Goal: Information Seeking & Learning: Get advice/opinions

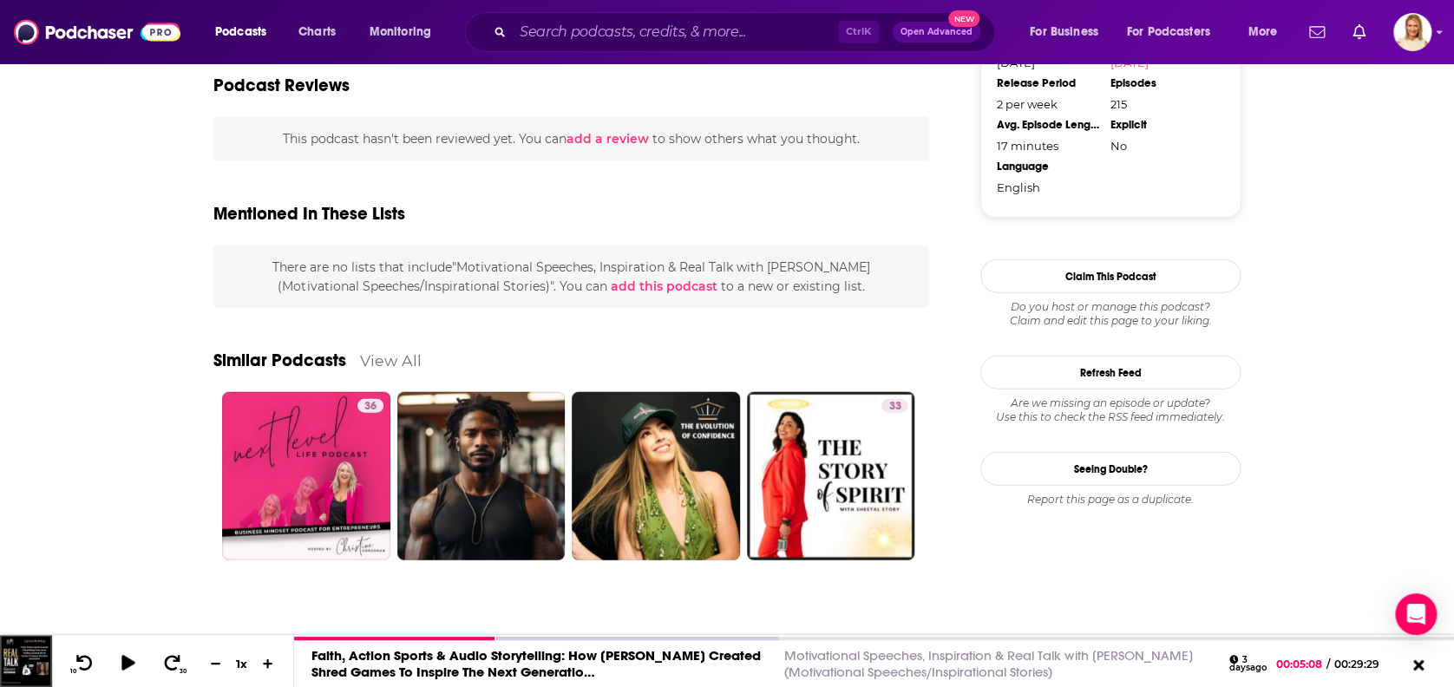
scroll to position [1895, 0]
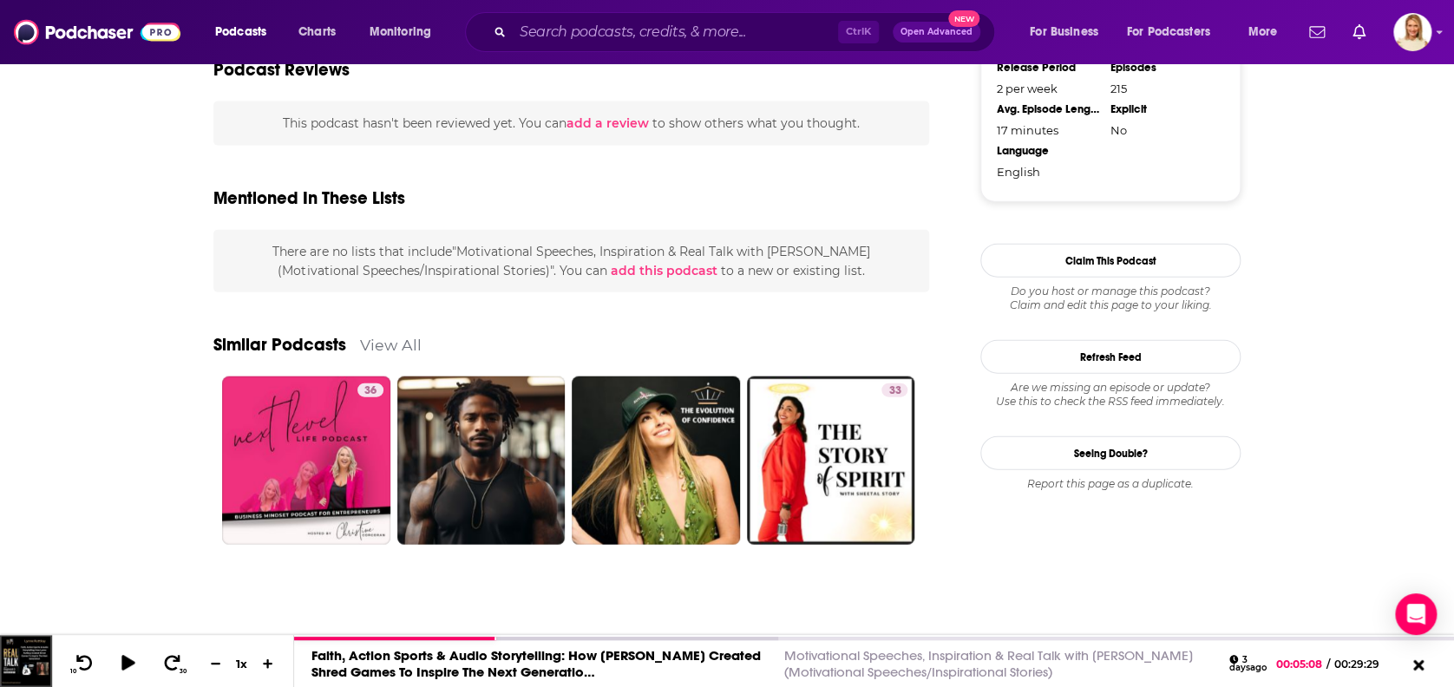
click at [397, 337] on link "View All" at bounding box center [391, 345] width 62 height 18
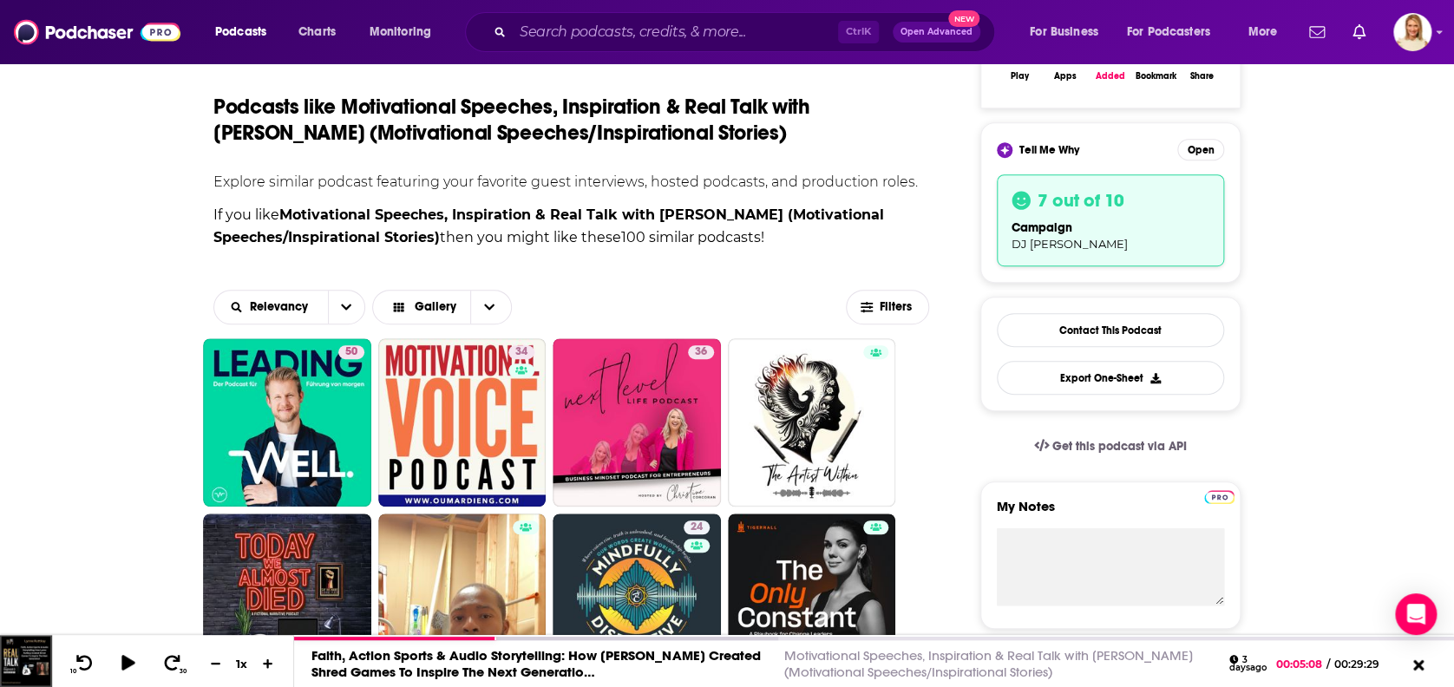
scroll to position [347, 0]
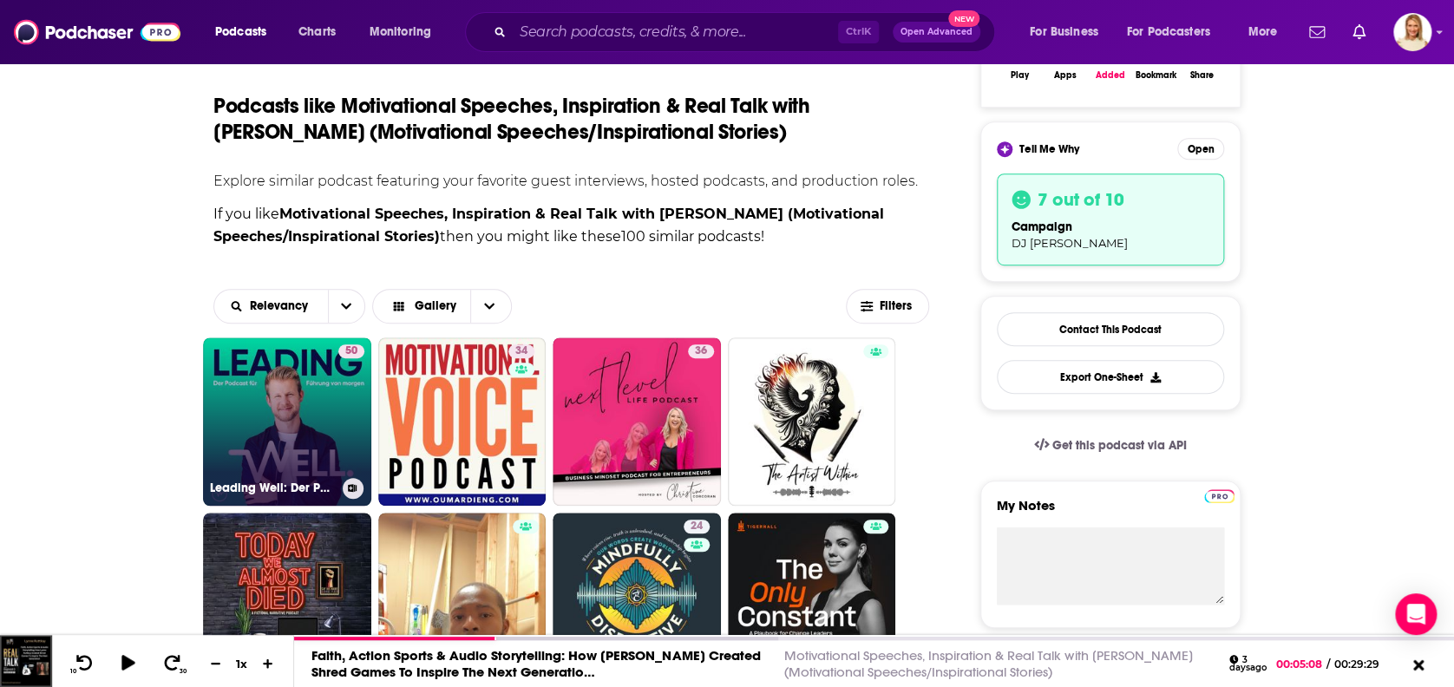
click at [318, 431] on link "50 Leading Well: Der Podcast für Führung von [DATE]" at bounding box center [287, 421] width 168 height 168
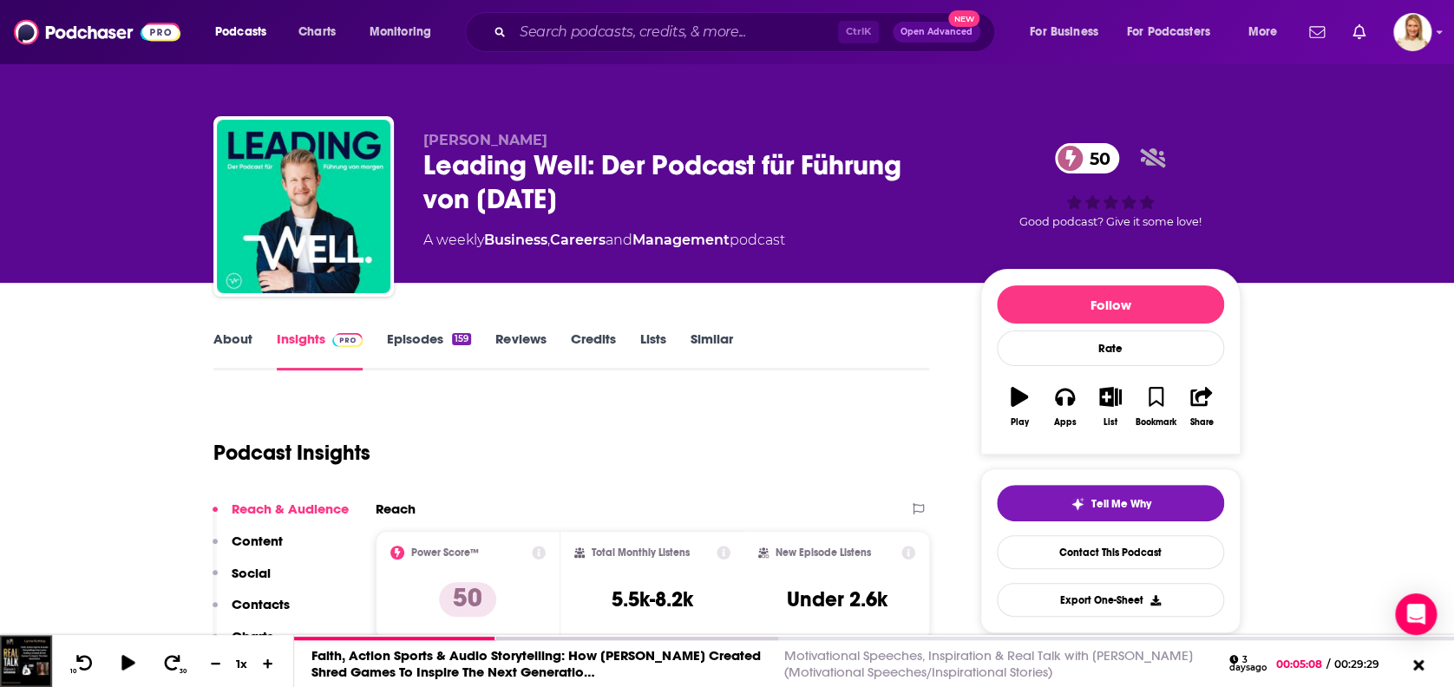
click at [234, 339] on link "About" at bounding box center [232, 350] width 39 height 40
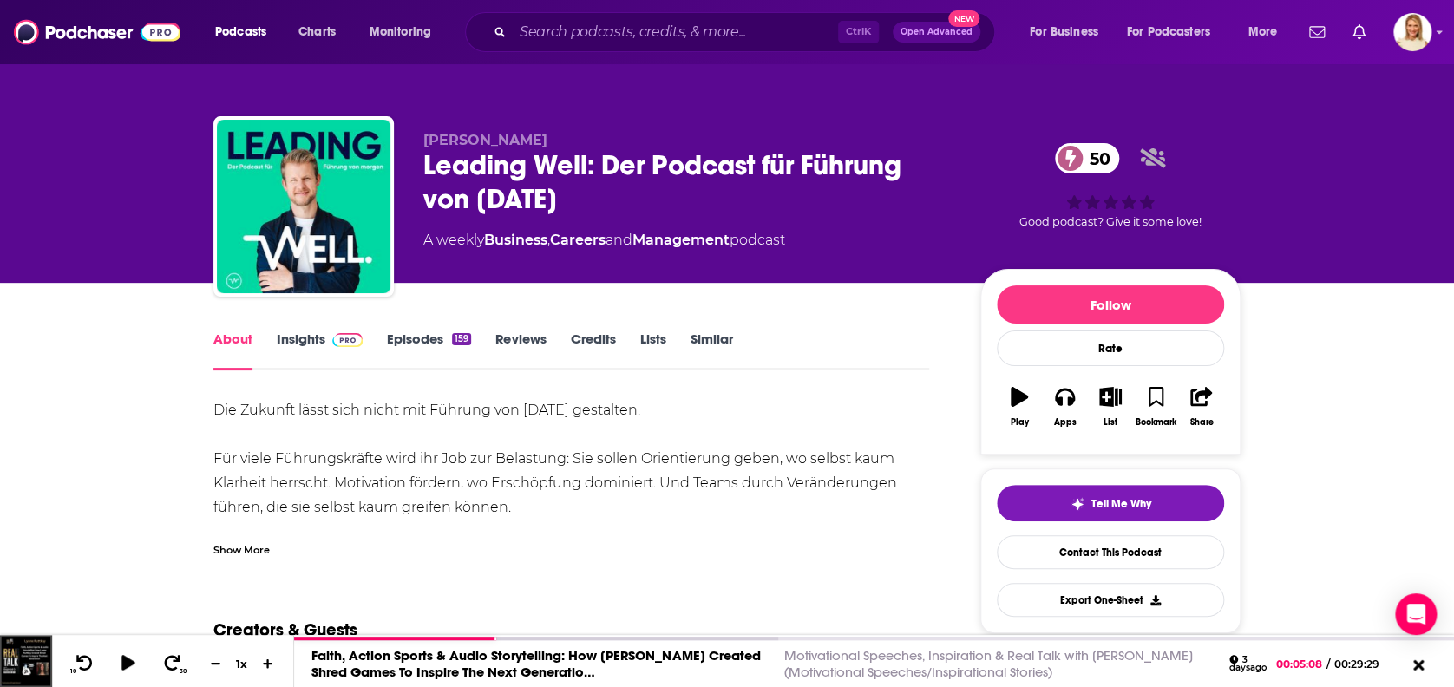
click at [322, 336] on link "Insights" at bounding box center [320, 350] width 86 height 40
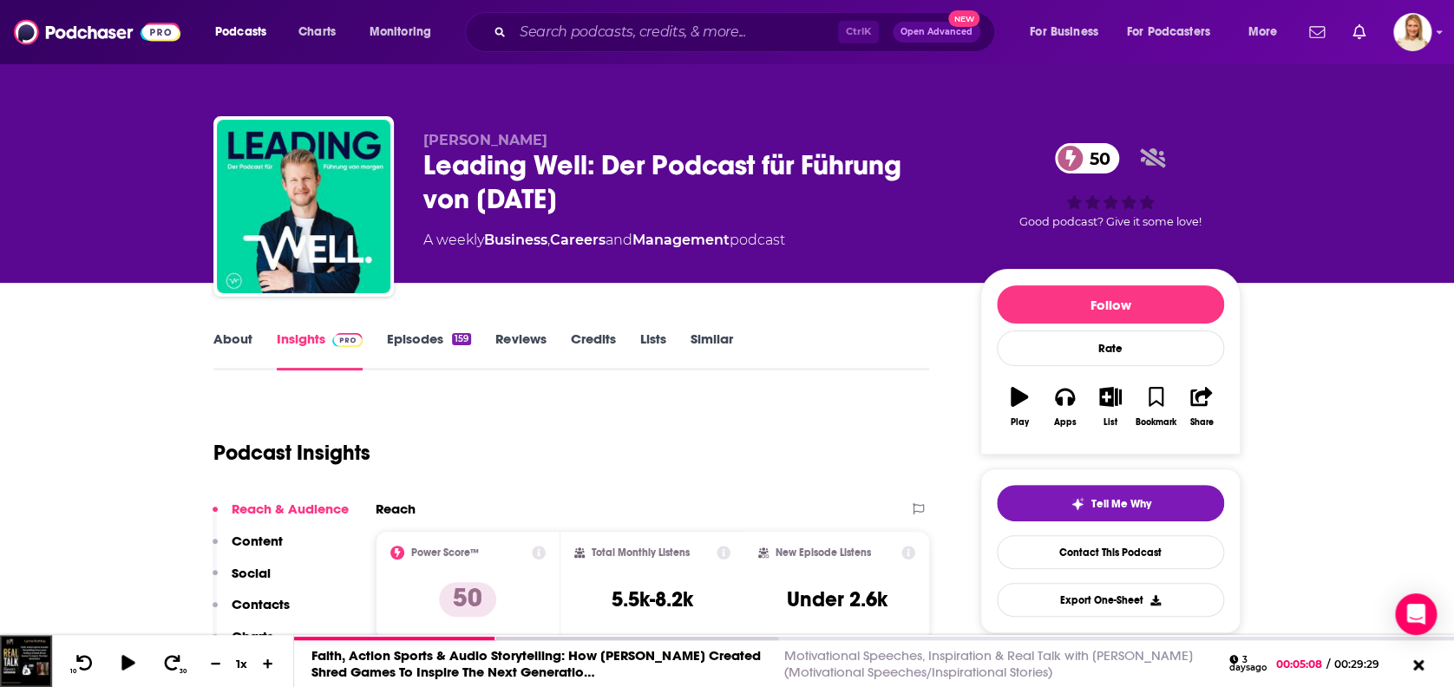
click at [433, 333] on link "Episodes 159" at bounding box center [429, 350] width 84 height 40
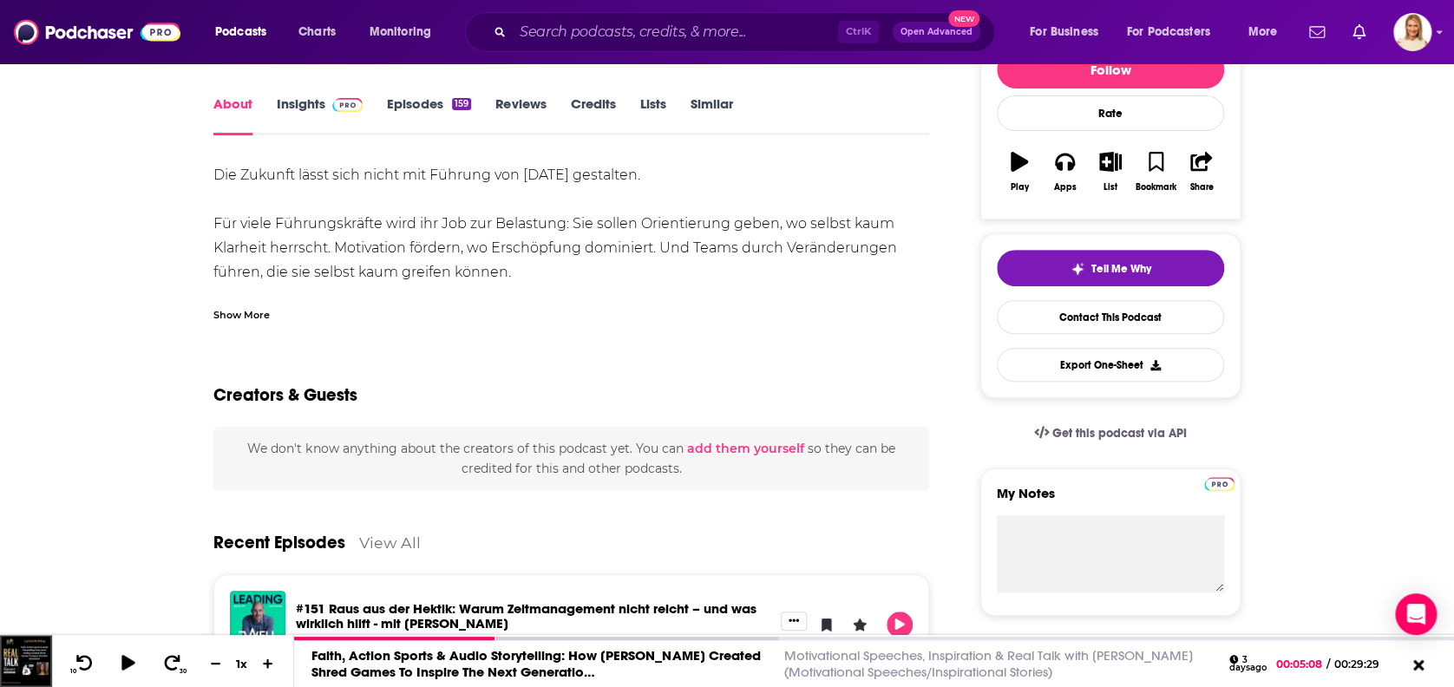
scroll to position [231, 0]
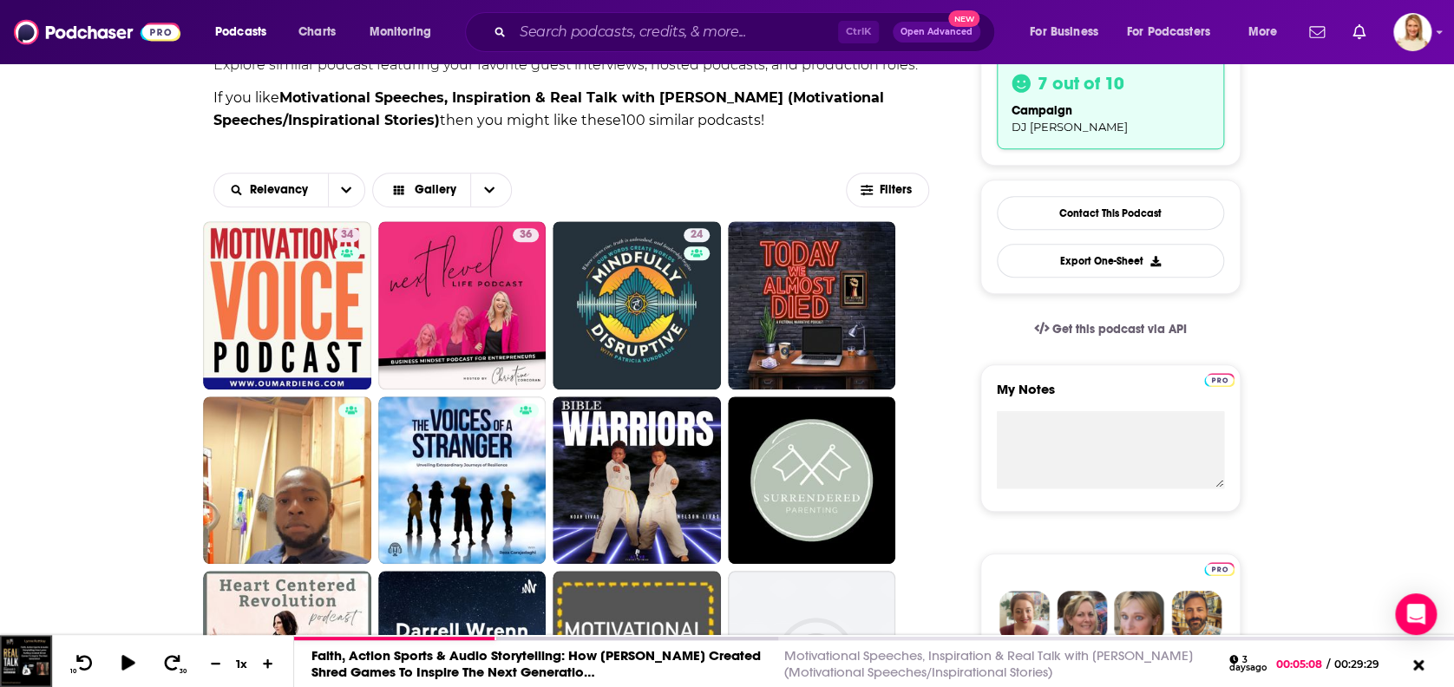
scroll to position [462, 0]
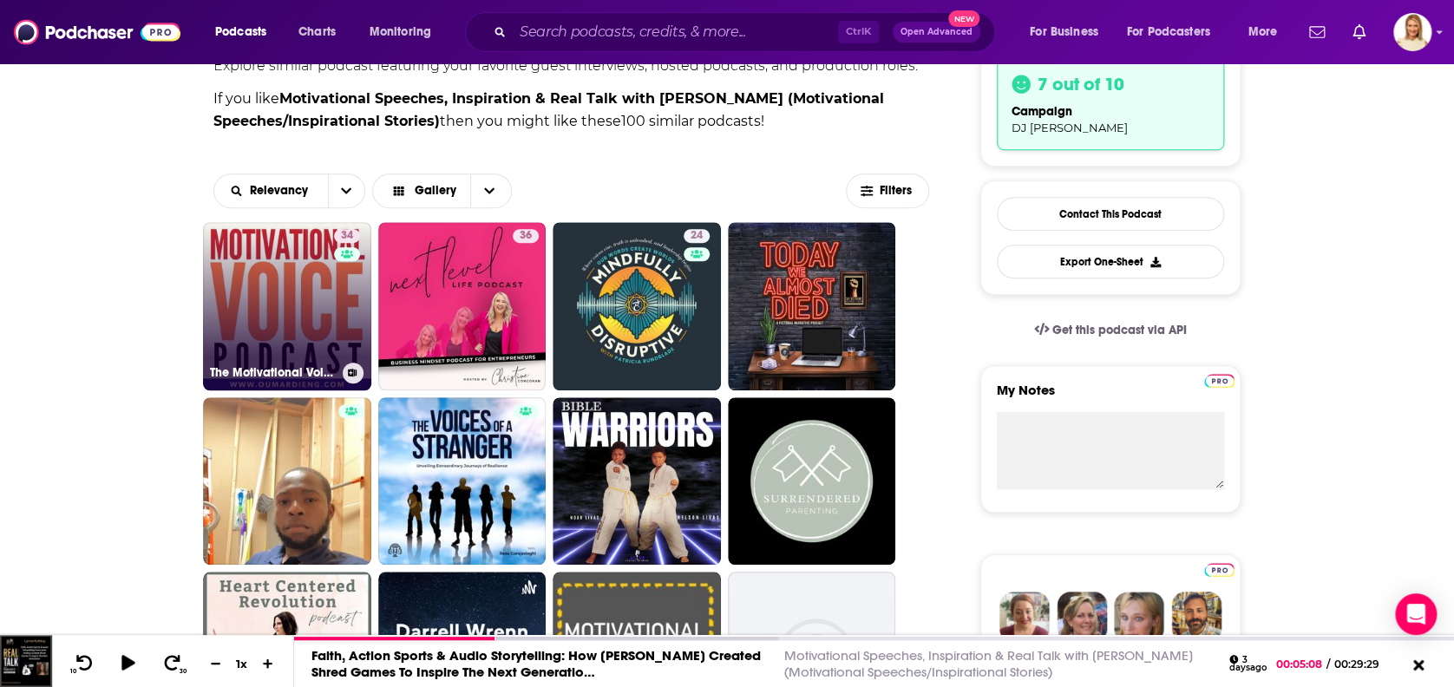
click at [291, 313] on link "34 The Motivational Voice Podcast | Motivation, Resilience and Life Skills" at bounding box center [287, 306] width 168 height 168
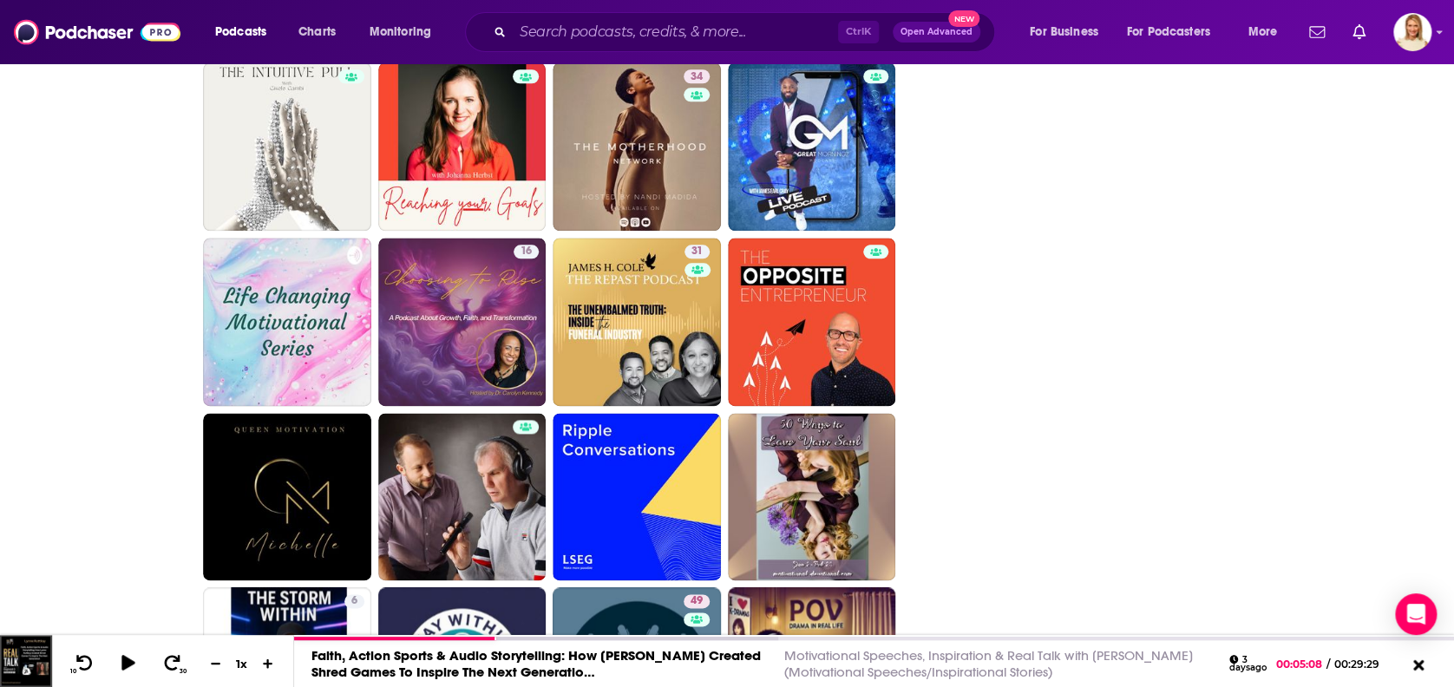
scroll to position [4171, 0]
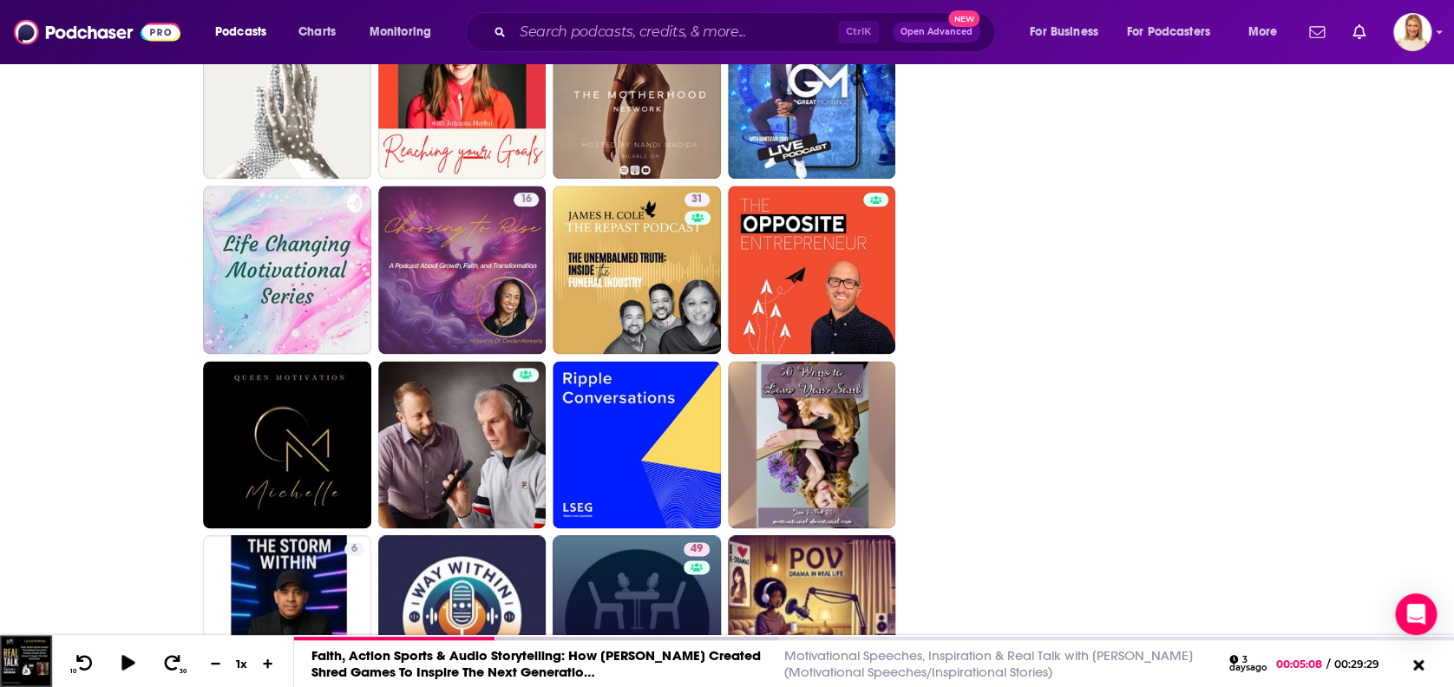
click at [634, 599] on link "49 At Our Table with [PERSON_NAME]" at bounding box center [637, 619] width 168 height 168
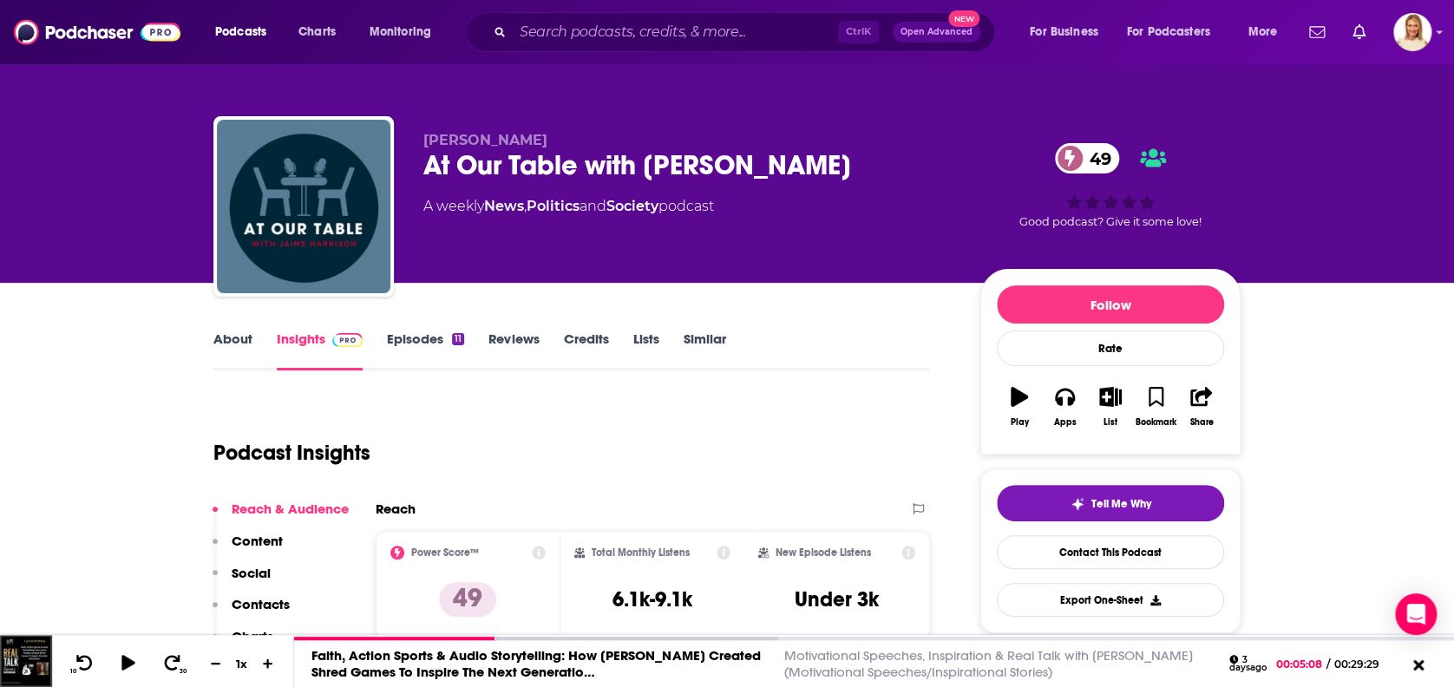
click at [245, 334] on link "About" at bounding box center [232, 350] width 39 height 40
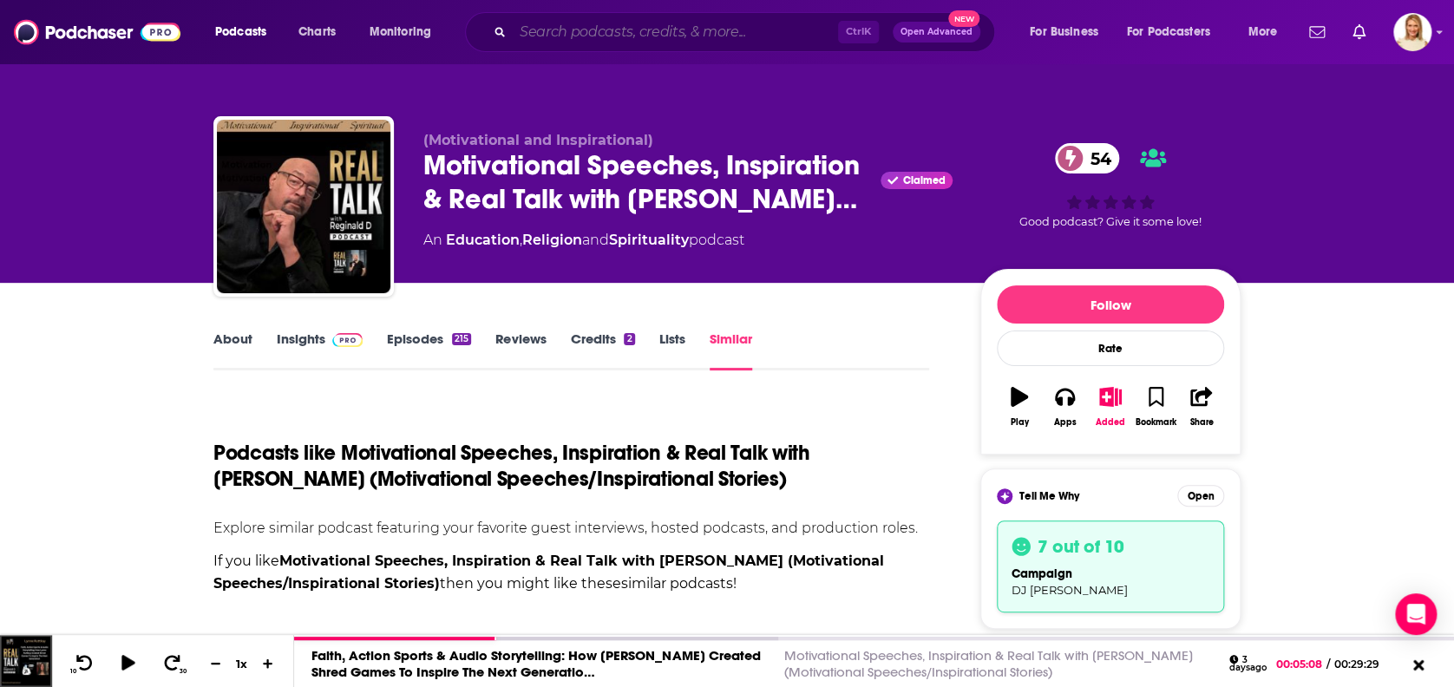
click at [579, 41] on input "Search podcasts, credits, & more..." at bounding box center [675, 32] width 325 height 28
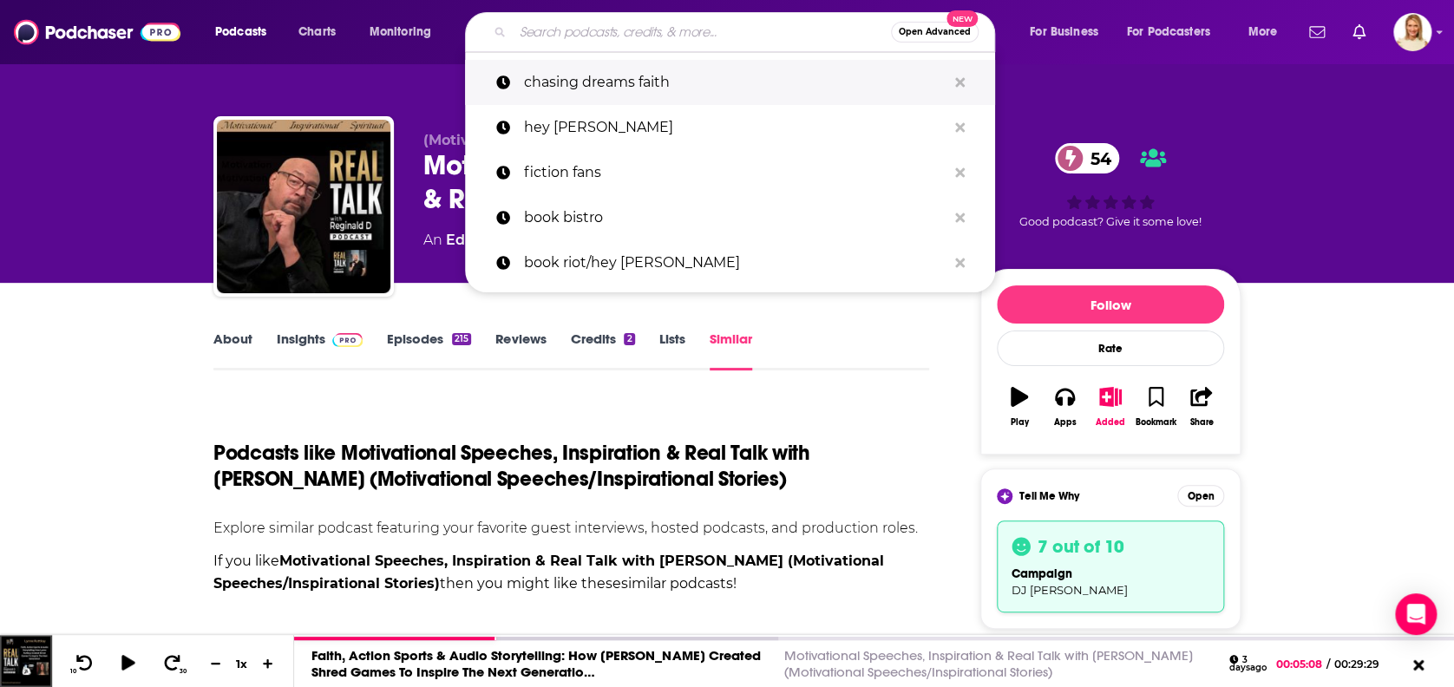
click at [602, 79] on p "chasing dreams faith" at bounding box center [735, 82] width 422 height 45
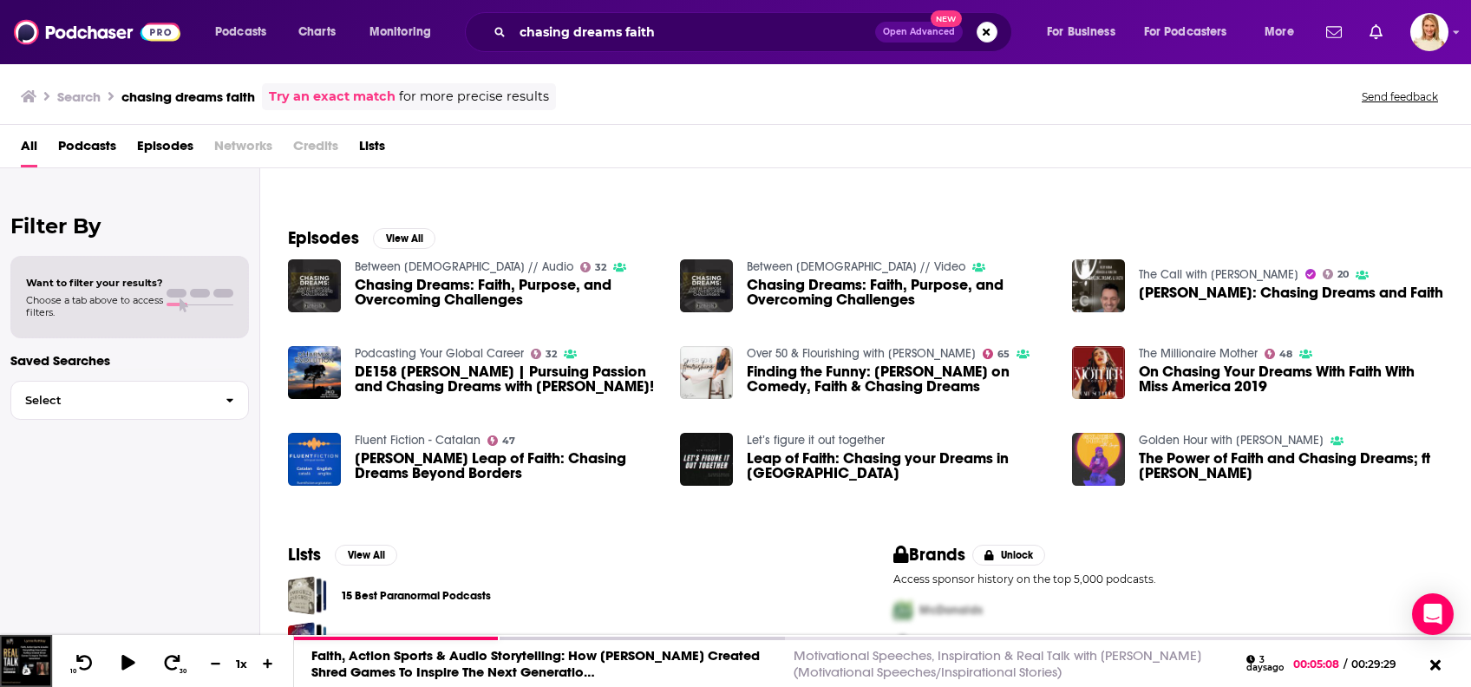
scroll to position [243, 0]
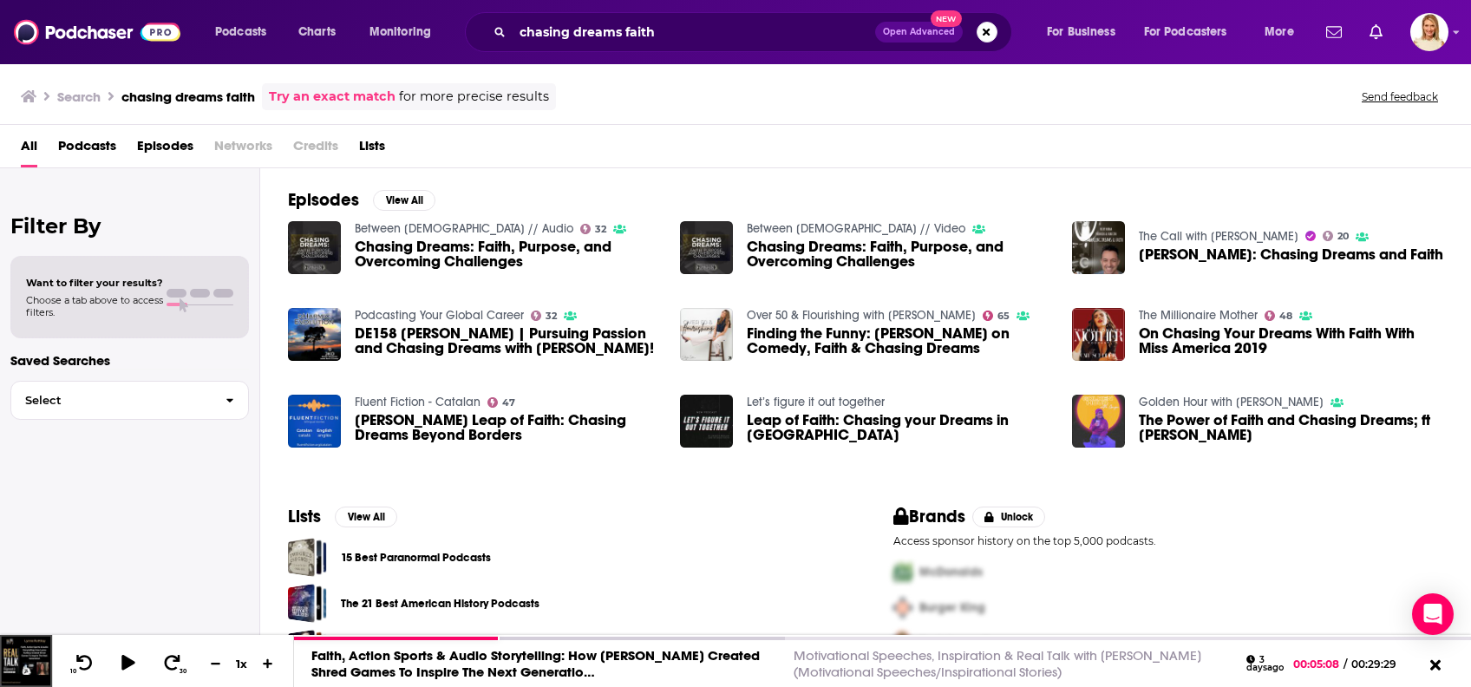
click at [82, 146] on span "Podcasts" at bounding box center [87, 150] width 58 height 36
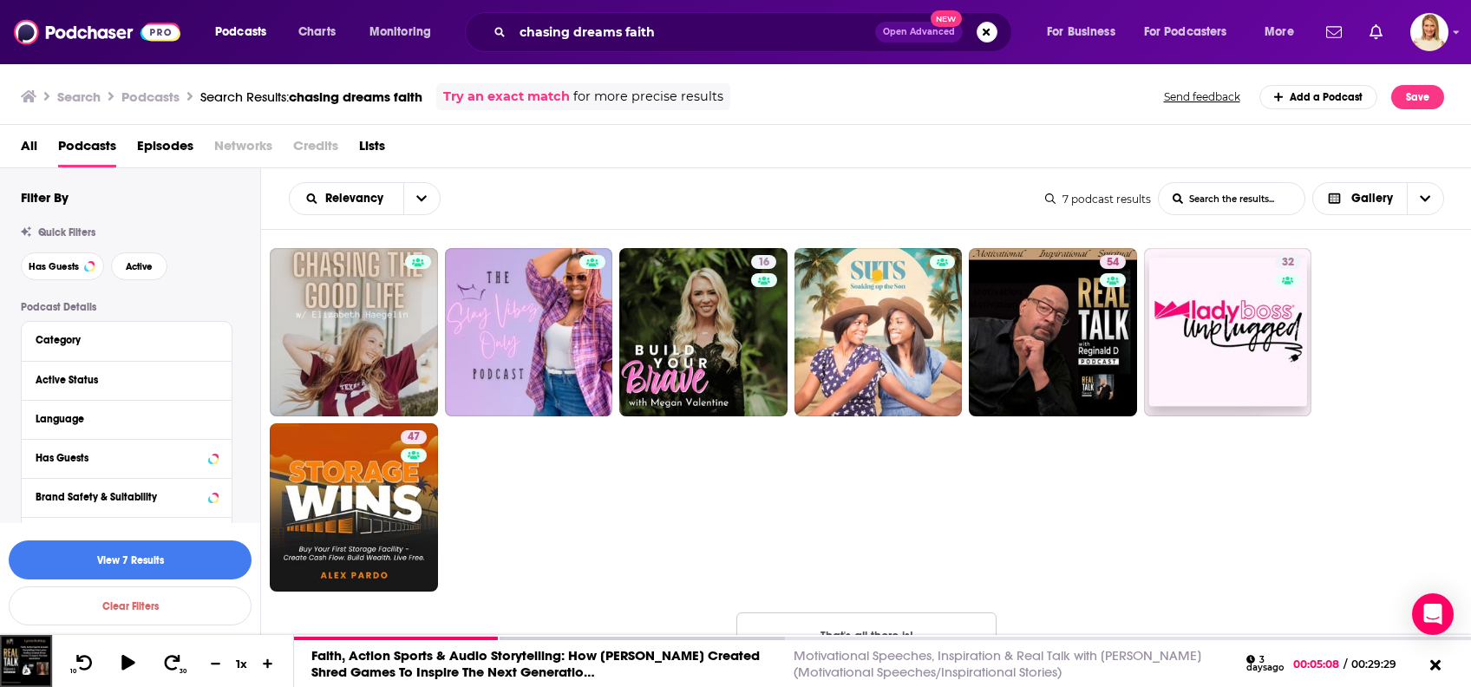
scroll to position [3, 0]
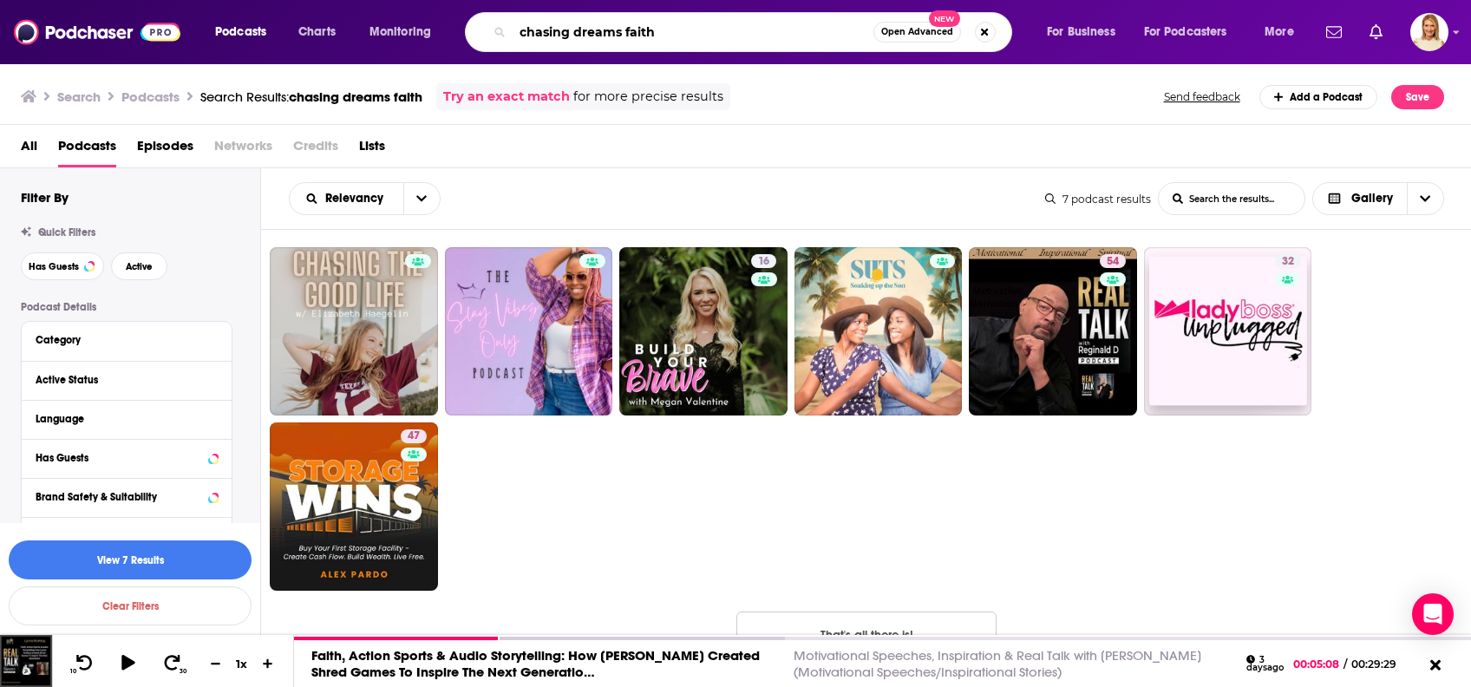
drag, startPoint x: 699, startPoint y: 34, endPoint x: 507, endPoint y: 36, distance: 192.6
click at [507, 36] on div "chasing dreams faith Open Advanced New" at bounding box center [738, 32] width 547 height 40
type input "f"
type input "inspiring faith in next generation"
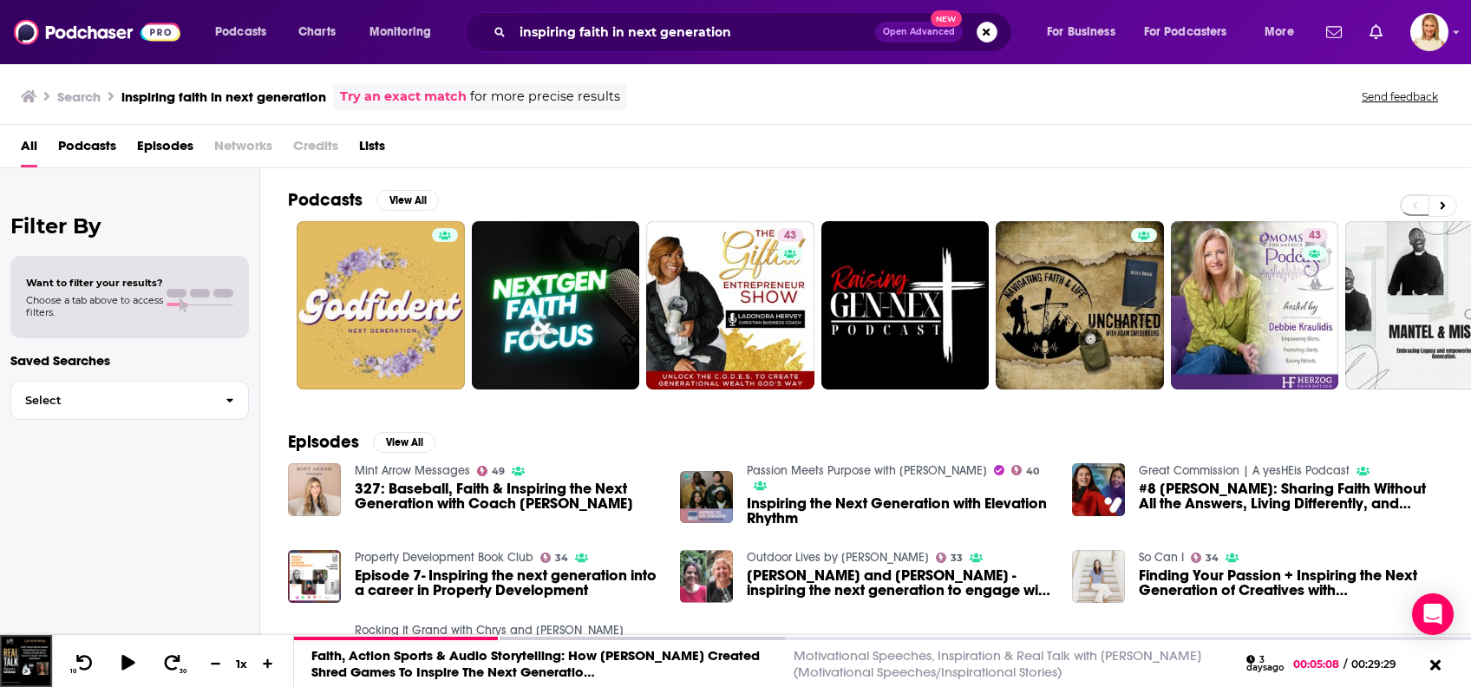
click at [88, 147] on span "Podcasts" at bounding box center [87, 150] width 58 height 36
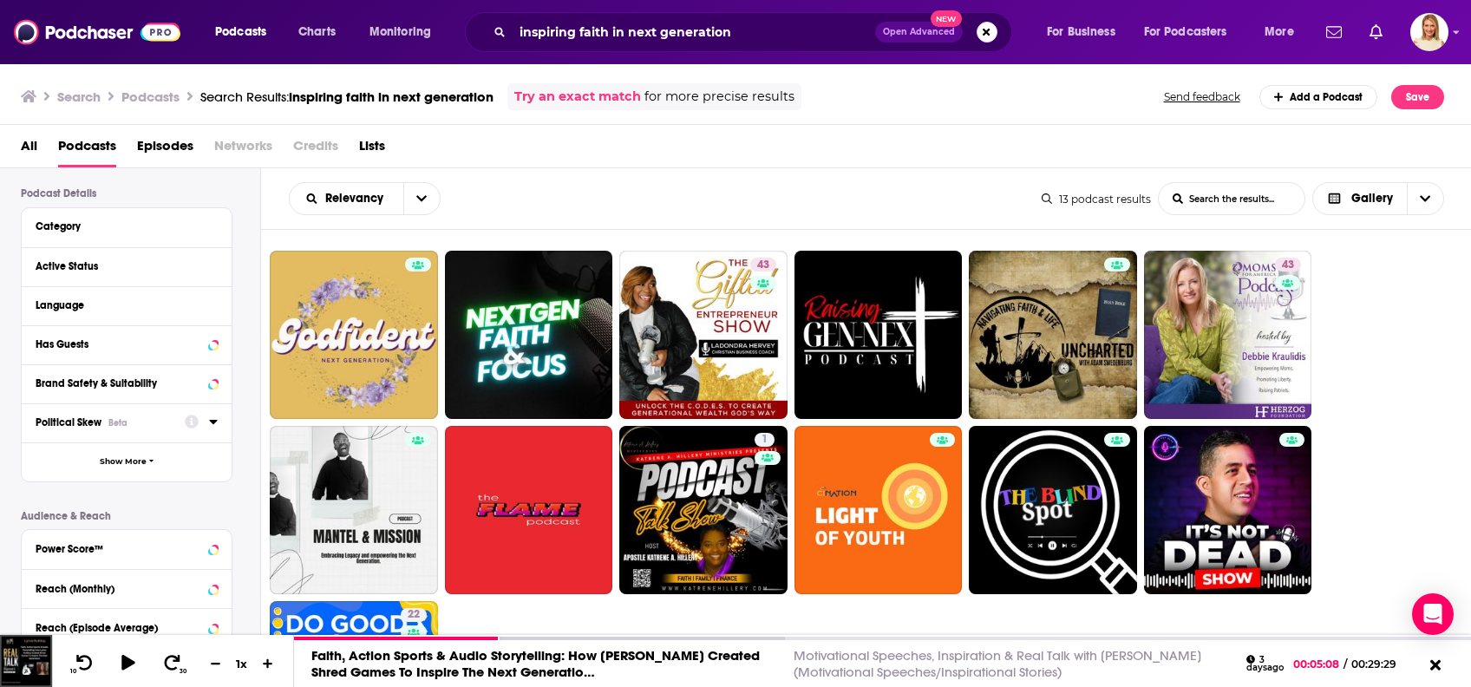
scroll to position [115, 0]
click at [111, 343] on div "Has Guests" at bounding box center [105, 343] width 138 height 12
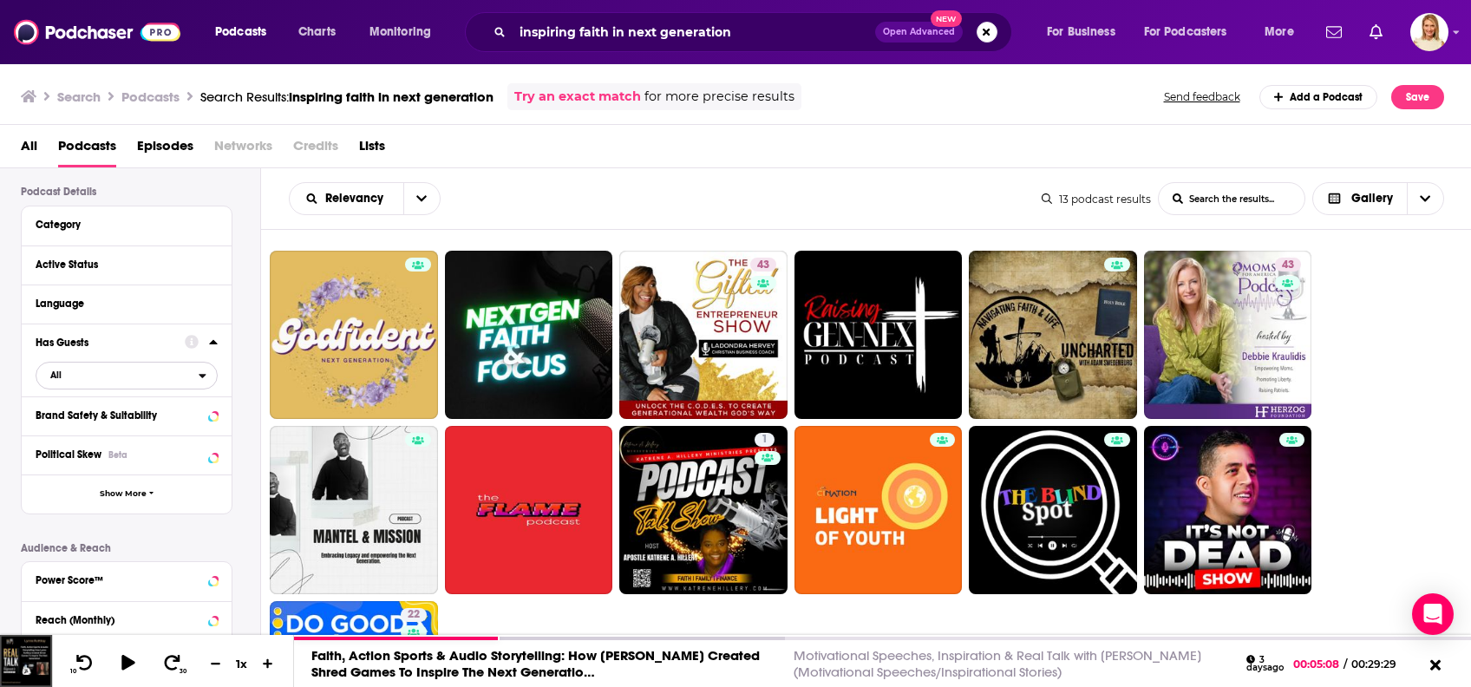
click at [196, 379] on span "All" at bounding box center [117, 374] width 162 height 23
click at [156, 455] on div "Has guests 10" at bounding box center [133, 461] width 194 height 29
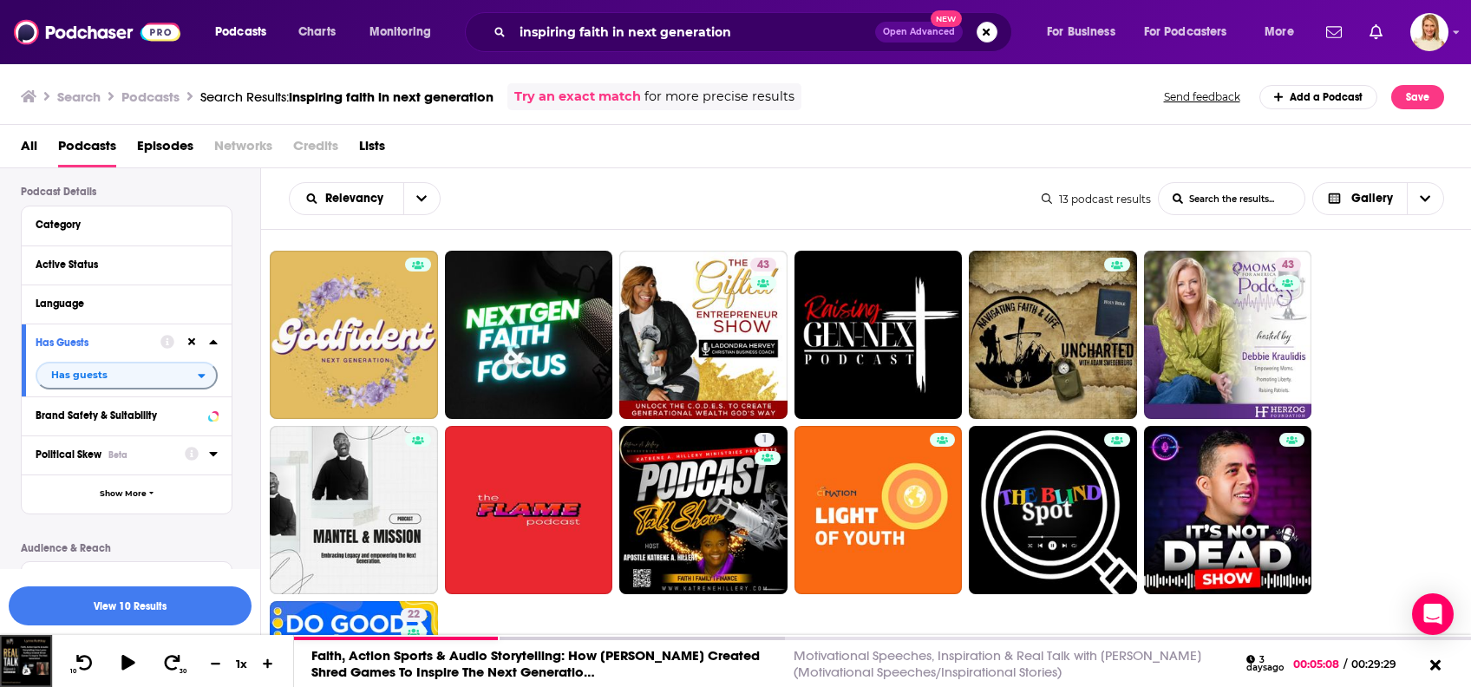
click at [148, 451] on div "Political Skew Beta" at bounding box center [105, 454] width 138 height 12
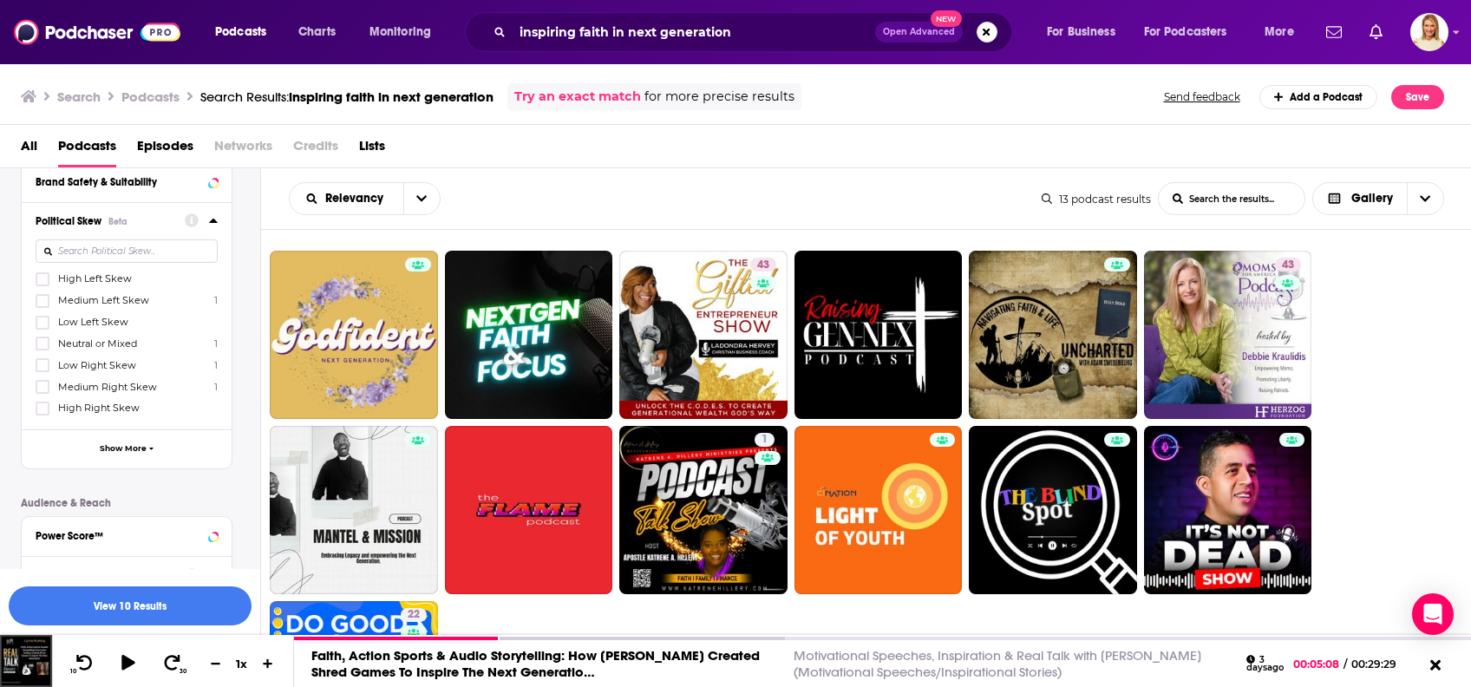
scroll to position [347, 0]
click at [121, 450] on span "Show More" at bounding box center [123, 451] width 47 height 10
click at [47, 389] on icon at bounding box center [42, 388] width 10 height 10
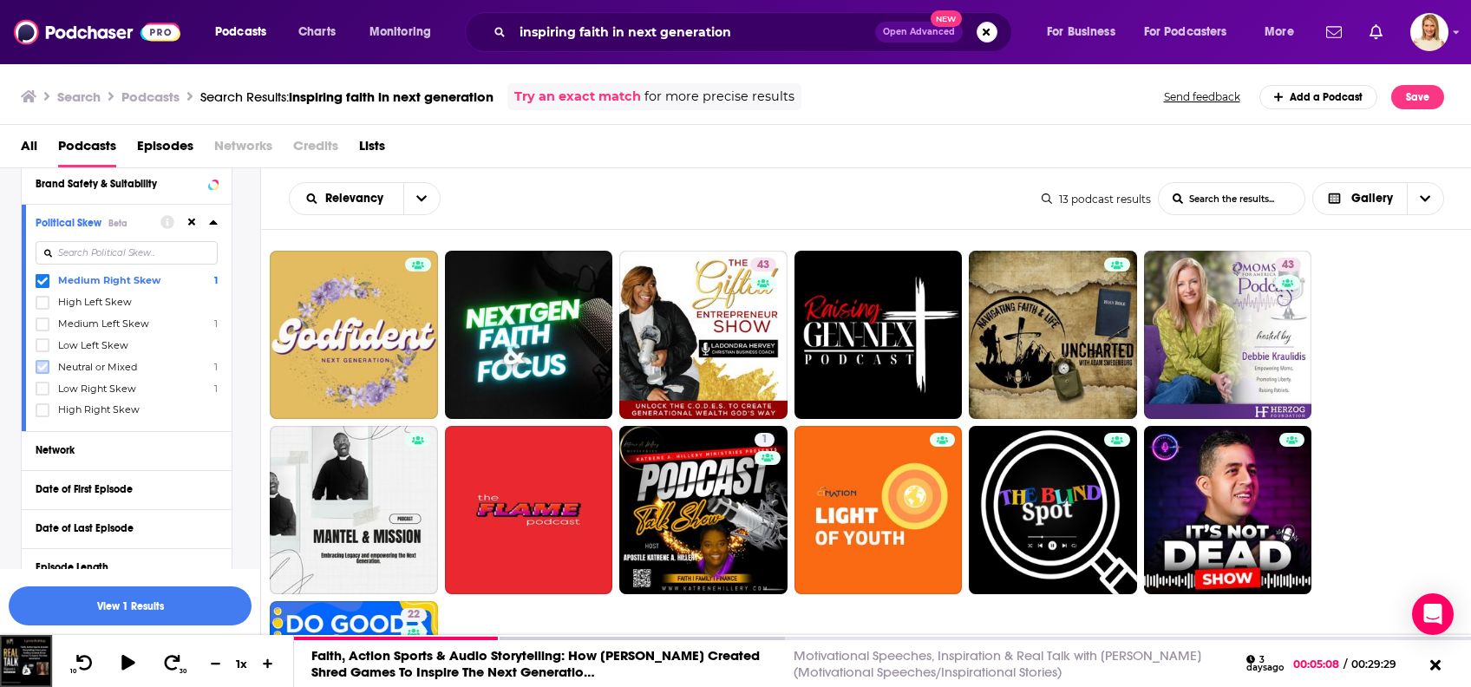
click at [49, 364] on label at bounding box center [43, 367] width 14 height 14
click at [43, 389] on icon at bounding box center [42, 389] width 10 height 8
click at [148, 600] on button "View 3 Results" at bounding box center [130, 605] width 243 height 39
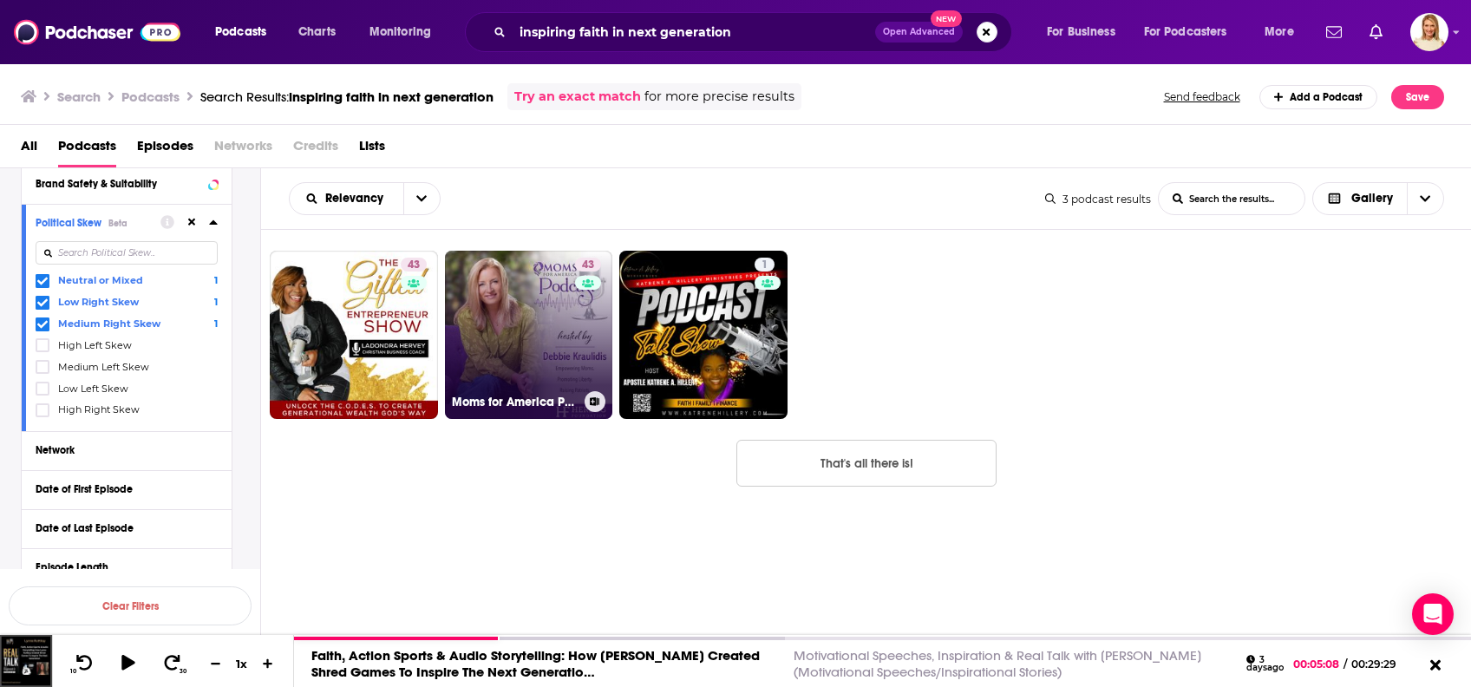
click at [522, 324] on link "43 Moms for America Podcast" at bounding box center [529, 335] width 168 height 168
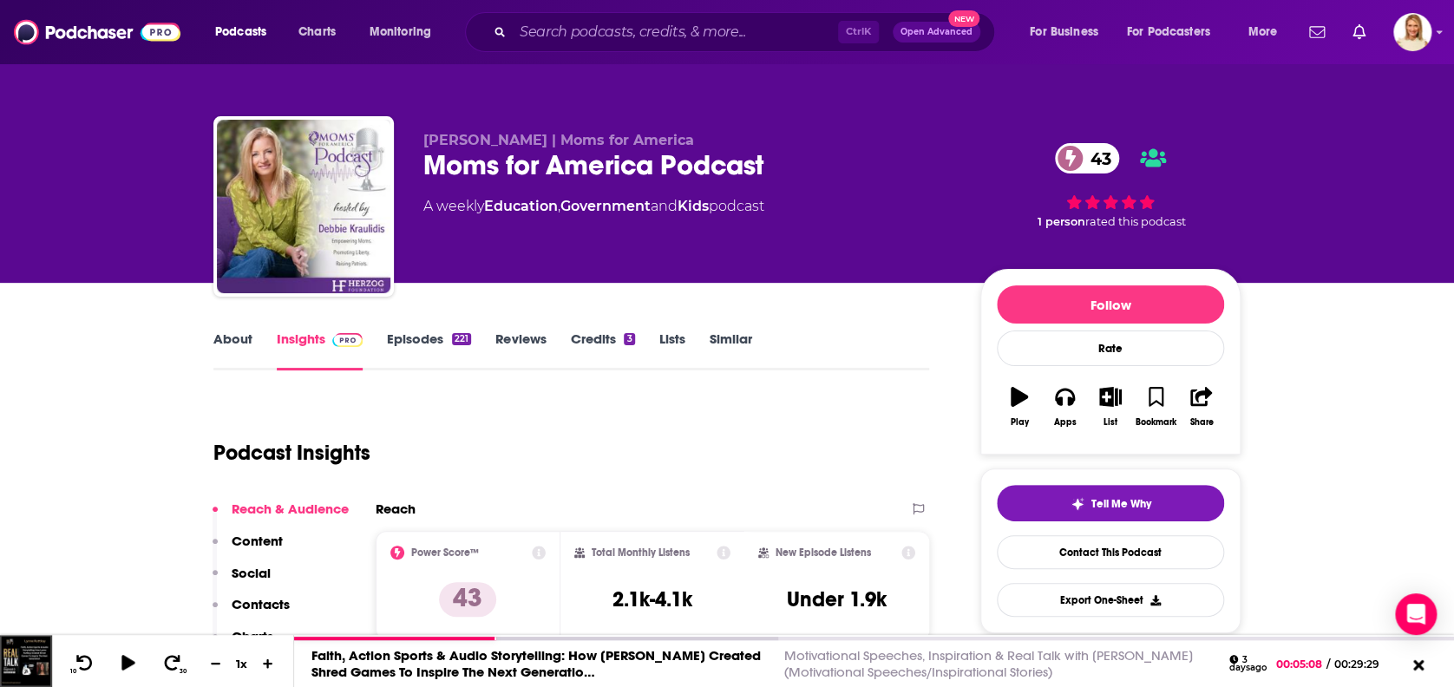
click at [251, 337] on link "About" at bounding box center [232, 350] width 39 height 40
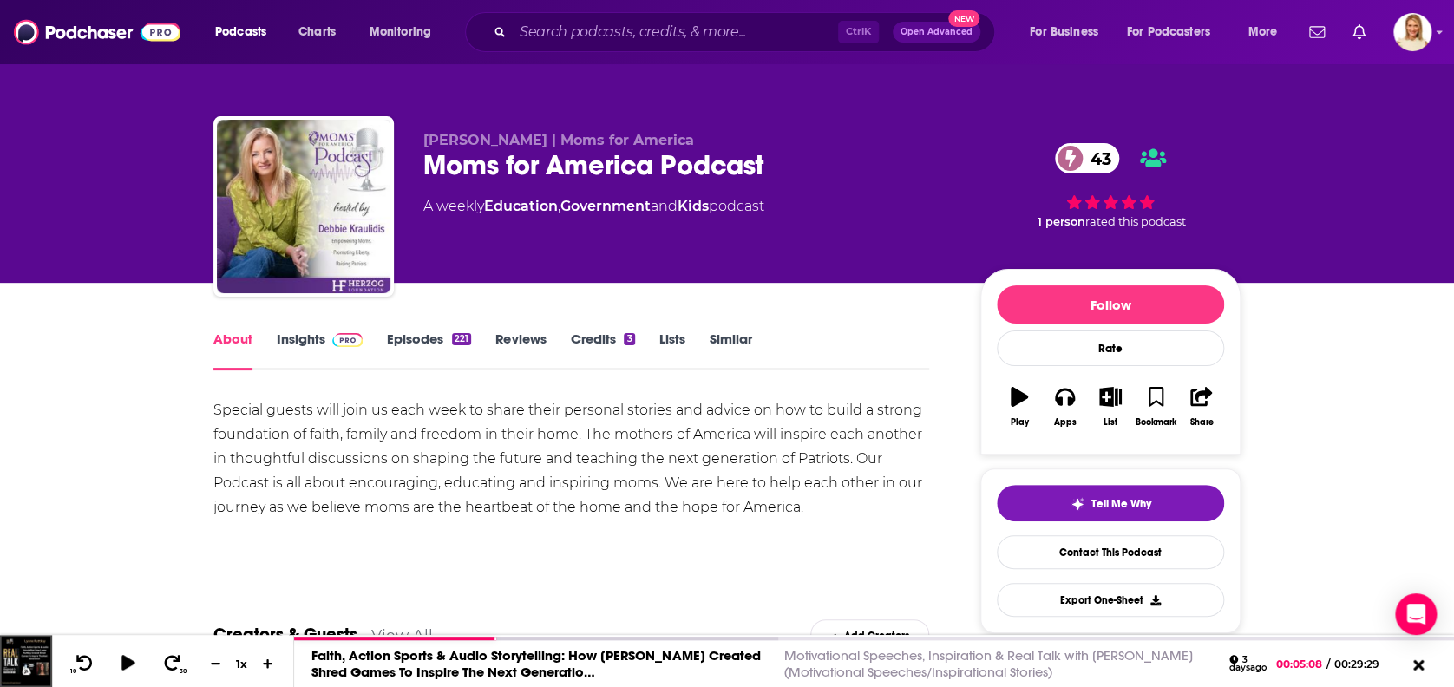
click at [423, 339] on link "Episodes 221" at bounding box center [429, 350] width 84 height 40
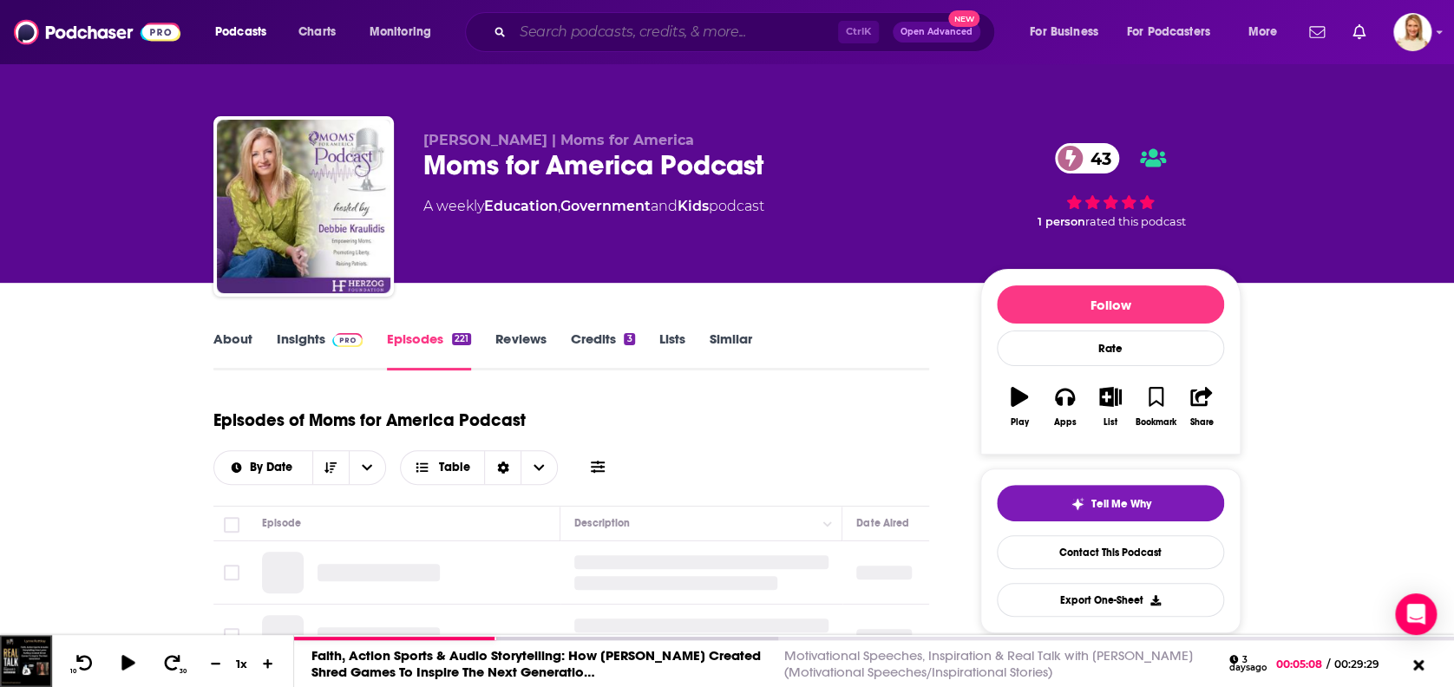
click at [578, 29] on input "Search podcasts, credits, & more..." at bounding box center [675, 32] width 325 height 28
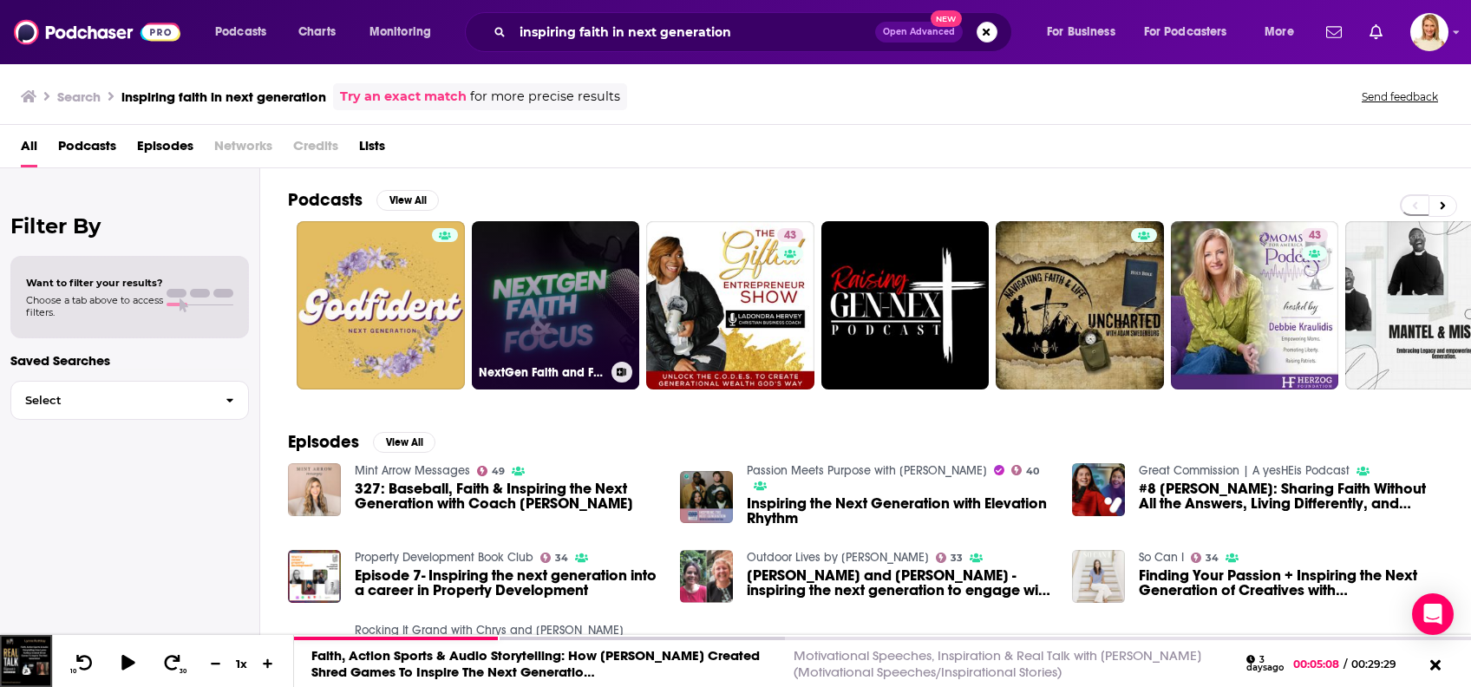
click at [589, 288] on link "NextGen Faith and Focus" at bounding box center [556, 305] width 168 height 168
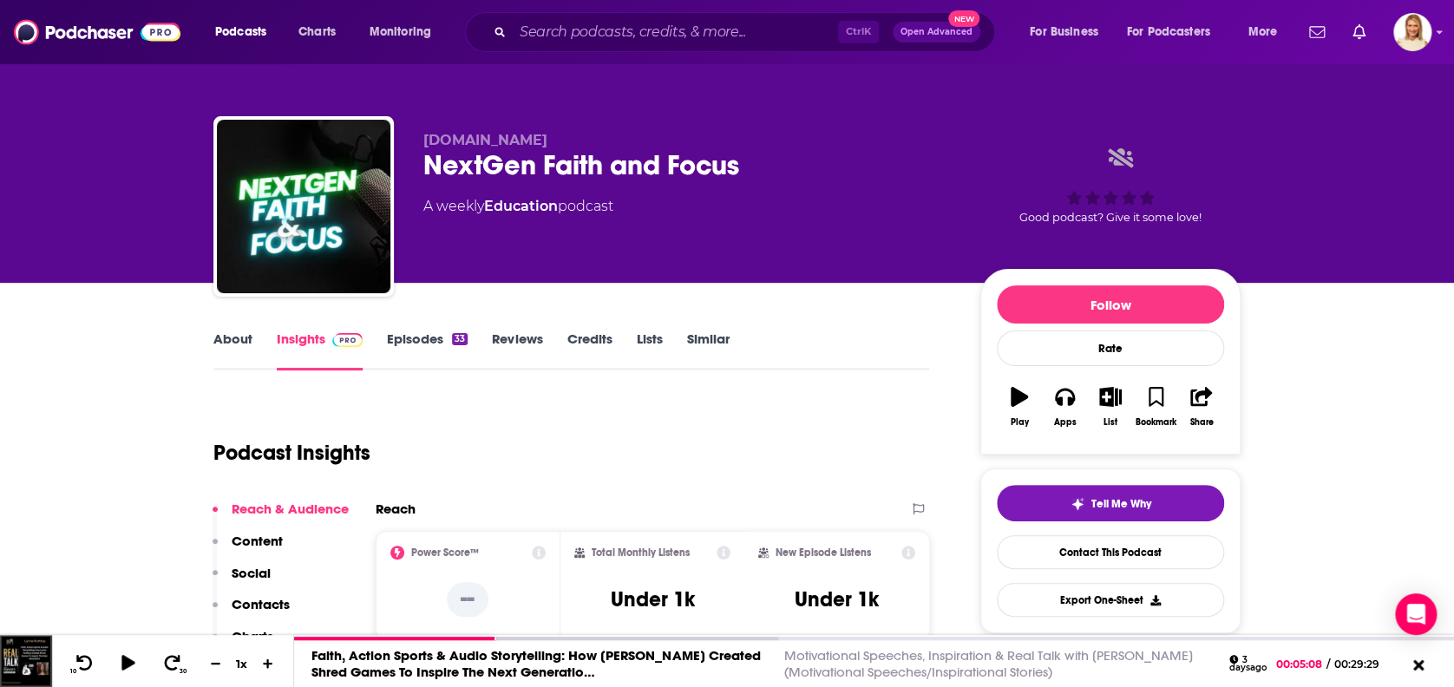
click at [248, 342] on link "About" at bounding box center [232, 350] width 39 height 40
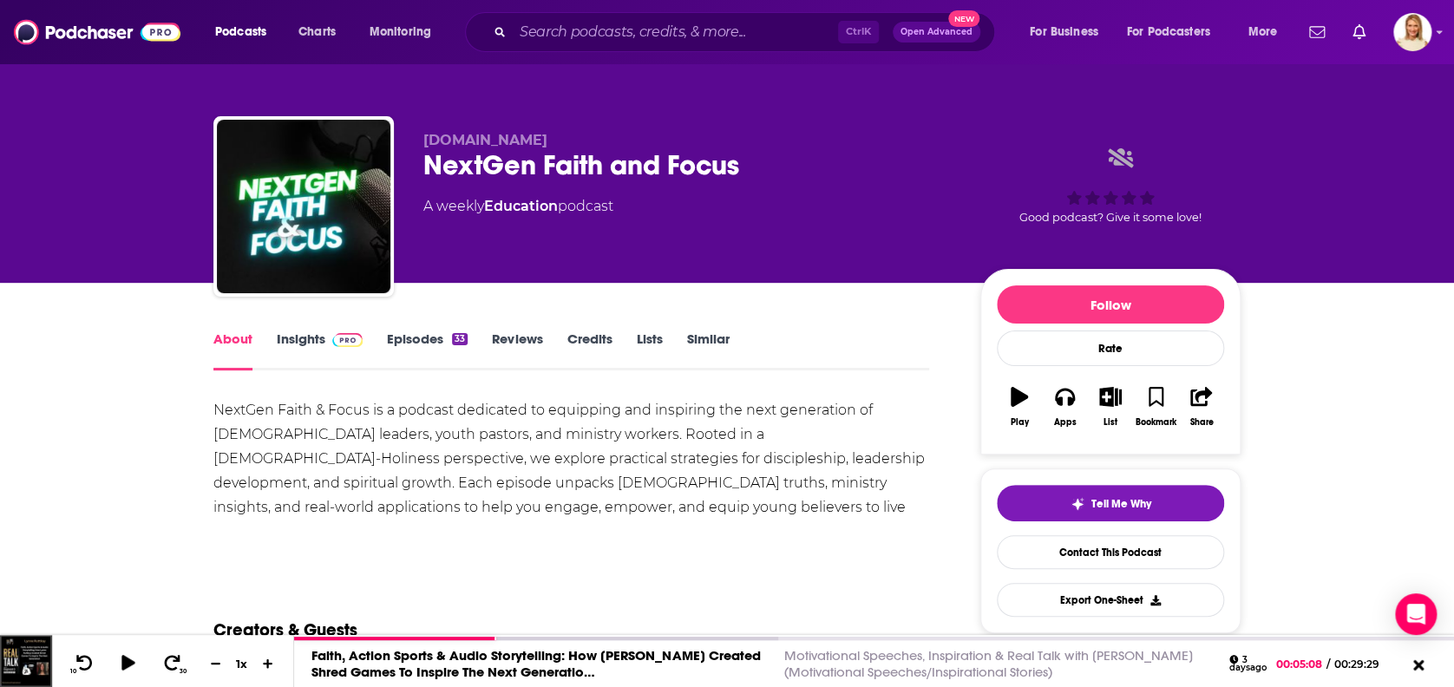
click at [307, 337] on link "Insights" at bounding box center [320, 350] width 86 height 40
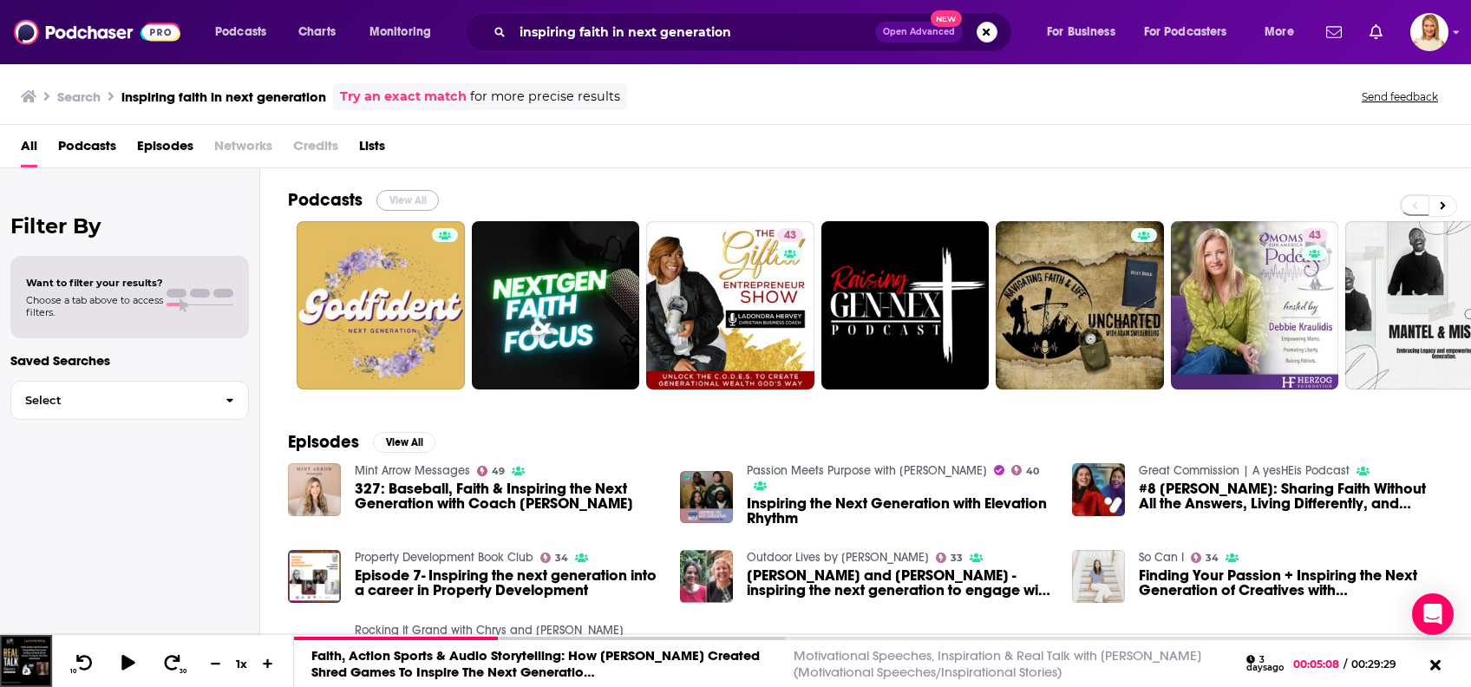
click at [404, 190] on button "View All" at bounding box center [407, 200] width 62 height 21
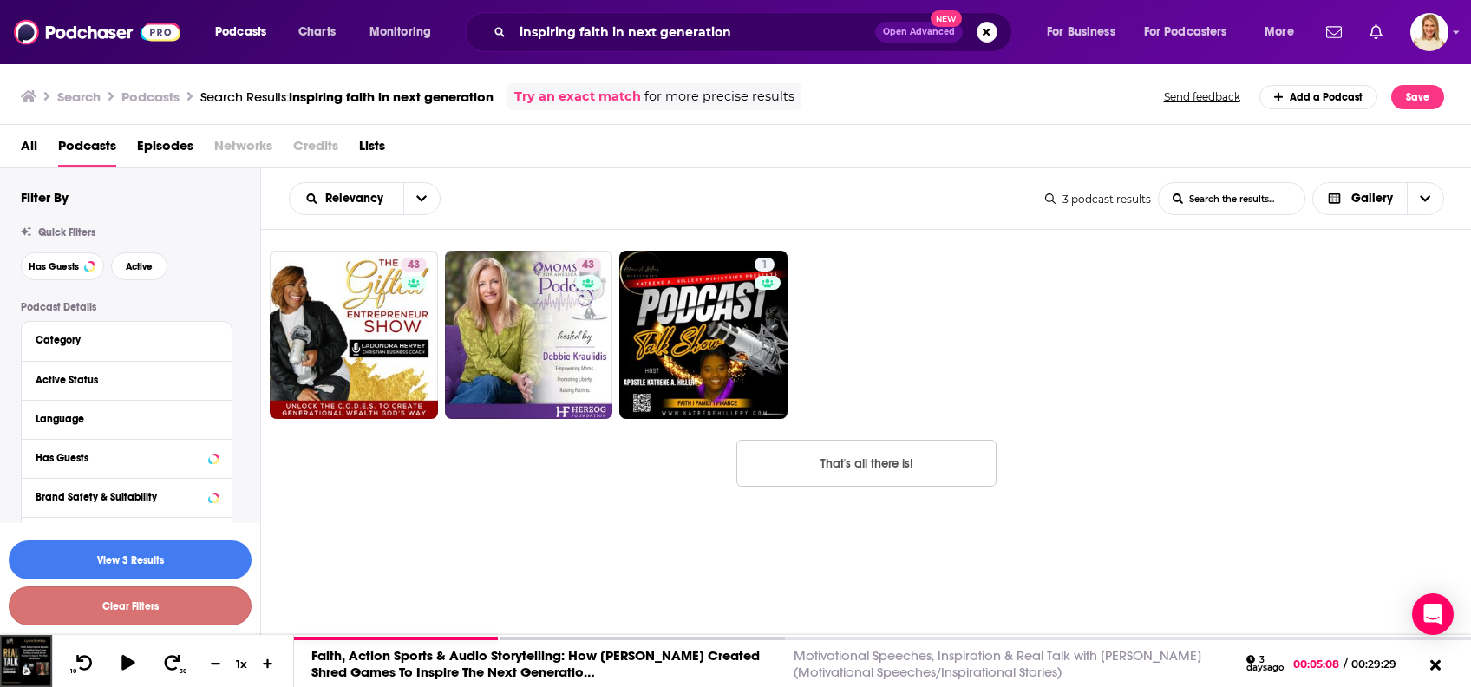
click at [170, 608] on button "Clear Filters" at bounding box center [130, 605] width 243 height 39
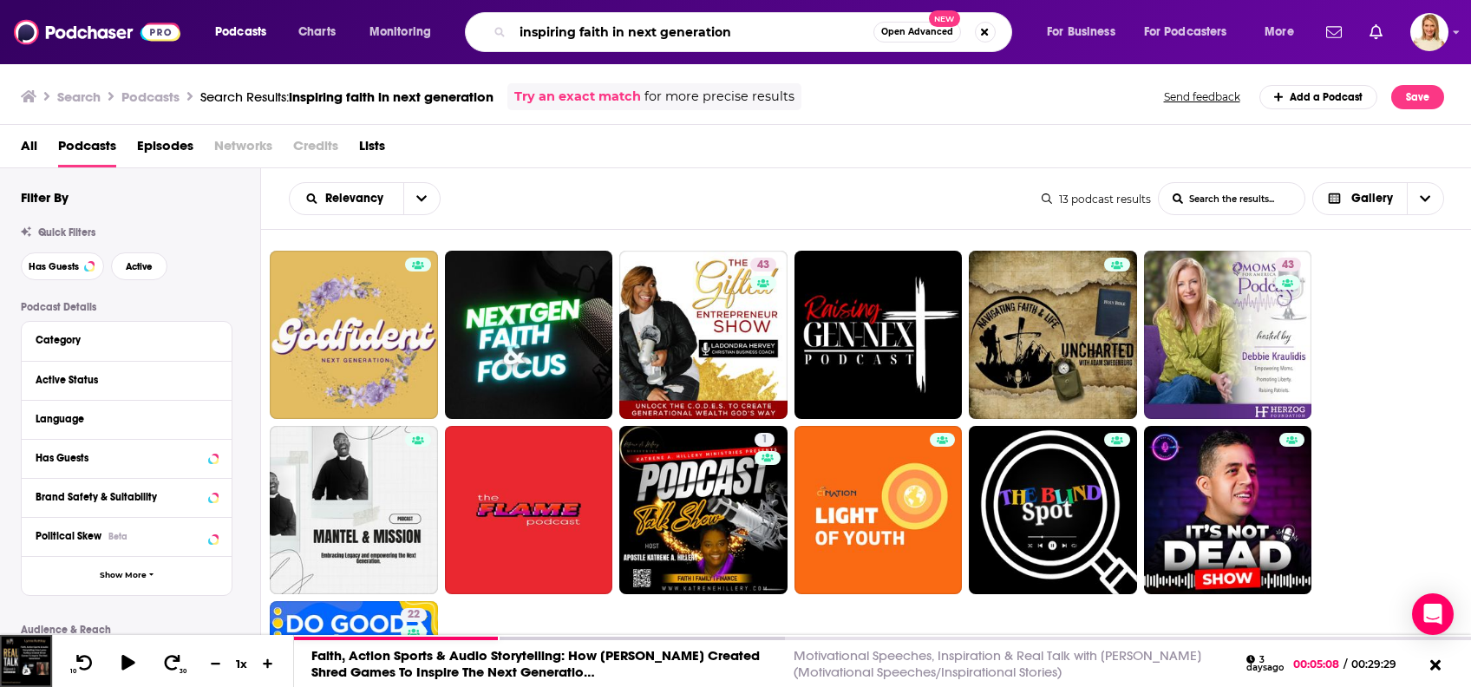
drag, startPoint x: 786, startPoint y: 34, endPoint x: 757, endPoint y: 36, distance: 28.7
click at [757, 36] on input "inspiring faith in next generation" at bounding box center [693, 32] width 361 height 28
drag, startPoint x: 765, startPoint y: 30, endPoint x: 492, endPoint y: 31, distance: 273.2
click at [492, 31] on div "inspiring faith in next generation Open Advanced New" at bounding box center [738, 32] width 547 height 40
type input "[PERSON_NAME]"
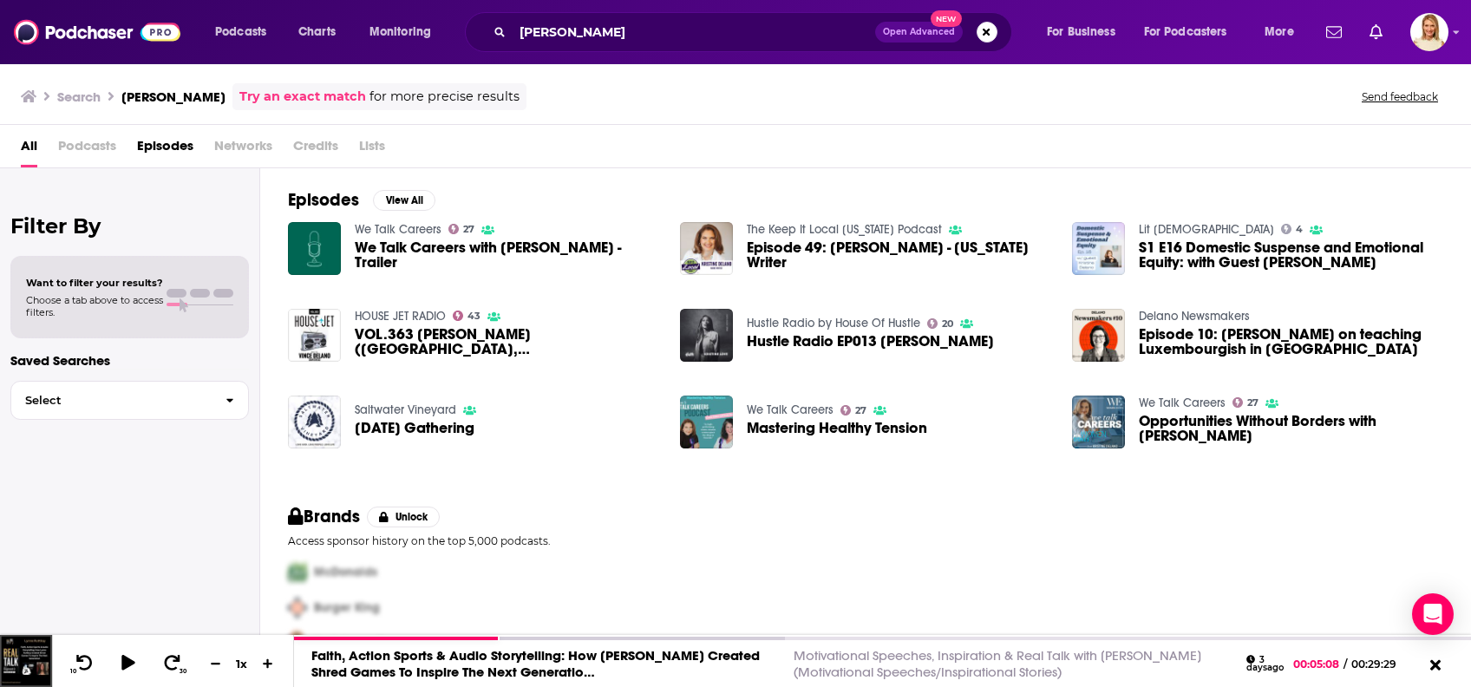
click at [492, 242] on span "We Talk Careers with [PERSON_NAME] - Trailer" at bounding box center [507, 254] width 304 height 29
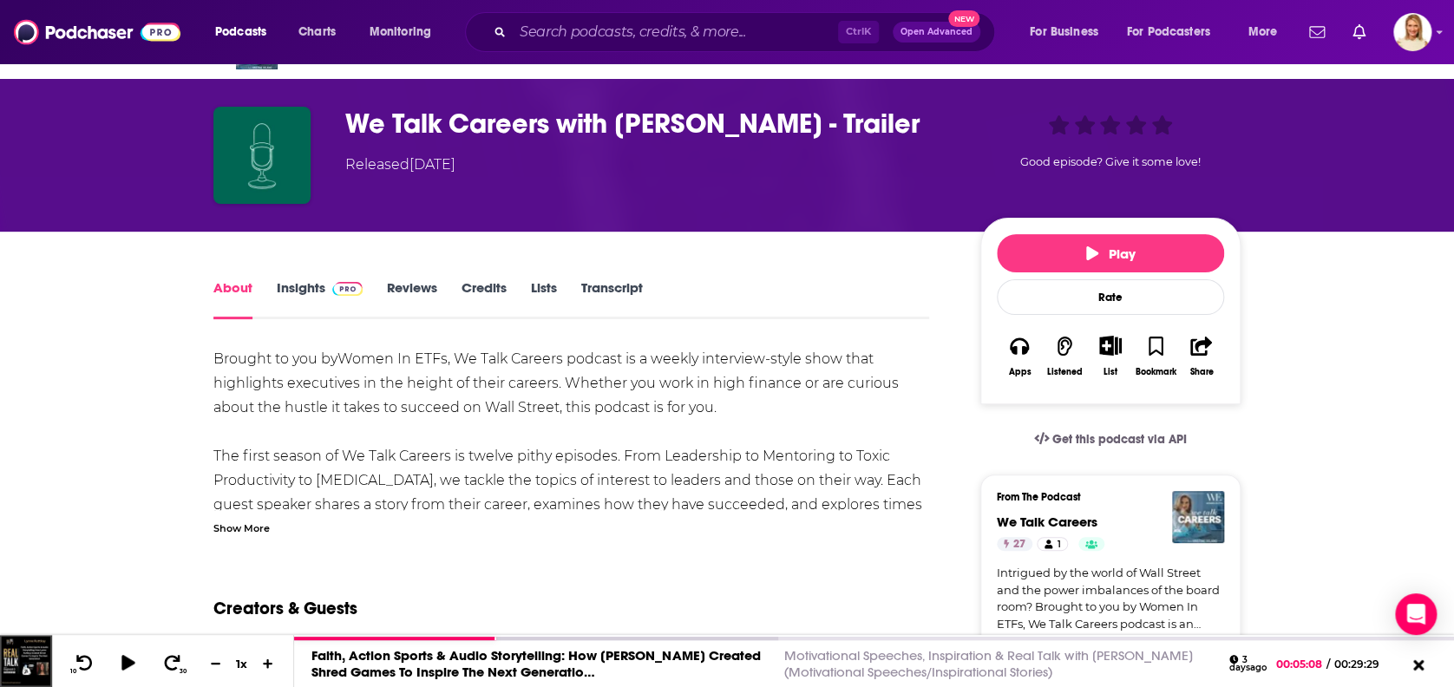
scroll to position [30, 0]
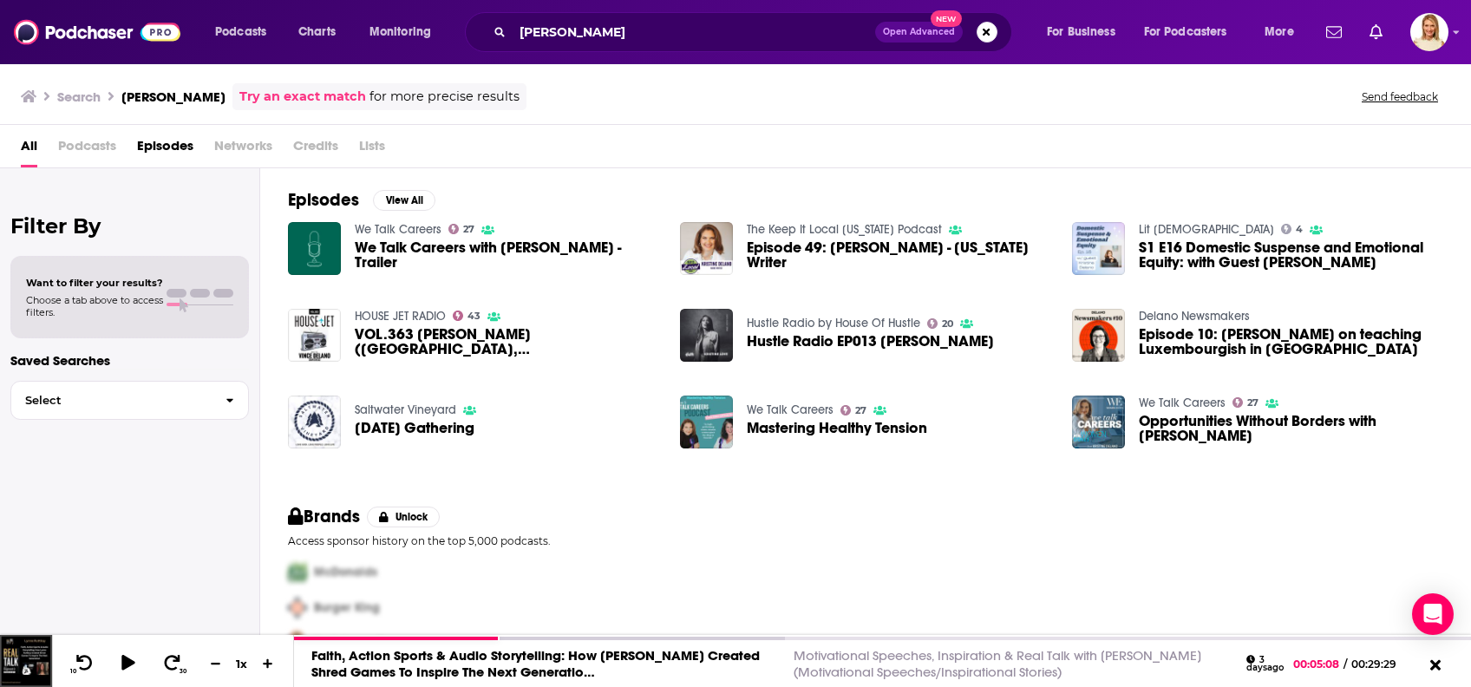
click at [1281, 257] on span "S1 E16 Domestic Suspense and Emotional Equity: with Guest [PERSON_NAME]" at bounding box center [1291, 254] width 304 height 29
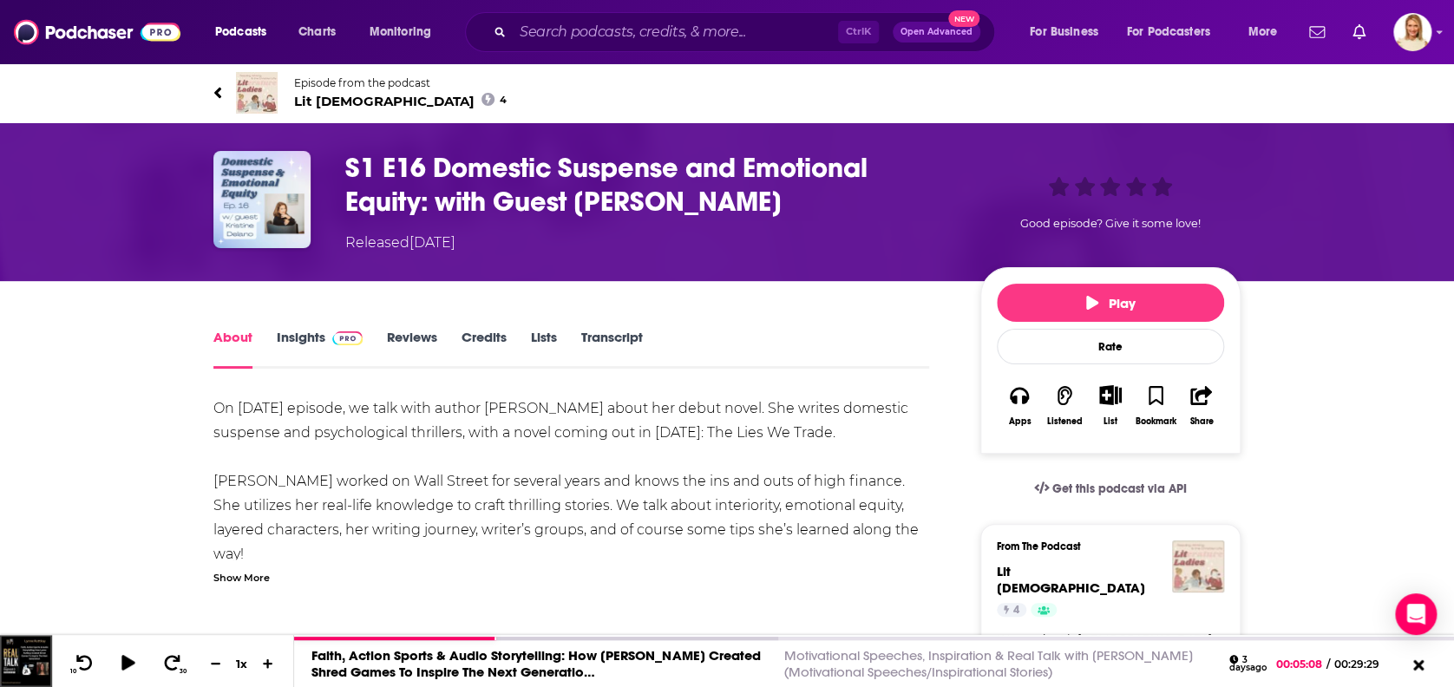
click at [247, 574] on div "Show More" at bounding box center [241, 576] width 56 height 16
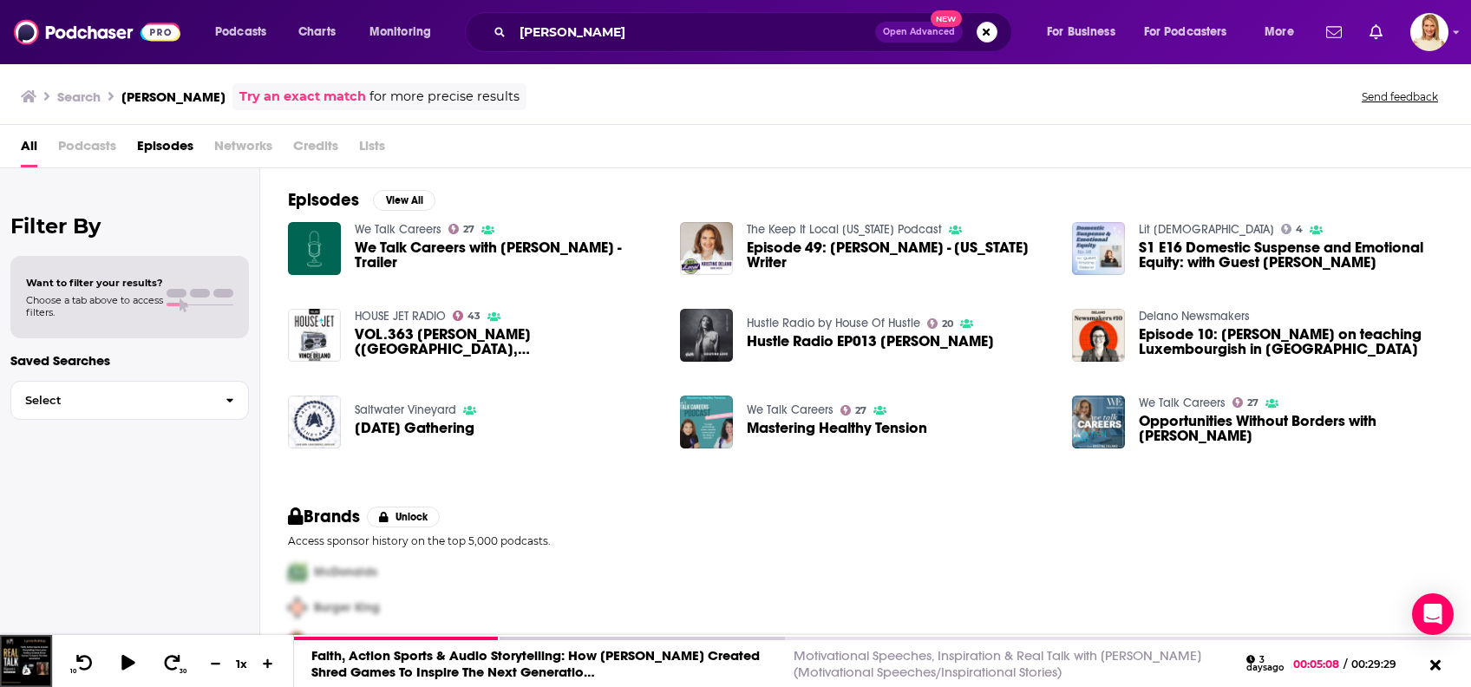
click at [92, 142] on span "Podcasts" at bounding box center [87, 150] width 58 height 36
click at [182, 141] on span "Episodes" at bounding box center [165, 150] width 56 height 36
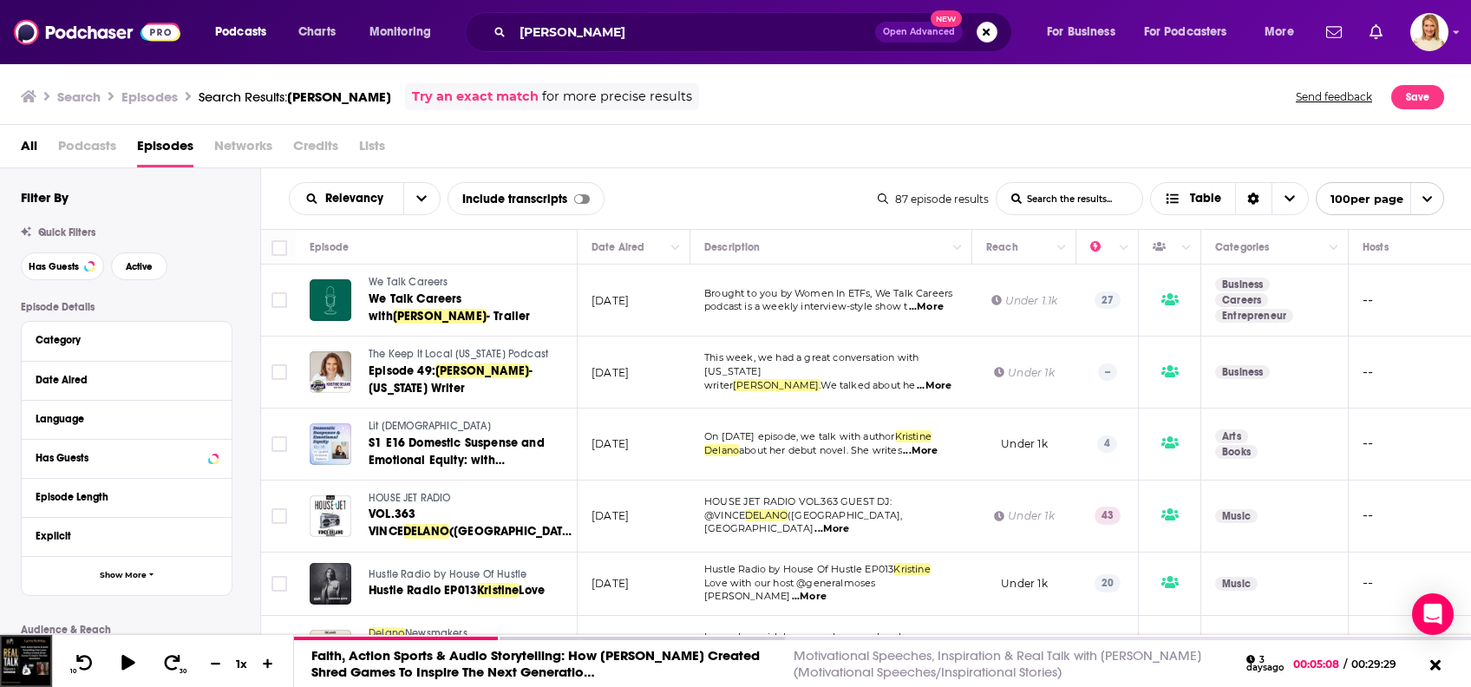
click at [932, 303] on span "...More" at bounding box center [926, 307] width 35 height 14
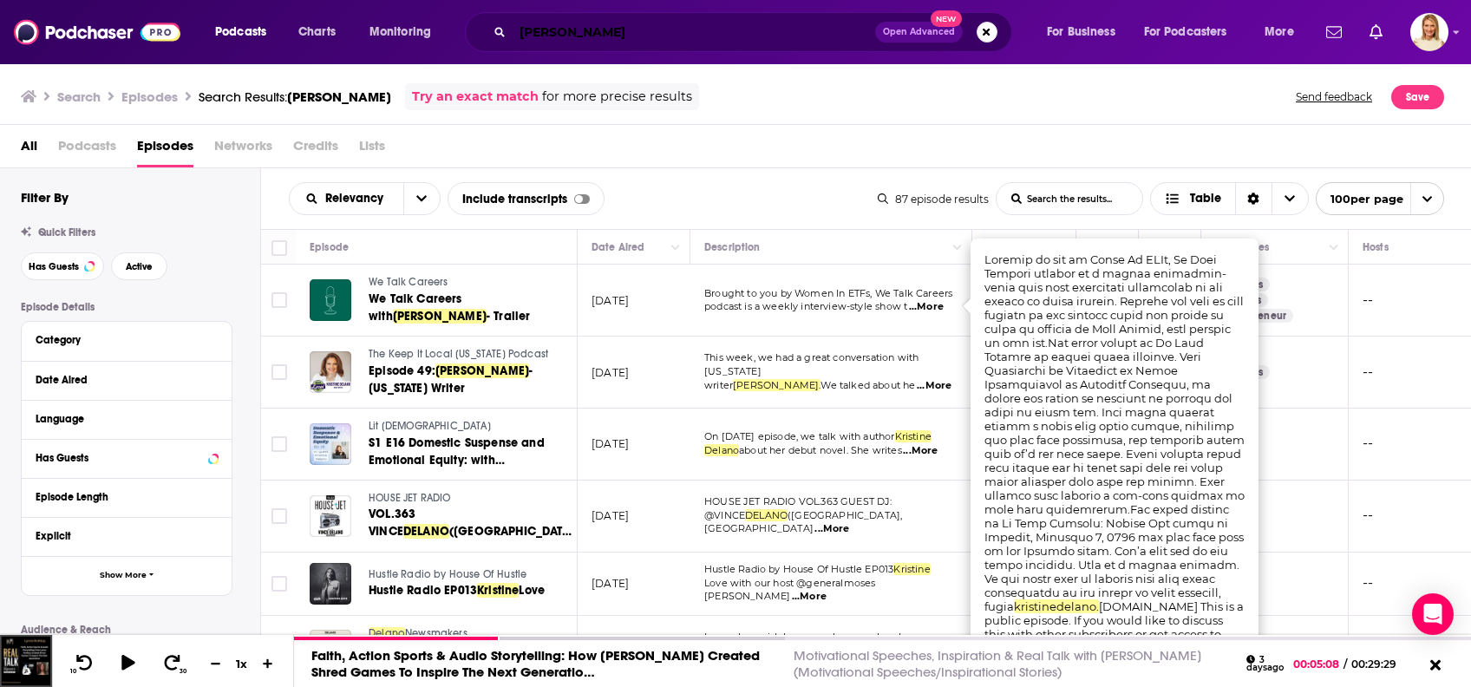
click at [622, 28] on input "[PERSON_NAME]" at bounding box center [694, 32] width 363 height 28
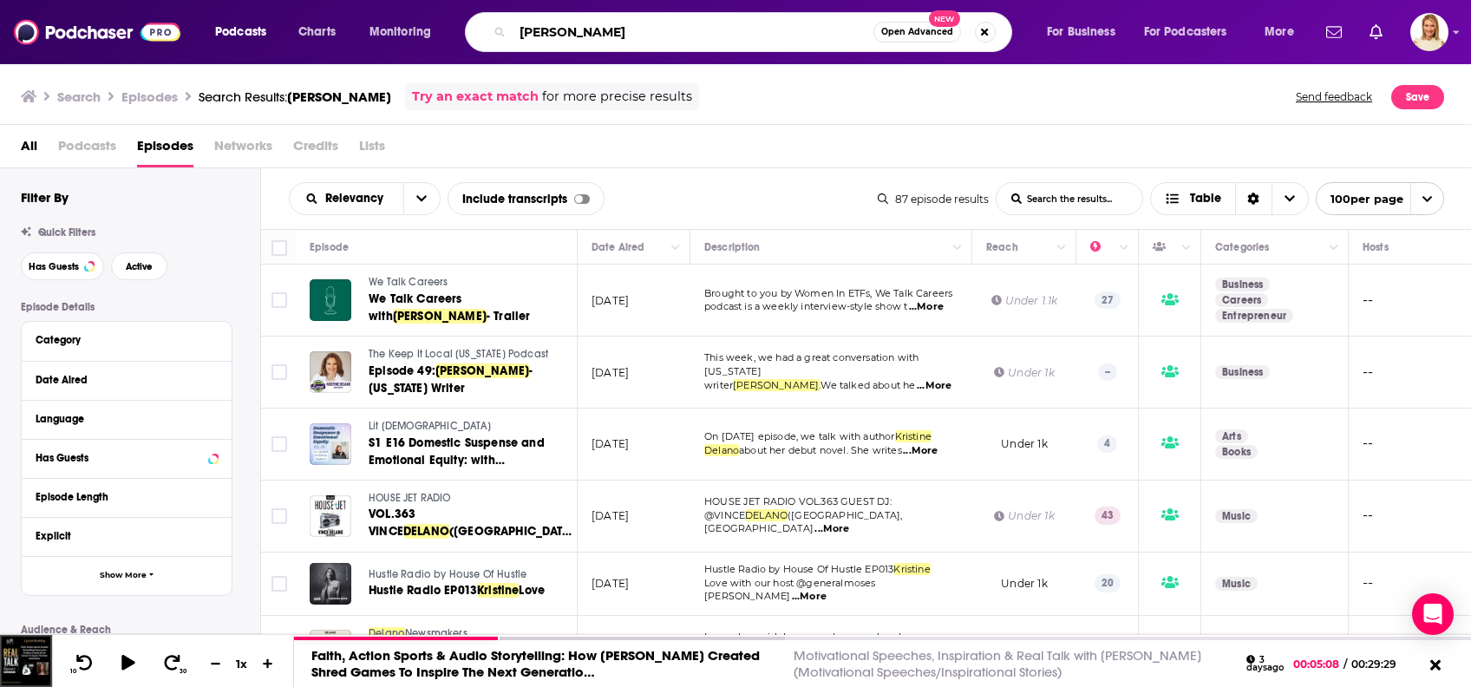
drag, startPoint x: 633, startPoint y: 29, endPoint x: 489, endPoint y: 41, distance: 144.4
click at [489, 41] on div "[PERSON_NAME] Open Advanced New" at bounding box center [738, 32] width 547 height 40
type input "[DEMOGRAPHIC_DATA][PERSON_NAME]"
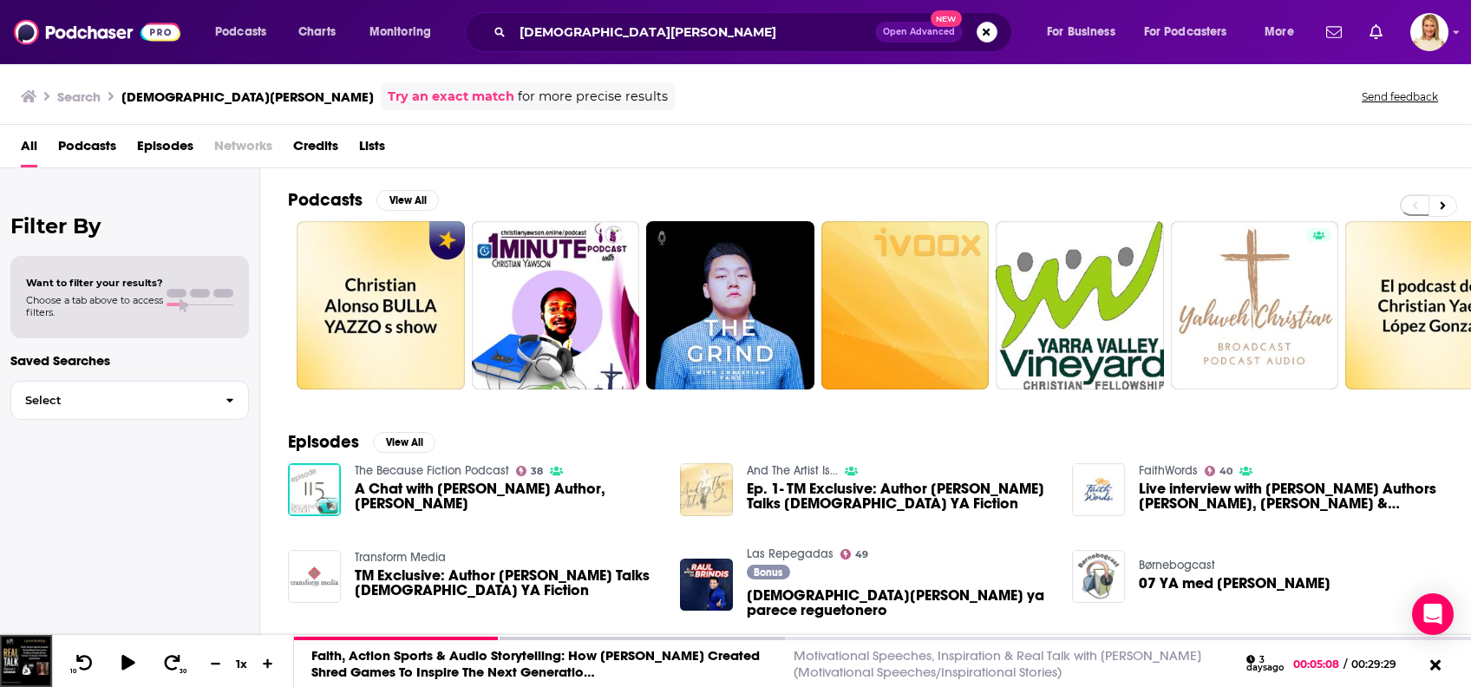
click at [97, 144] on span "Podcasts" at bounding box center [87, 150] width 58 height 36
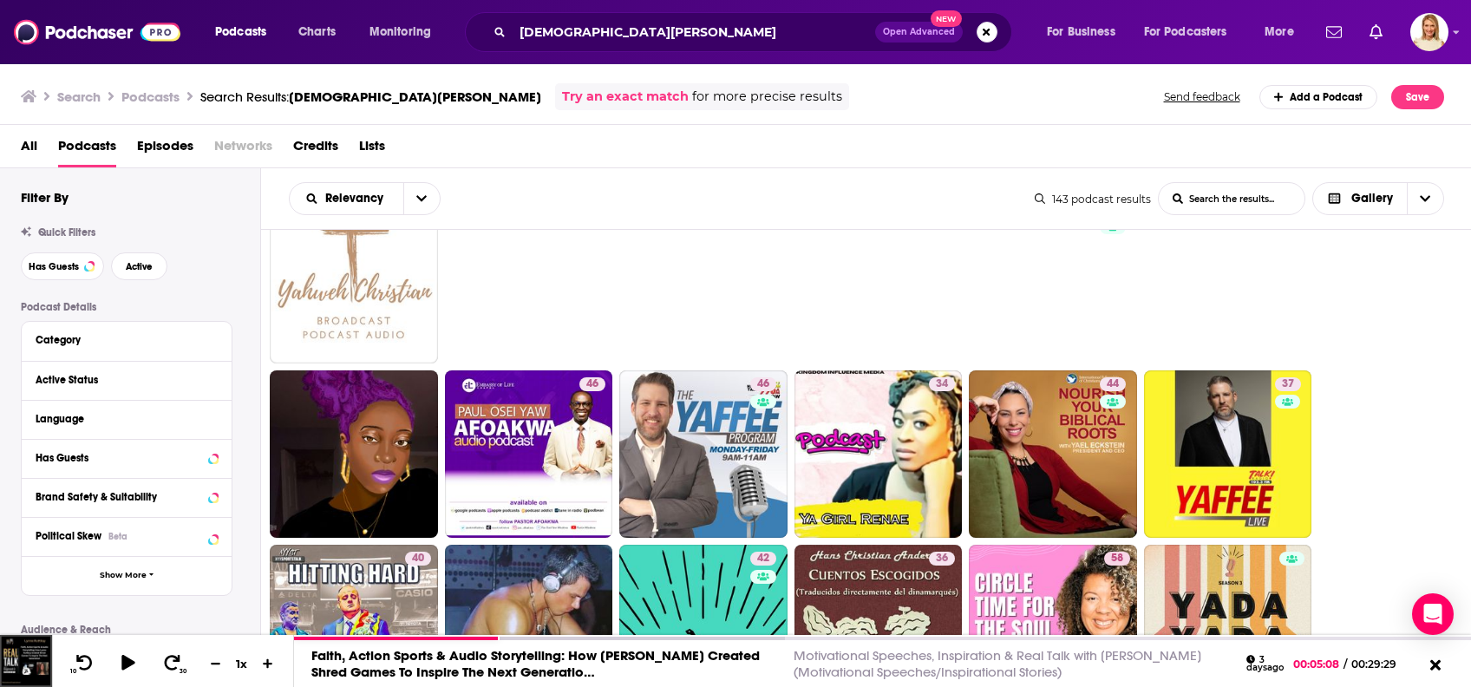
scroll to position [347, 0]
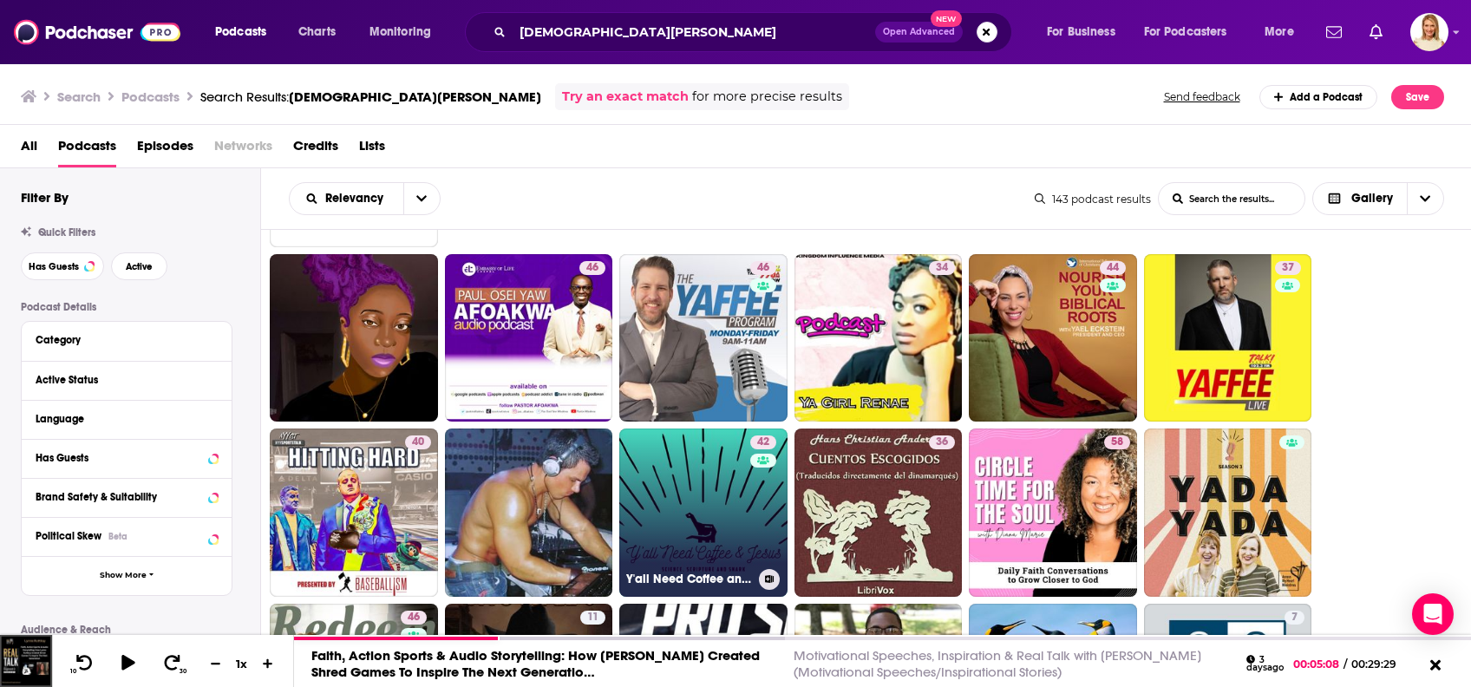
click at [685, 511] on link "42 Y'all Need Coffee and [DEMOGRAPHIC_DATA]" at bounding box center [703, 513] width 168 height 168
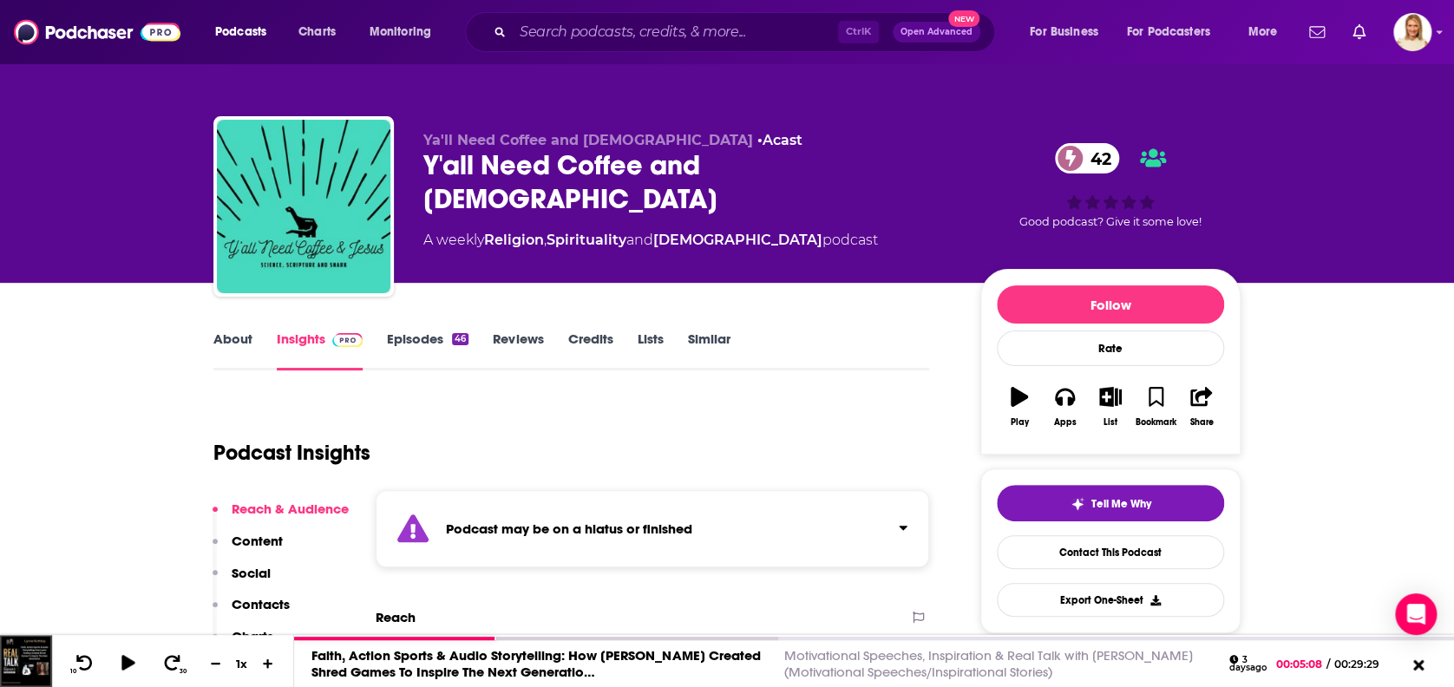
click at [222, 334] on link "About" at bounding box center [232, 350] width 39 height 40
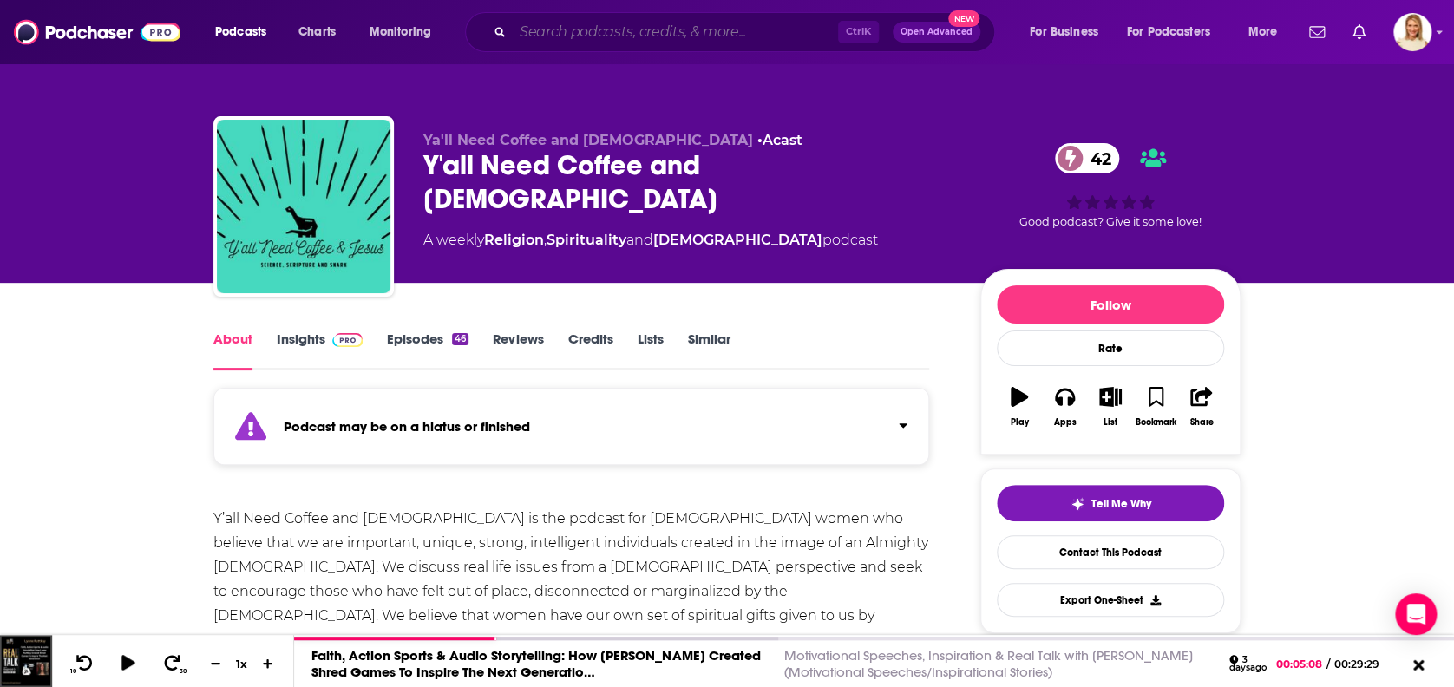
click at [576, 35] on input "Search podcasts, credits, & more..." at bounding box center [675, 32] width 325 height 28
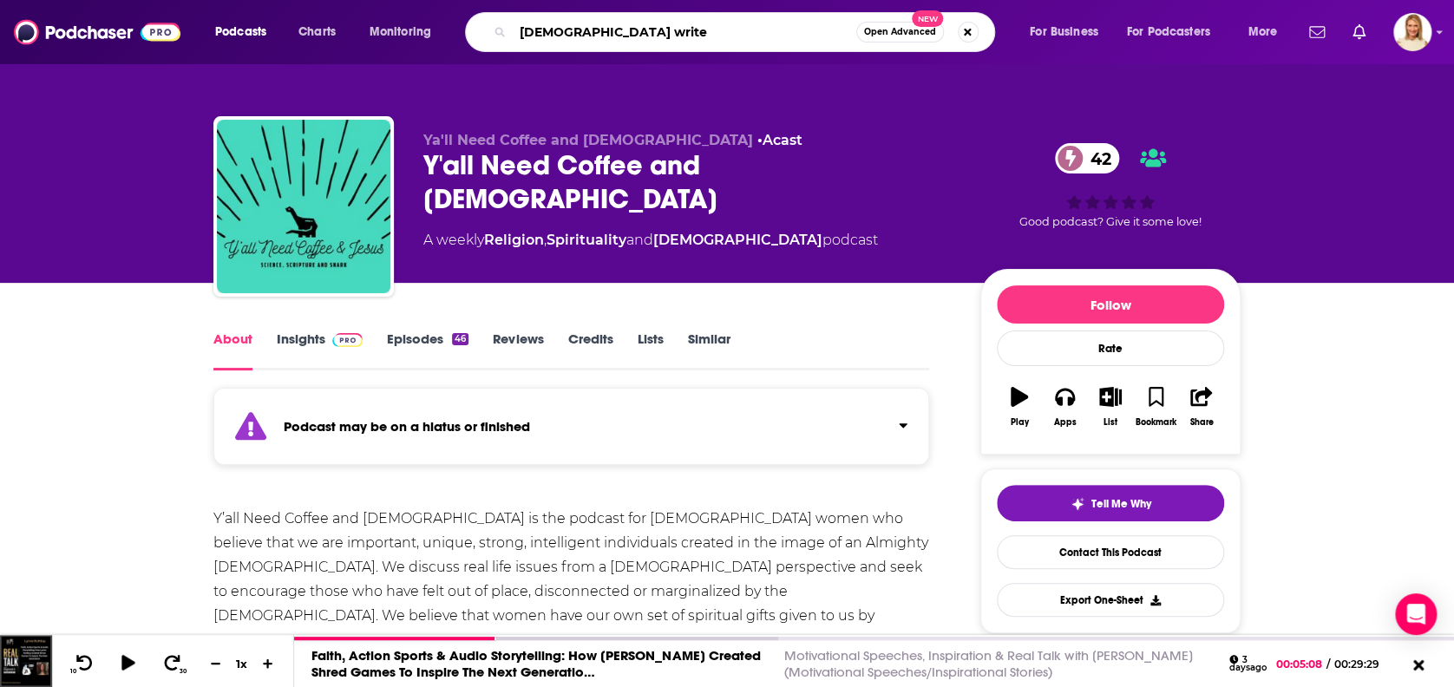
type input "[DEMOGRAPHIC_DATA] writer"
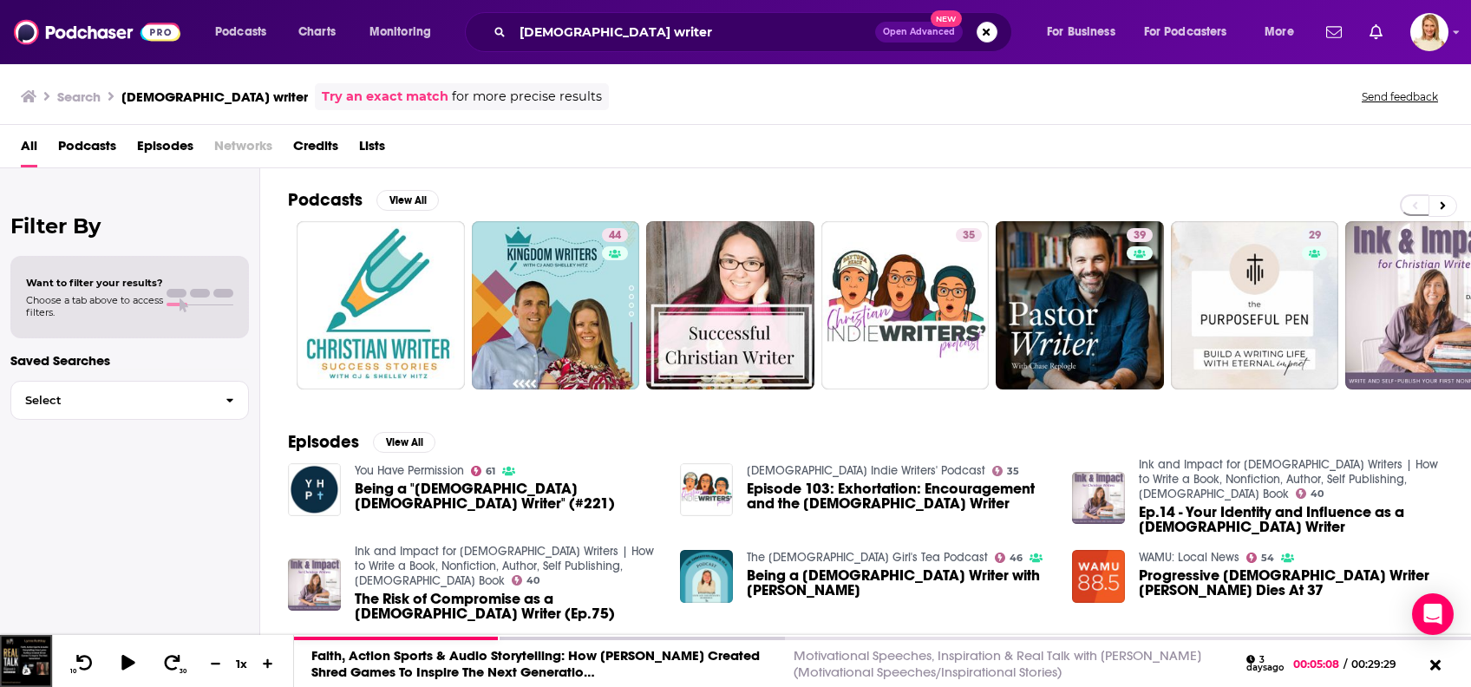
click at [103, 144] on span "Podcasts" at bounding box center [87, 150] width 58 height 36
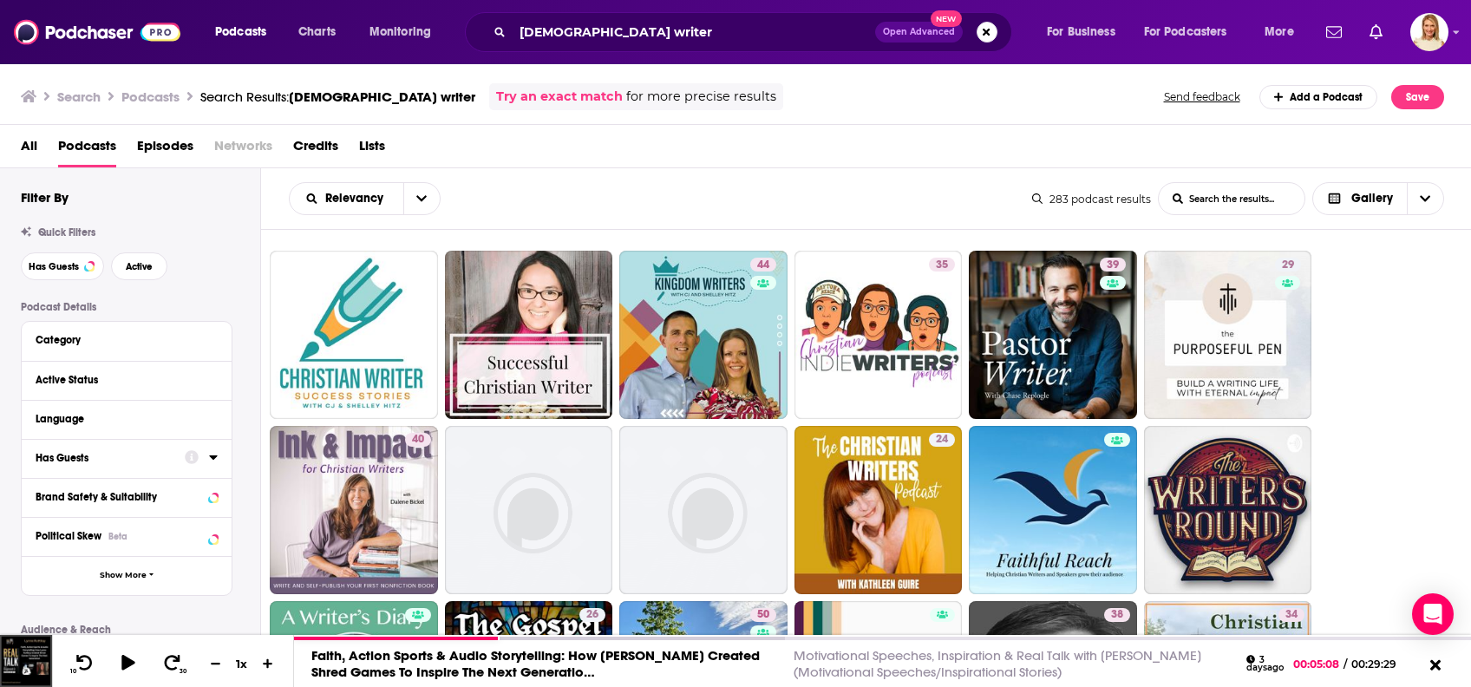
click at [212, 455] on icon at bounding box center [213, 457] width 9 height 14
click at [186, 486] on span "All" at bounding box center [117, 490] width 162 height 23
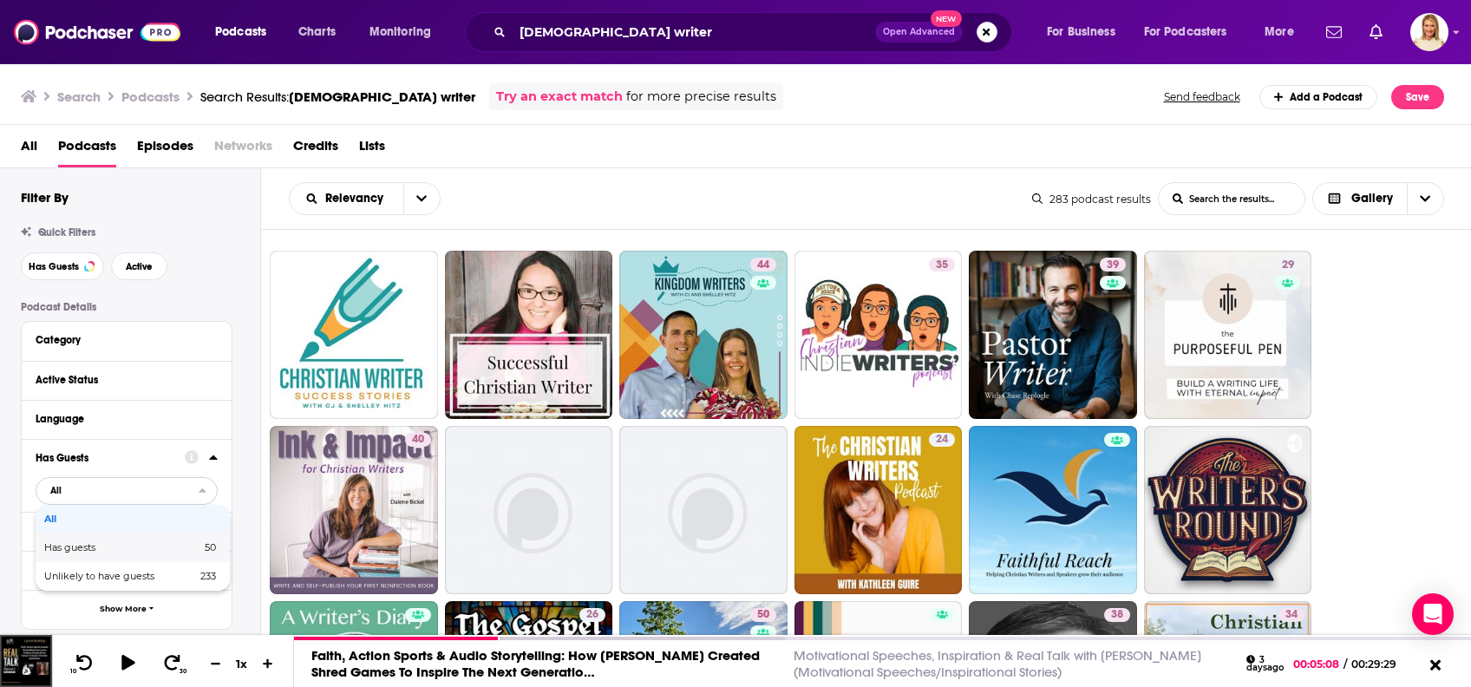
click at [172, 546] on span "50" at bounding box center [182, 548] width 68 height 10
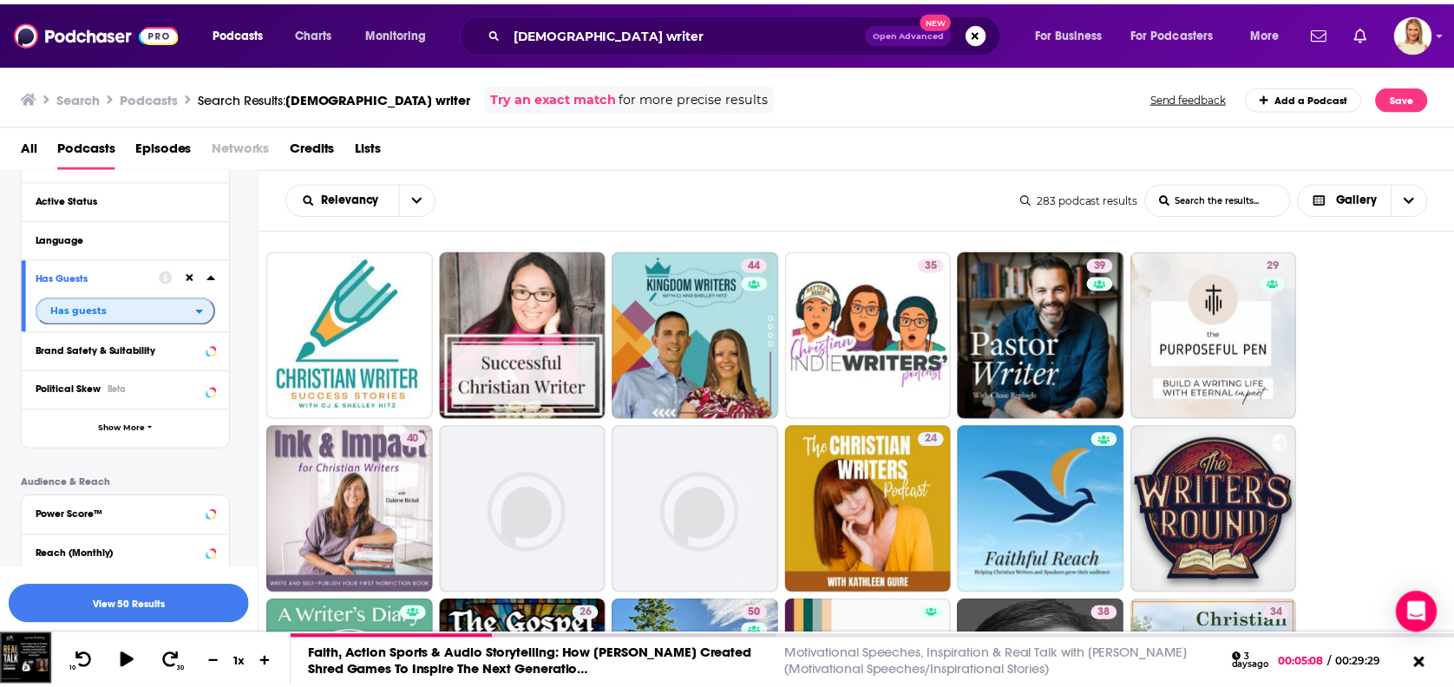
scroll to position [231, 0]
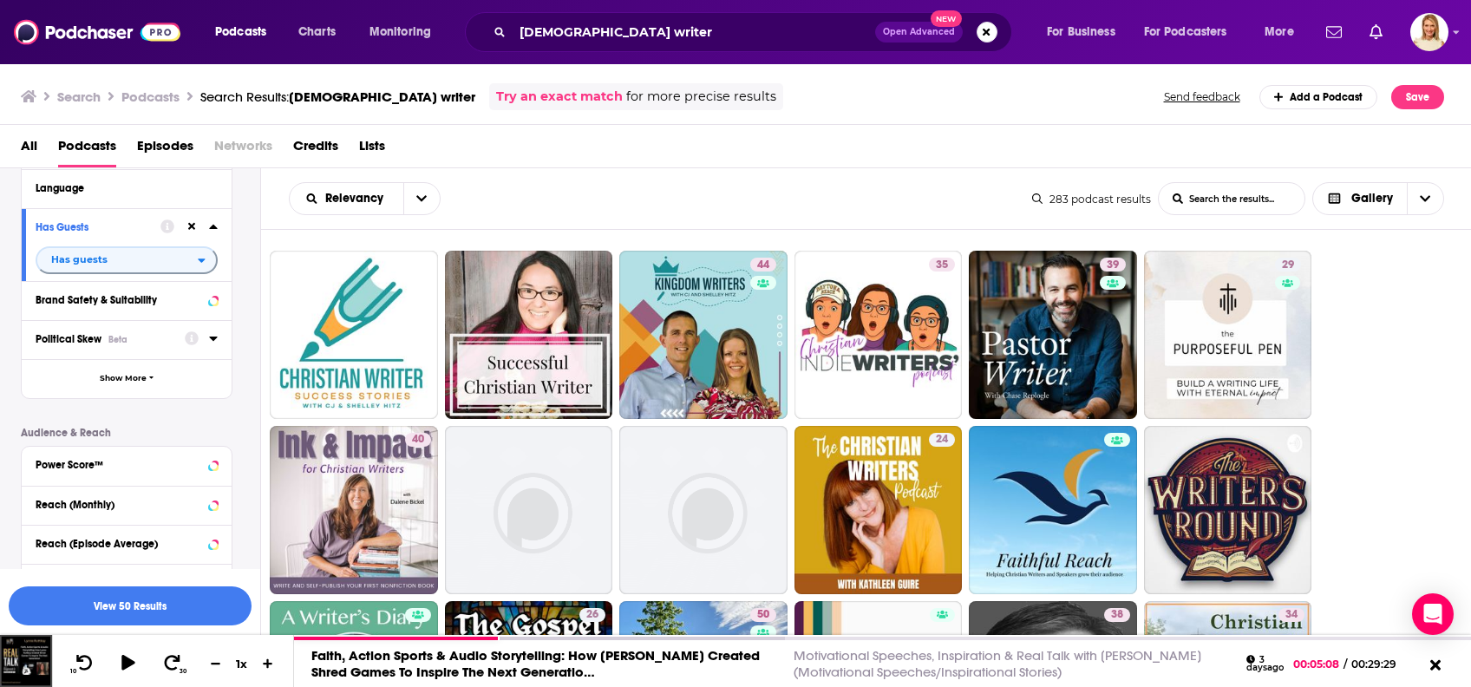
click at [212, 337] on icon at bounding box center [213, 338] width 9 height 14
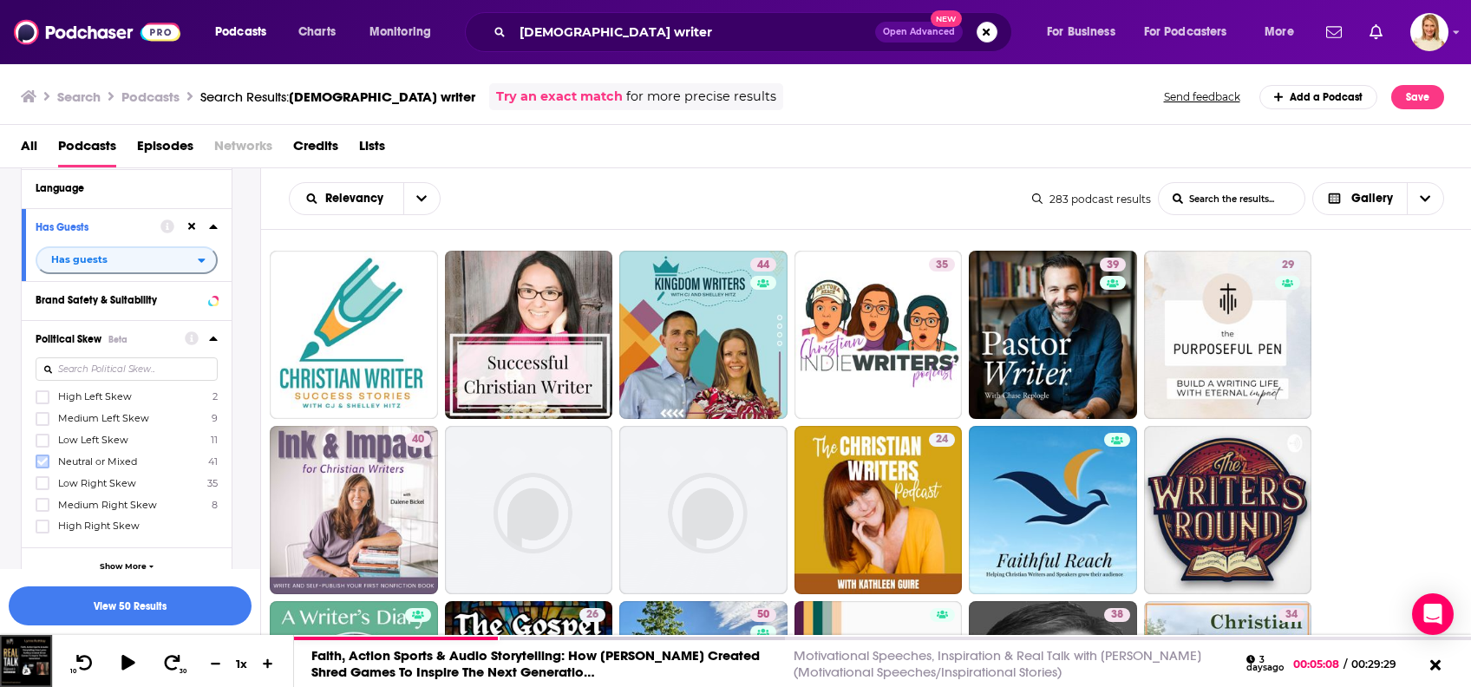
click at [46, 459] on icon at bounding box center [42, 462] width 10 height 8
click at [44, 485] on icon at bounding box center [42, 483] width 10 height 10
click at [43, 501] on icon at bounding box center [42, 505] width 10 height 10
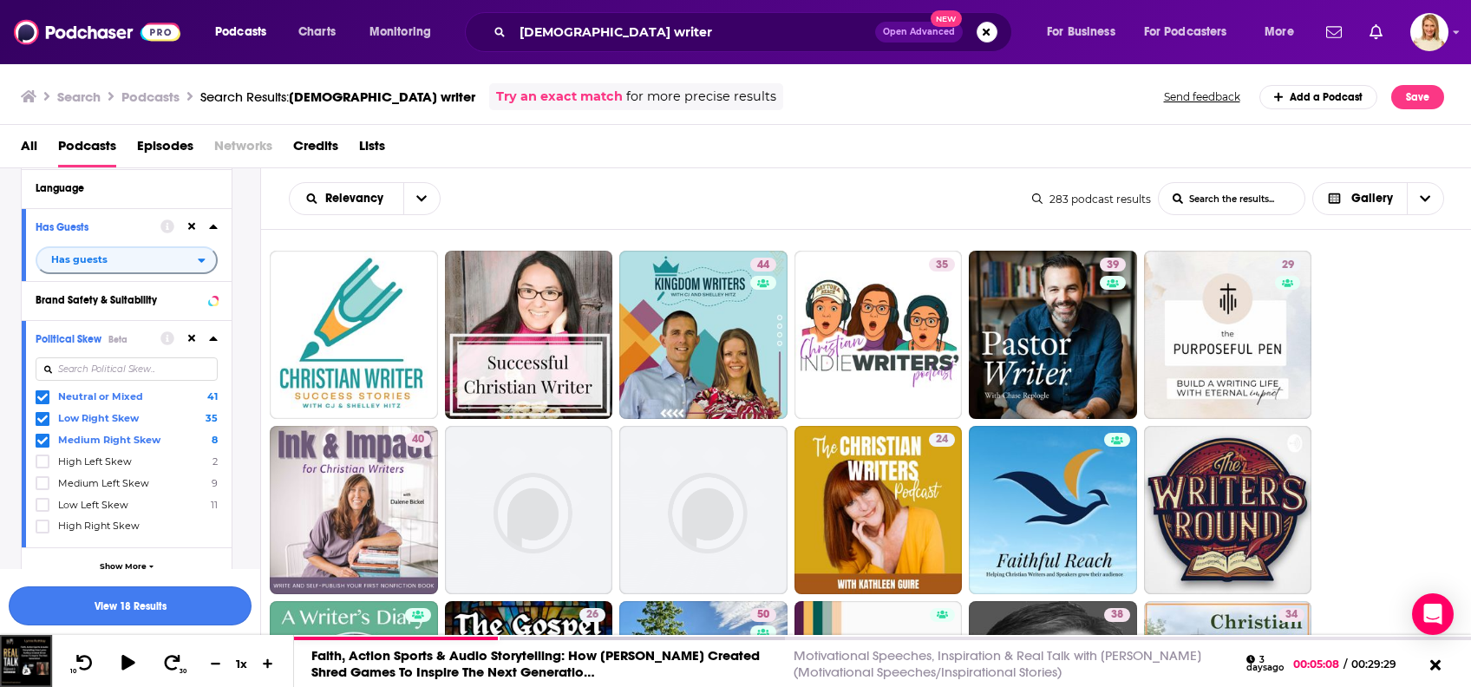
click at [167, 601] on button "View 18 Results" at bounding box center [130, 605] width 243 height 39
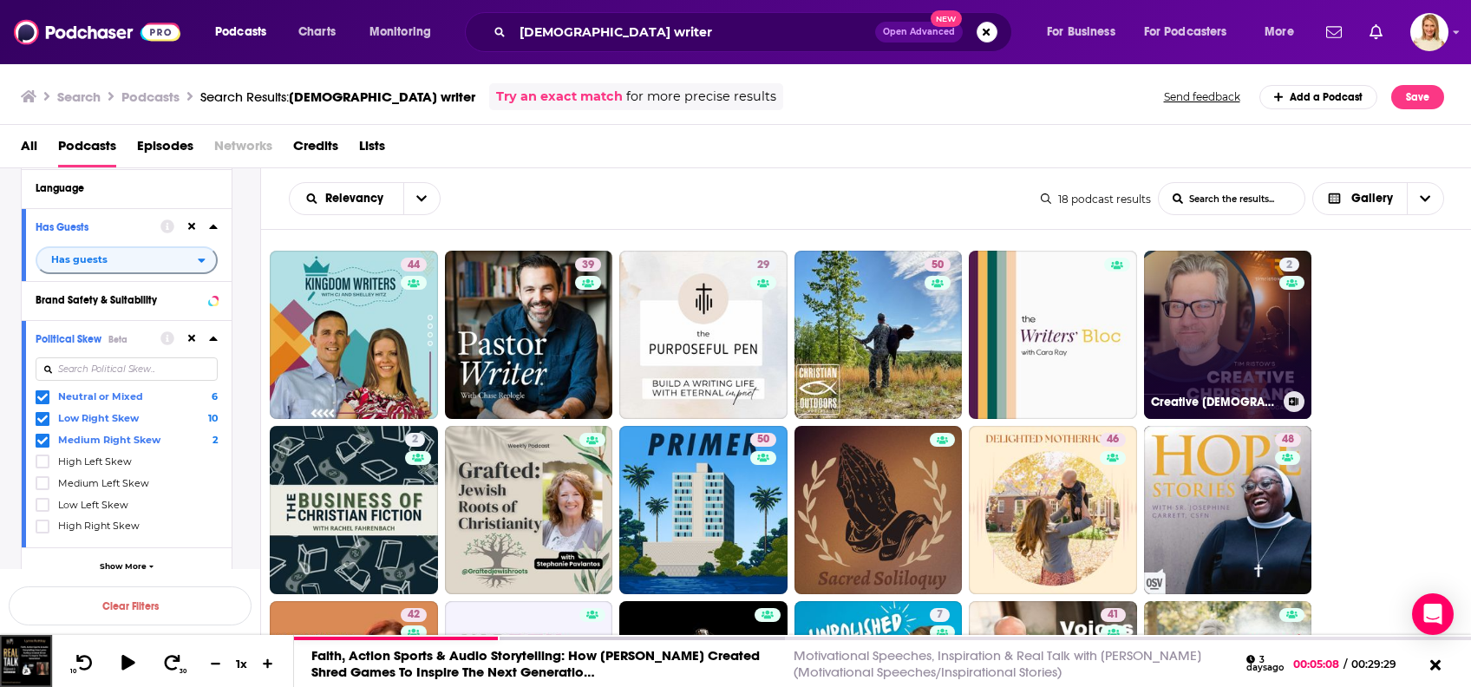
click at [1274, 335] on link "2 Creative [DEMOGRAPHIC_DATA]" at bounding box center [1228, 335] width 168 height 168
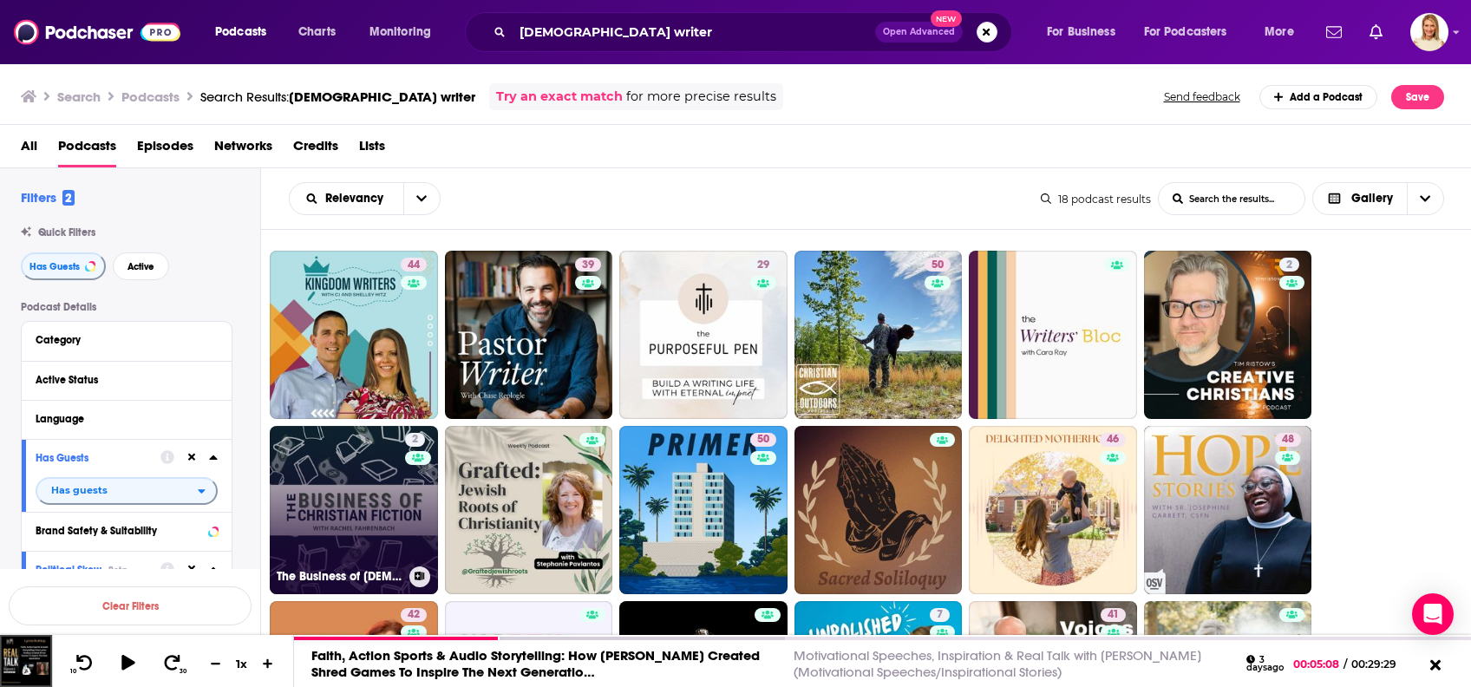
click at [406, 473] on div "2" at bounding box center [418, 500] width 26 height 134
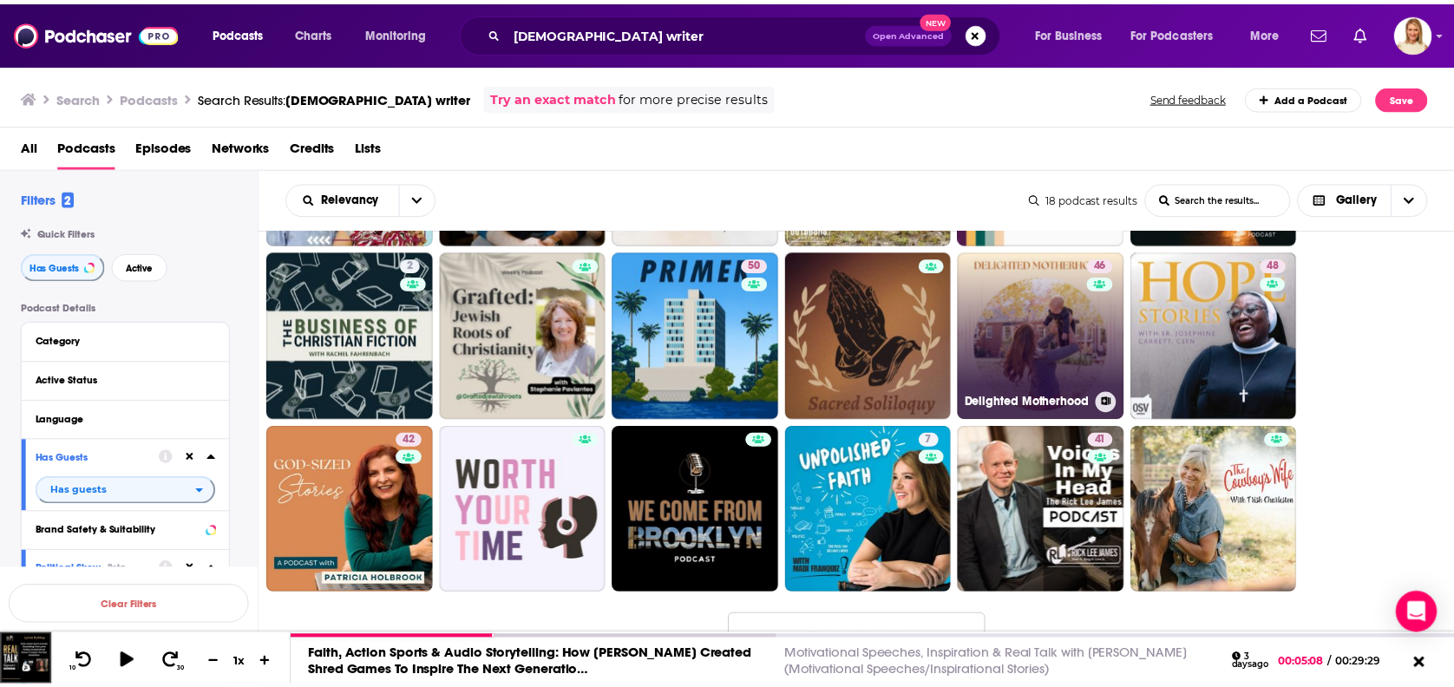
scroll to position [179, 0]
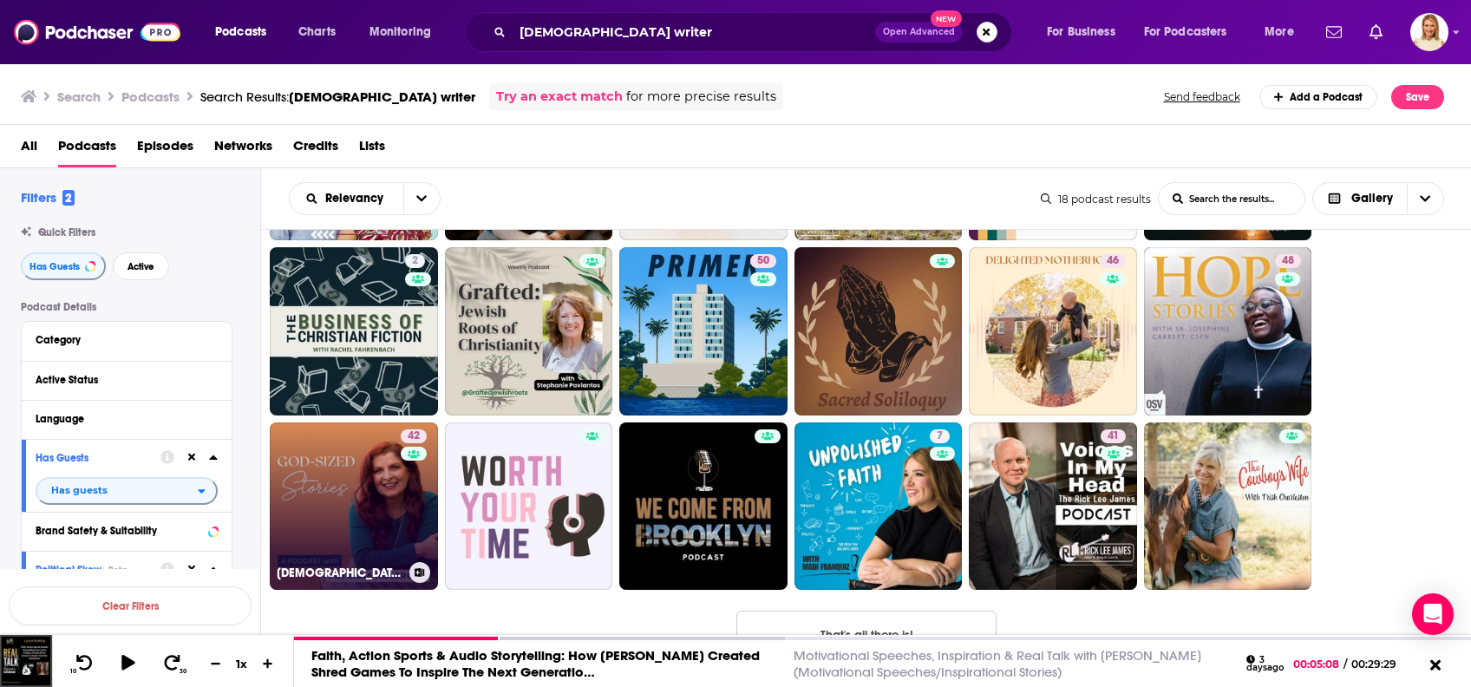
click at [319, 491] on link "42 God-Sized Stories with [PERSON_NAME]" at bounding box center [354, 506] width 168 height 168
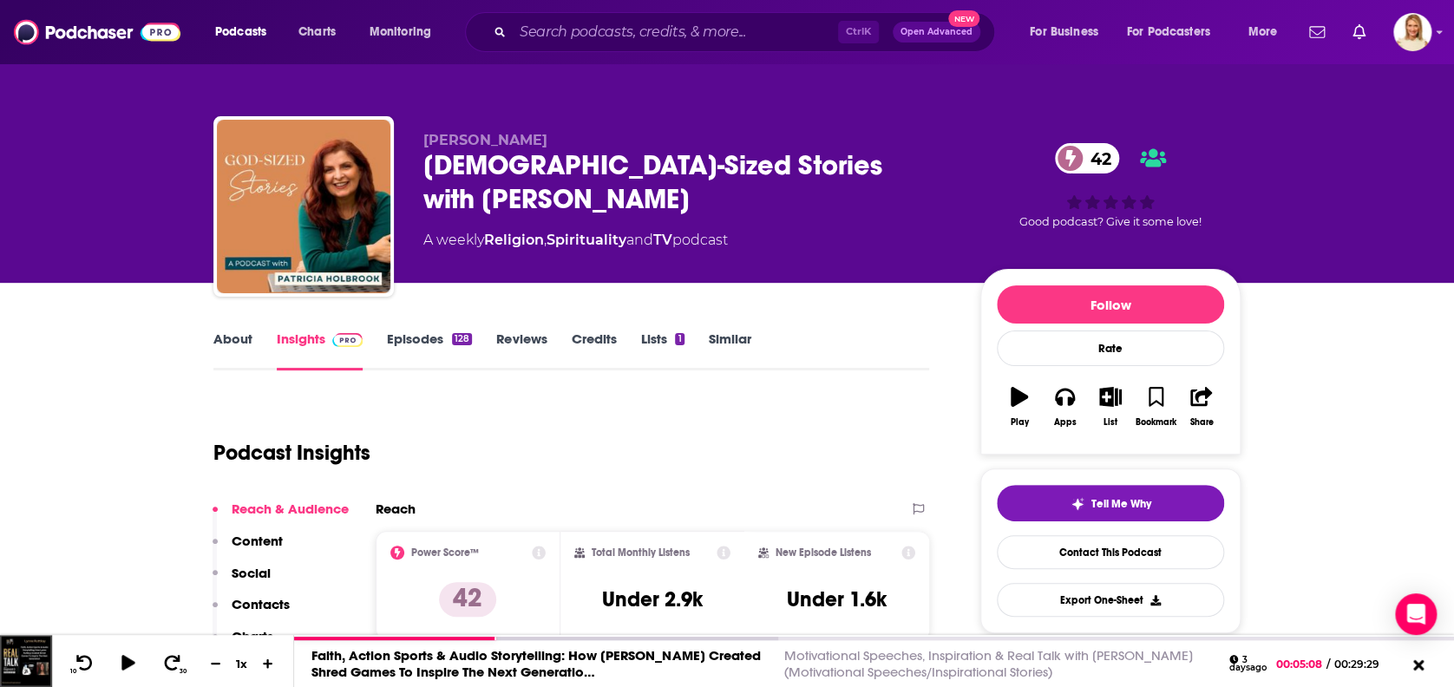
click at [232, 333] on link "About" at bounding box center [232, 350] width 39 height 40
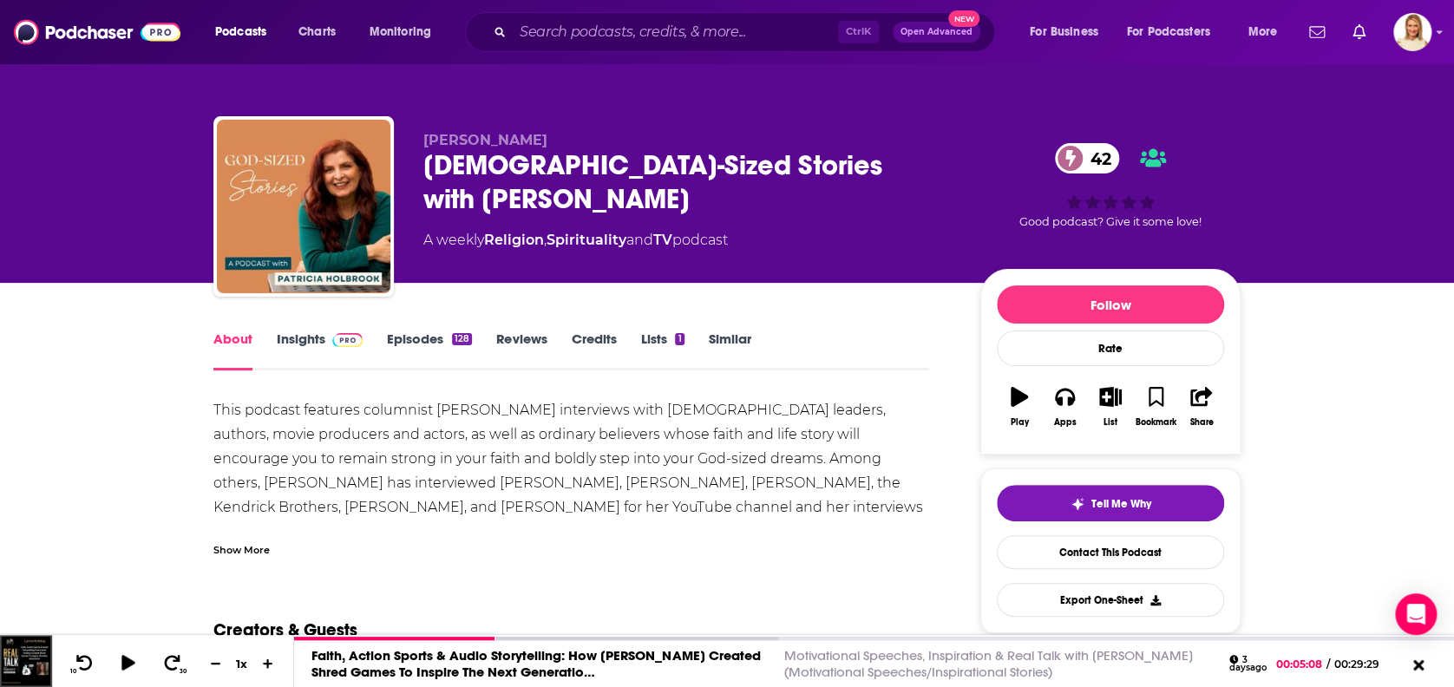
click at [269, 545] on div "Show More" at bounding box center [241, 548] width 56 height 16
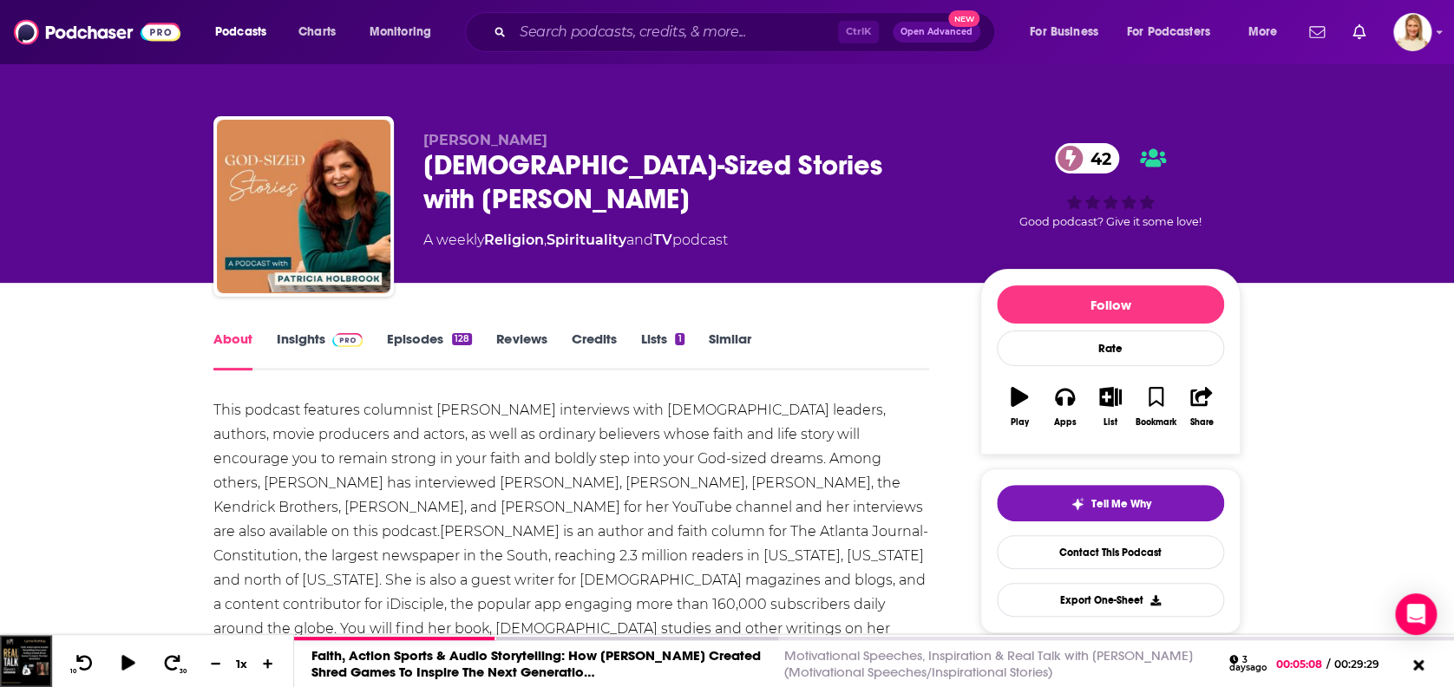
click at [319, 343] on link "Insights" at bounding box center [320, 350] width 86 height 40
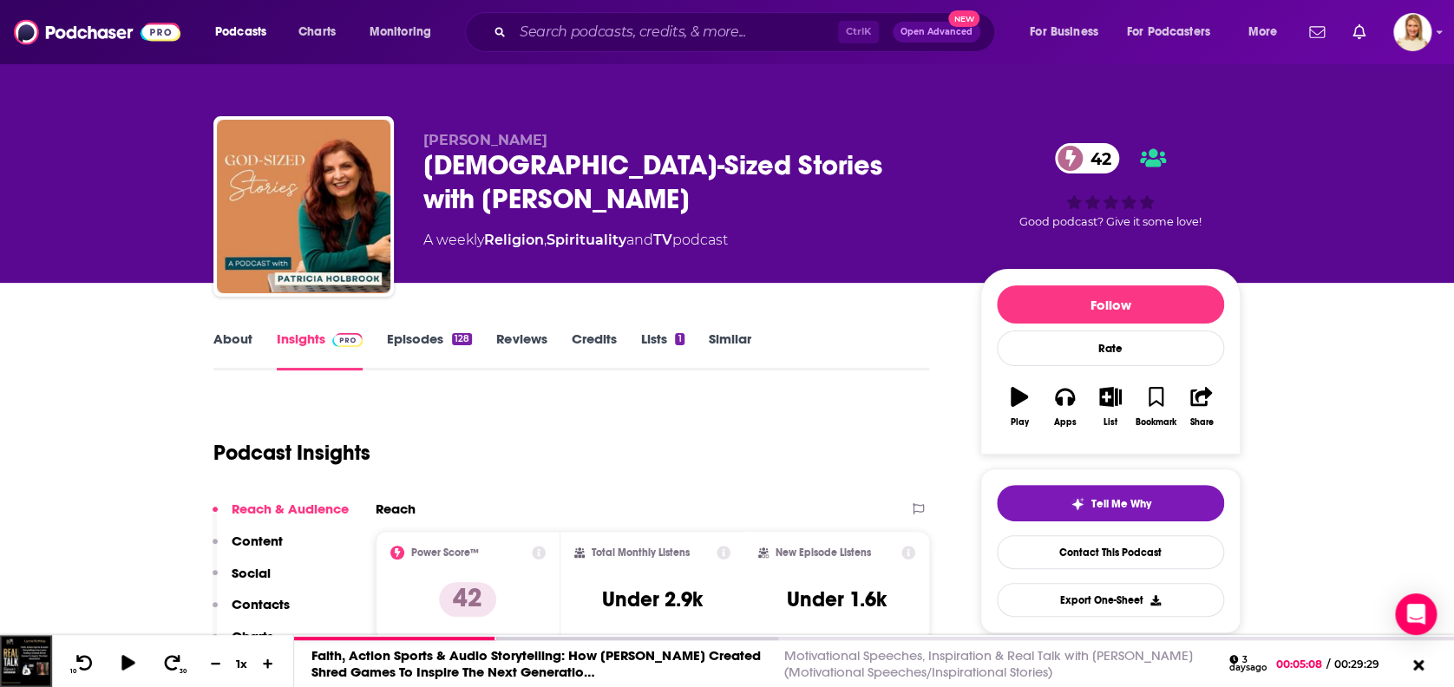
click at [404, 331] on link "Episodes 128" at bounding box center [429, 350] width 85 height 40
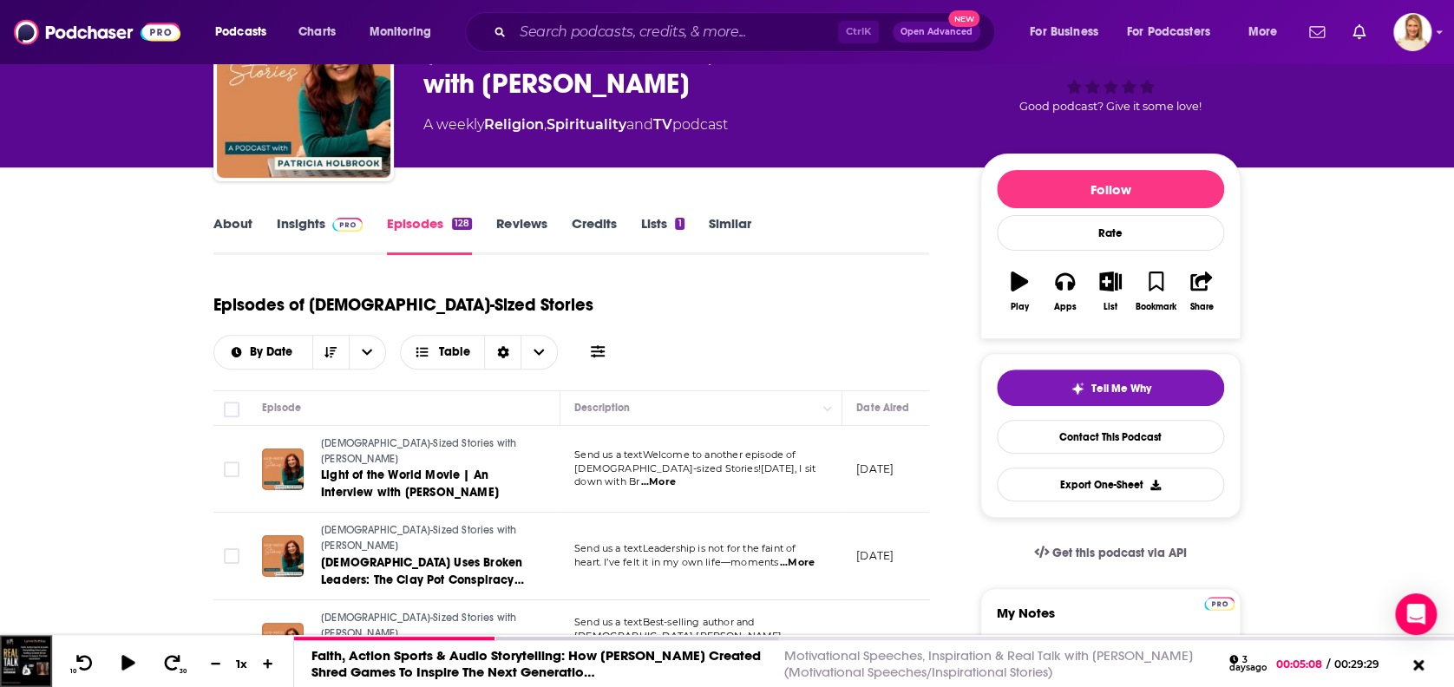
scroll to position [347, 0]
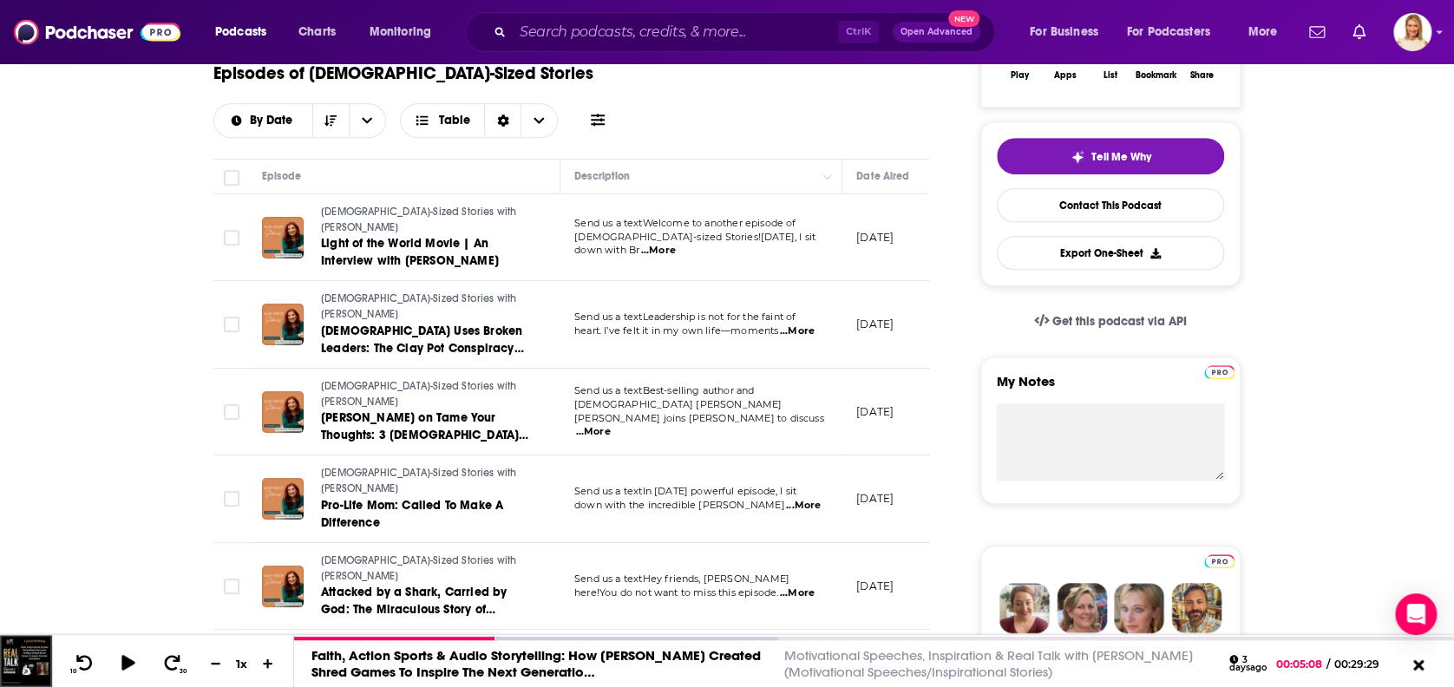
click at [611, 425] on span "...More" at bounding box center [593, 432] width 35 height 14
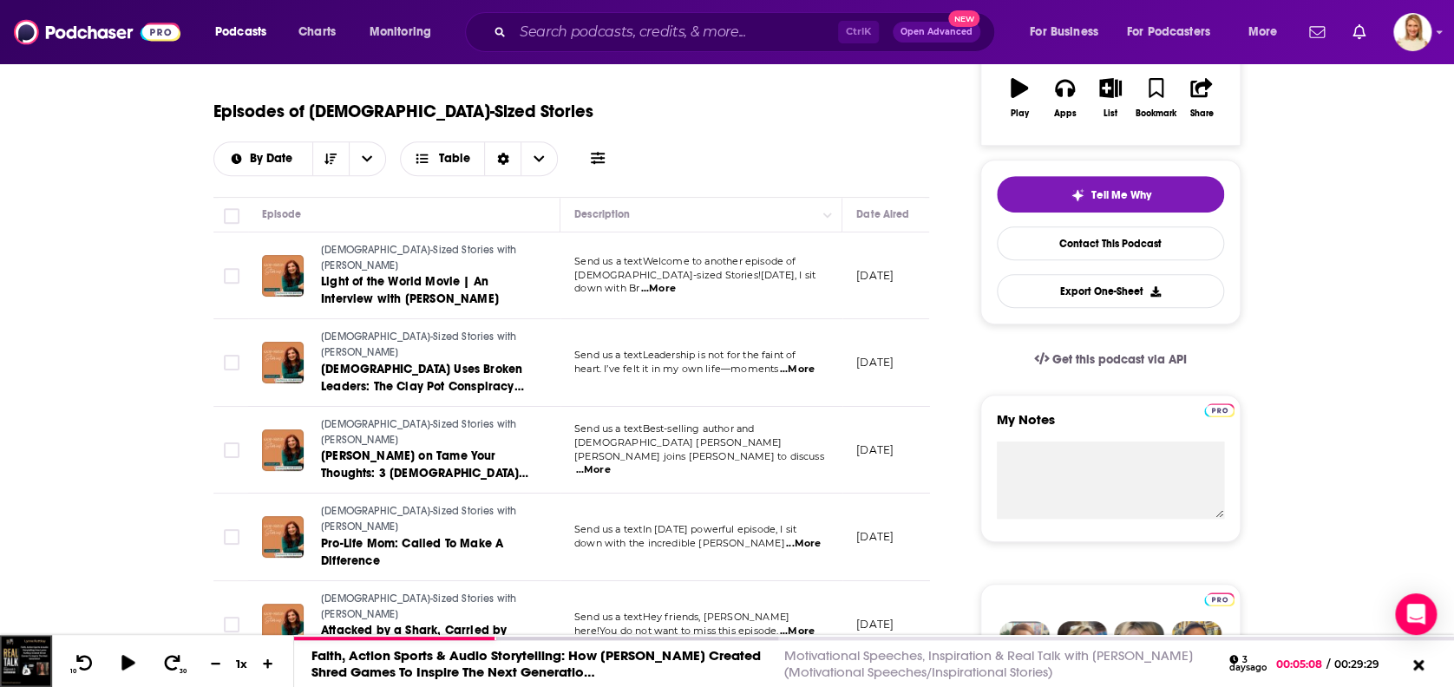
scroll to position [0, 0]
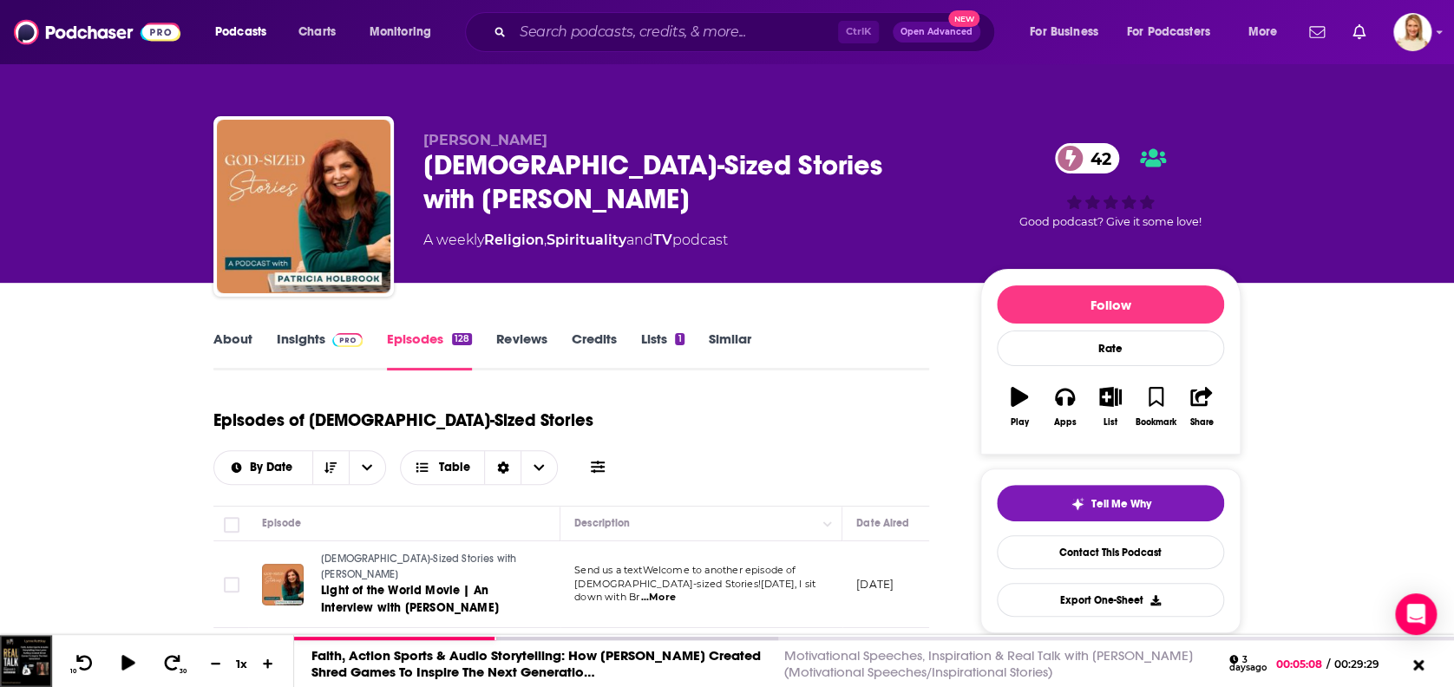
click at [232, 339] on link "About" at bounding box center [232, 350] width 39 height 40
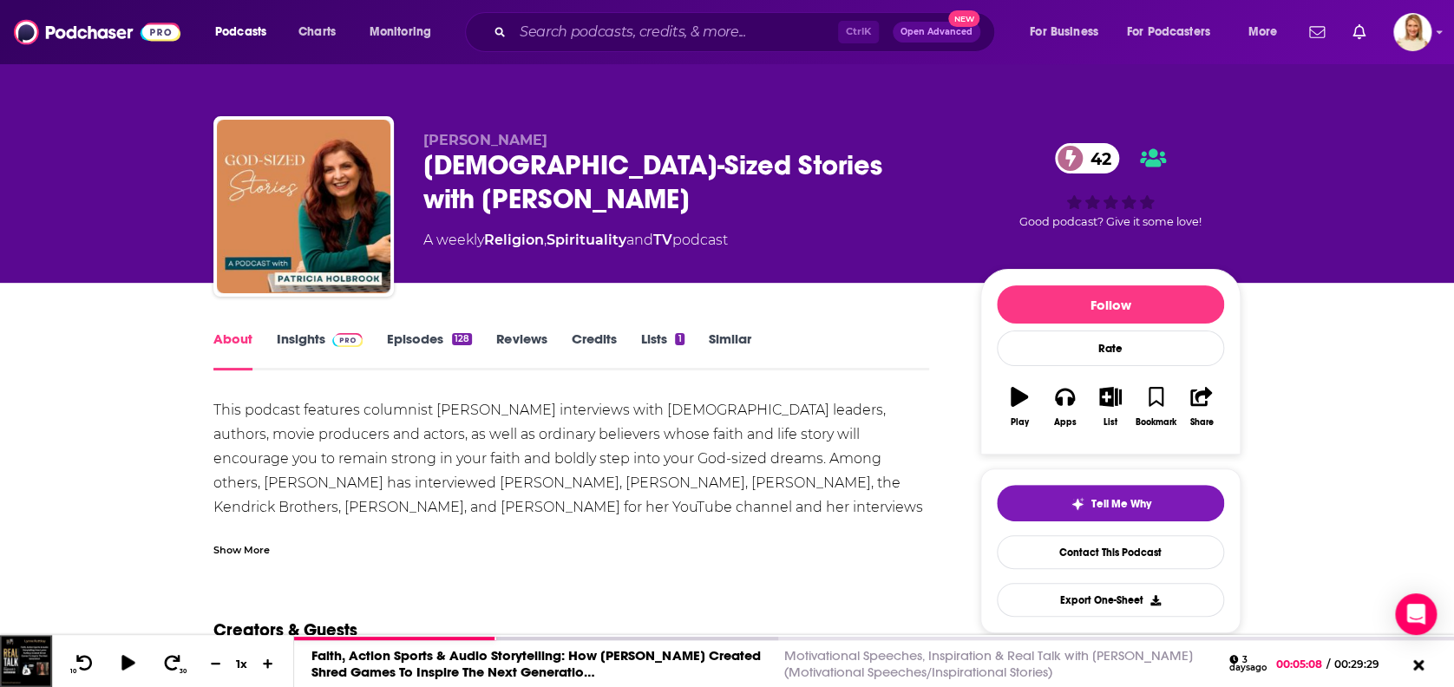
click at [434, 338] on link "Episodes 128" at bounding box center [429, 350] width 85 height 40
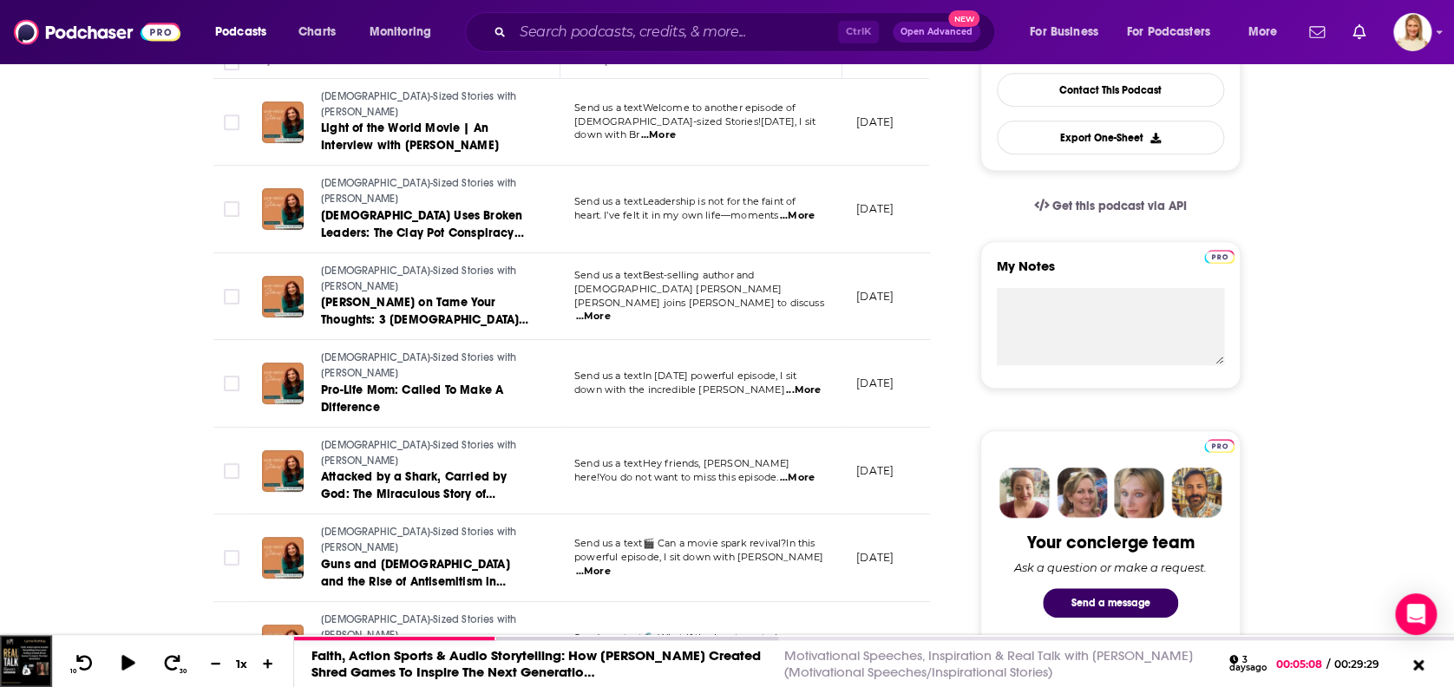
scroll to position [694, 0]
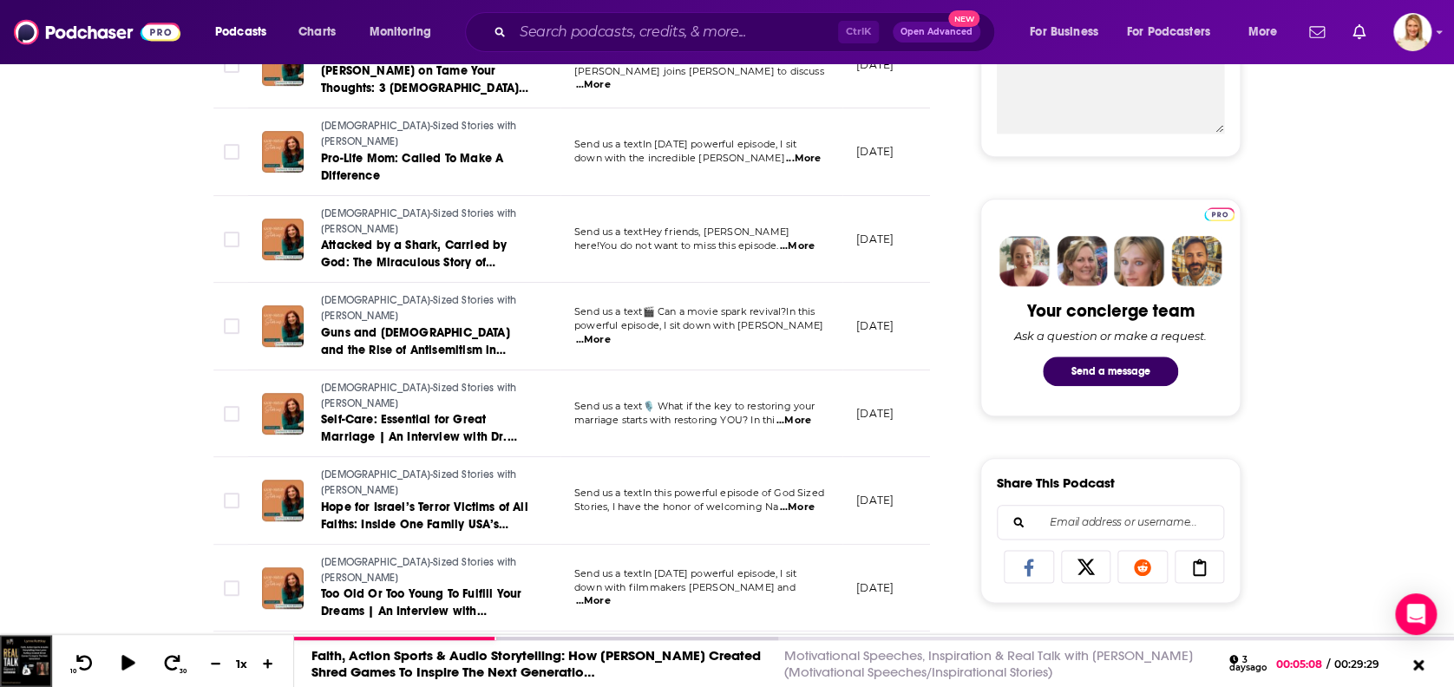
click at [611, 594] on span "...More" at bounding box center [593, 601] width 35 height 14
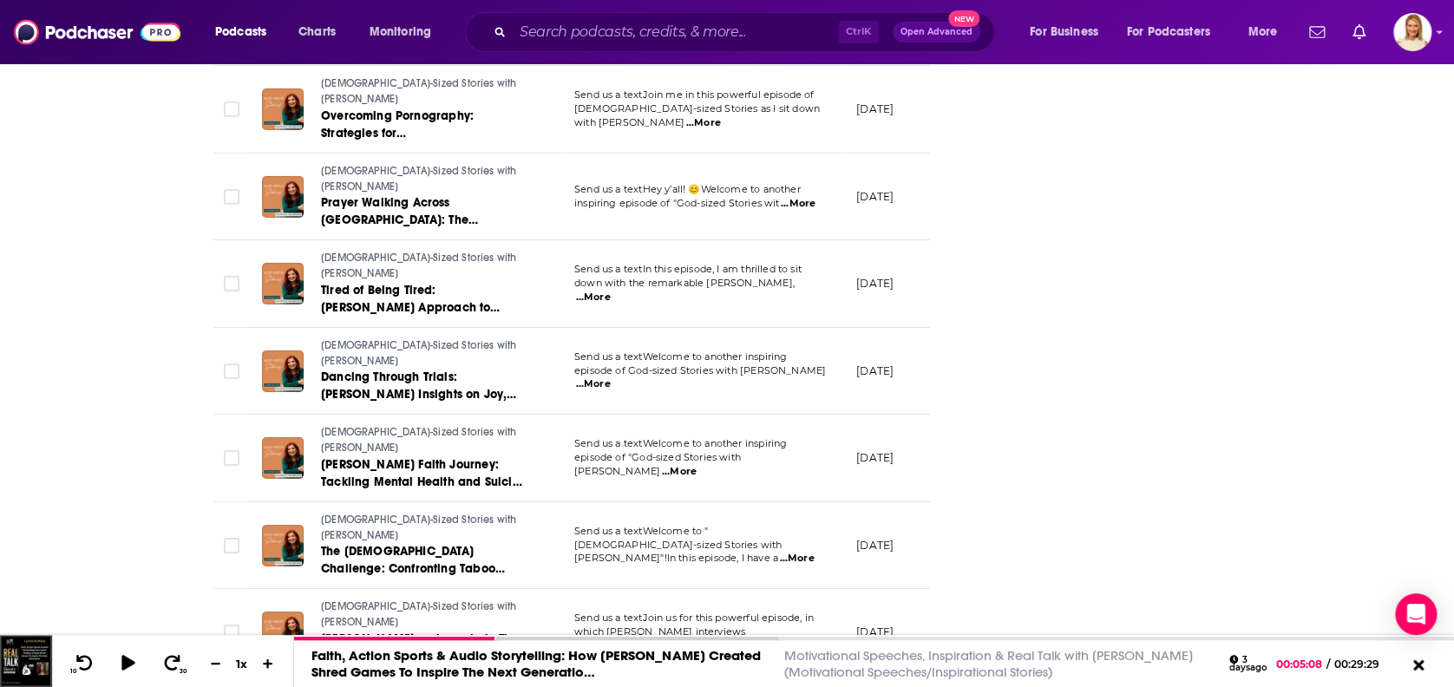
scroll to position [3353, 0]
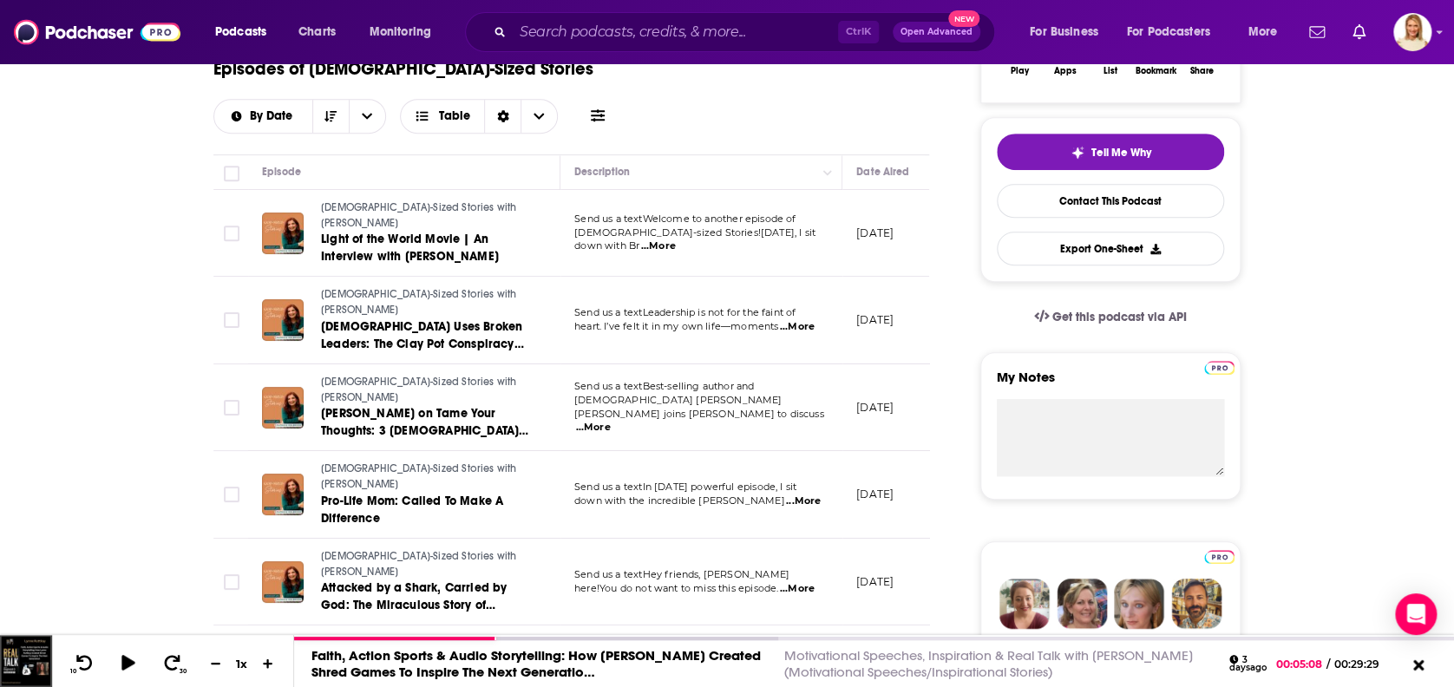
scroll to position [0, 0]
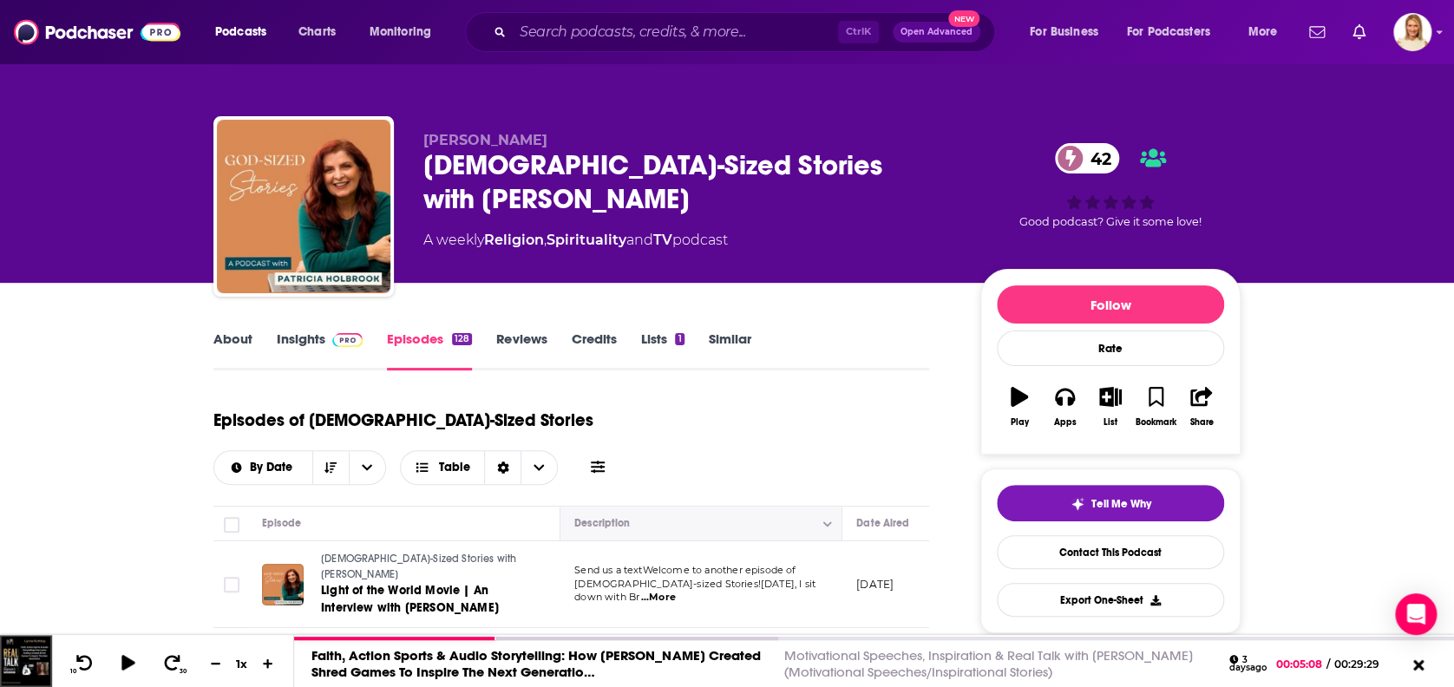
click at [835, 507] on th "Description" at bounding box center [701, 524] width 282 height 35
click at [828, 519] on icon "Column Actions" at bounding box center [827, 524] width 9 height 10
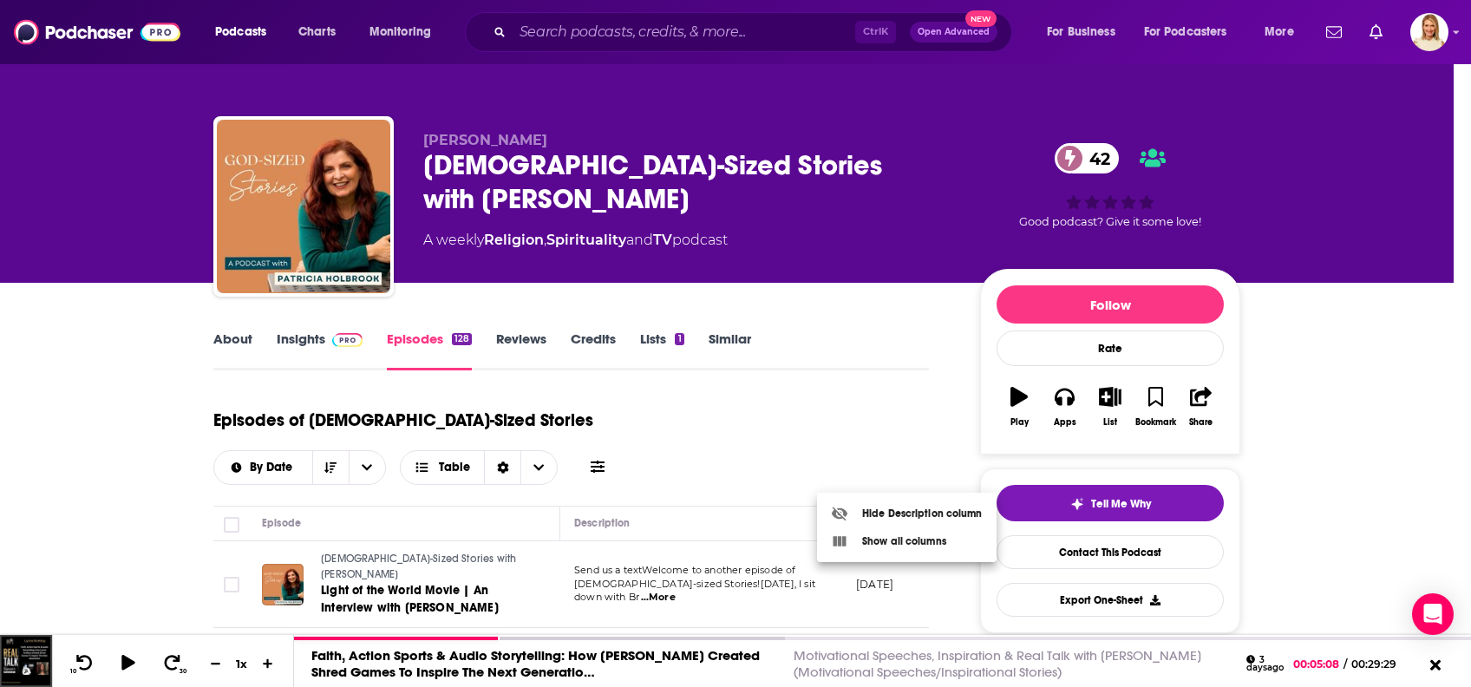
click at [873, 371] on div at bounding box center [735, 343] width 1471 height 687
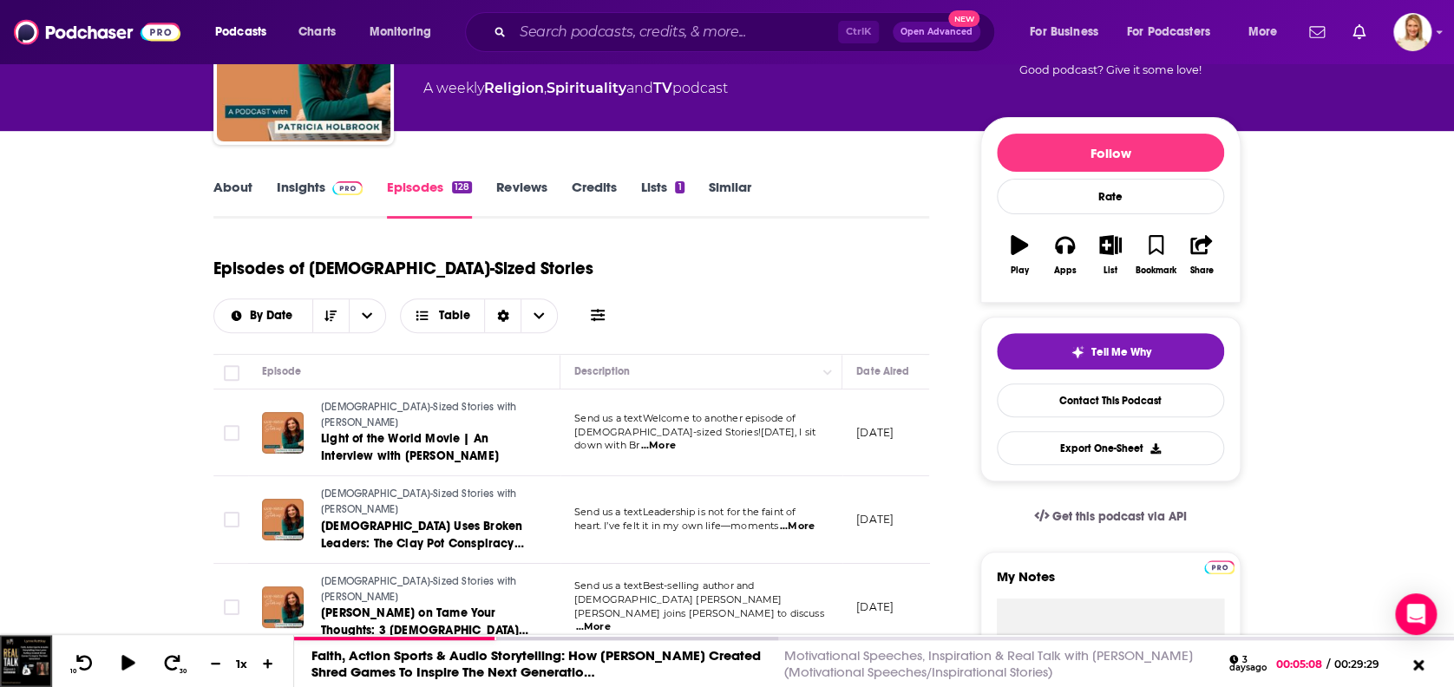
scroll to position [115, 0]
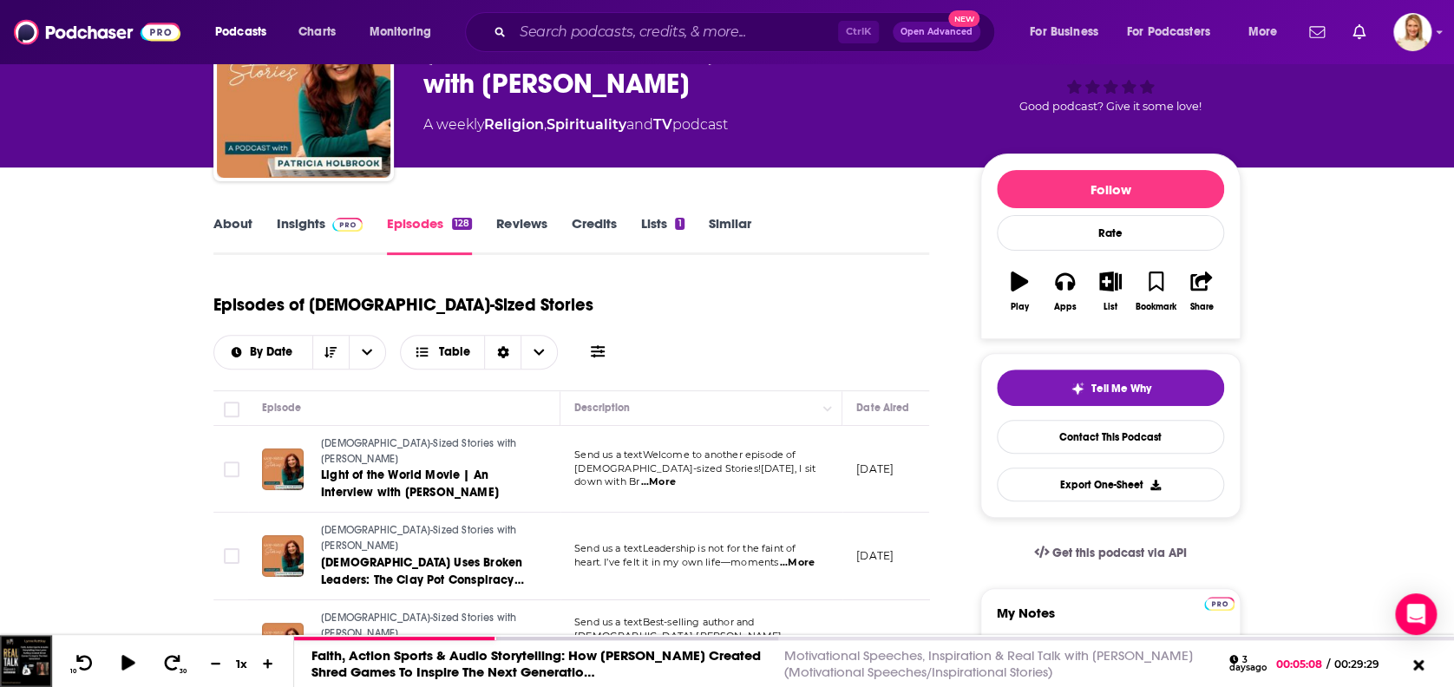
click at [676, 475] on span "...More" at bounding box center [658, 482] width 35 height 14
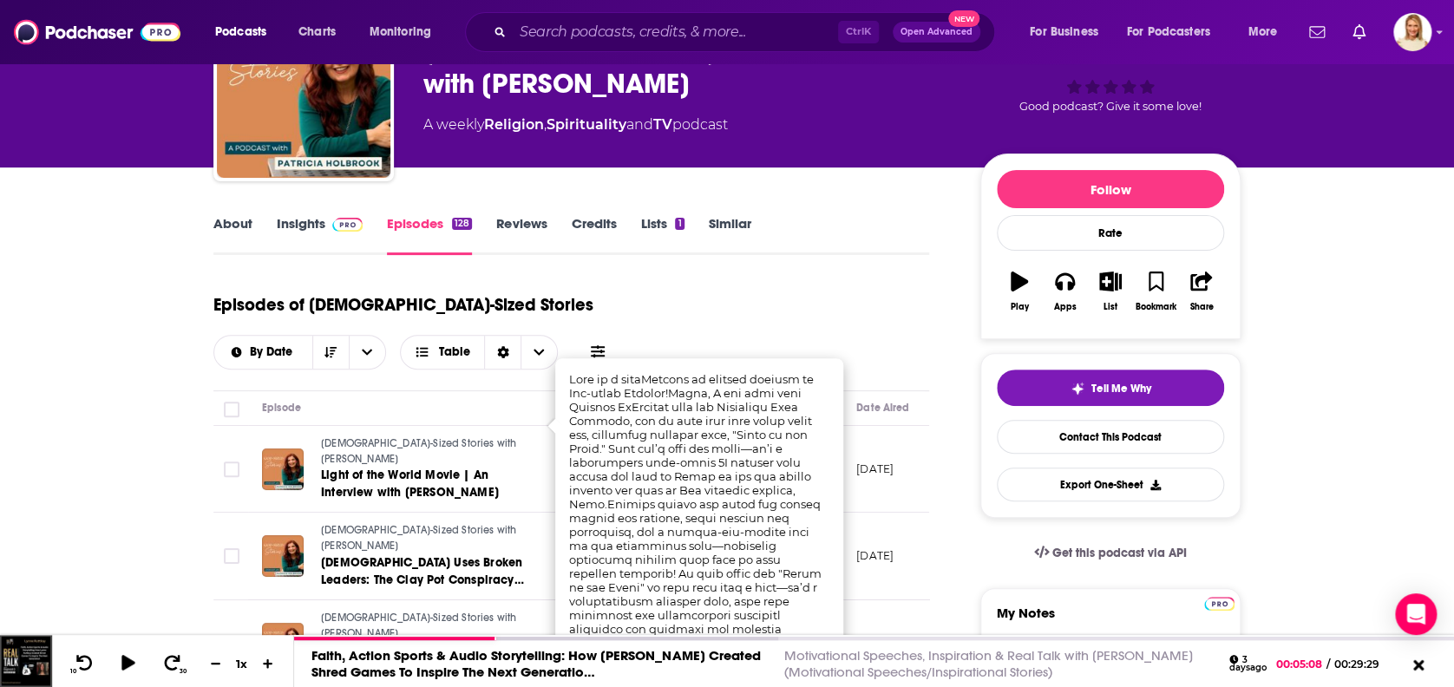
click at [853, 215] on div "About Insights Episodes 128 Reviews Credits Lists 1 Similar" at bounding box center [571, 234] width 716 height 43
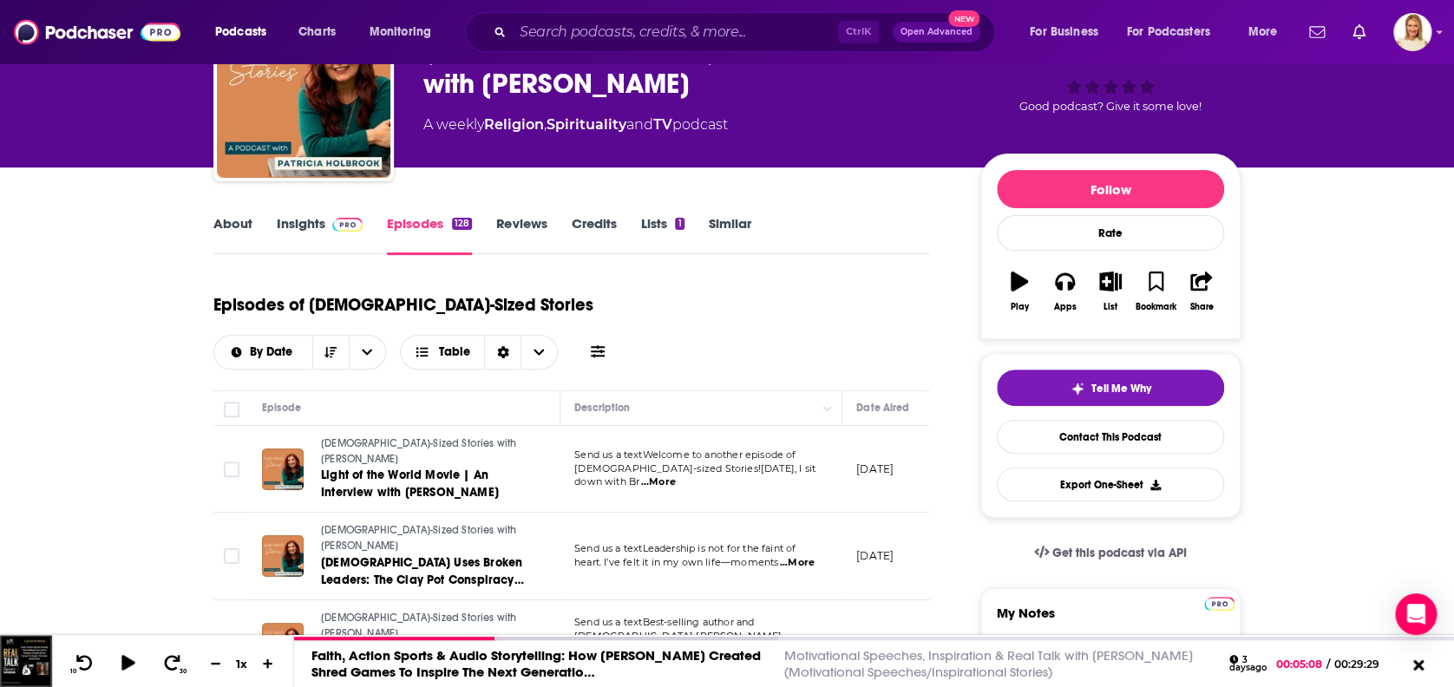
click at [804, 556] on span "...More" at bounding box center [797, 563] width 35 height 14
click at [835, 239] on div "About Insights Episodes 128 Reviews Credits Lists 1 Similar" at bounding box center [571, 234] width 716 height 43
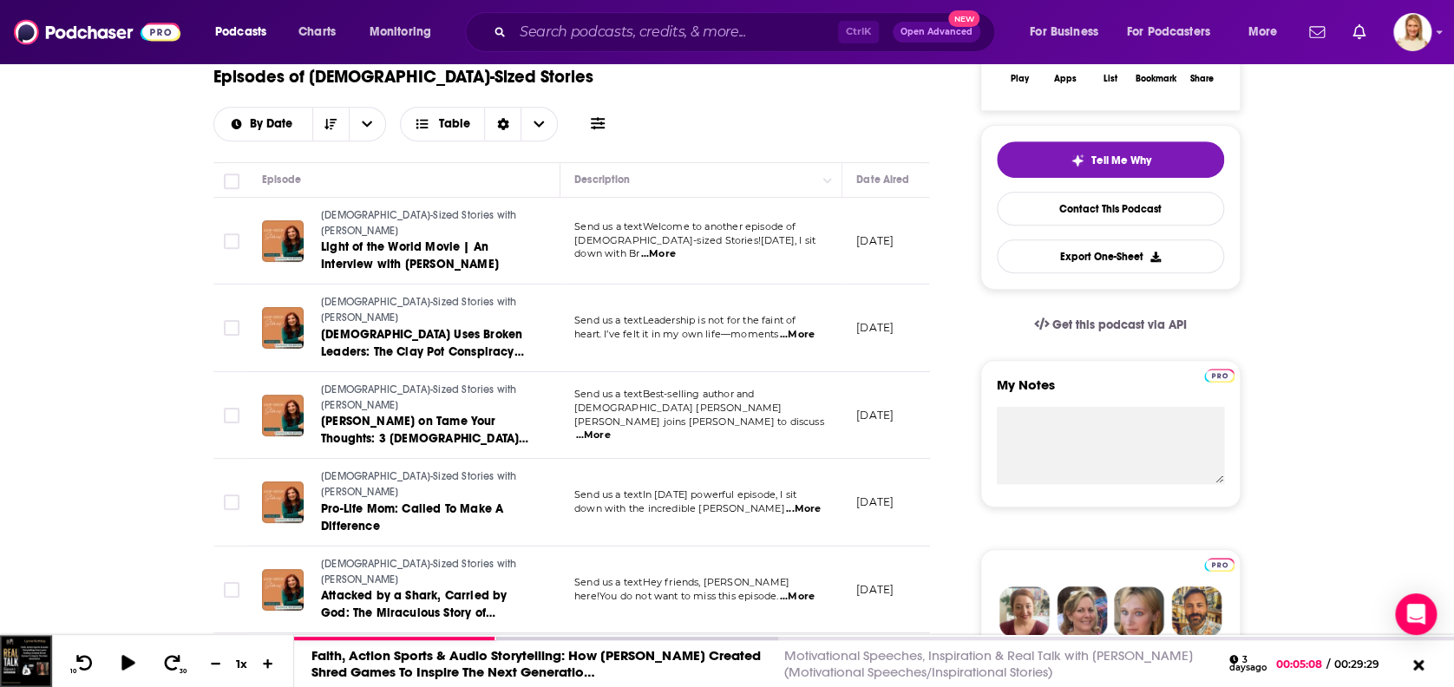
scroll to position [347, 0]
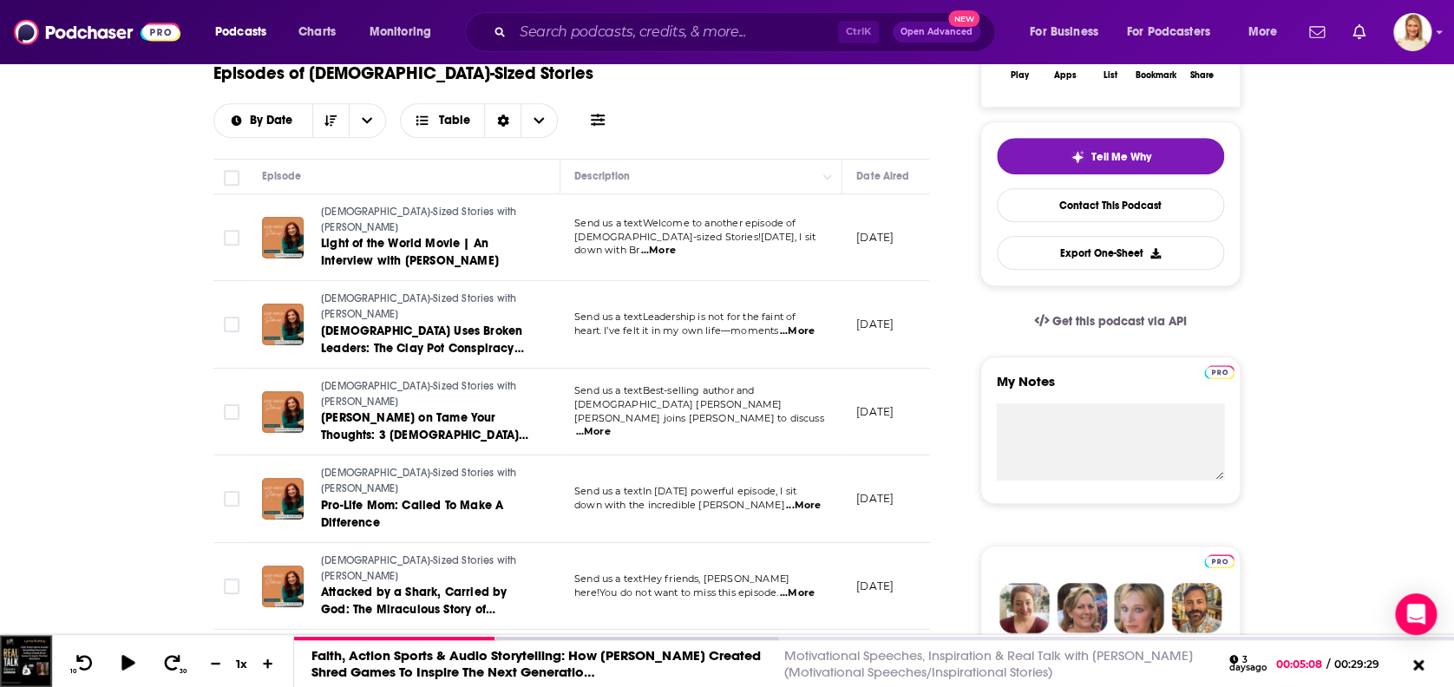
click at [798, 499] on span "...More" at bounding box center [803, 506] width 35 height 14
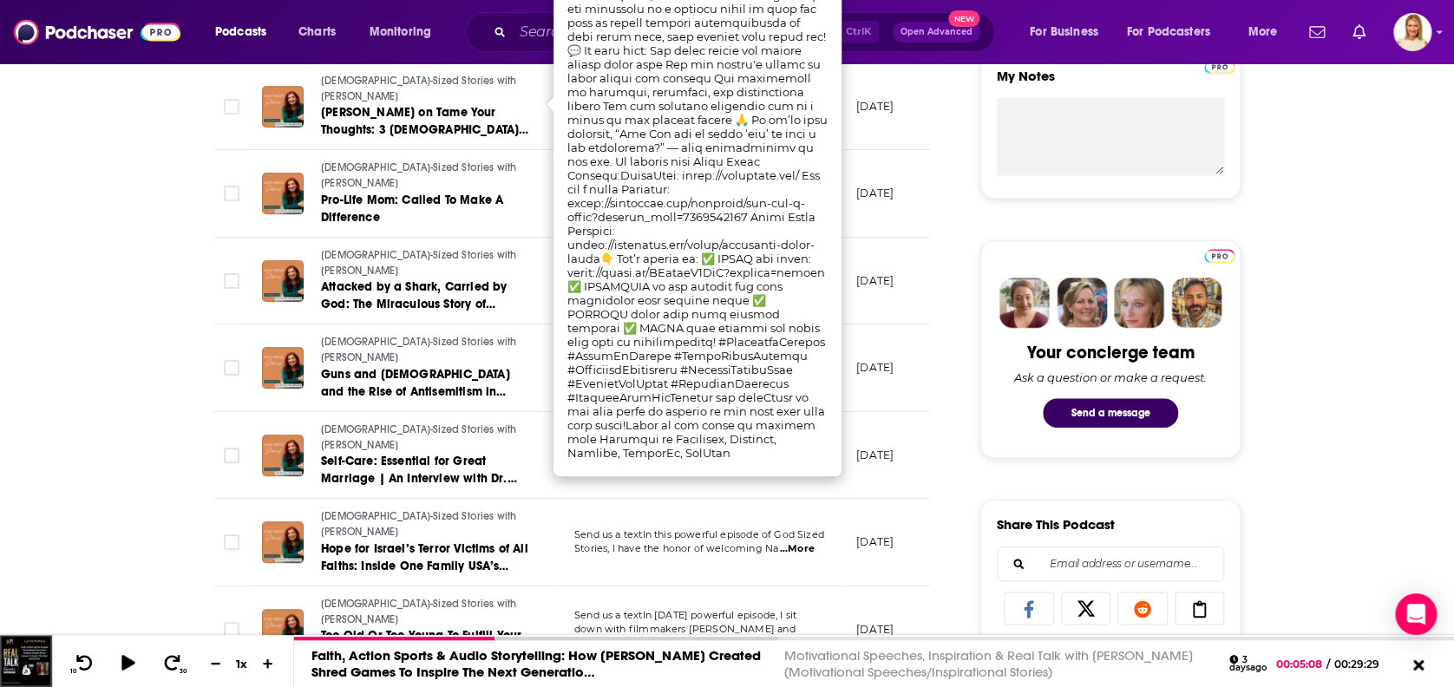
scroll to position [694, 0]
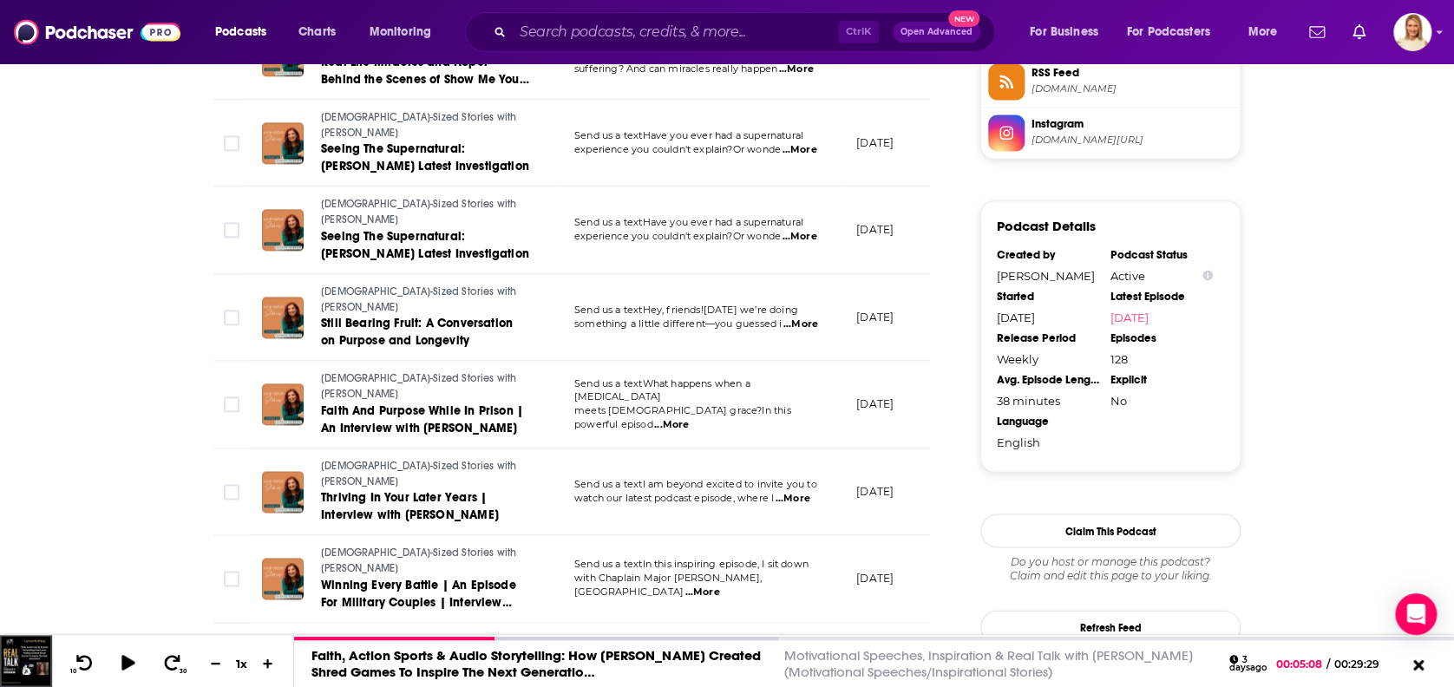
scroll to position [1503, 0]
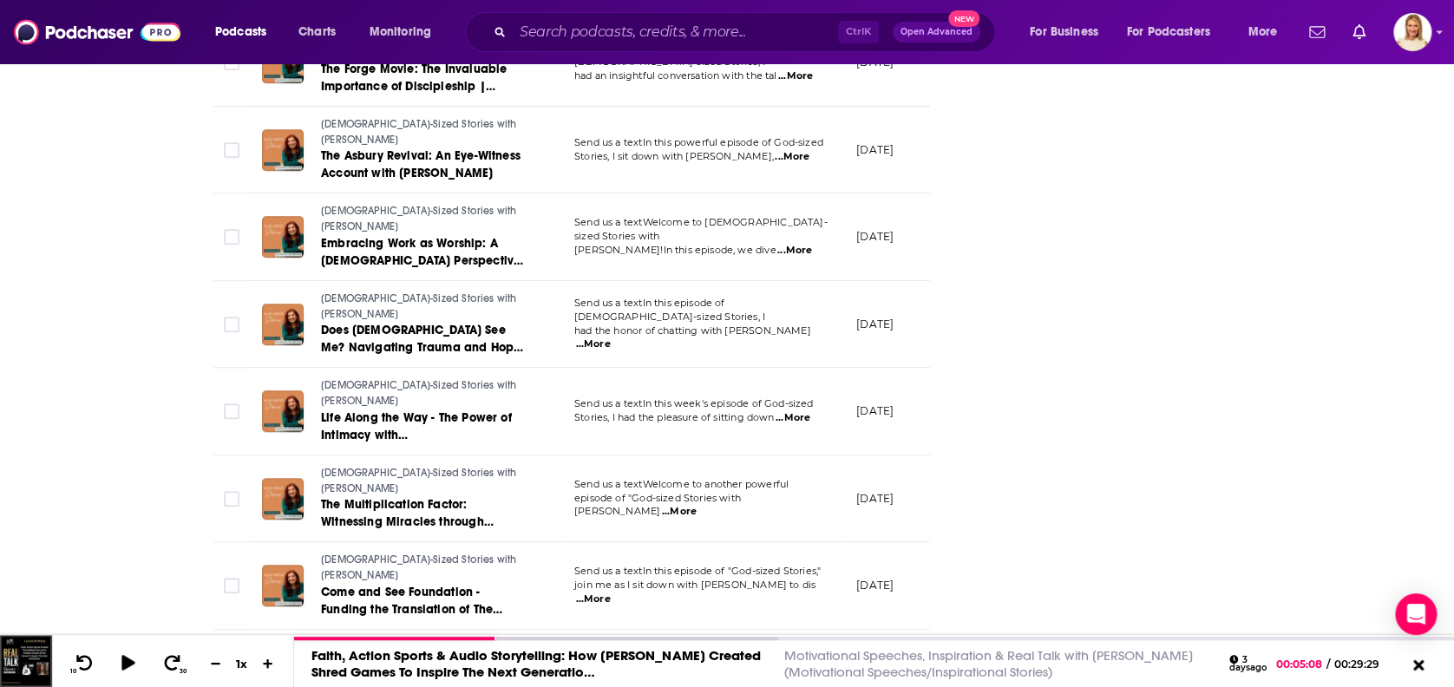
scroll to position [4279, 0]
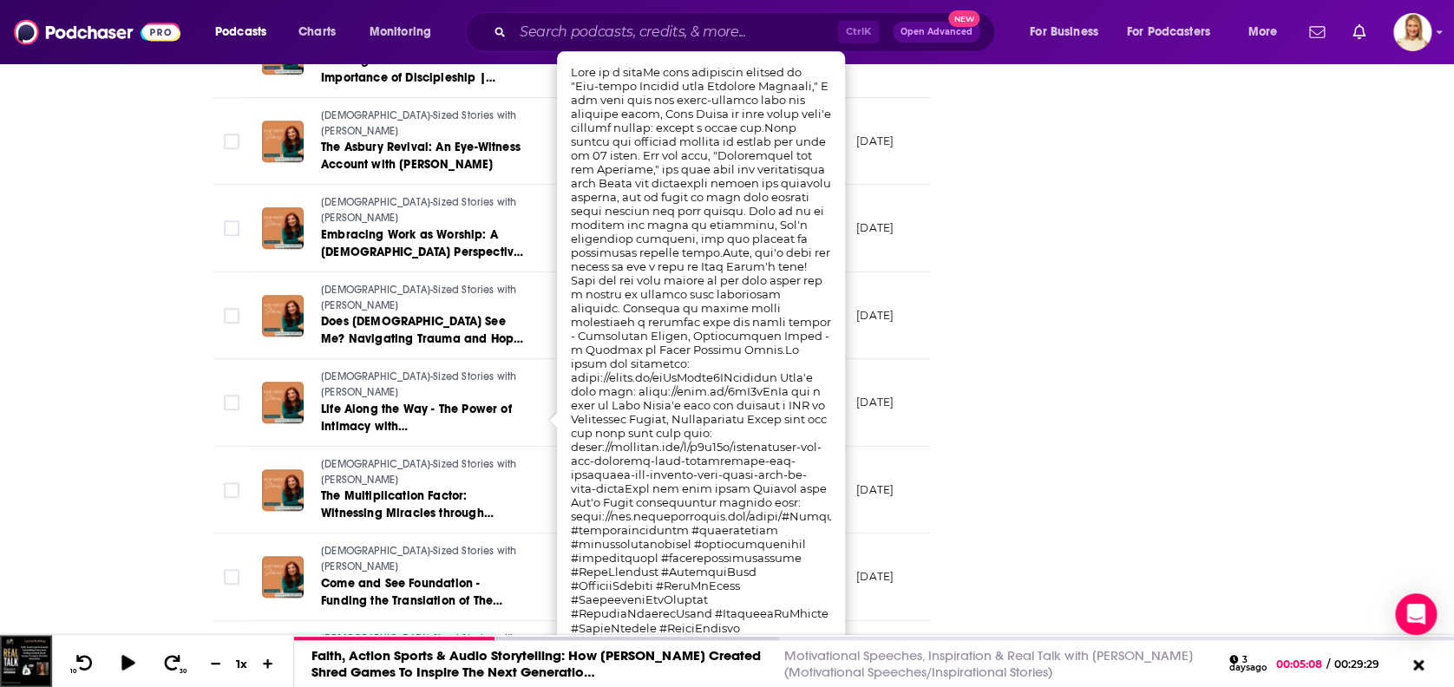
click at [131, 417] on div "About Insights Episodes 128 Reviews Credits Lists 1 Similar Episodes of God-Siz…" at bounding box center [727, 536] width 1454 height 9064
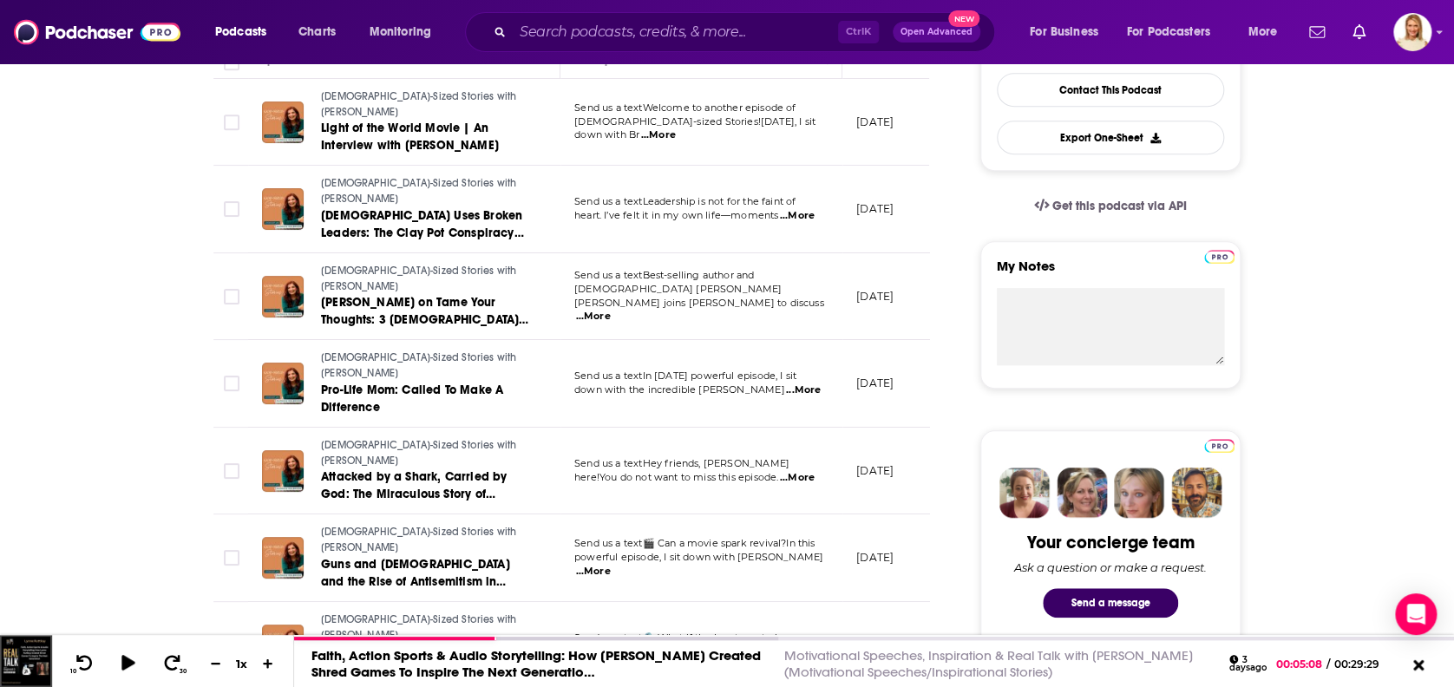
scroll to position [0, 0]
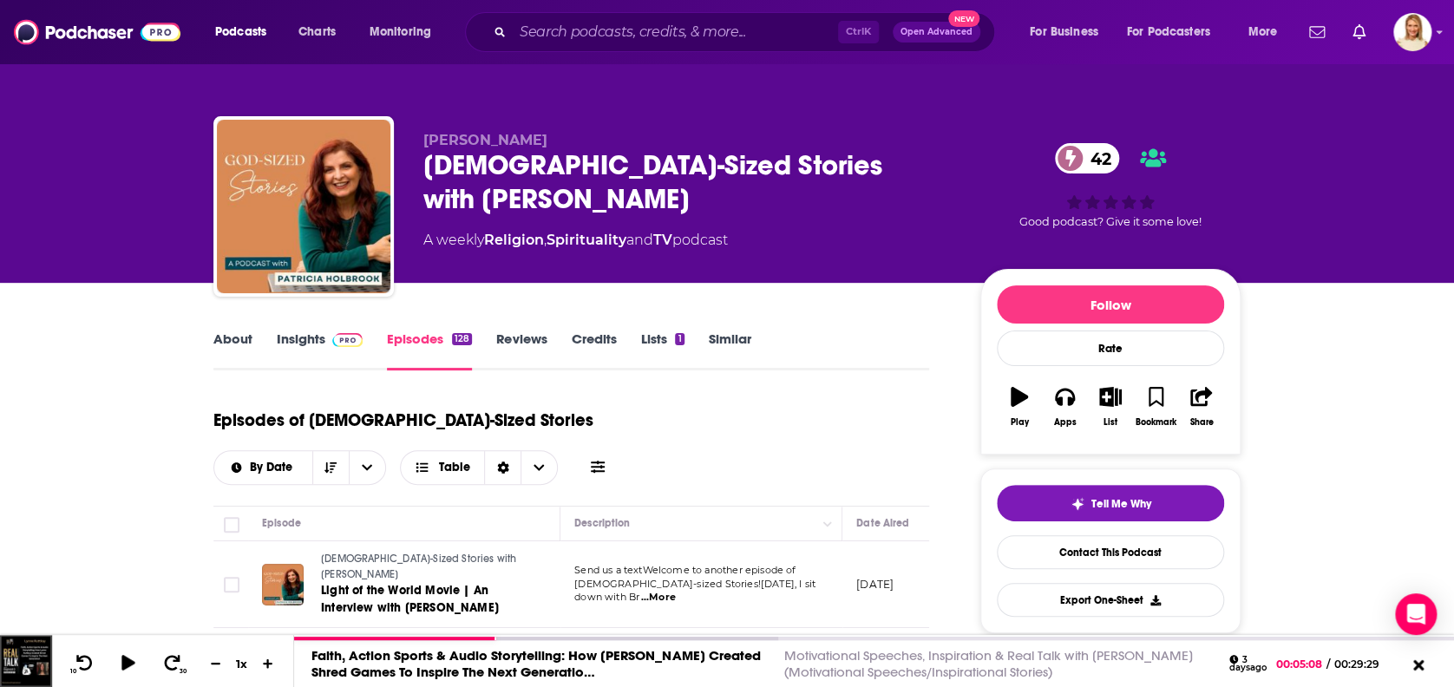
click at [243, 338] on link "About" at bounding box center [232, 350] width 39 height 40
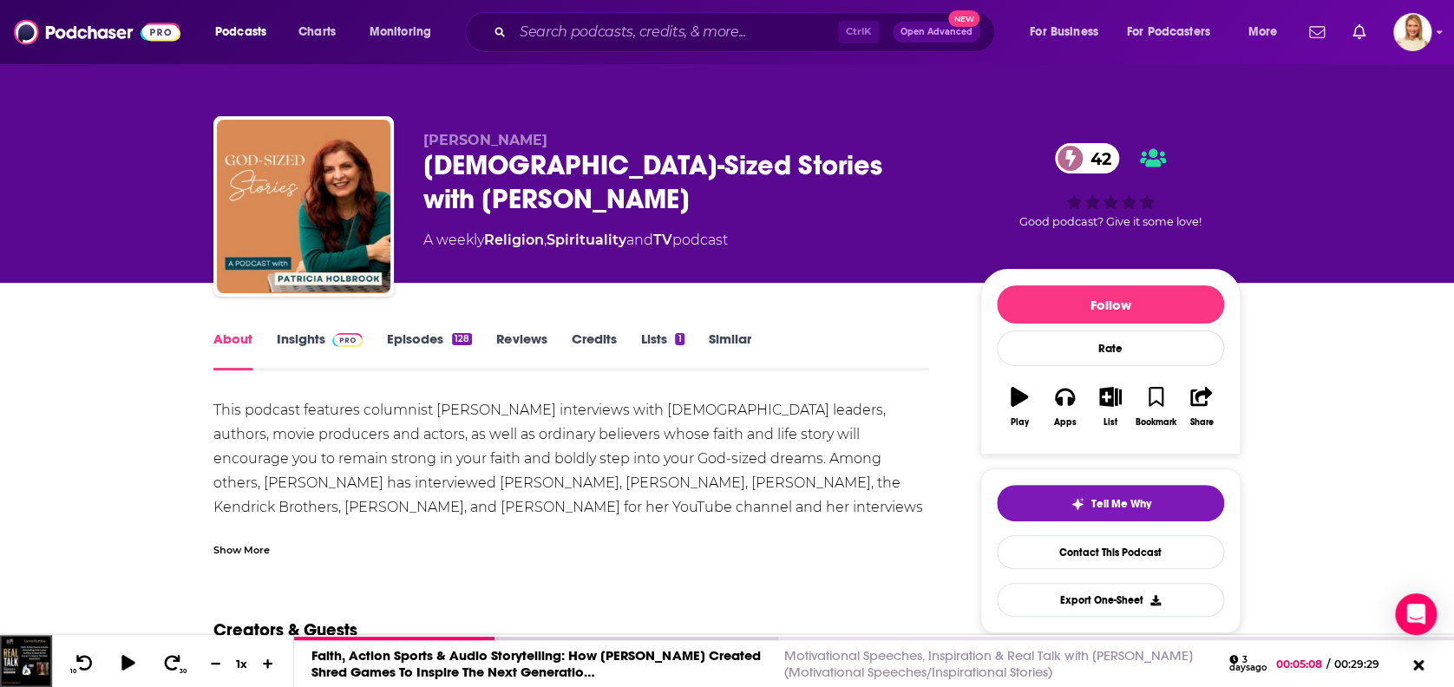
click at [441, 330] on link "Episodes 128" at bounding box center [429, 350] width 85 height 40
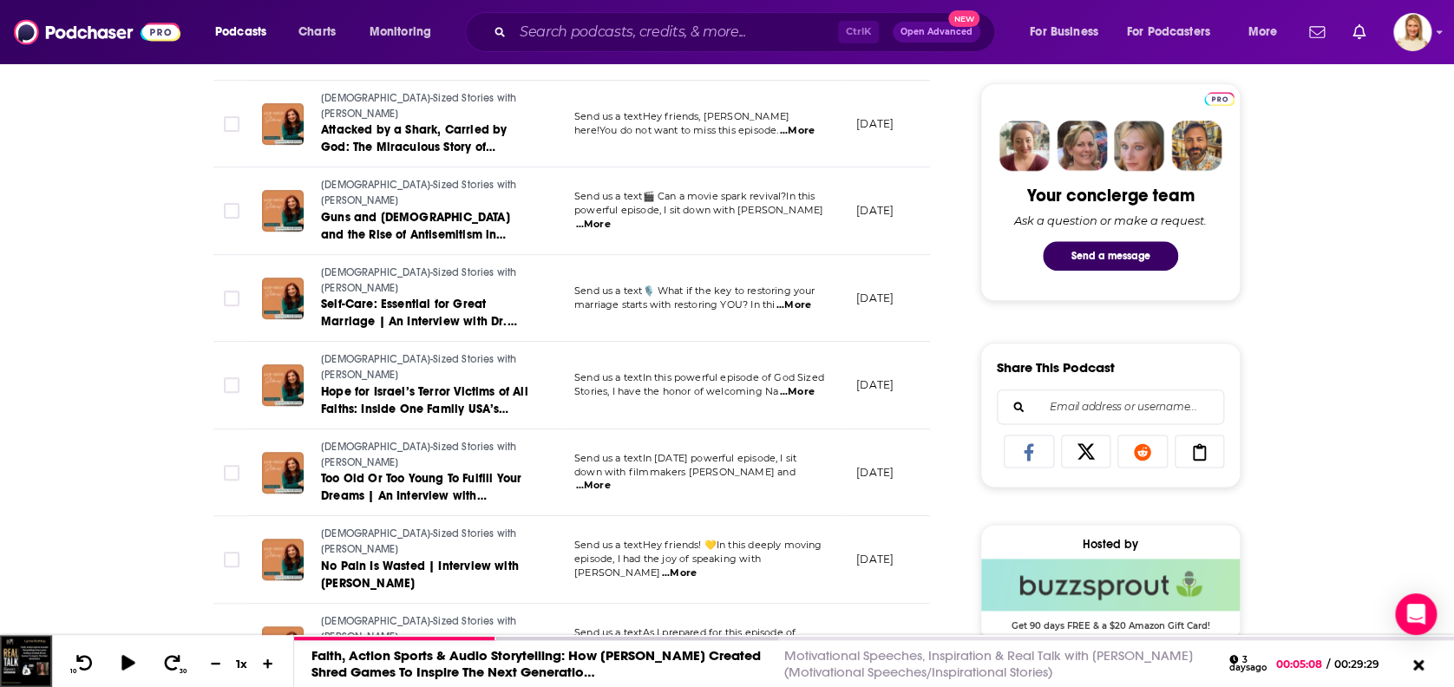
scroll to position [1041, 0]
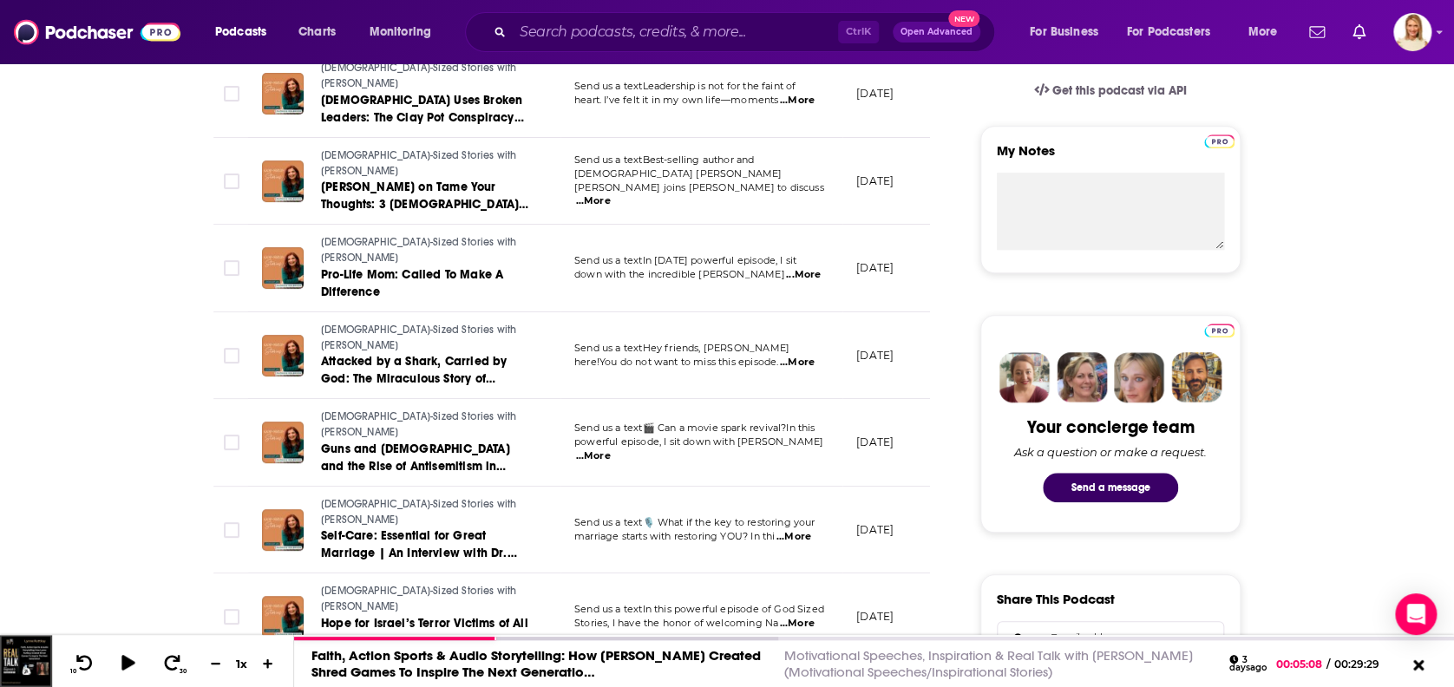
scroll to position [0, 0]
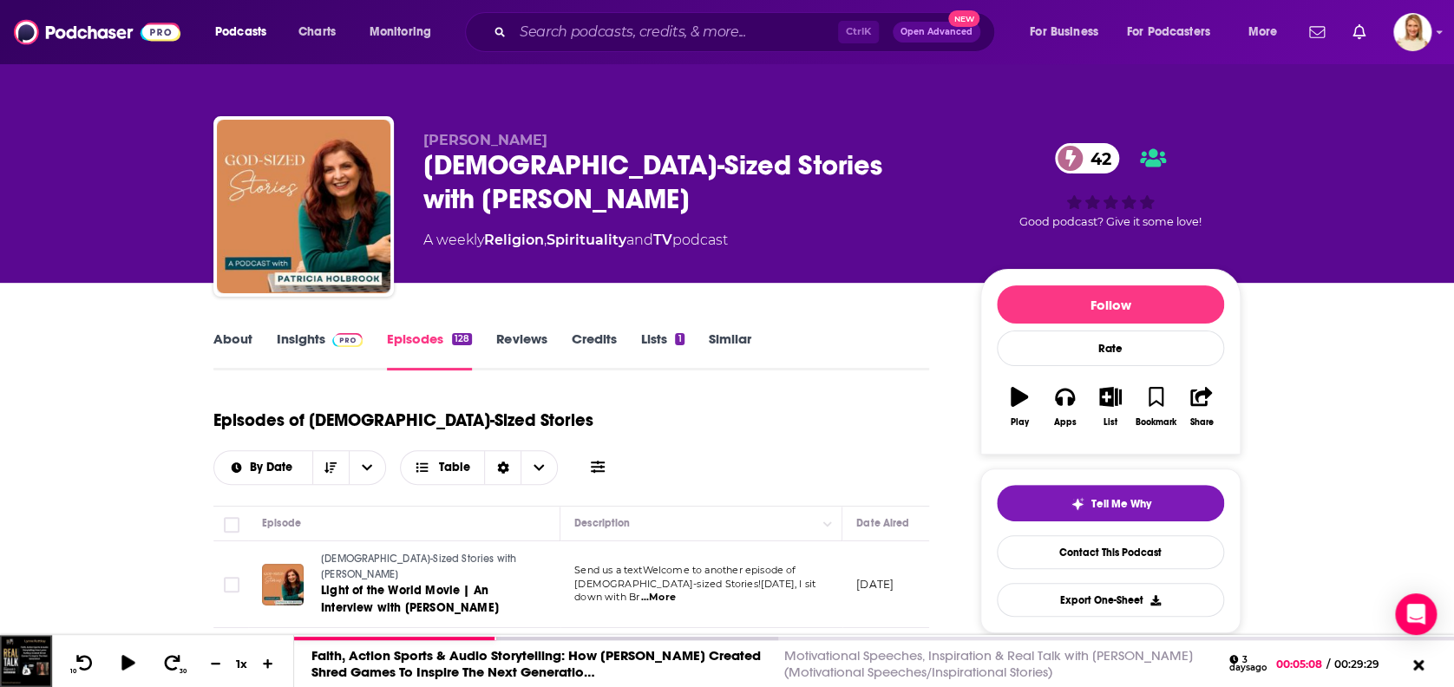
click at [610, 458] on button at bounding box center [598, 467] width 24 height 18
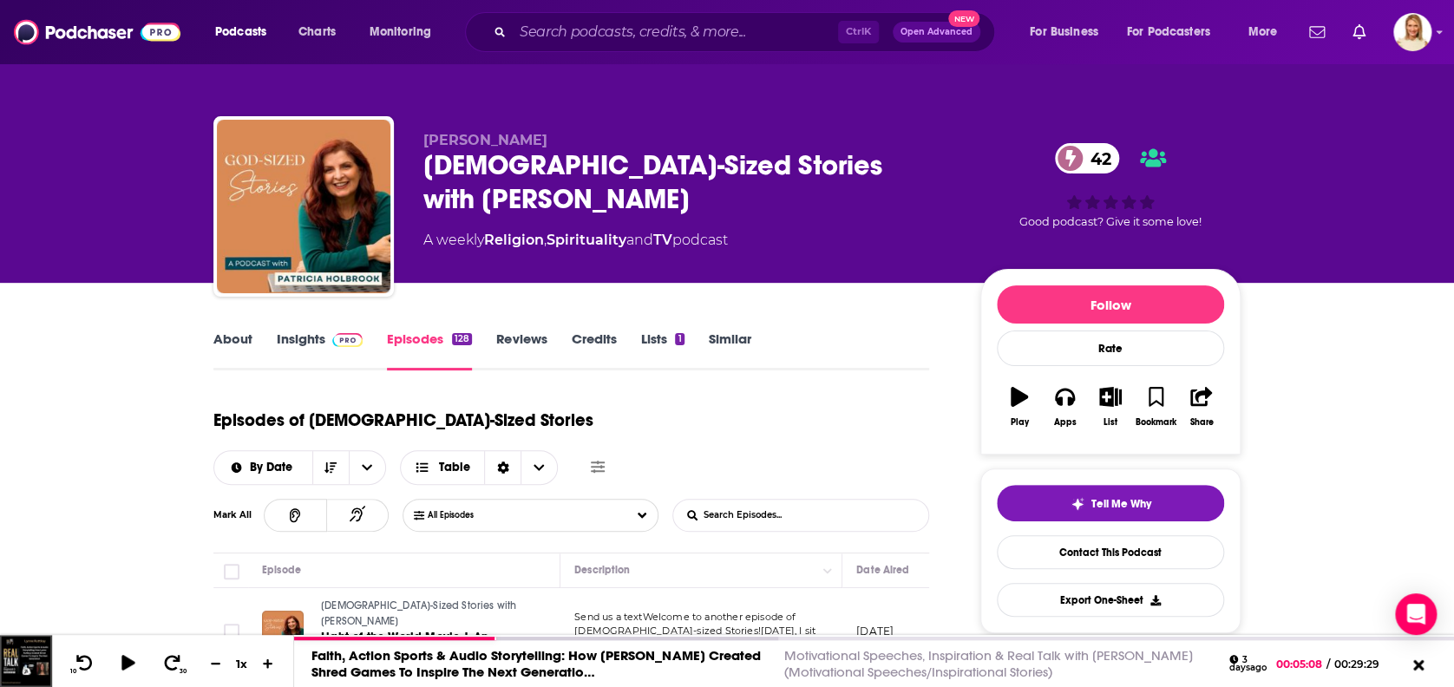
click at [808, 500] on input "List Search Input" at bounding box center [763, 515] width 181 height 31
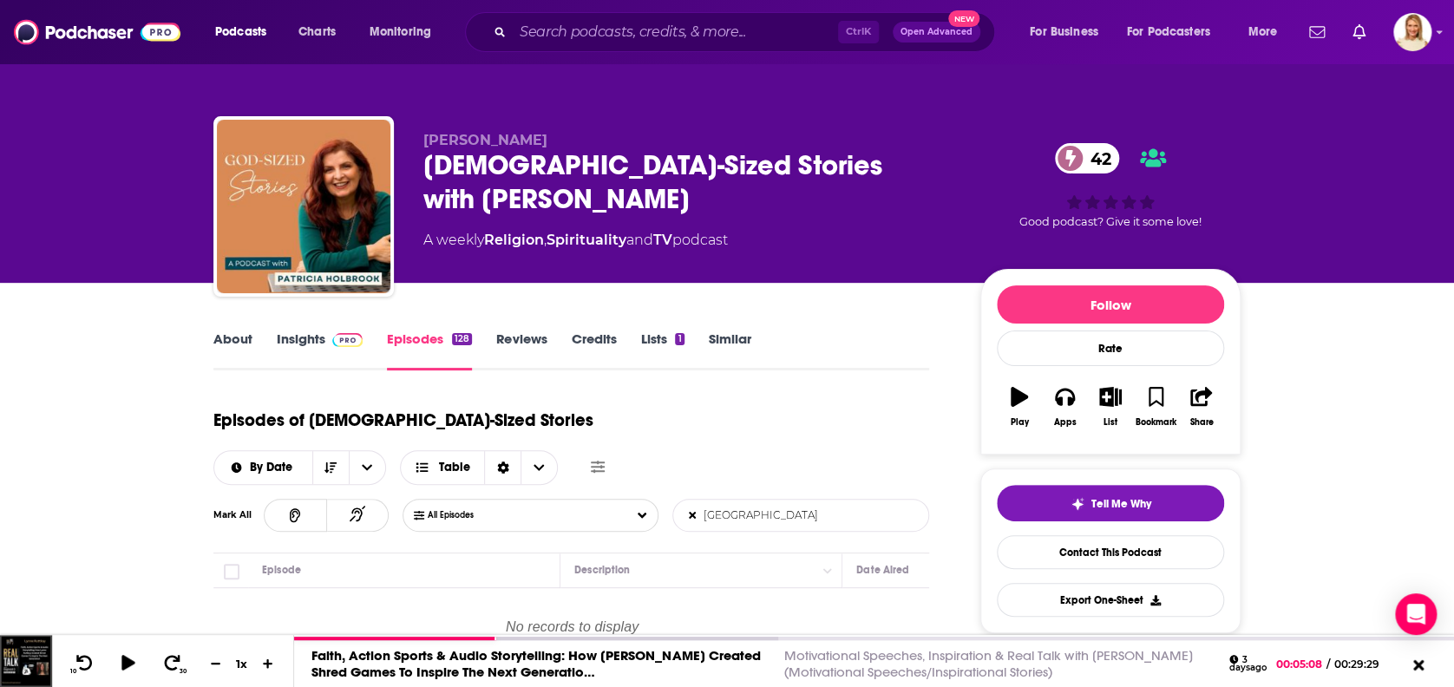
type input "[GEOGRAPHIC_DATA]"
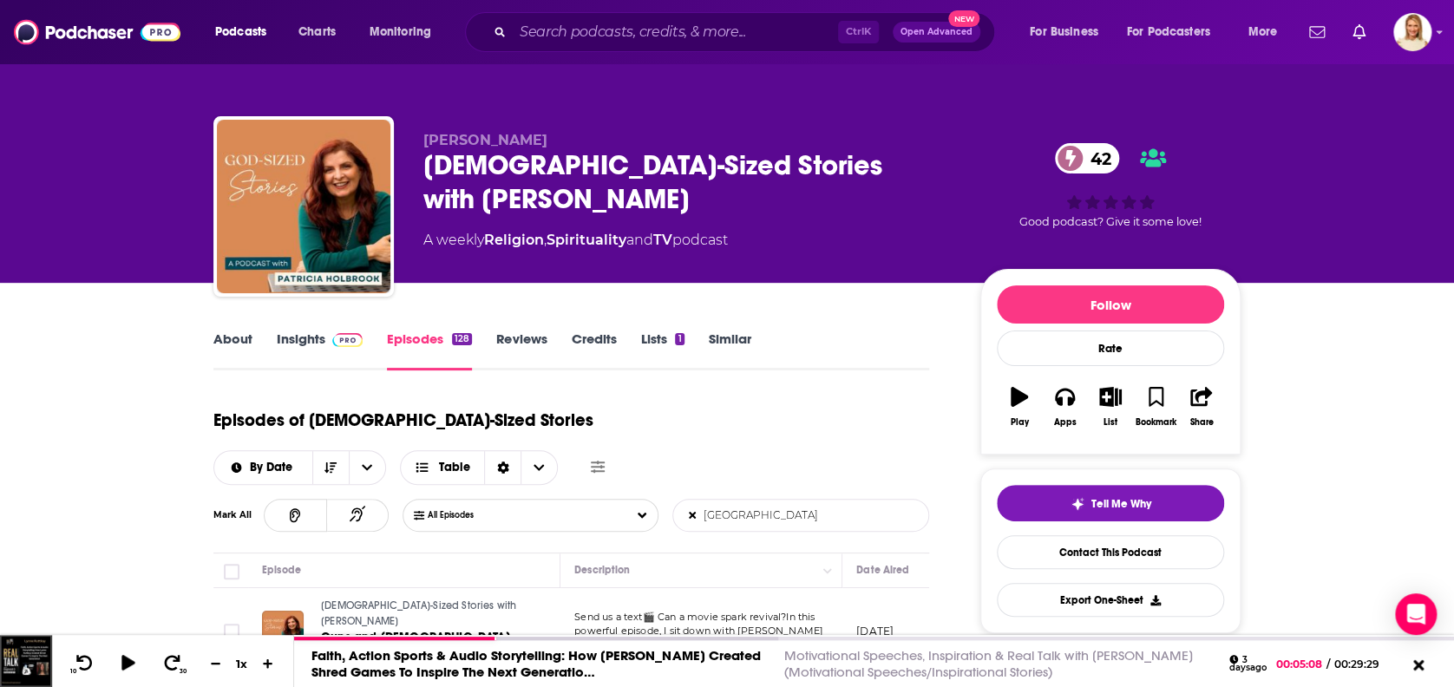
click at [611, 638] on span "...More" at bounding box center [593, 645] width 35 height 14
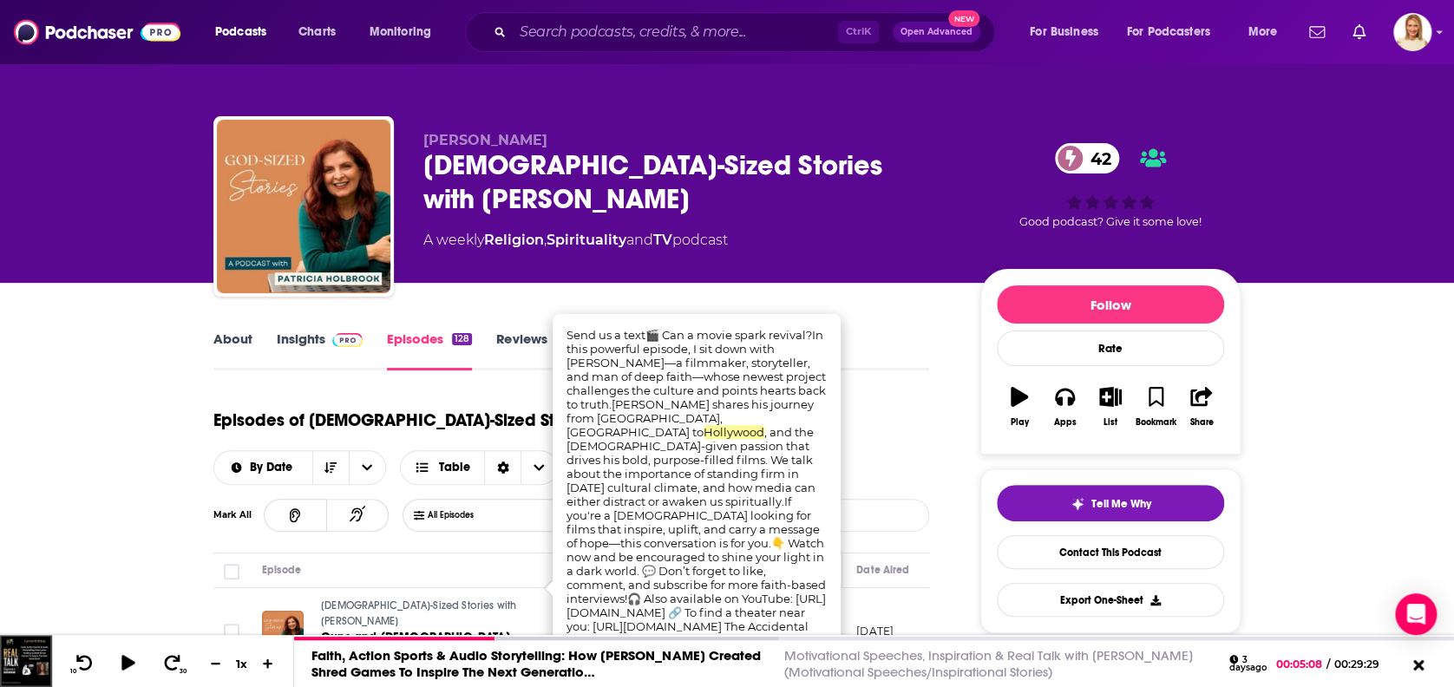
click at [919, 329] on div "About Insights Episodes 128 Reviews Credits Lists 1 Similar" at bounding box center [571, 349] width 716 height 43
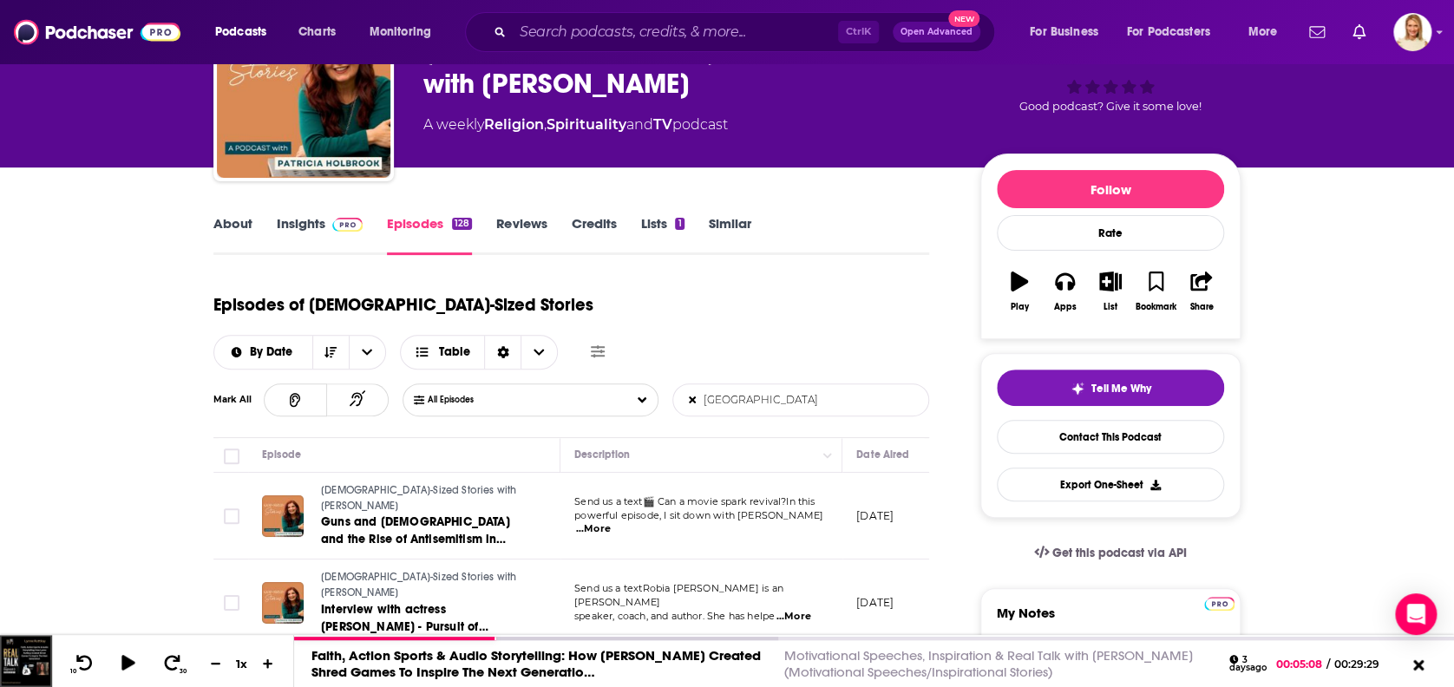
scroll to position [231, 0]
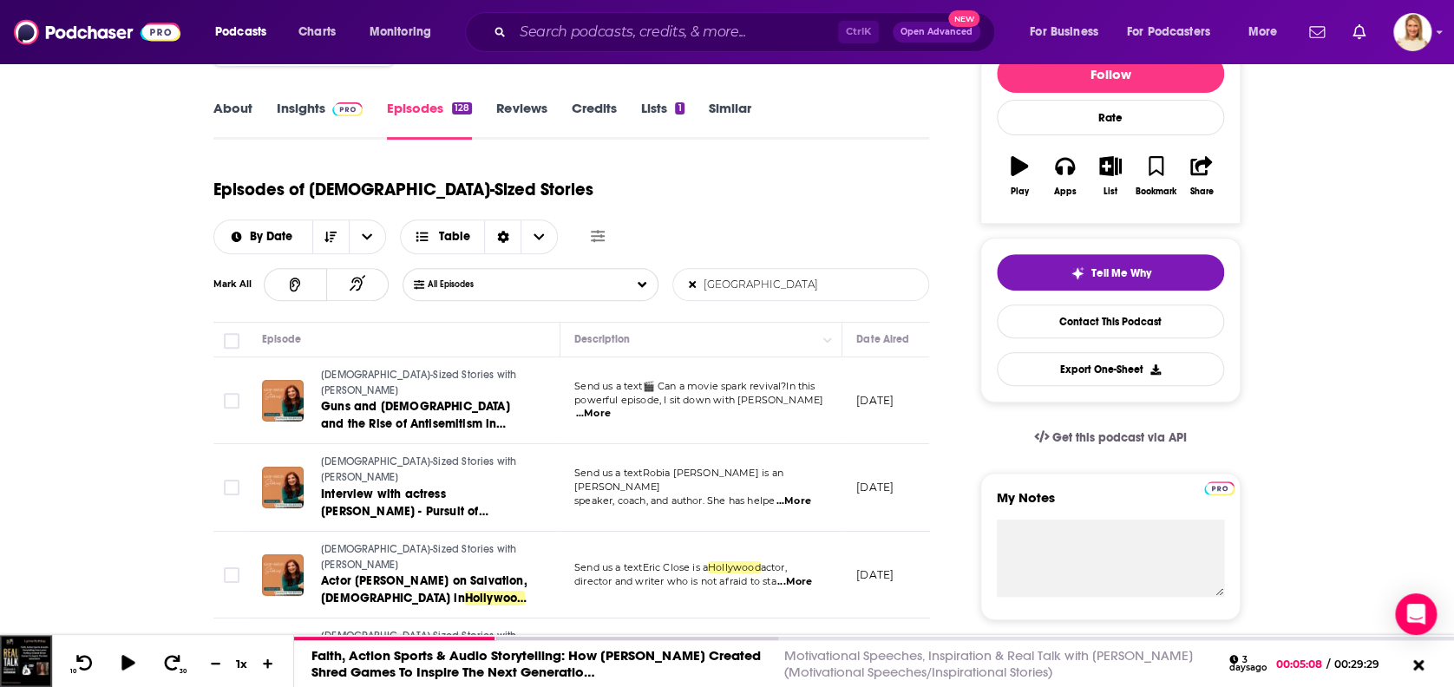
click at [803, 575] on span "...More" at bounding box center [794, 582] width 35 height 14
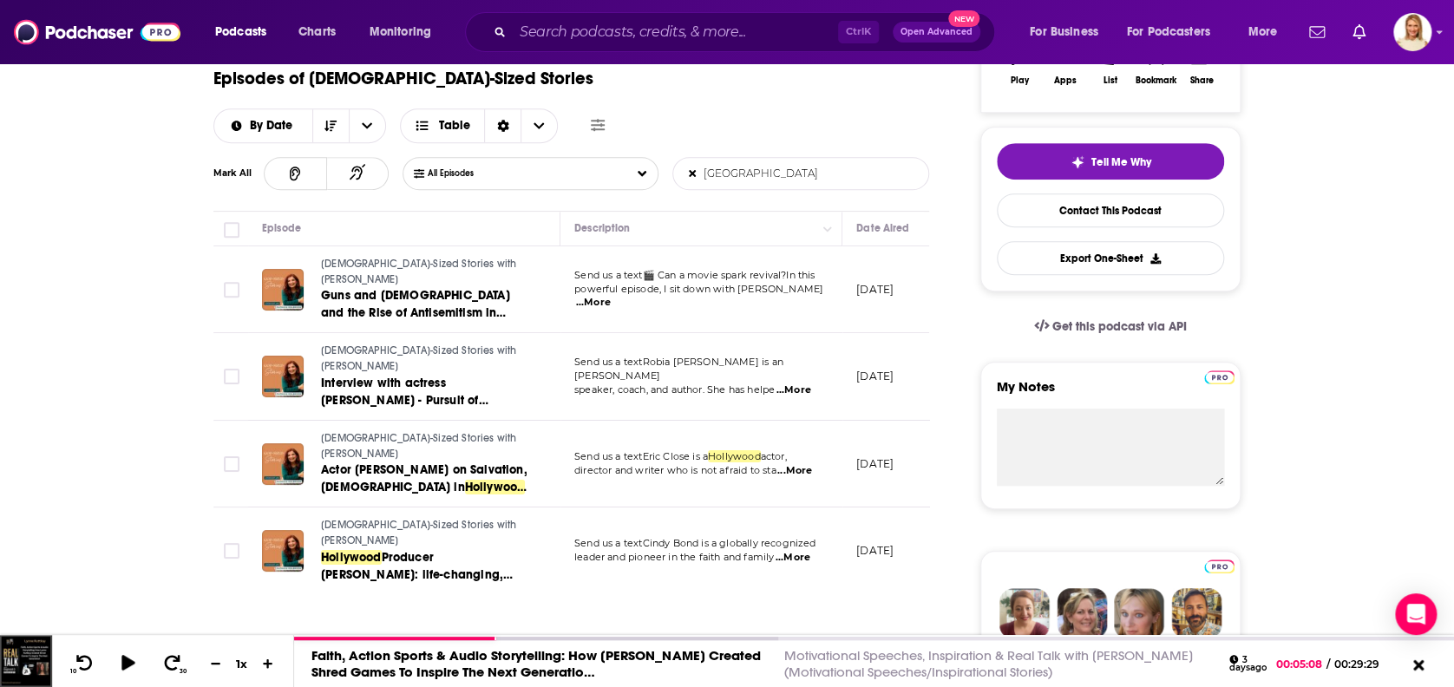
scroll to position [347, 0]
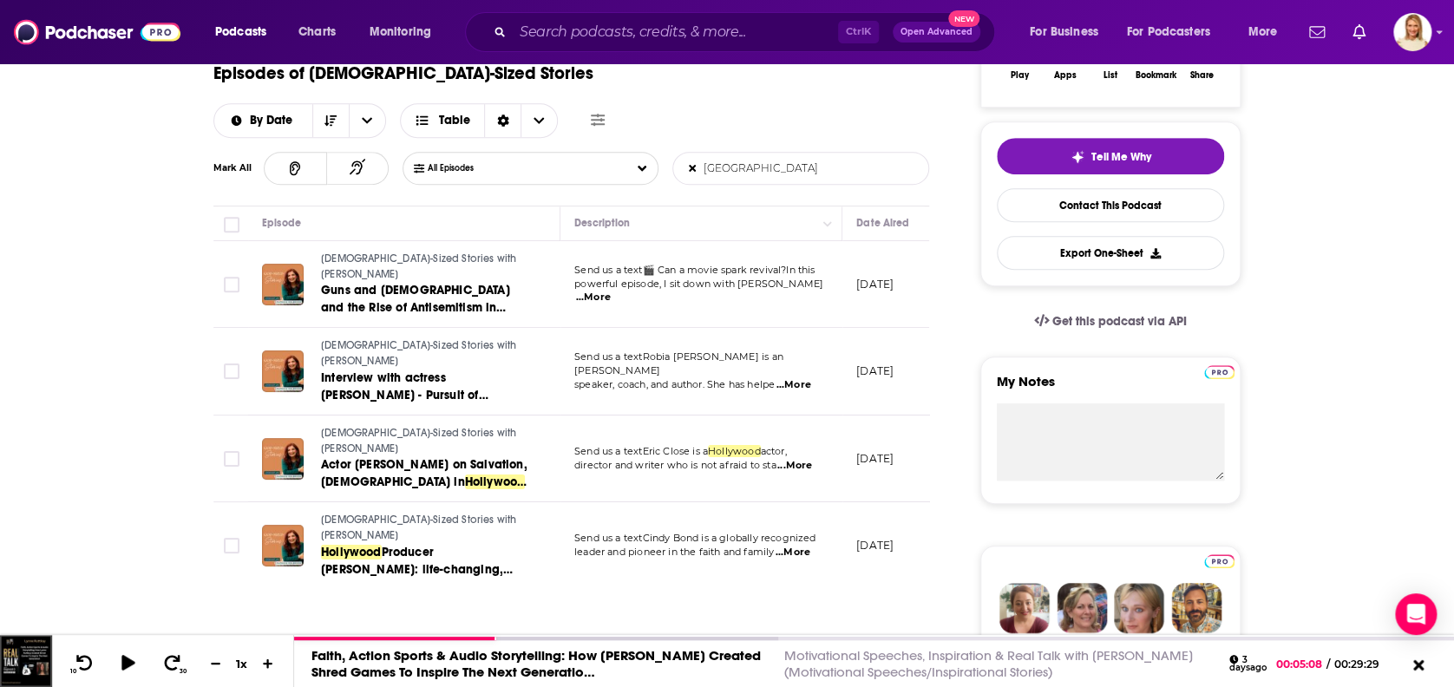
click at [803, 546] on span "...More" at bounding box center [792, 553] width 35 height 14
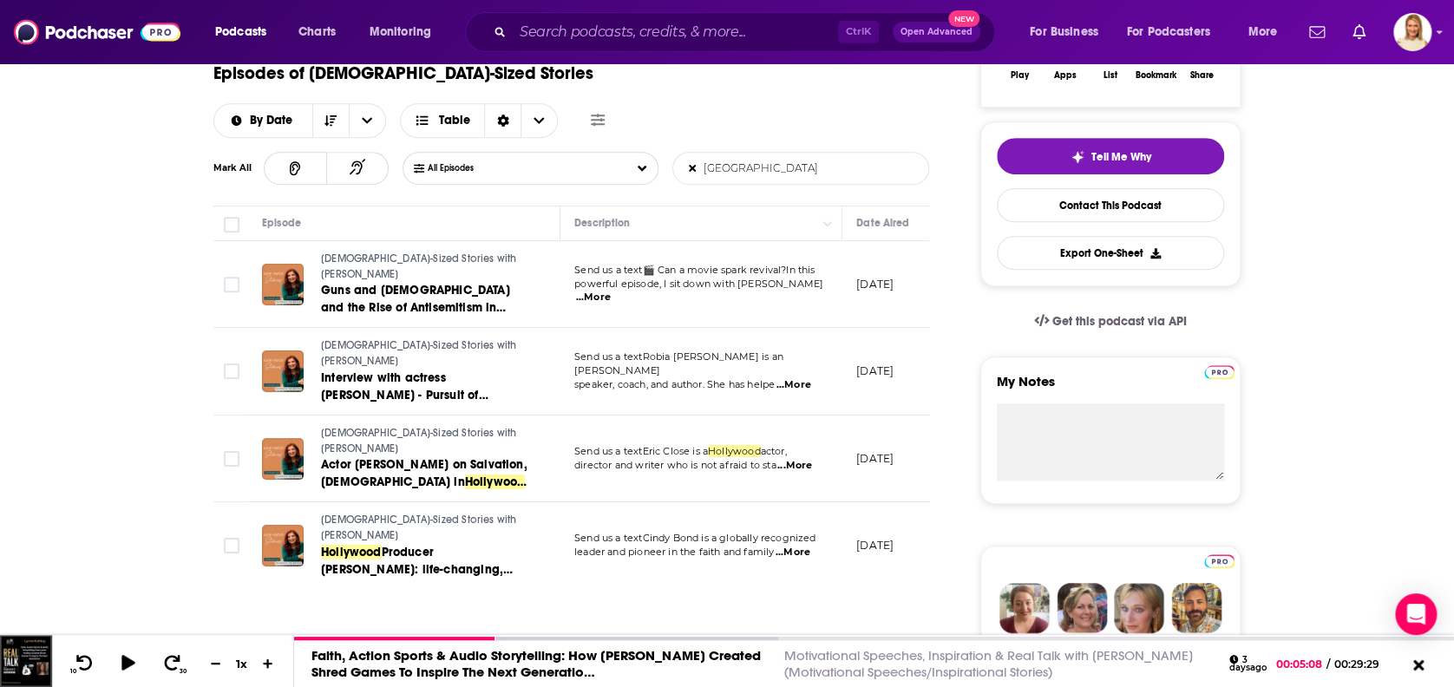
click at [798, 378] on span "...More" at bounding box center [793, 385] width 35 height 14
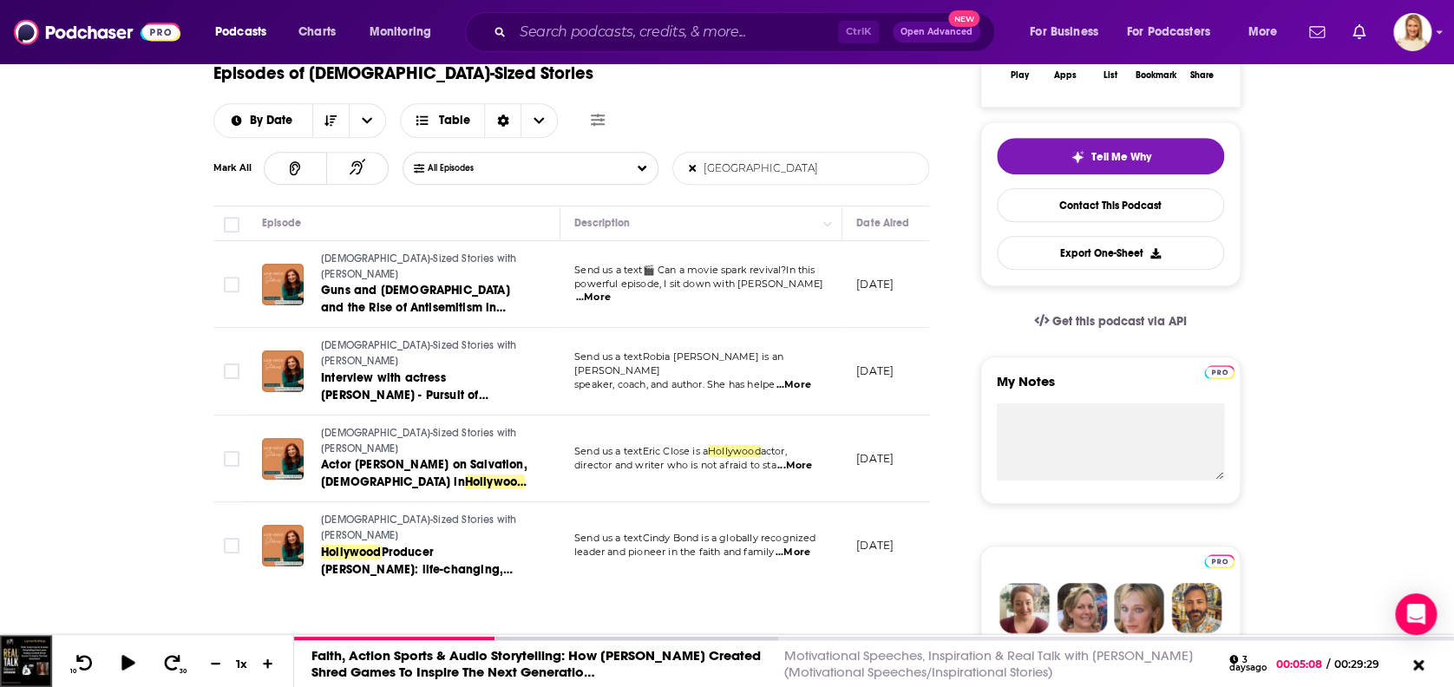
click at [611, 291] on span "...More" at bounding box center [593, 298] width 35 height 14
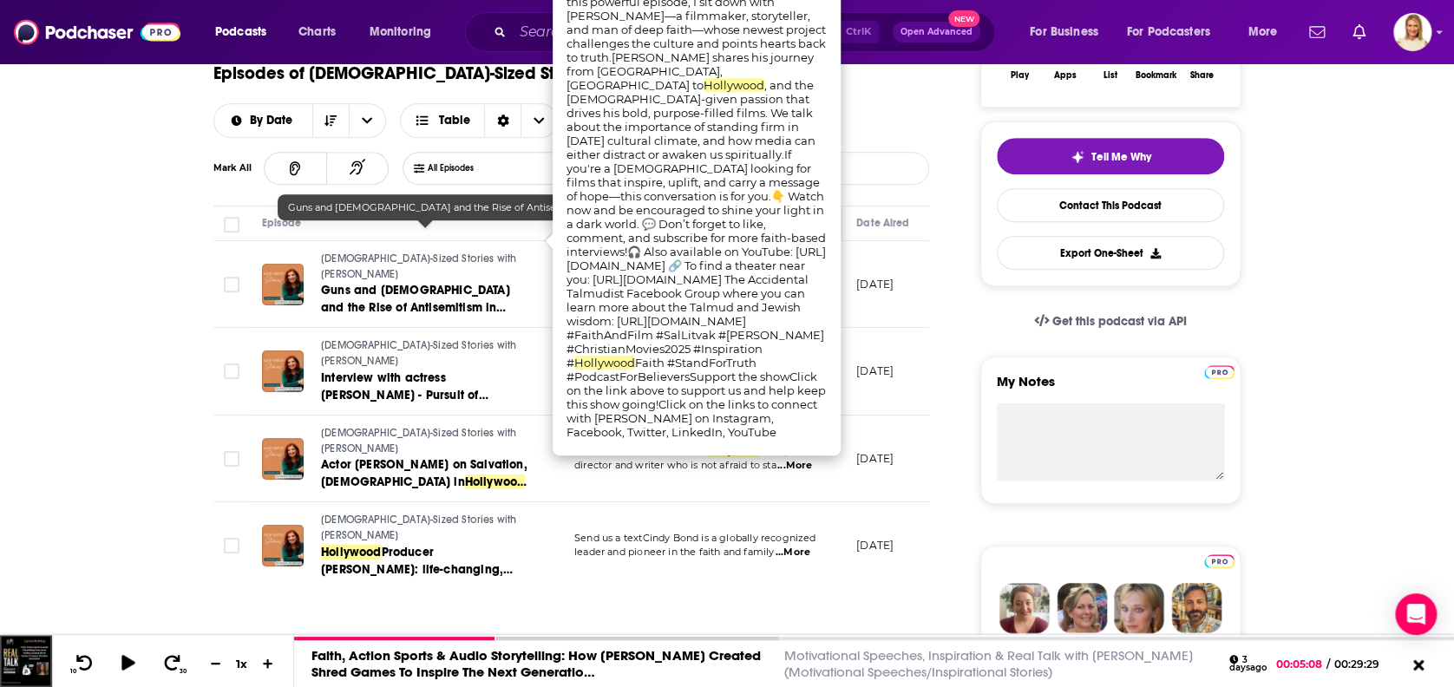
click at [429, 283] on span "Guns and [DEMOGRAPHIC_DATA] and the Rise of Antisemitism in [GEOGRAPHIC_DATA]" at bounding box center [415, 307] width 189 height 49
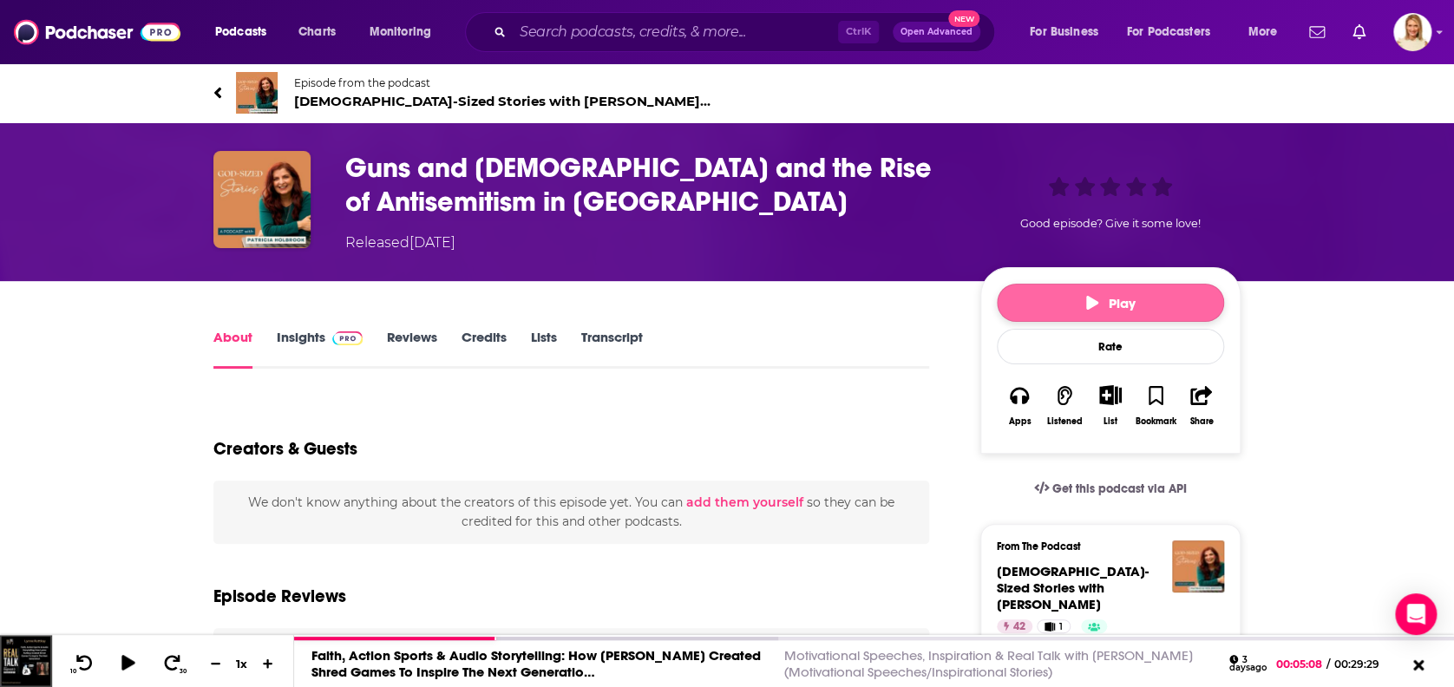
click at [1118, 298] on span "Play" at bounding box center [1110, 303] width 49 height 16
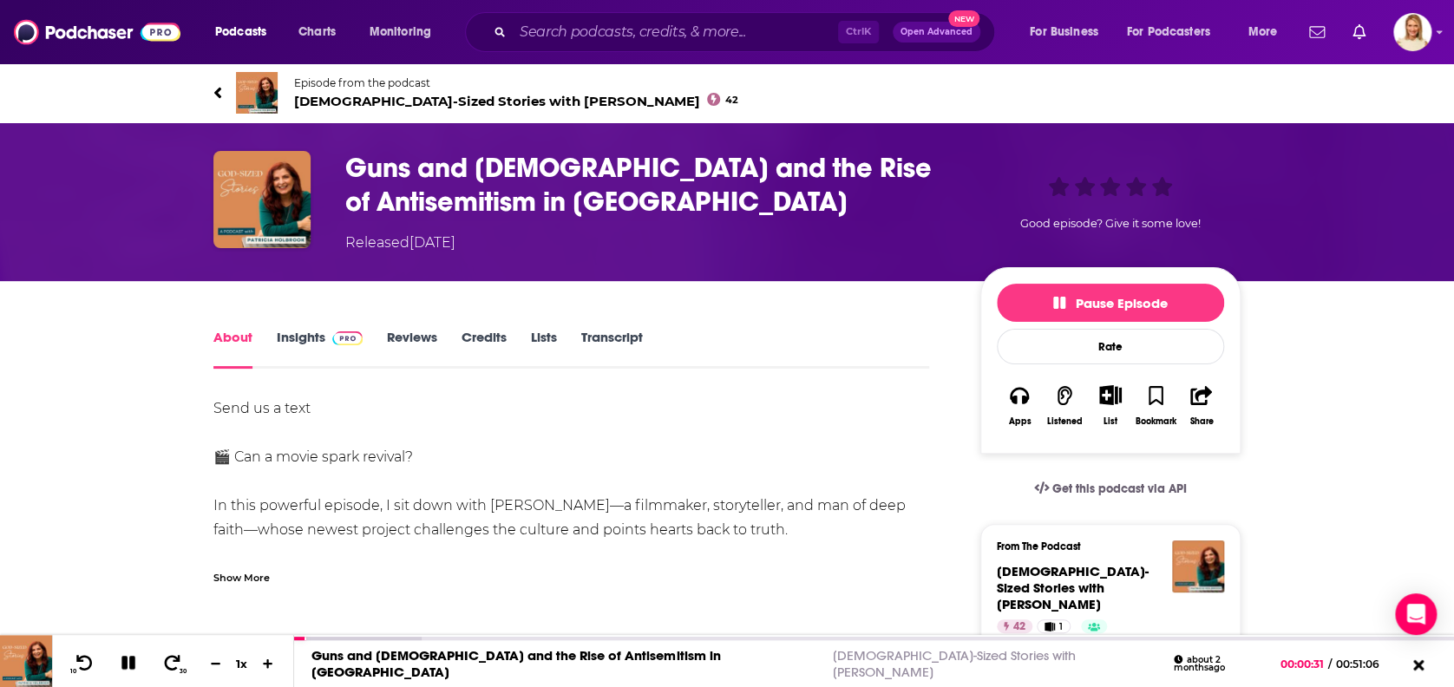
click at [223, 334] on link "About" at bounding box center [232, 349] width 39 height 40
click at [303, 337] on link "Insights" at bounding box center [320, 349] width 86 height 40
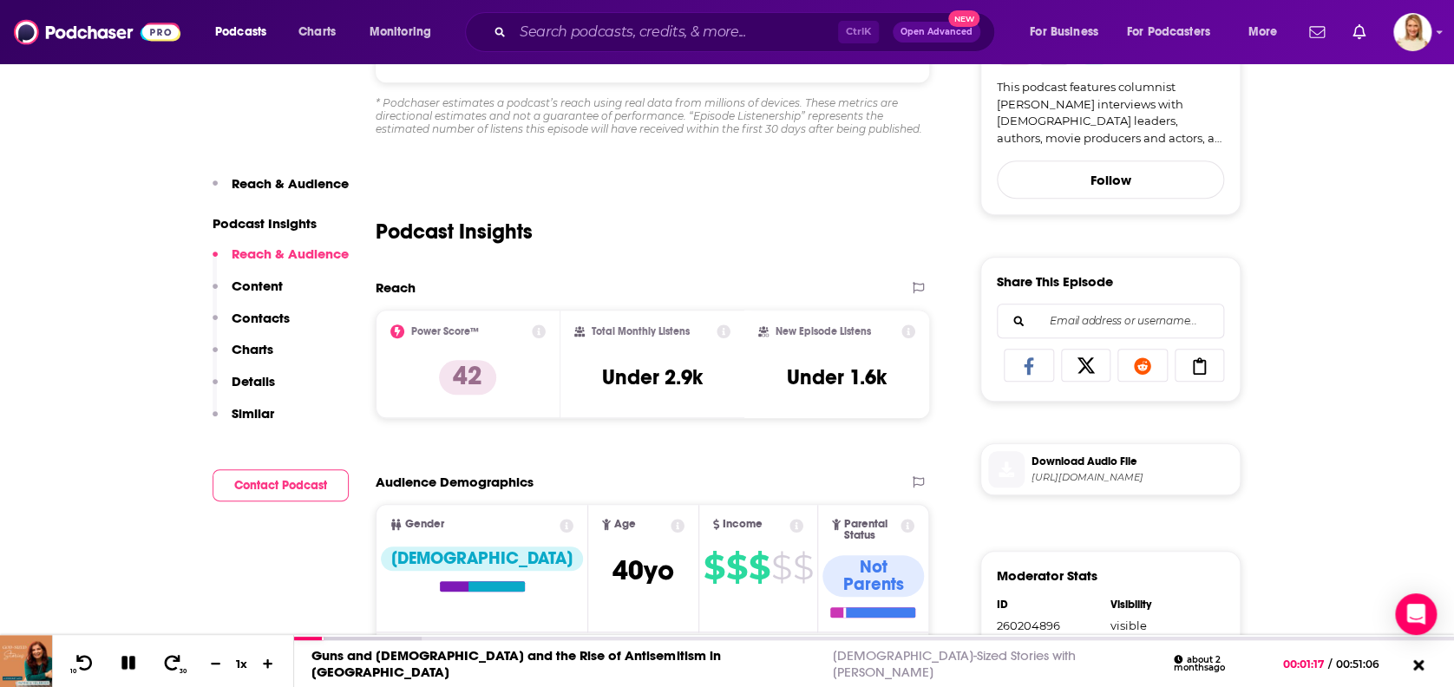
scroll to position [578, 0]
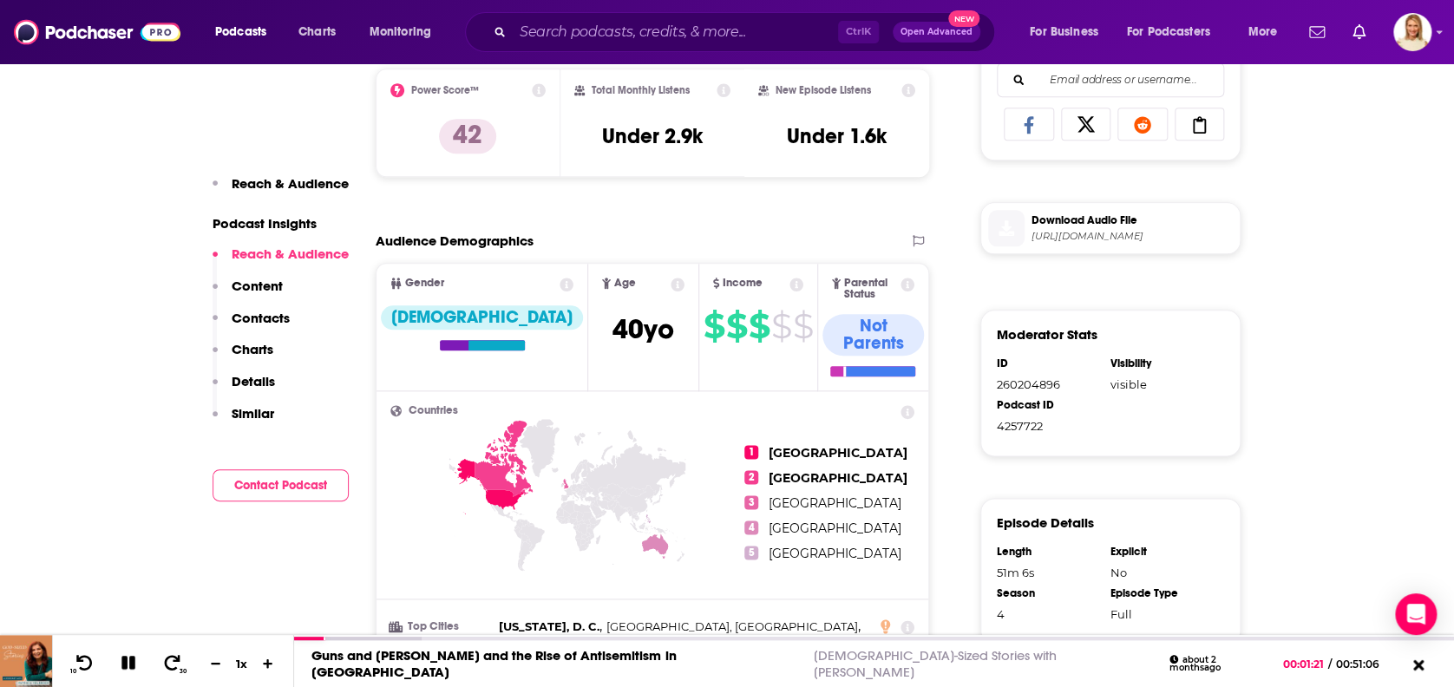
scroll to position [1272, 0]
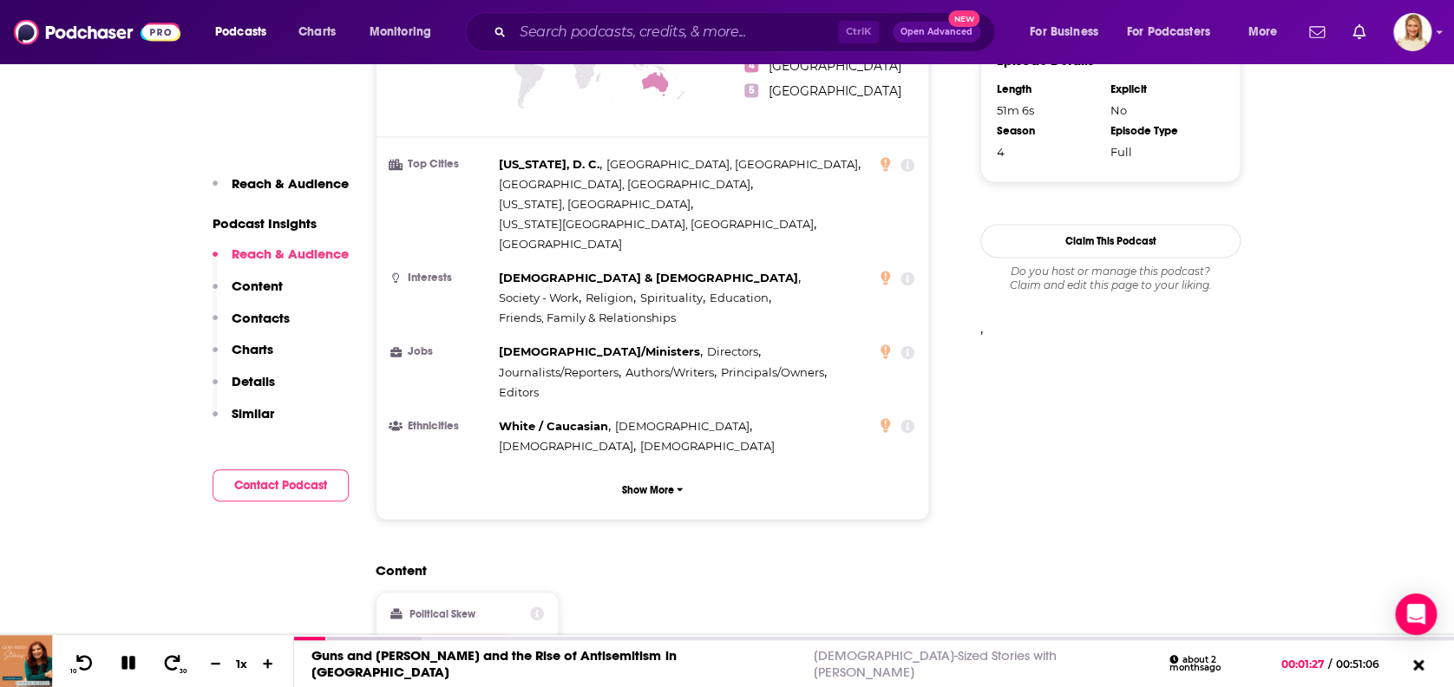
click at [258, 307] on button "Content" at bounding box center [248, 294] width 70 height 32
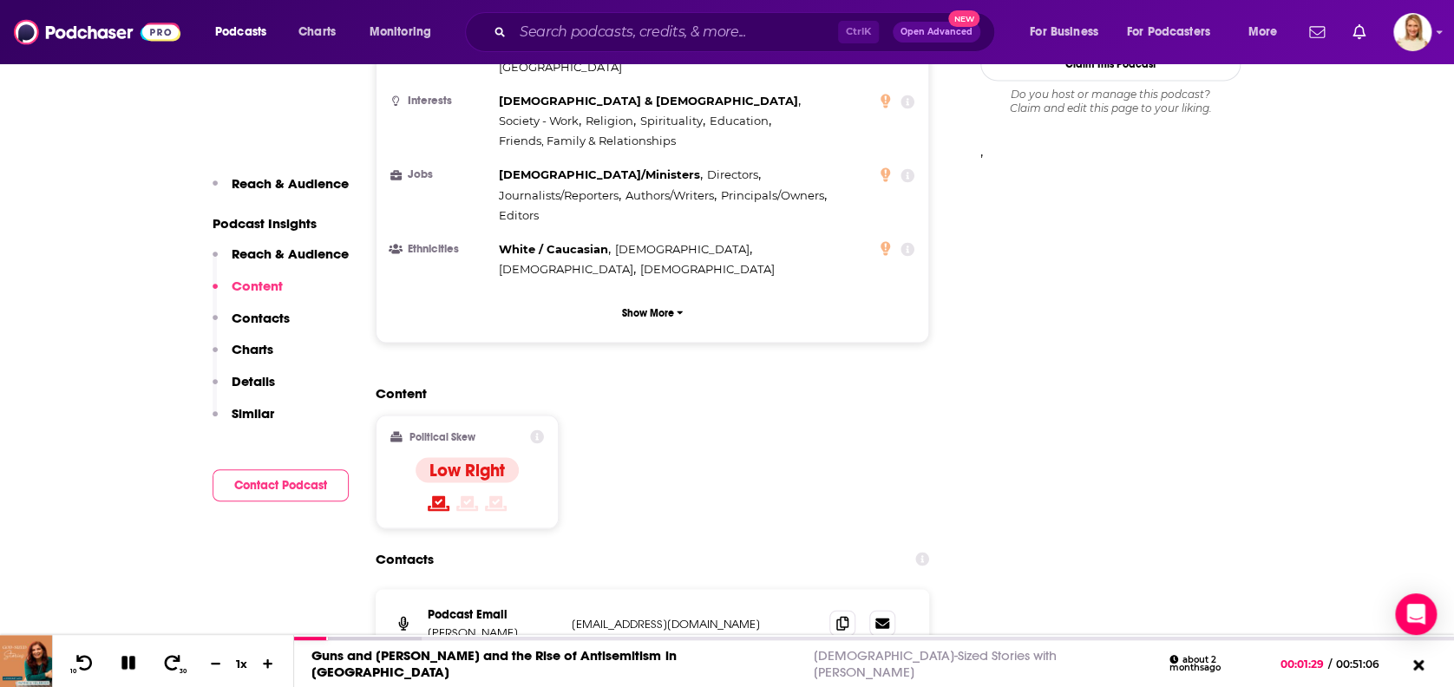
click at [258, 311] on p "Contacts" at bounding box center [261, 318] width 58 height 16
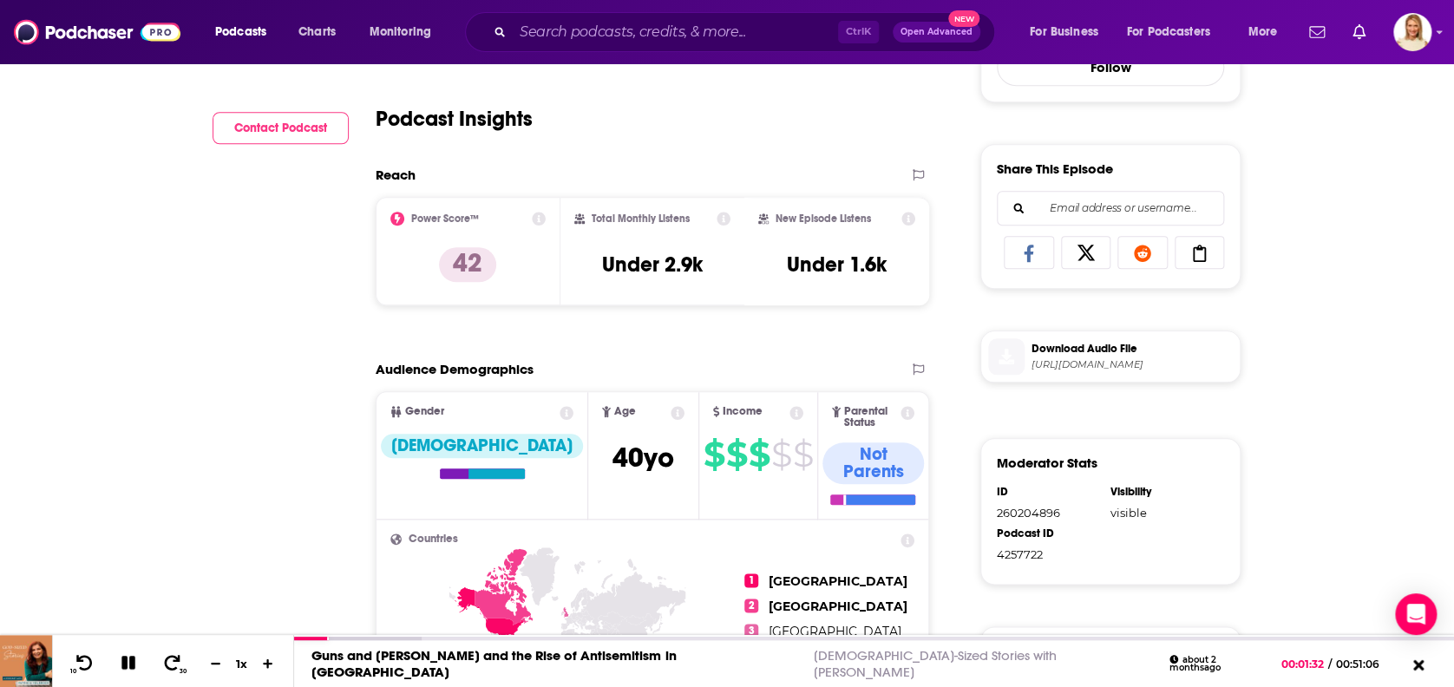
scroll to position [0, 0]
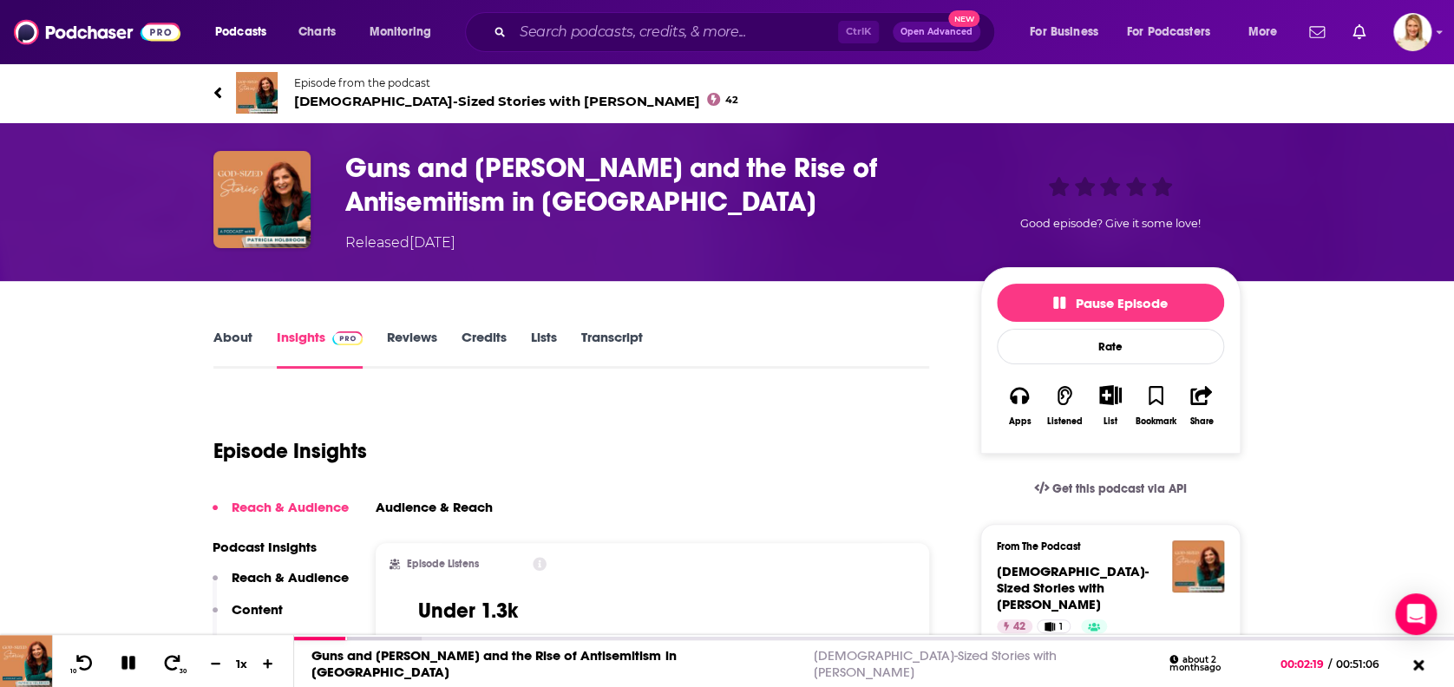
click at [359, 95] on span "God-Sized Stories with Patricia Holbrook 42" at bounding box center [516, 101] width 444 height 16
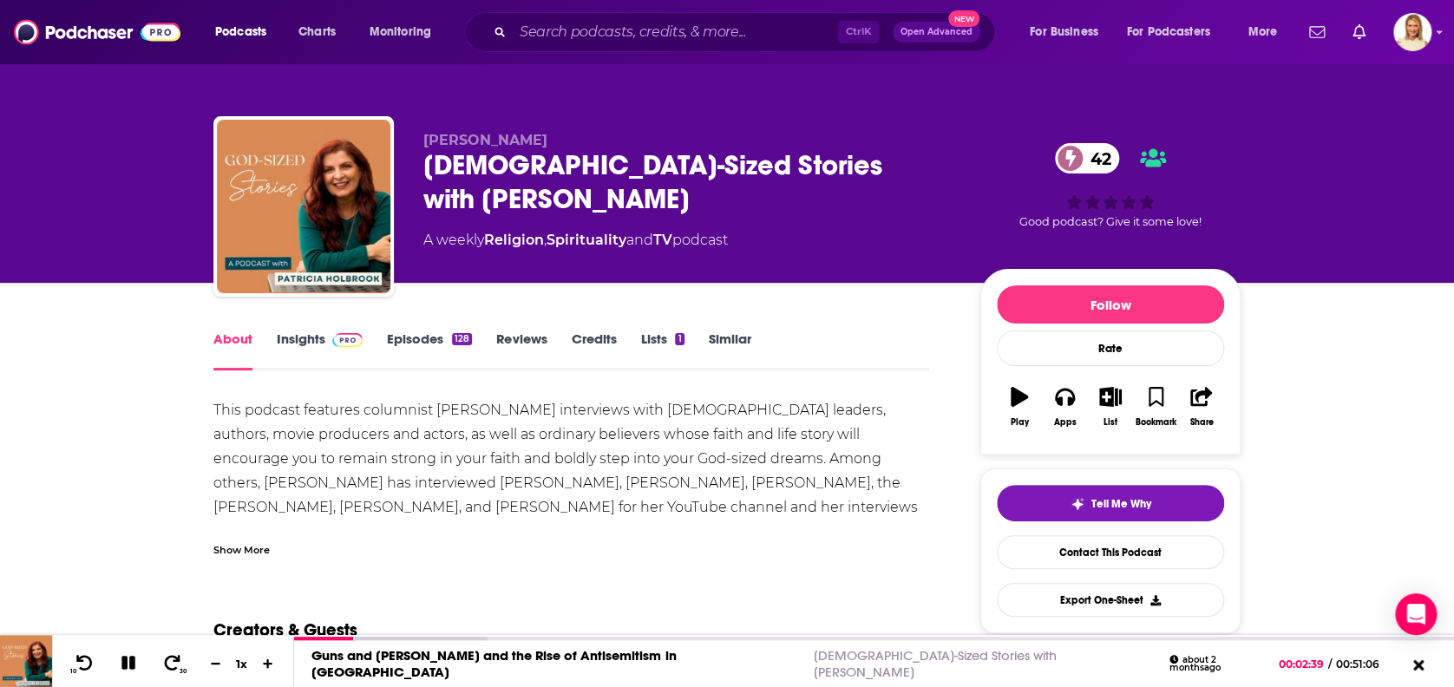
click at [254, 549] on div "Show More" at bounding box center [241, 548] width 56 height 16
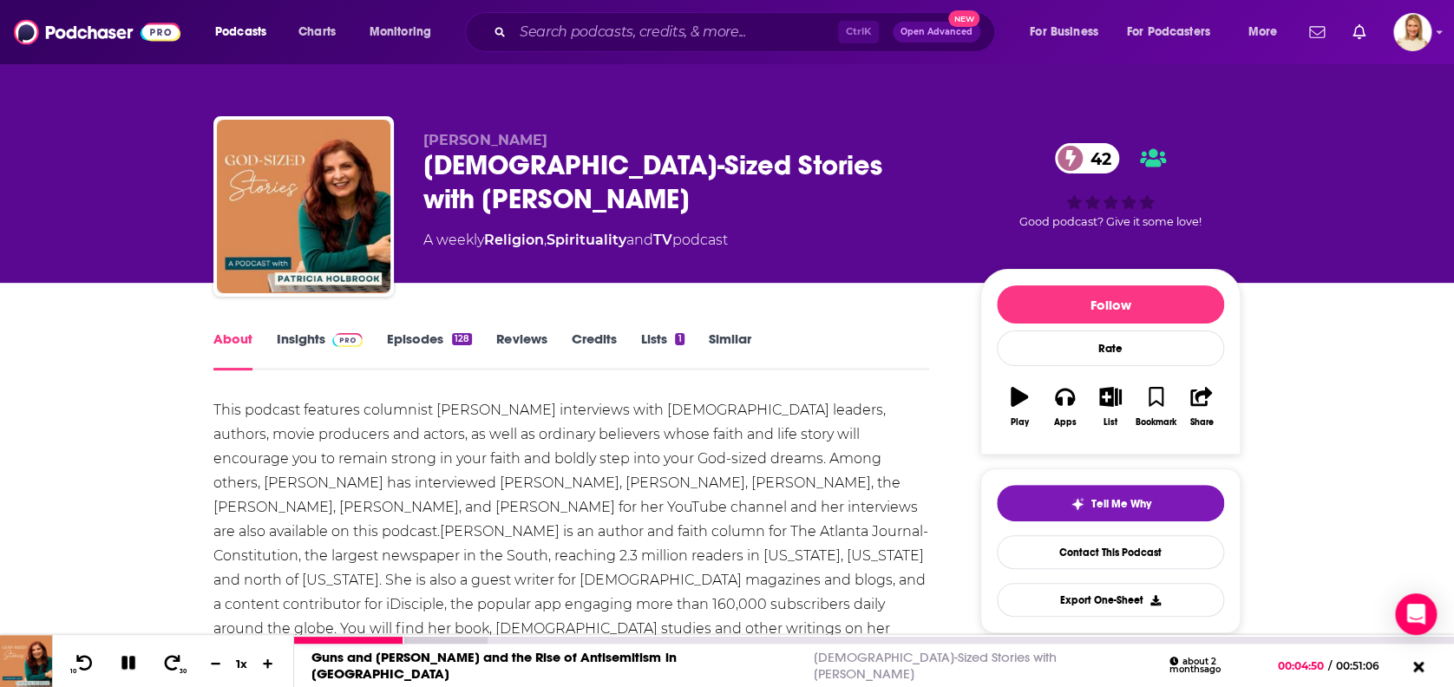
click at [152, 639] on div "10 30 1 x" at bounding box center [173, 661] width 242 height 52
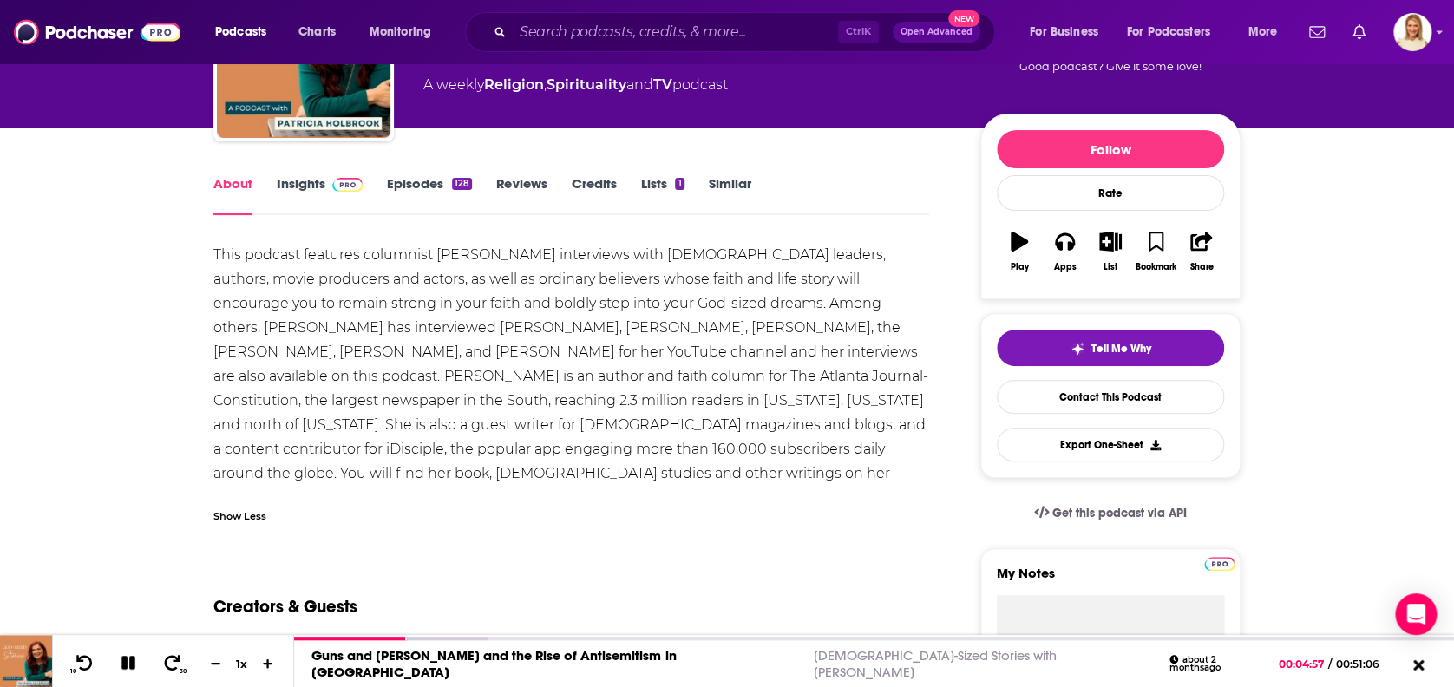
scroll to position [231, 0]
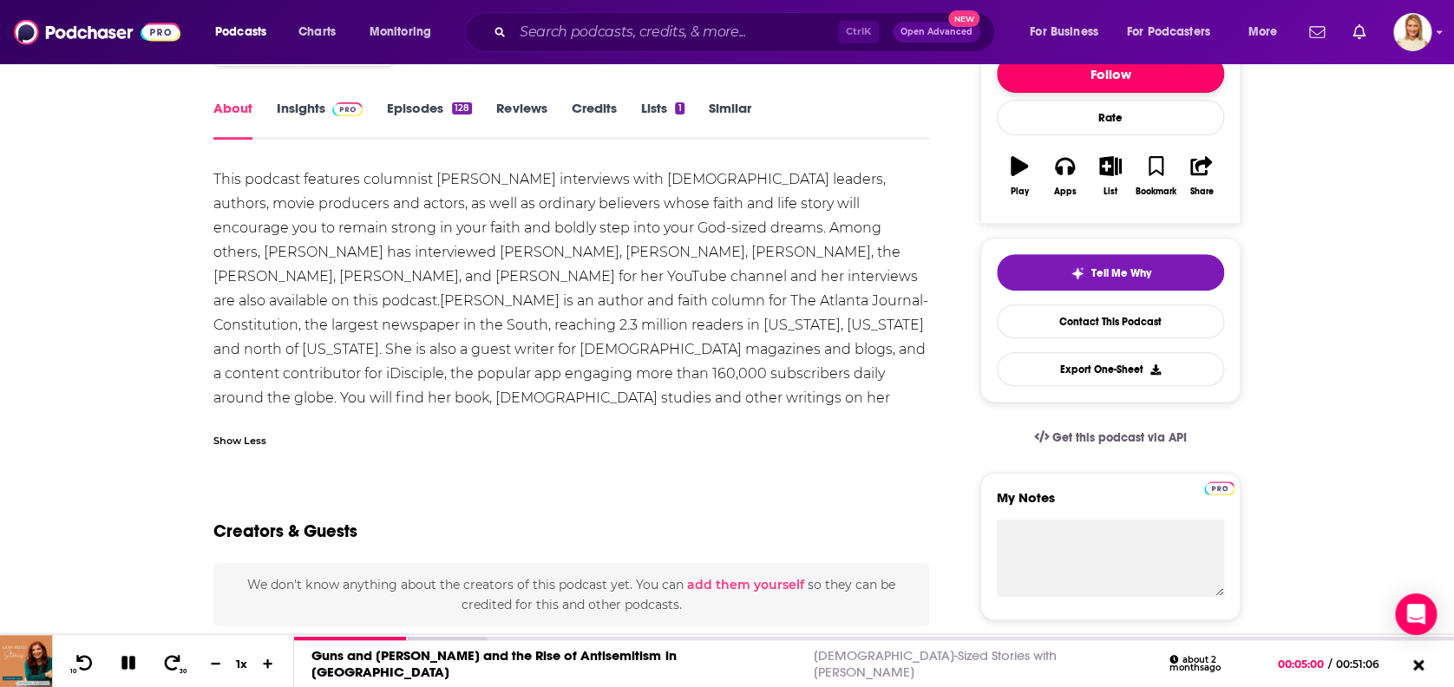
click at [1144, 71] on button "Follow" at bounding box center [1110, 74] width 227 height 38
click at [1129, 269] on span "Tell Me Why" at bounding box center [1121, 273] width 60 height 14
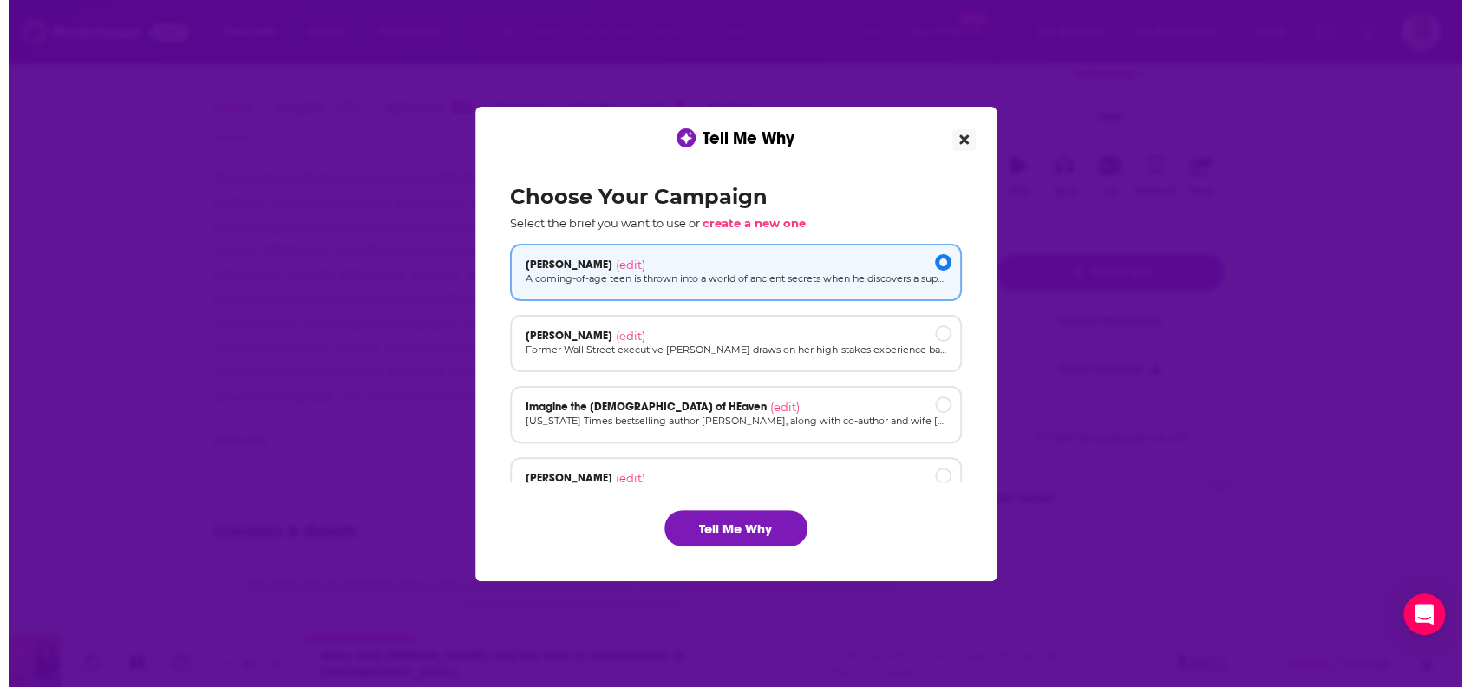
scroll to position [0, 0]
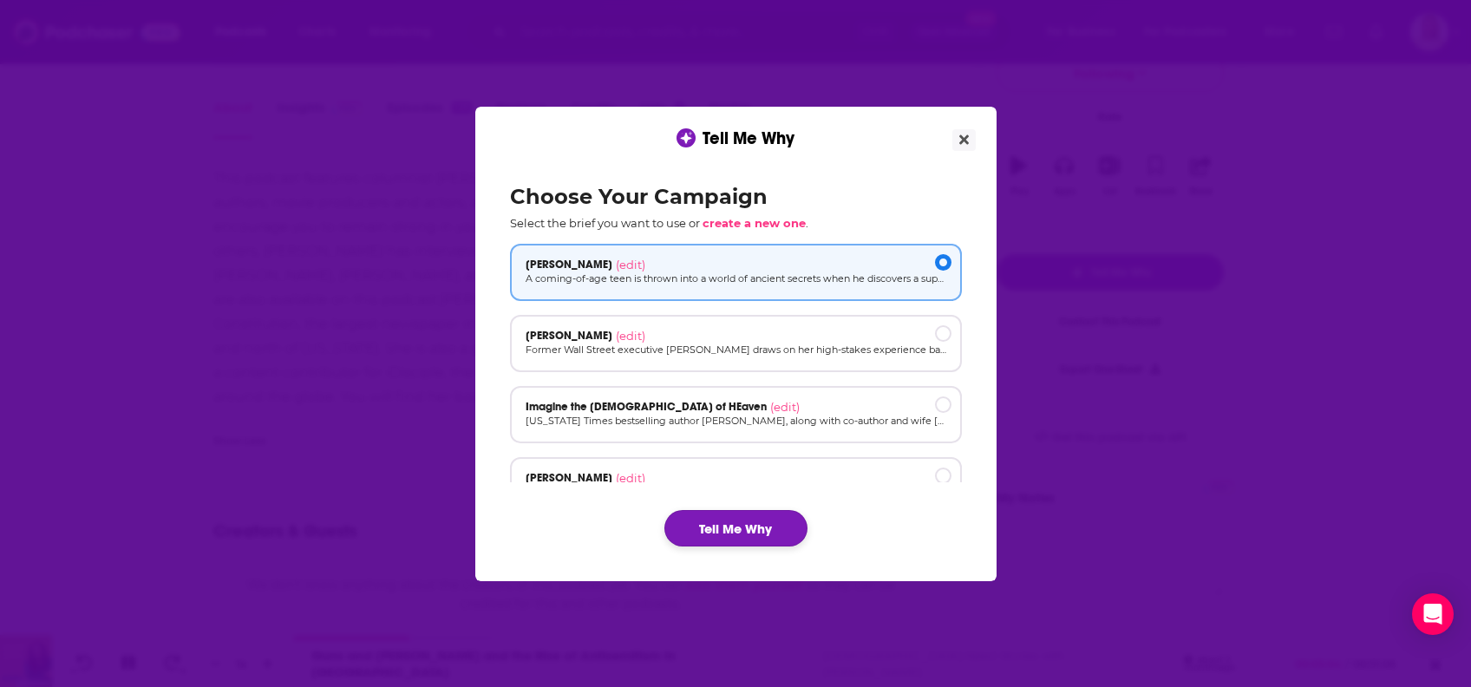
click at [749, 521] on button "Tell Me Why" at bounding box center [735, 528] width 143 height 36
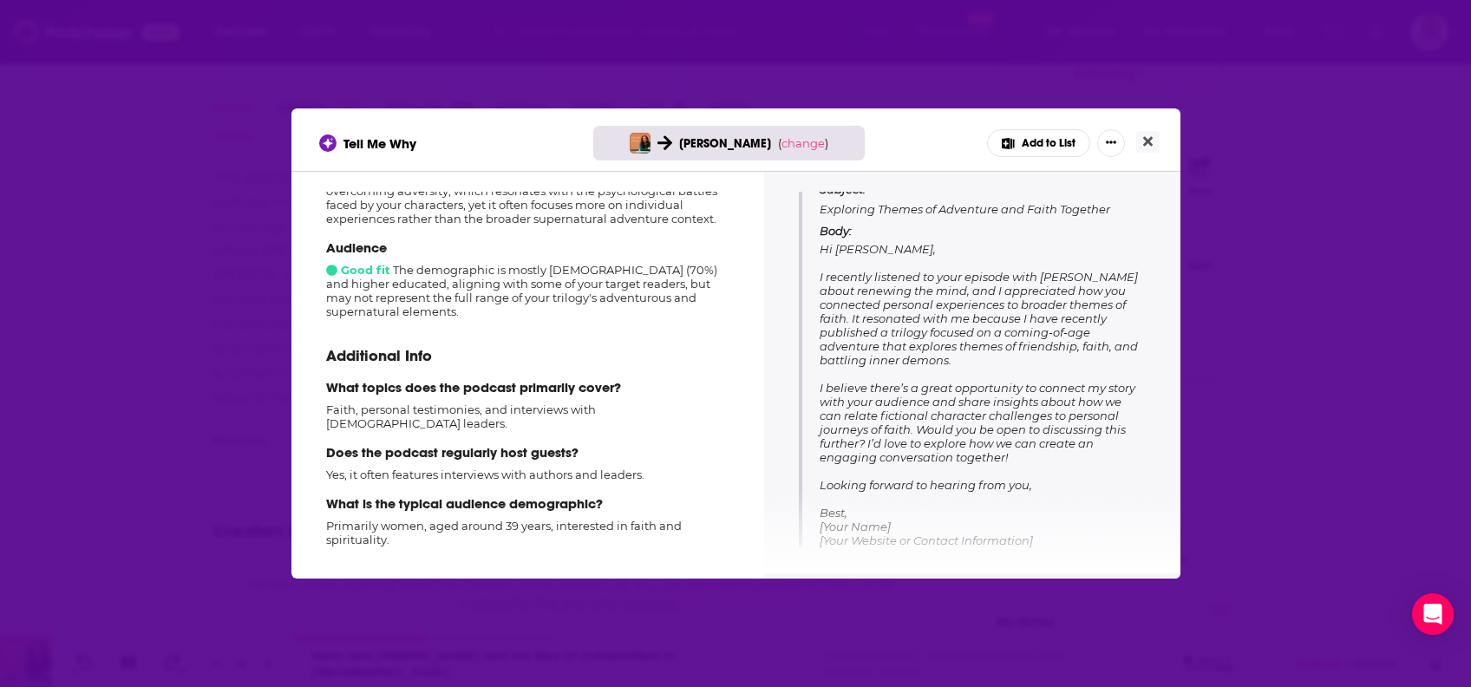
scroll to position [215, 0]
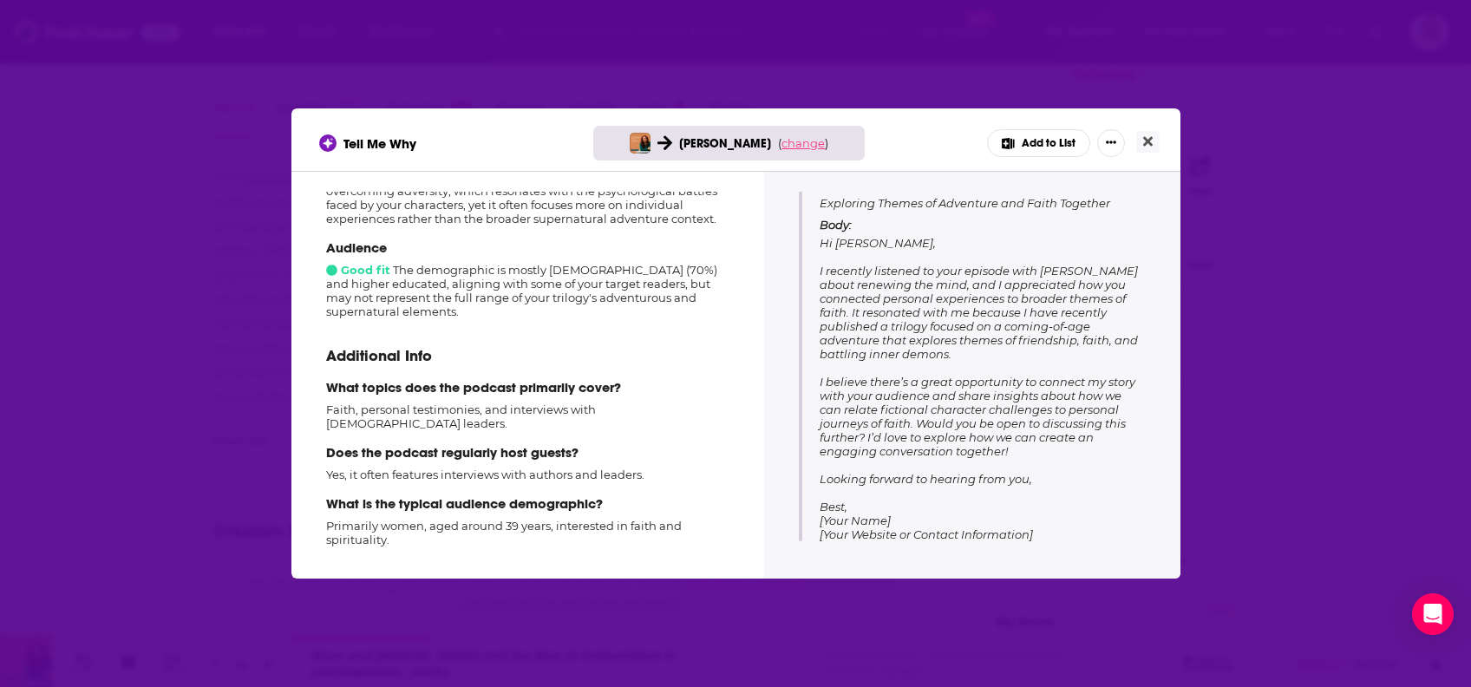
click at [793, 146] on span "change" at bounding box center [803, 143] width 43 height 14
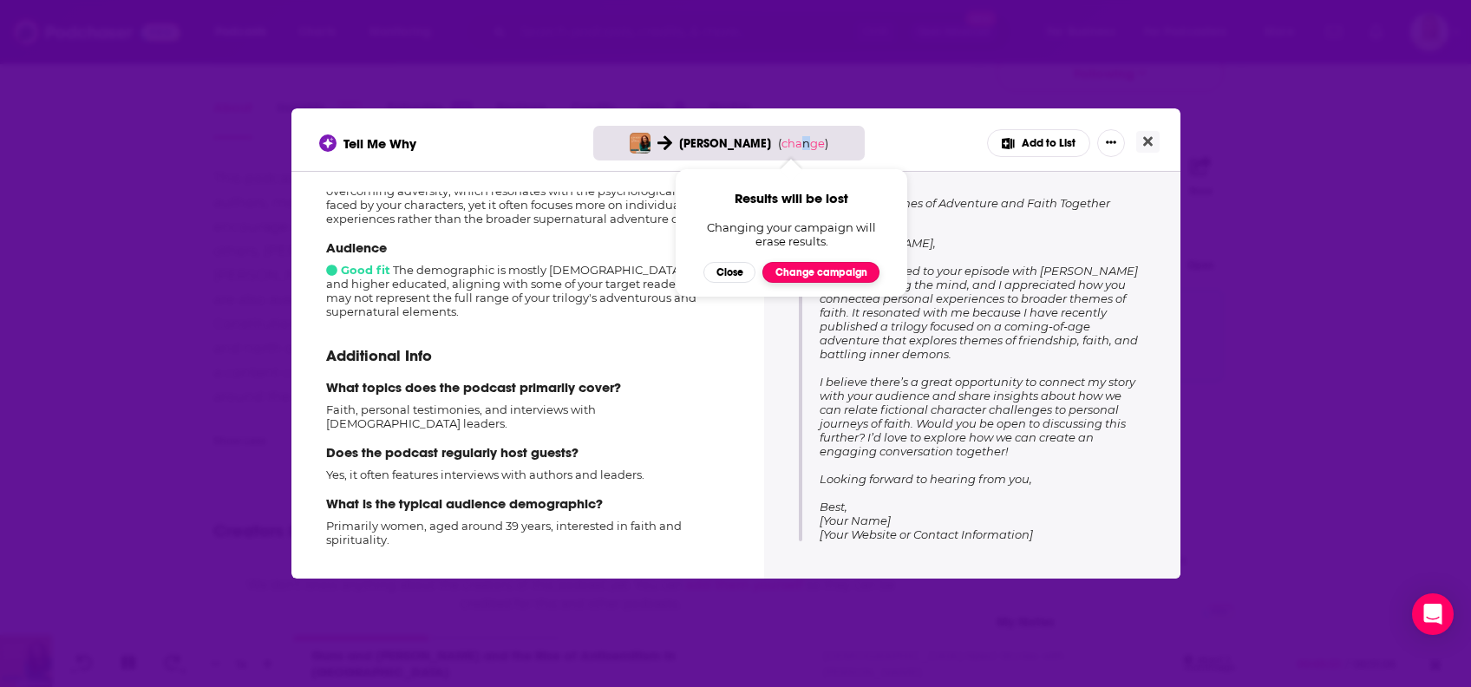
drag, startPoint x: 793, startPoint y: 146, endPoint x: 826, endPoint y: 275, distance: 133.4
click at [826, 275] on button "Change campaign" at bounding box center [820, 272] width 117 height 21
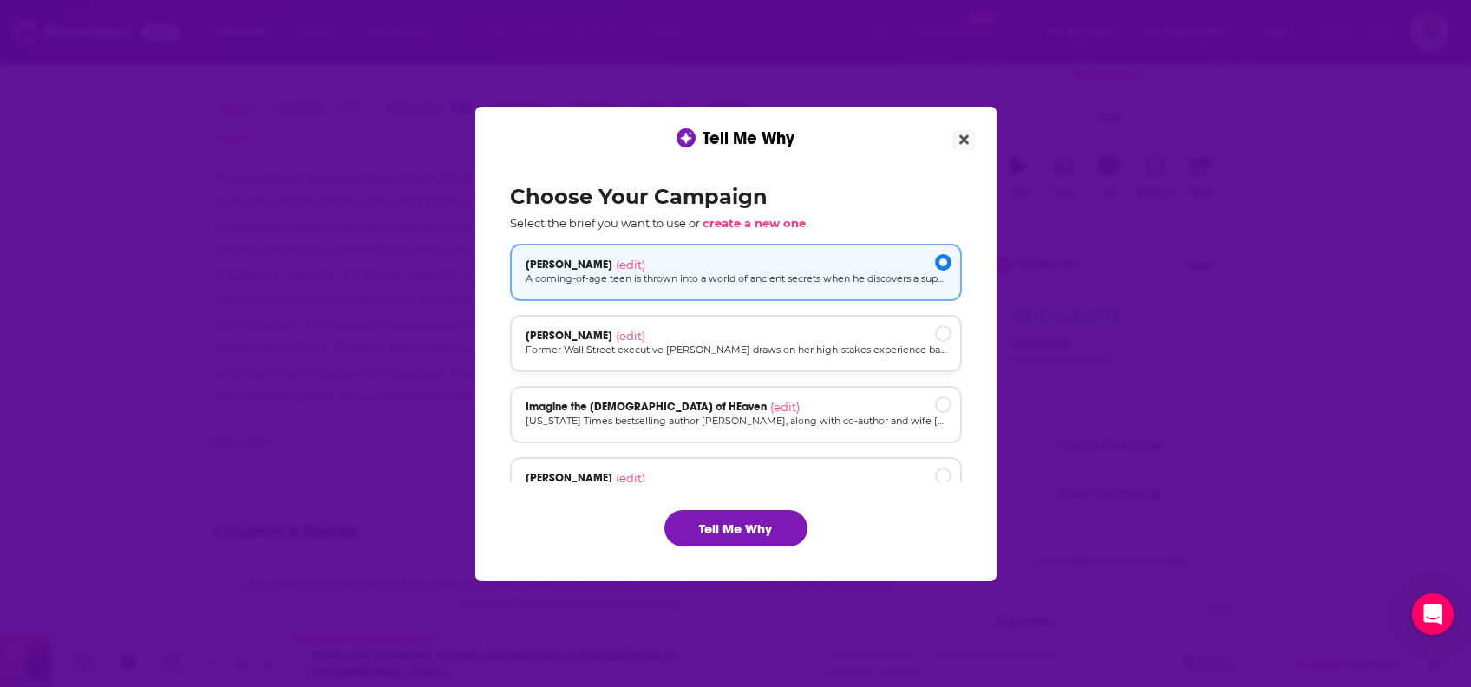
click at [705, 345] on p "Former Wall Street executive Kristine Delano draws on her high-stakes experienc…" at bounding box center [736, 350] width 421 height 15
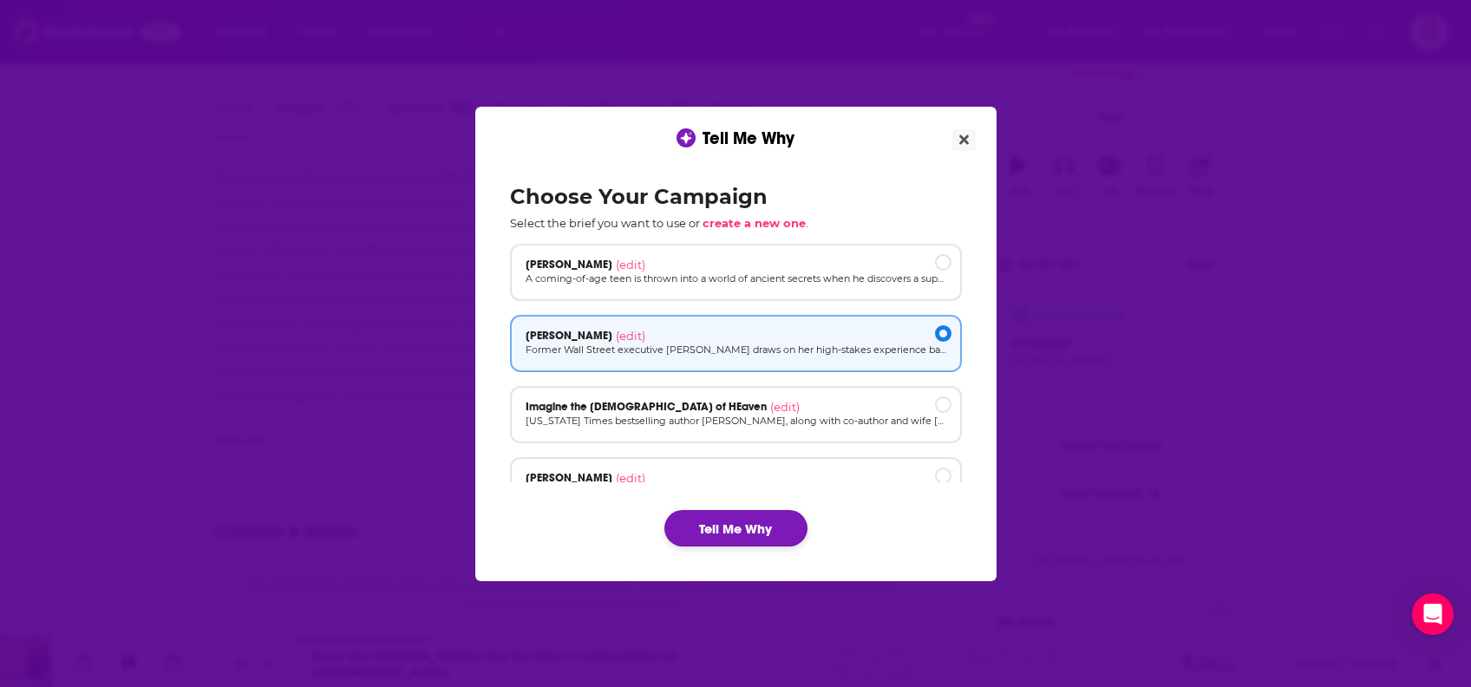
click at [733, 529] on button "Tell Me Why" at bounding box center [735, 528] width 143 height 36
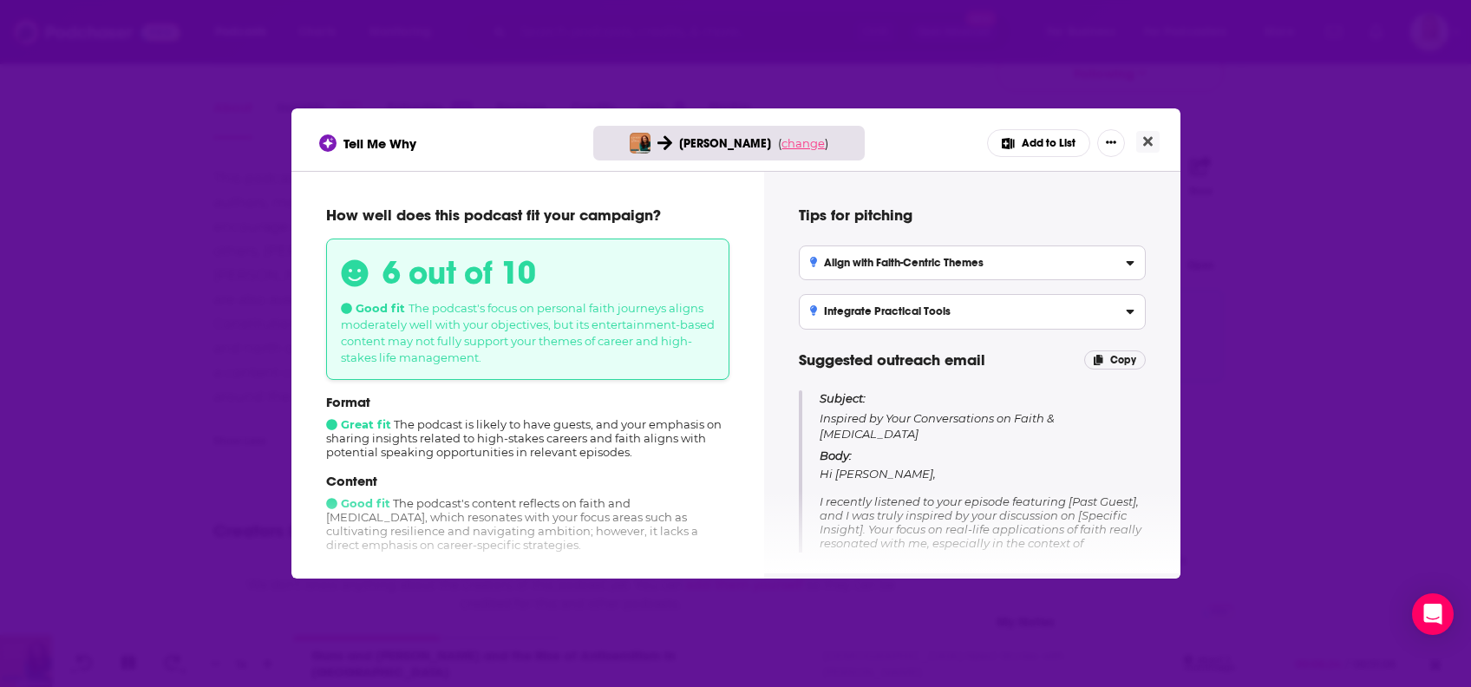
click at [799, 141] on span "change" at bounding box center [803, 143] width 43 height 14
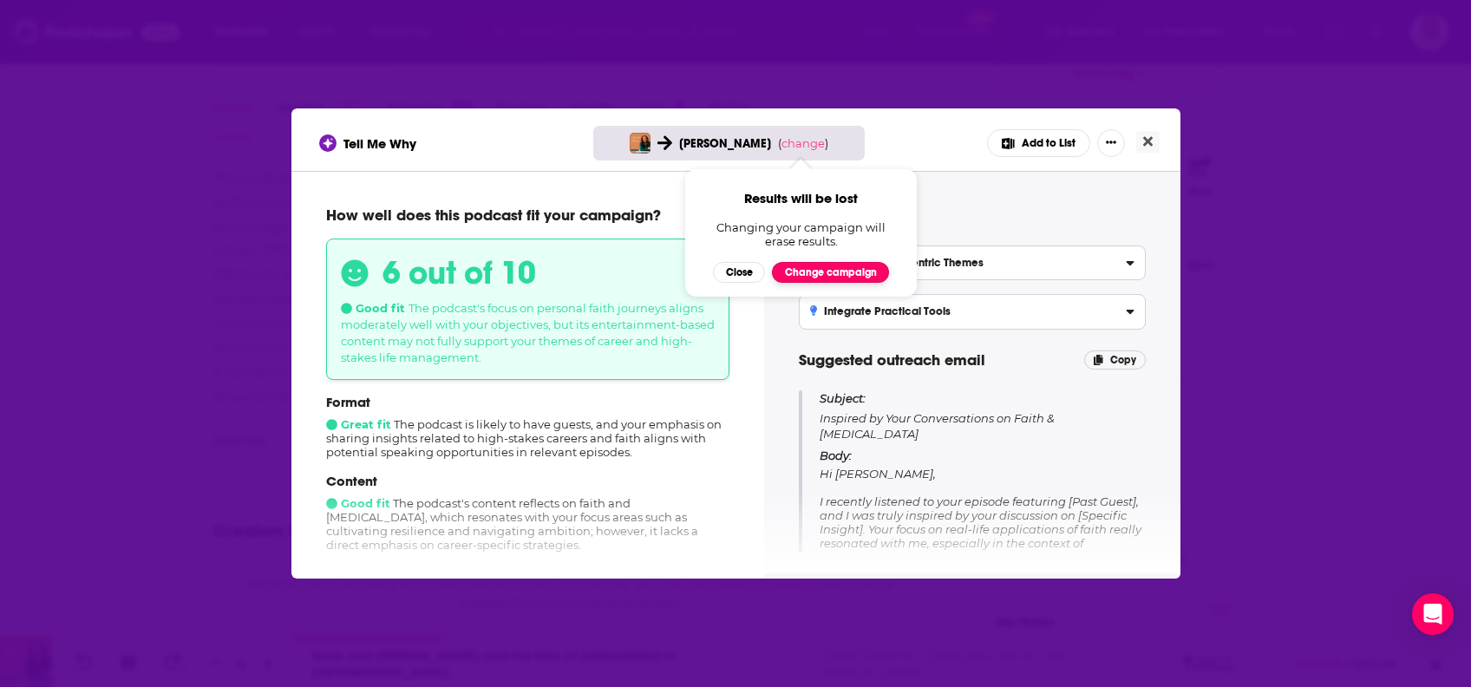
click at [839, 268] on button "Change campaign" at bounding box center [830, 272] width 117 height 21
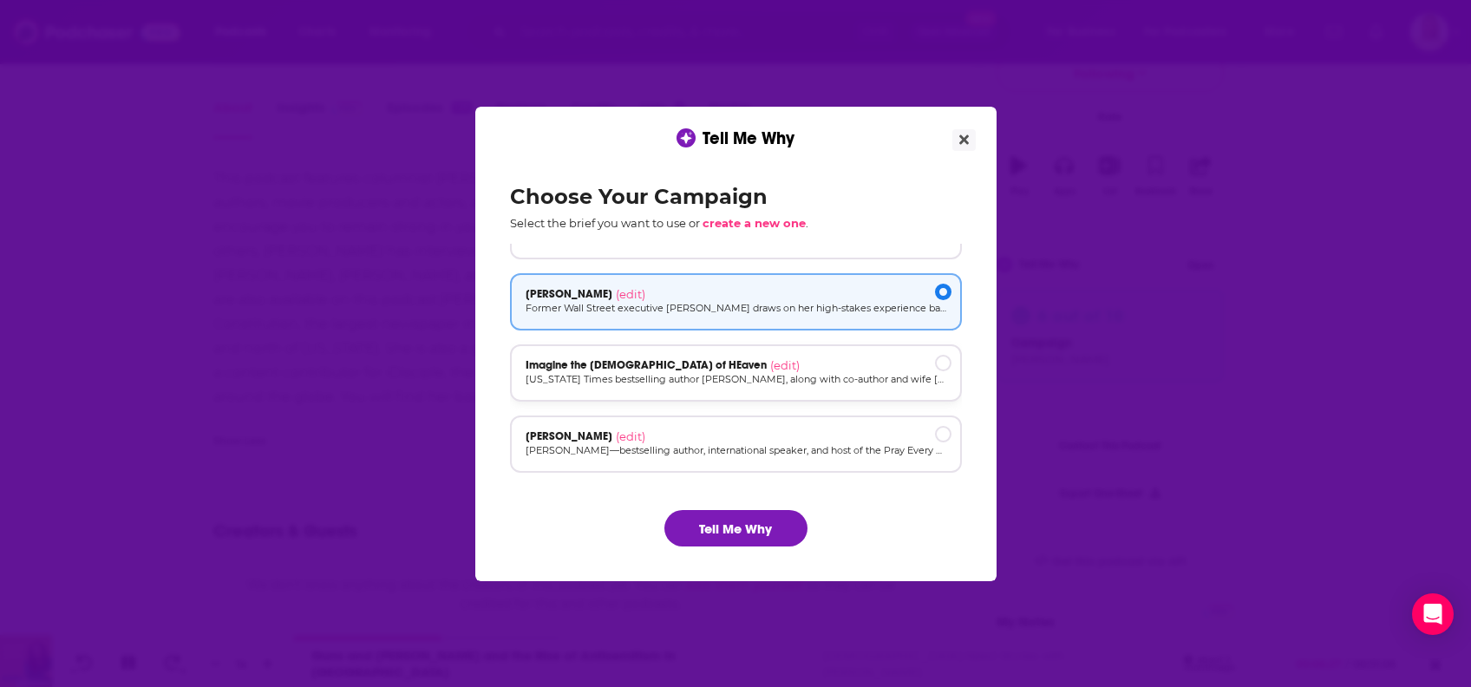
scroll to position [45, 0]
click at [659, 432] on div "Mary DeMuth (edit)" at bounding box center [736, 433] width 421 height 14
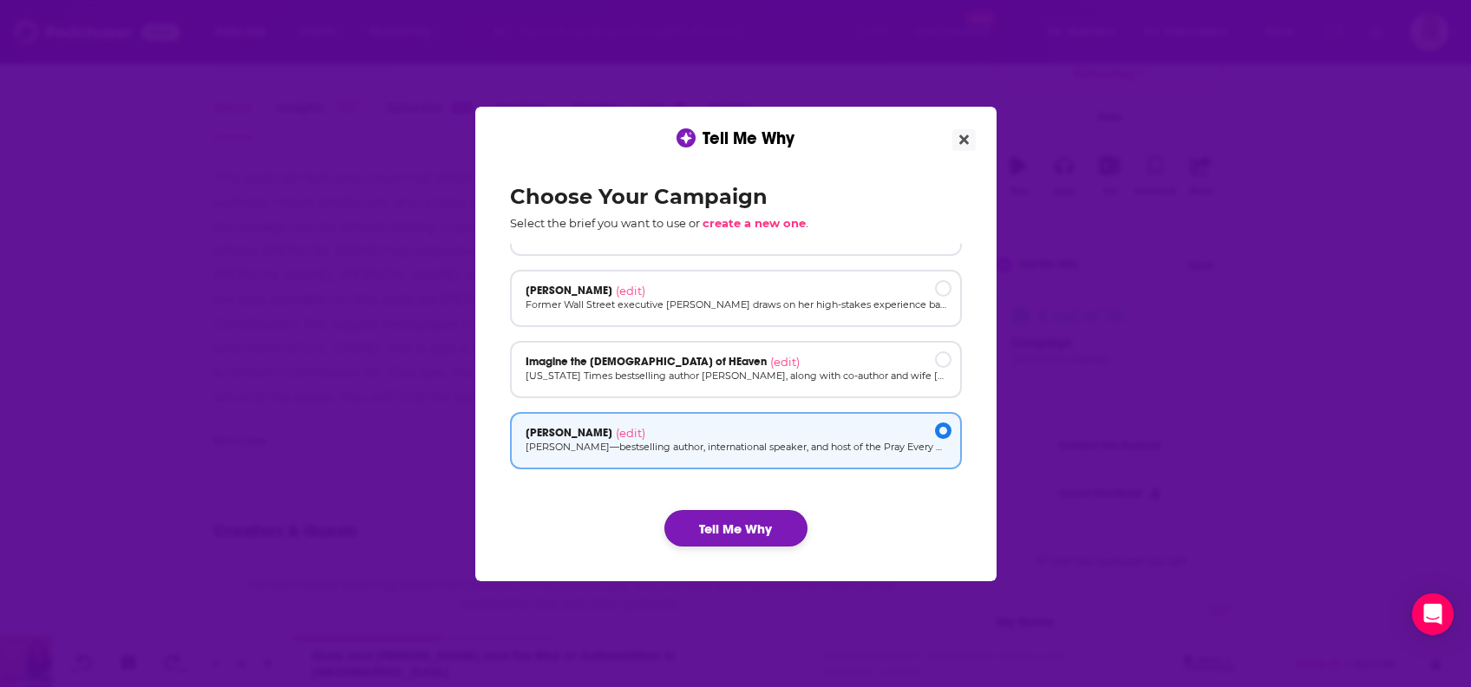
click at [724, 525] on button "Tell Me Why" at bounding box center [735, 528] width 143 height 36
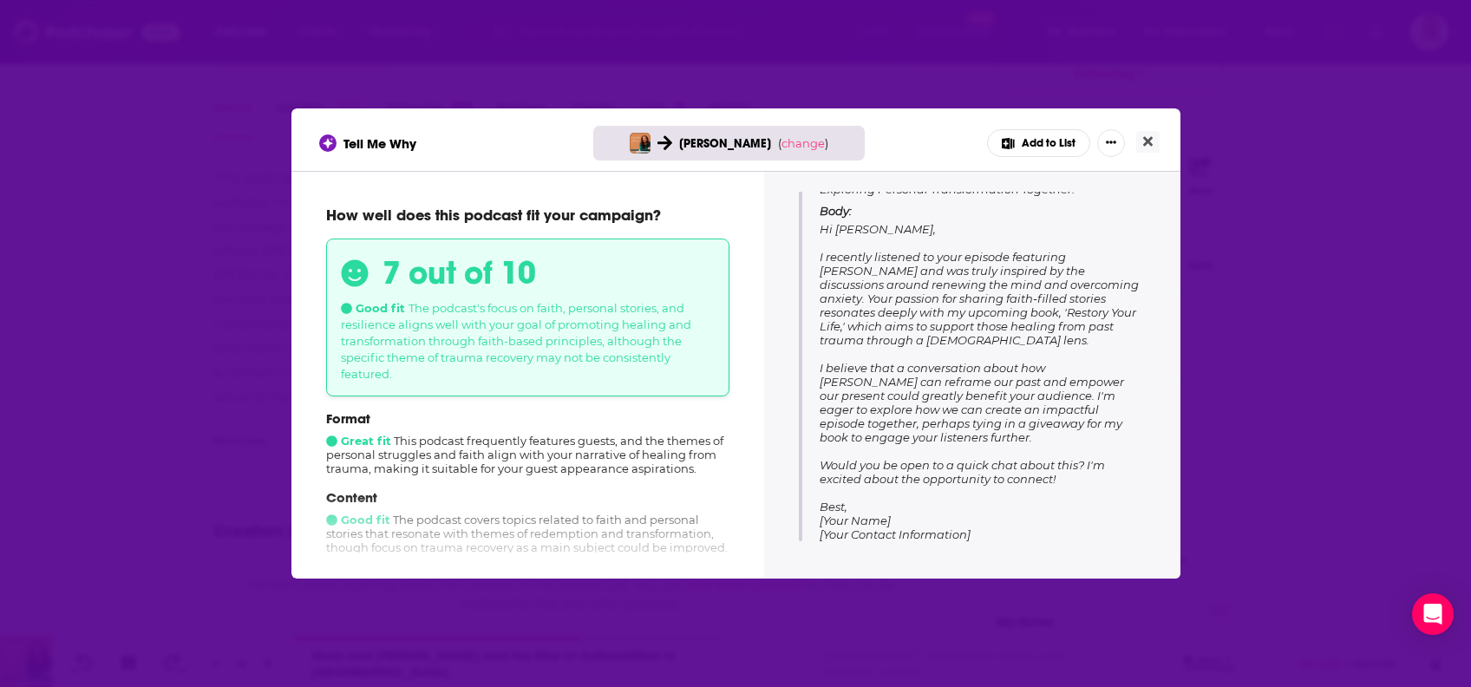
scroll to position [0, 0]
click at [1152, 141] on button "Close" at bounding box center [1147, 142] width 23 height 22
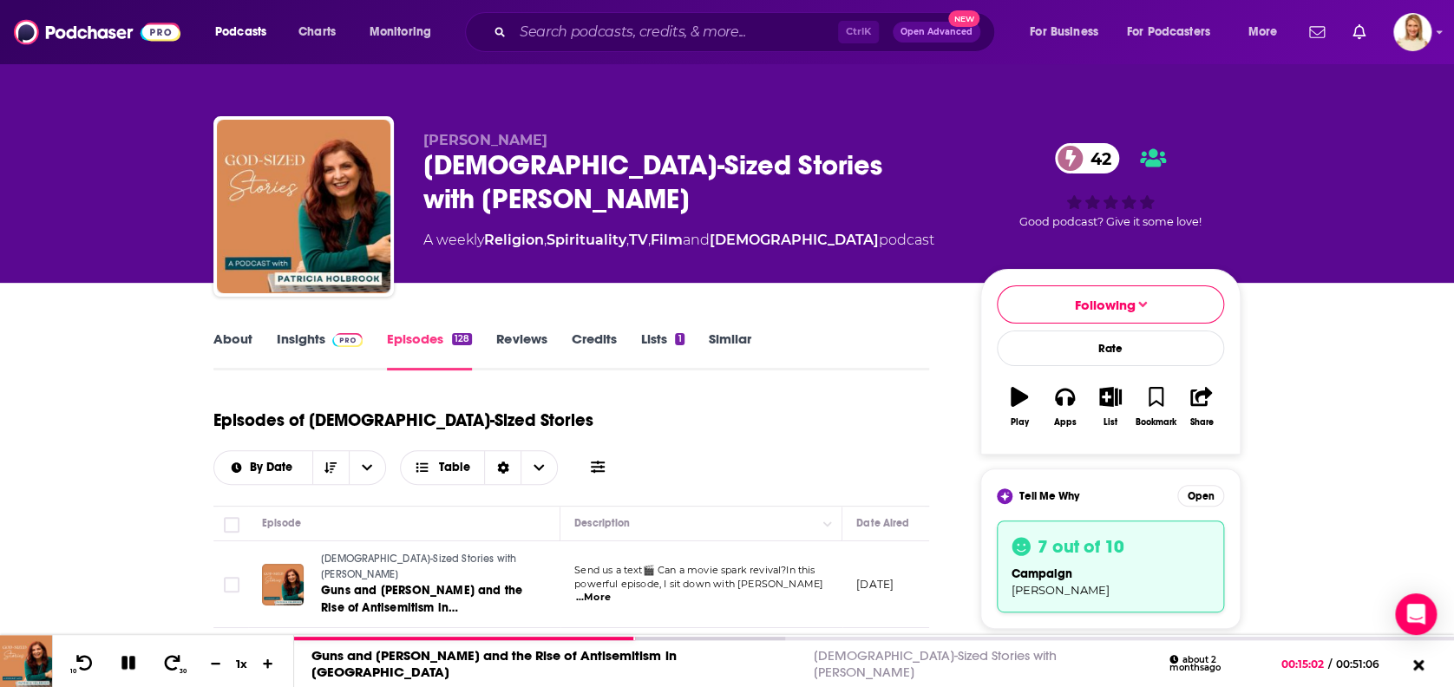
click at [230, 337] on link "About" at bounding box center [232, 350] width 39 height 40
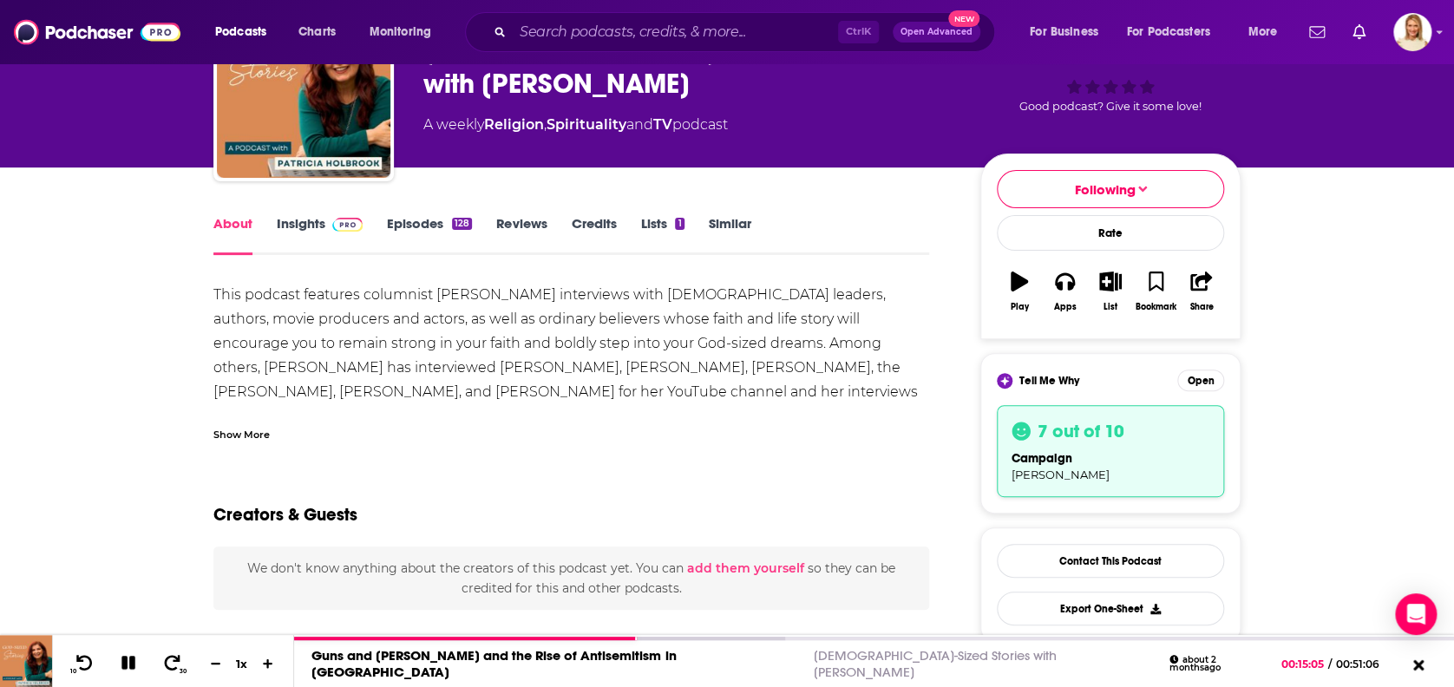
scroll to position [347, 0]
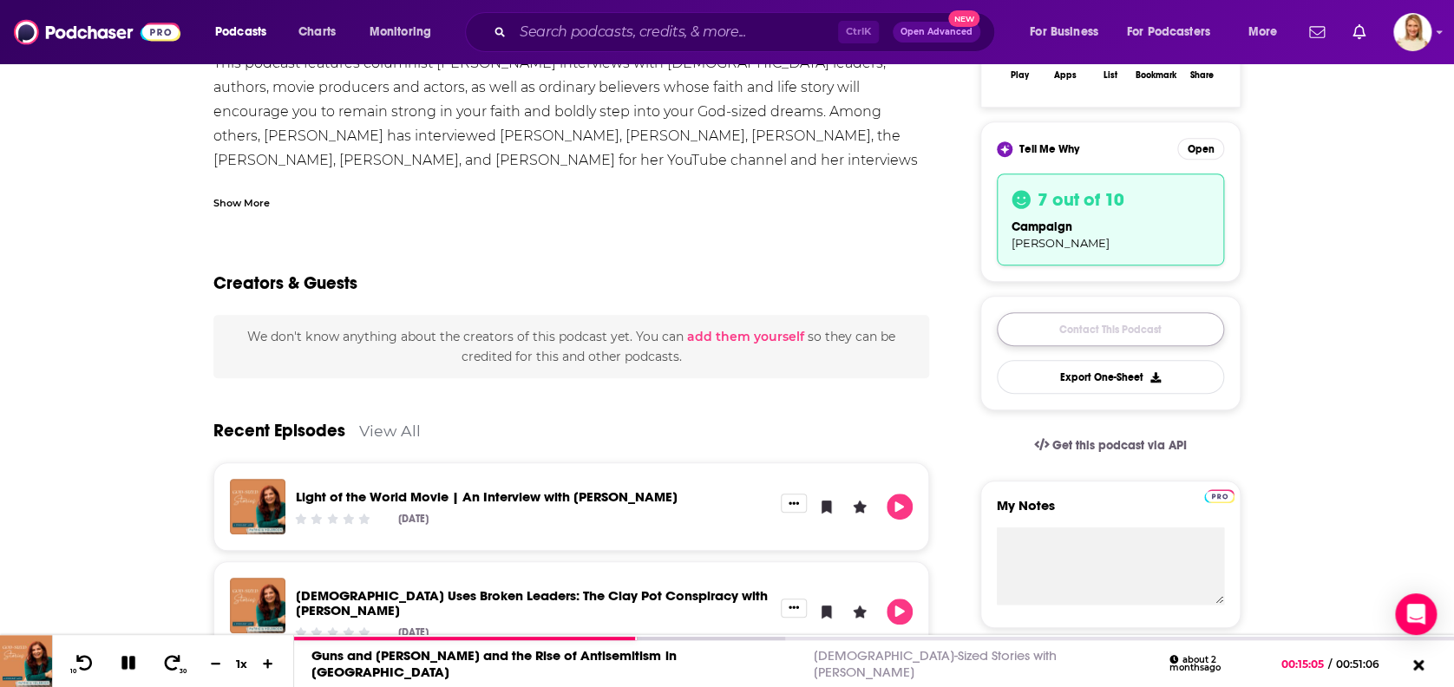
click at [1162, 333] on link "Contact This Podcast" at bounding box center [1110, 329] width 227 height 34
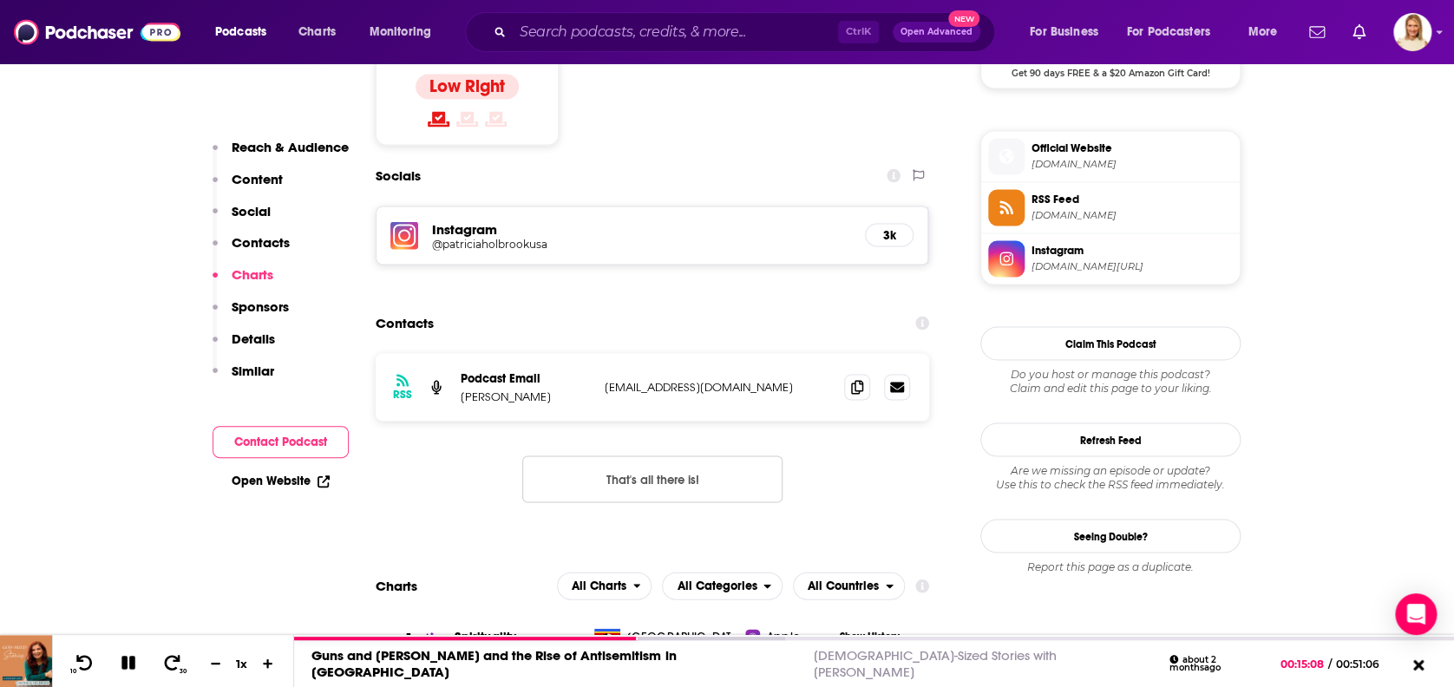
scroll to position [1417, 0]
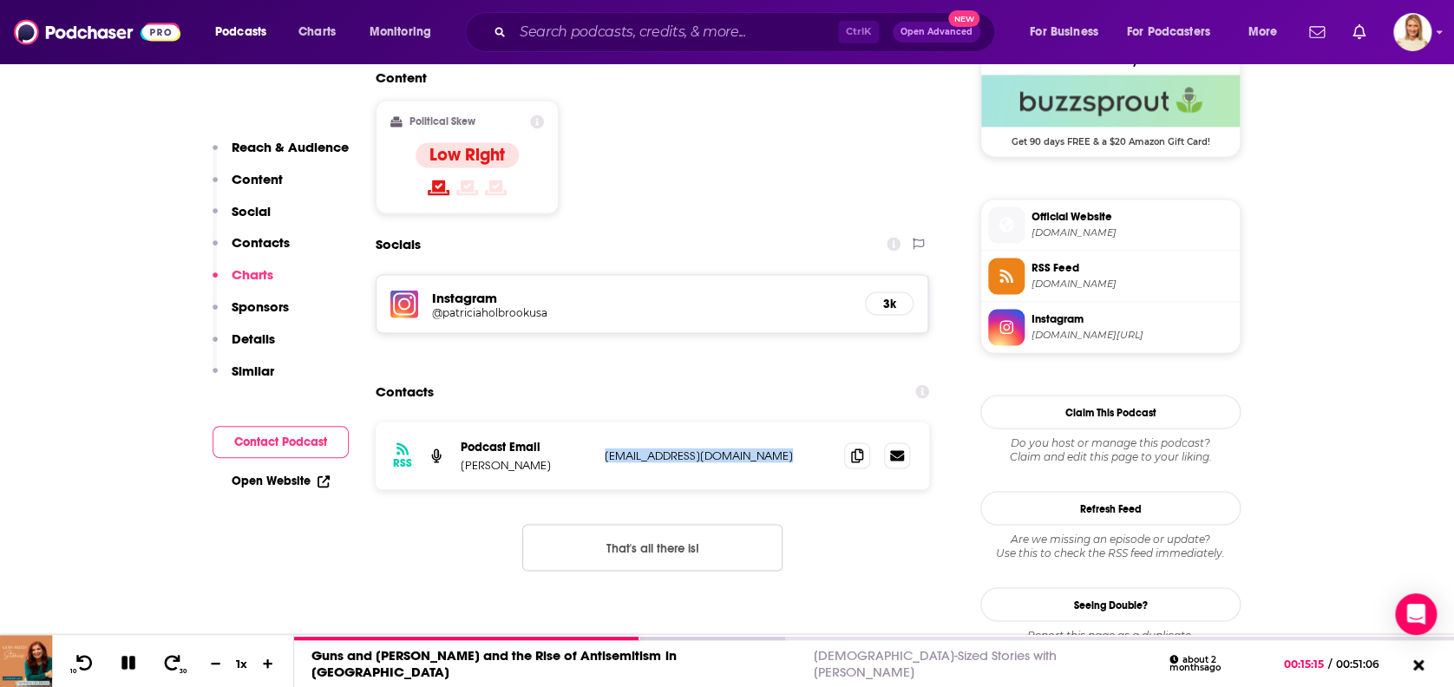
drag, startPoint x: 784, startPoint y: 312, endPoint x: 599, endPoint y: 305, distance: 185.8
click at [599, 422] on div "RSS Podcast Email Patricia Holbrook pholbrook@soaringwithhim.com pholbrook@soar…" at bounding box center [652, 456] width 553 height 68
drag, startPoint x: 599, startPoint y: 305, endPoint x: 847, endPoint y: 311, distance: 249.0
click at [847, 442] on span at bounding box center [857, 455] width 26 height 26
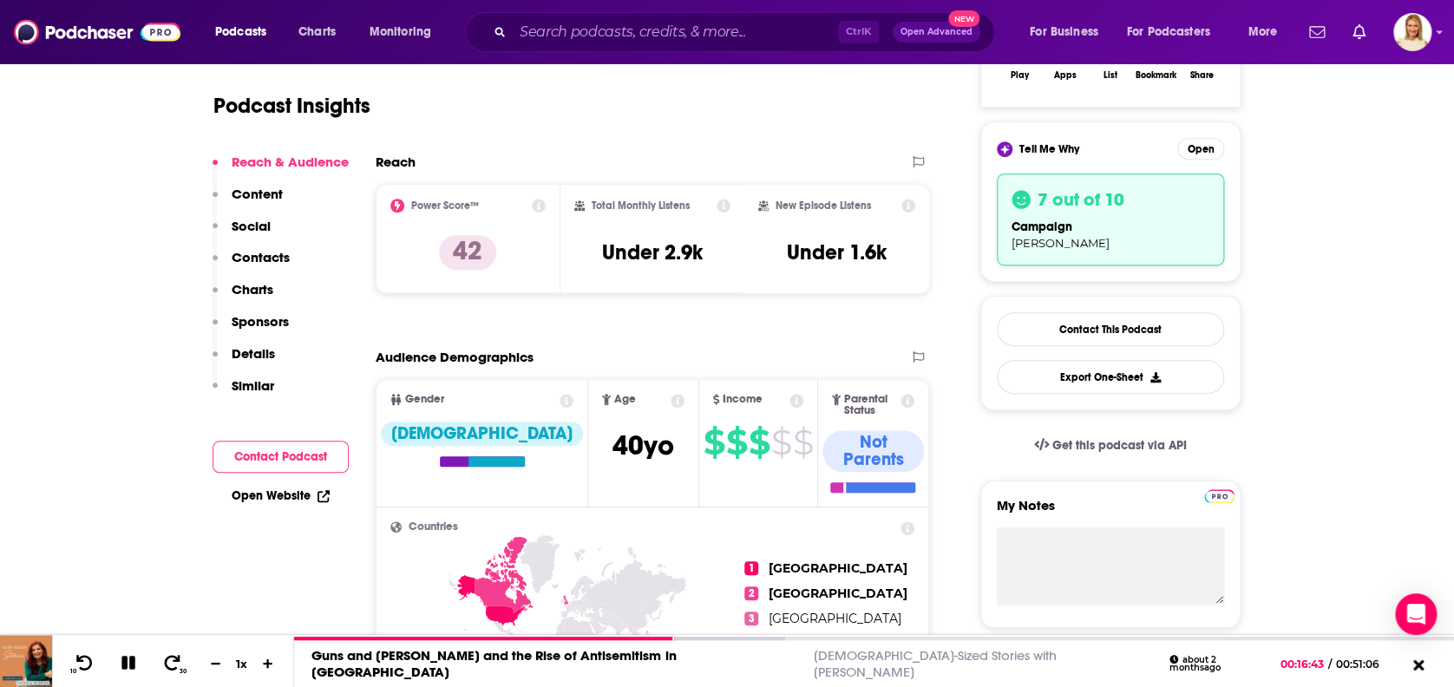
scroll to position [0, 0]
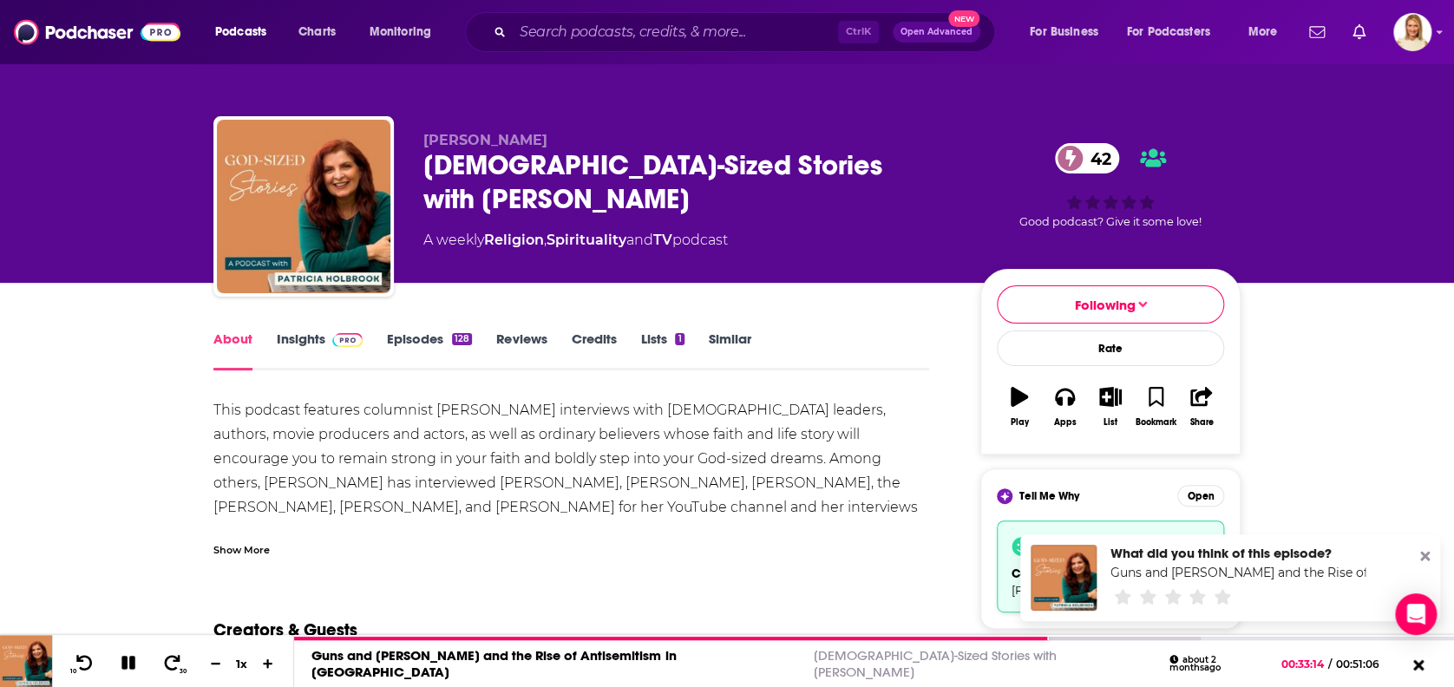
click at [1424, 553] on icon at bounding box center [1425, 556] width 10 height 14
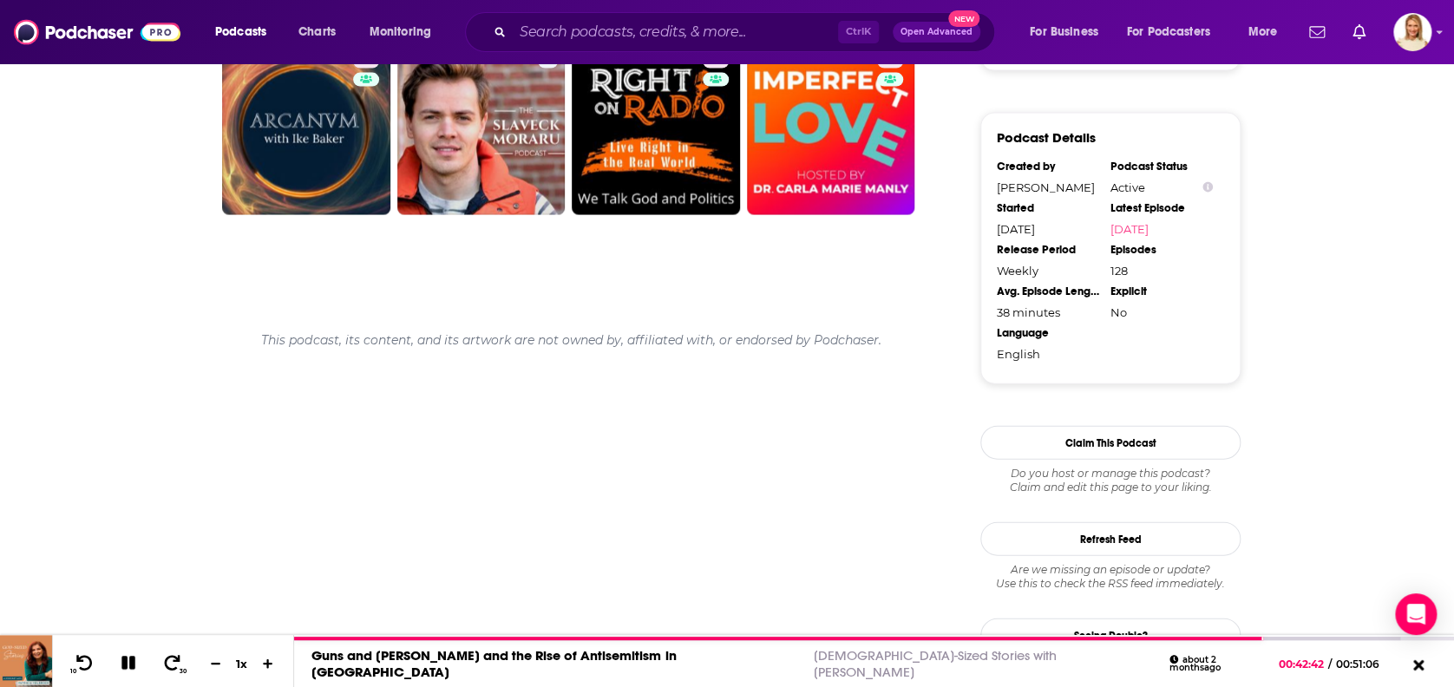
scroll to position [1586, 0]
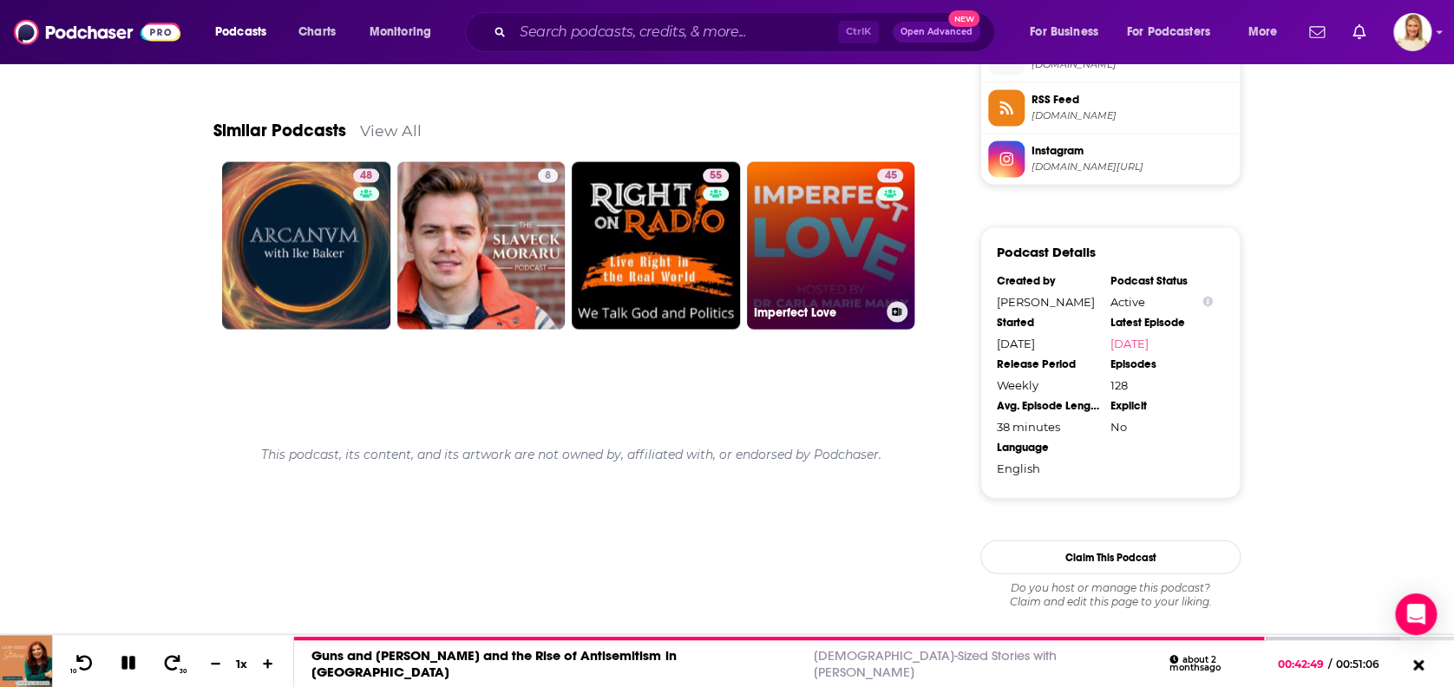
click at [798, 250] on link "45 Imperfect Love" at bounding box center [831, 245] width 168 height 168
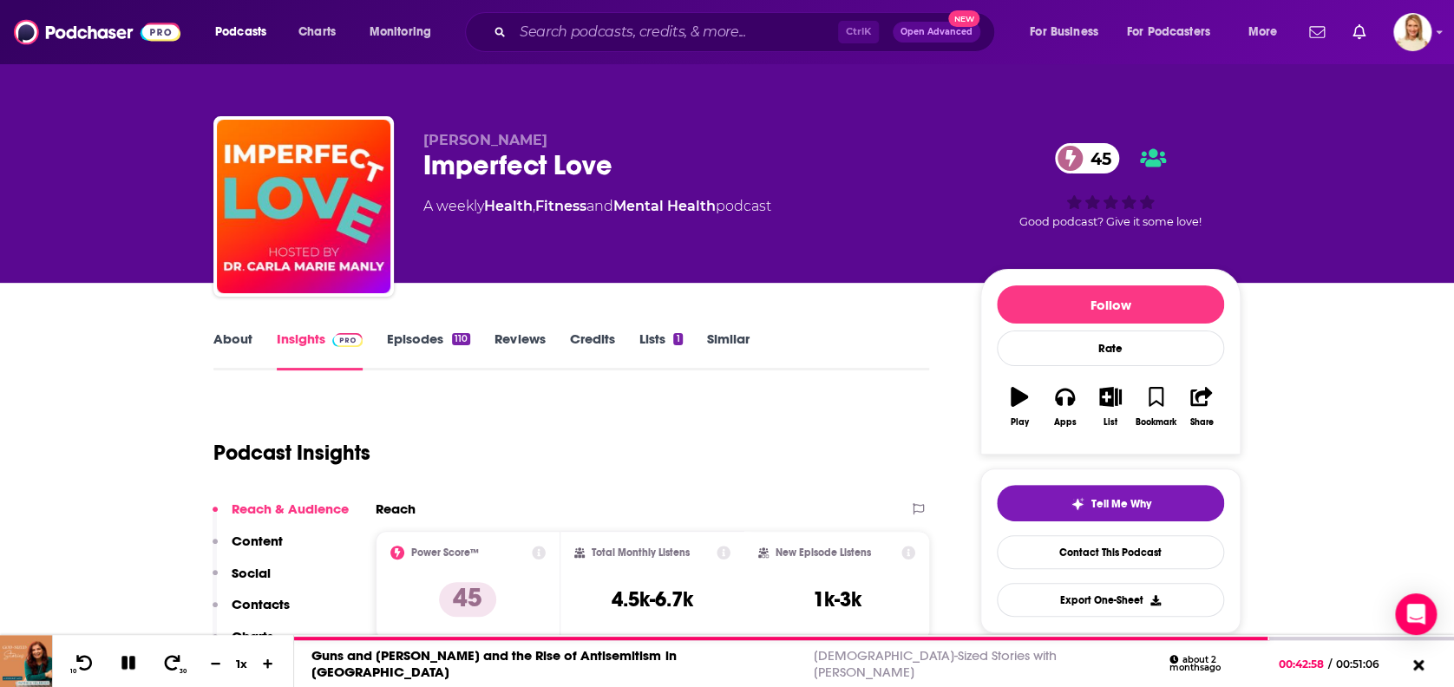
click at [239, 340] on link "About" at bounding box center [232, 350] width 39 height 40
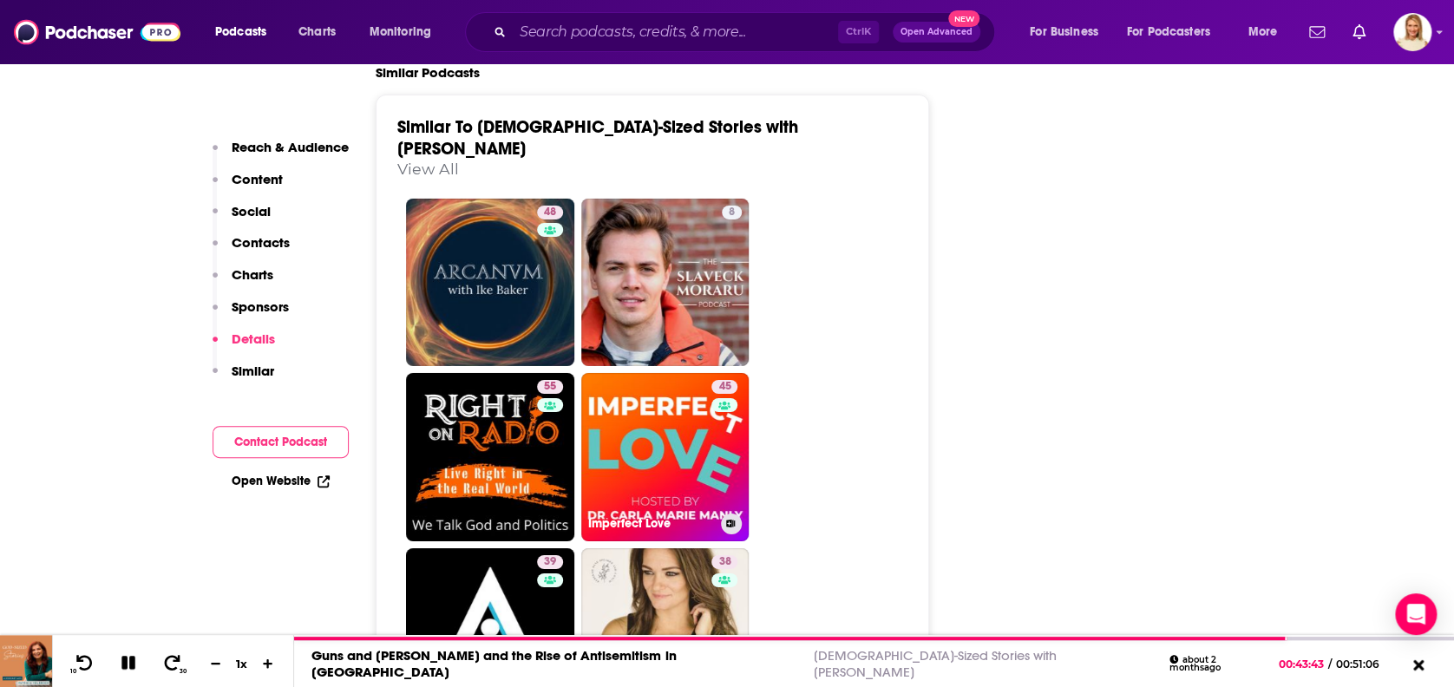
scroll to position [2544, 0]
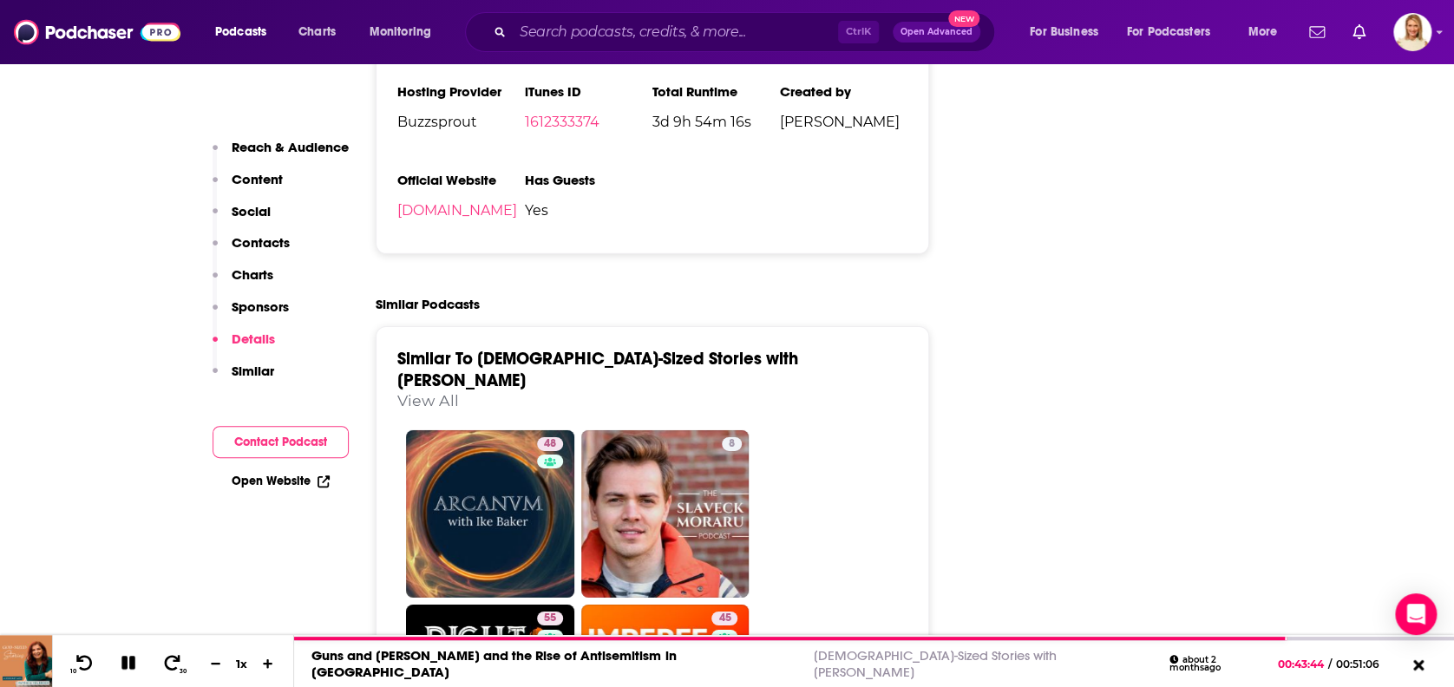
click at [459, 391] on link "View All" at bounding box center [428, 400] width 62 height 18
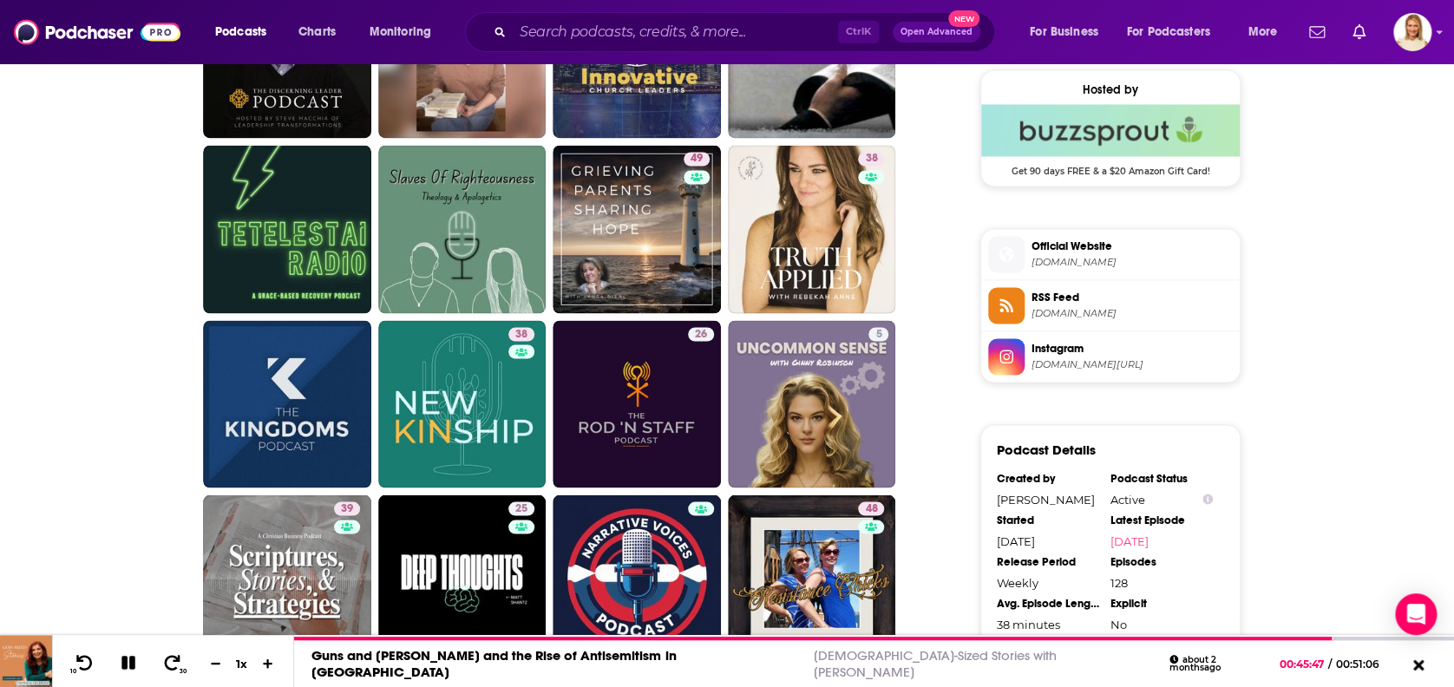
scroll to position [1272, 0]
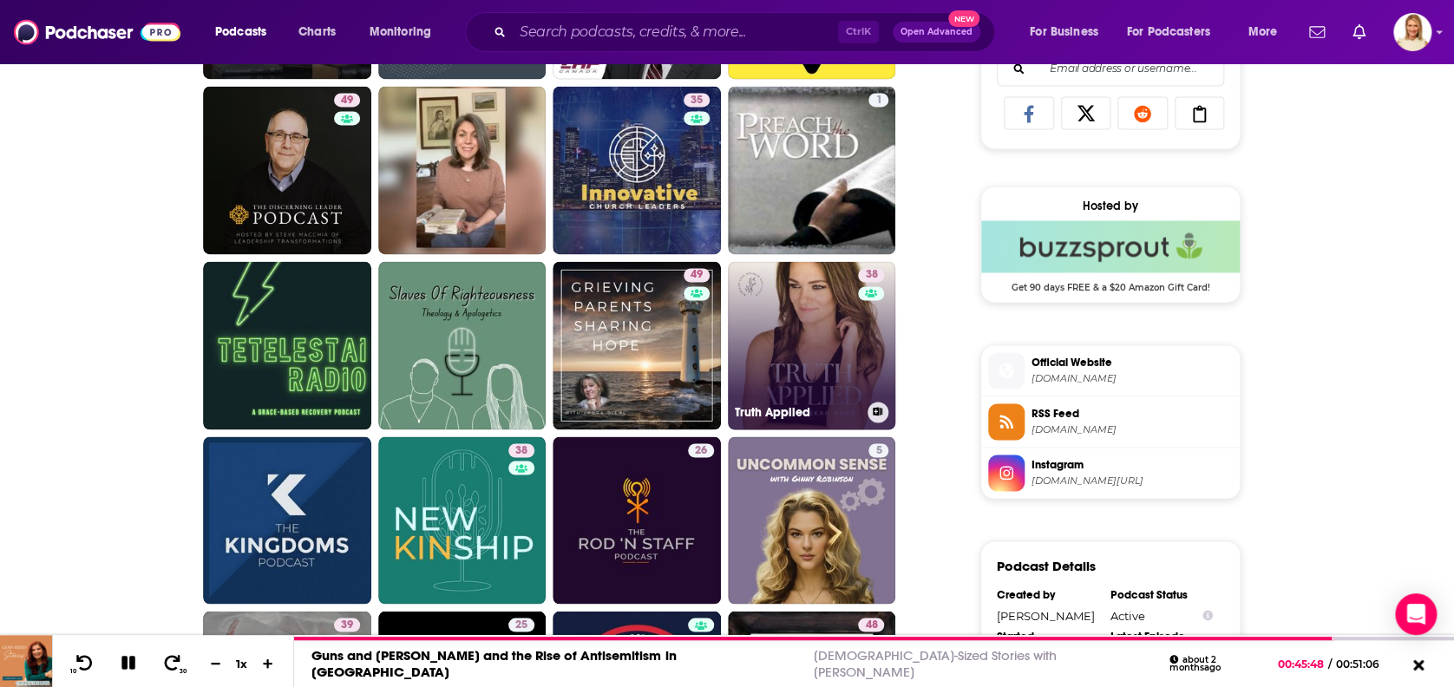
click at [847, 363] on link "38 Truth Applied" at bounding box center [812, 345] width 168 height 168
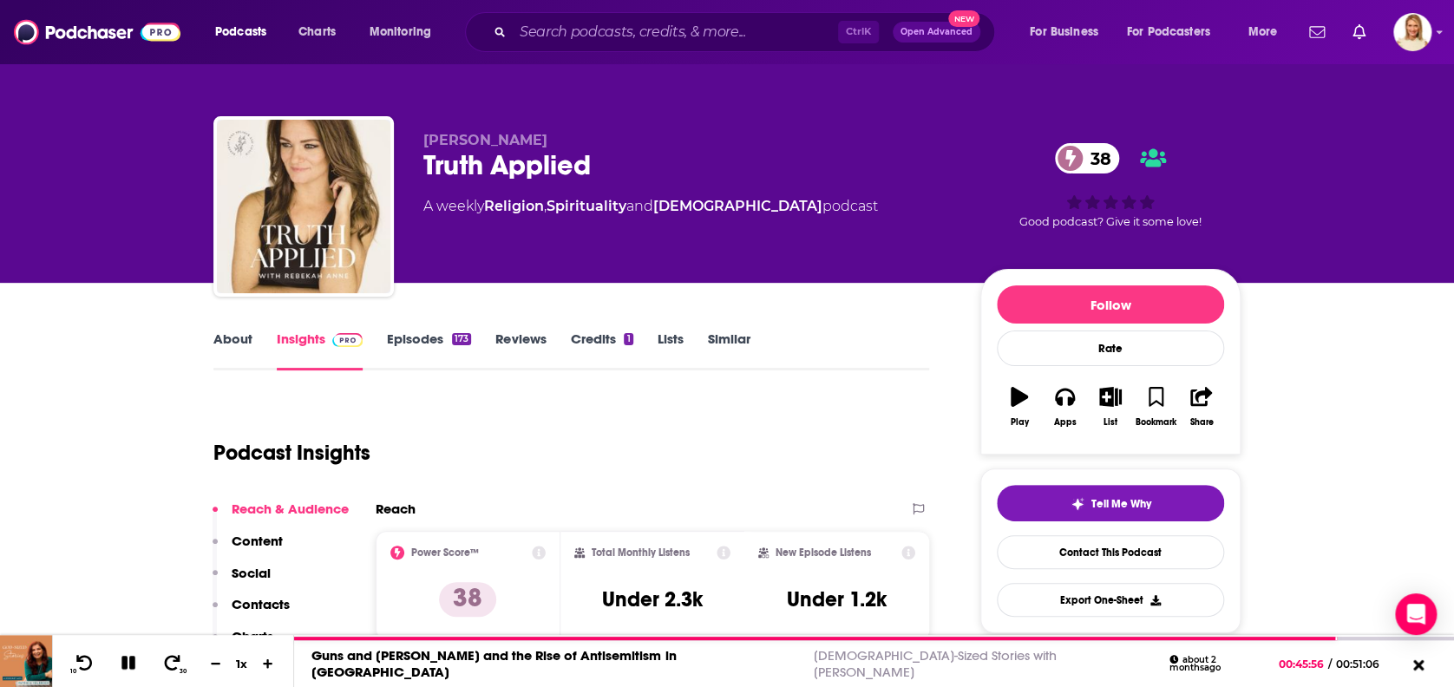
click at [225, 336] on link "About" at bounding box center [232, 350] width 39 height 40
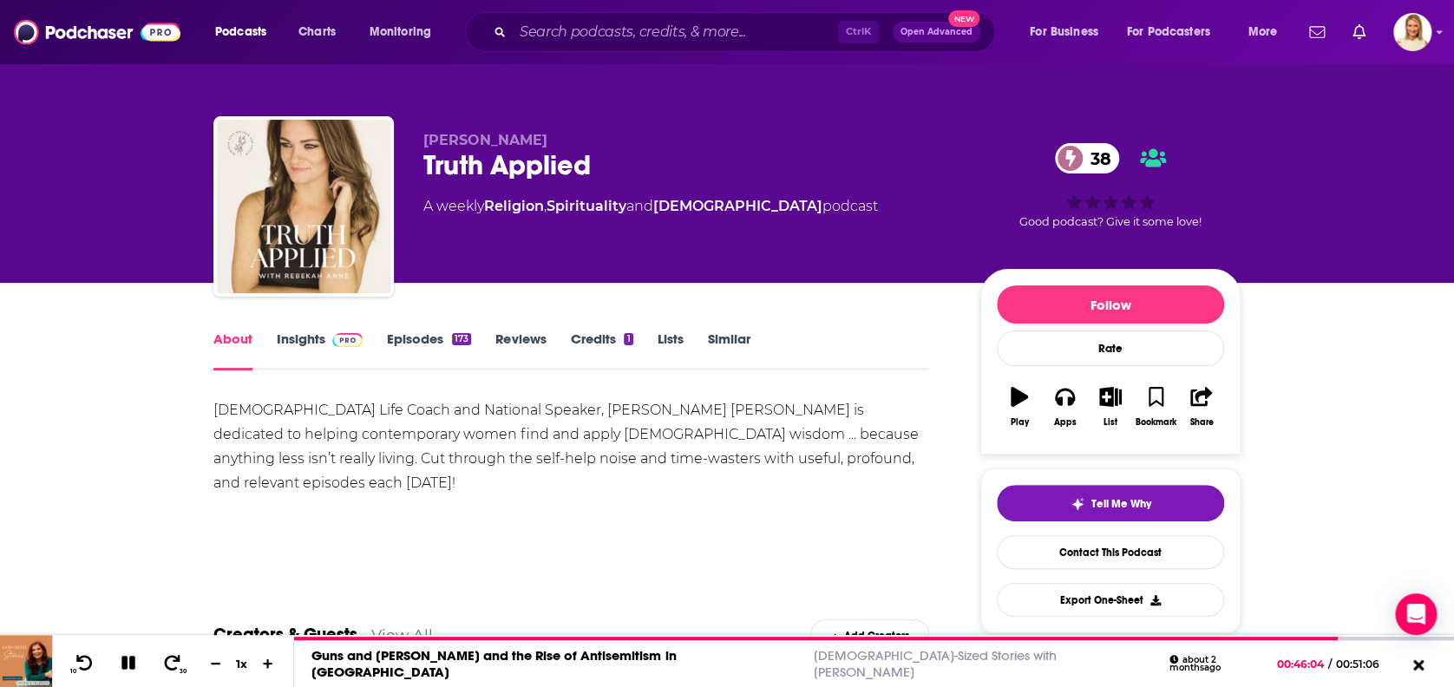
click at [448, 335] on link "Episodes 173" at bounding box center [429, 350] width 84 height 40
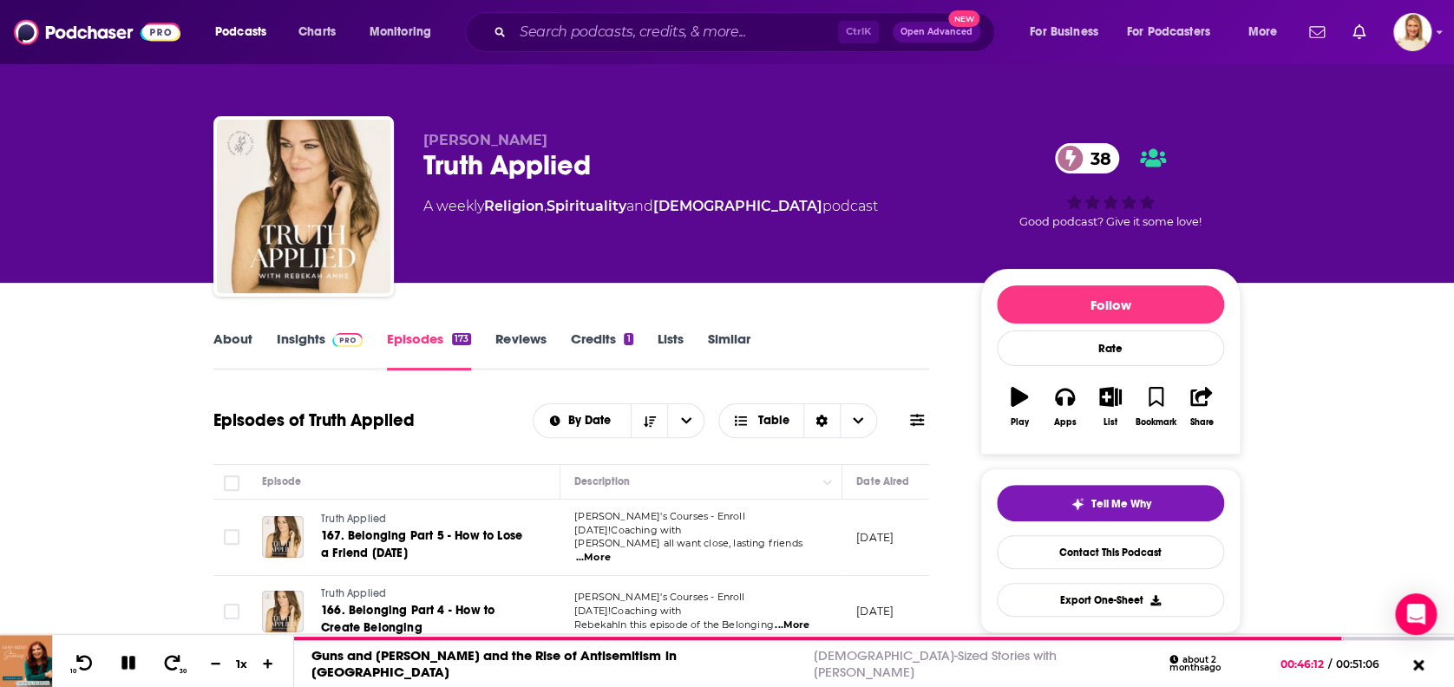
scroll to position [347, 0]
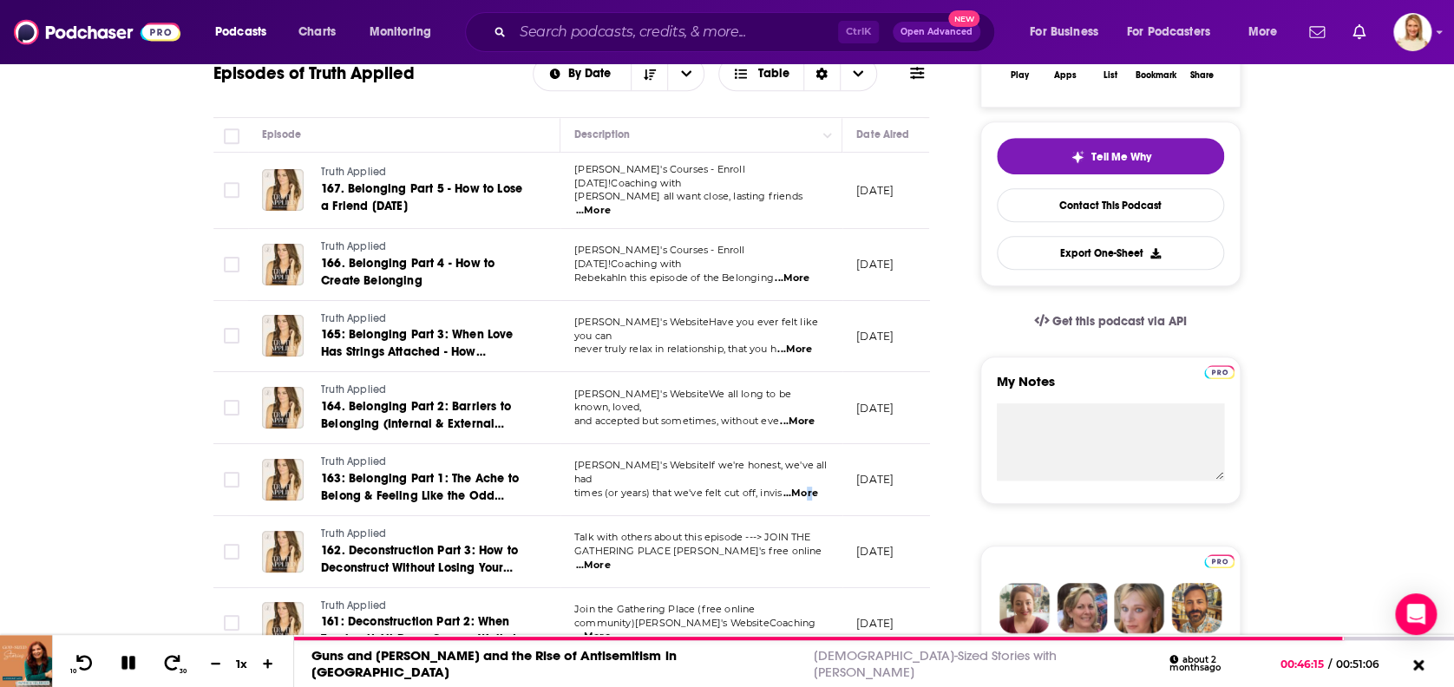
click at [805, 487] on span "...More" at bounding box center [800, 494] width 35 height 14
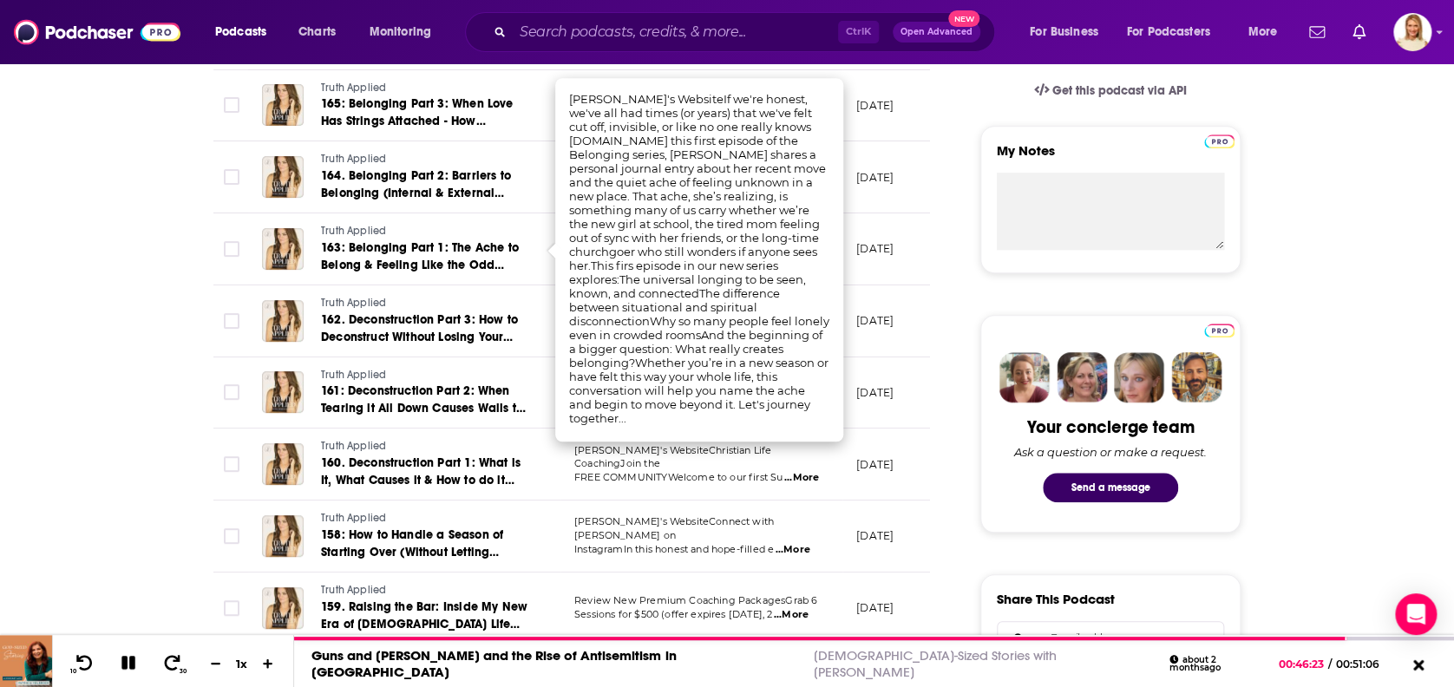
scroll to position [0, 0]
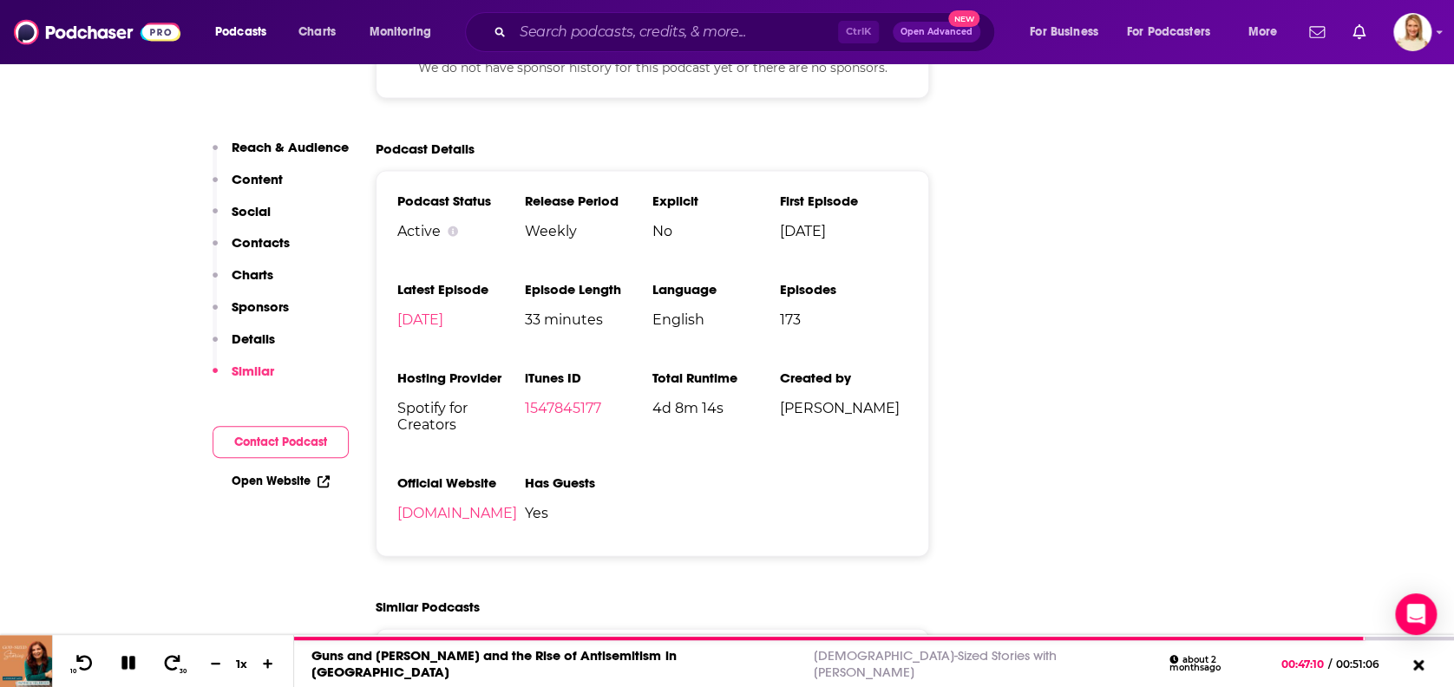
scroll to position [809, 0]
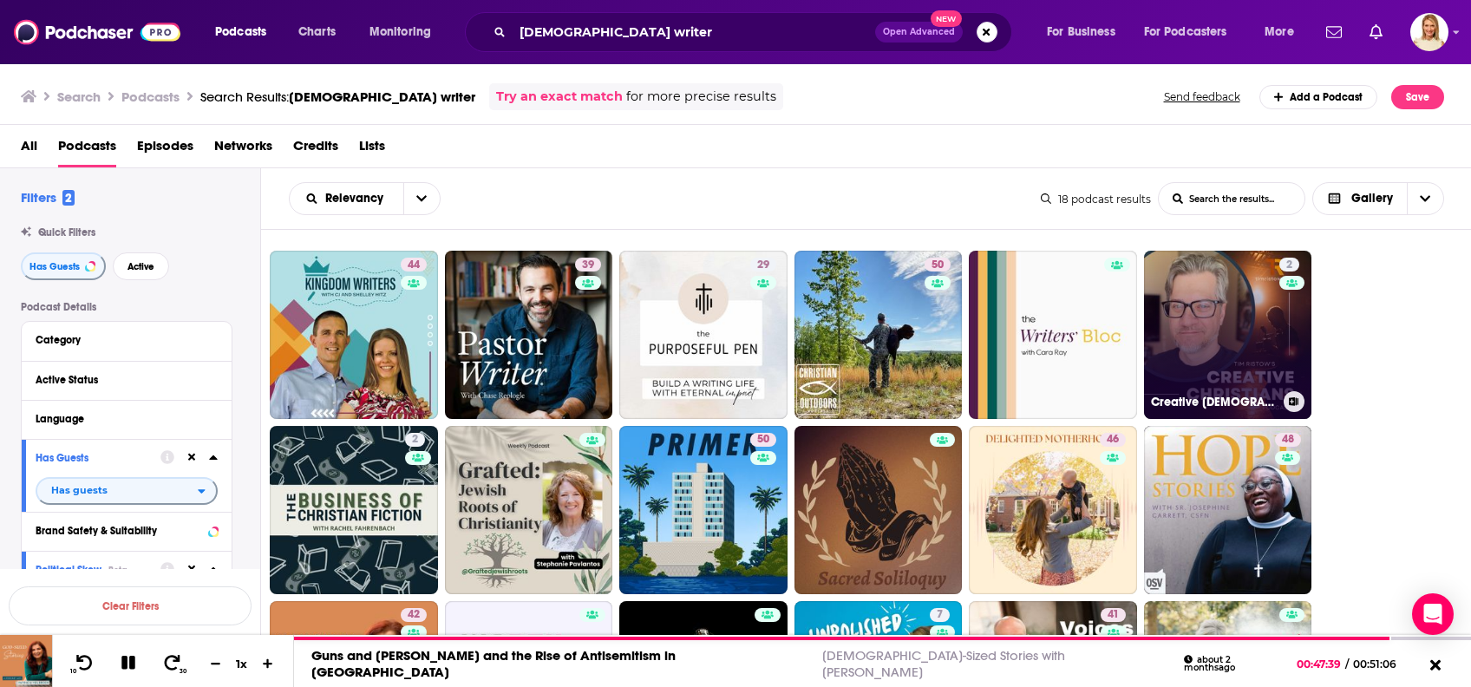
click at [1261, 344] on link "2 Creative [DEMOGRAPHIC_DATA]" at bounding box center [1228, 335] width 168 height 168
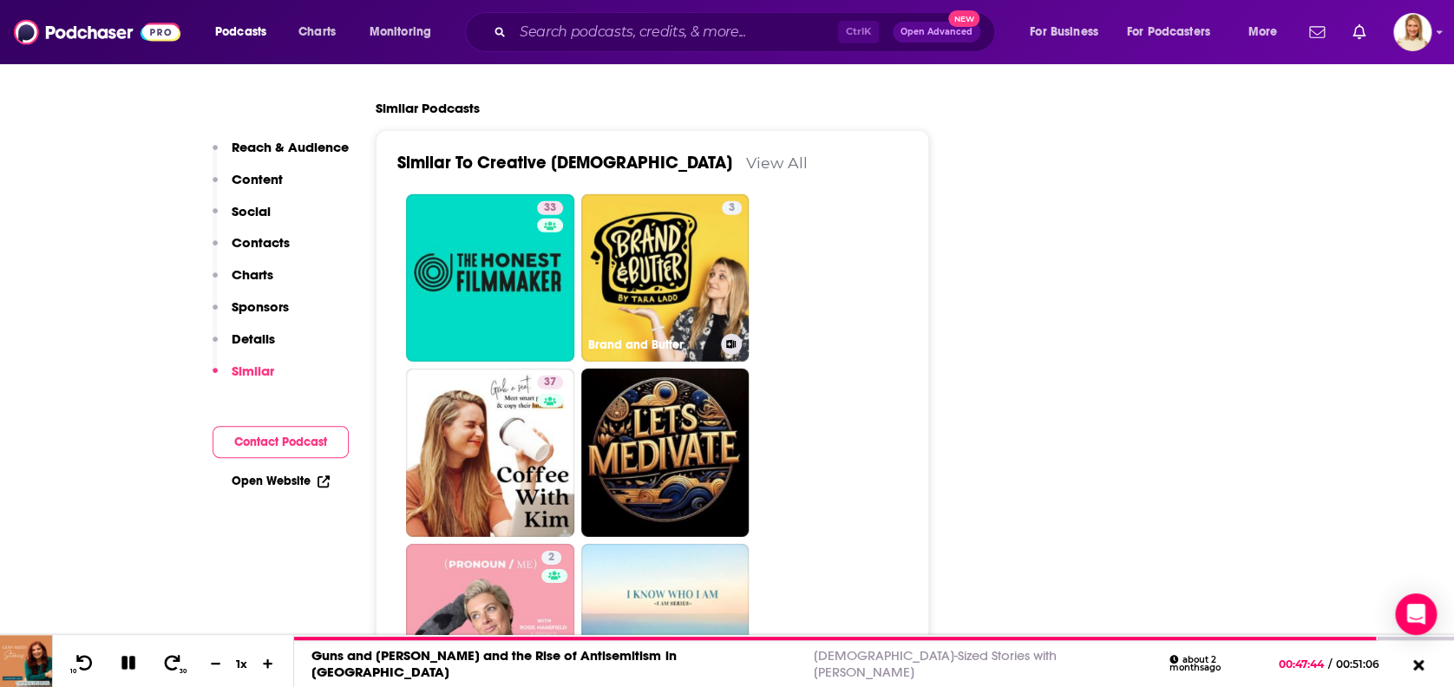
scroll to position [2313, 0]
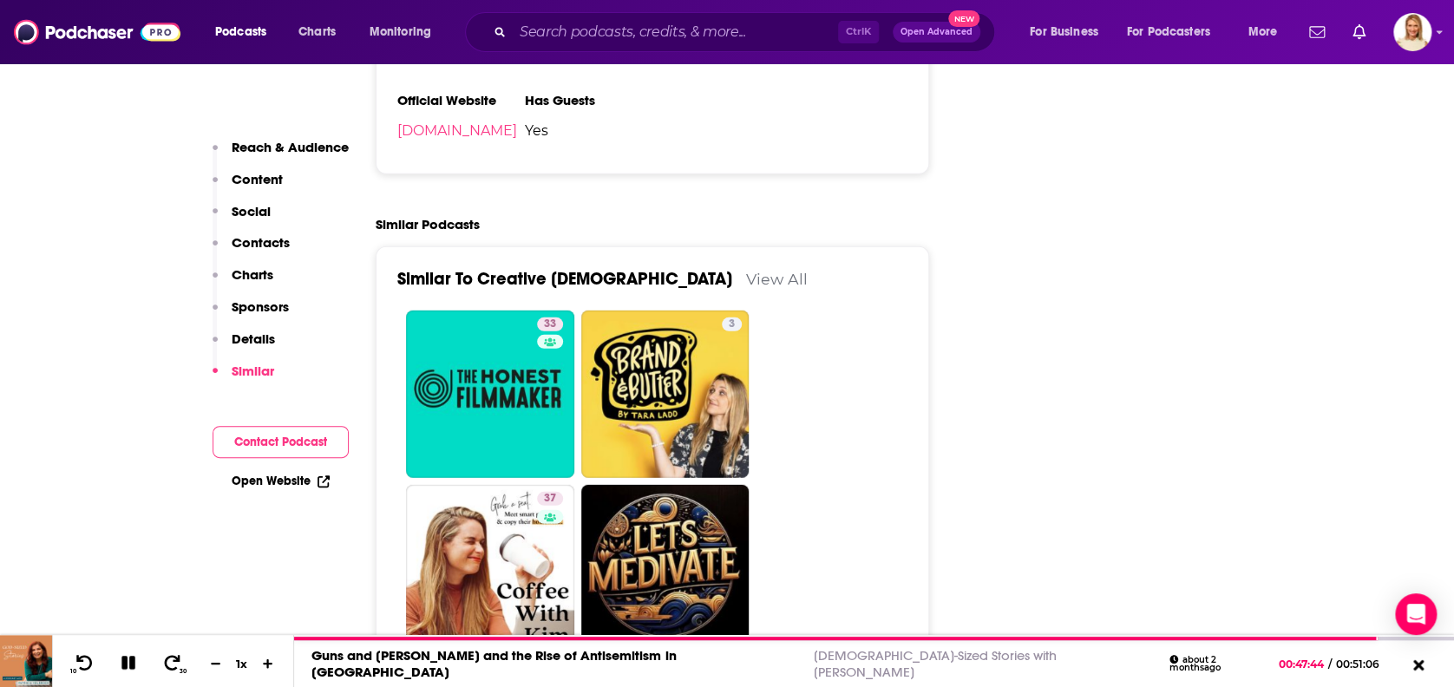
click at [746, 270] on link "View All" at bounding box center [777, 279] width 62 height 18
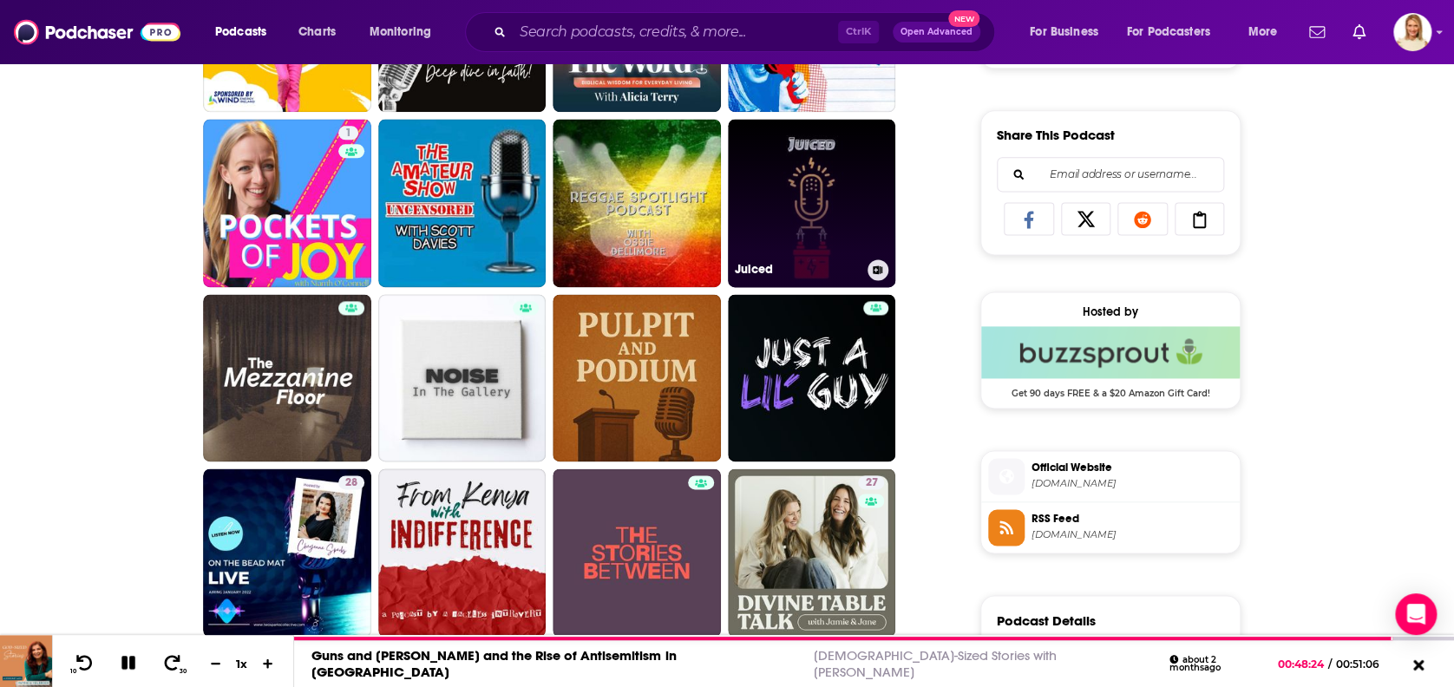
scroll to position [1156, 0]
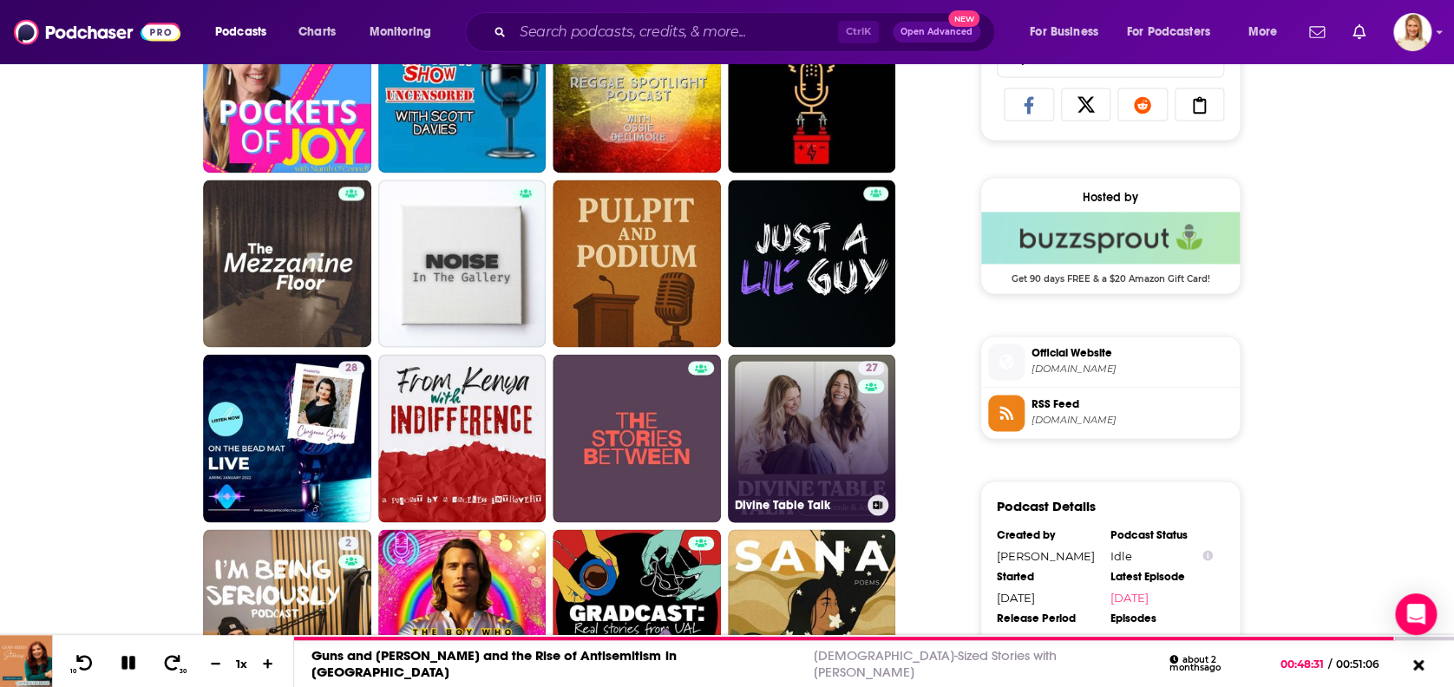
click at [817, 389] on link "27 Divine Table Talk" at bounding box center [812, 438] width 168 height 168
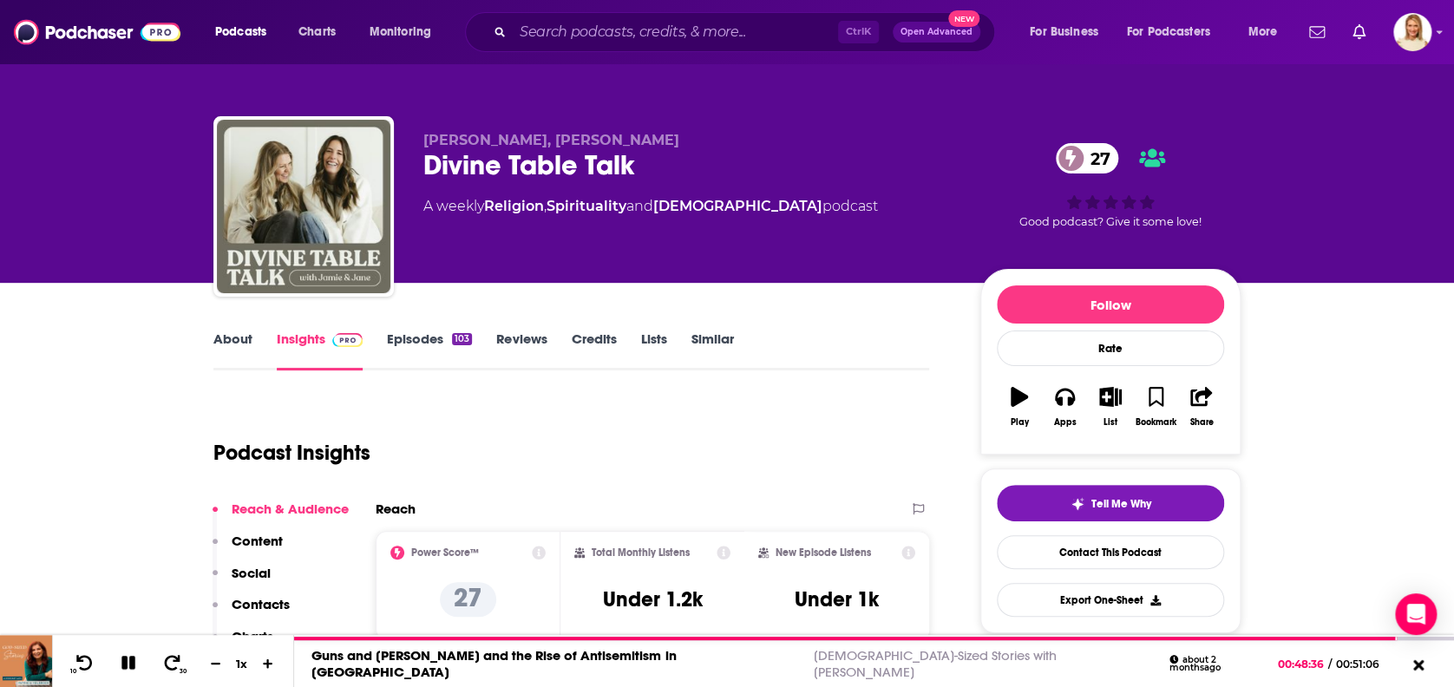
click at [217, 338] on link "About" at bounding box center [232, 350] width 39 height 40
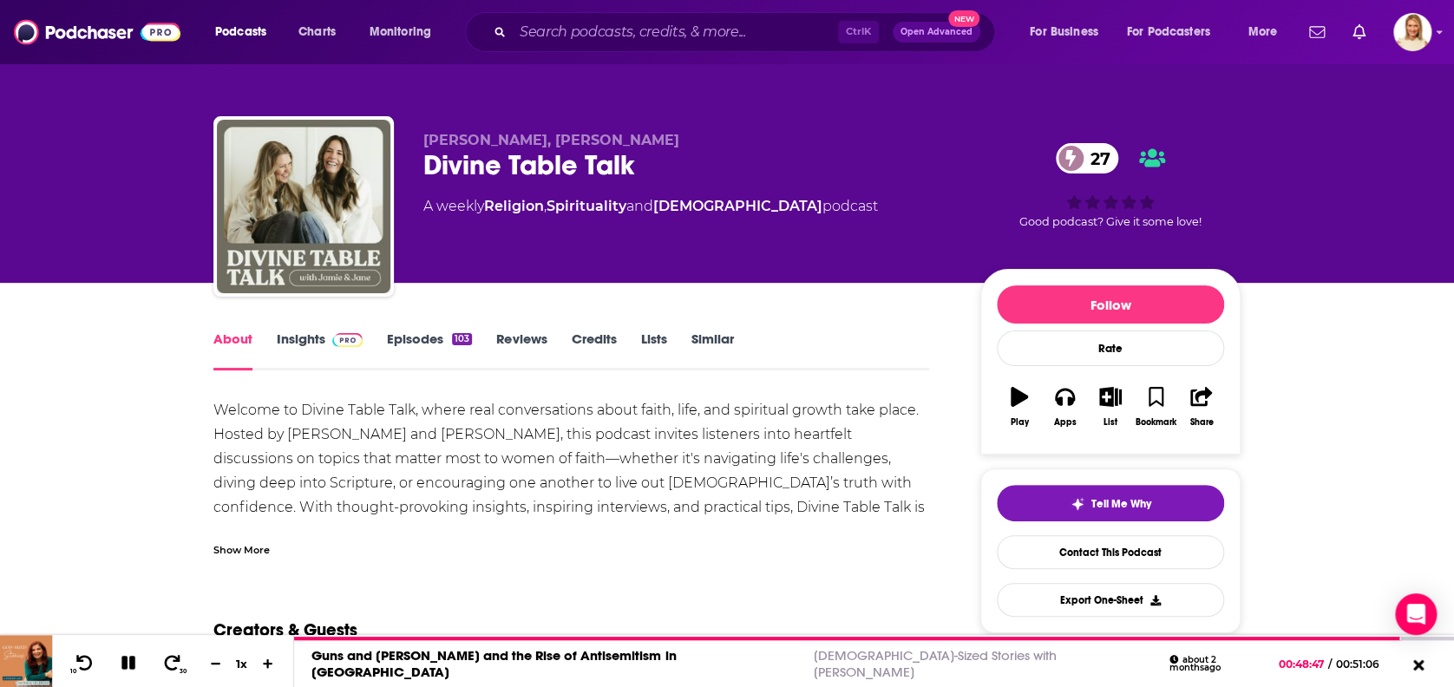
click at [316, 343] on link "Insights" at bounding box center [320, 350] width 86 height 40
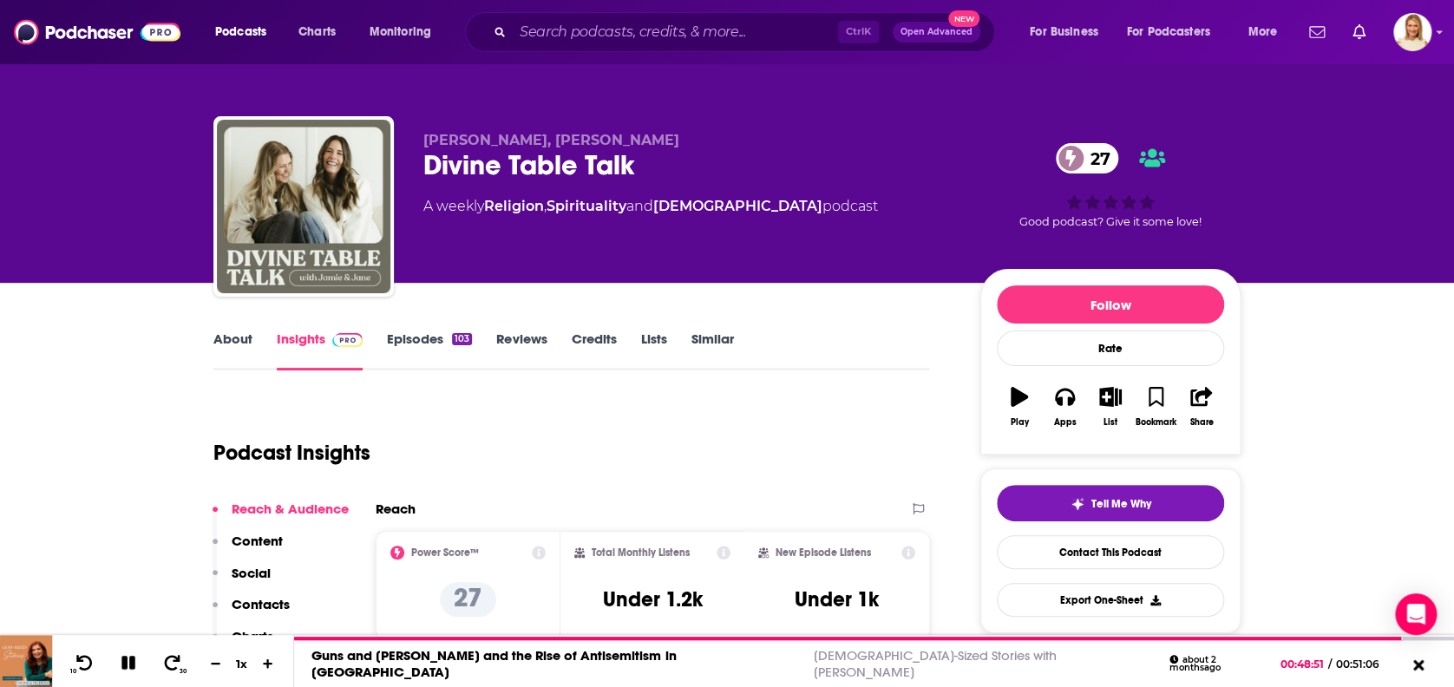
click at [220, 336] on link "About" at bounding box center [232, 350] width 39 height 40
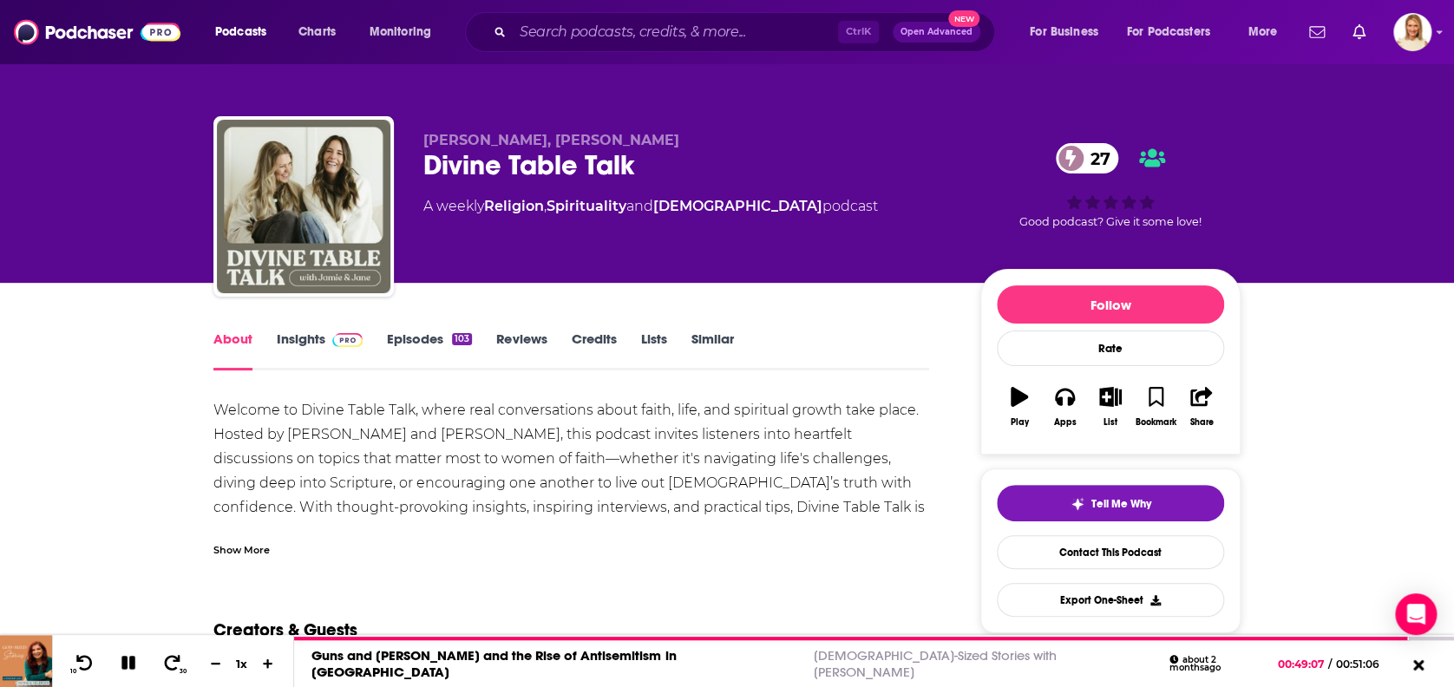
click at [429, 330] on link "Episodes 103" at bounding box center [429, 350] width 85 height 40
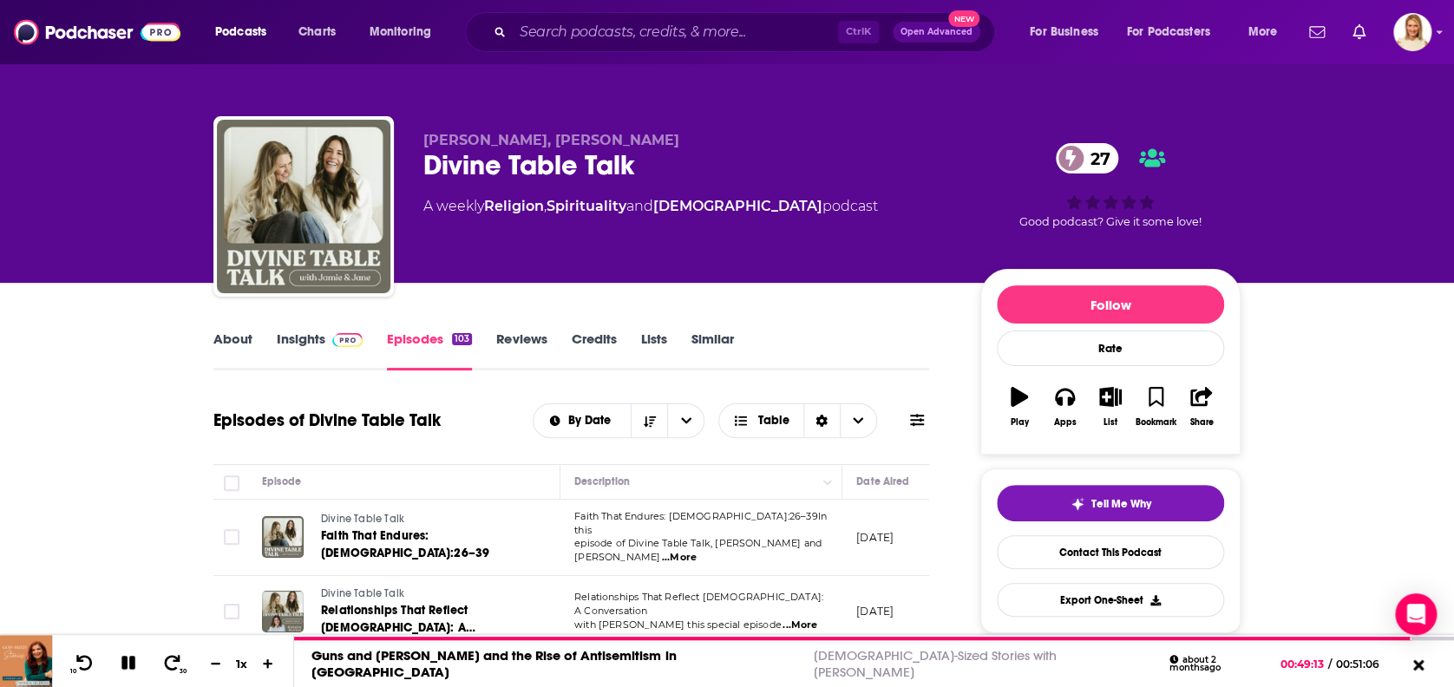
scroll to position [231, 0]
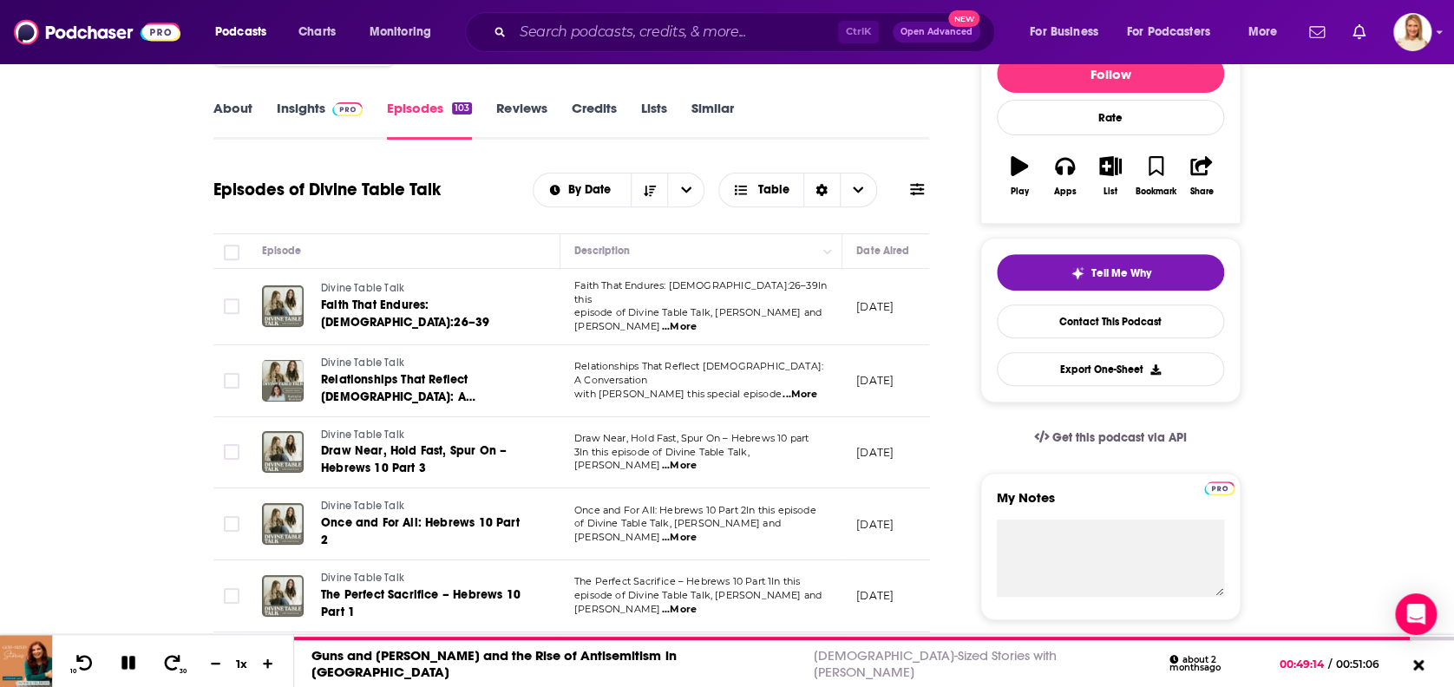
click at [697, 459] on span "...More" at bounding box center [679, 466] width 35 height 14
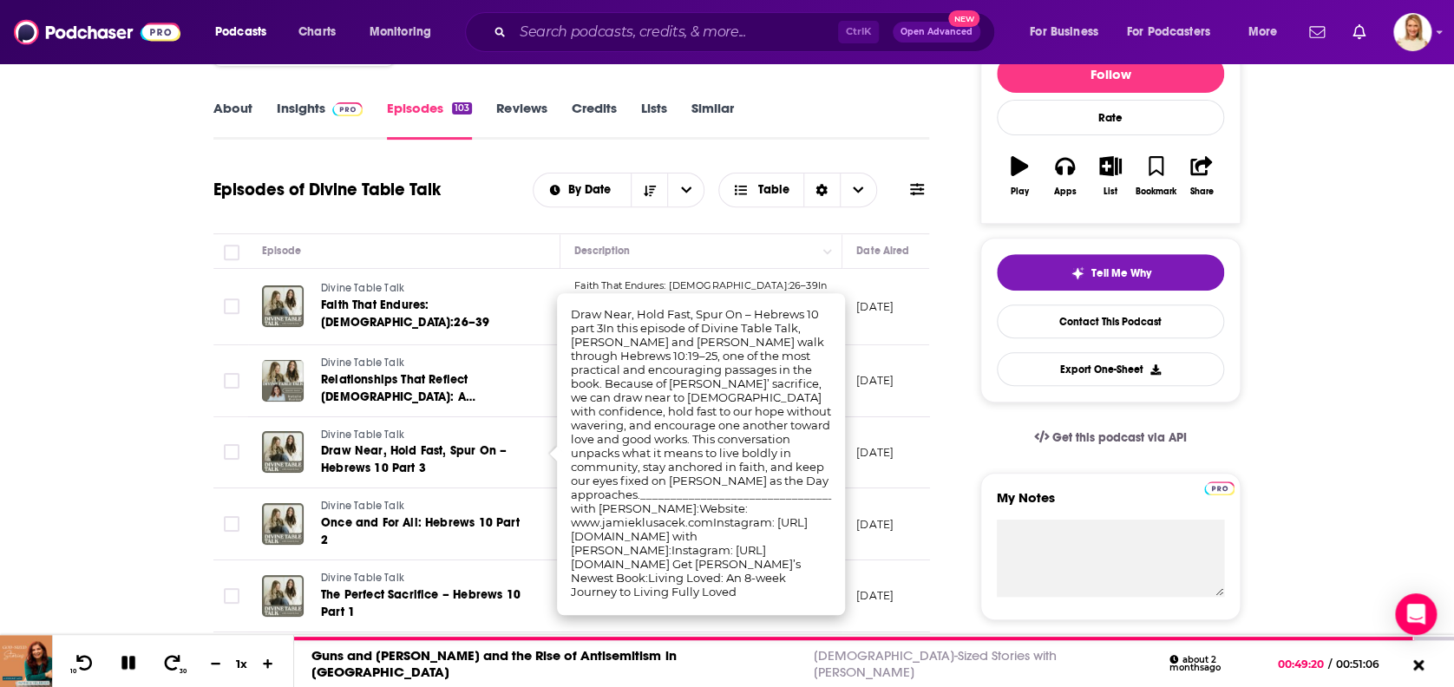
click at [0, 313] on html "Podcasts Charts Monitoring Ctrl K Open Advanced New For Business For Podcasters…" at bounding box center [727, 112] width 1454 height 687
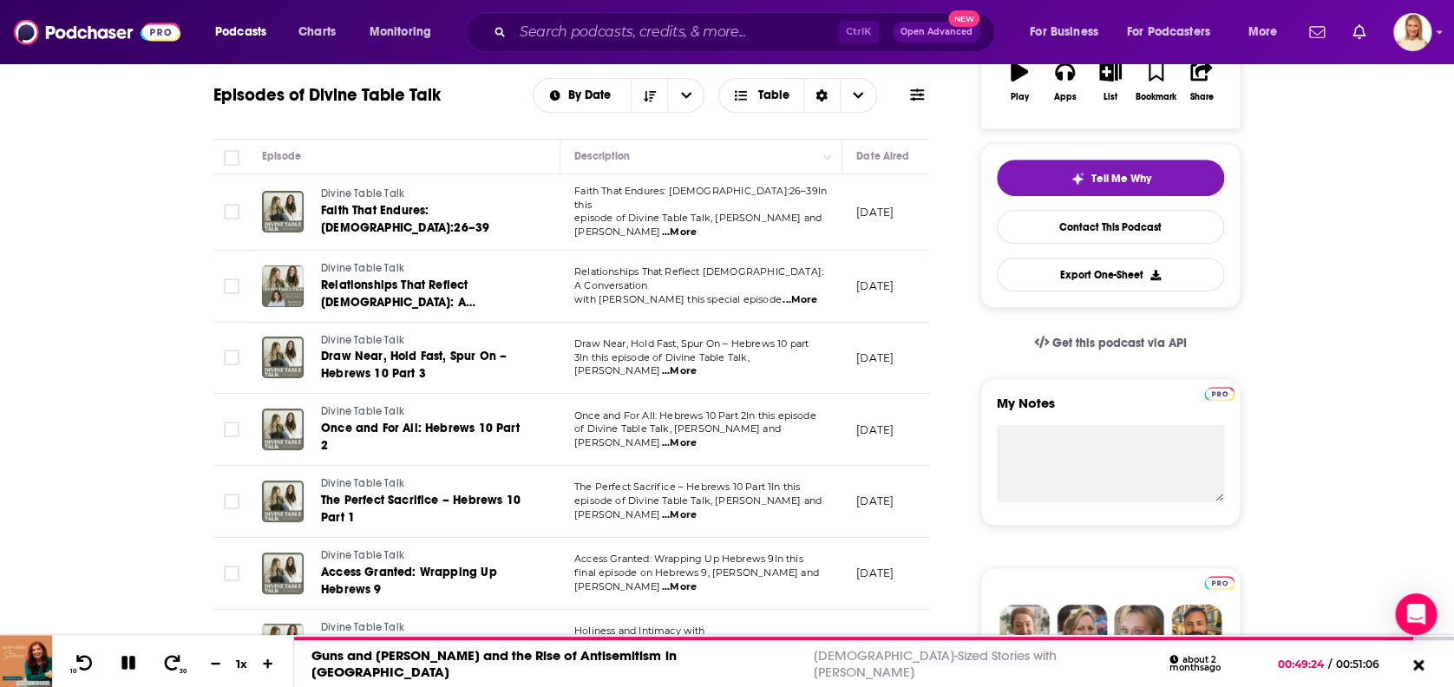
scroll to position [115, 0]
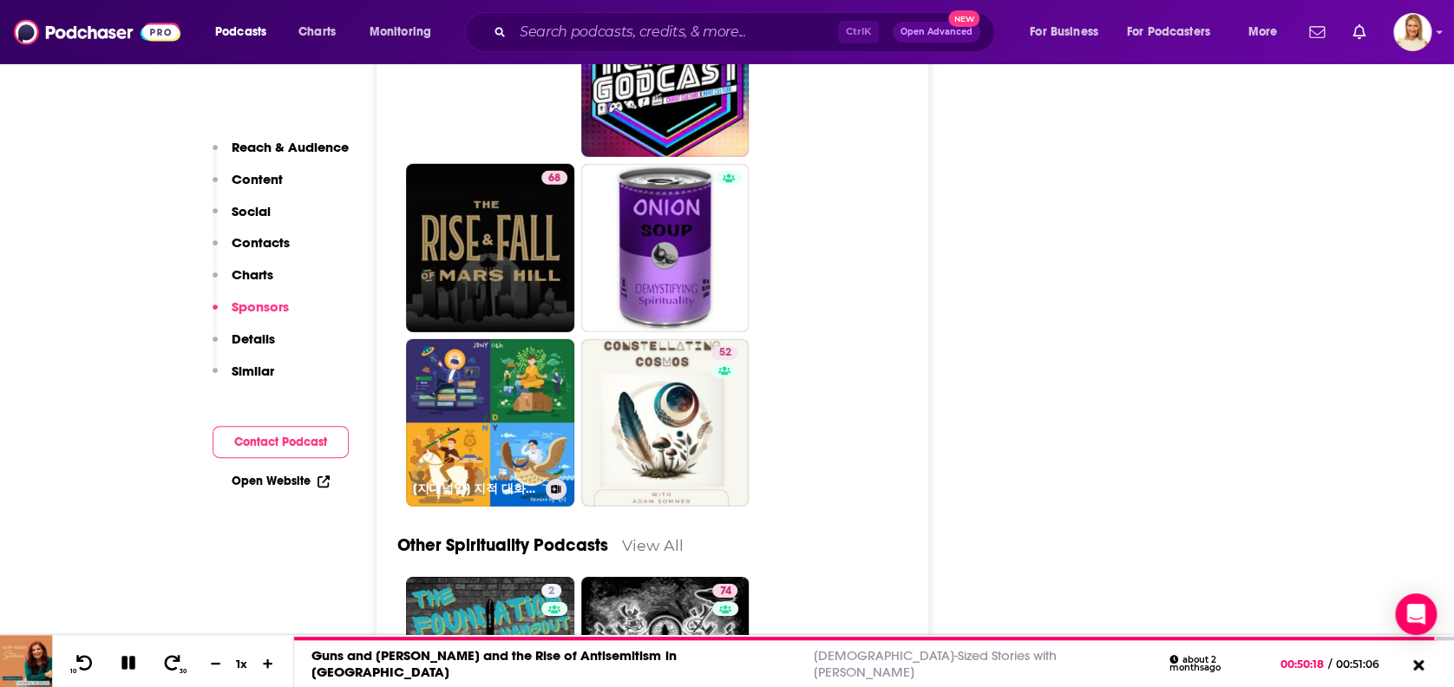
scroll to position [6129, 0]
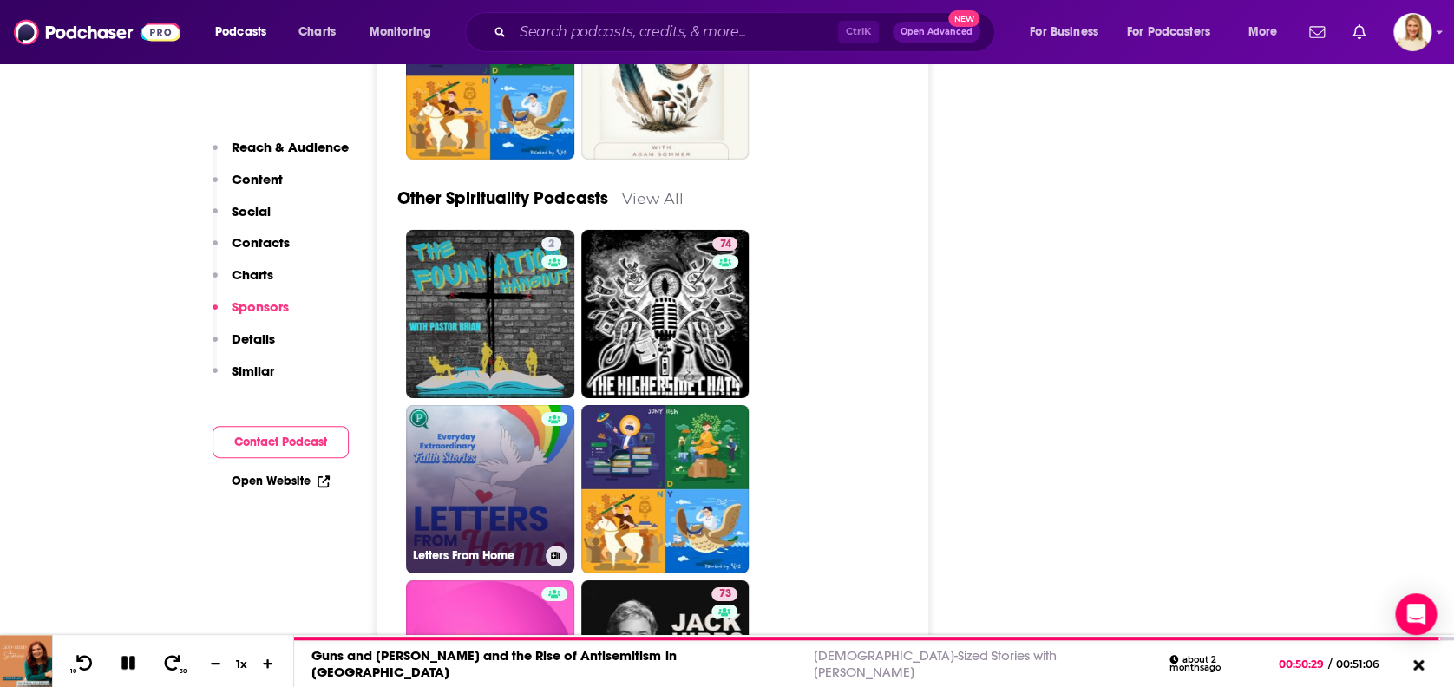
click at [529, 461] on link "Letters From Home" at bounding box center [490, 489] width 168 height 168
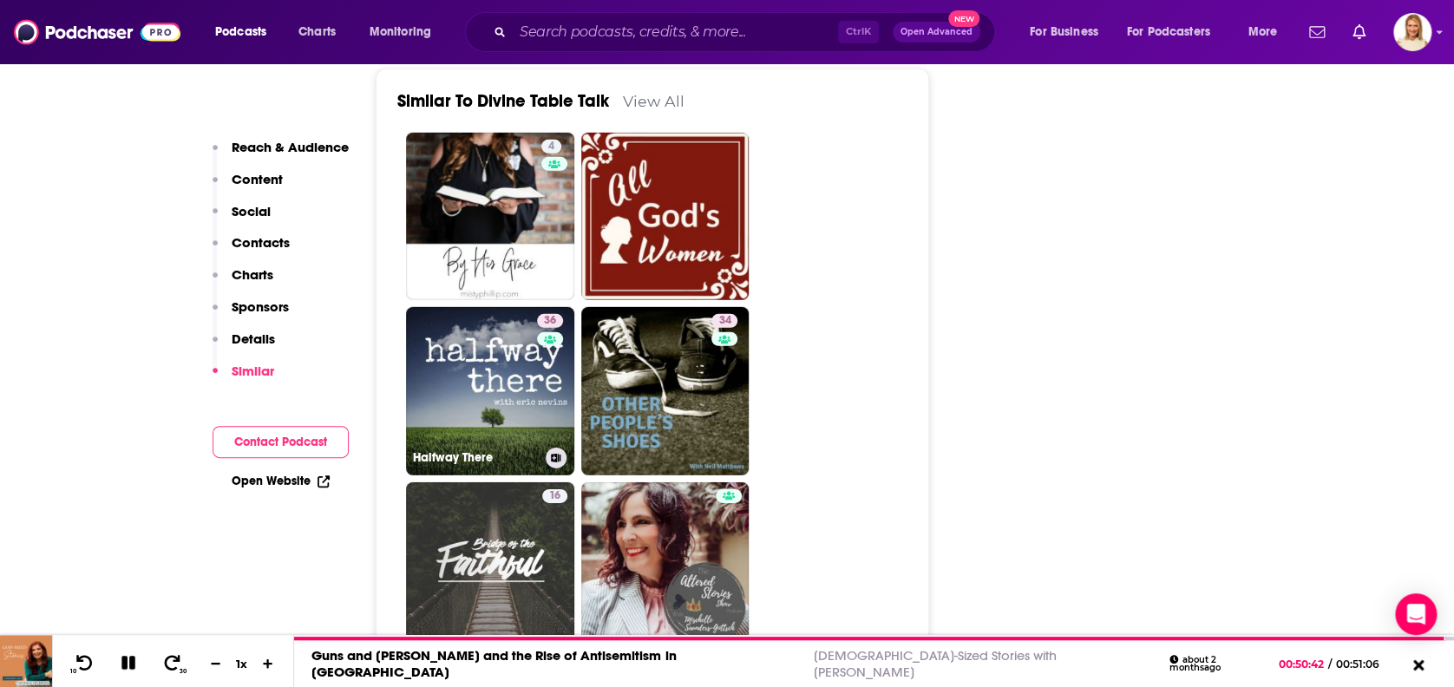
scroll to position [2659, 0]
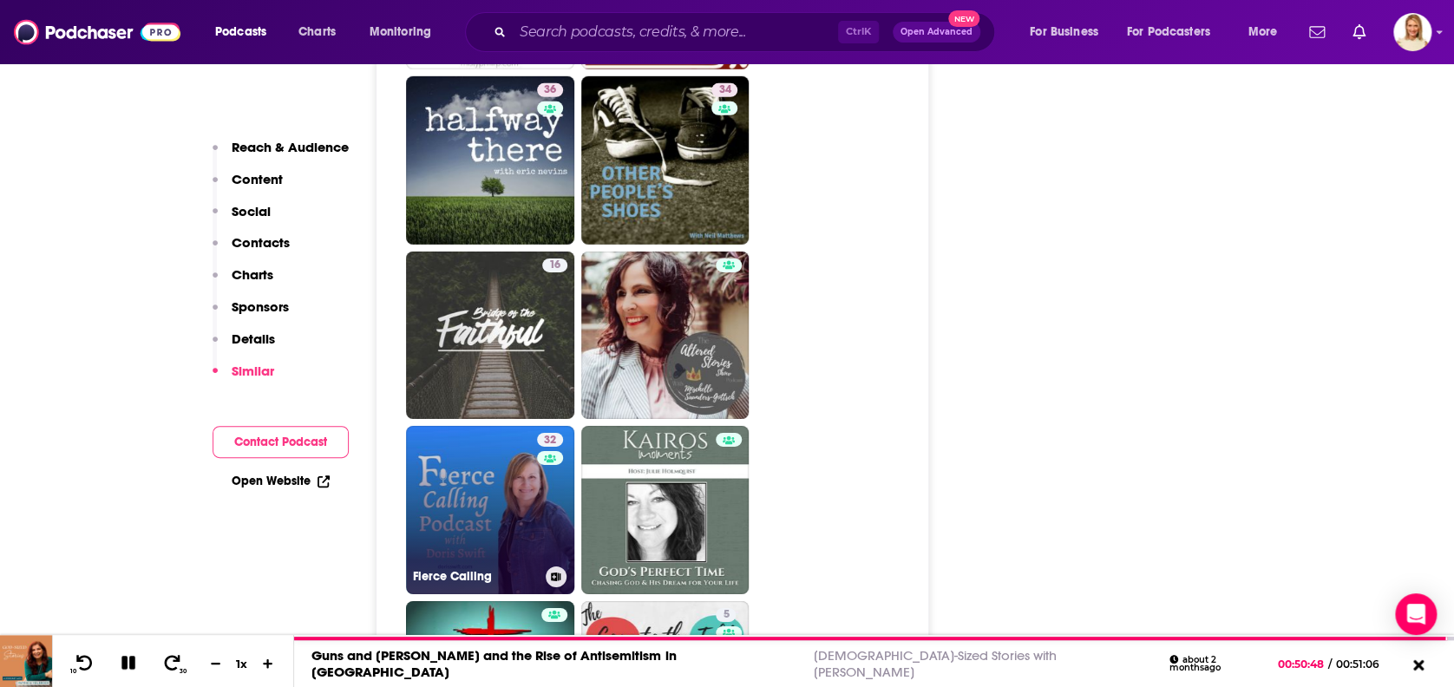
click at [503, 477] on link "32 Fierce Calling" at bounding box center [490, 510] width 168 height 168
type input "https://www.podchaser.com/podcasts/fierce-calling-940415"
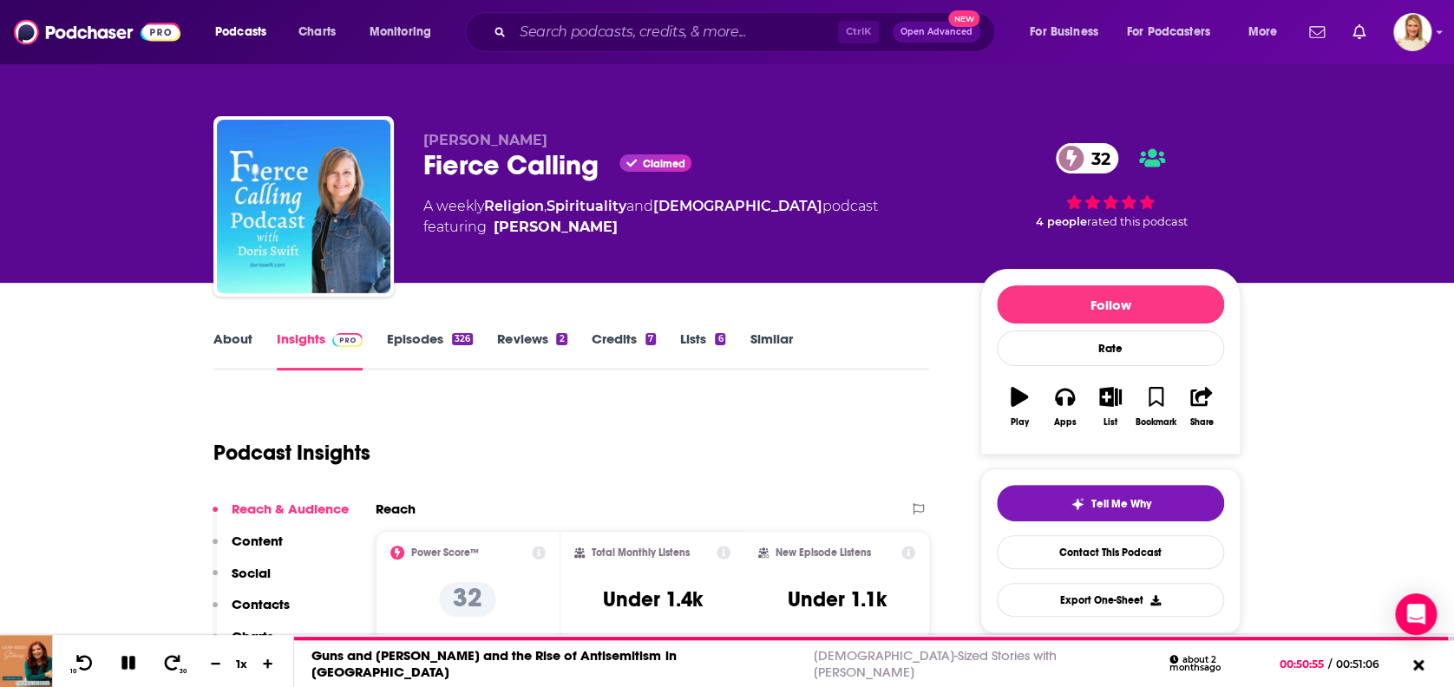
click at [230, 343] on link "About" at bounding box center [232, 350] width 39 height 40
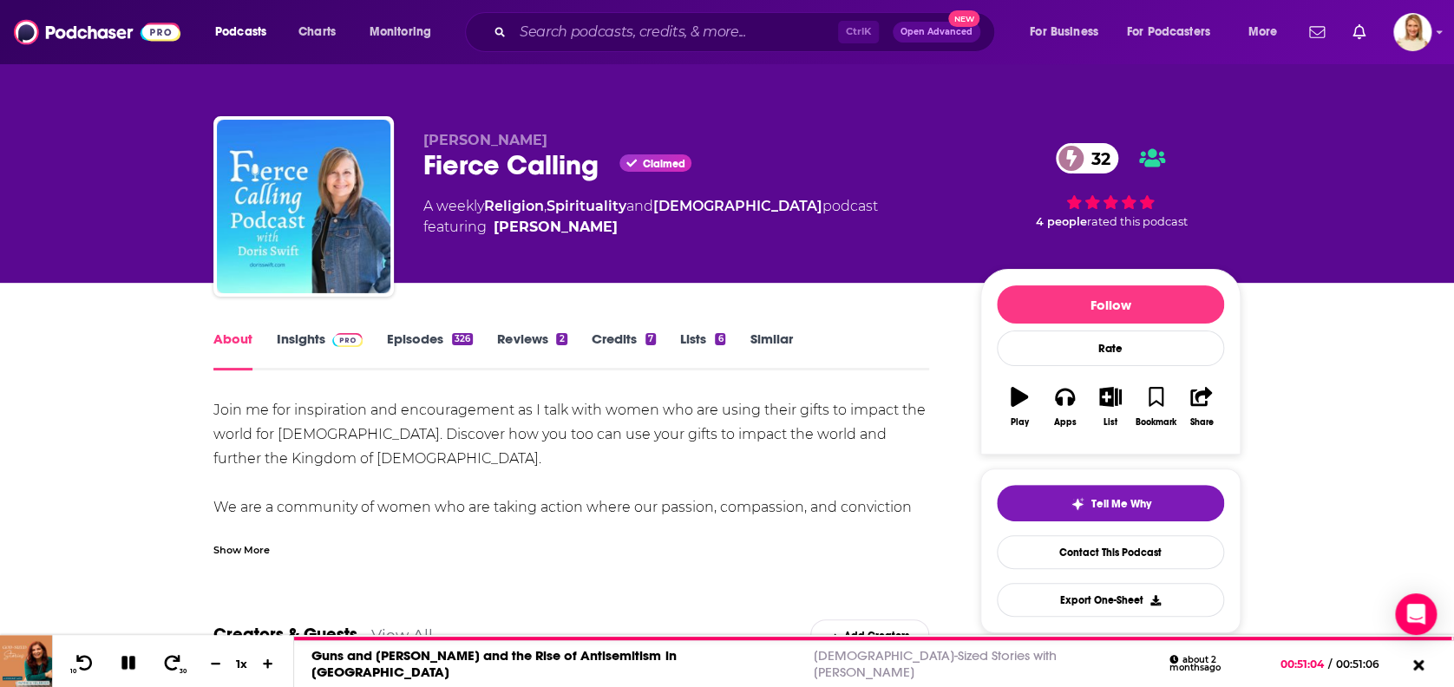
click at [257, 545] on div "Show More" at bounding box center [241, 548] width 56 height 16
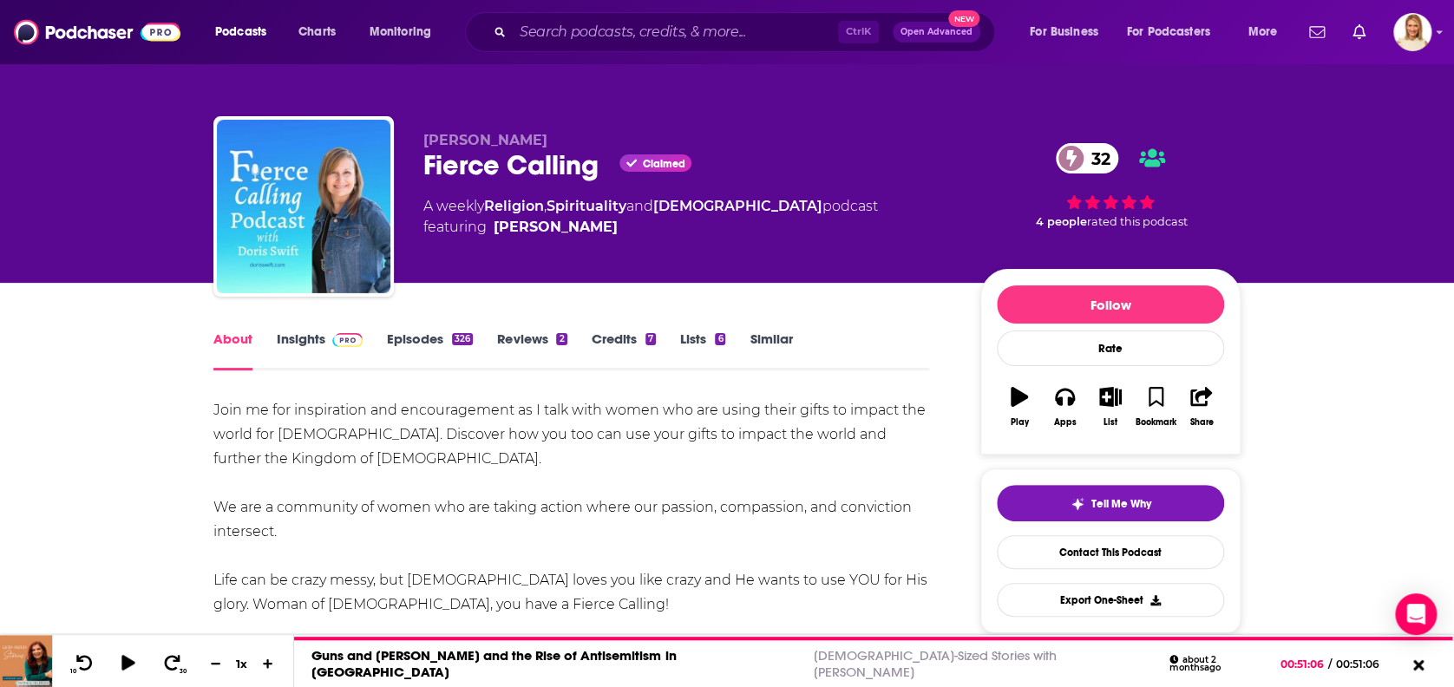
click at [422, 330] on link "Episodes 326" at bounding box center [430, 350] width 86 height 40
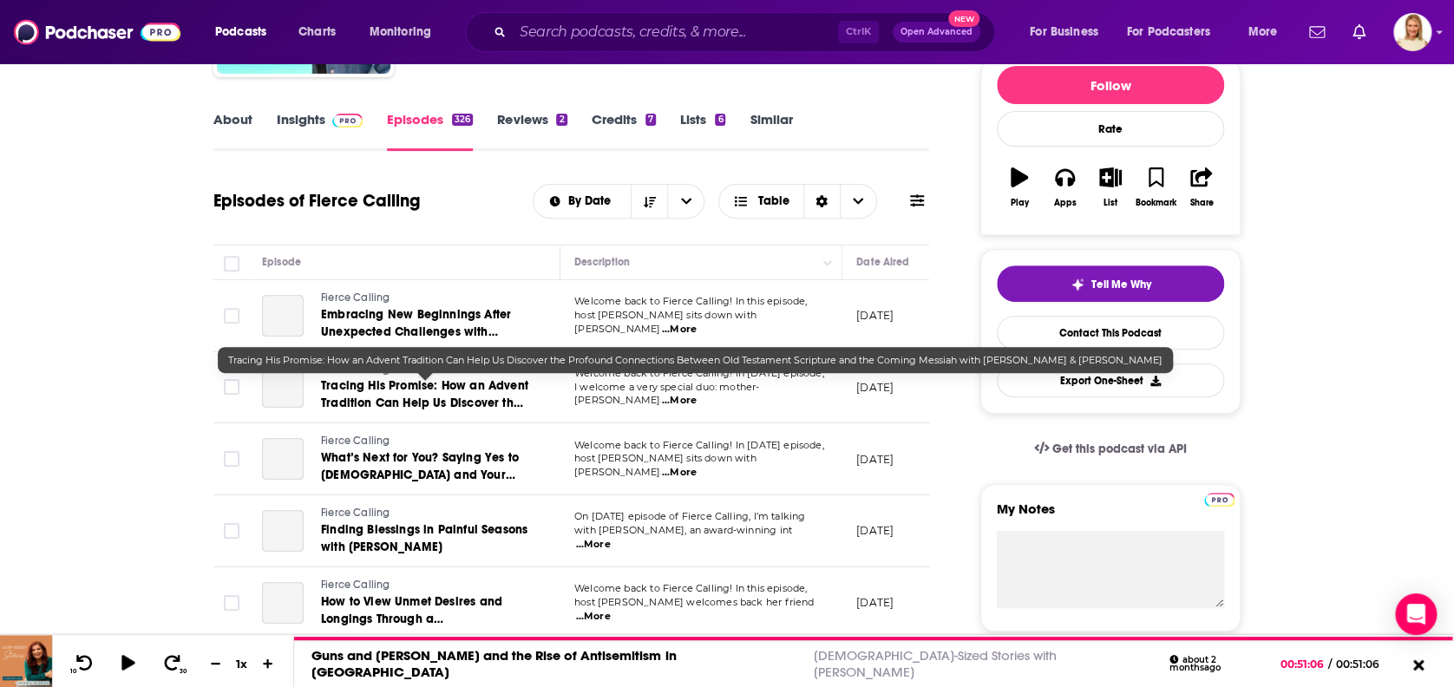
scroll to position [231, 0]
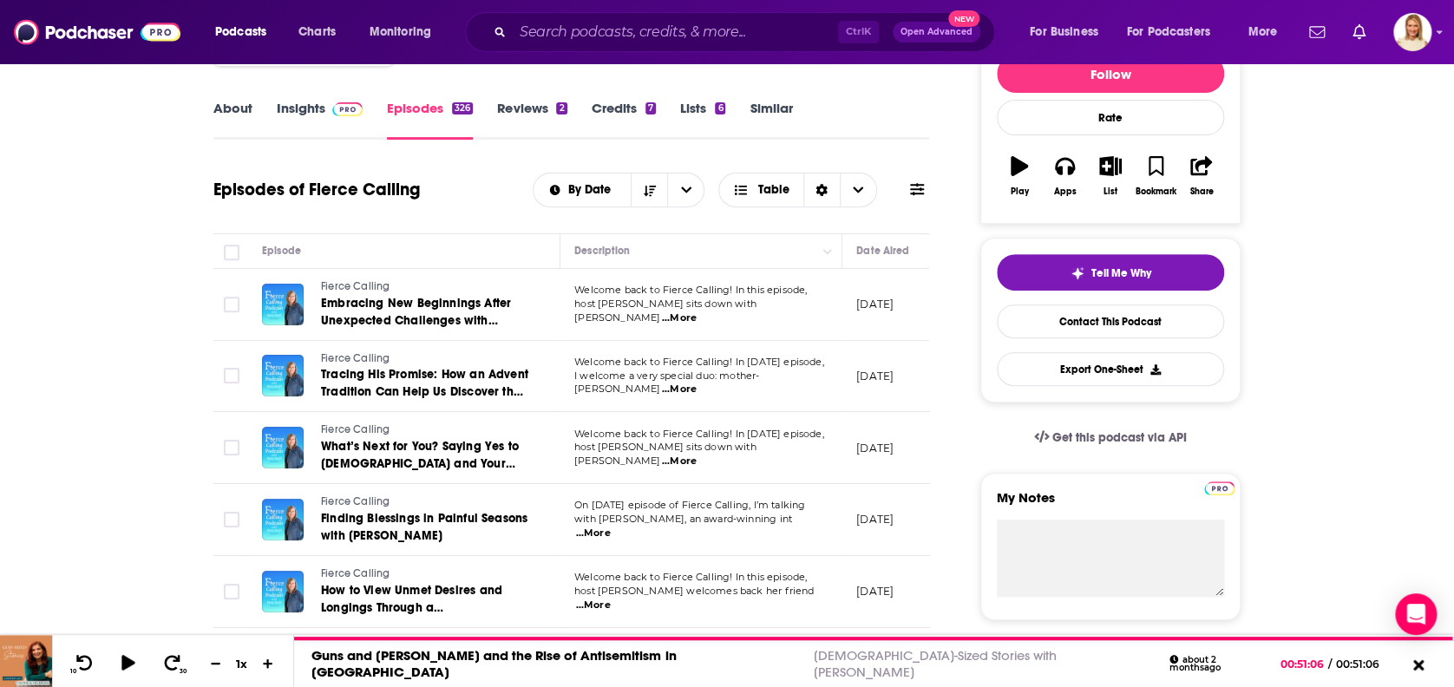
click at [697, 311] on span "...More" at bounding box center [679, 318] width 35 height 14
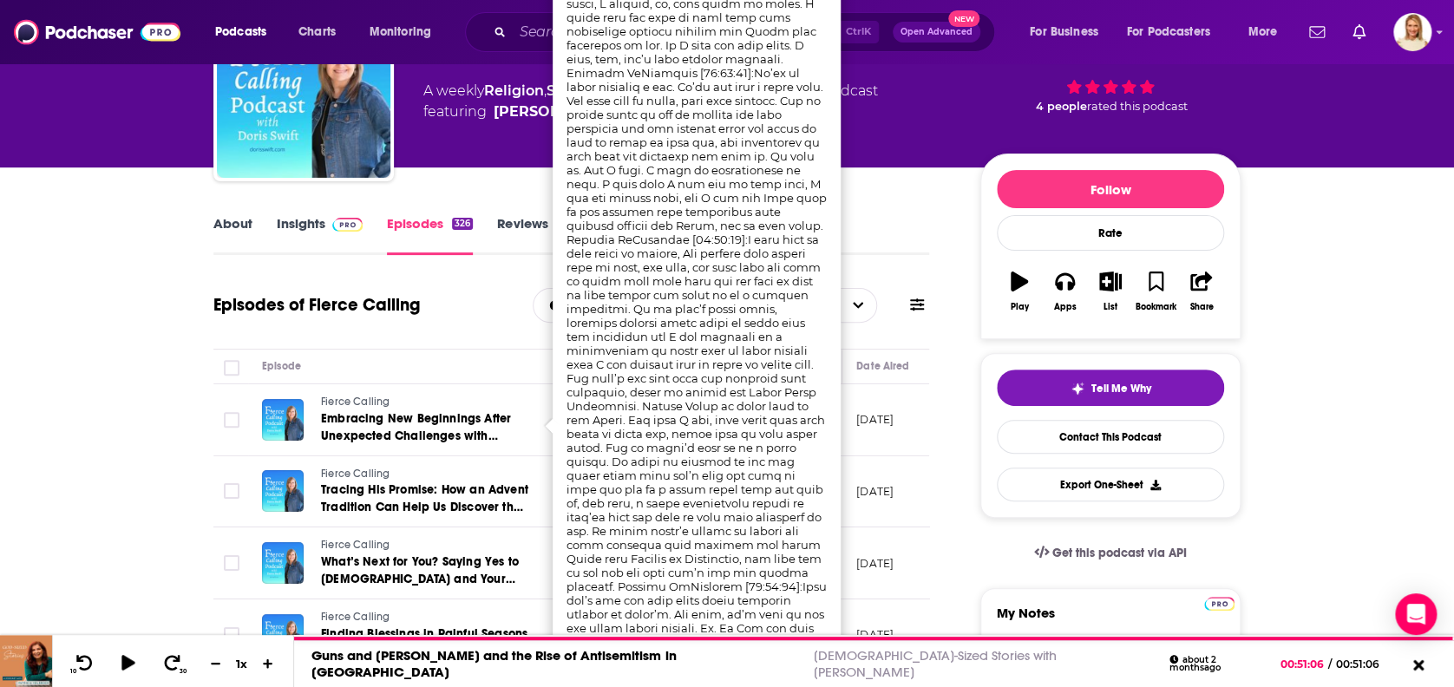
scroll to position [0, 0]
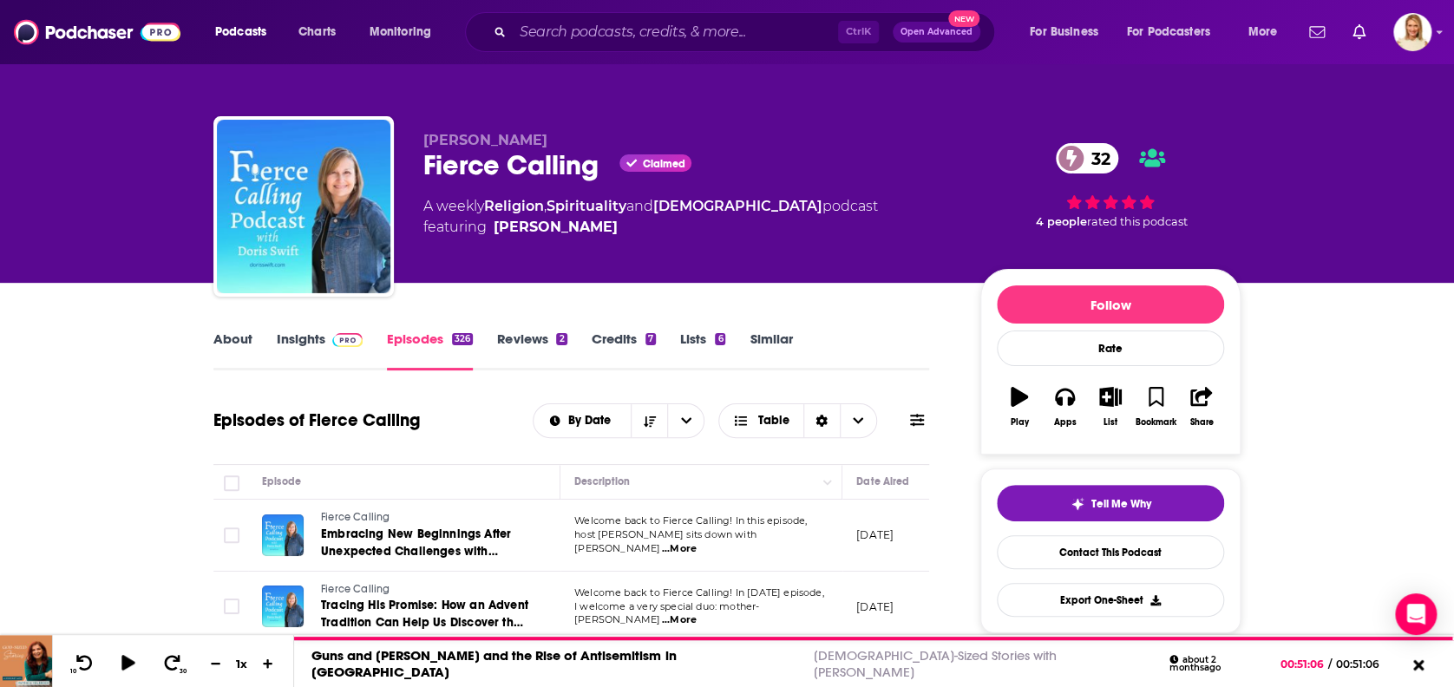
click at [697, 542] on span "...More" at bounding box center [679, 549] width 35 height 14
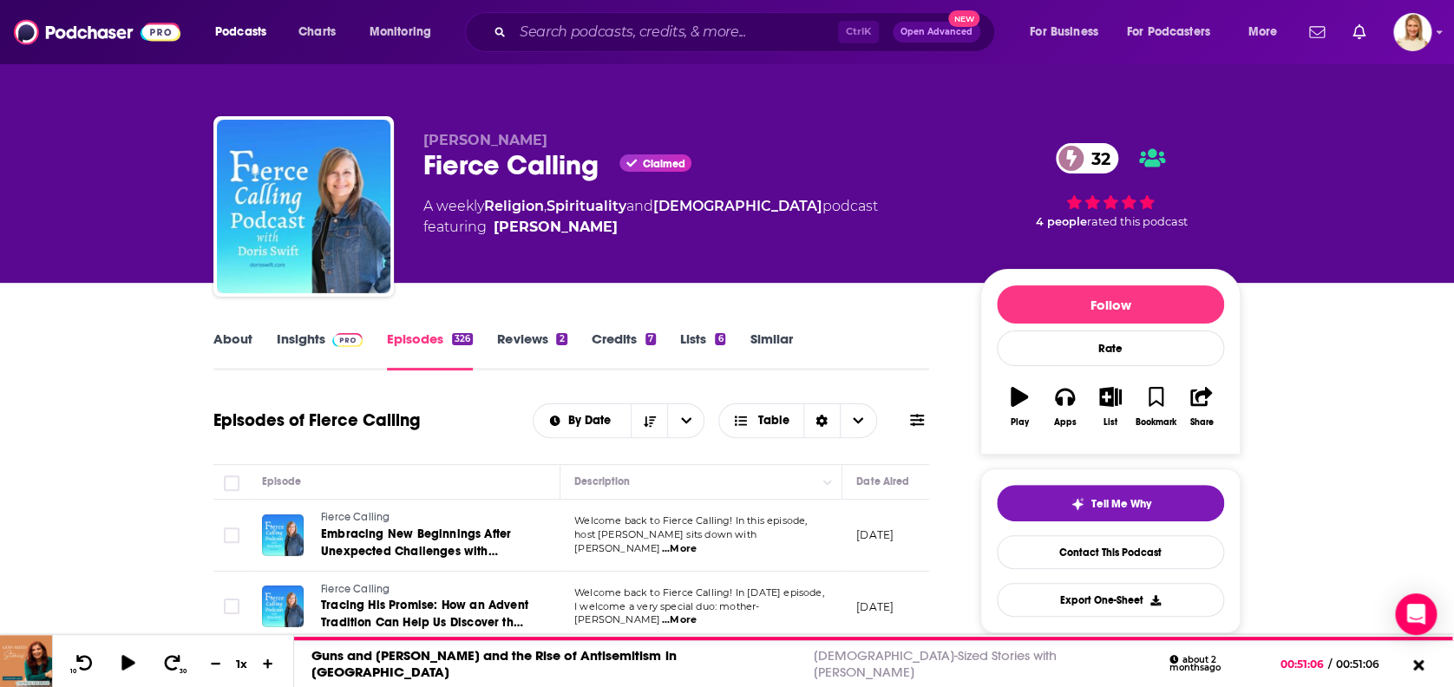
click at [231, 337] on link "About" at bounding box center [232, 350] width 39 height 40
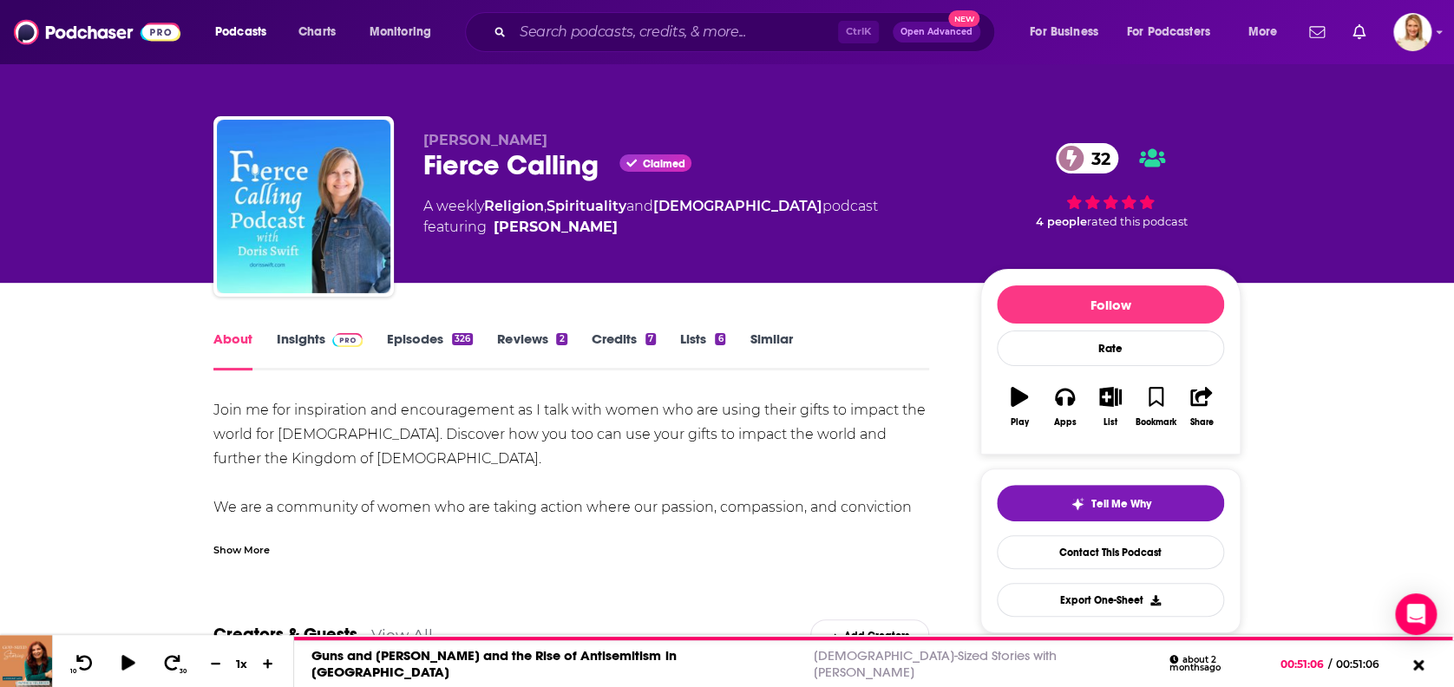
click at [320, 344] on link "Insights" at bounding box center [320, 350] width 86 height 40
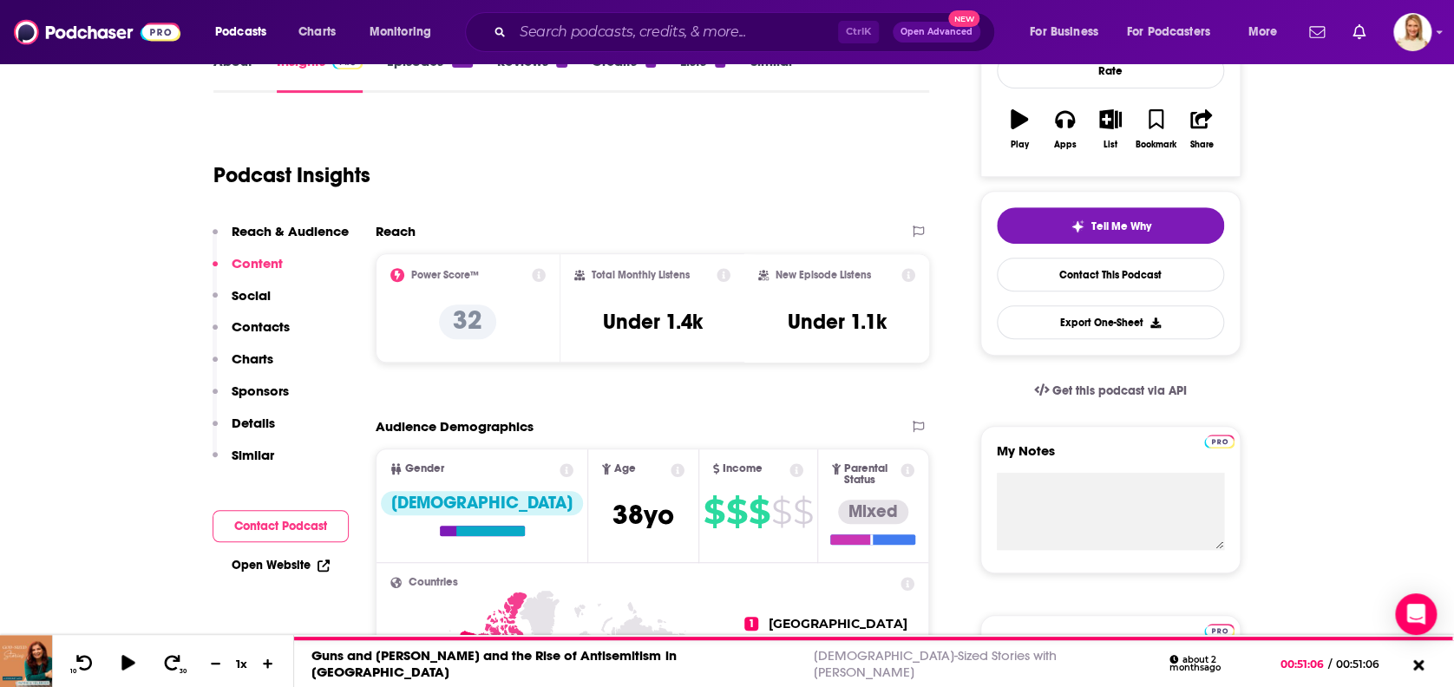
scroll to position [115, 0]
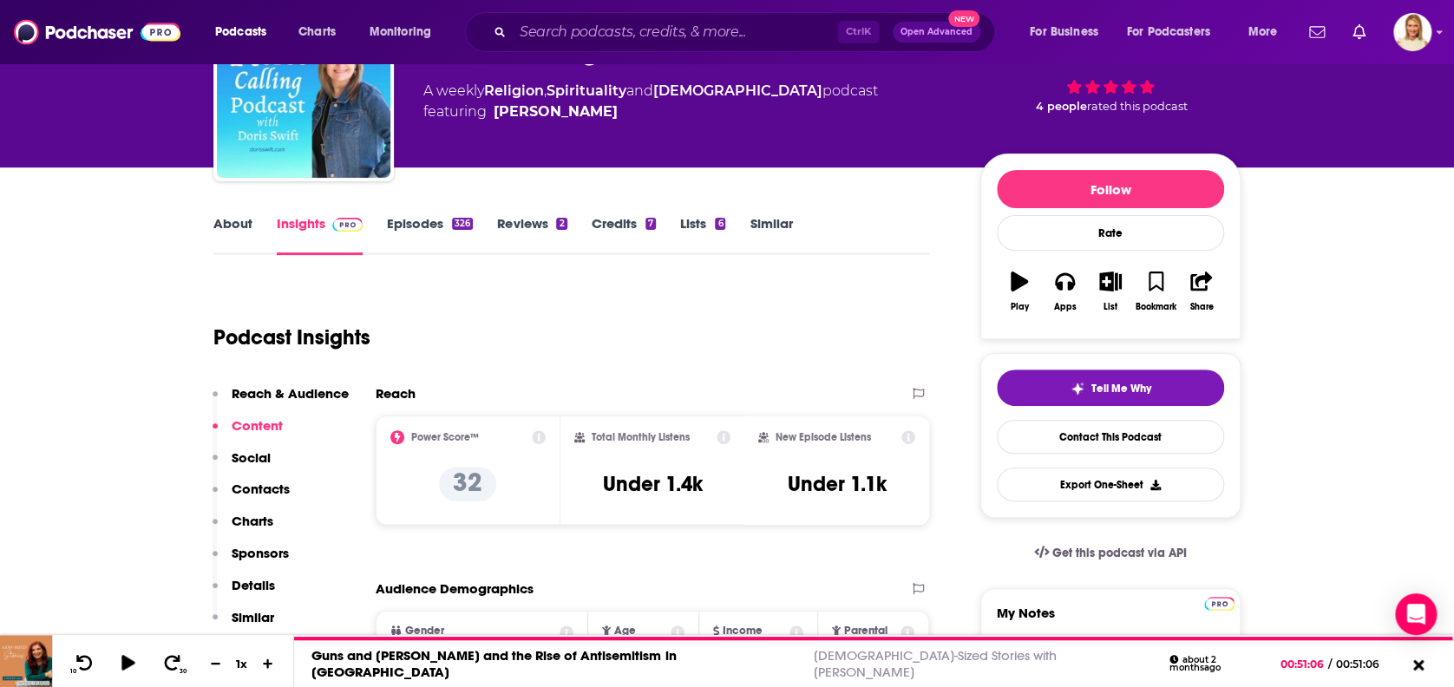
click at [420, 229] on link "Episodes 326" at bounding box center [430, 235] width 86 height 40
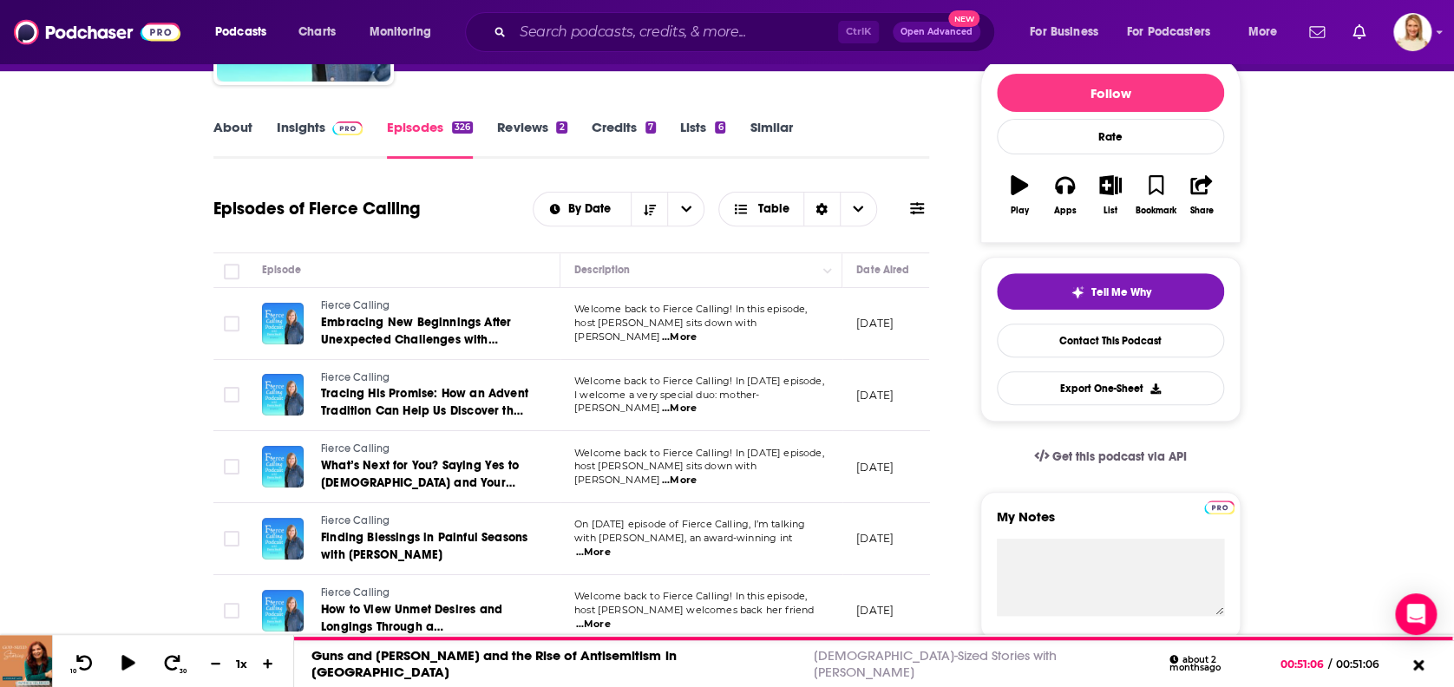
scroll to position [231, 0]
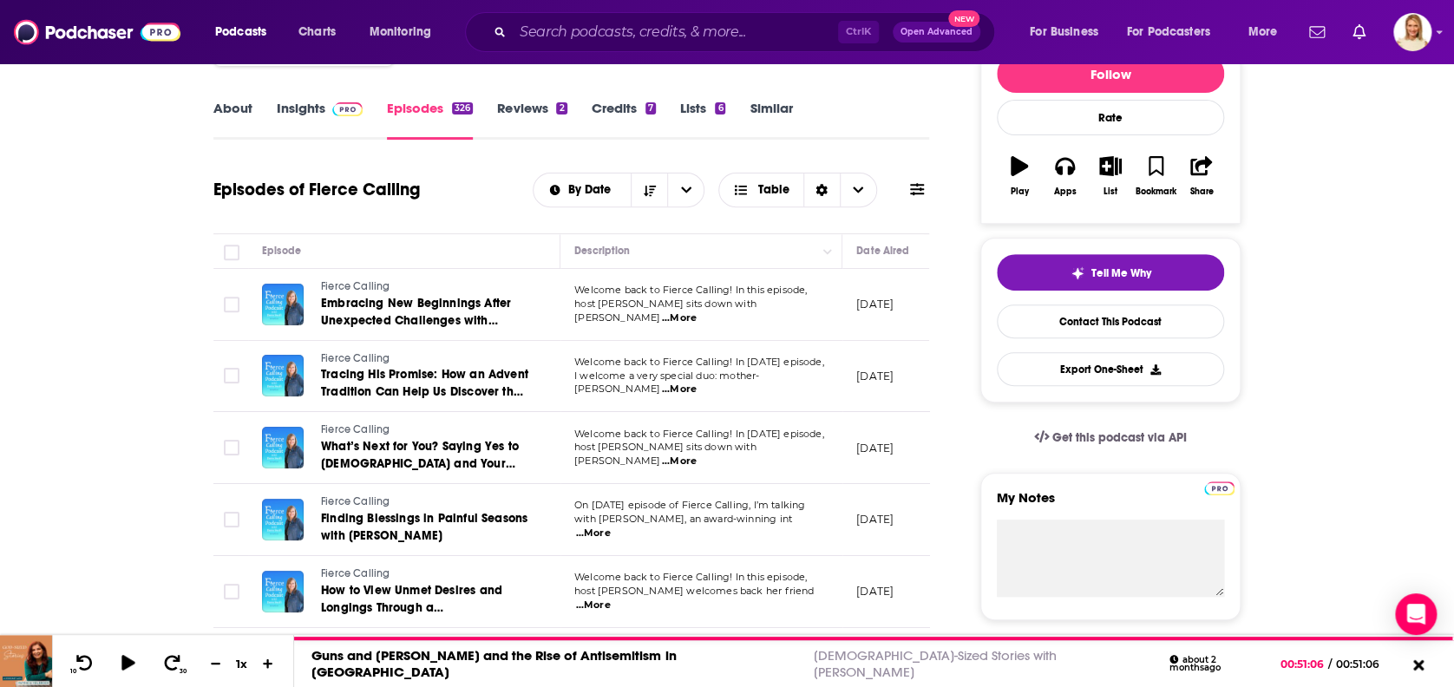
click at [611, 527] on span "...More" at bounding box center [593, 534] width 35 height 14
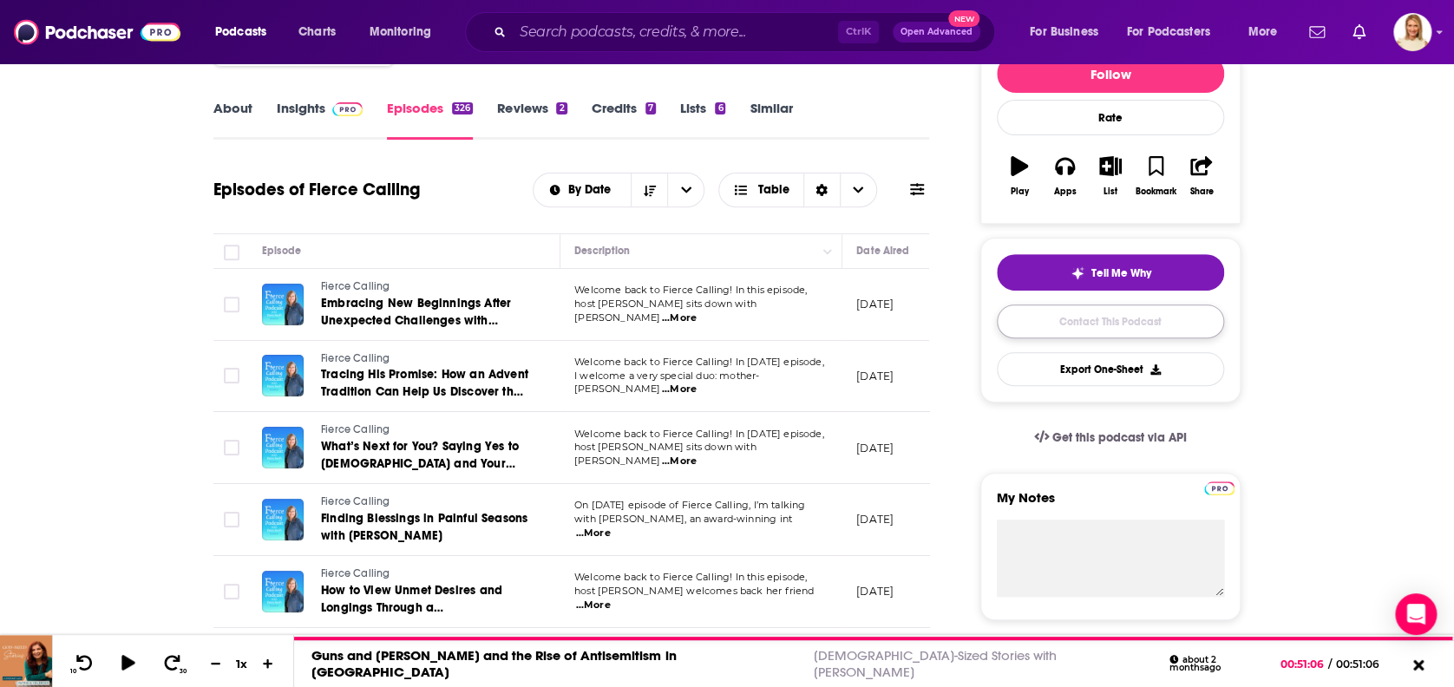
click at [1136, 317] on link "Contact This Podcast" at bounding box center [1110, 321] width 227 height 34
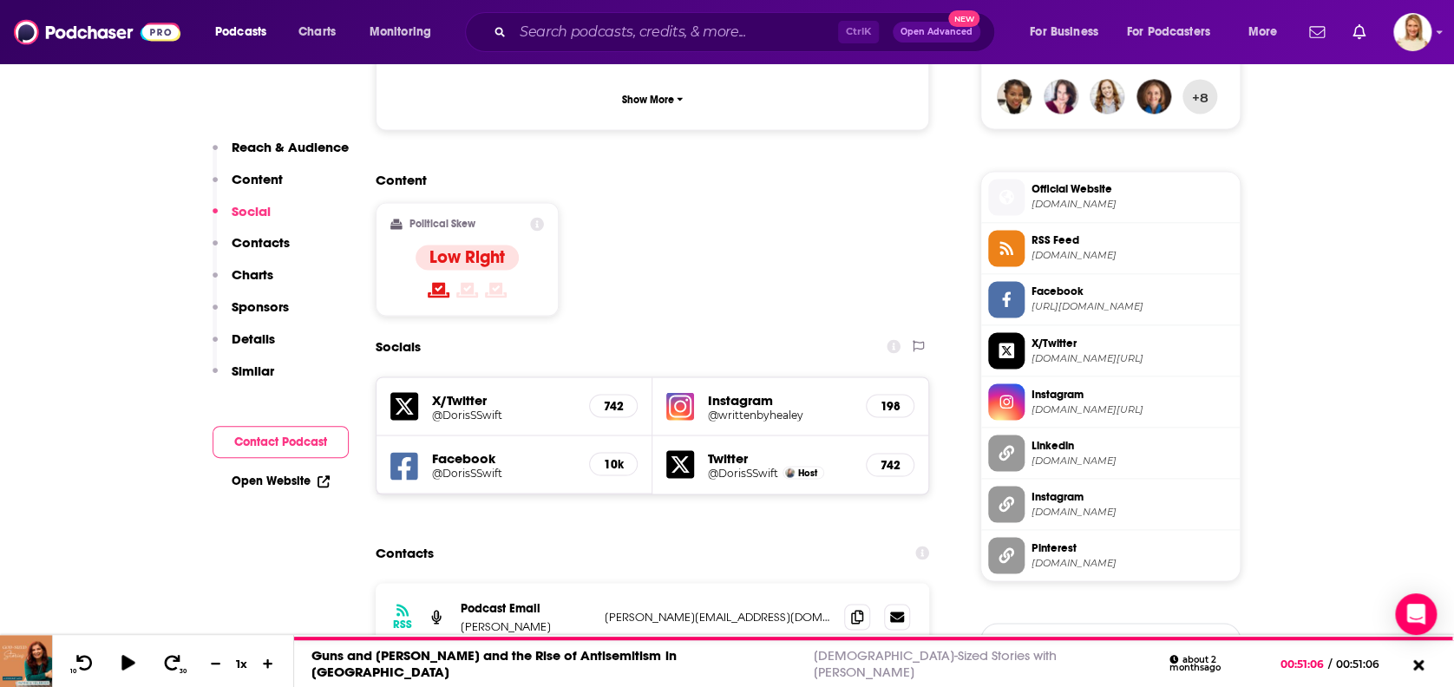
scroll to position [1266, 0]
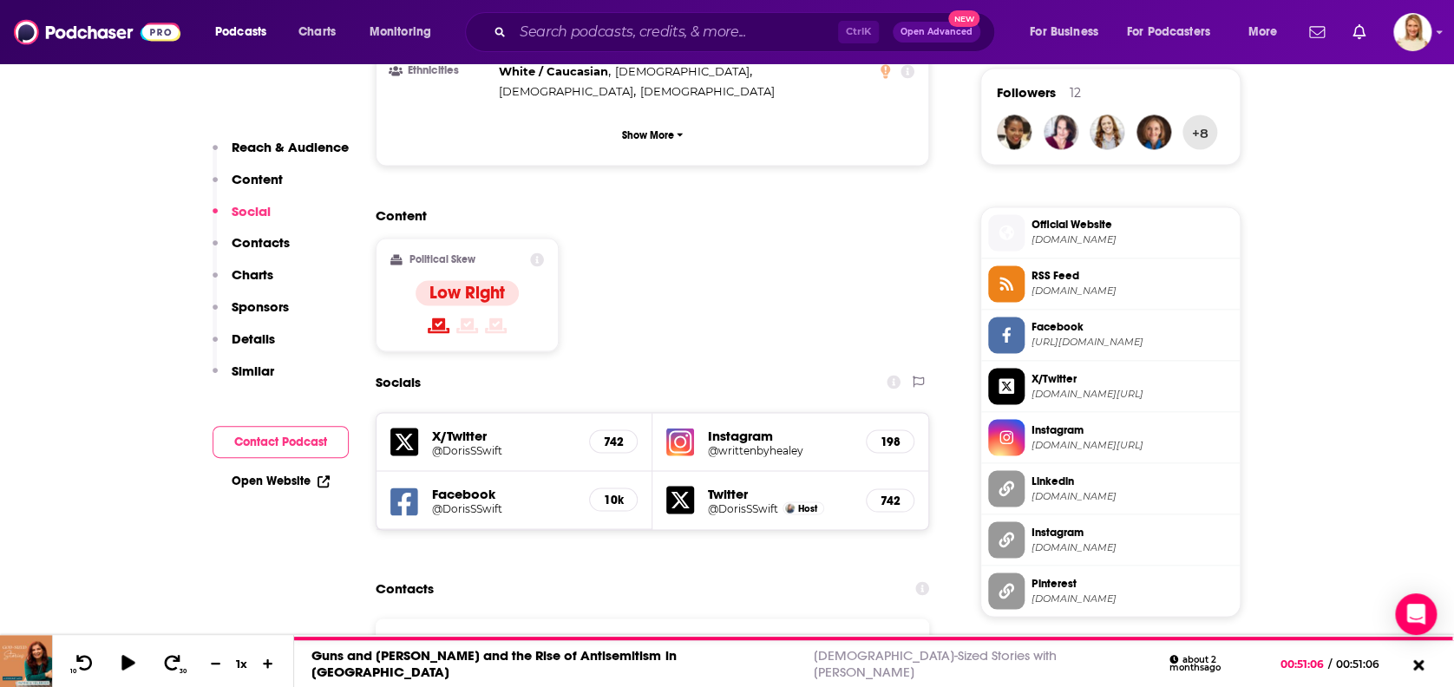
drag, startPoint x: 722, startPoint y: 540, endPoint x: 587, endPoint y: 544, distance: 134.5
click at [0, 0] on div "Podcast Email Doris Swift doris@dorisswift.com doris@dorisswift.com" at bounding box center [0, 0] width 0 height 0
copy div "doris@dorisswift.com"
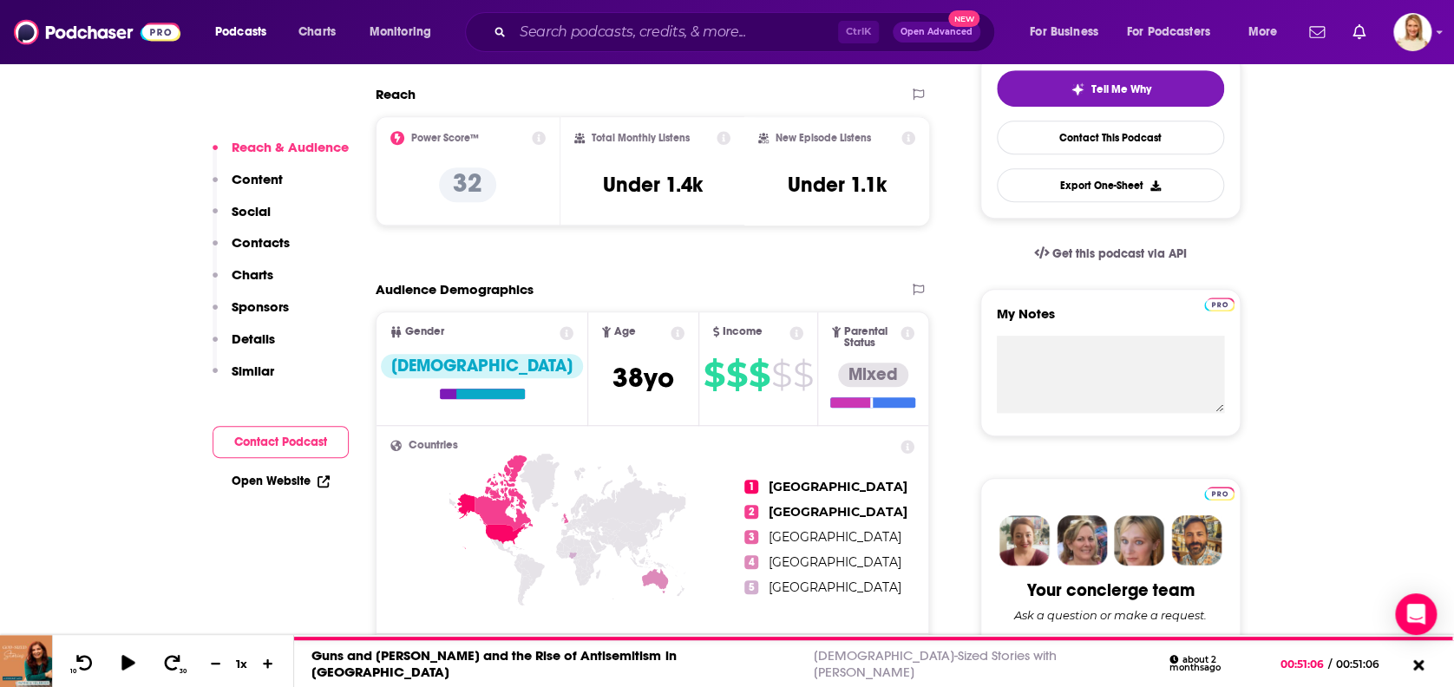
scroll to position [347, 0]
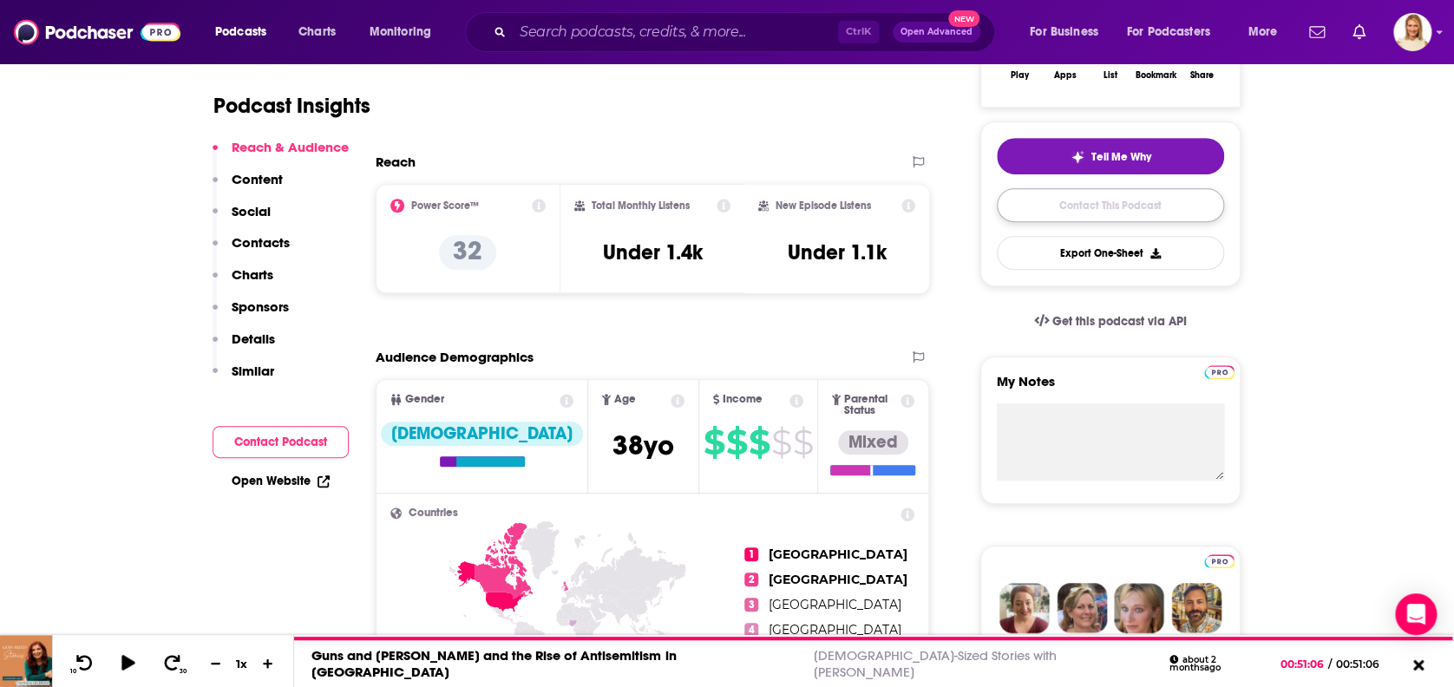
click at [1138, 193] on link "Contact This Podcast" at bounding box center [1110, 205] width 227 height 34
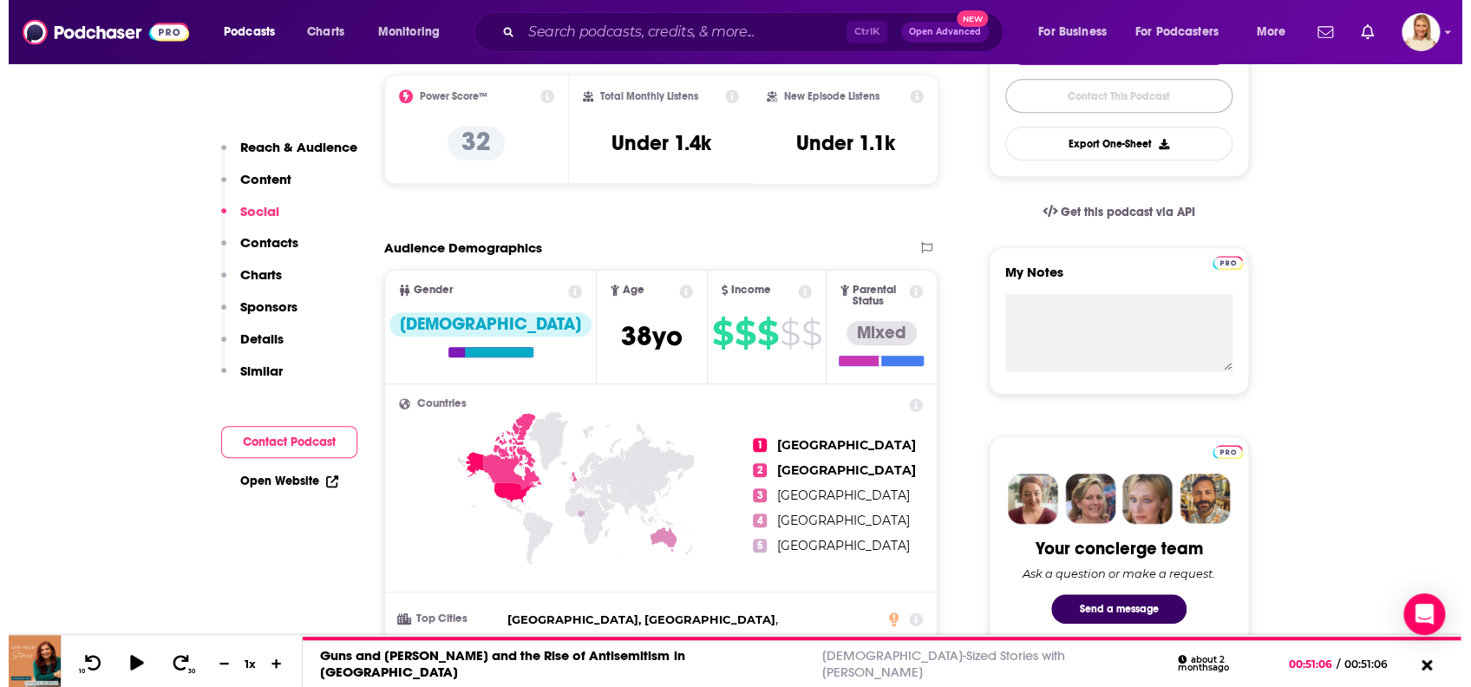
scroll to position [0, 0]
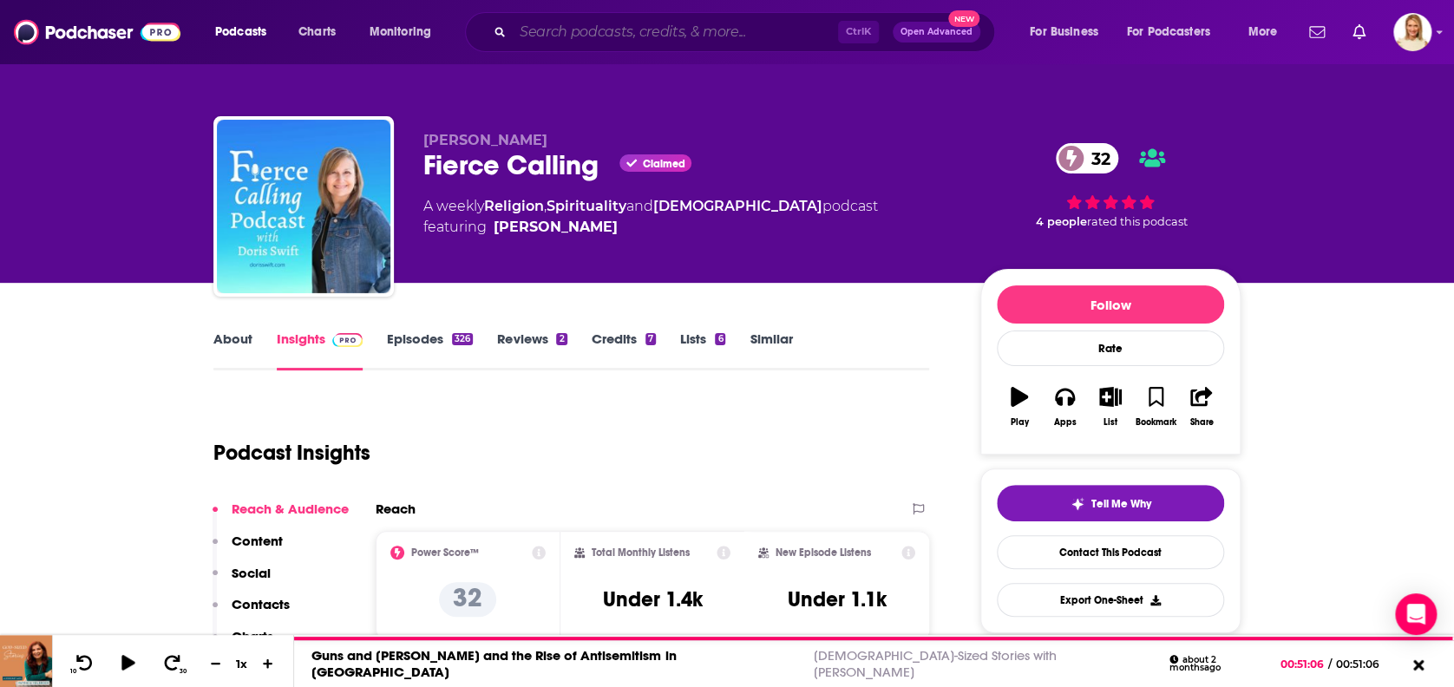
click at [599, 19] on input "Search podcasts, credits, & more..." at bounding box center [675, 32] width 325 height 28
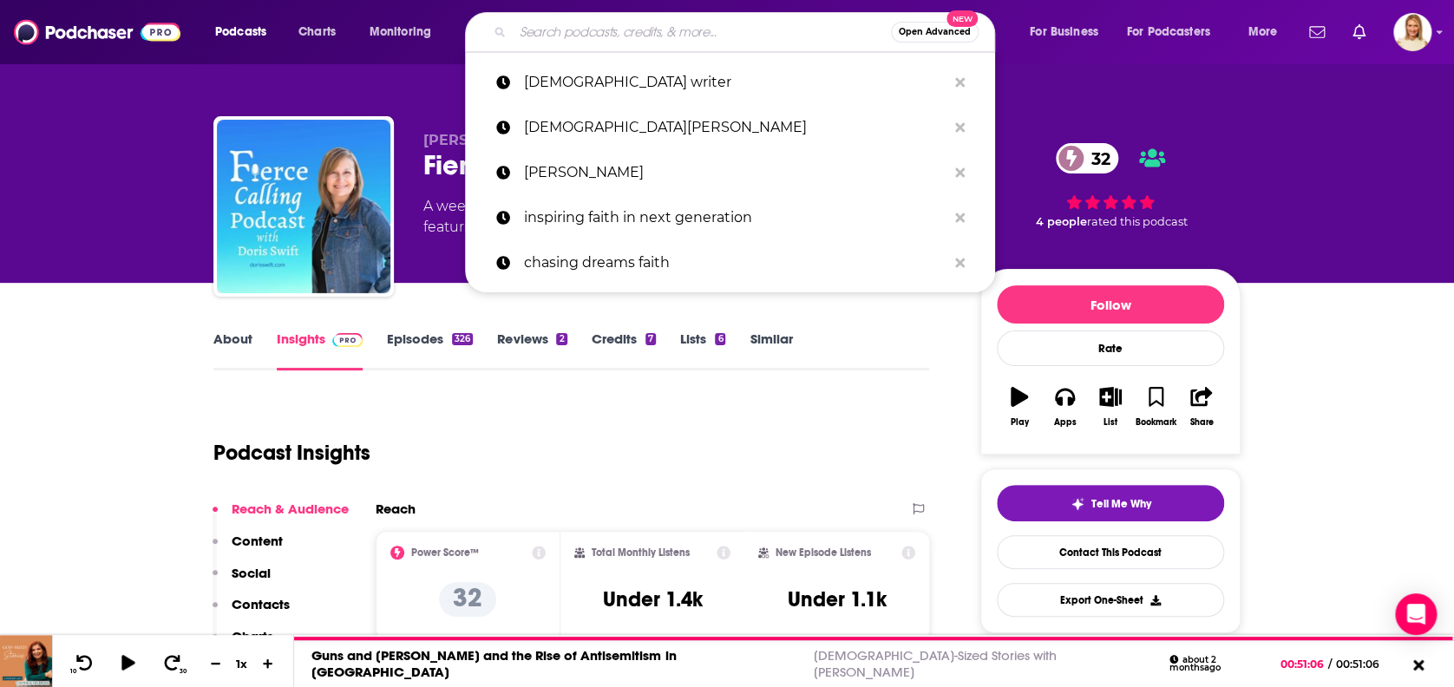
paste input "Snapshot Testimony with Ally Domercant"
type input "Snapshot Testimony with Ally Domercant"
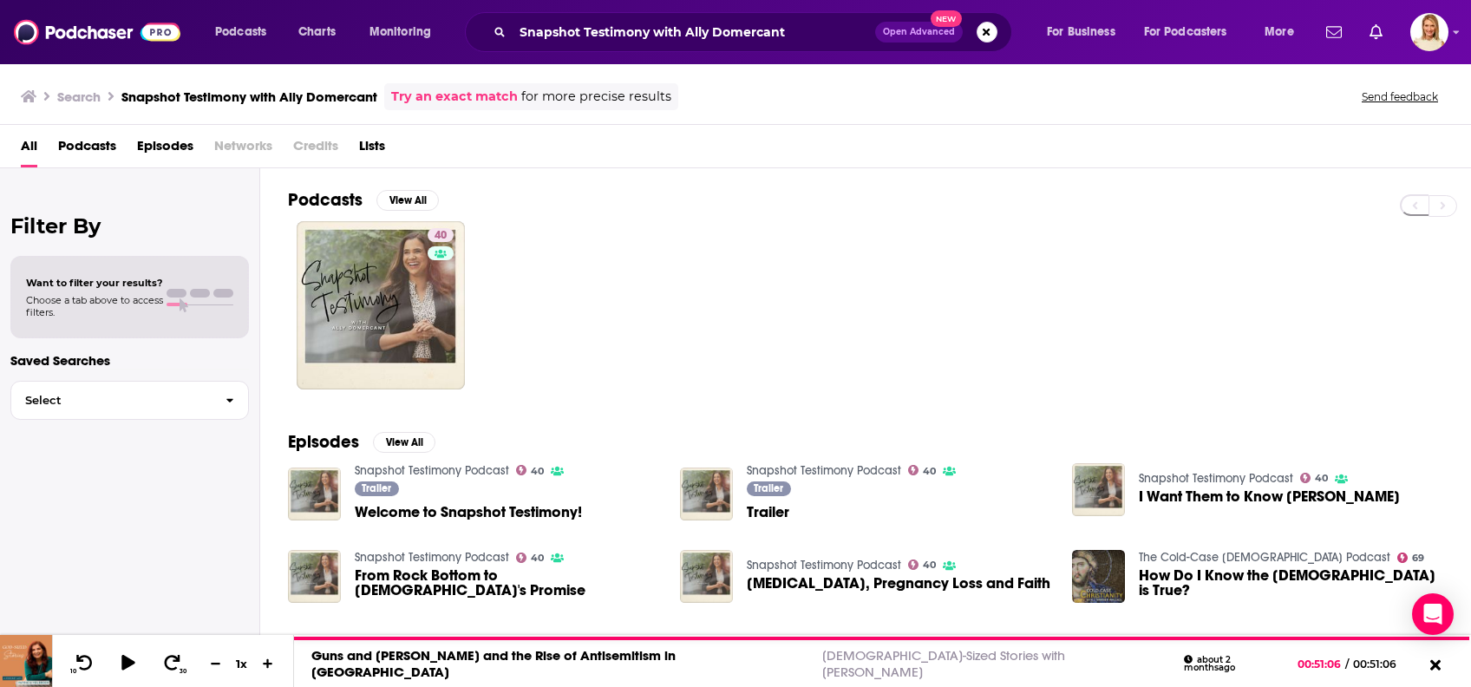
click at [96, 139] on span "Podcasts" at bounding box center [87, 150] width 58 height 36
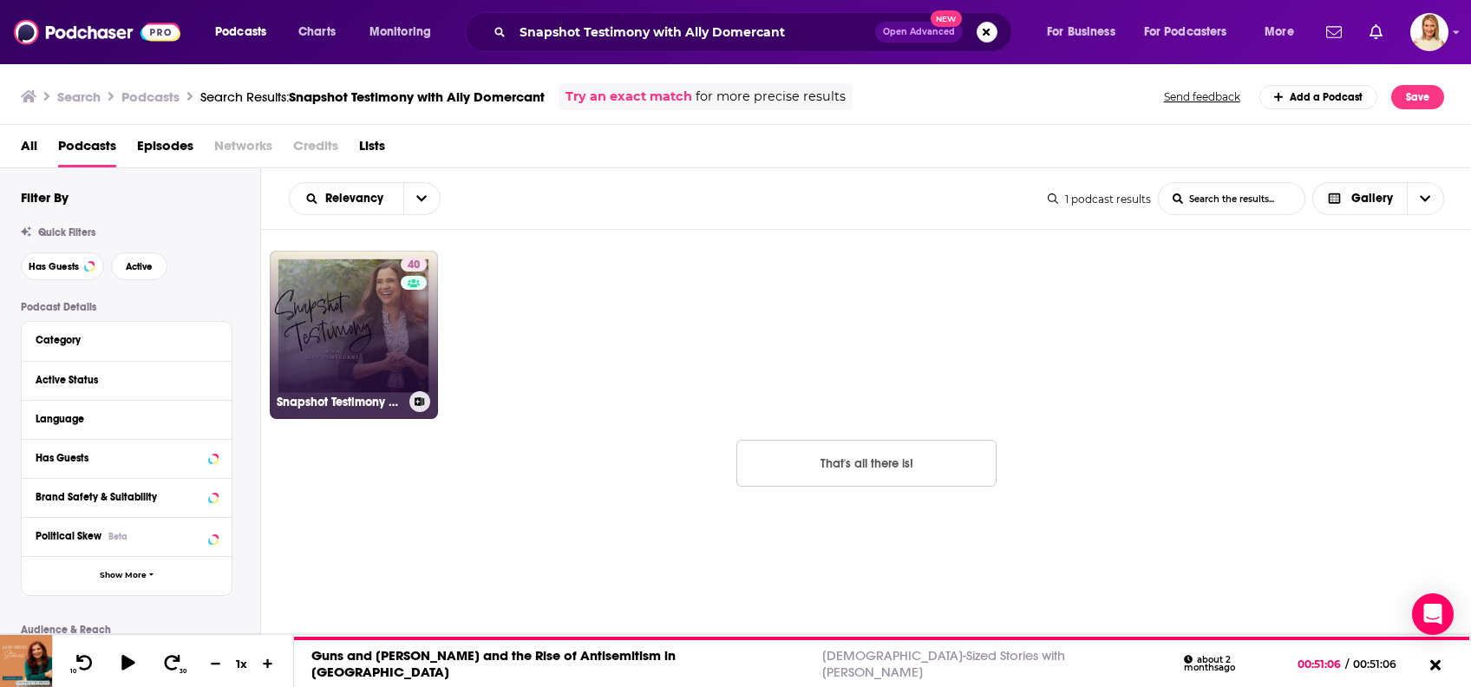
click at [401, 314] on div "40" at bounding box center [416, 325] width 30 height 134
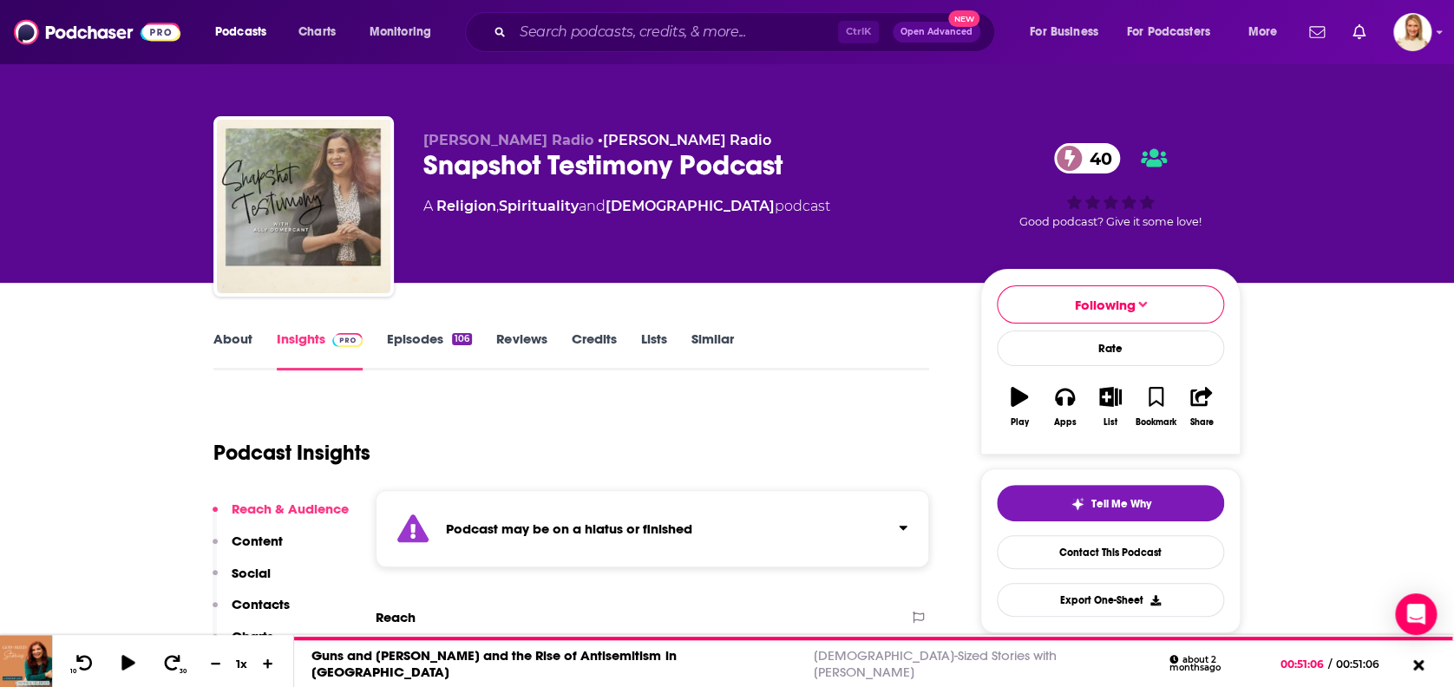
scroll to position [115, 0]
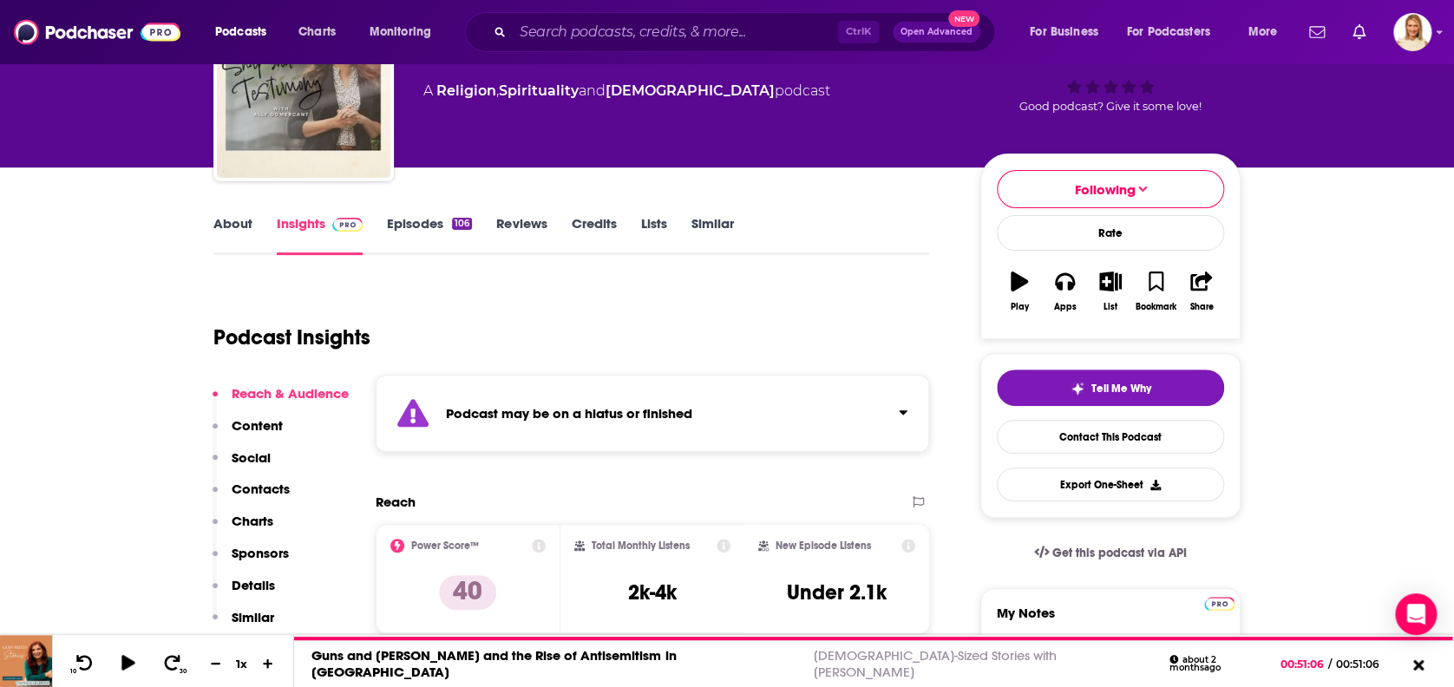
click at [430, 223] on link "Episodes 106" at bounding box center [429, 235] width 85 height 40
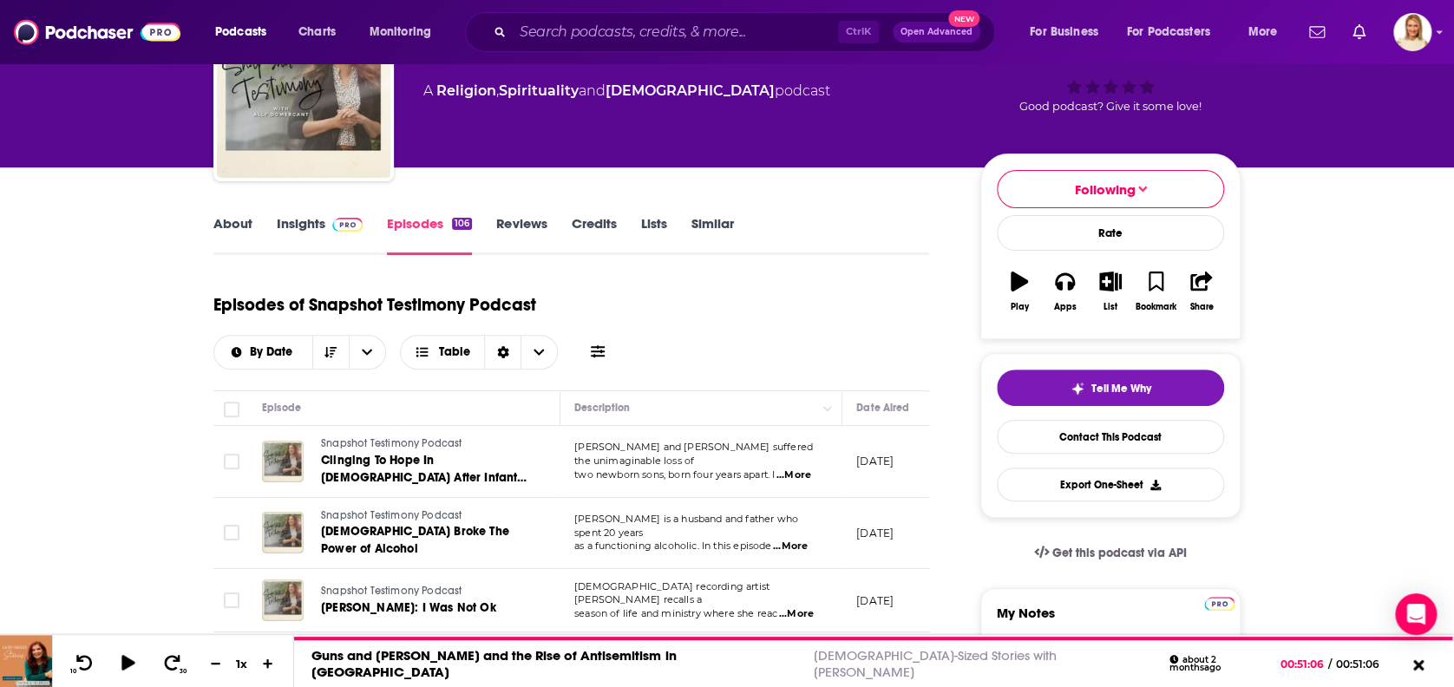
scroll to position [462, 0]
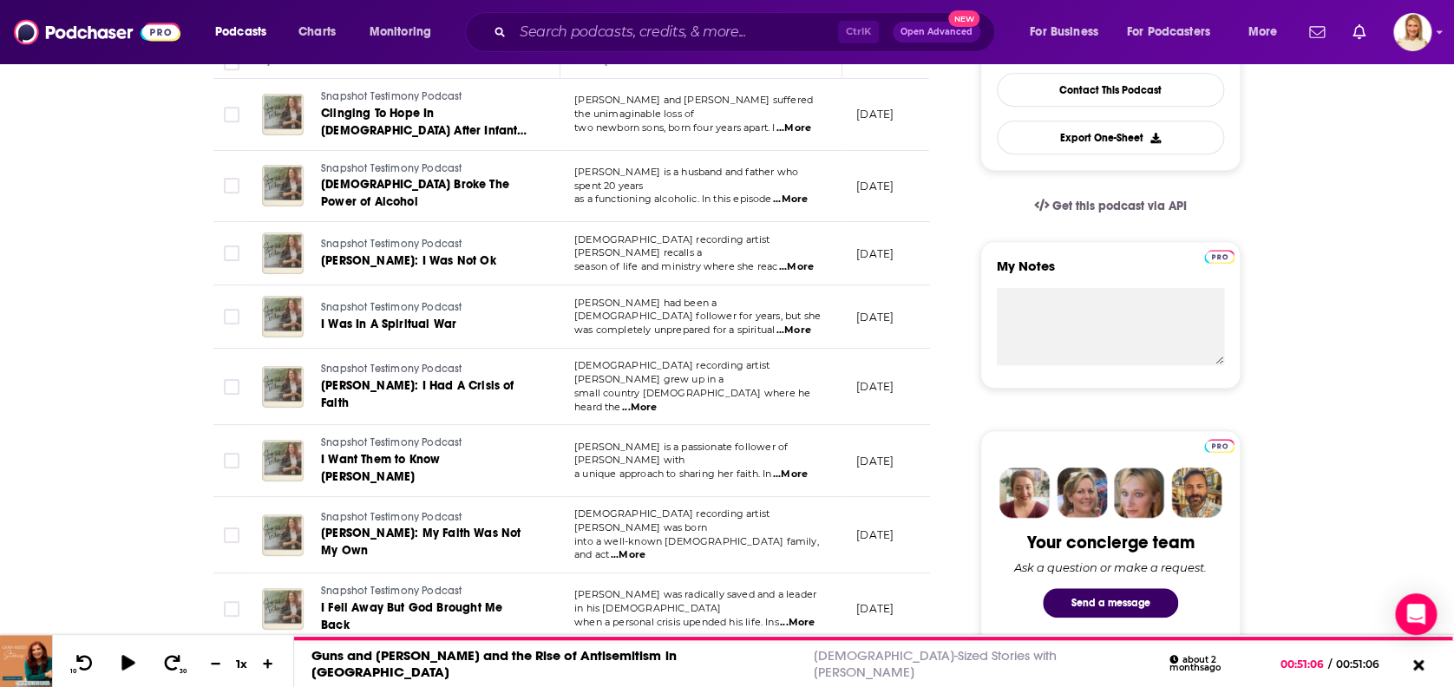
click at [805, 260] on span "...More" at bounding box center [796, 267] width 35 height 14
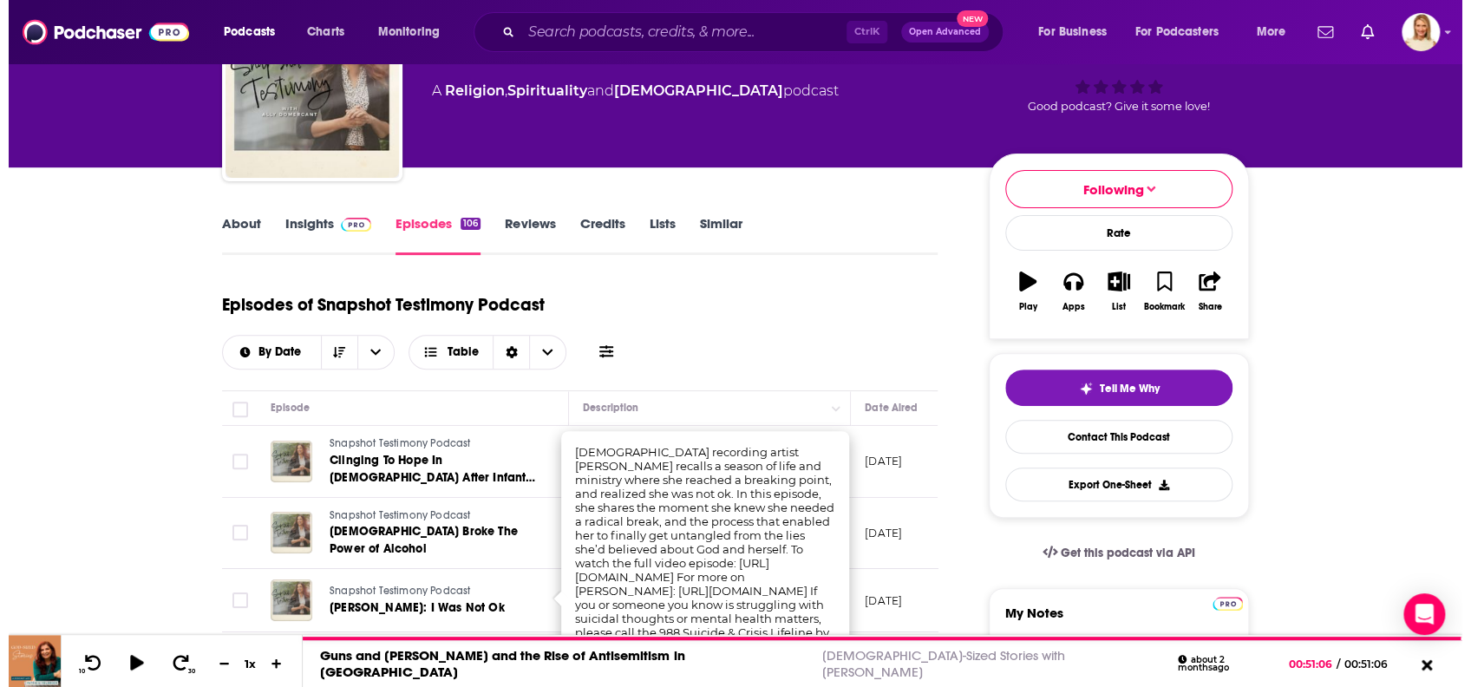
scroll to position [0, 0]
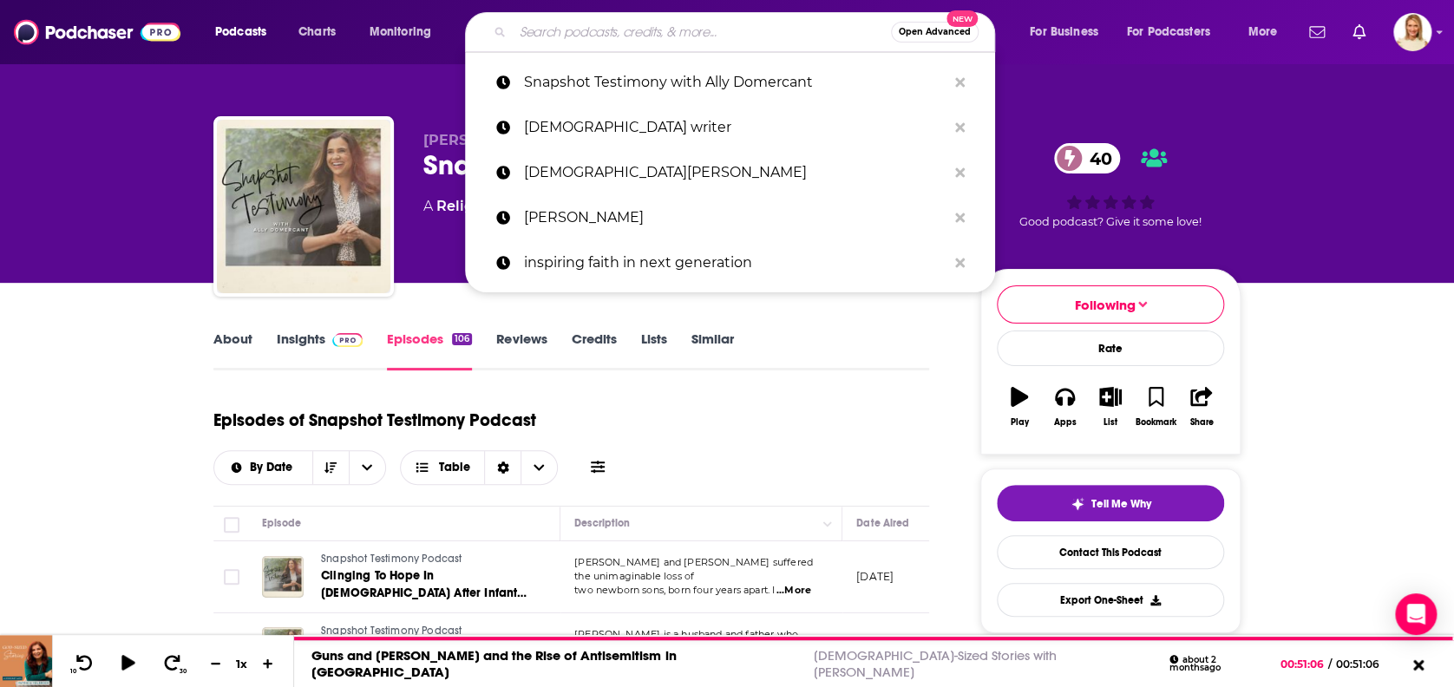
click at [570, 35] on input "Search podcasts, credits, & more..." at bounding box center [702, 32] width 378 height 28
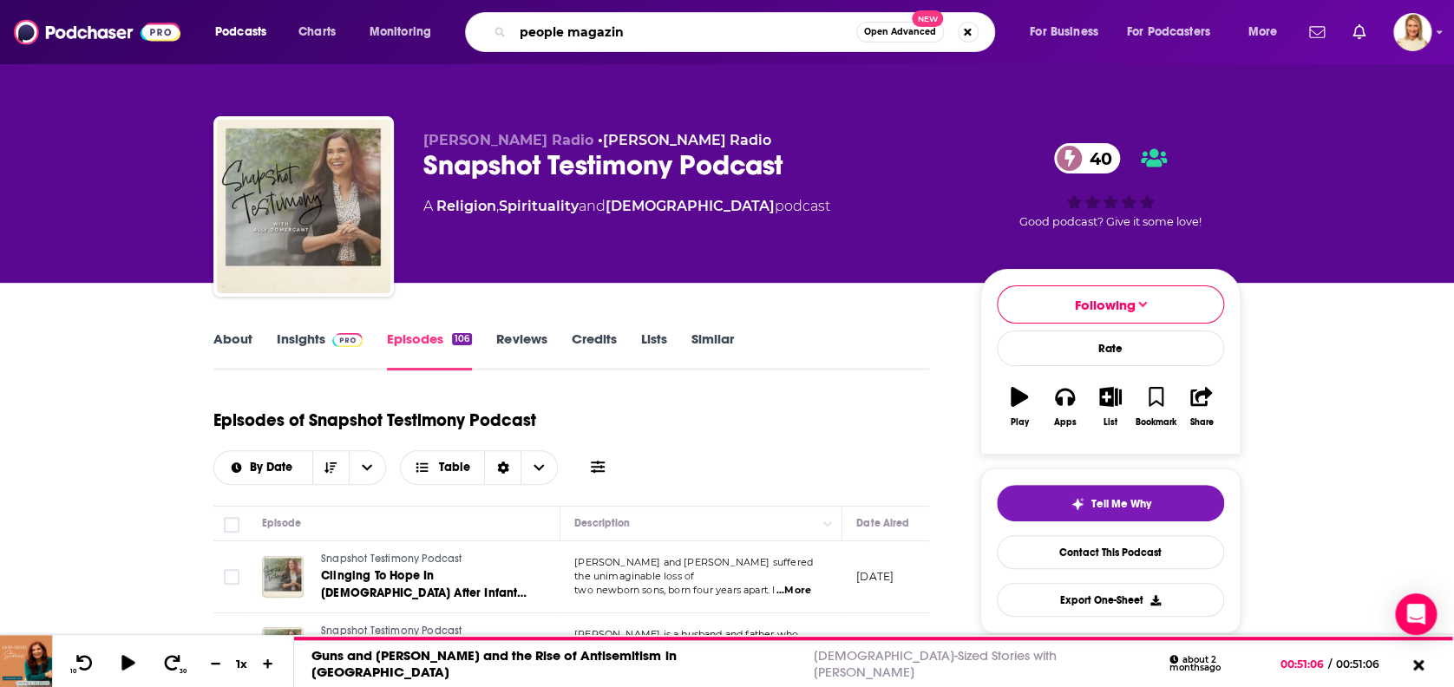
type input "people magazine"
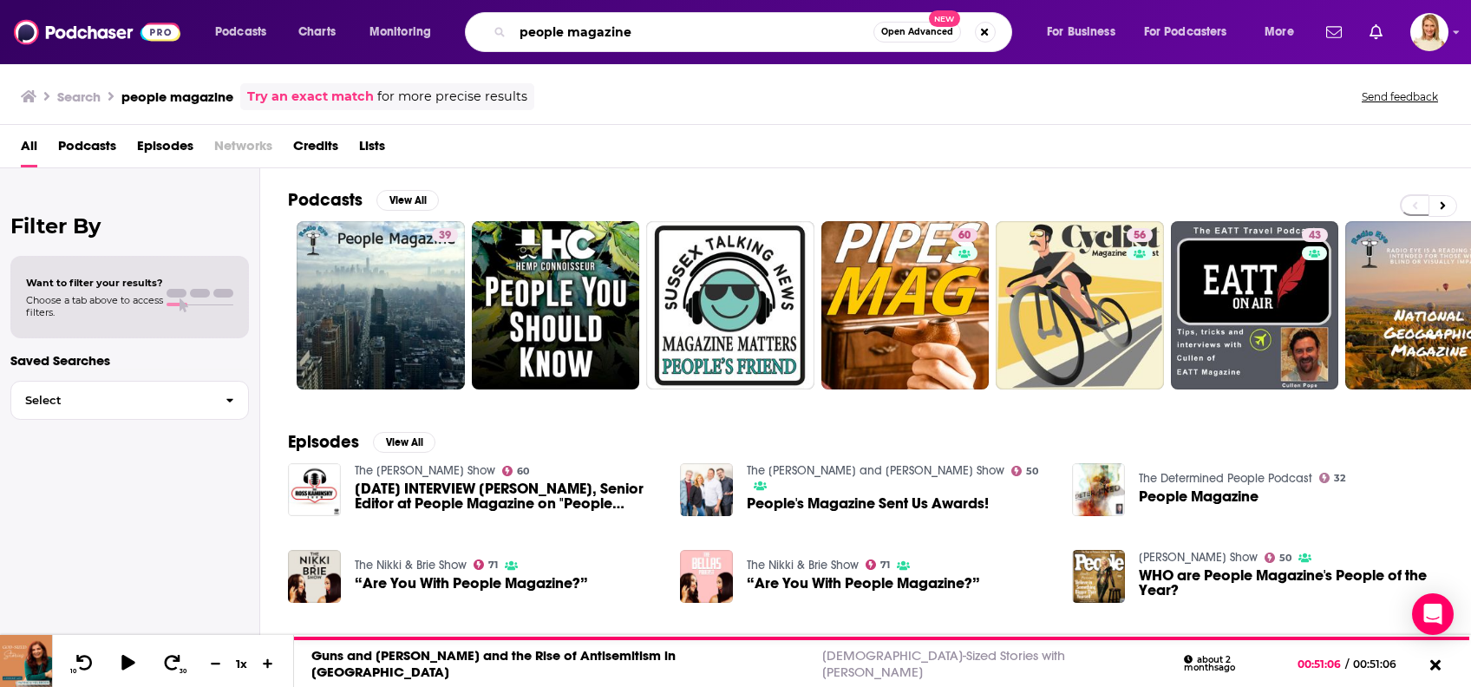
drag, startPoint x: 655, startPoint y: 33, endPoint x: 511, endPoint y: 8, distance: 146.2
click at [511, 8] on div "Podcasts Charts Monitoring people magazine Open Advanced New For Business For P…" at bounding box center [735, 32] width 1471 height 64
type input "h"
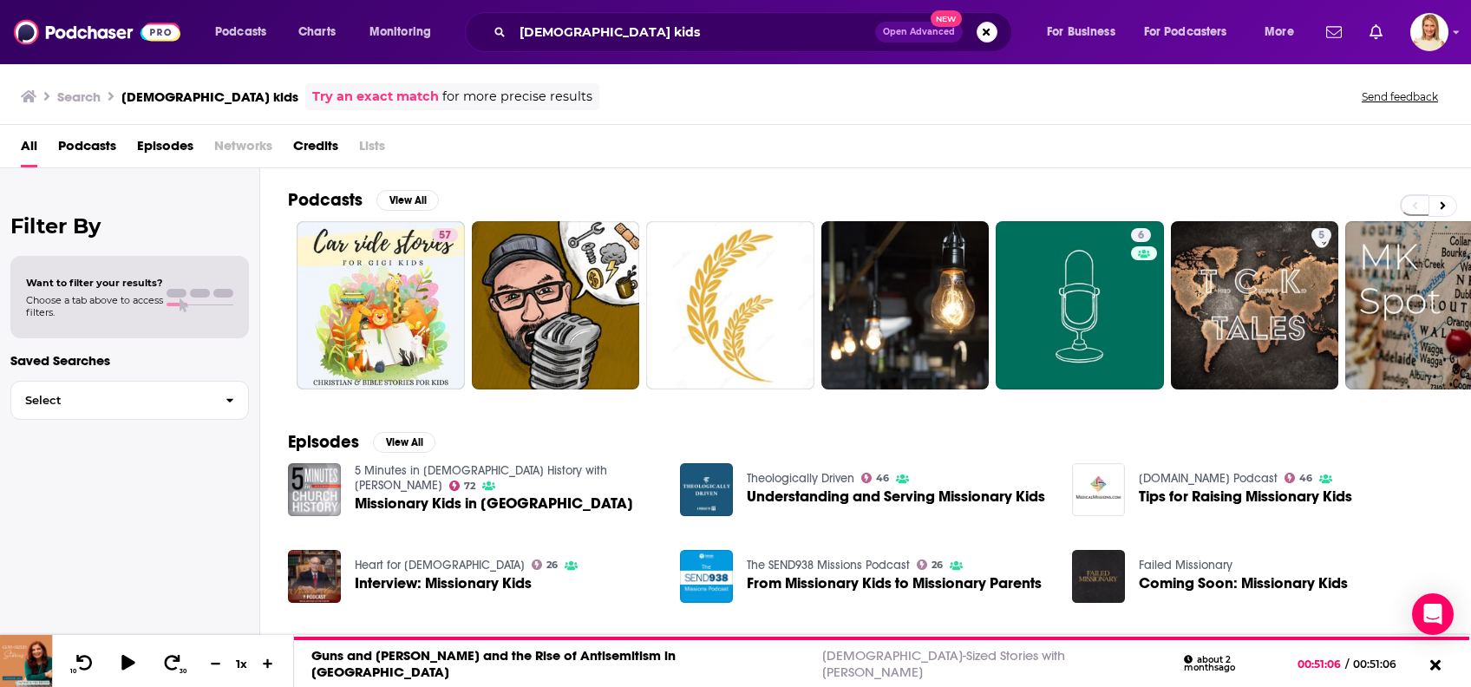
click at [108, 151] on span "Podcasts" at bounding box center [87, 150] width 58 height 36
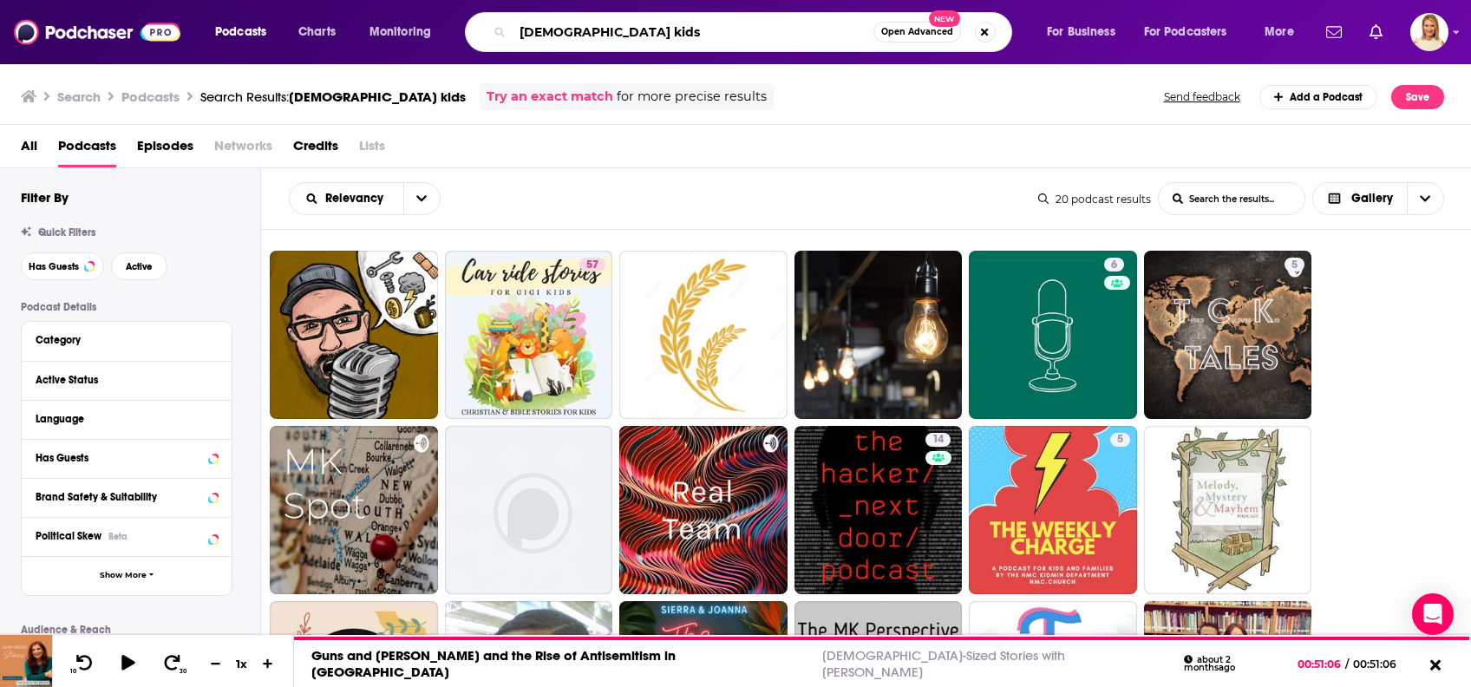
drag, startPoint x: 656, startPoint y: 35, endPoint x: 493, endPoint y: 50, distance: 163.8
click at [493, 50] on div "missionary kids Open Advanced New" at bounding box center [738, 32] width 547 height 40
type input "God stories"
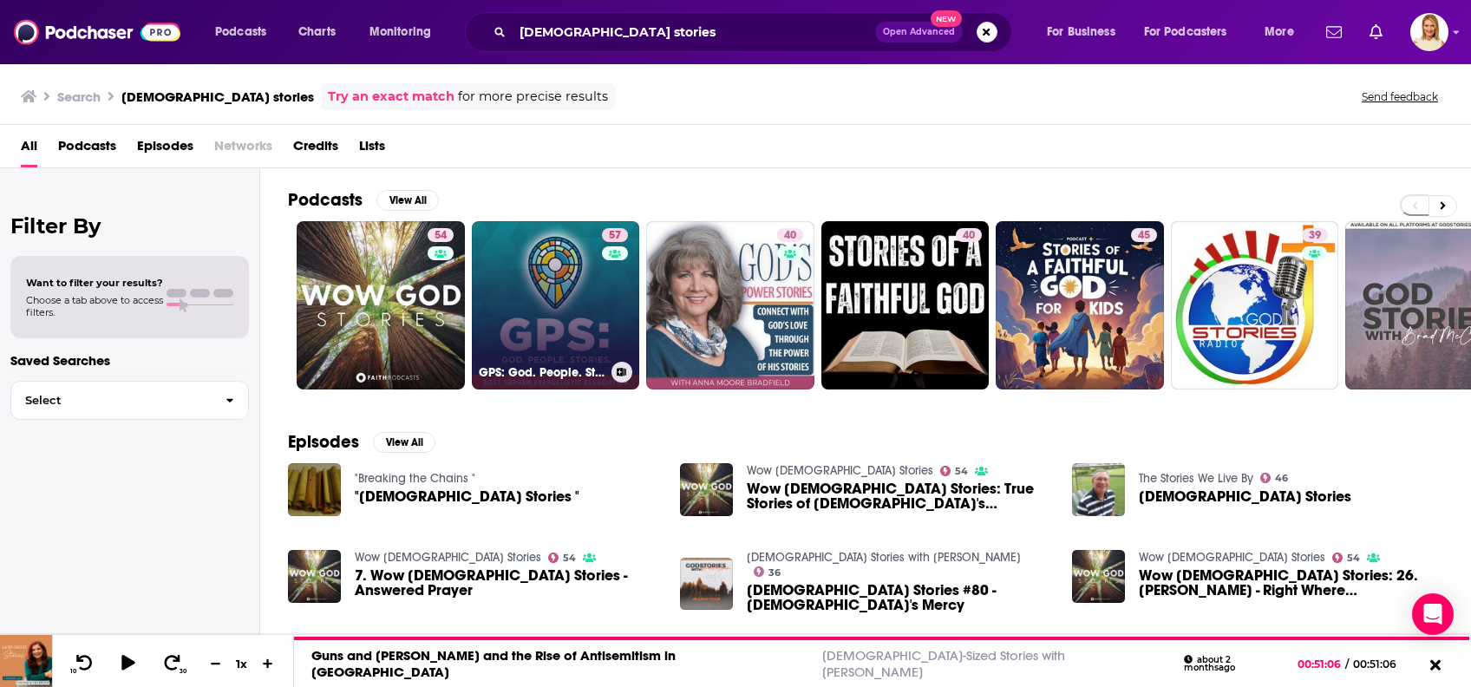
click at [586, 286] on link "57 GPS: God. People. Stories." at bounding box center [556, 305] width 168 height 168
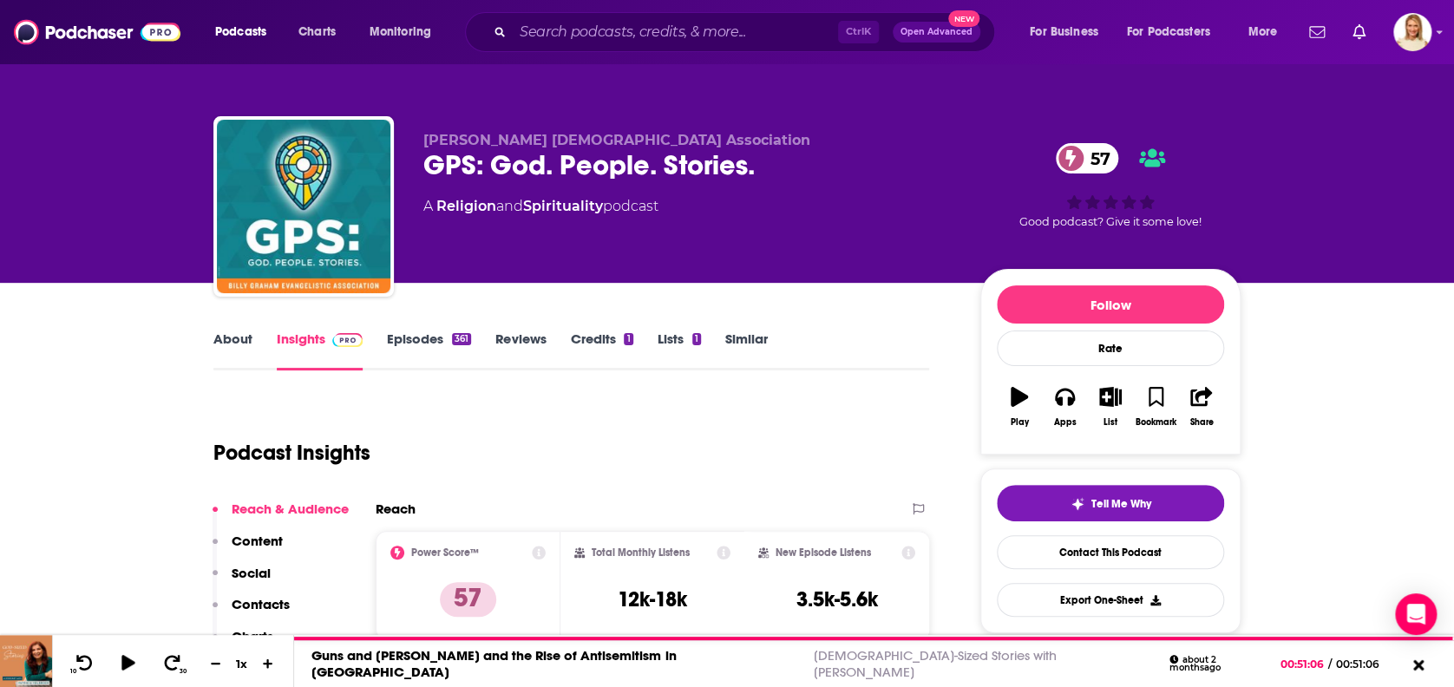
click at [236, 335] on link "About" at bounding box center [232, 350] width 39 height 40
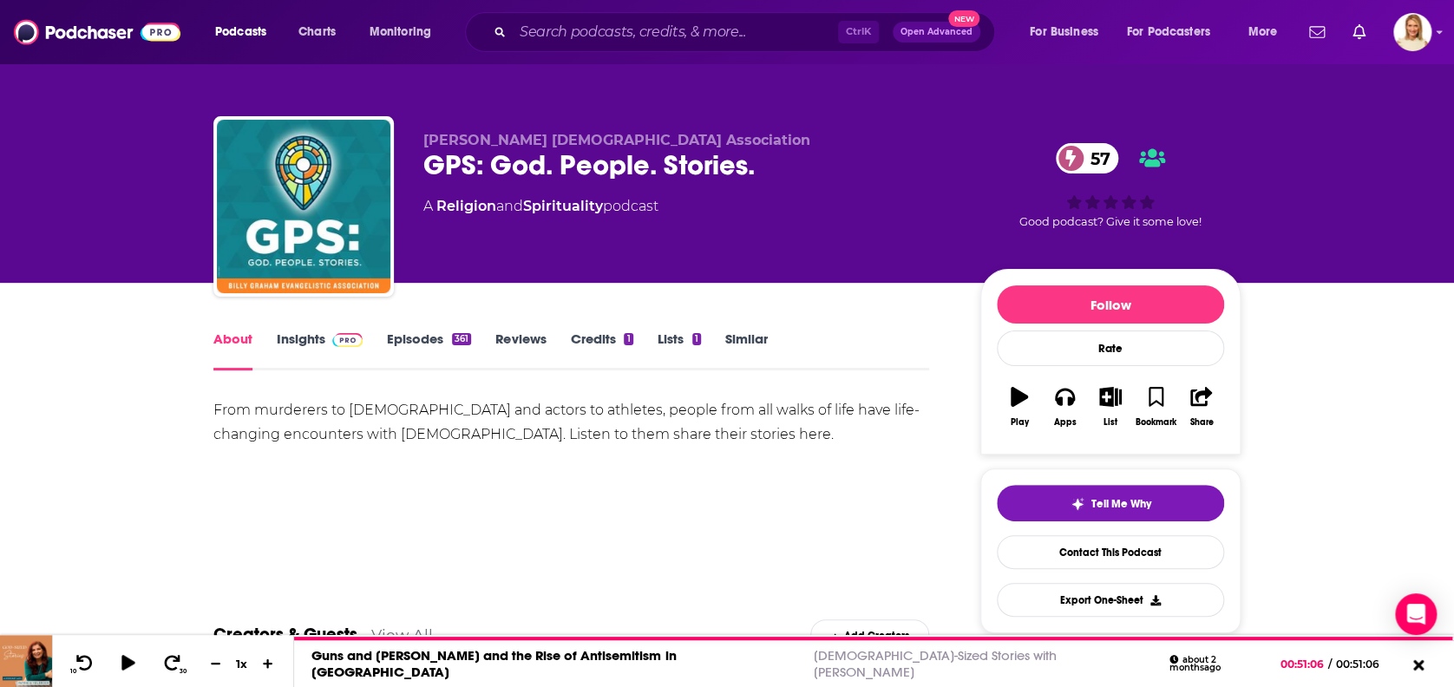
scroll to position [115, 0]
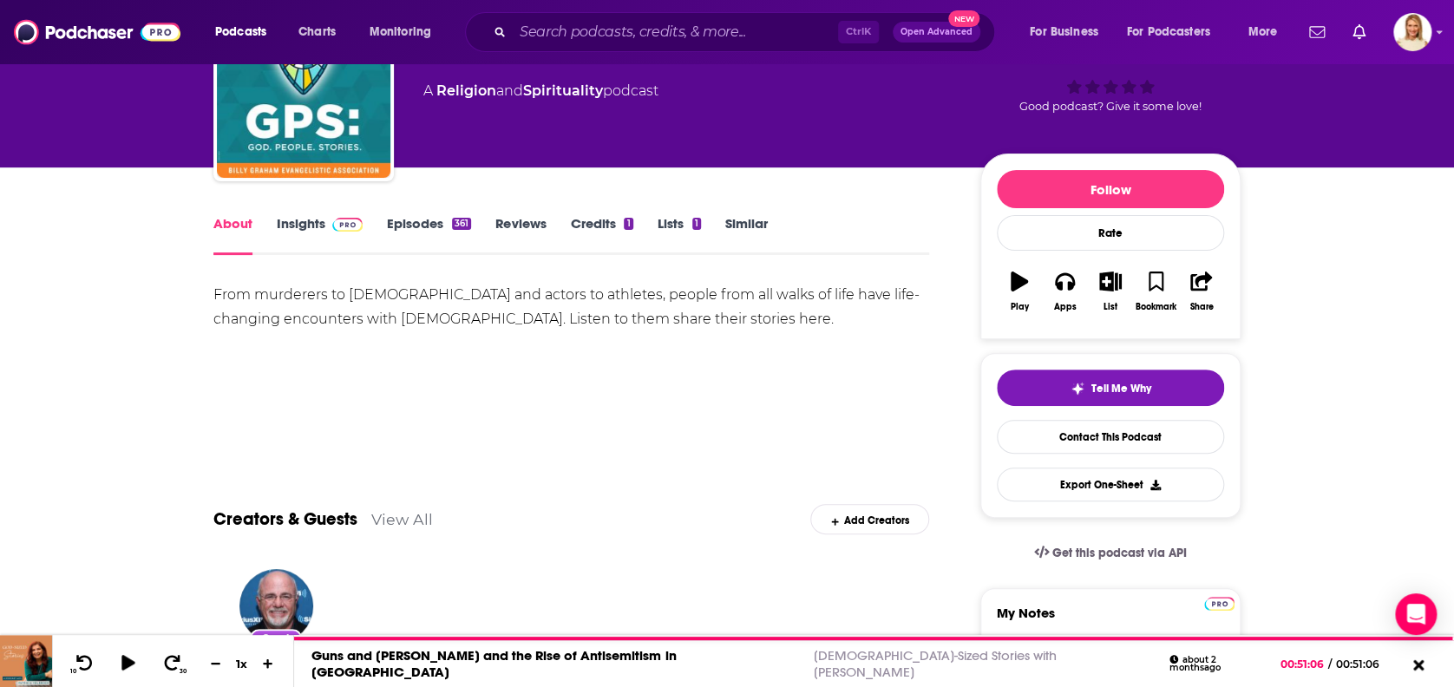
click at [423, 215] on link "Episodes 361" at bounding box center [429, 235] width 84 height 40
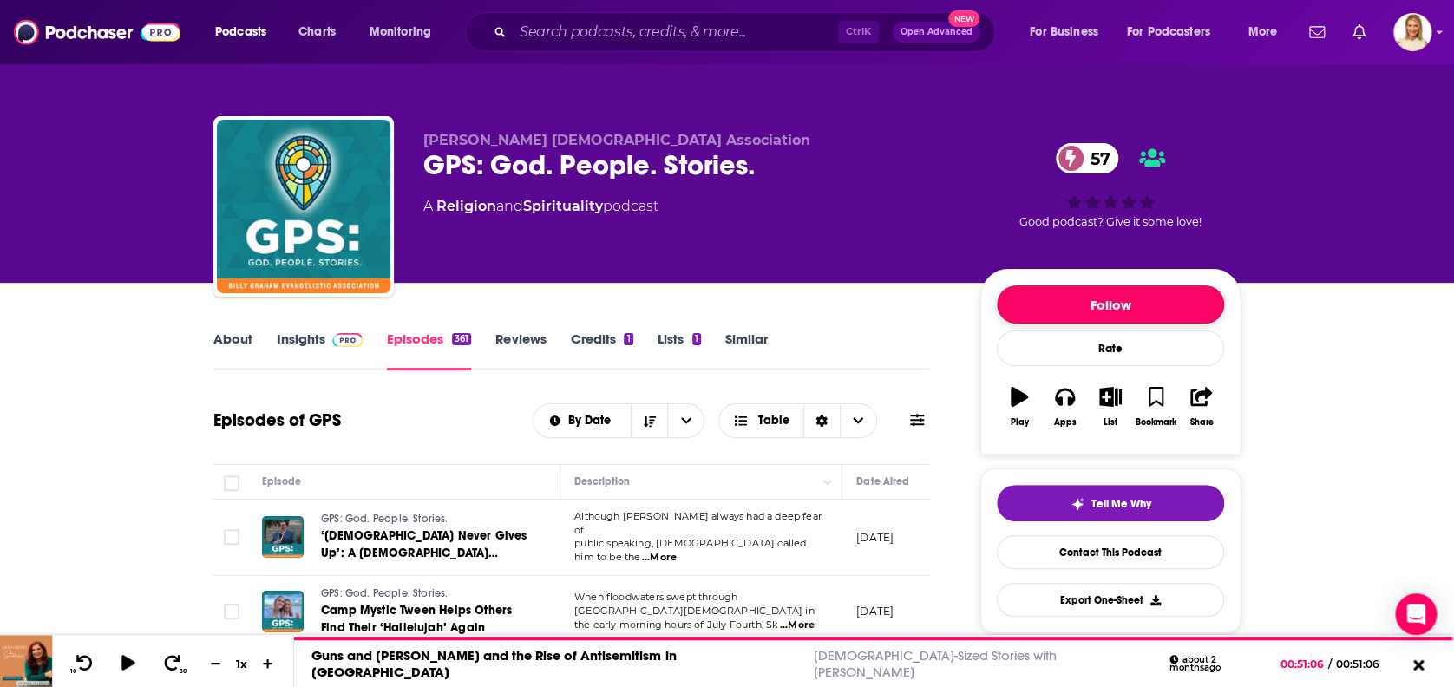
click at [1069, 305] on button "Follow" at bounding box center [1110, 304] width 227 height 38
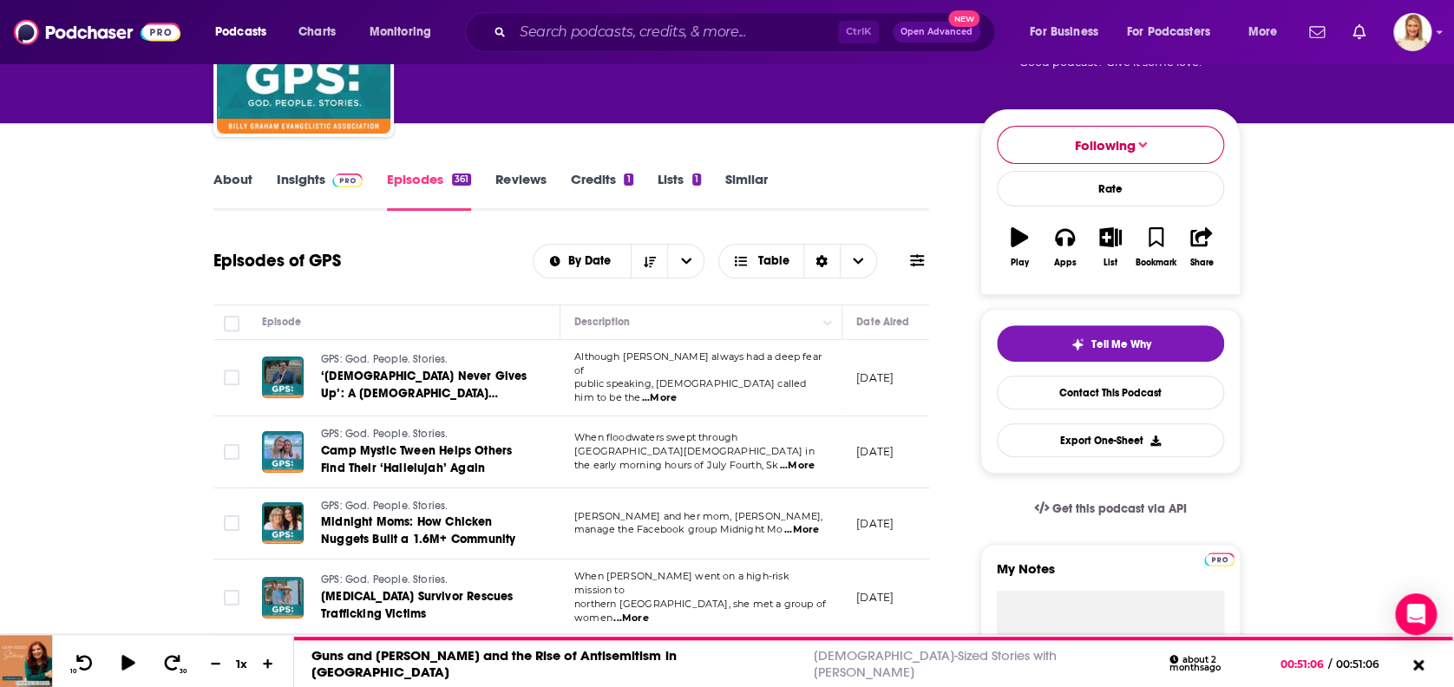
scroll to position [347, 0]
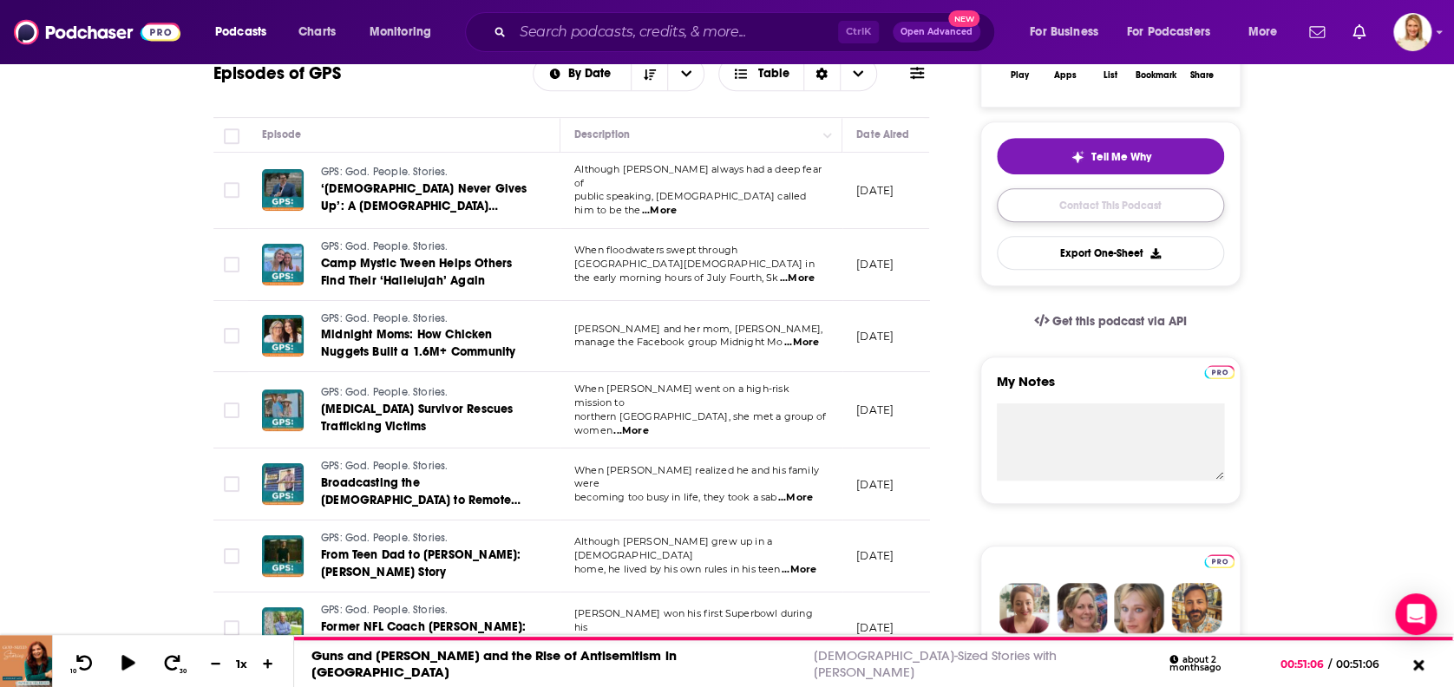
click at [1110, 209] on link "Contact This Podcast" at bounding box center [1110, 205] width 227 height 34
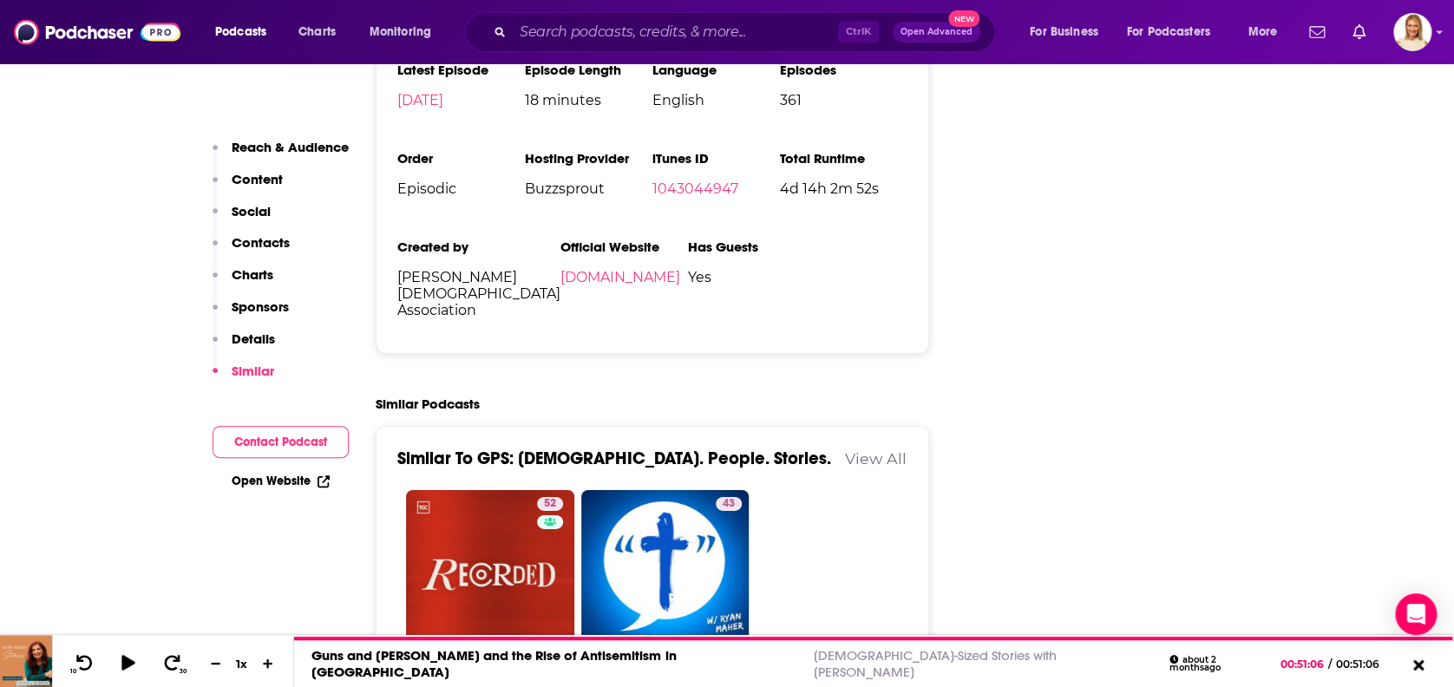
scroll to position [2677, 0]
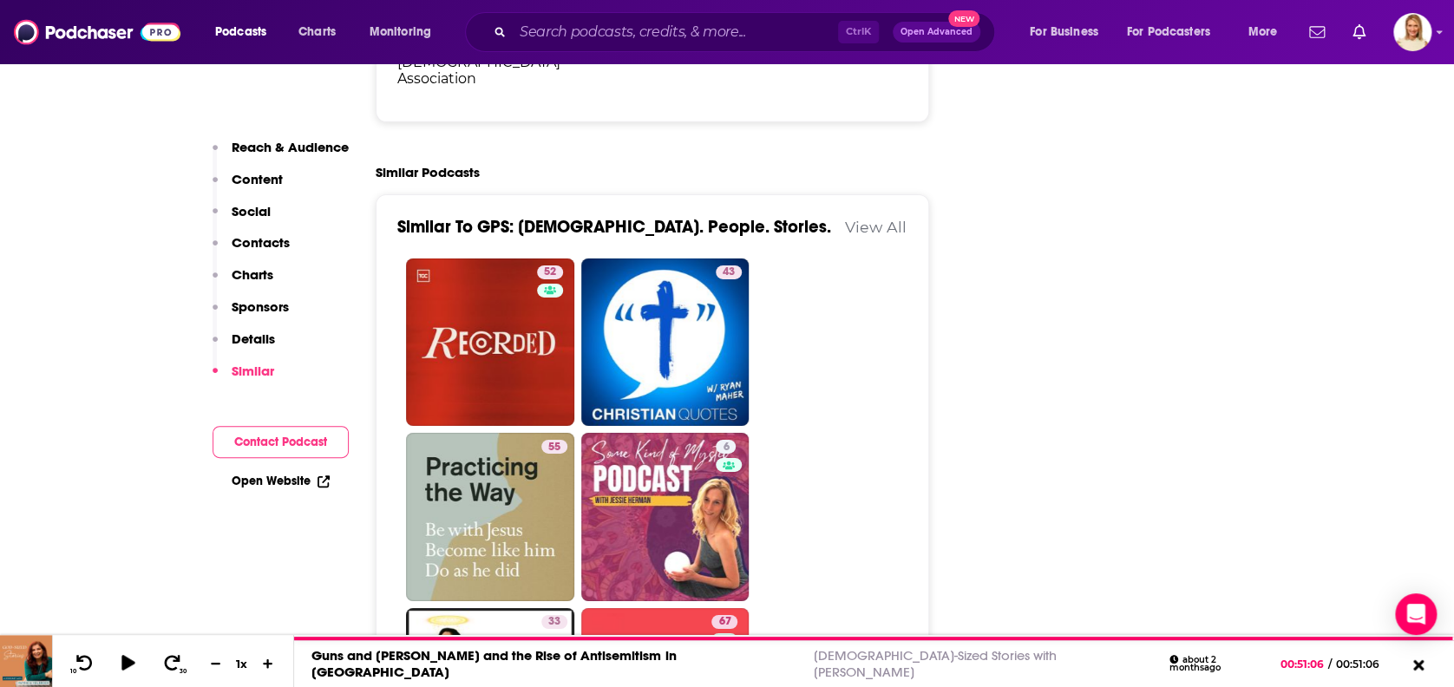
click at [257, 237] on p "Contacts" at bounding box center [261, 242] width 58 height 16
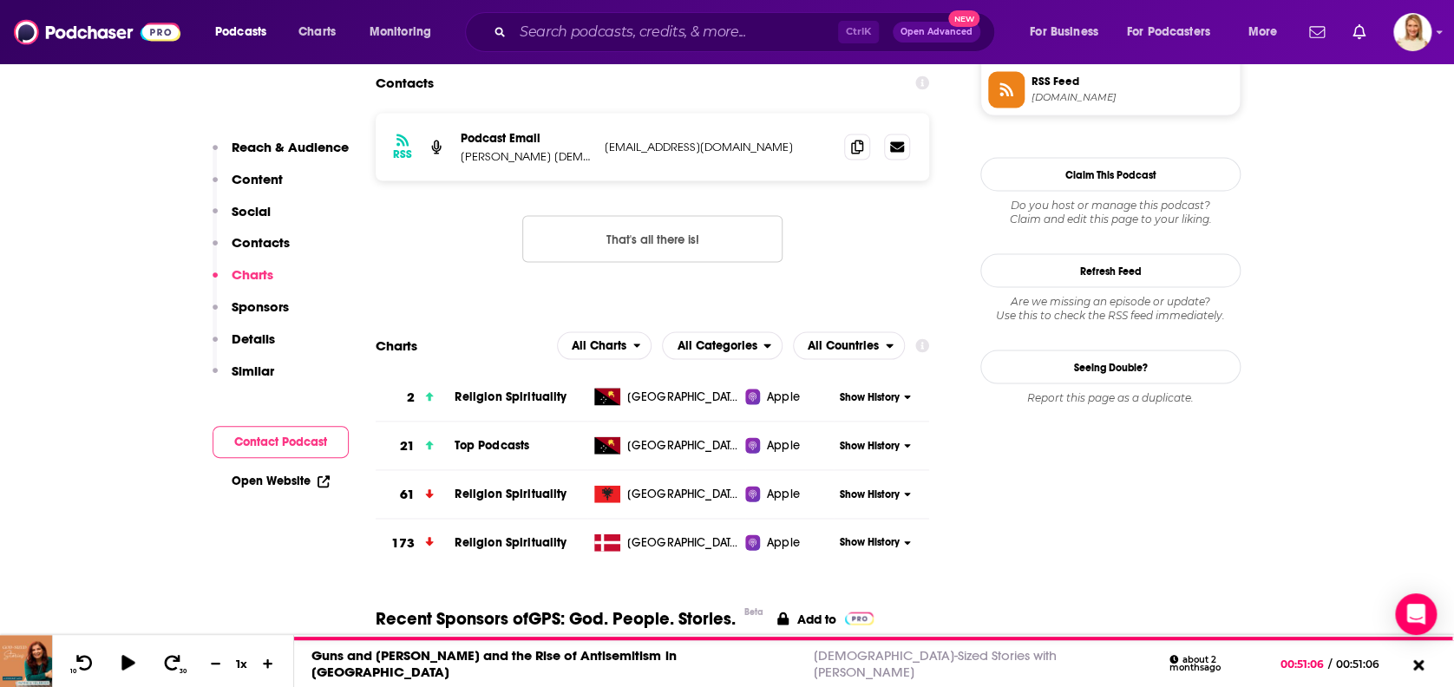
scroll to position [1388, 0]
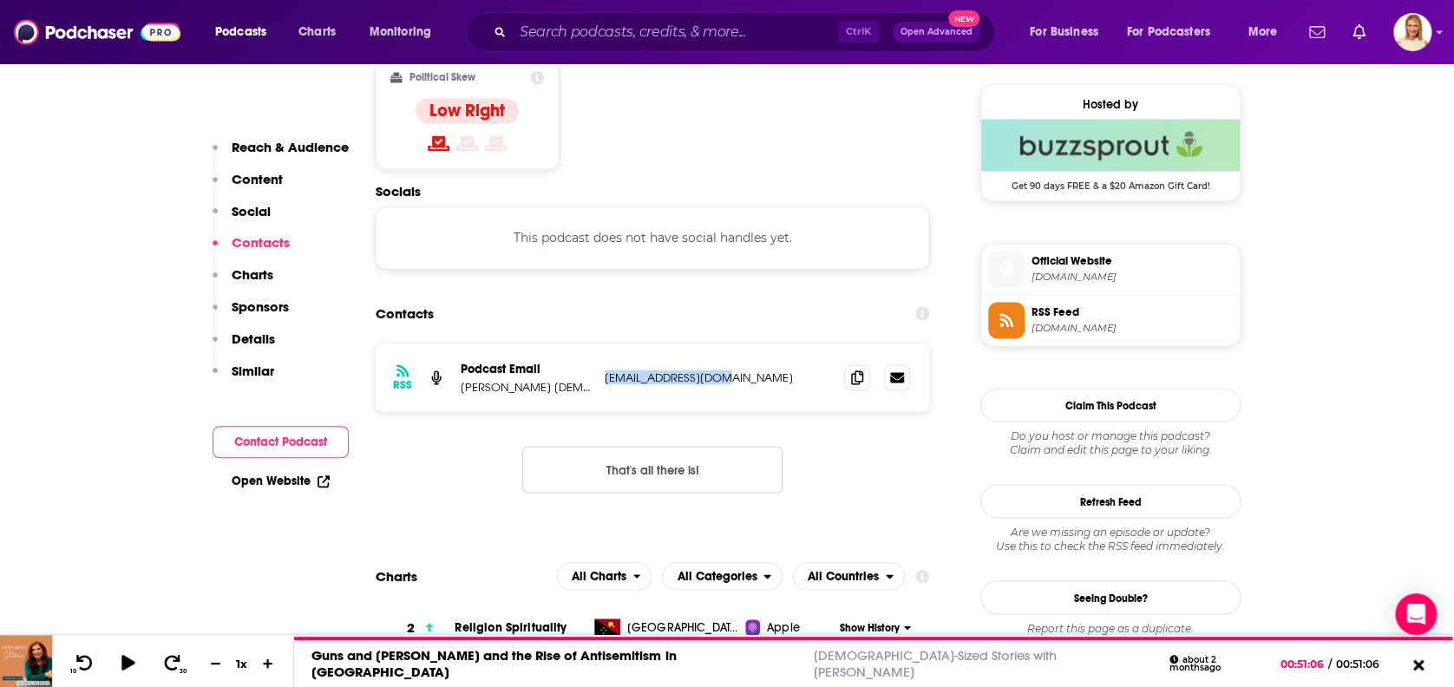
drag, startPoint x: 722, startPoint y: 327, endPoint x: 593, endPoint y: 333, distance: 128.5
click at [593, 343] on div "RSS Podcast Email Billy Graham Evangelistic Association gps@billygraham.org gps…" at bounding box center [652, 377] width 553 height 68
copy div "Association gps@billygraham.org"
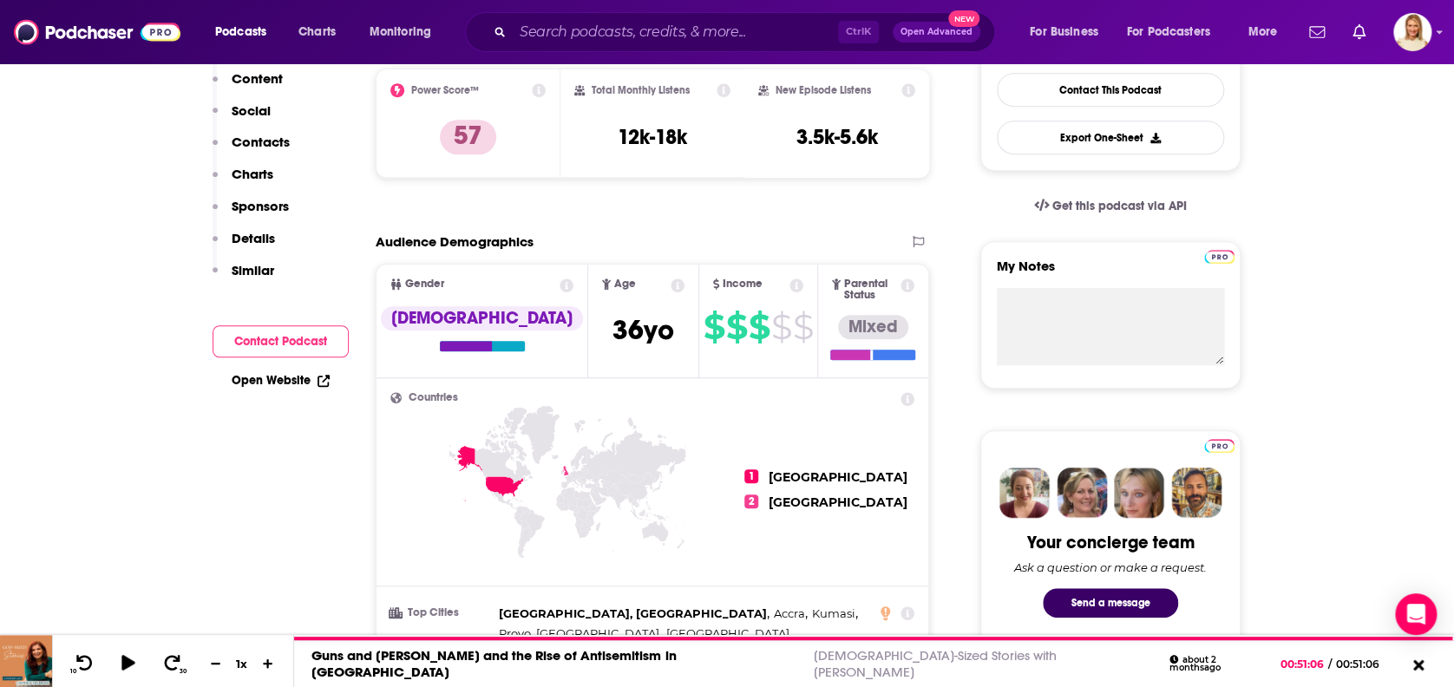
scroll to position [0, 0]
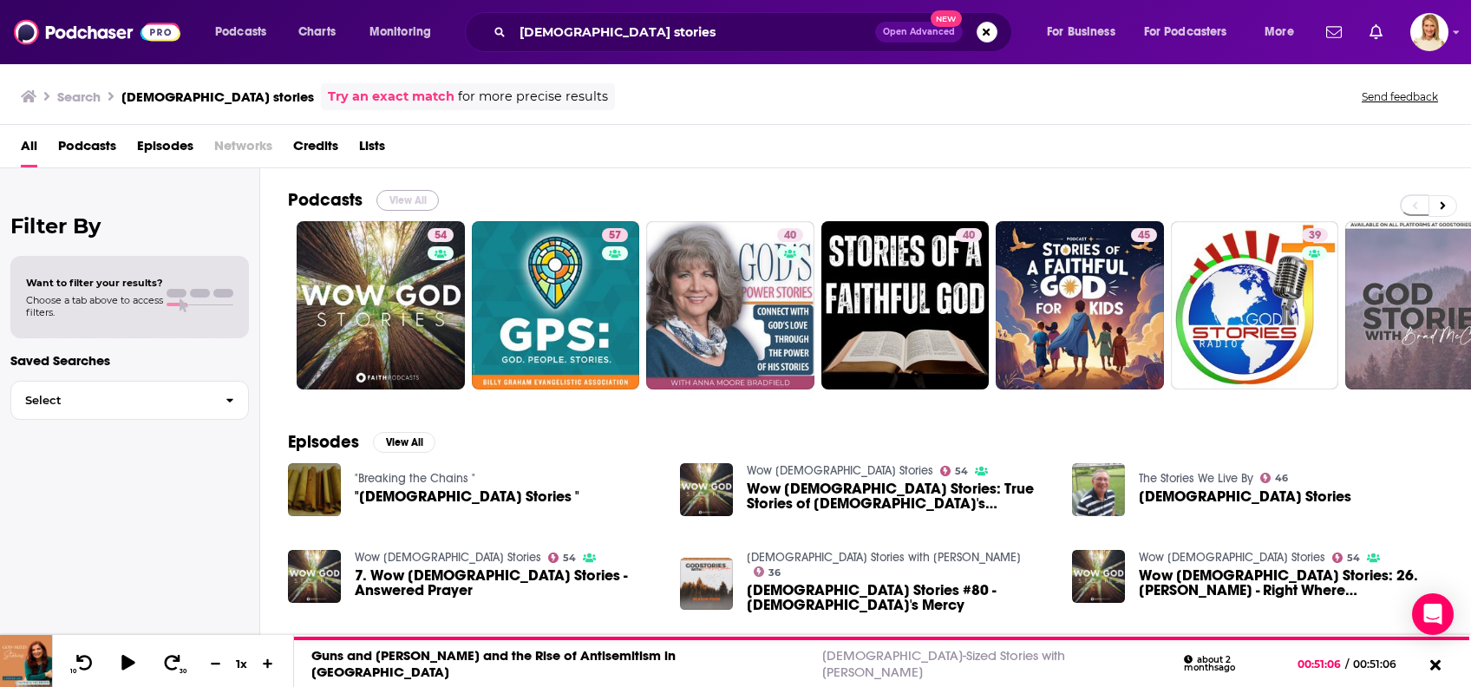
click at [415, 198] on button "View All" at bounding box center [407, 200] width 62 height 21
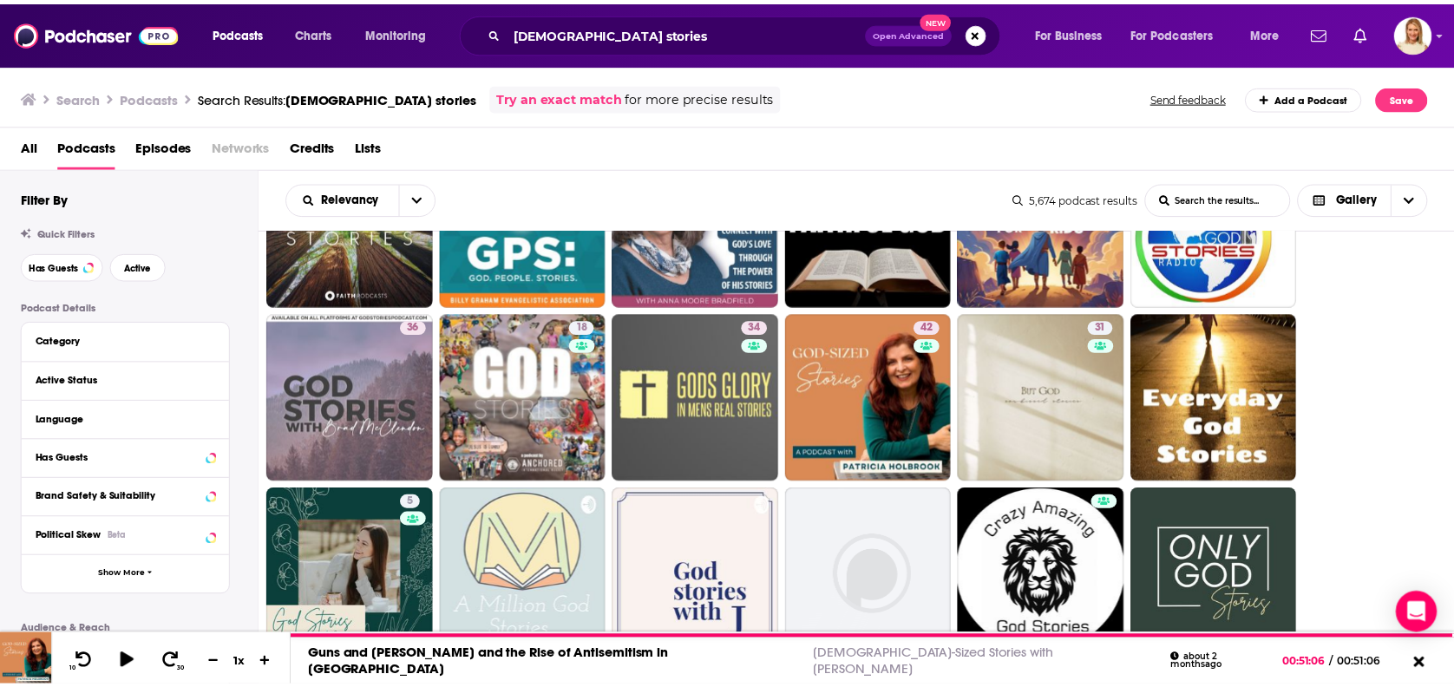
scroll to position [115, 0]
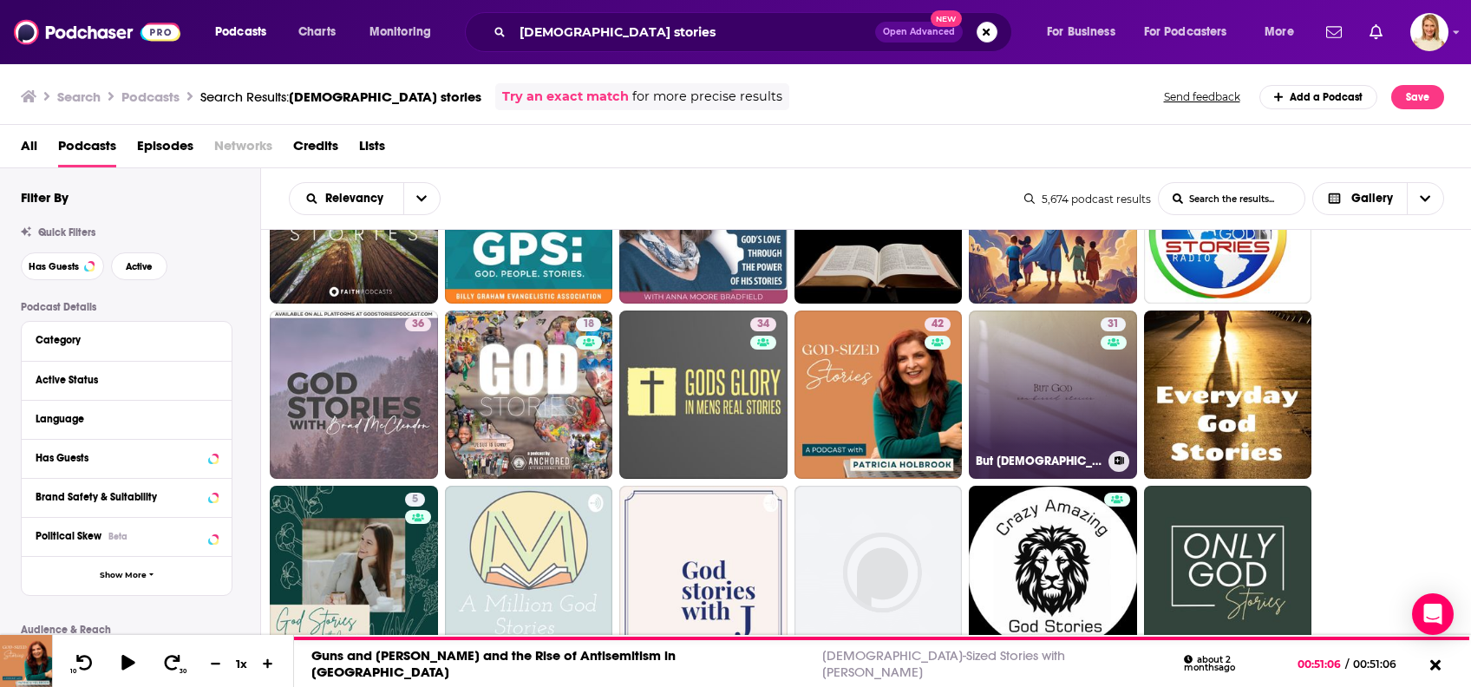
click at [1075, 397] on link "31 But God: Son-Kissed Stories" at bounding box center [1053, 395] width 168 height 168
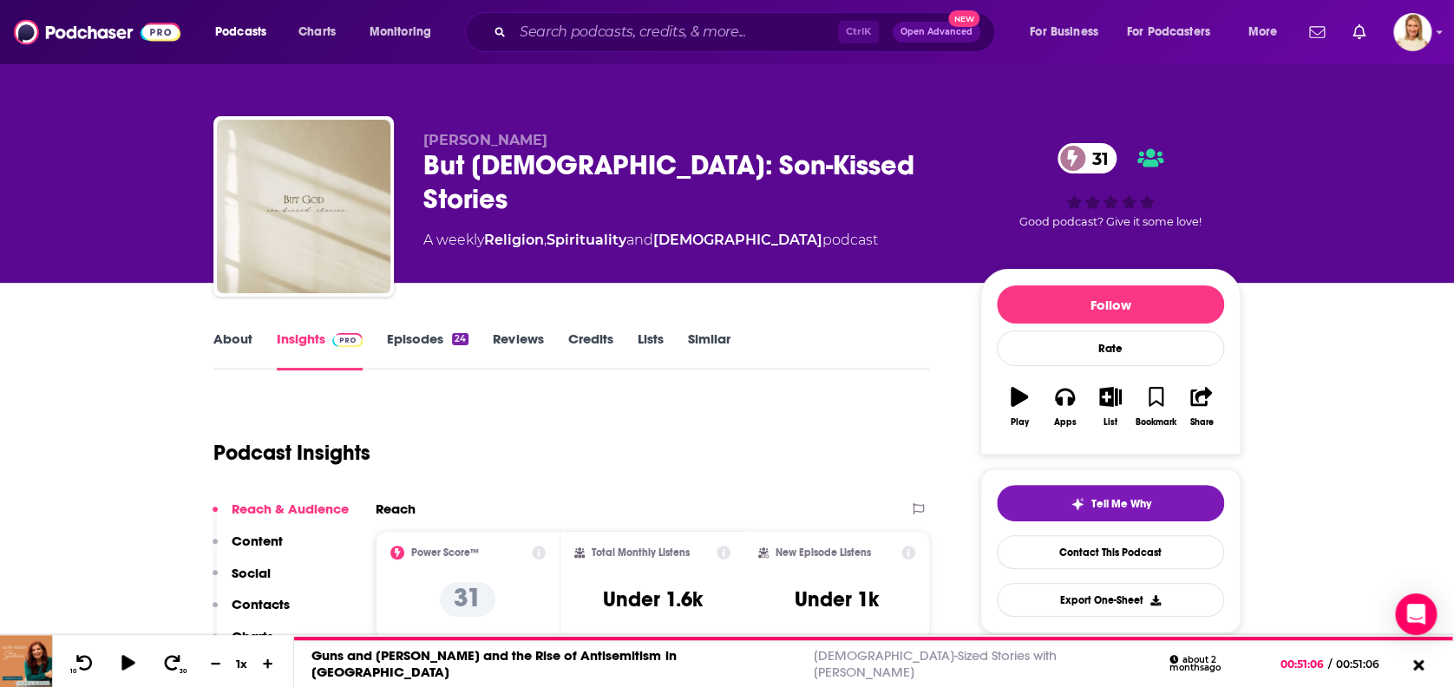
click at [243, 343] on link "About" at bounding box center [232, 350] width 39 height 40
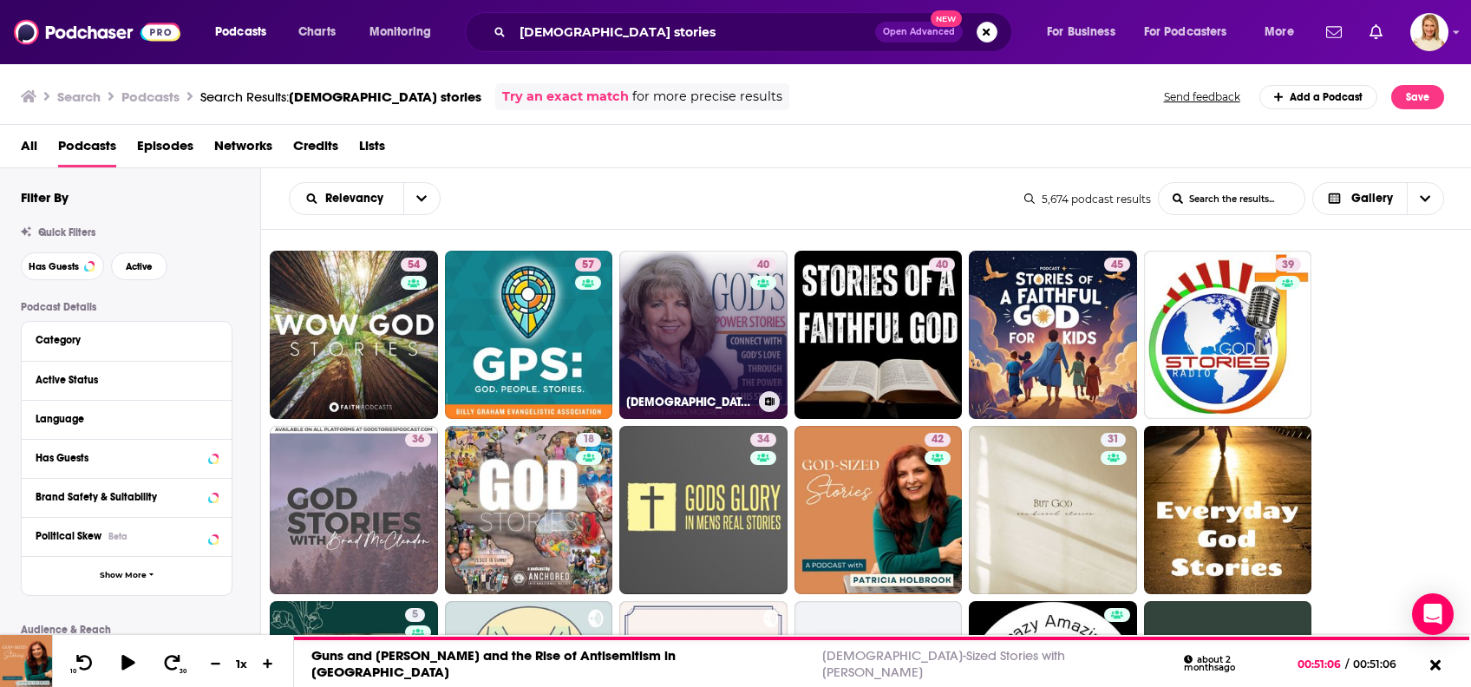
click at [750, 355] on div "40" at bounding box center [765, 325] width 30 height 134
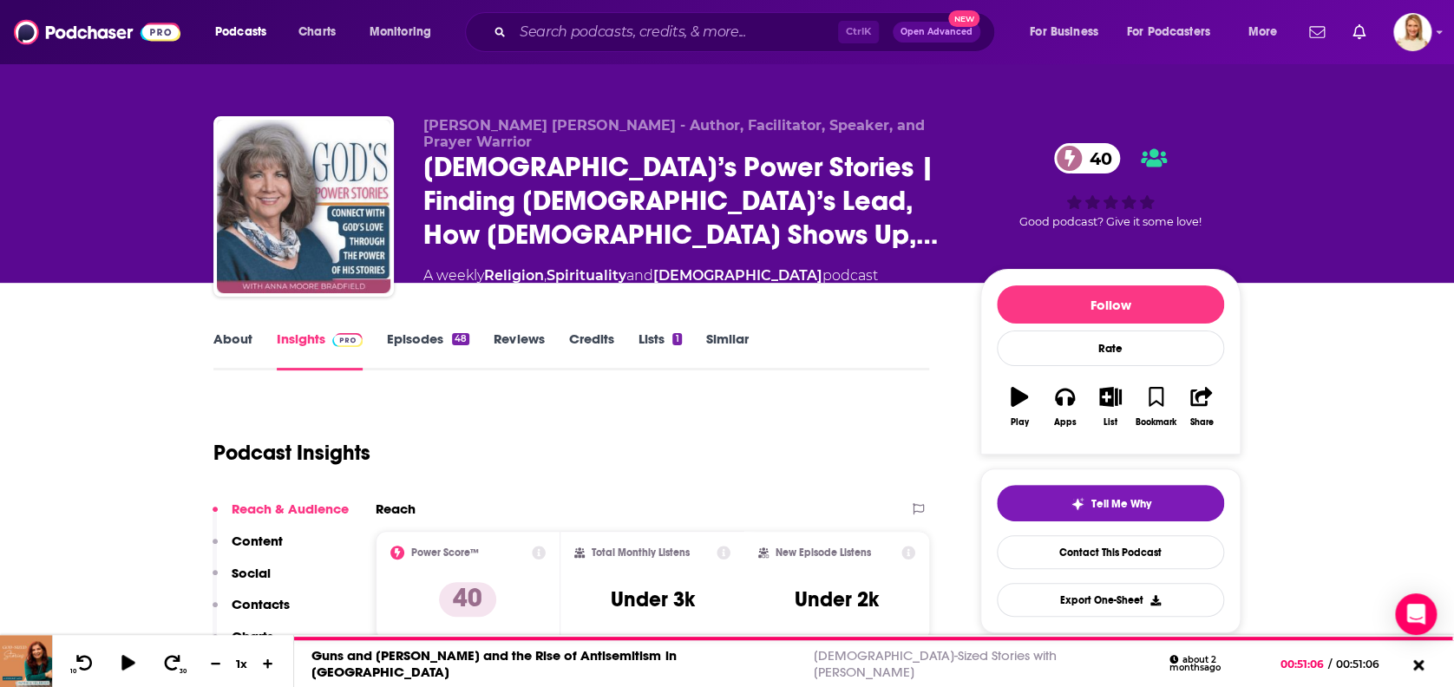
click at [222, 340] on link "About" at bounding box center [232, 350] width 39 height 40
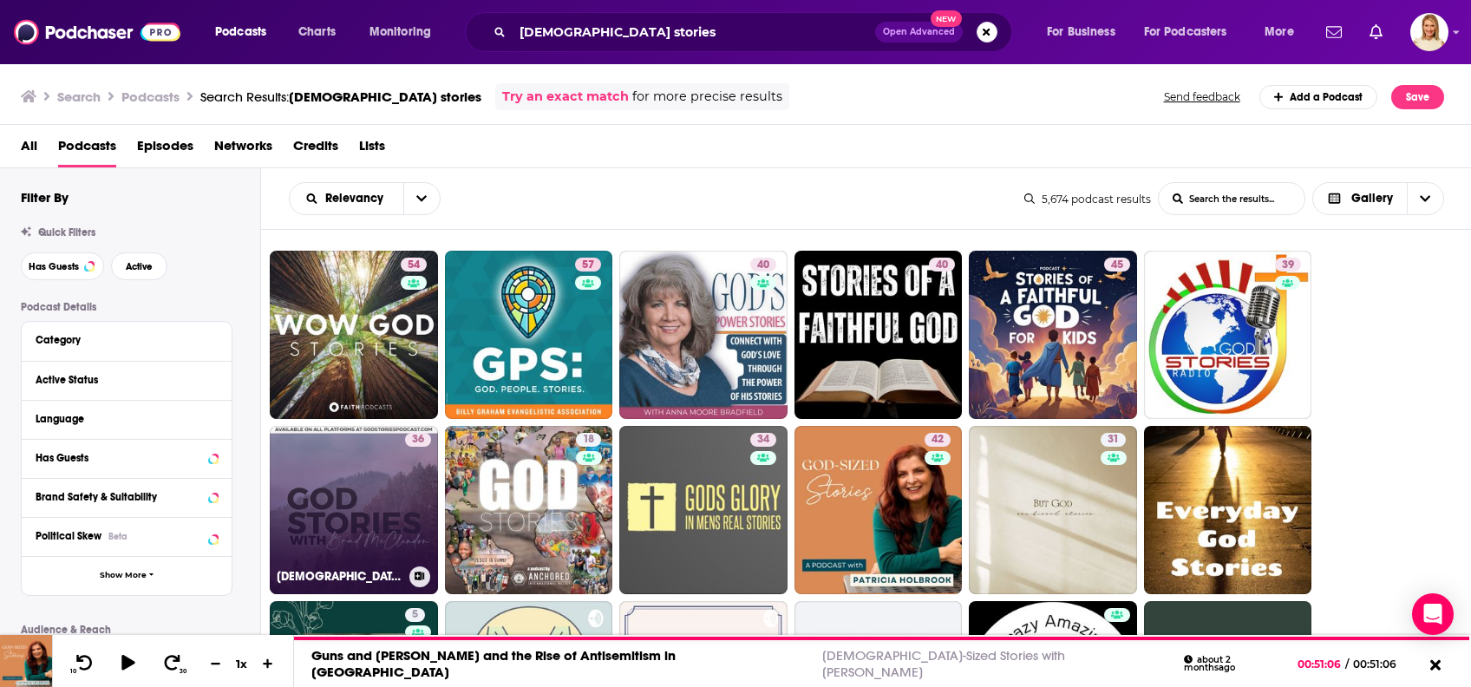
click at [409, 465] on div "36" at bounding box center [418, 500] width 26 height 134
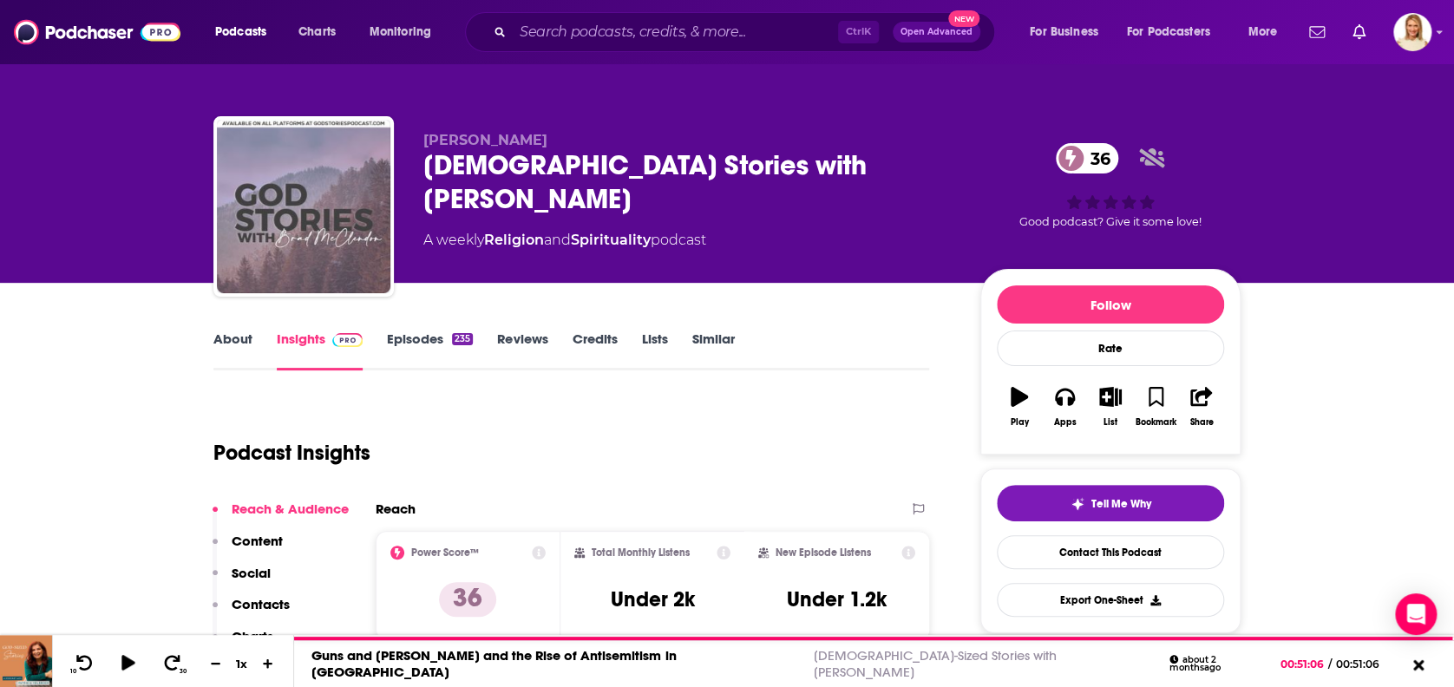
click at [242, 337] on link "About" at bounding box center [232, 350] width 39 height 40
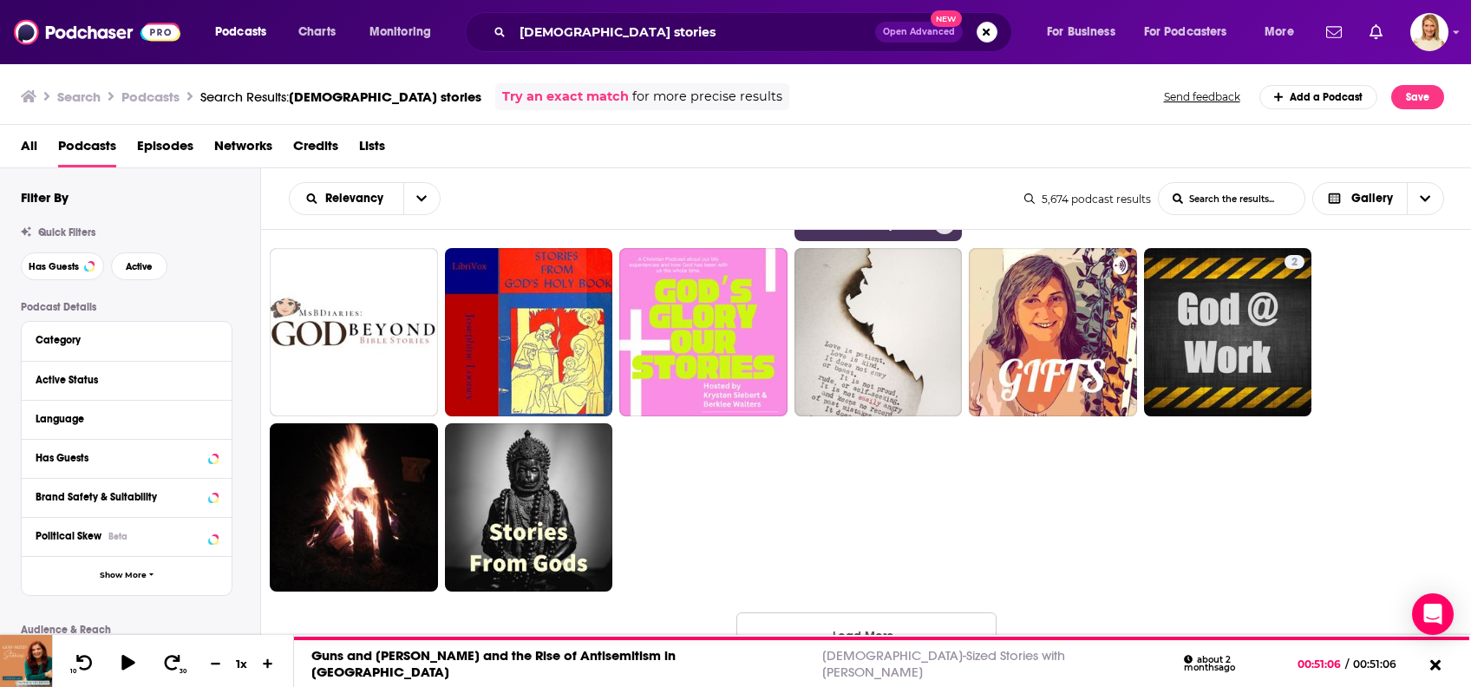
scroll to position [1228, 0]
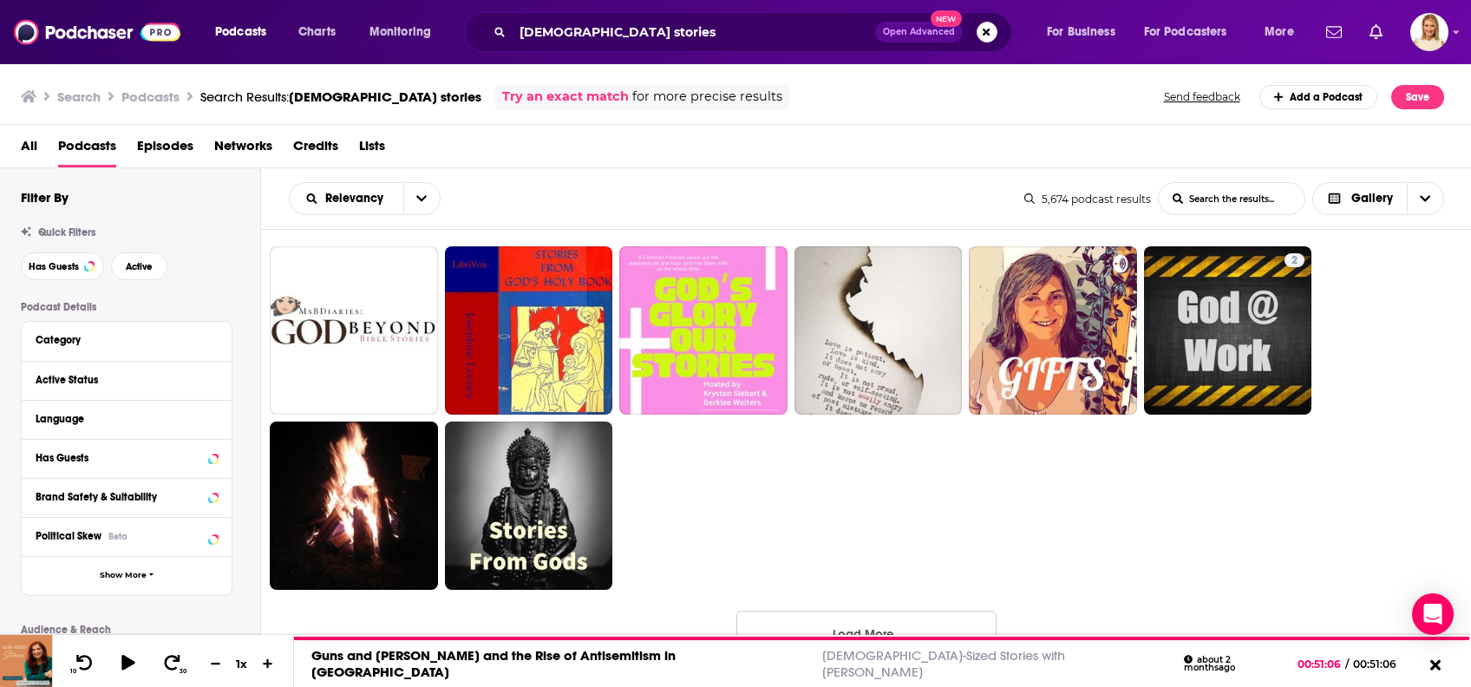
click at [906, 627] on button "Load More..." at bounding box center [866, 634] width 260 height 47
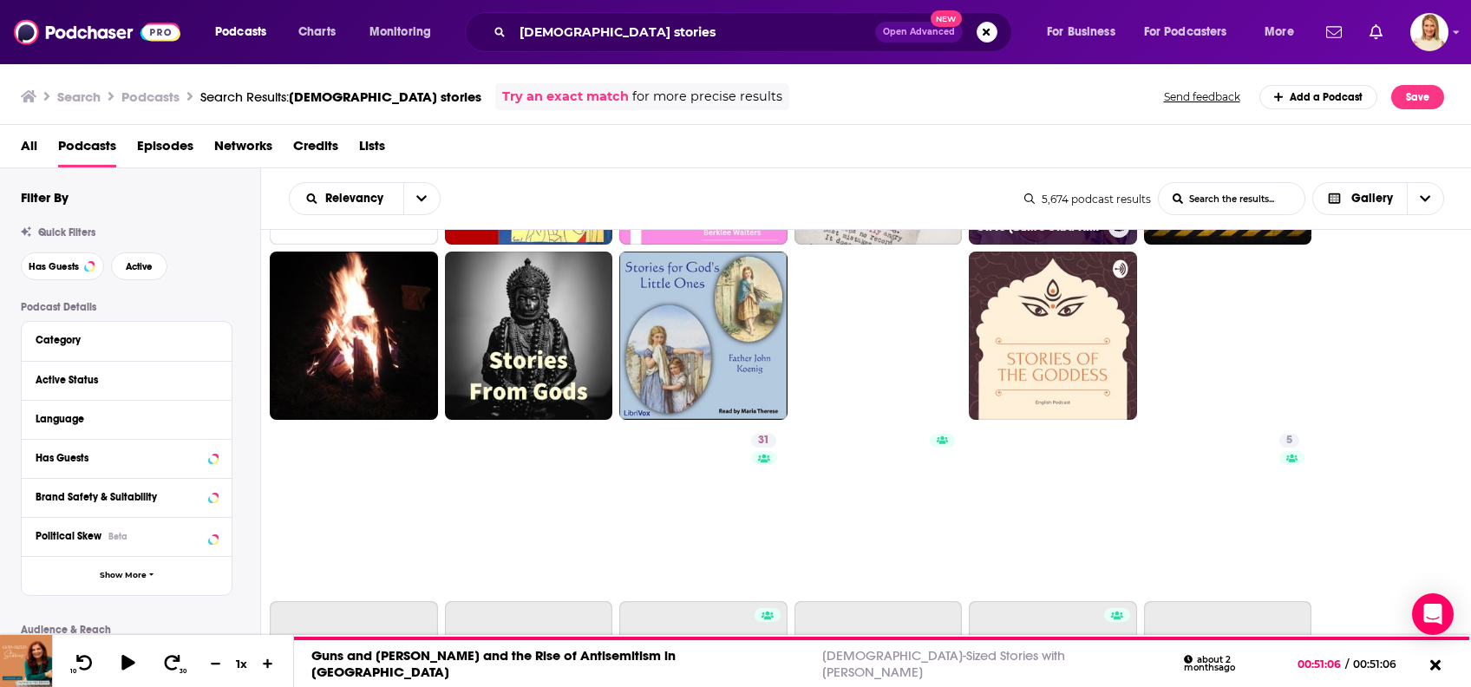
scroll to position [1459, 0]
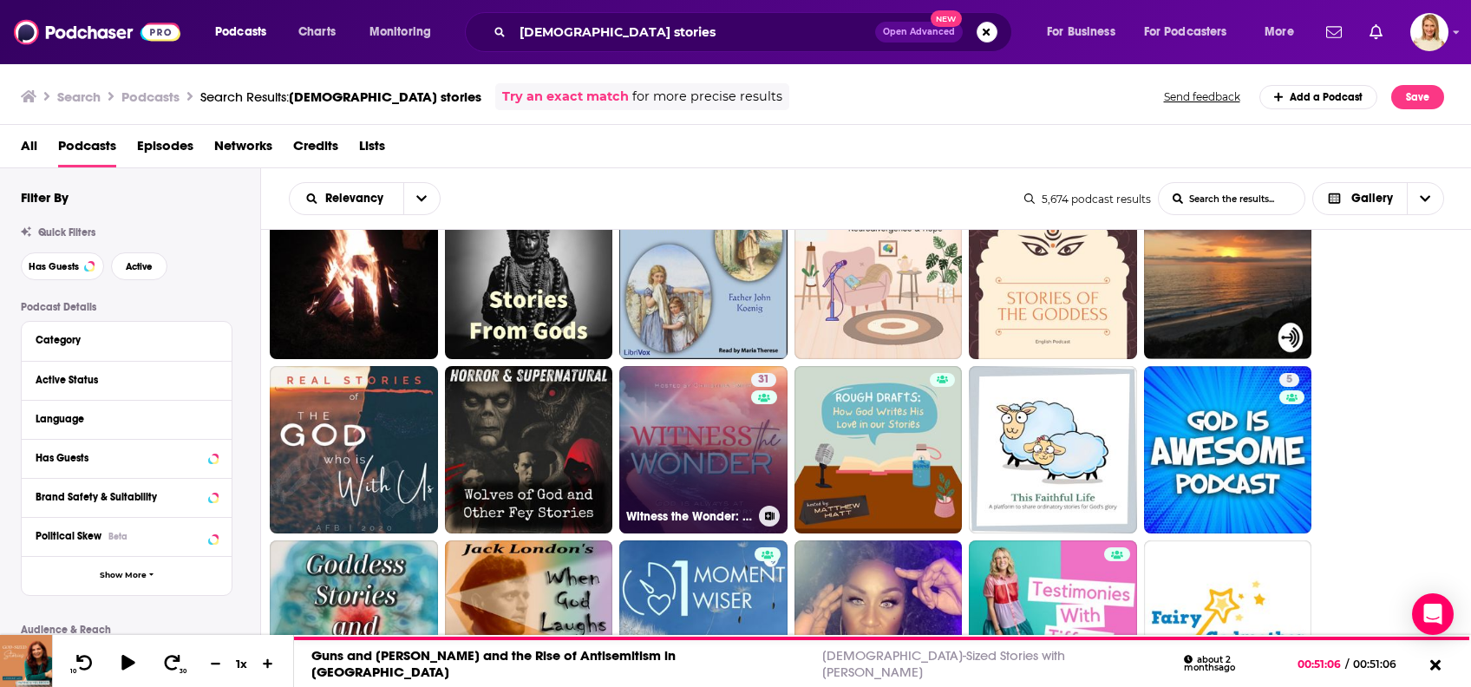
click at [776, 424] on div "31" at bounding box center [765, 440] width 29 height 134
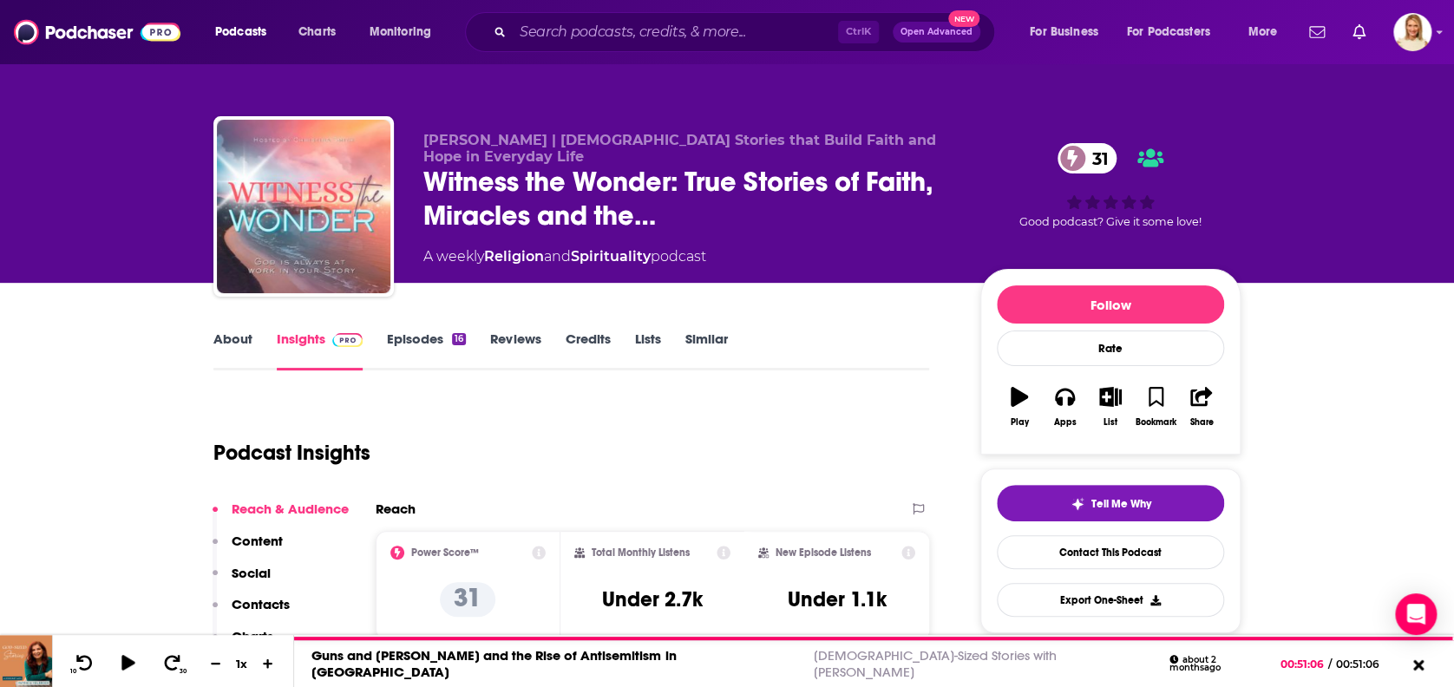
click at [235, 335] on link "About" at bounding box center [232, 350] width 39 height 40
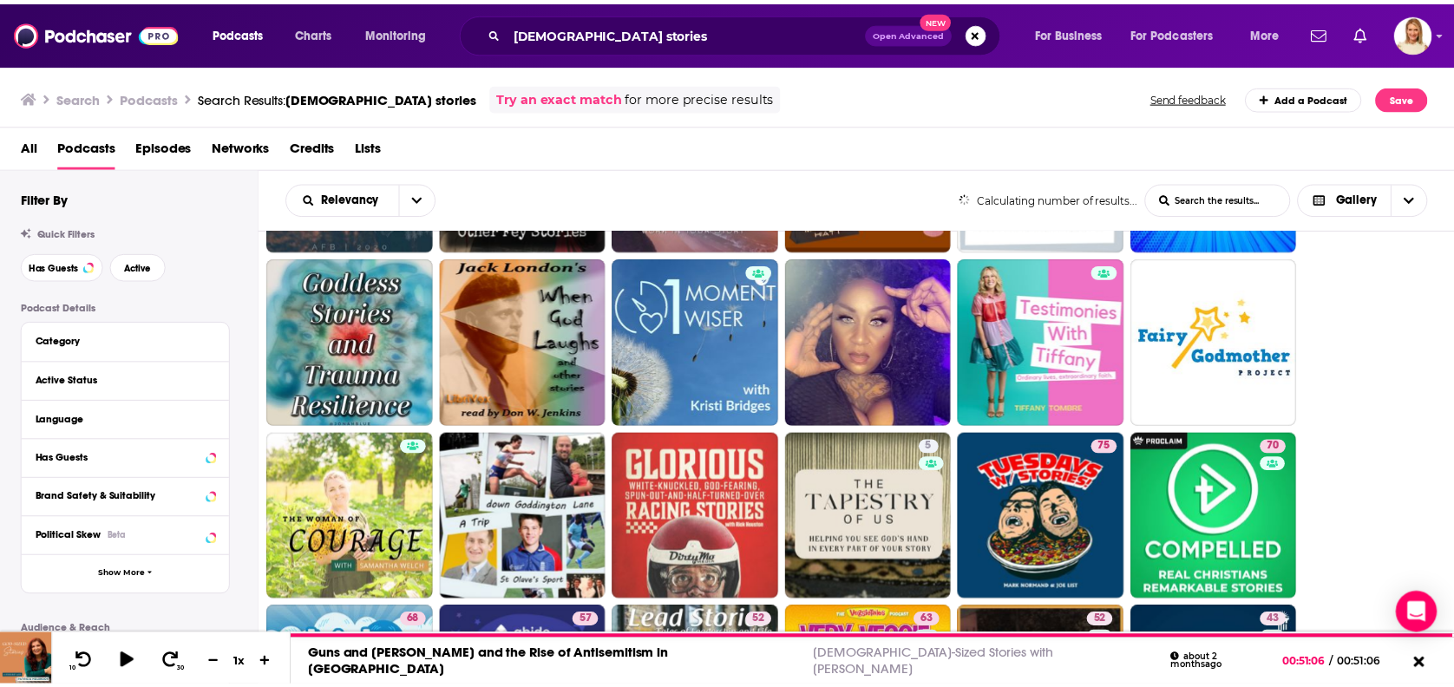
scroll to position [1735, 0]
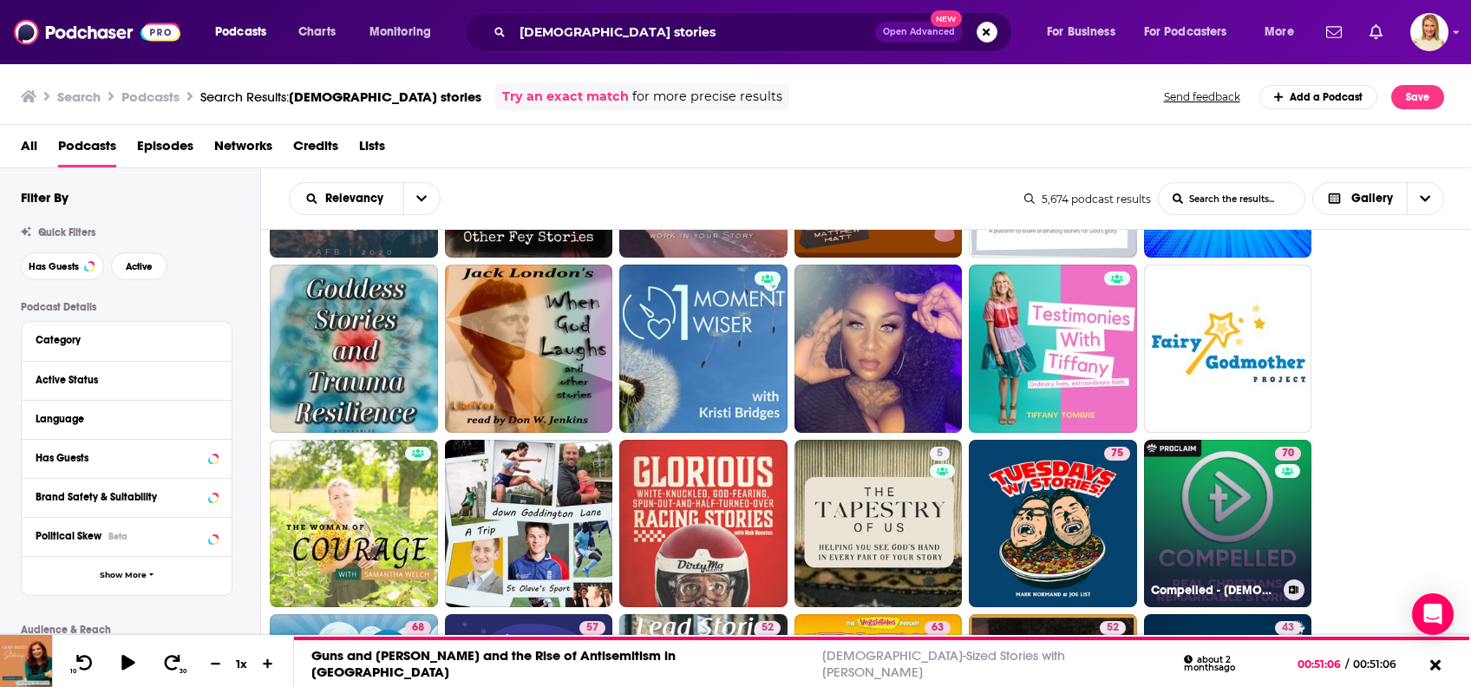
click at [1253, 479] on link "70 Compelled - Christian Stories & Testimonies" at bounding box center [1228, 524] width 168 height 168
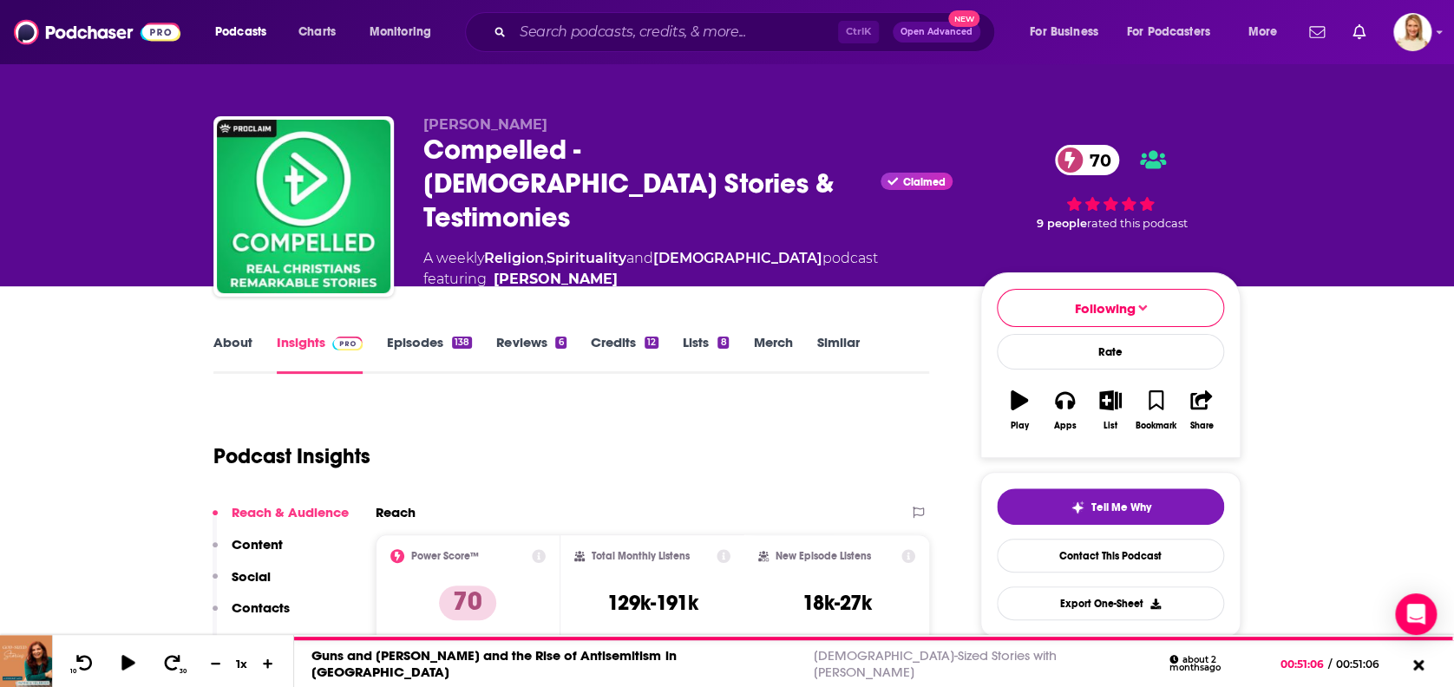
click at [244, 338] on link "About" at bounding box center [232, 354] width 39 height 40
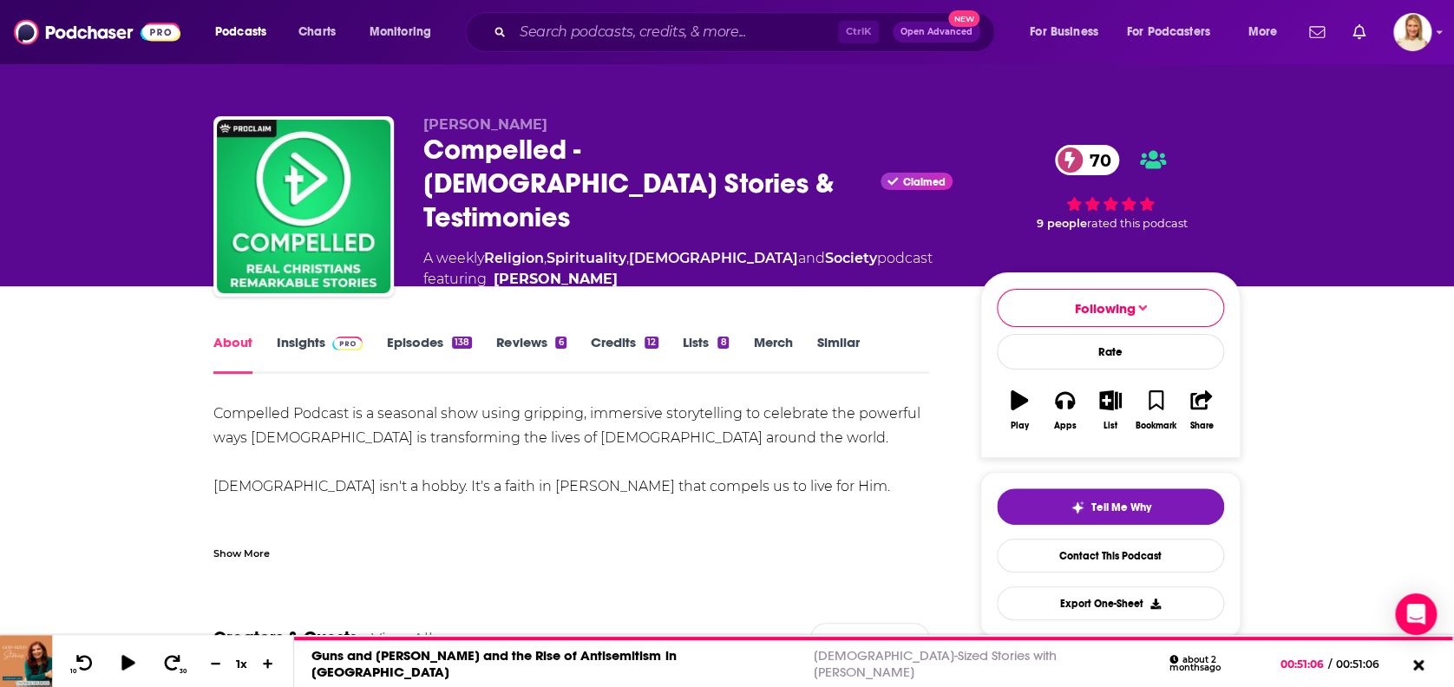
click at [452, 337] on div "138" at bounding box center [462, 343] width 20 height 12
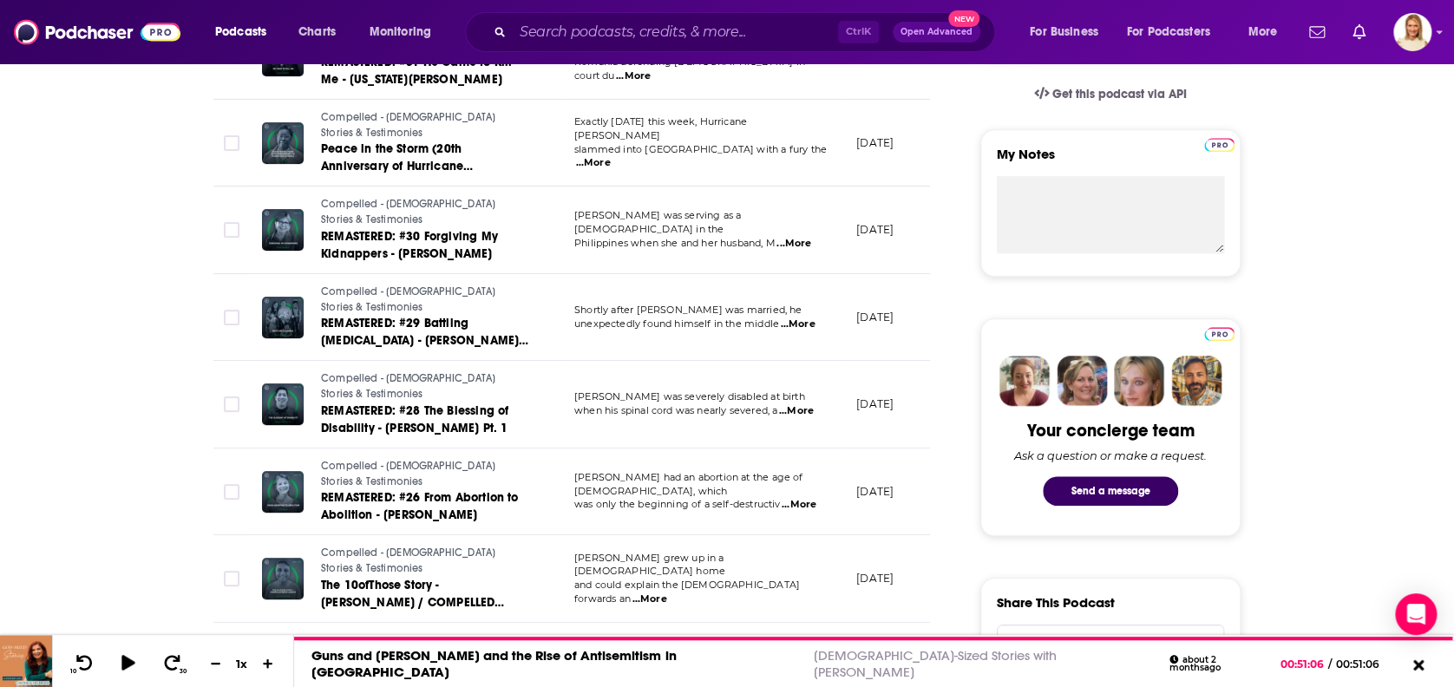
scroll to position [694, 0]
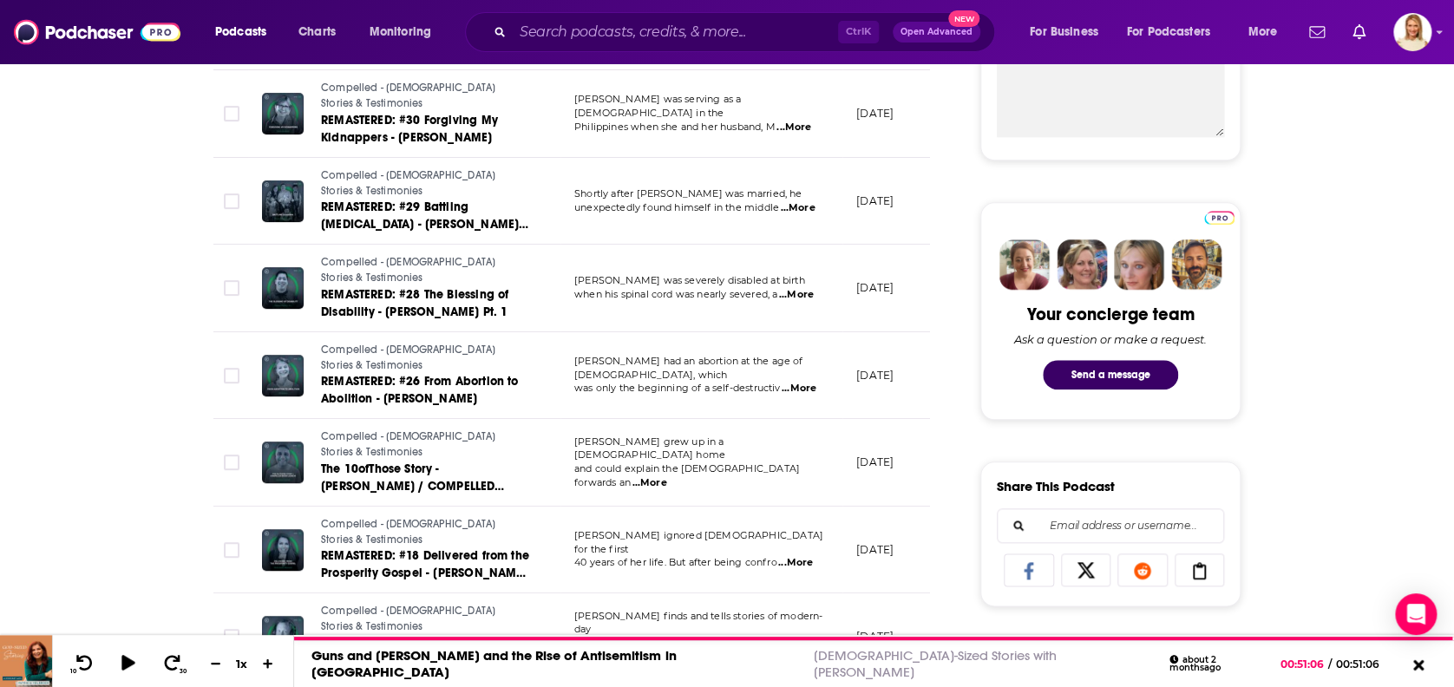
click at [666, 476] on span "...More" at bounding box center [648, 483] width 35 height 14
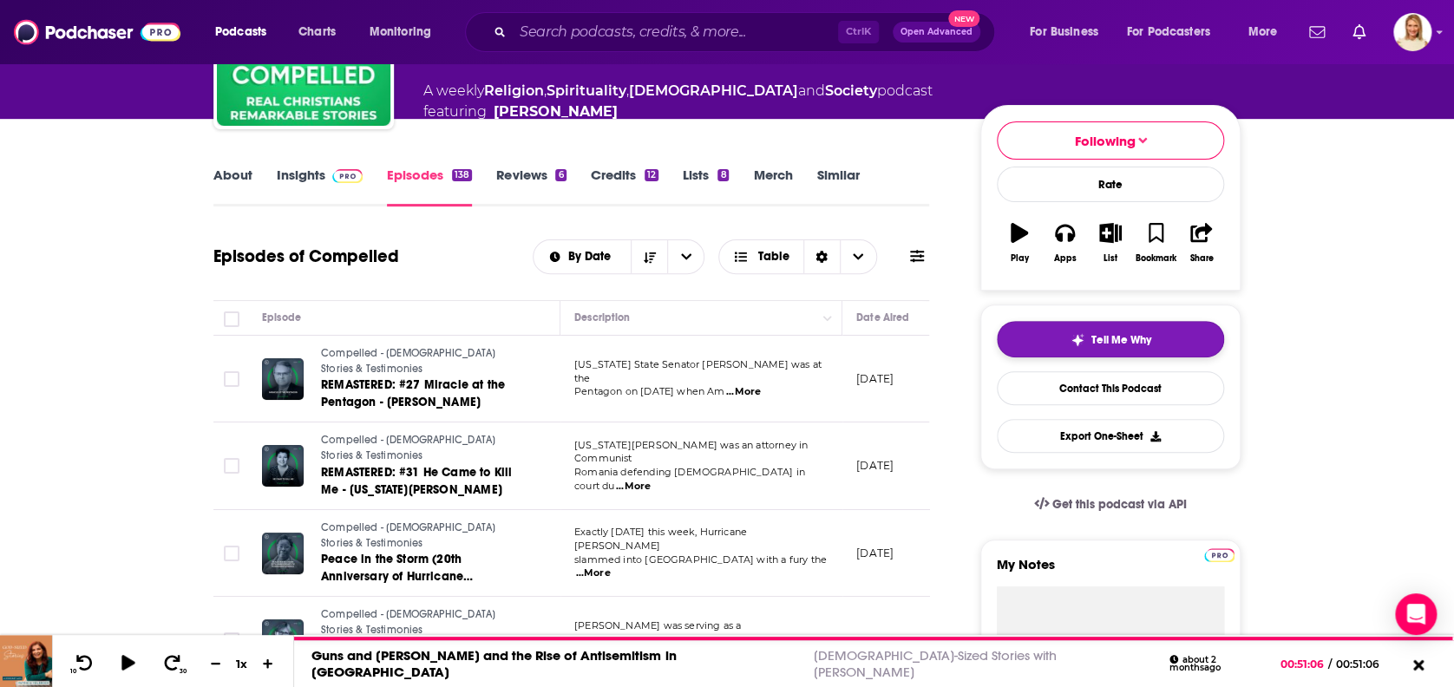
scroll to position [115, 0]
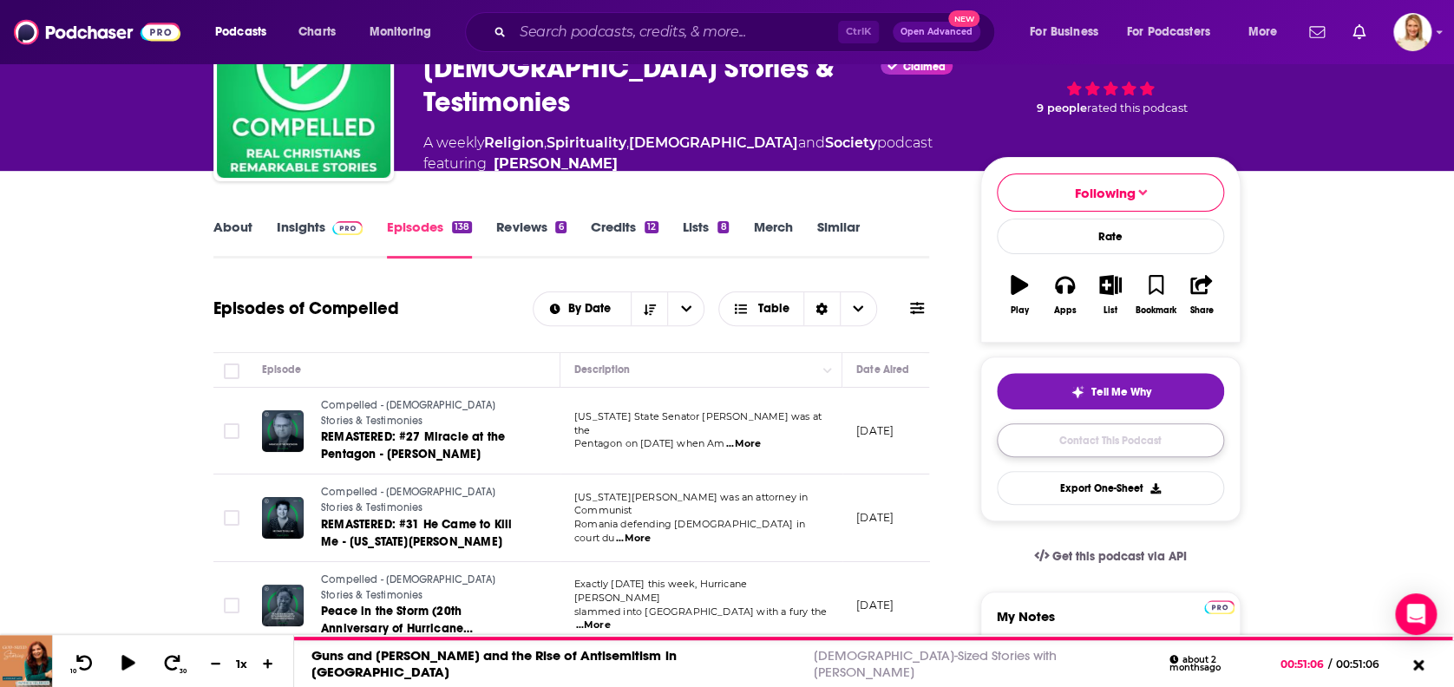
click at [1131, 439] on link "Contact This Podcast" at bounding box center [1110, 440] width 227 height 34
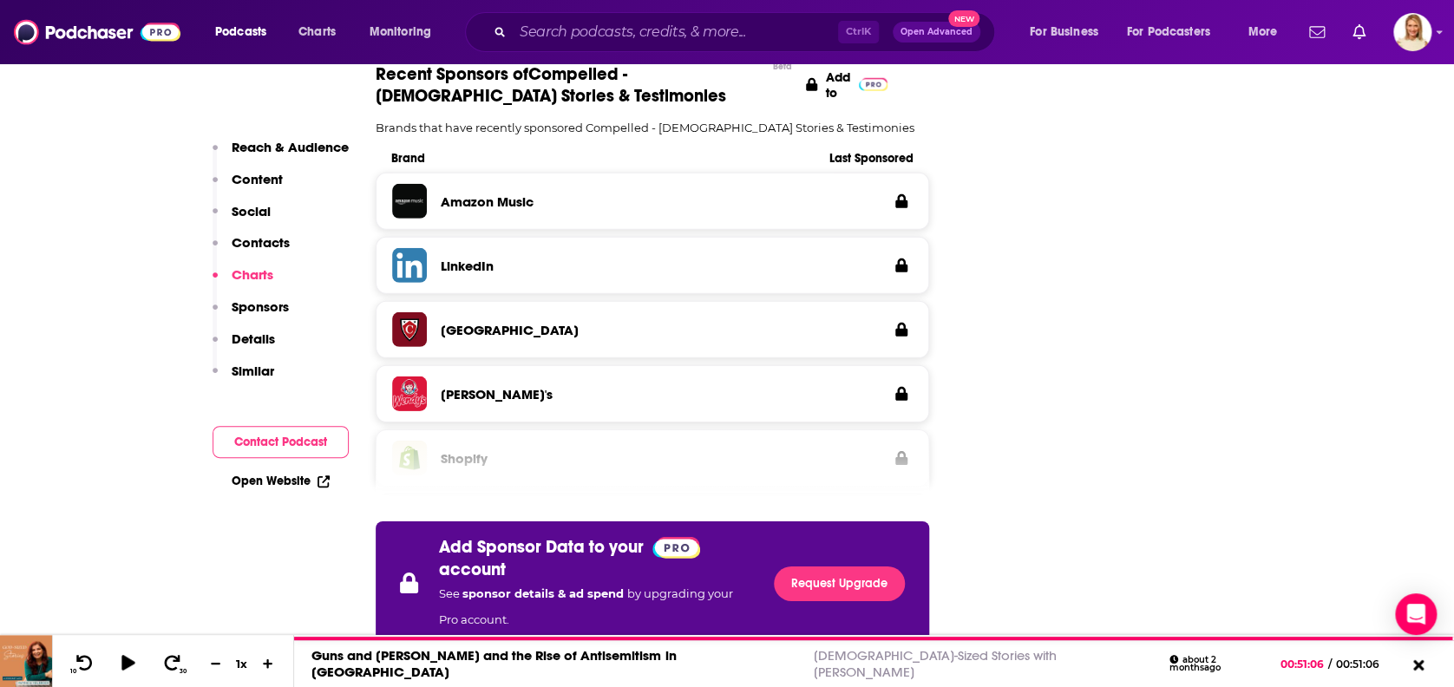
scroll to position [1534, 0]
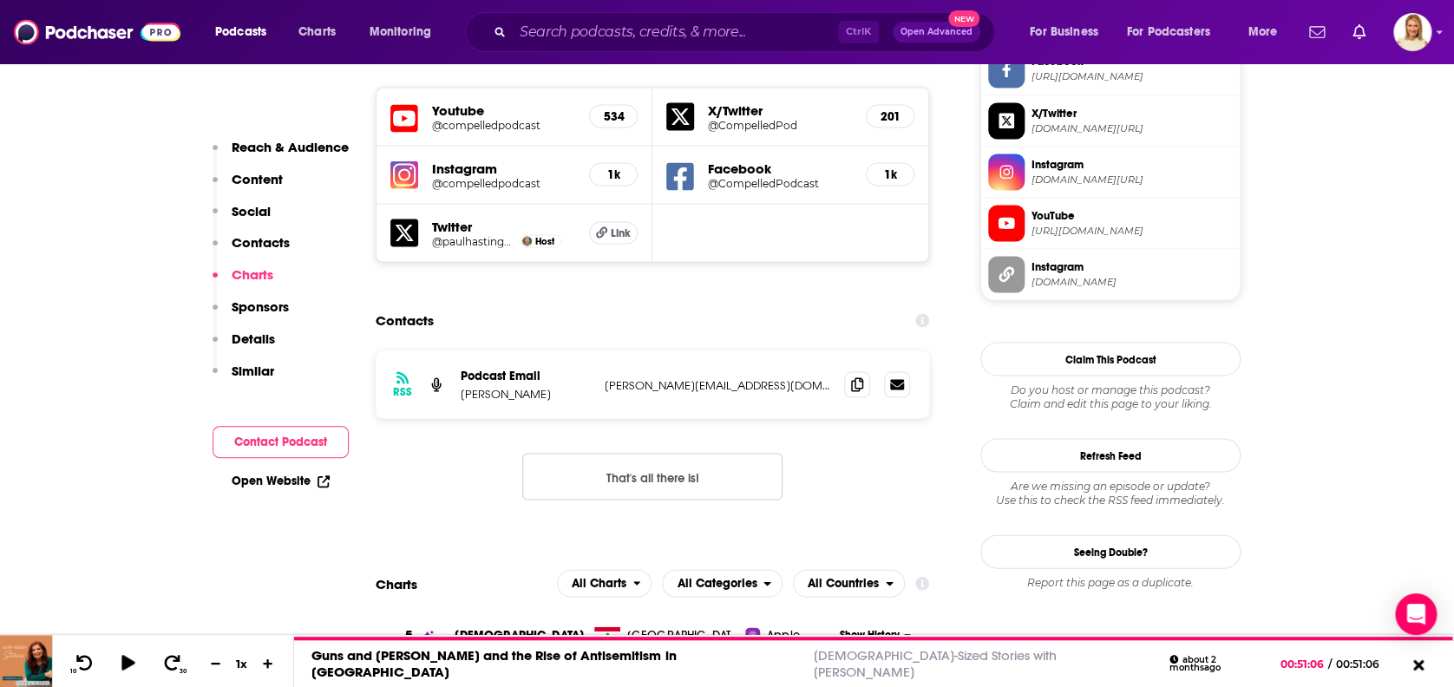
click at [269, 235] on p "Contacts" at bounding box center [261, 242] width 58 height 16
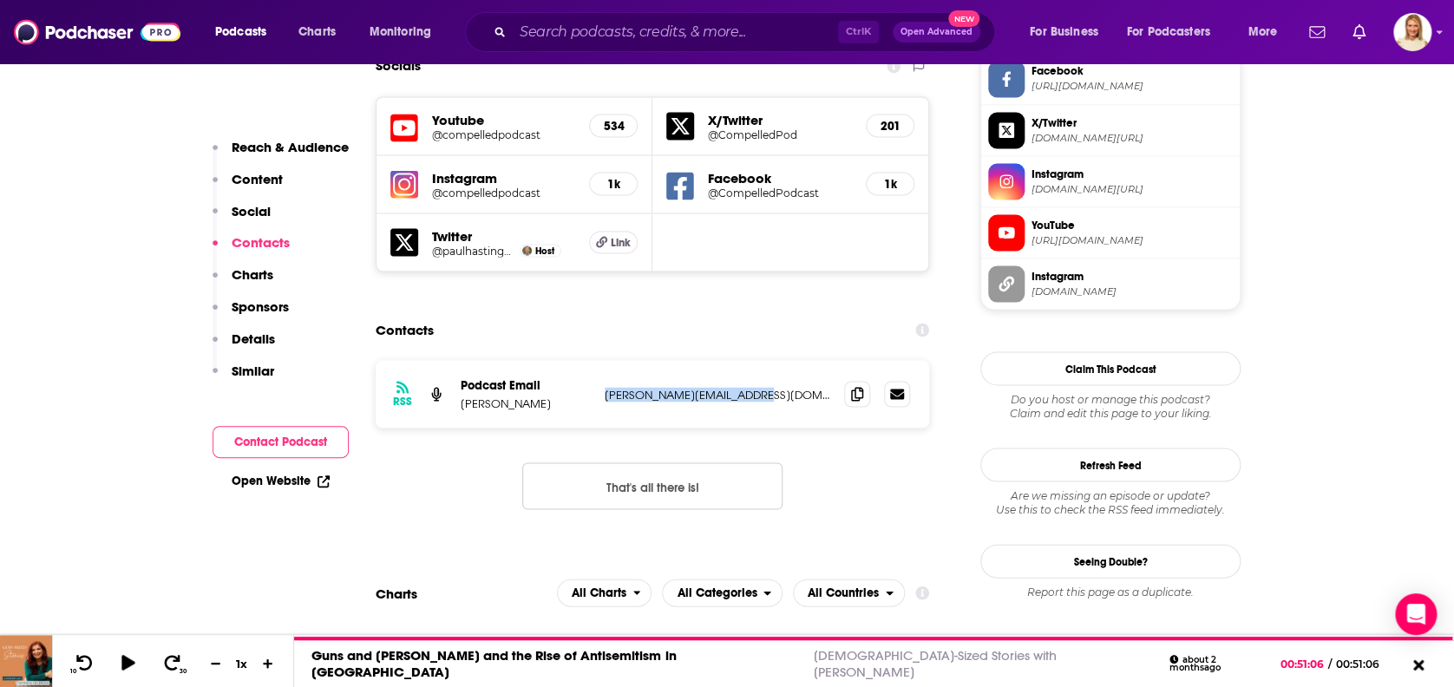
drag, startPoint x: 772, startPoint y: 321, endPoint x: 601, endPoint y: 337, distance: 171.7
click at [601, 360] on div "RSS Podcast Email Paul Hastings paul@compelledpodcast.com paul@compelledpodcast…" at bounding box center [652, 394] width 553 height 68
copy p "paul@compelledpodcast.com"
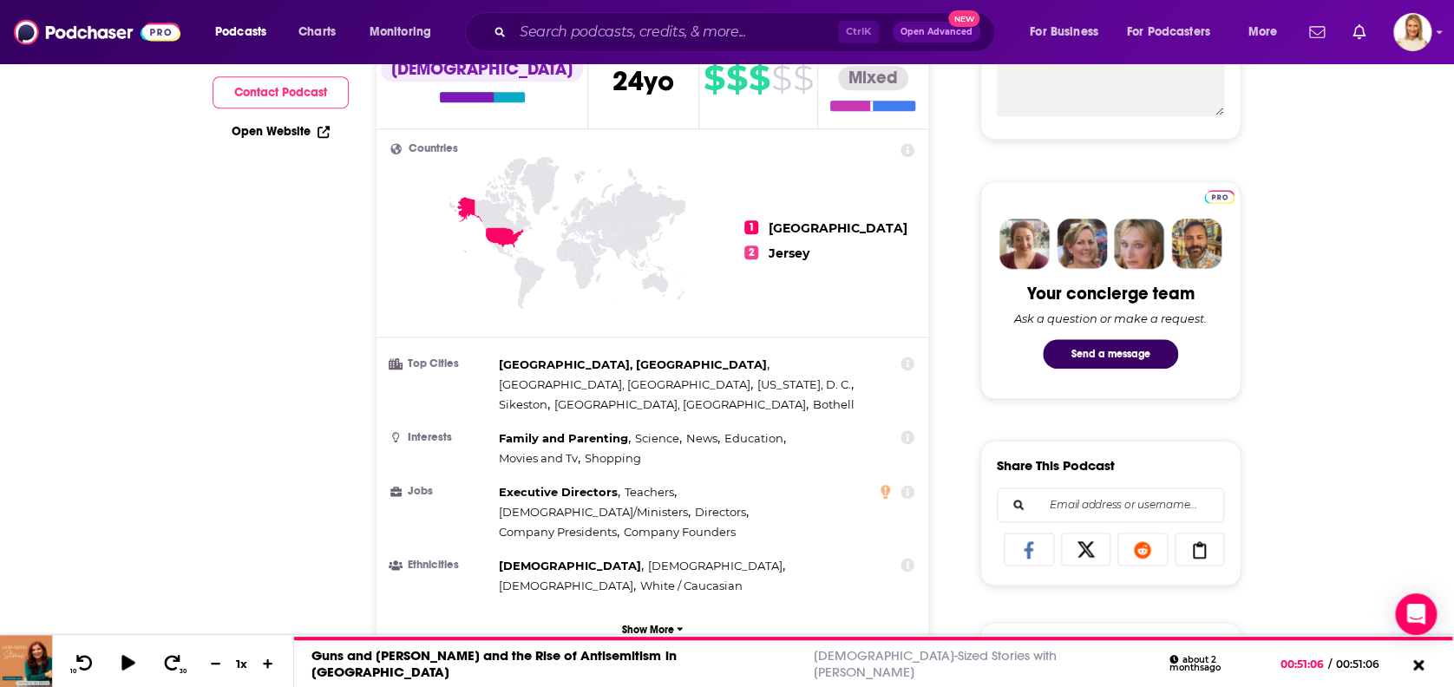
scroll to position [0, 0]
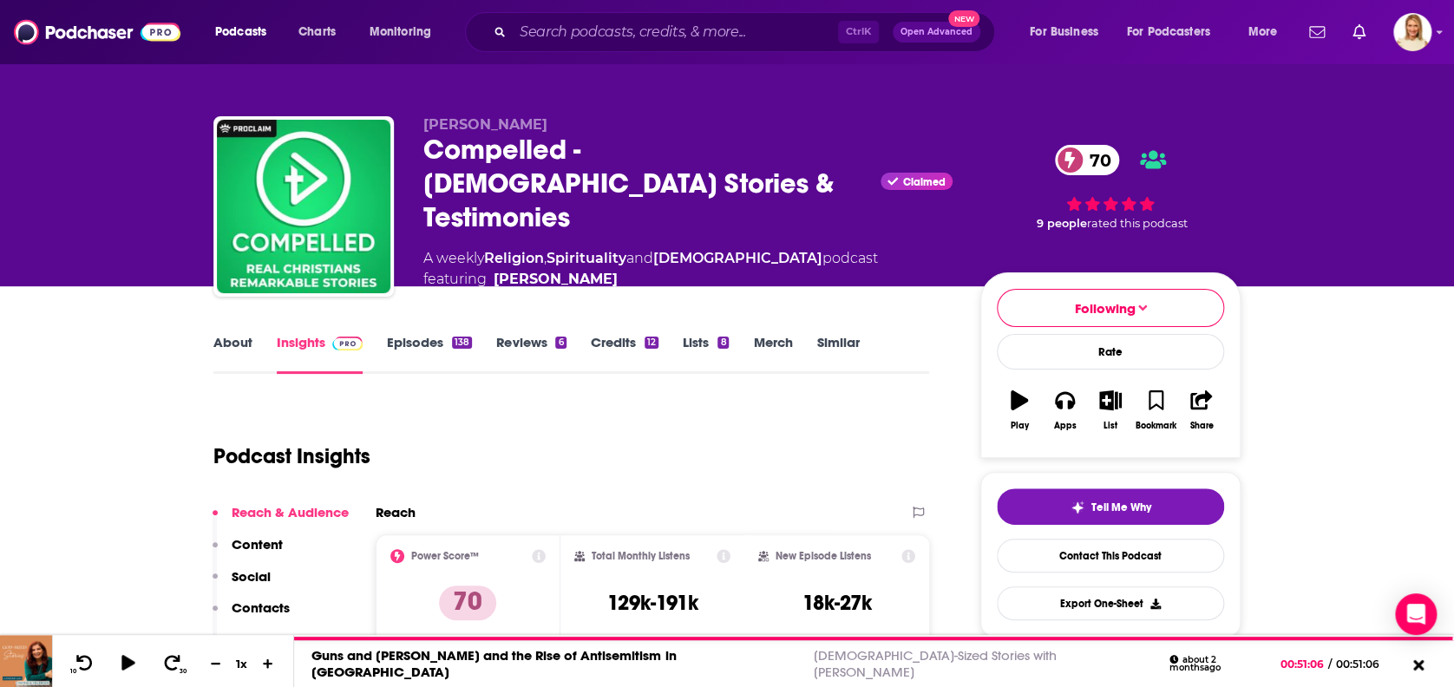
click at [231, 336] on link "About" at bounding box center [232, 354] width 39 height 40
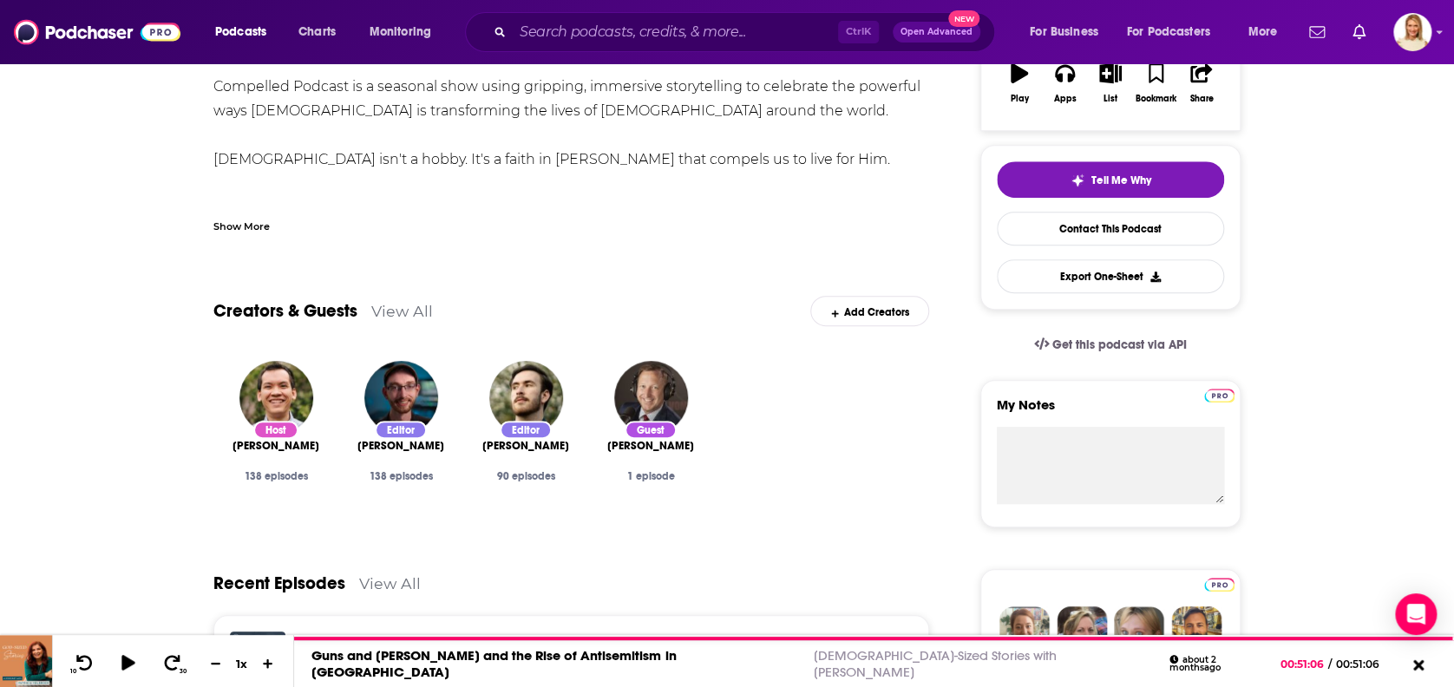
scroll to position [115, 0]
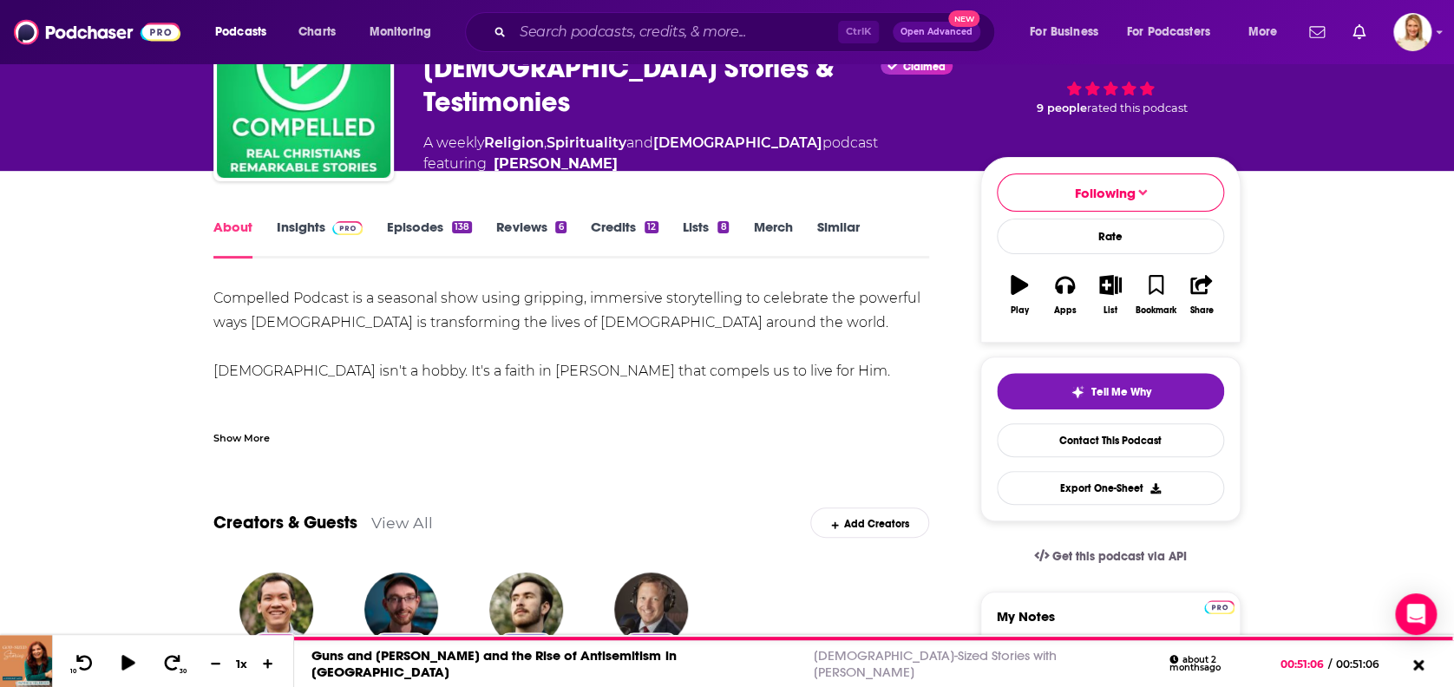
click at [298, 226] on link "Insights" at bounding box center [320, 239] width 86 height 40
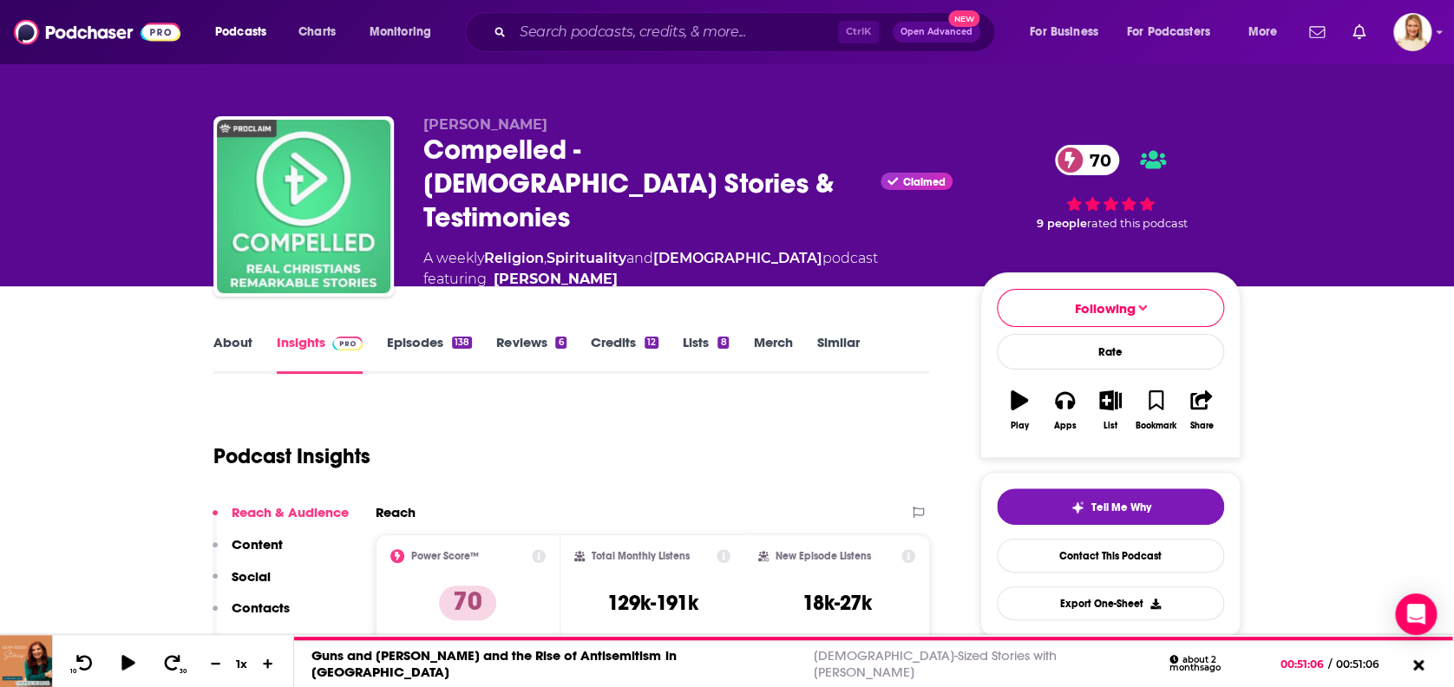
drag, startPoint x: 340, startPoint y: 247, endPoint x: 329, endPoint y: 242, distance: 12.4
click at [329, 242] on img "Compelled - Christian Stories & Testimonies" at bounding box center [303, 206] width 173 height 173
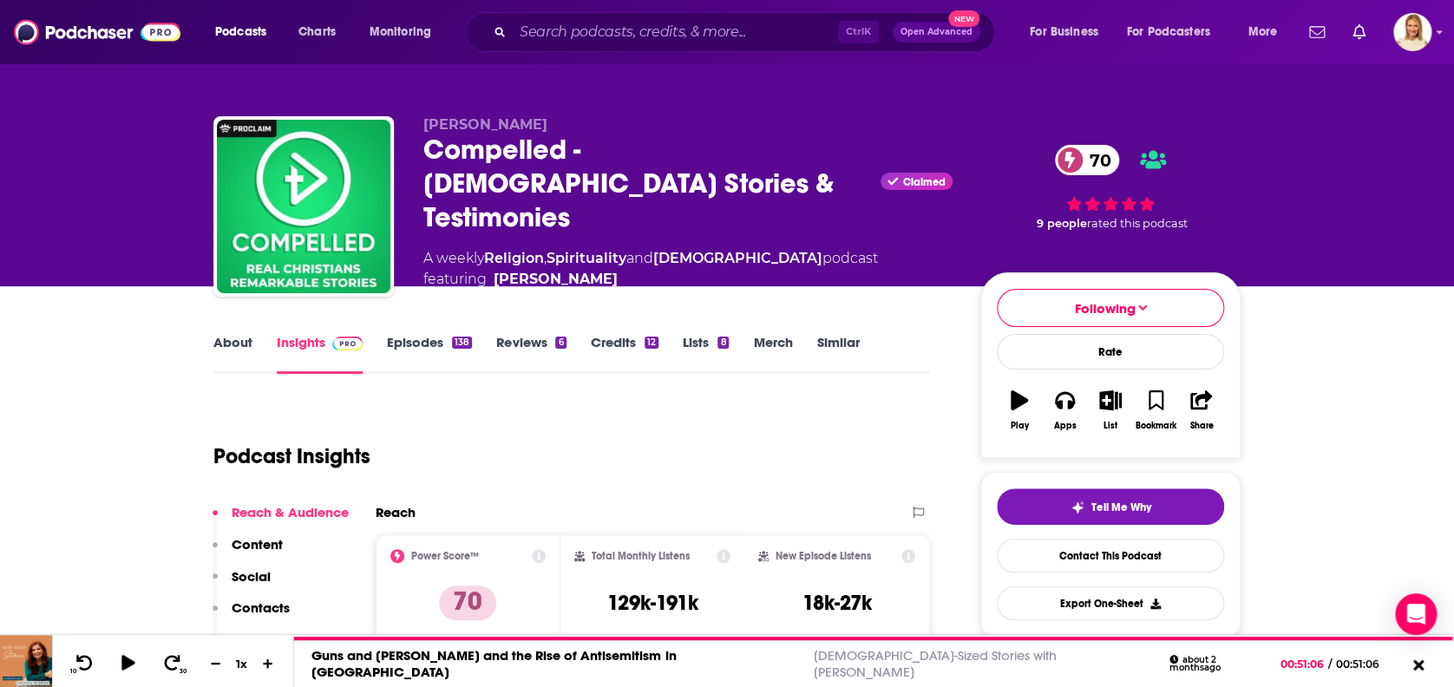
click at [247, 337] on link "About" at bounding box center [232, 354] width 39 height 40
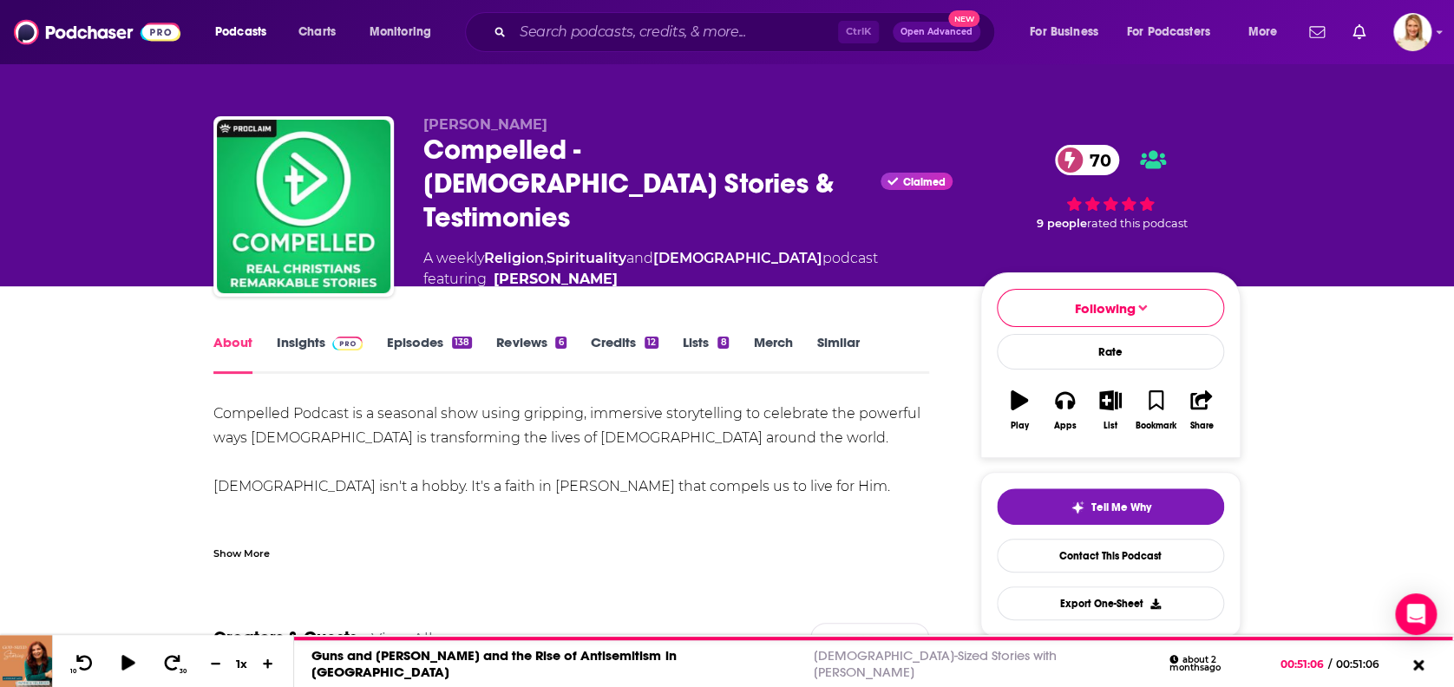
click at [448, 336] on link "Episodes 138" at bounding box center [429, 354] width 85 height 40
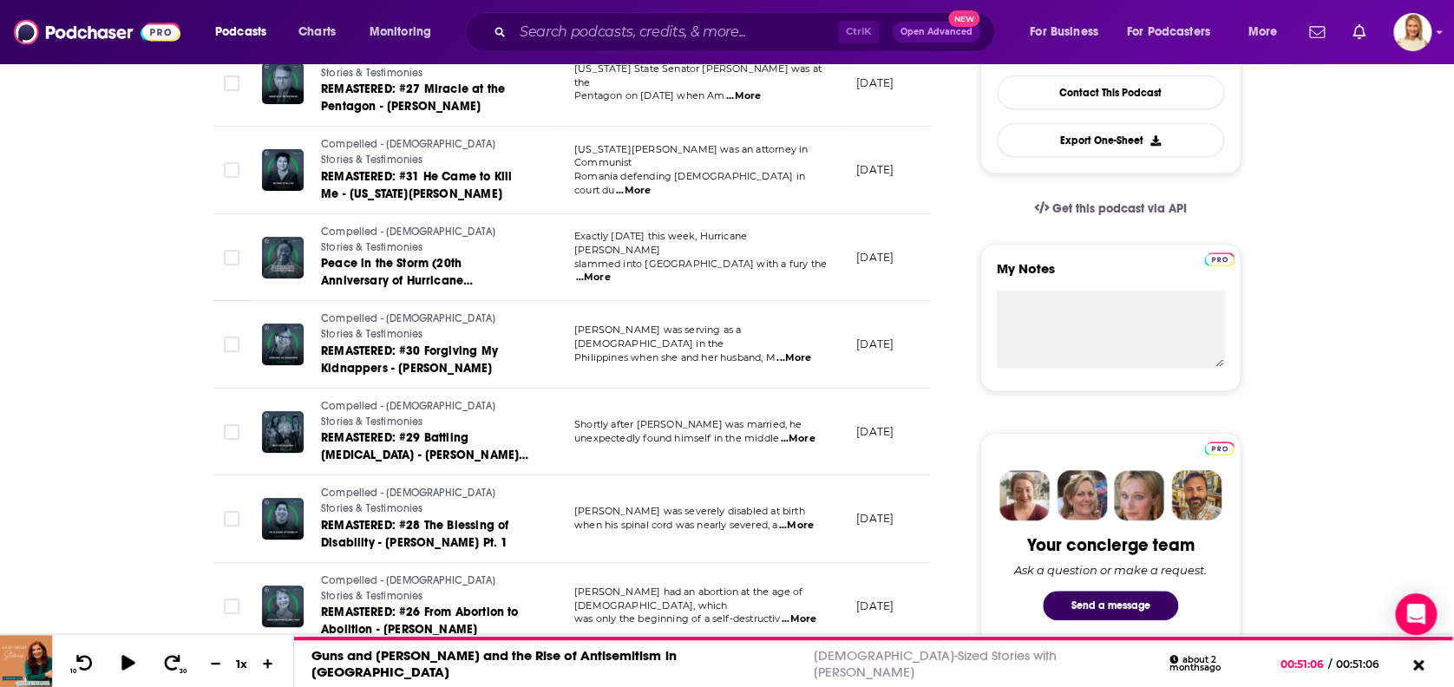
scroll to position [578, 0]
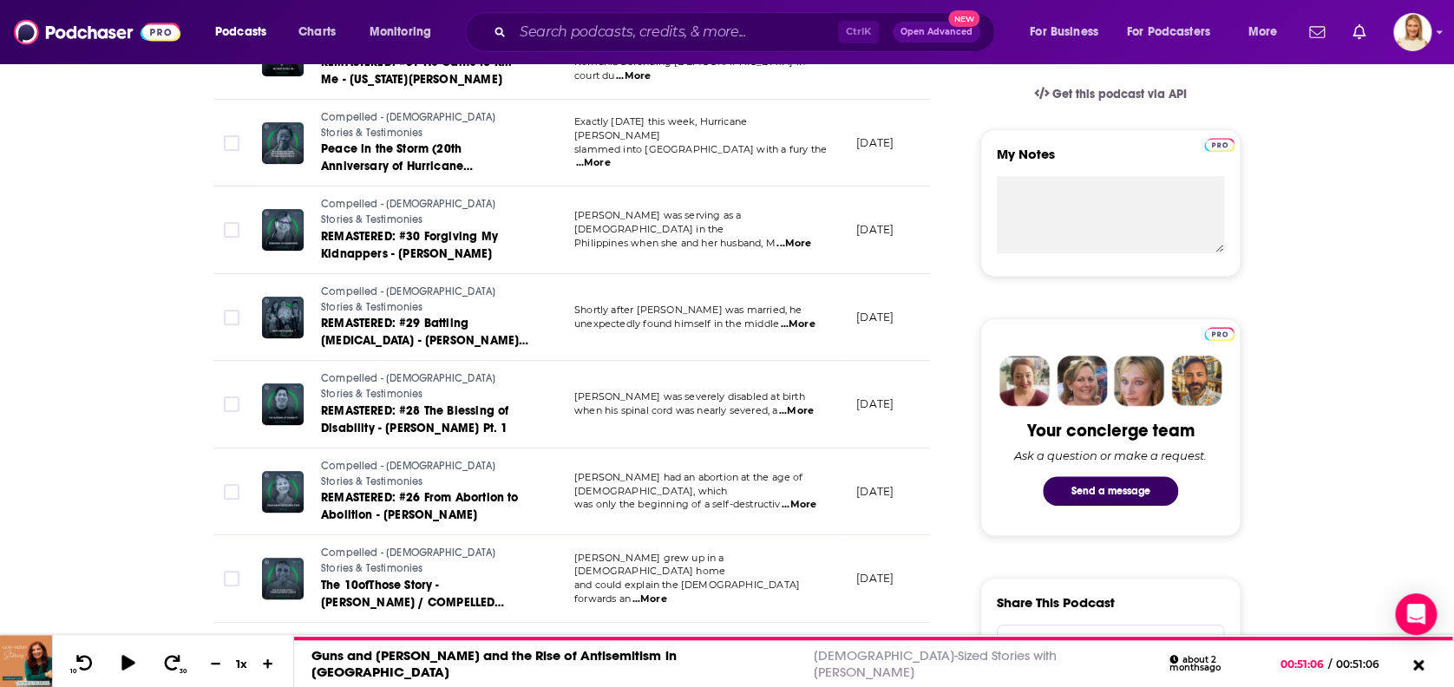
click at [810, 498] on span "...More" at bounding box center [799, 505] width 35 height 14
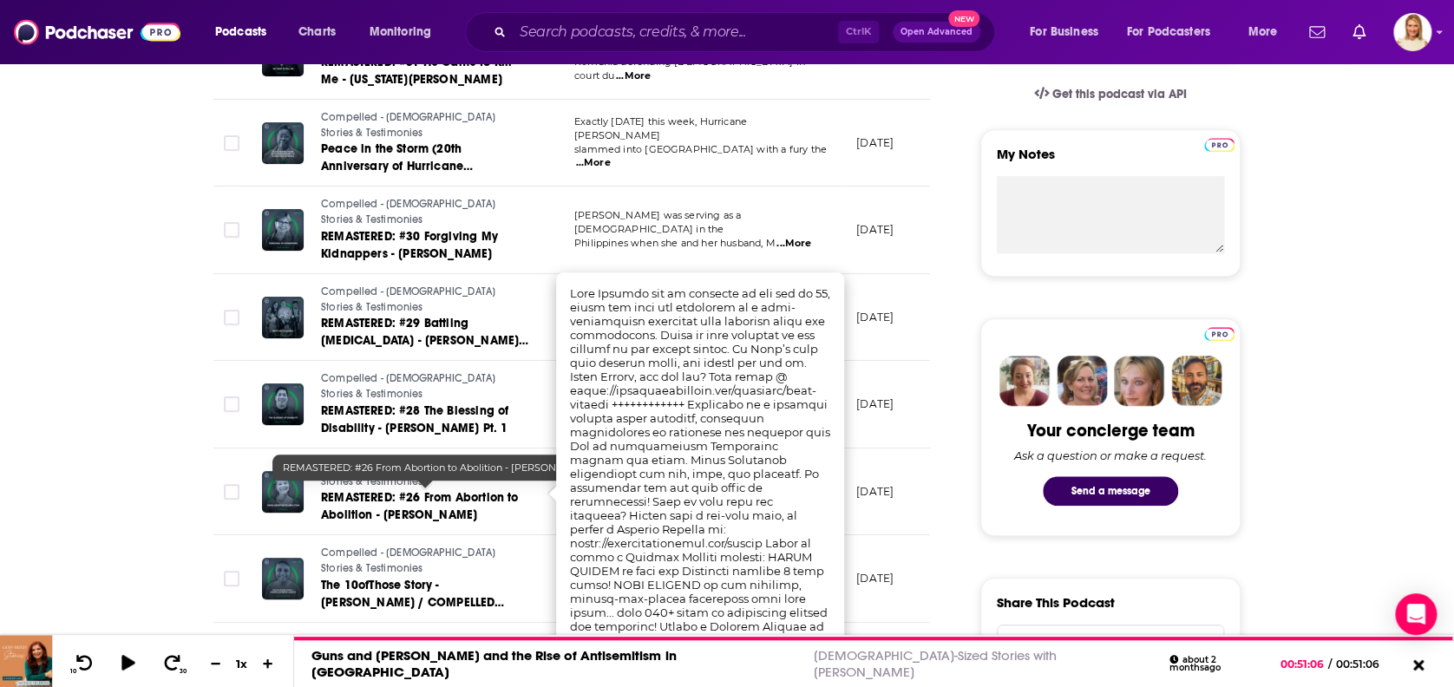
click at [458, 491] on span "REMASTERED: #26 From Abortion to Abolition - Jill Robbins" at bounding box center [419, 506] width 197 height 32
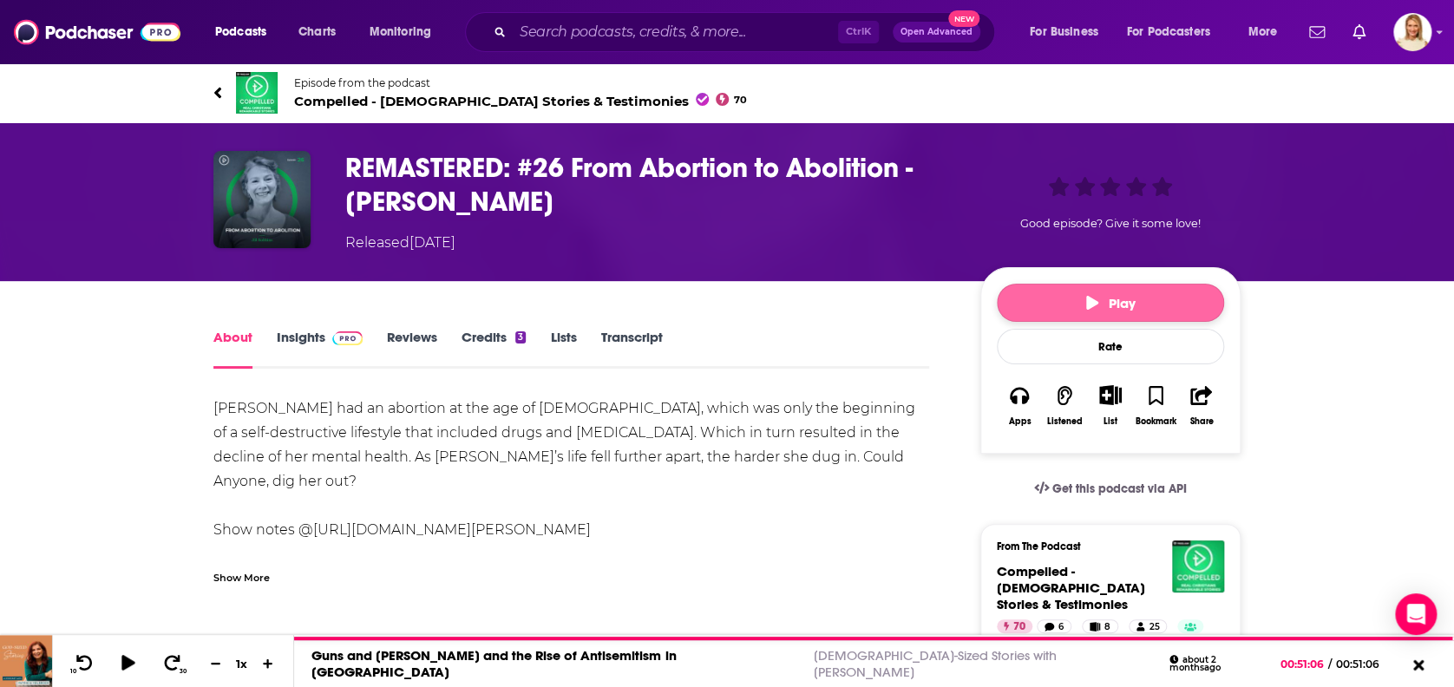
click at [1053, 311] on button "Play" at bounding box center [1110, 303] width 227 height 38
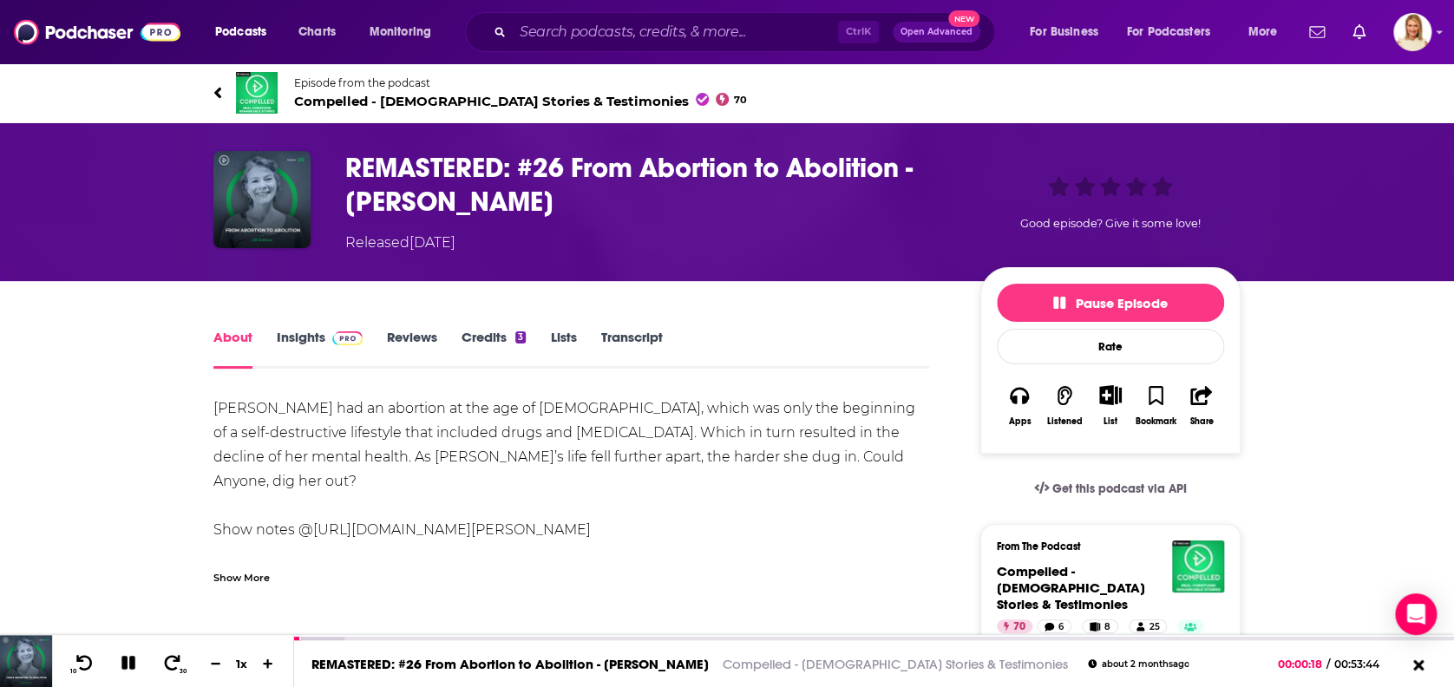
click at [247, 85] on img at bounding box center [257, 93] width 42 height 42
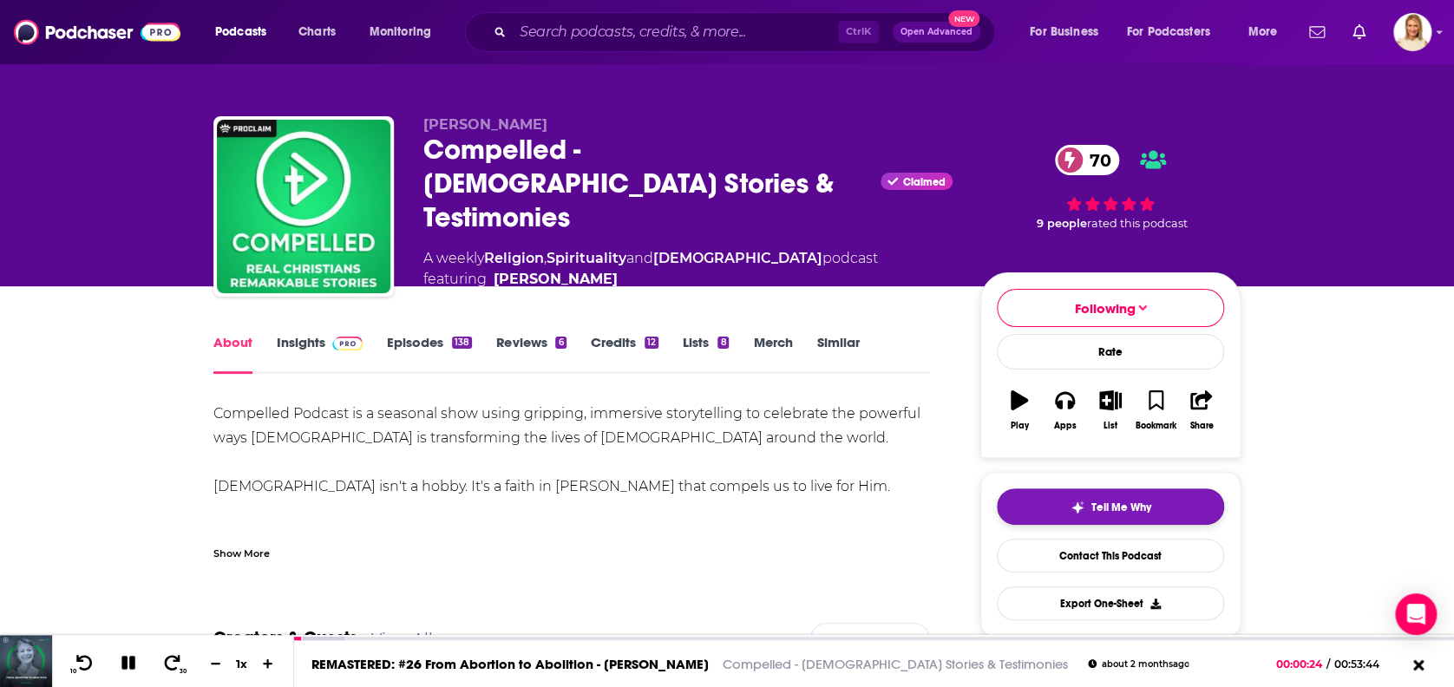
click at [1159, 503] on button "Tell Me Why" at bounding box center [1110, 506] width 227 height 36
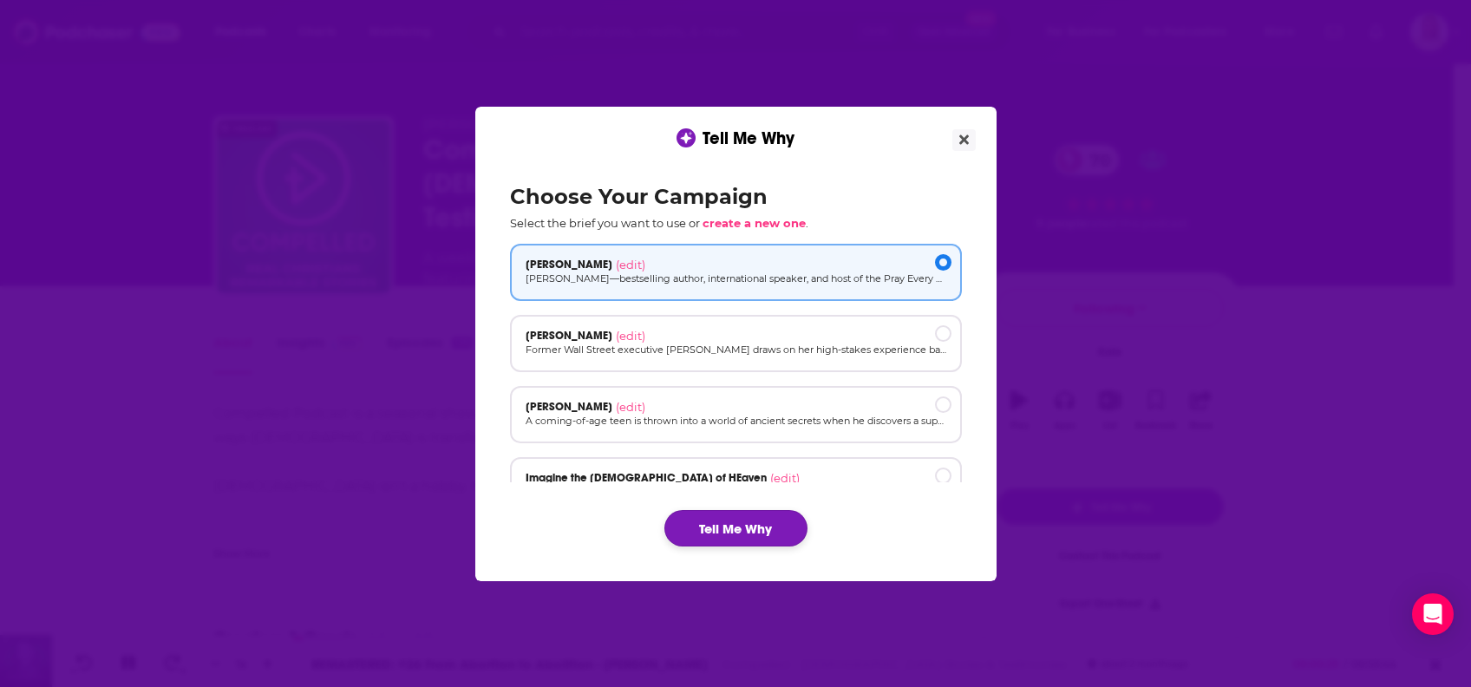
click at [757, 527] on button "Tell Me Why" at bounding box center [735, 528] width 143 height 36
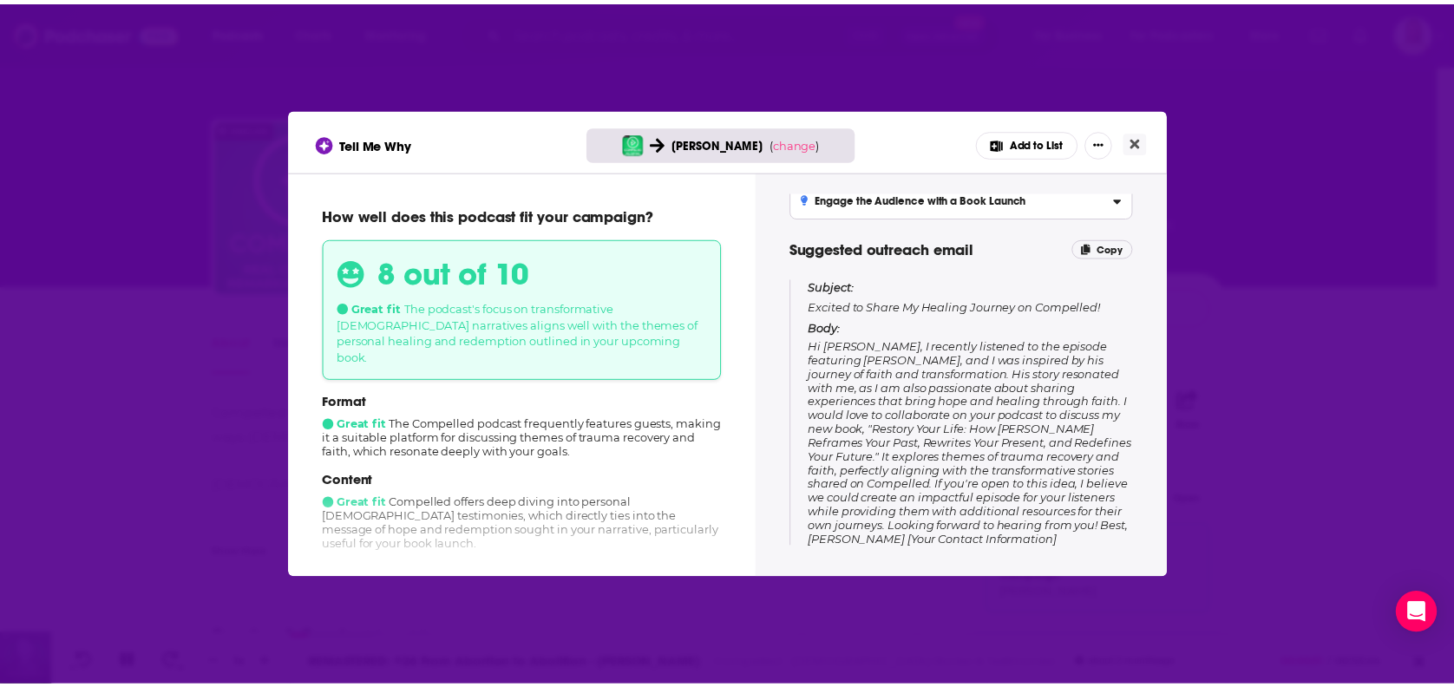
scroll to position [118, 0]
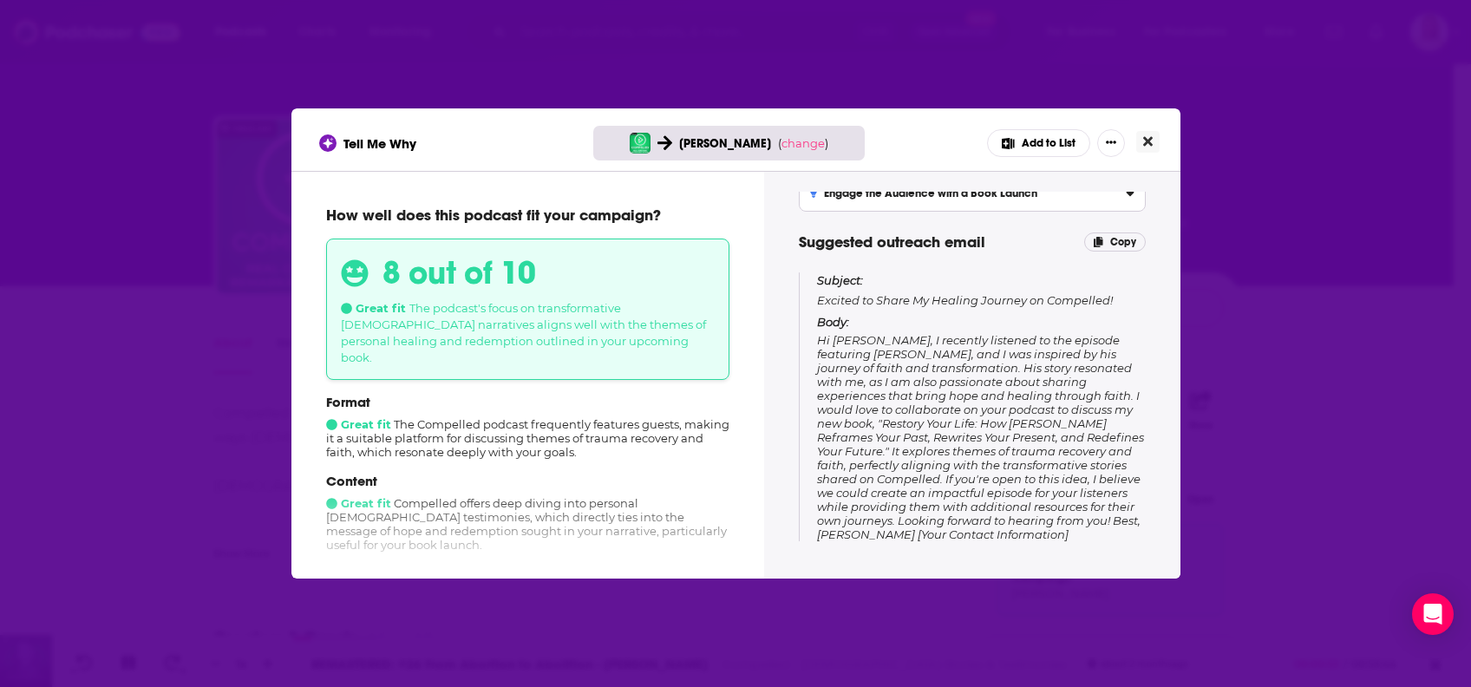
click at [1147, 135] on icon "Close" at bounding box center [1148, 141] width 10 height 14
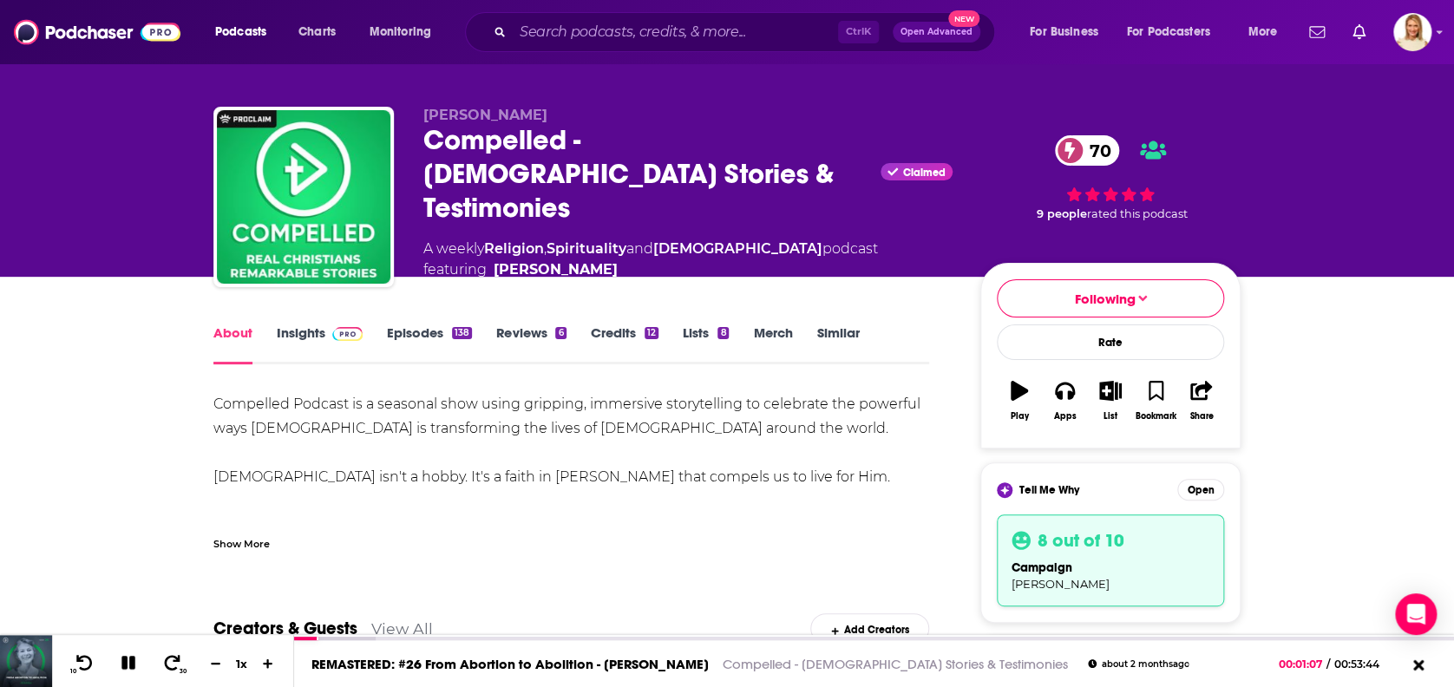
scroll to position [0, 0]
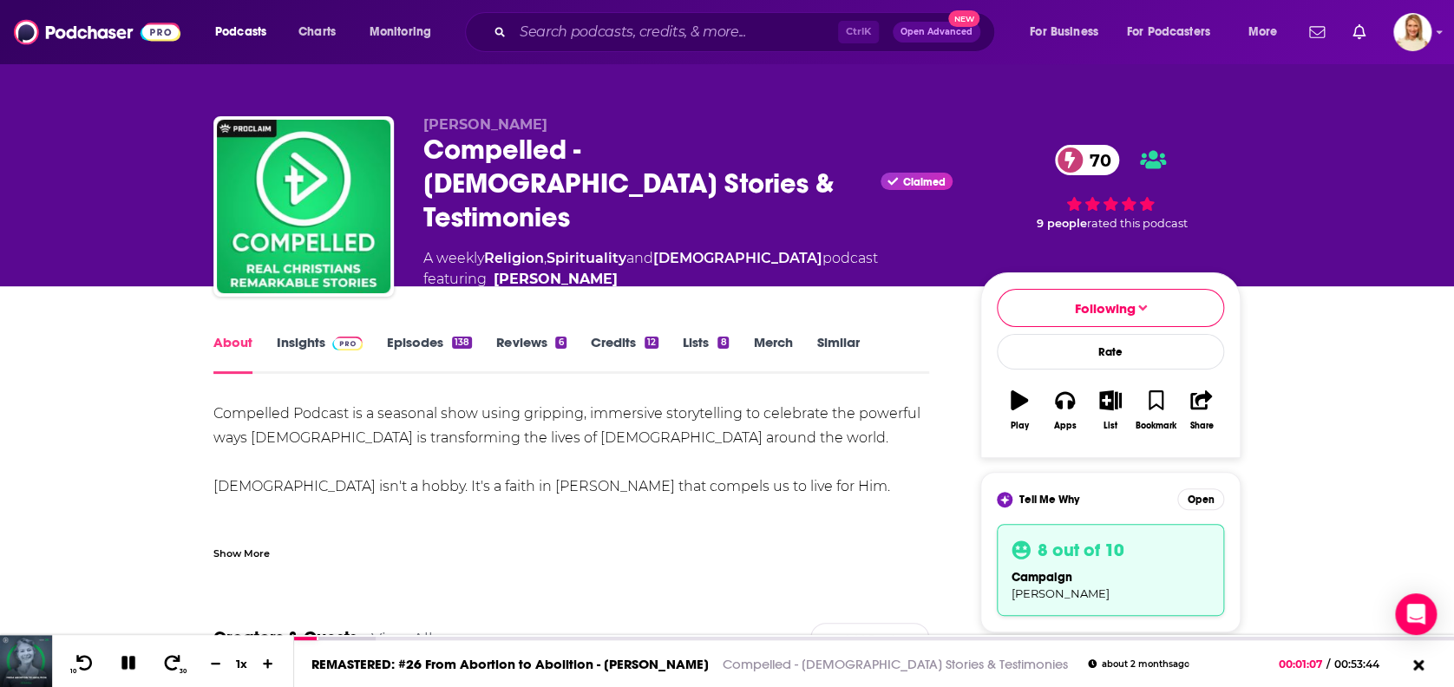
click at [315, 335] on link "Insights" at bounding box center [320, 354] width 86 height 40
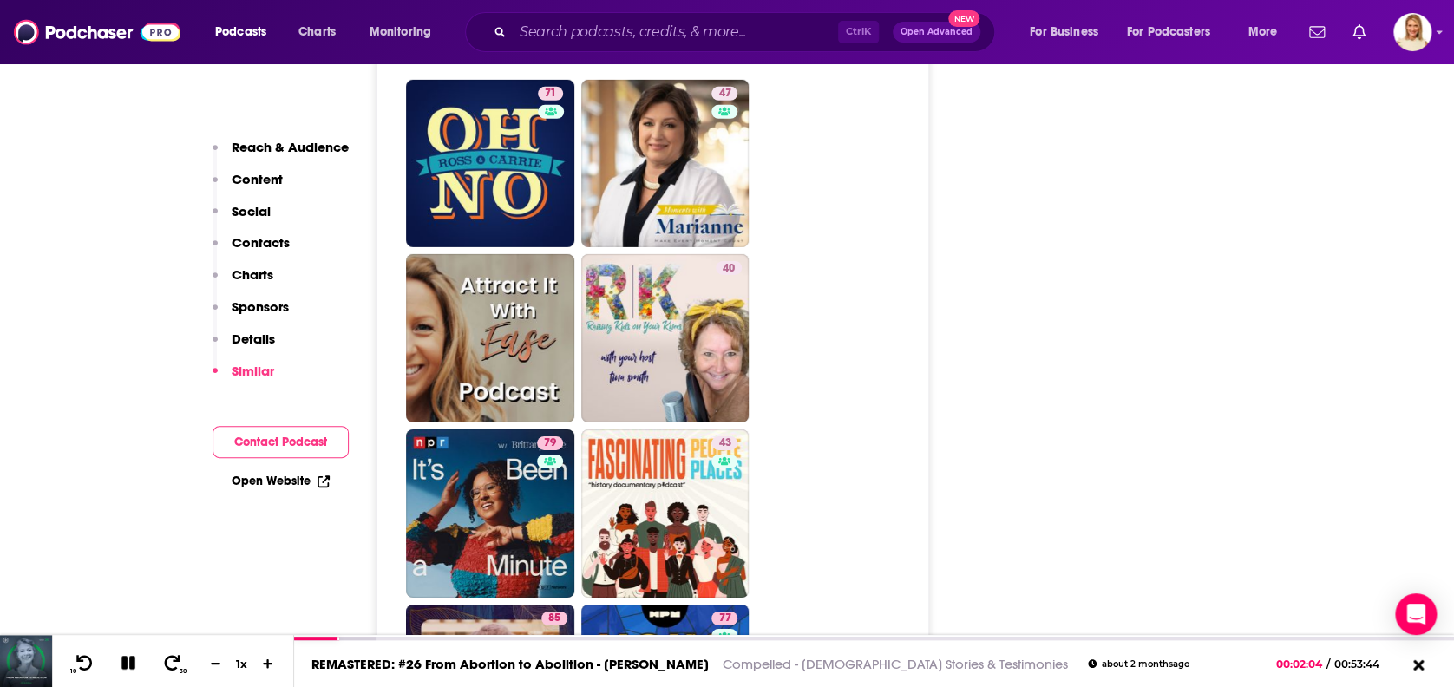
scroll to position [6014, 0]
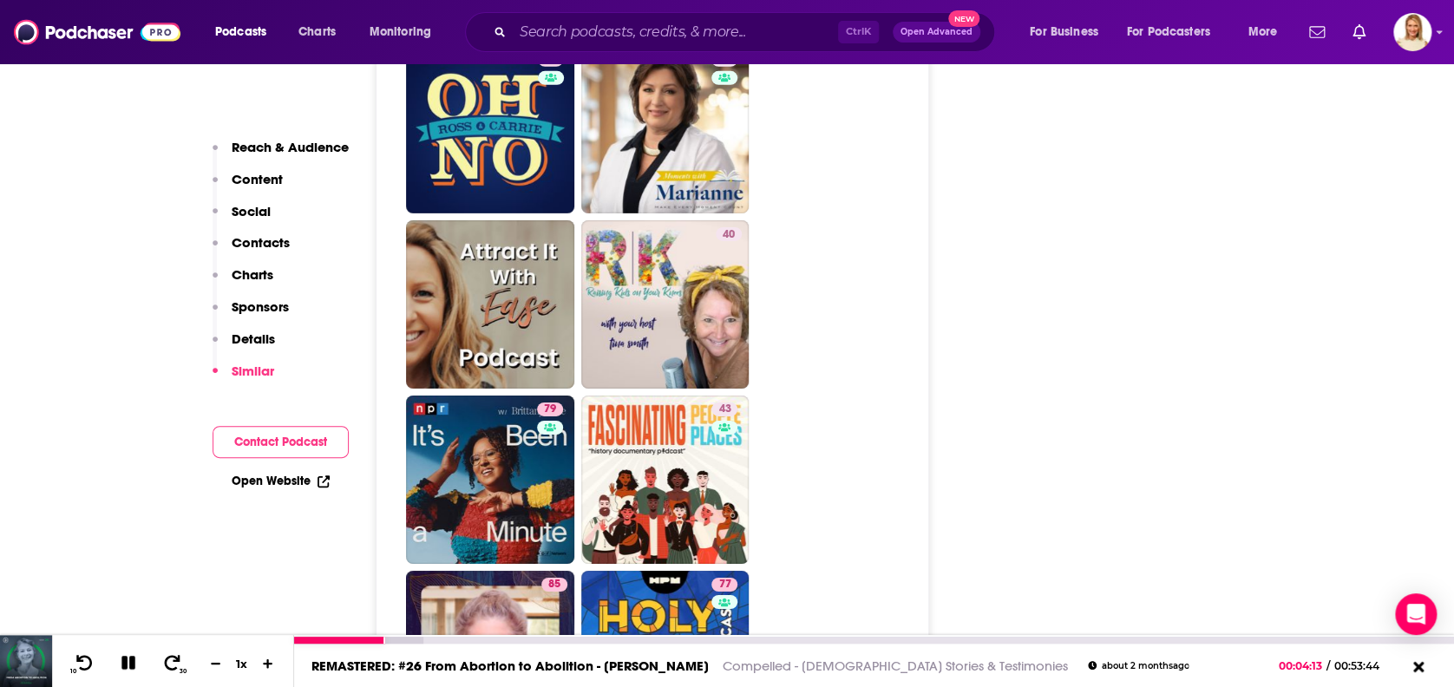
click at [123, 667] on icon at bounding box center [128, 663] width 14 height 14
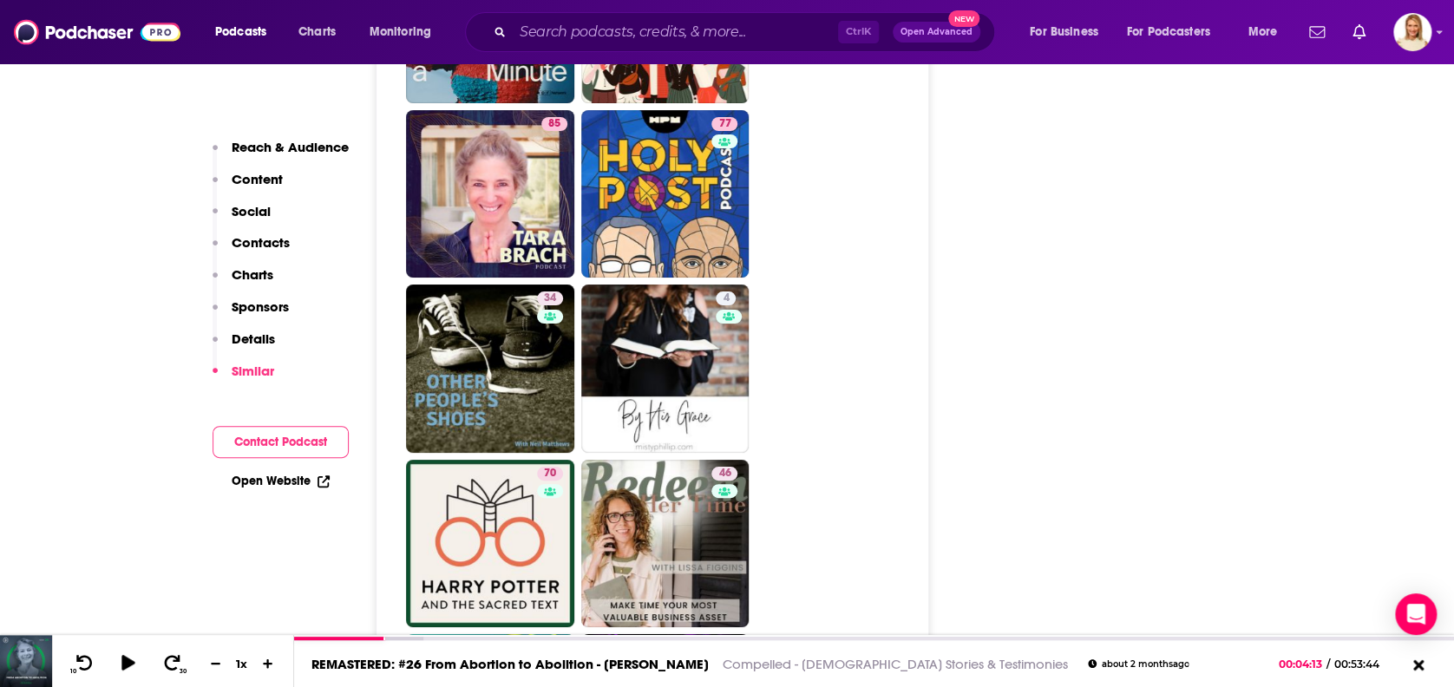
scroll to position [6592, 0]
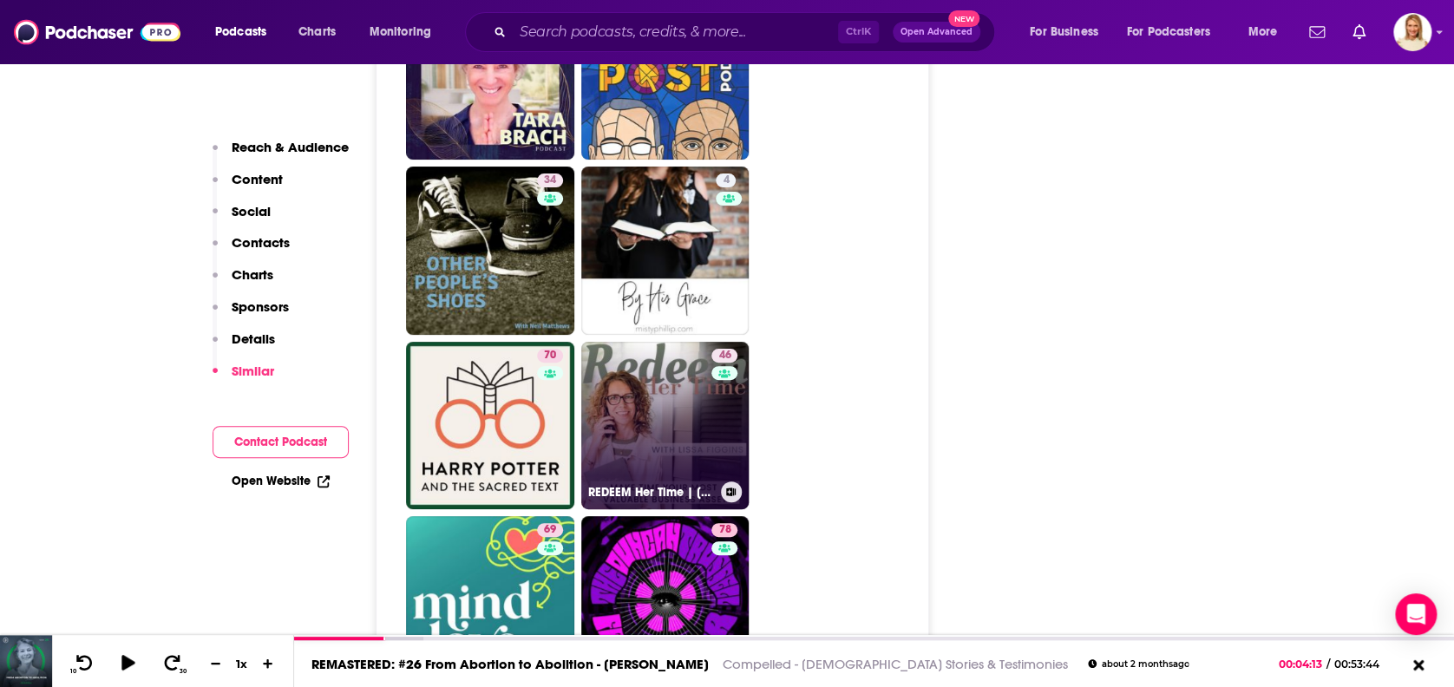
click at [696, 342] on link "46 REDEEM Her Time | Christian Time Management, Business Productivity, Time Man…" at bounding box center [665, 426] width 168 height 168
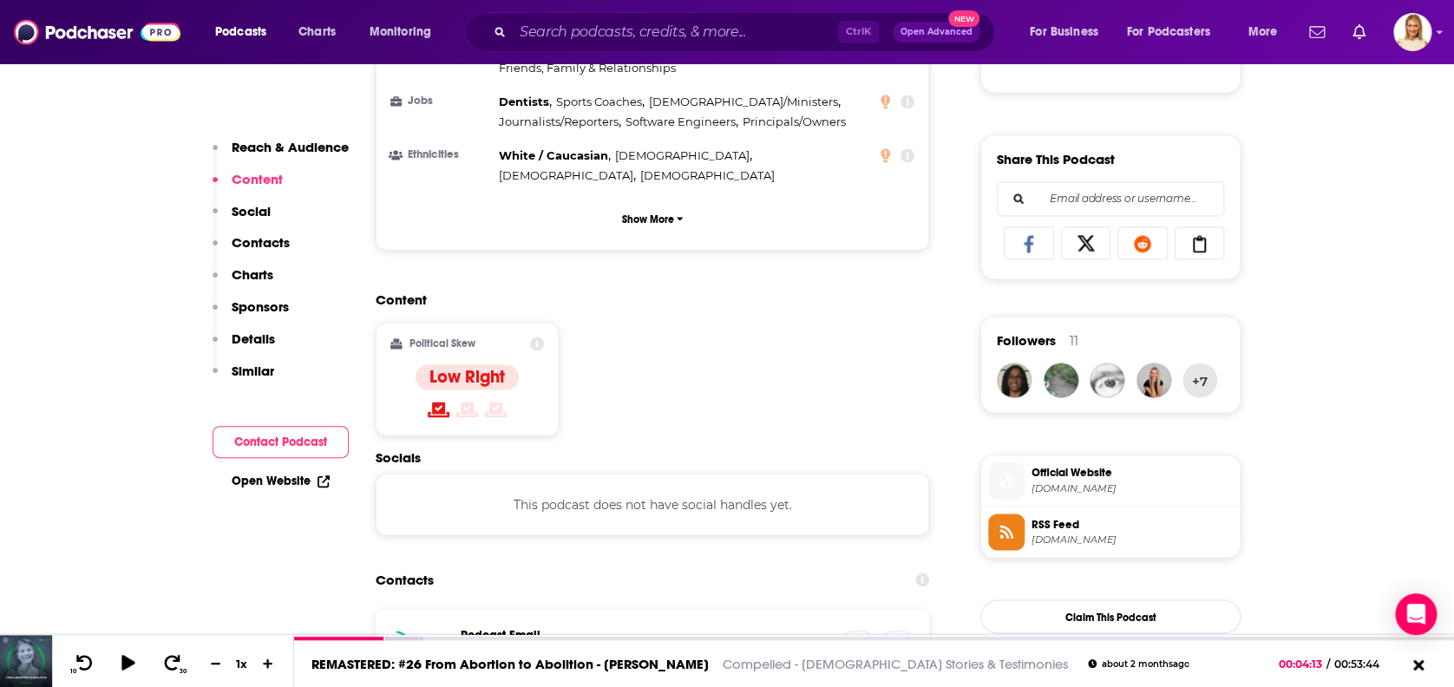
scroll to position [1156, 0]
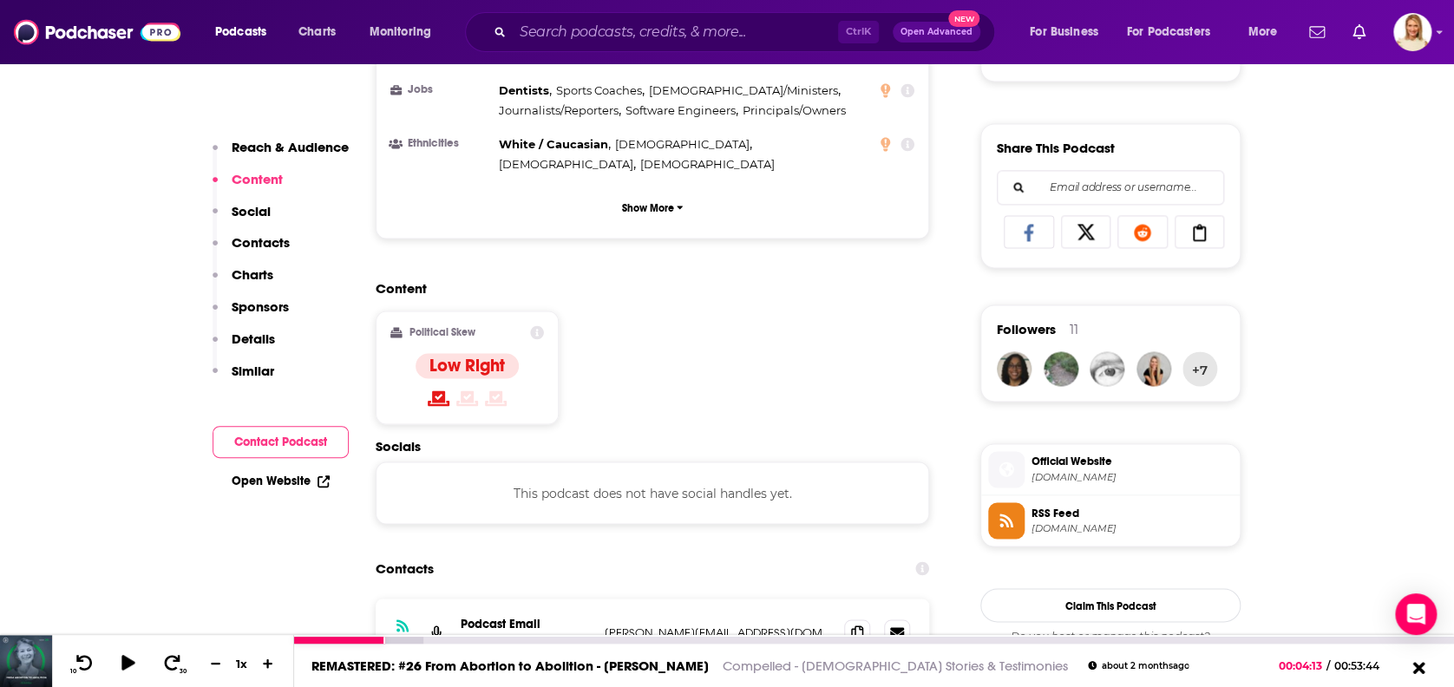
click at [1414, 668] on icon at bounding box center [1418, 666] width 22 height 17
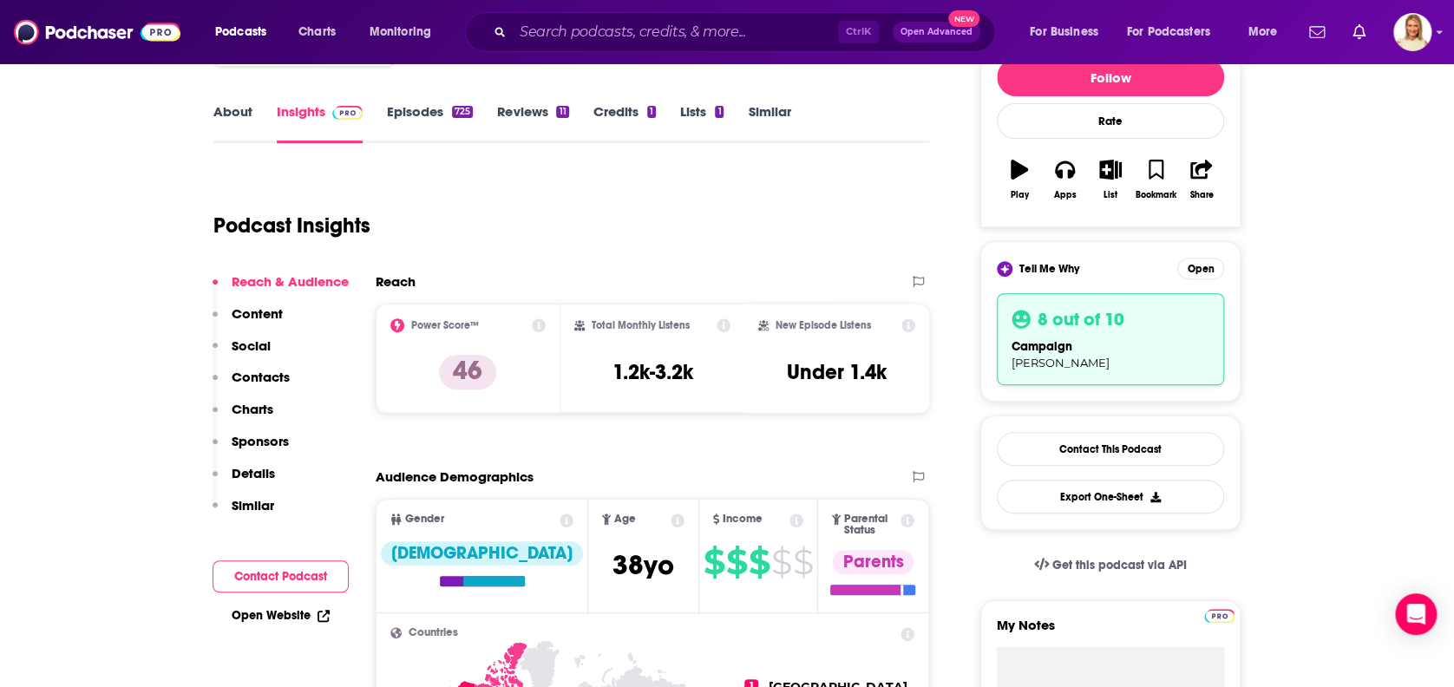
scroll to position [0, 0]
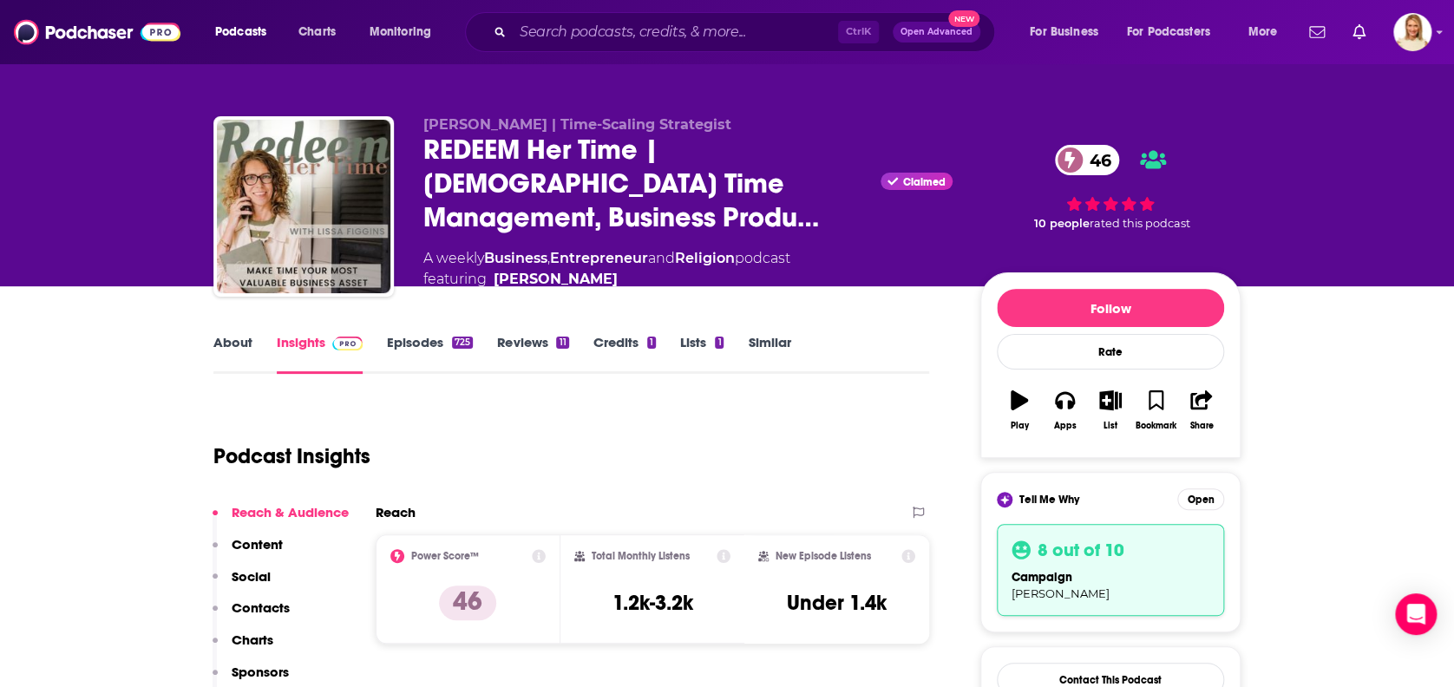
type input "https://www.podchaser.com/podcasts/compelled-christian-stories-te-703212"
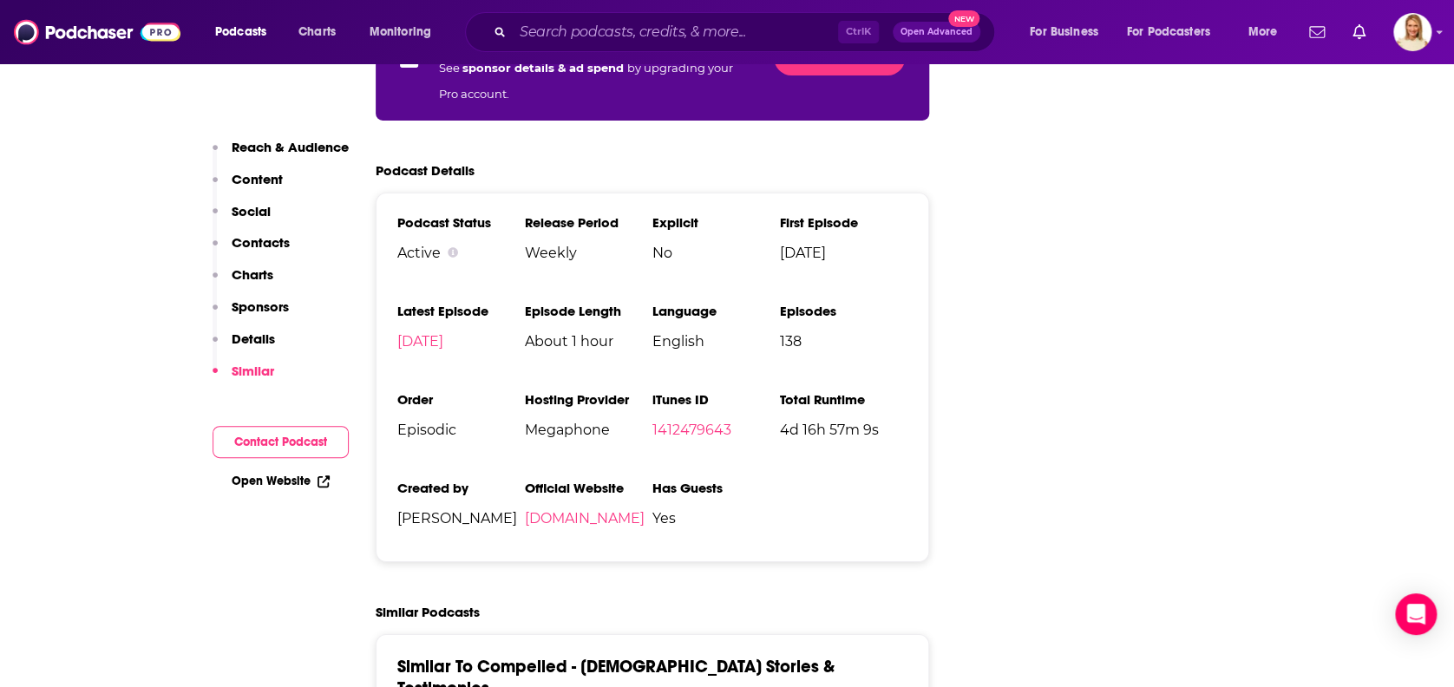
scroll to position [3353, 0]
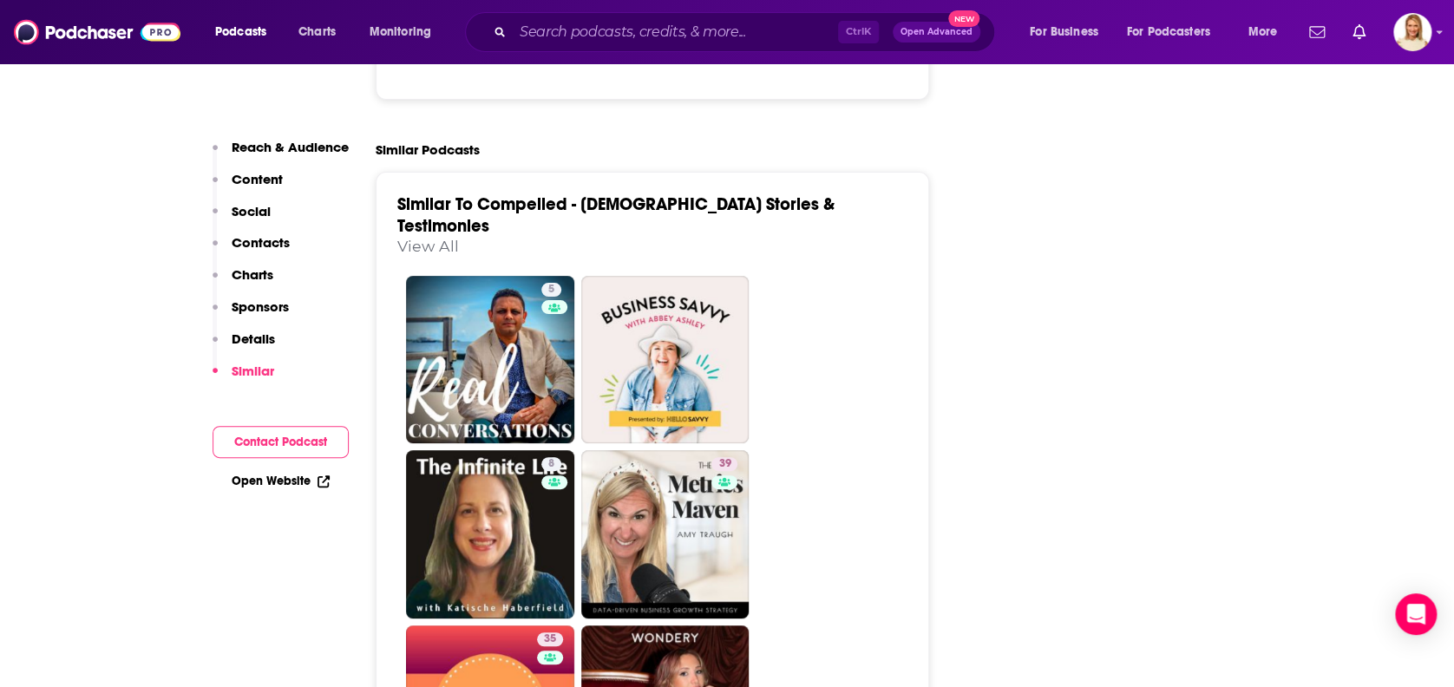
click at [459, 237] on link "View All" at bounding box center [428, 246] width 62 height 18
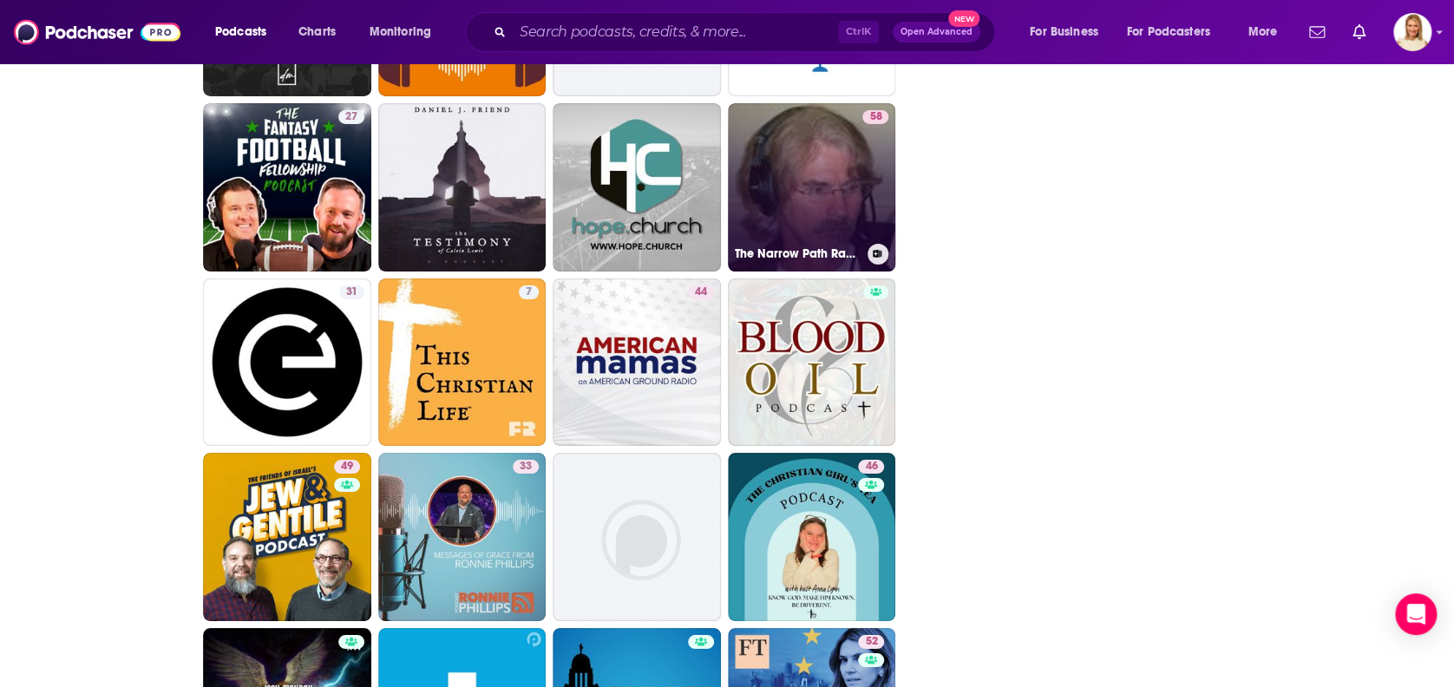
scroll to position [3238, 0]
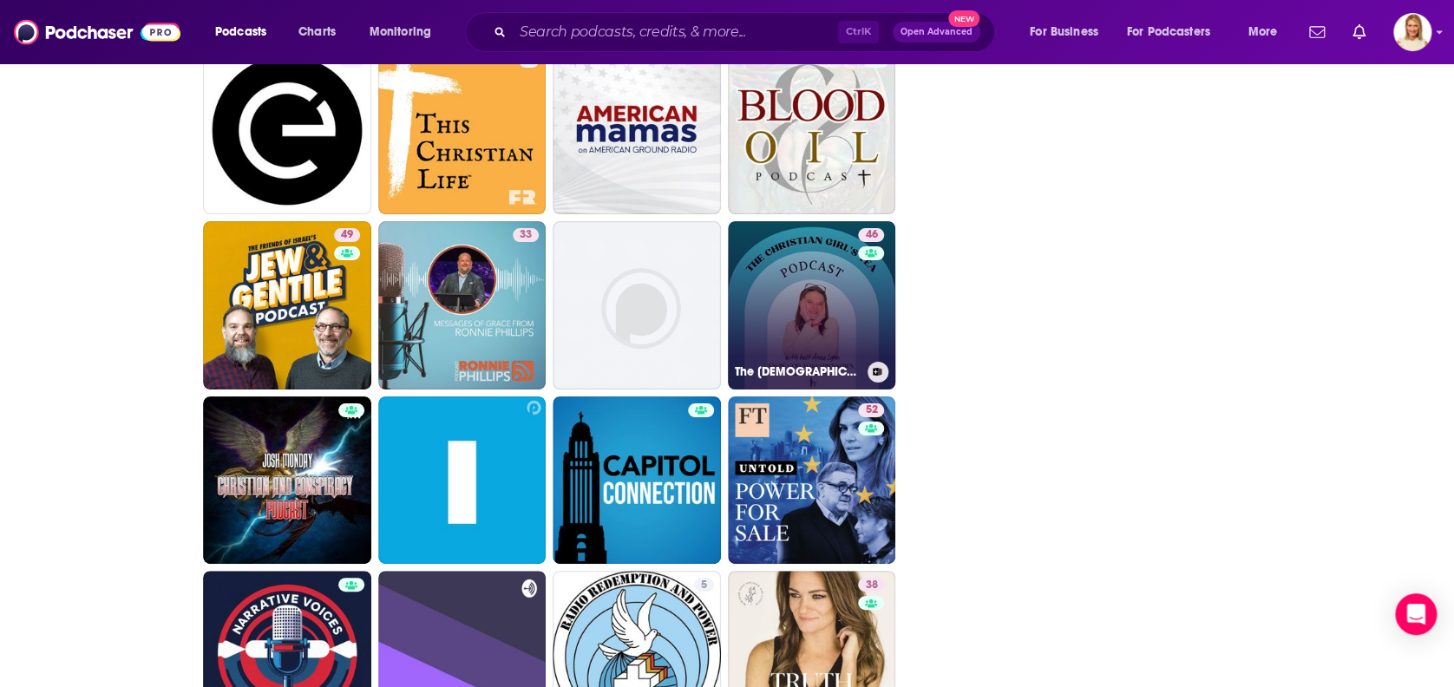
click at [847, 291] on link "46 The Christian Girl's Tea Podcast" at bounding box center [812, 305] width 168 height 168
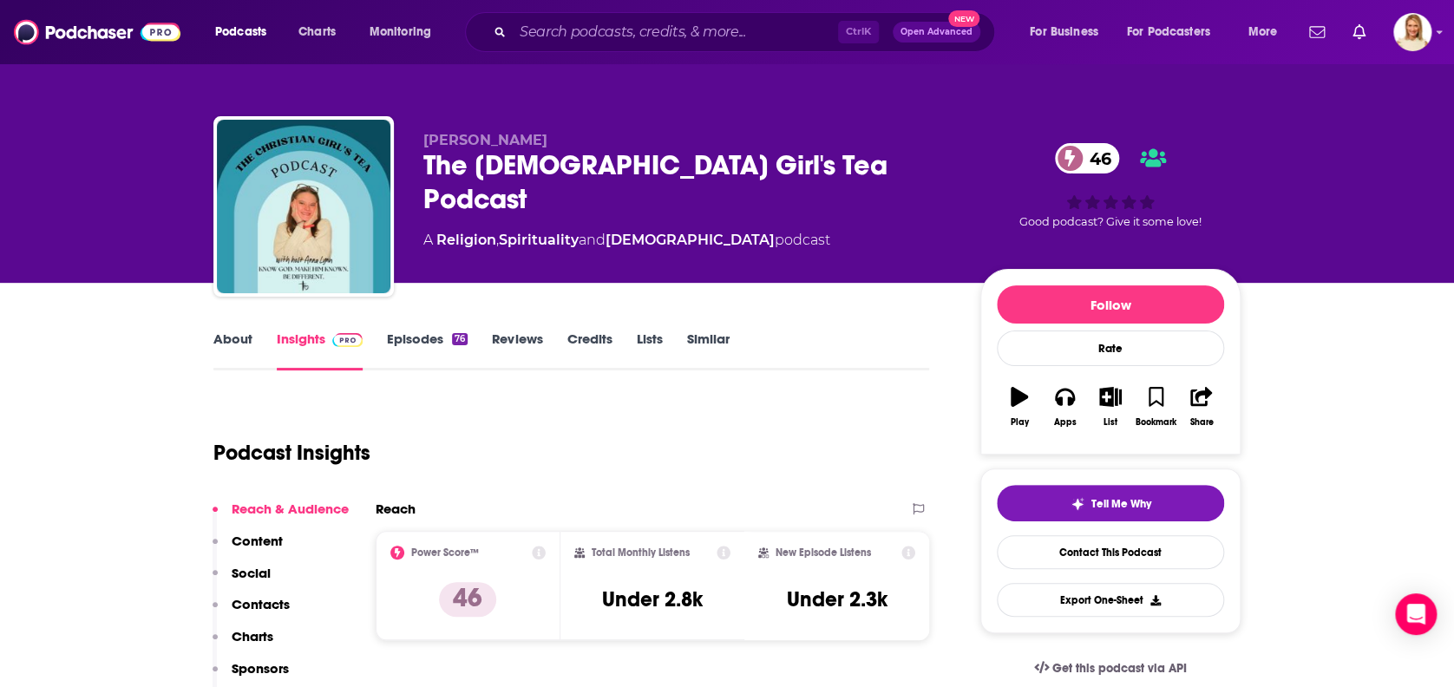
click at [243, 337] on link "About" at bounding box center [232, 350] width 39 height 40
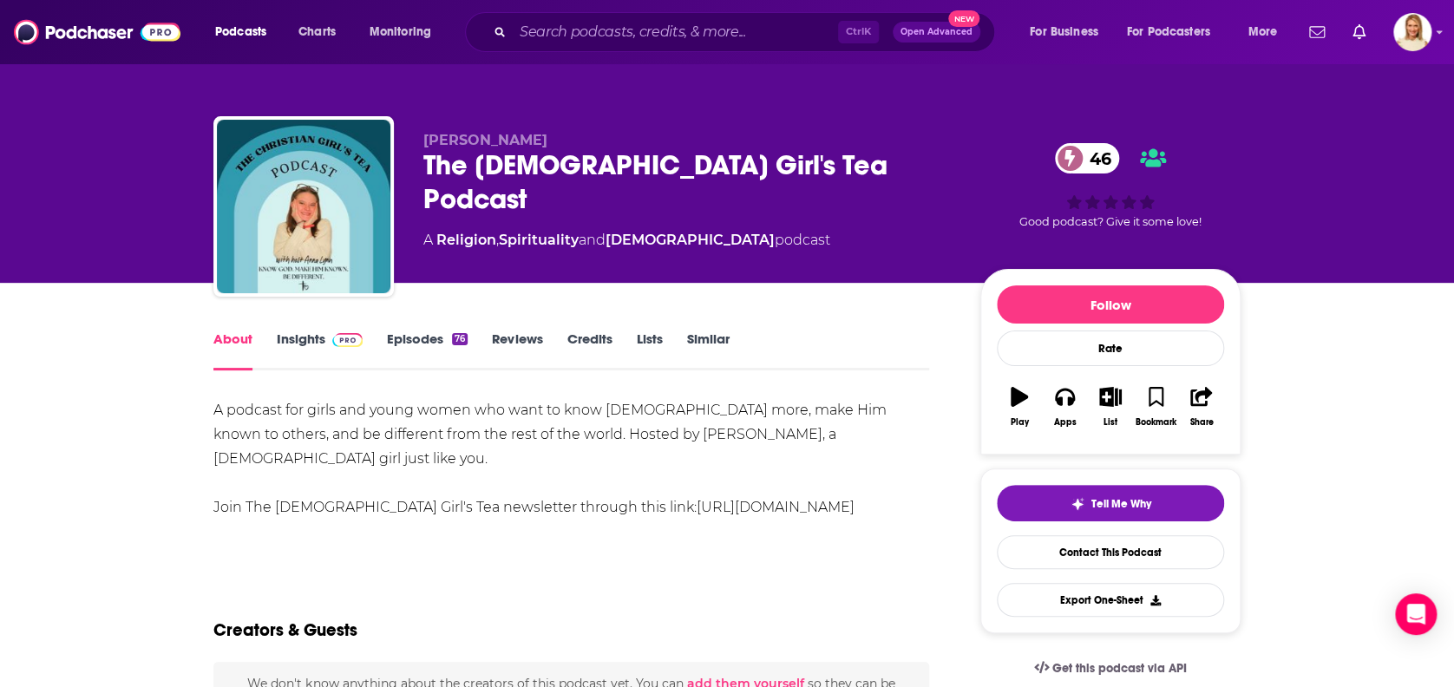
click at [298, 330] on link "Insights" at bounding box center [320, 350] width 86 height 40
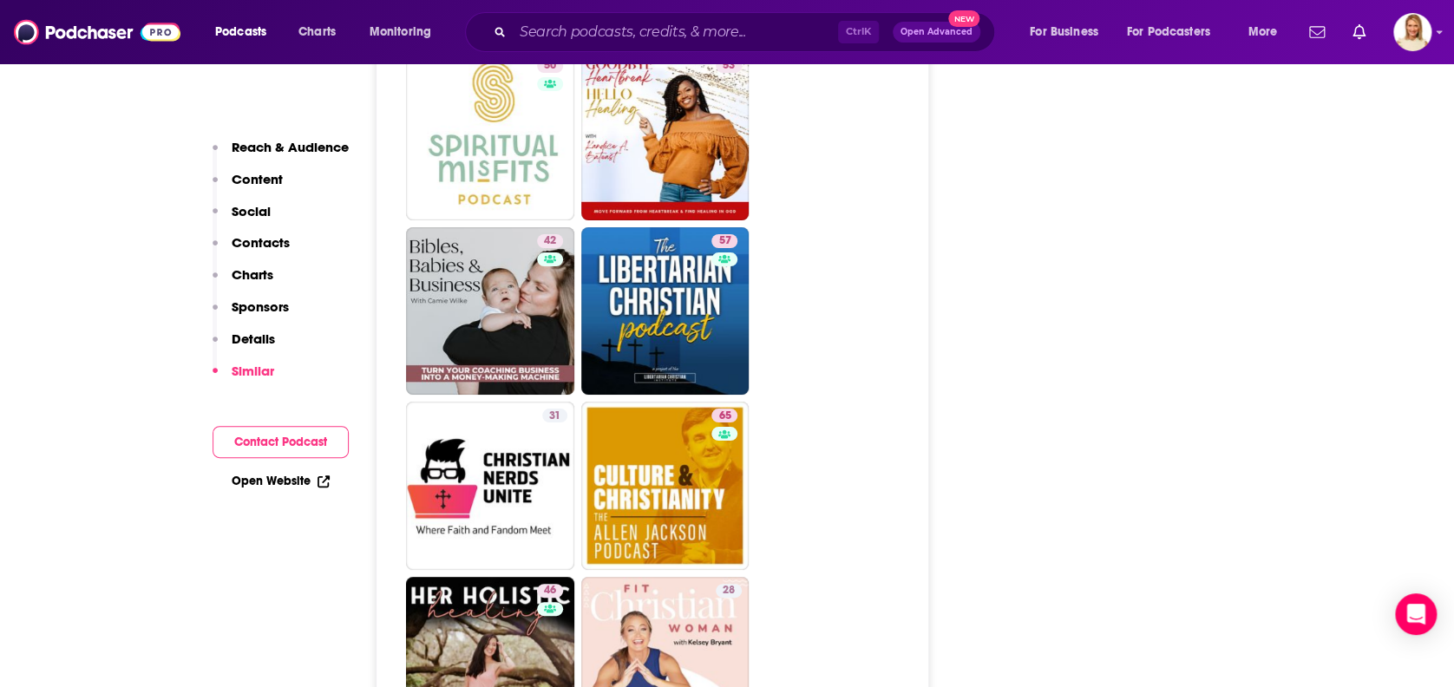
scroll to position [3585, 0]
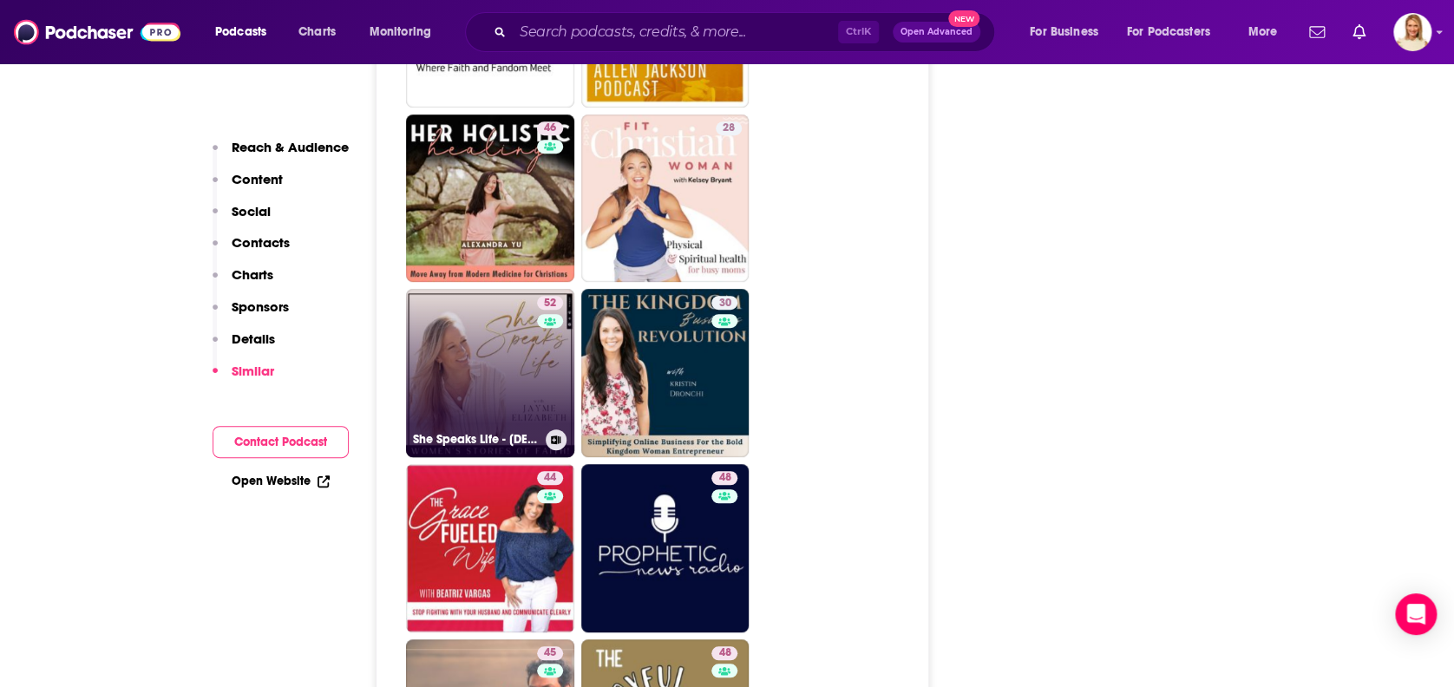
click at [529, 289] on link "52 She Speaks Life - Christian Women, Strengthen Your Faith, Bible Study, Grow …" at bounding box center [490, 373] width 168 height 168
type input "https://www.podchaser.com/podcasts/she-speaks-life-christian-wome-790638"
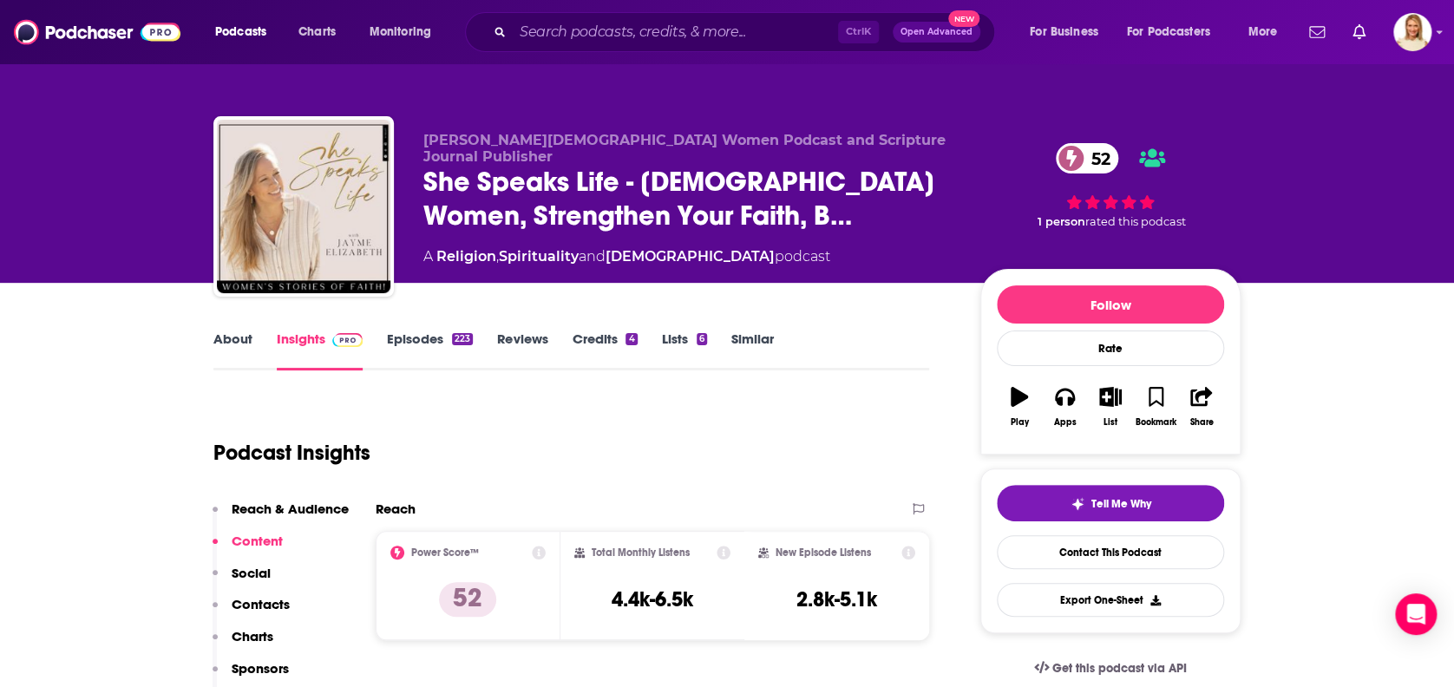
click at [233, 347] on link "About" at bounding box center [232, 350] width 39 height 40
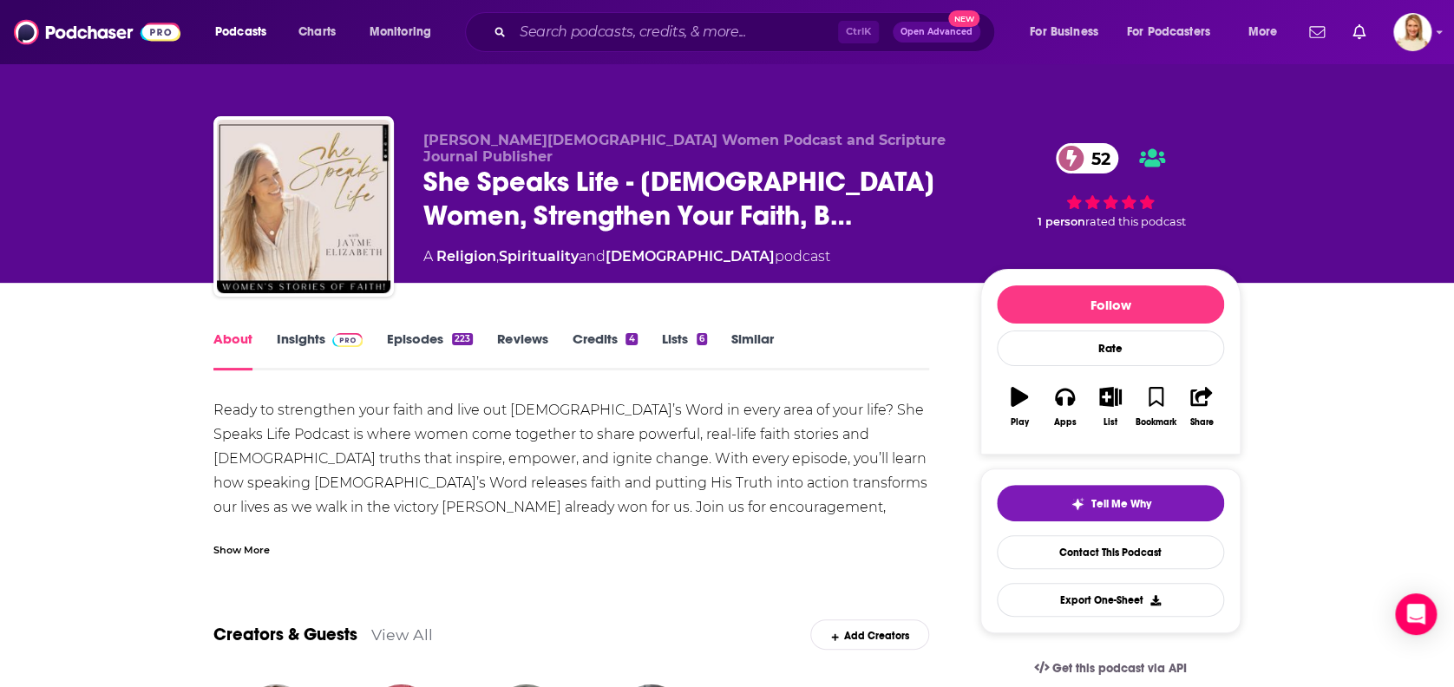
click at [251, 550] on div "Show More" at bounding box center [241, 548] width 56 height 16
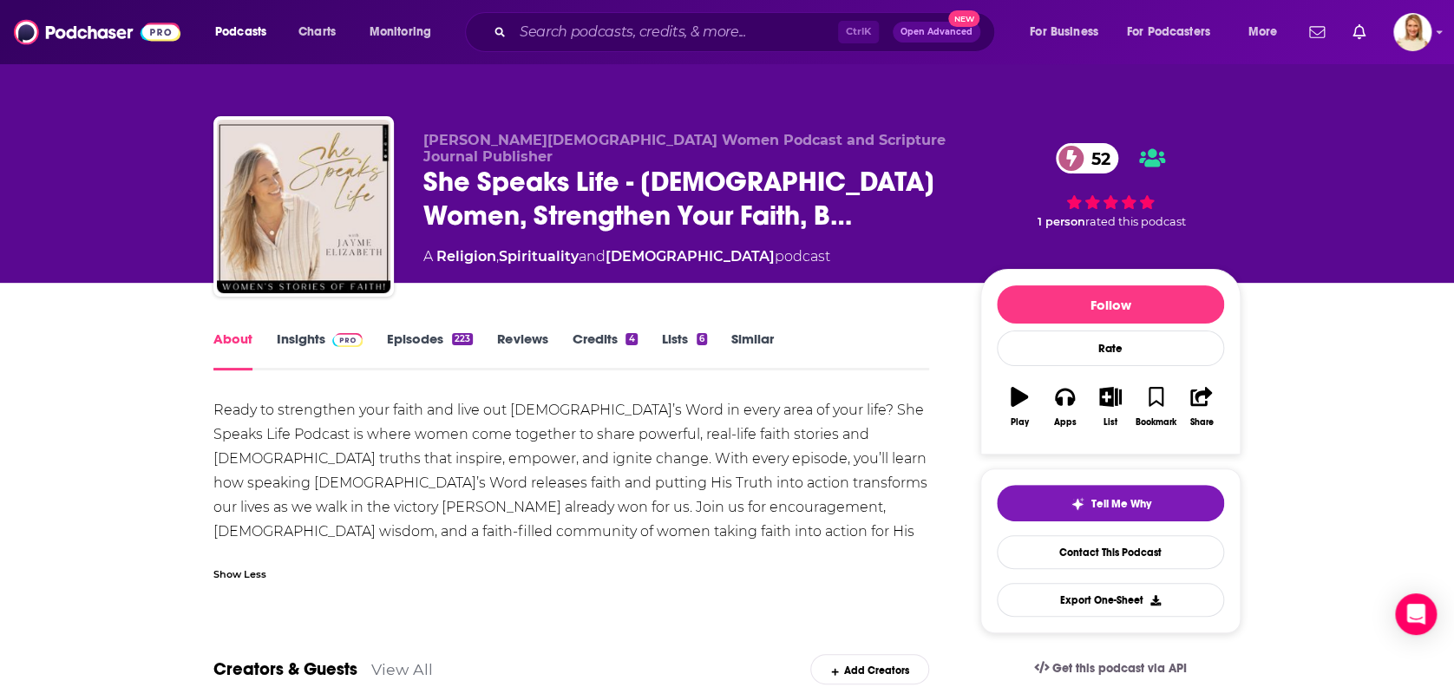
click at [442, 332] on link "Episodes 223" at bounding box center [430, 350] width 86 height 40
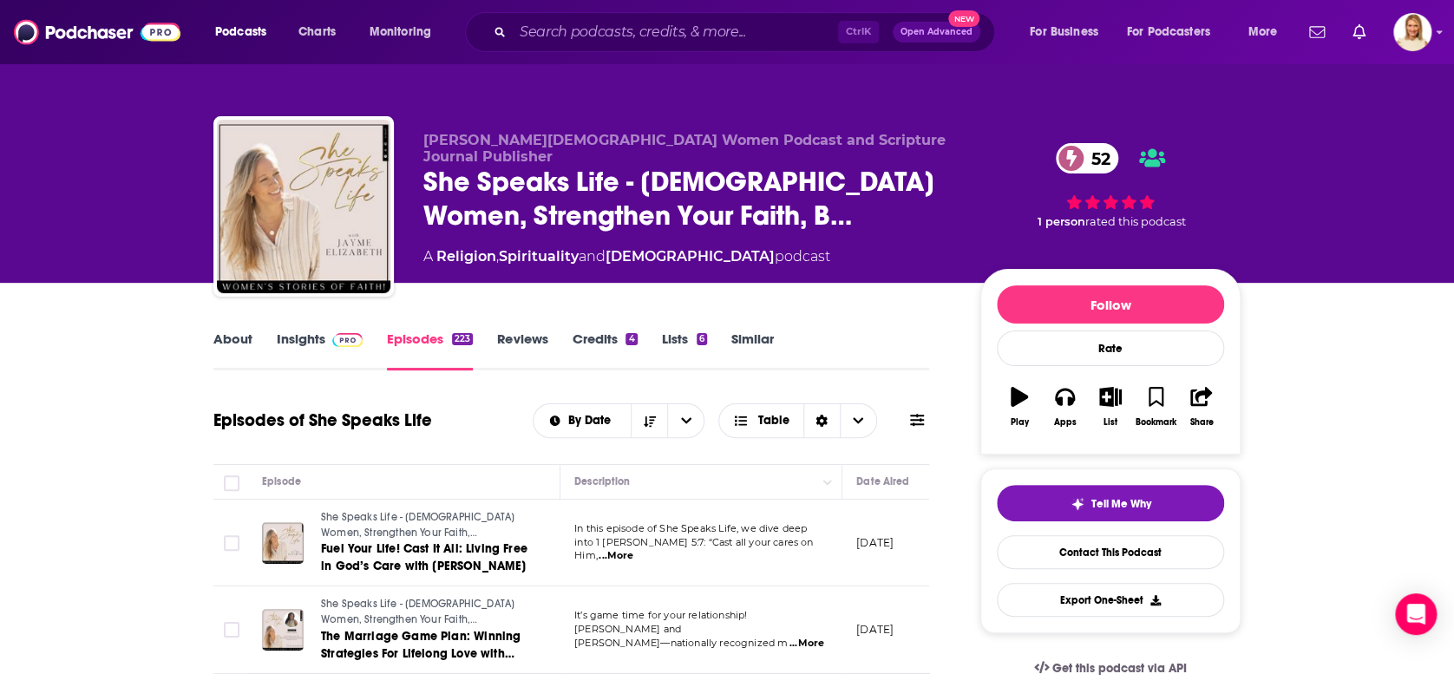
click at [243, 333] on link "About" at bounding box center [232, 350] width 39 height 40
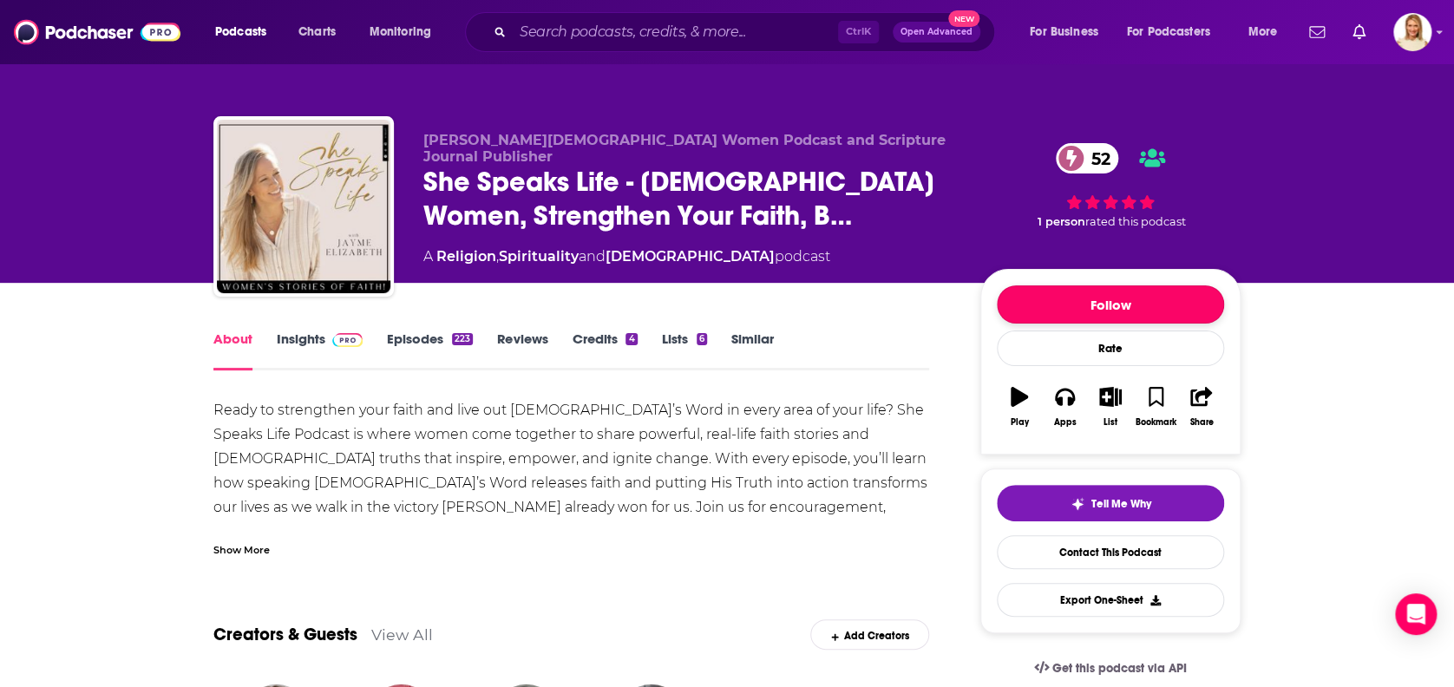
click at [1057, 302] on button "Follow" at bounding box center [1110, 304] width 227 height 38
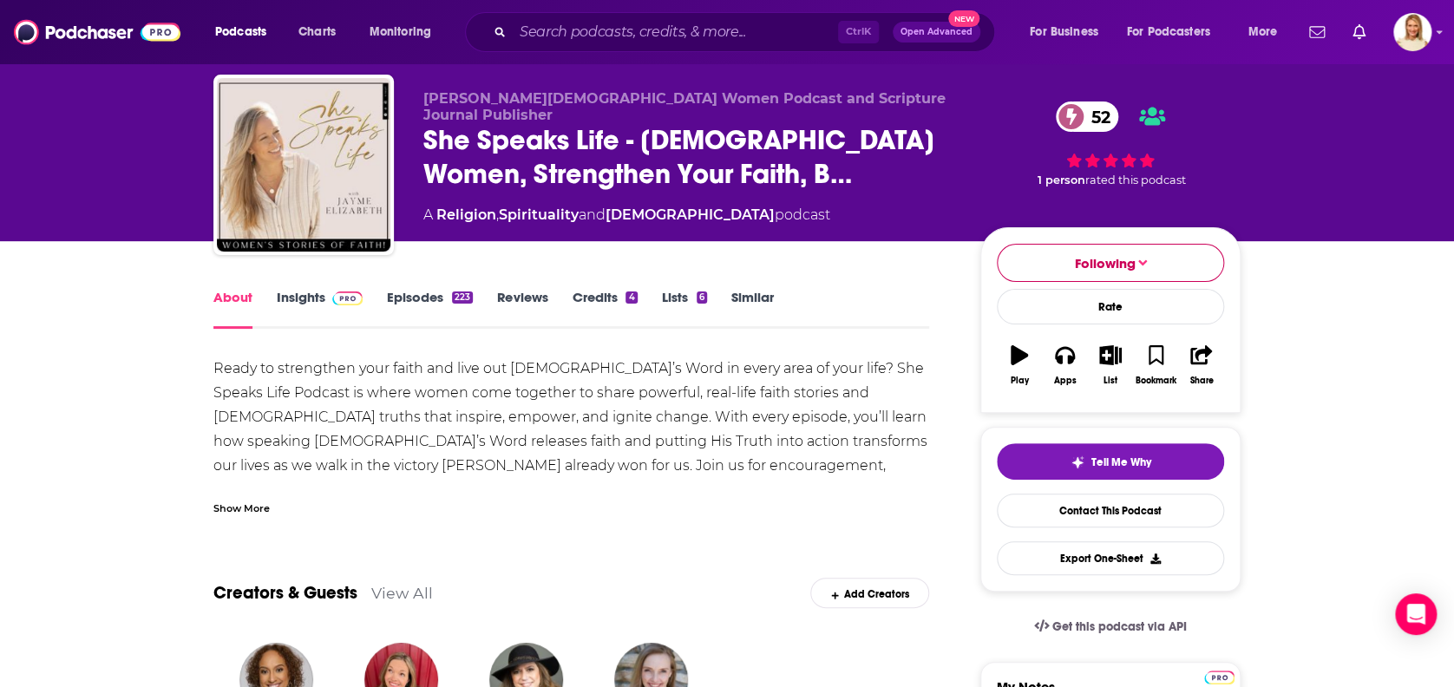
scroll to position [31, 0]
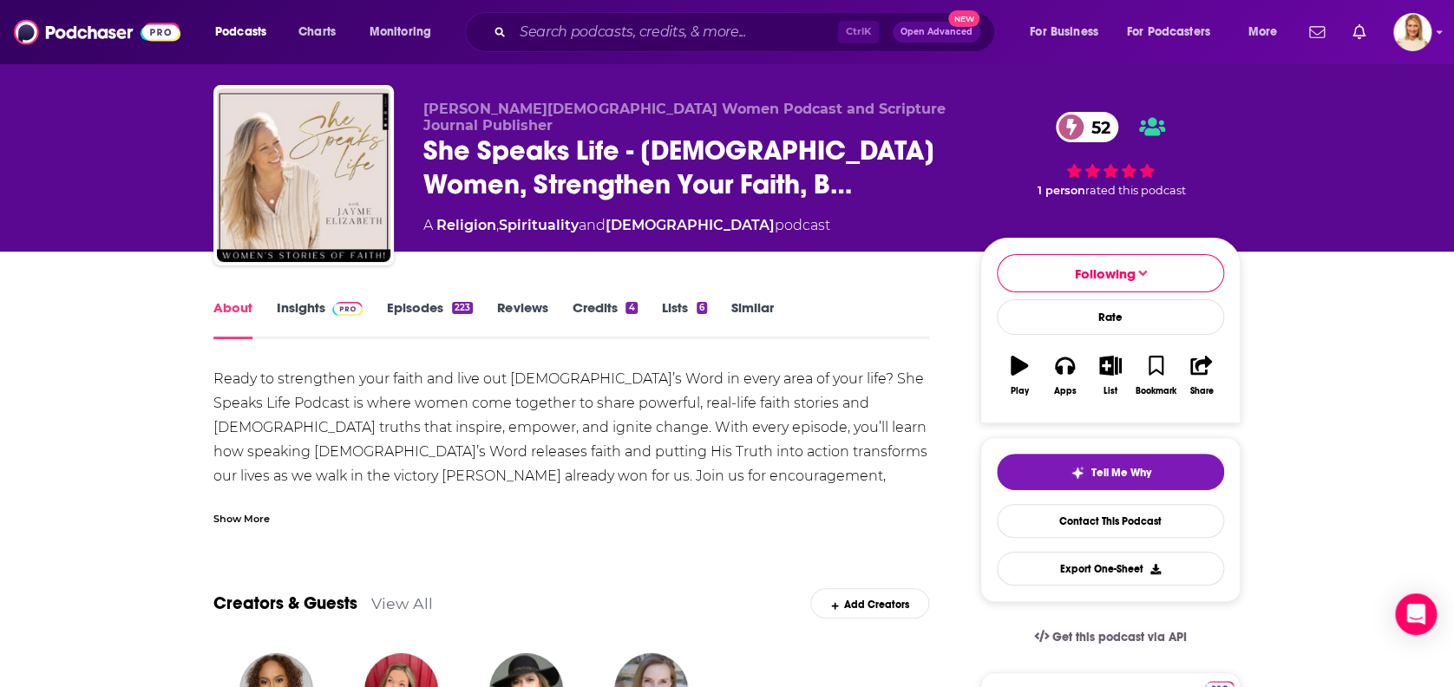
click at [290, 299] on link "Insights" at bounding box center [320, 319] width 86 height 40
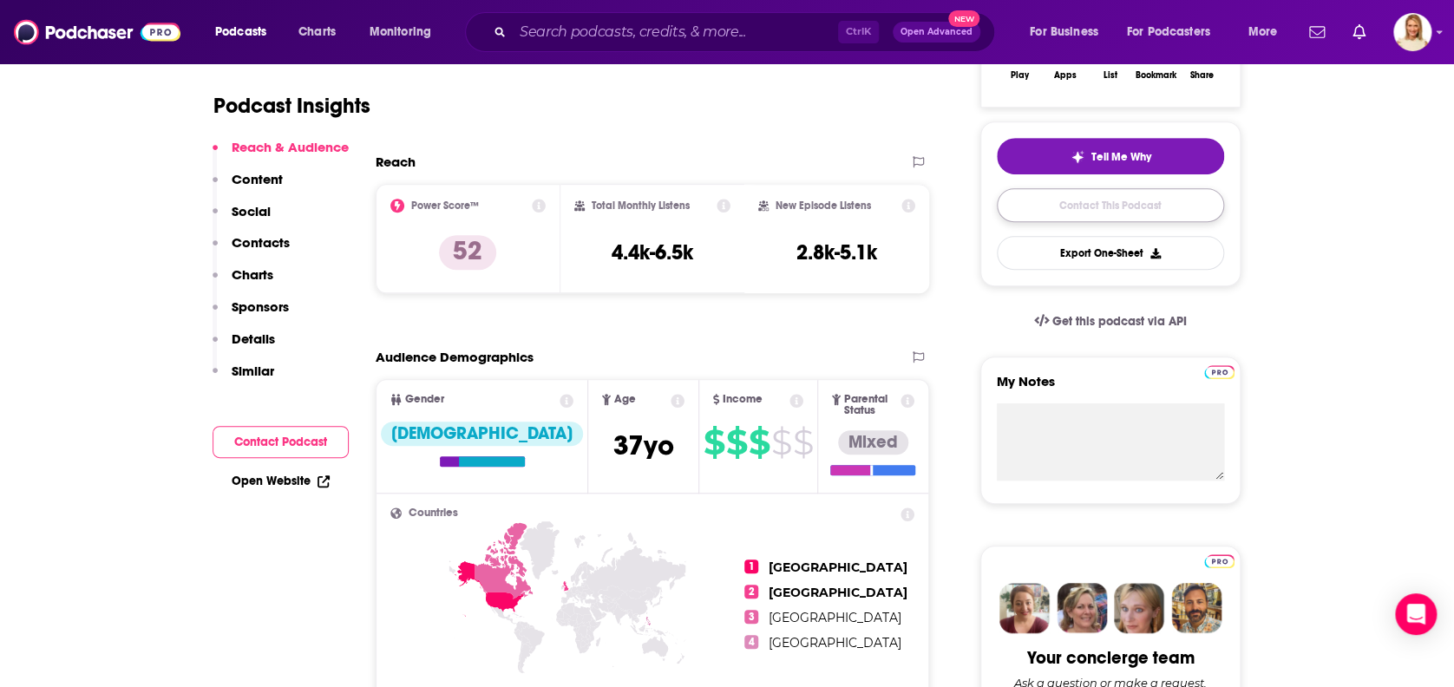
click at [1139, 209] on link "Contact This Podcast" at bounding box center [1110, 205] width 227 height 34
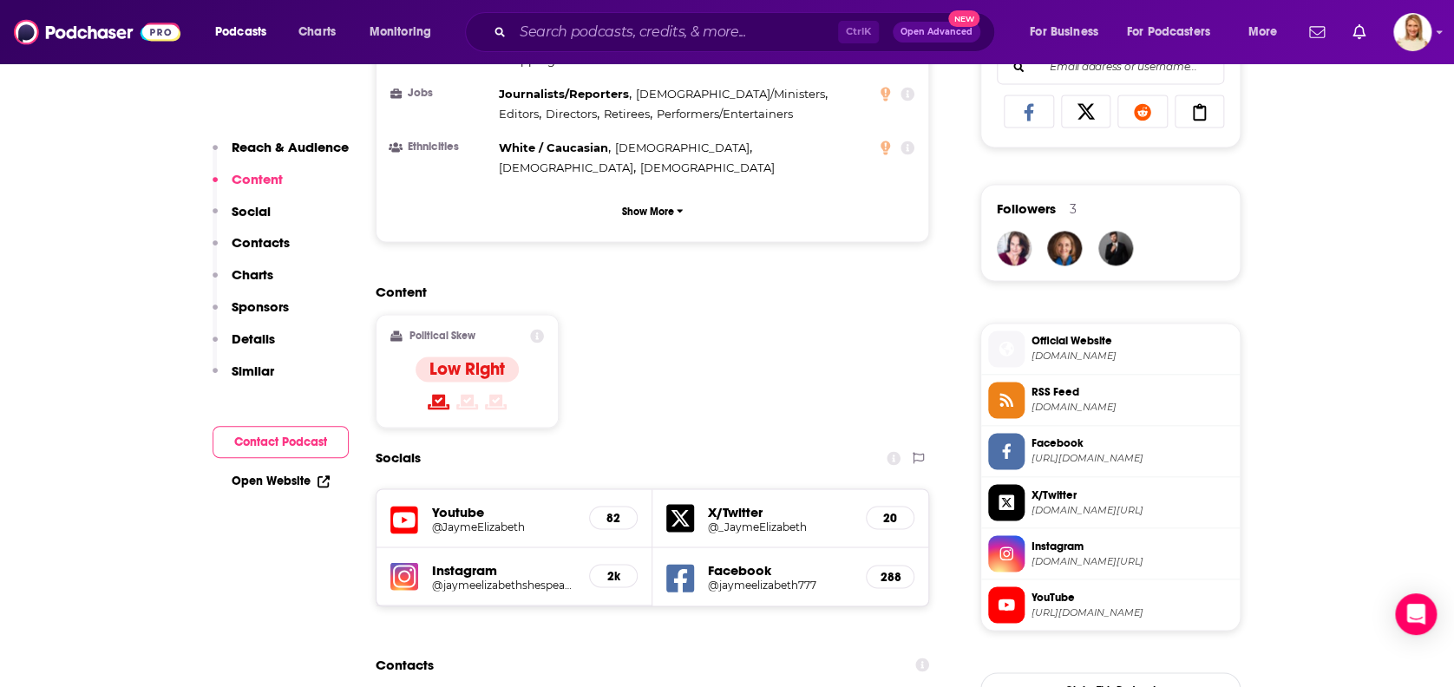
scroll to position [571, 0]
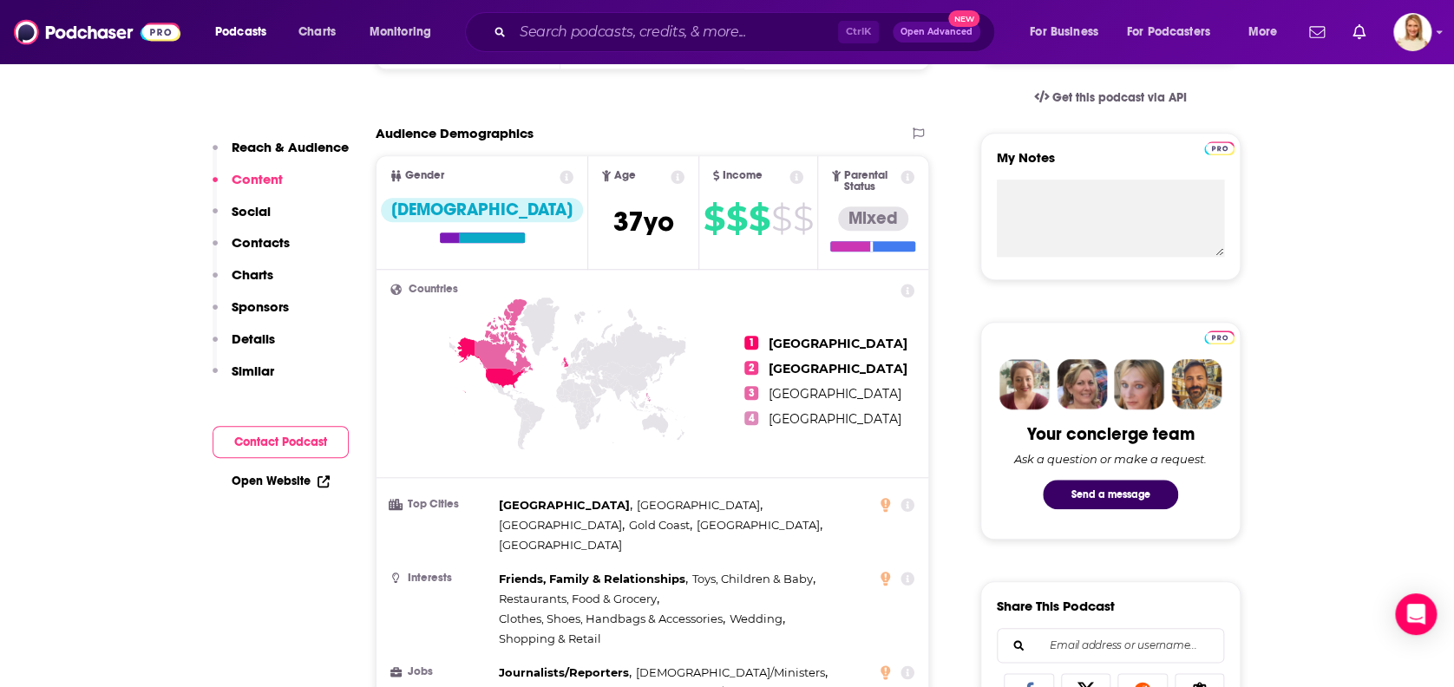
click at [272, 241] on p "Contacts" at bounding box center [261, 242] width 58 height 16
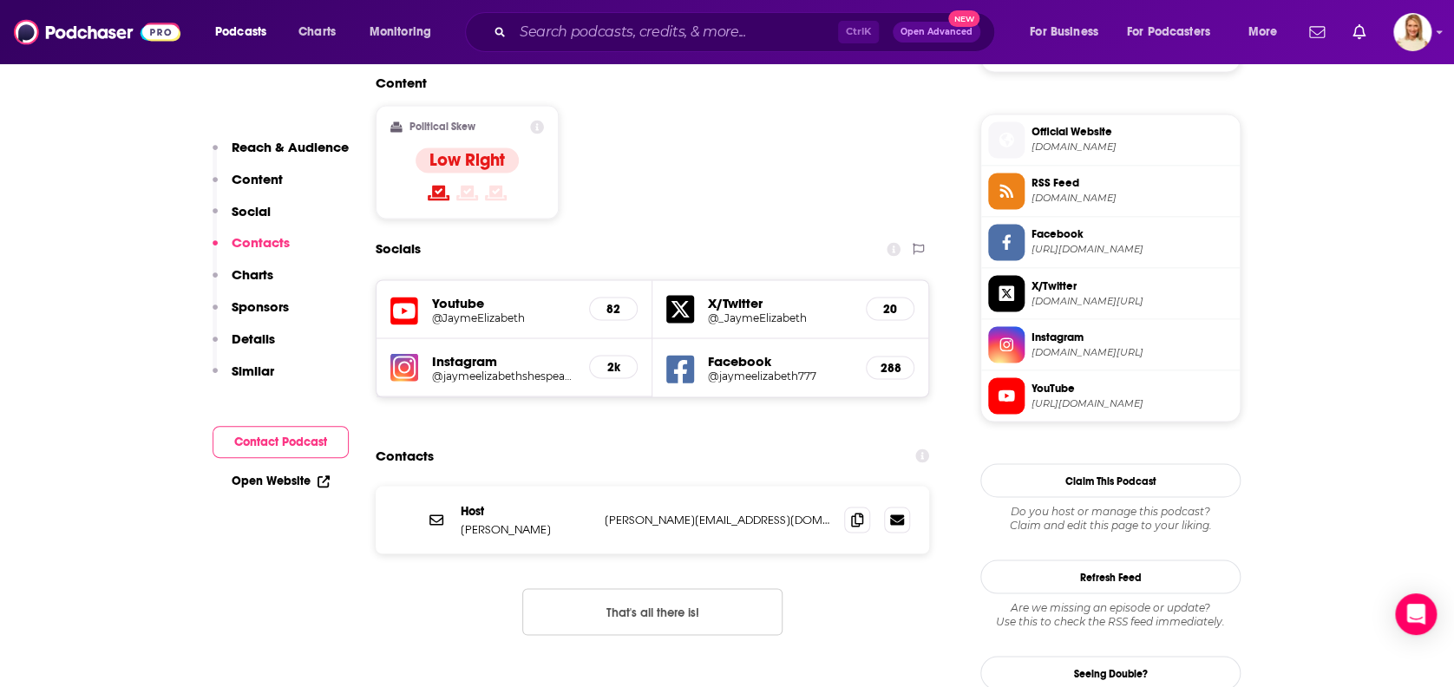
scroll to position [1486, 0]
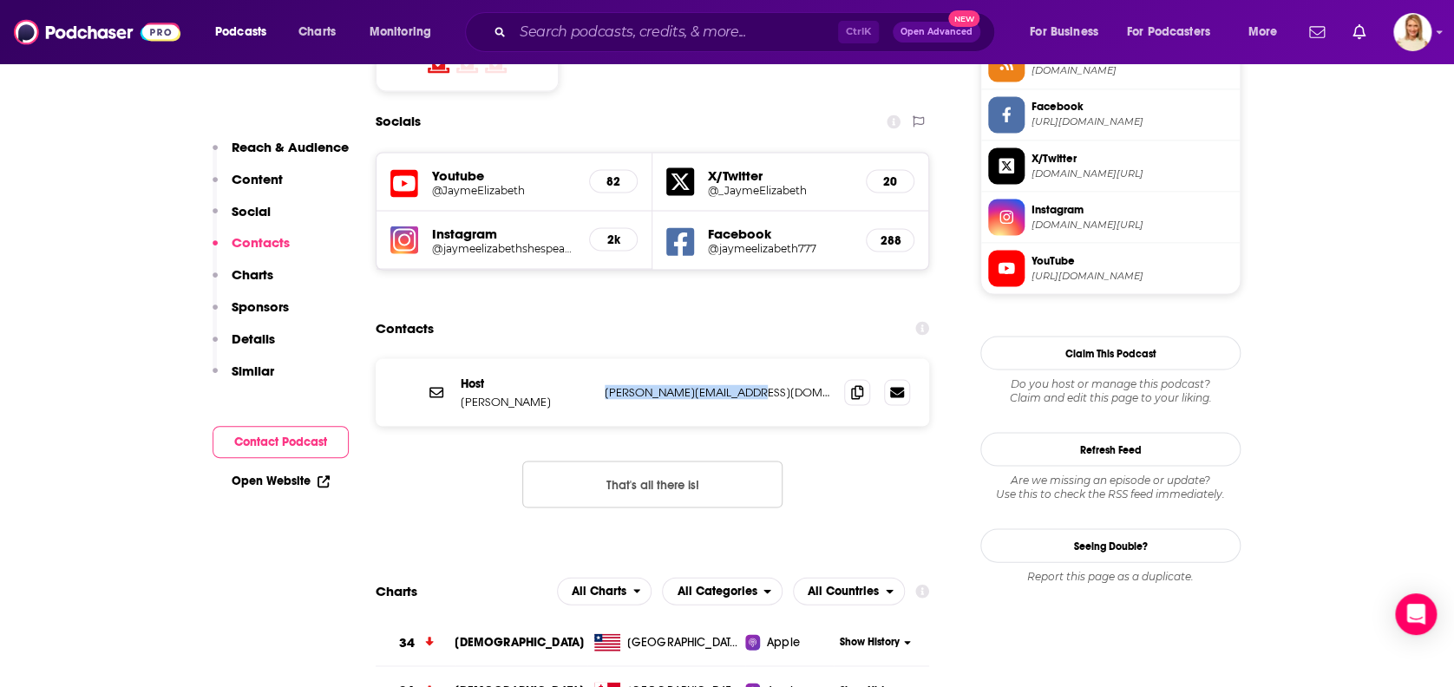
drag, startPoint x: 764, startPoint y: 324, endPoint x: 602, endPoint y: 330, distance: 162.3
click at [602, 358] on div "Host Jayme Elizabeth jayme@jaymeelizabeth.com jayme@jaymeelizabeth.com" at bounding box center [652, 392] width 553 height 68
copy p "jayme@jaymeelizabeth.com"
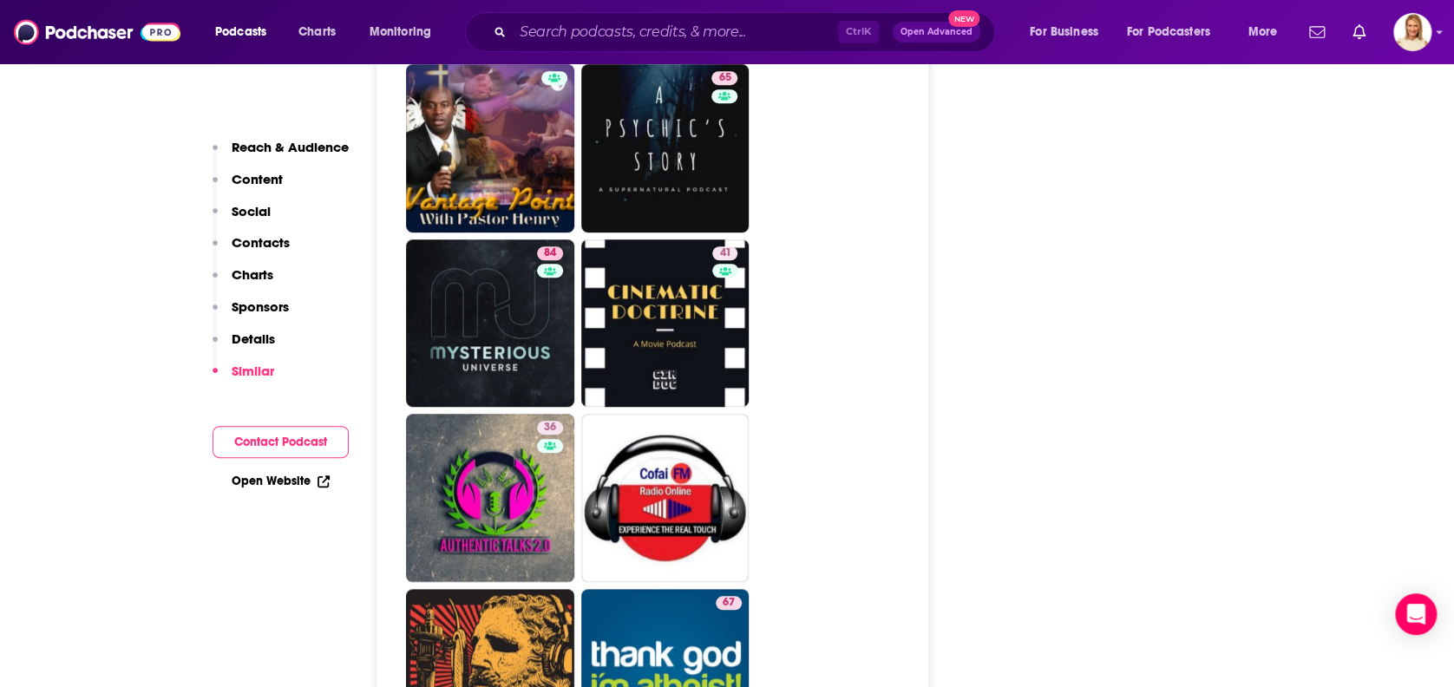
scroll to position [7402, 0]
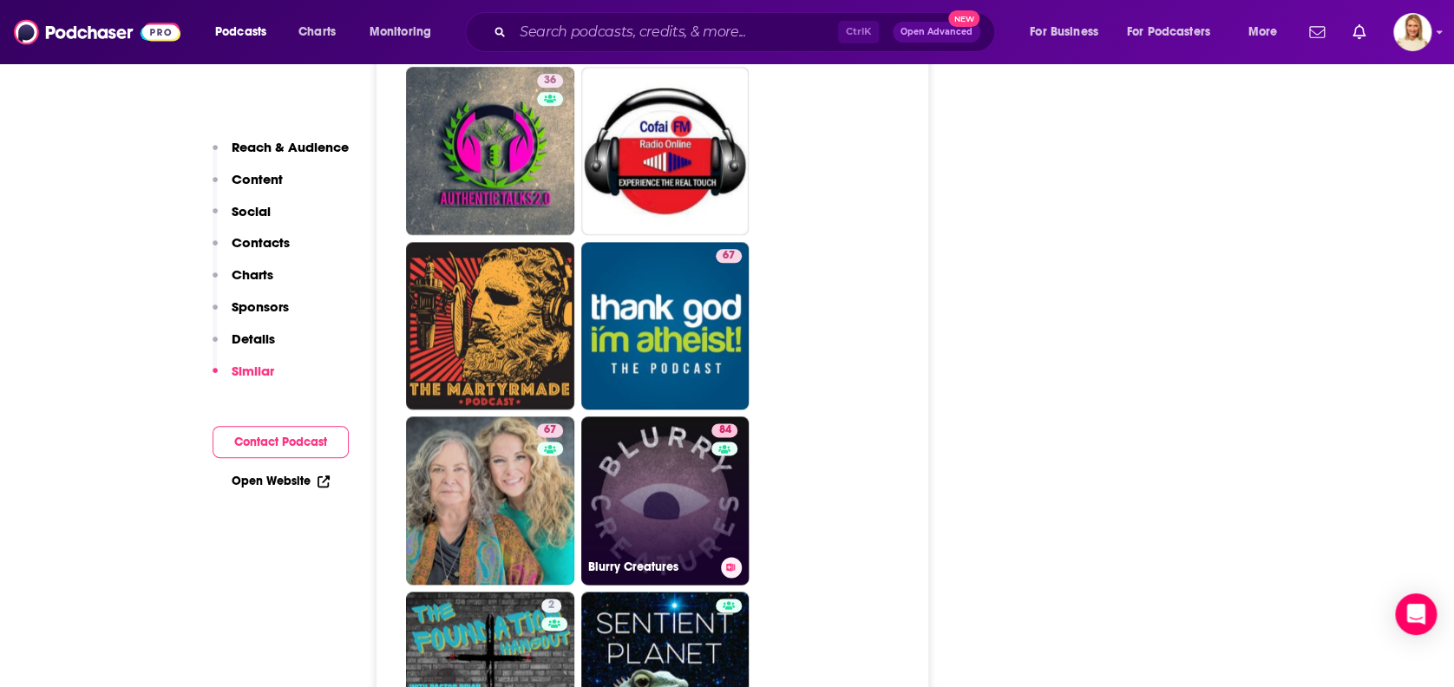
click at [666, 416] on link "84 Blurry Creatures" at bounding box center [665, 500] width 168 height 168
type textarea "Burke guest April 2025"
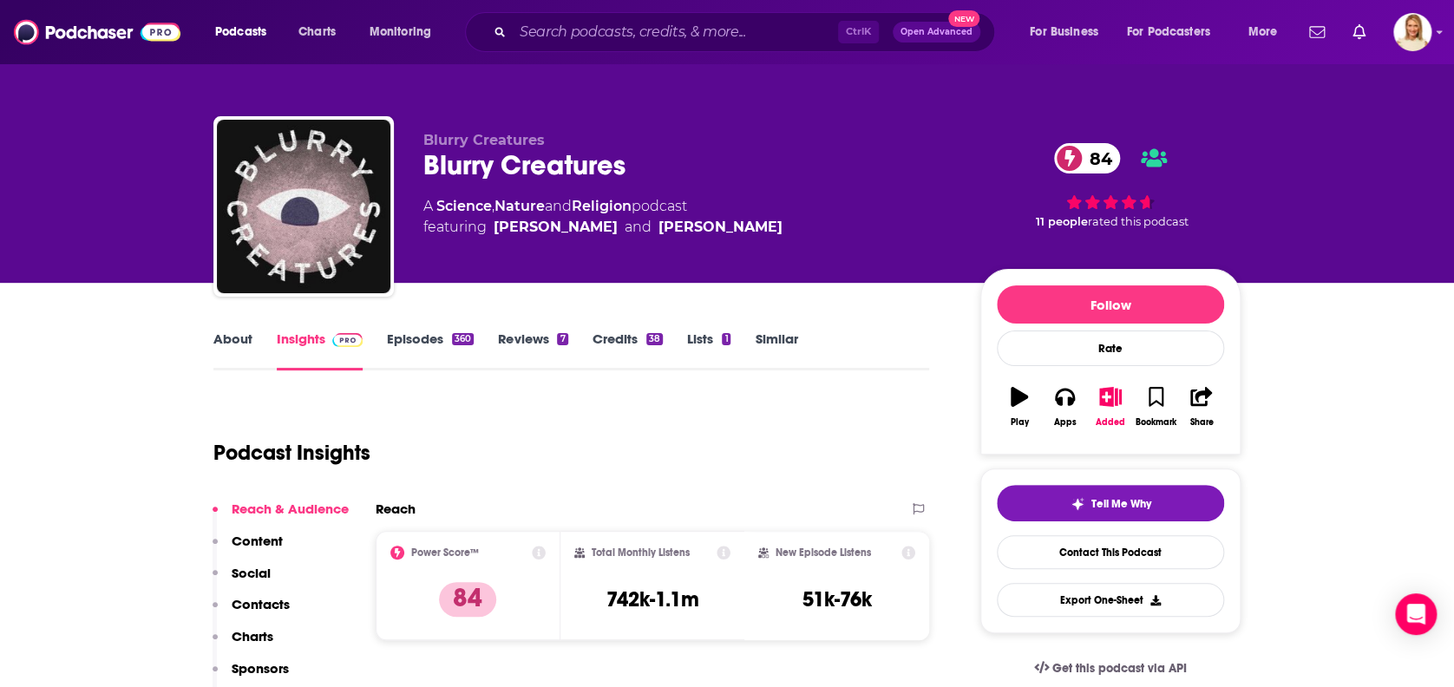
type input "https://www.podchaser.com/podcasts/she-speaks-life-christian-wome-790638"
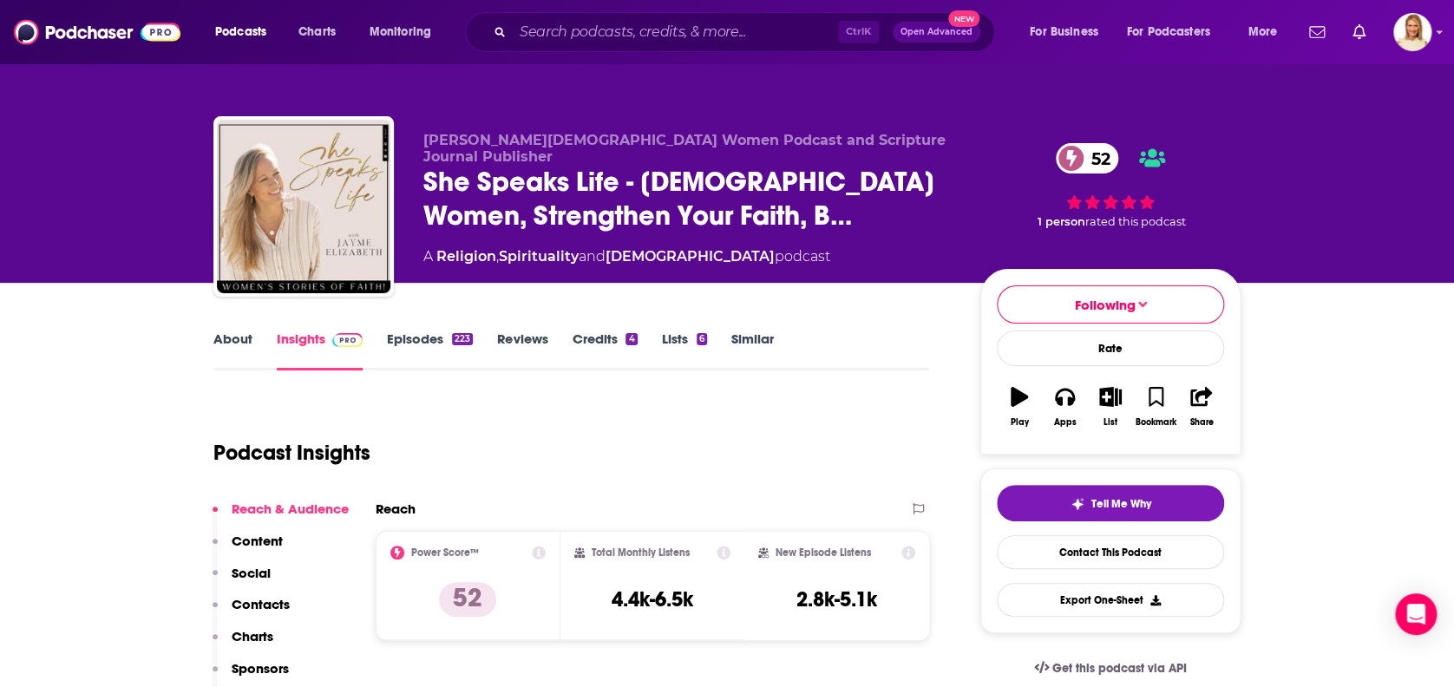
click at [453, 338] on div "223" at bounding box center [462, 339] width 21 height 12
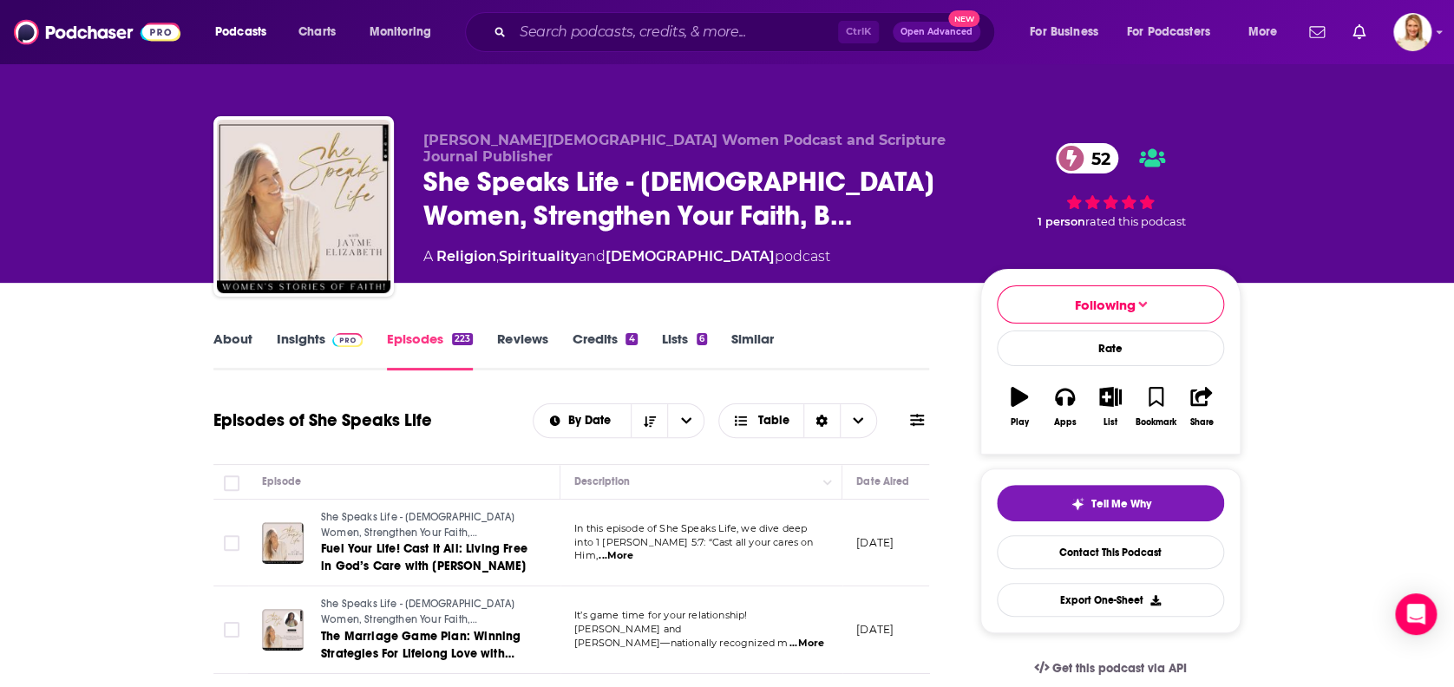
scroll to position [231, 0]
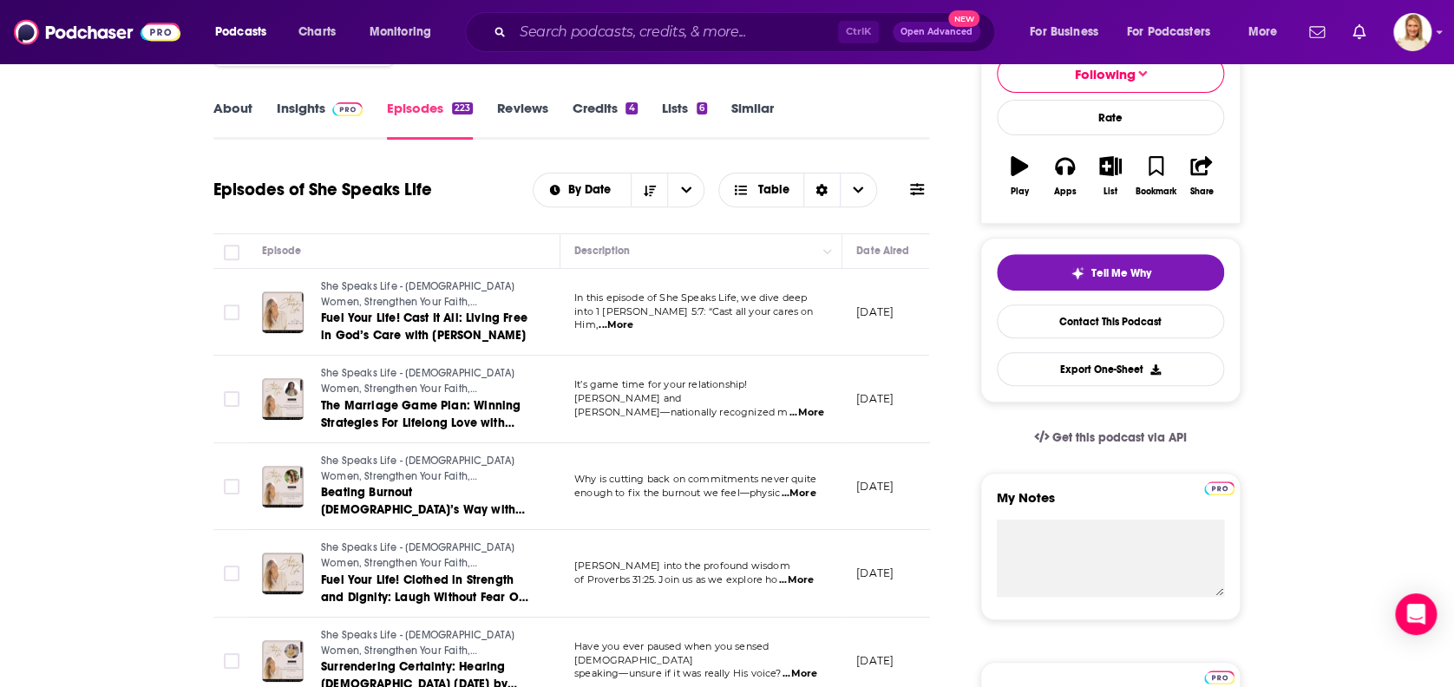
click at [795, 406] on span "...More" at bounding box center [806, 413] width 35 height 14
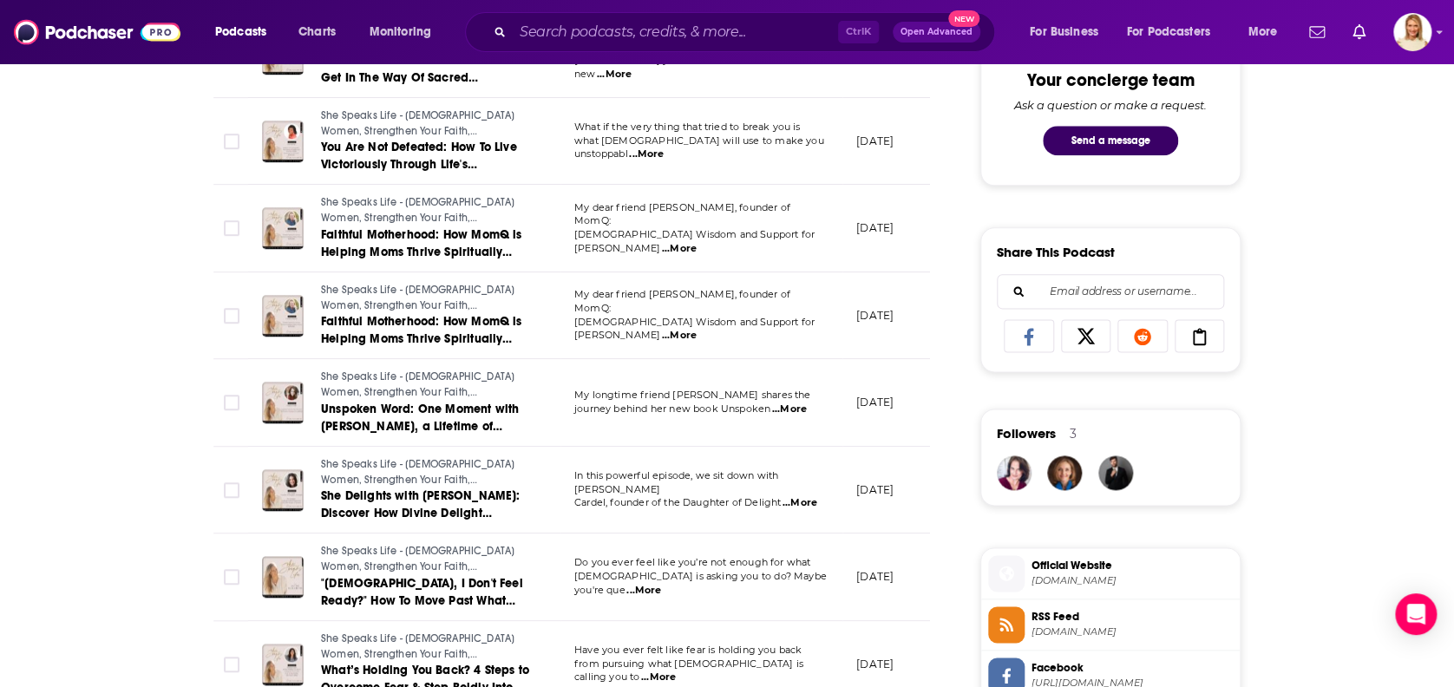
scroll to position [0, 0]
